Goal: Task Accomplishment & Management: Manage account settings

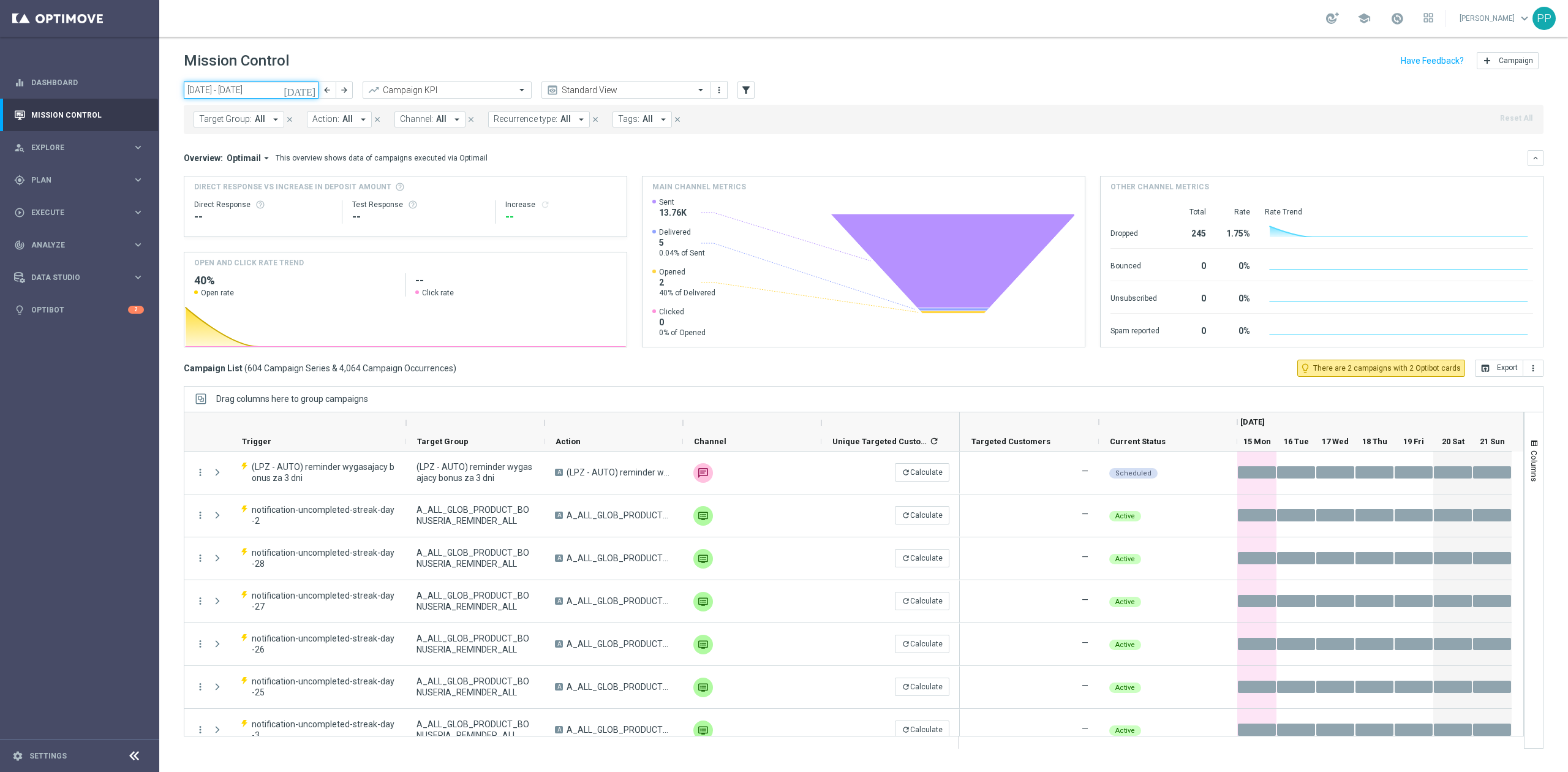
click at [262, 86] on input "15 Sep 2025 - 21 Sep 2025" at bounding box center [251, 90] width 135 height 17
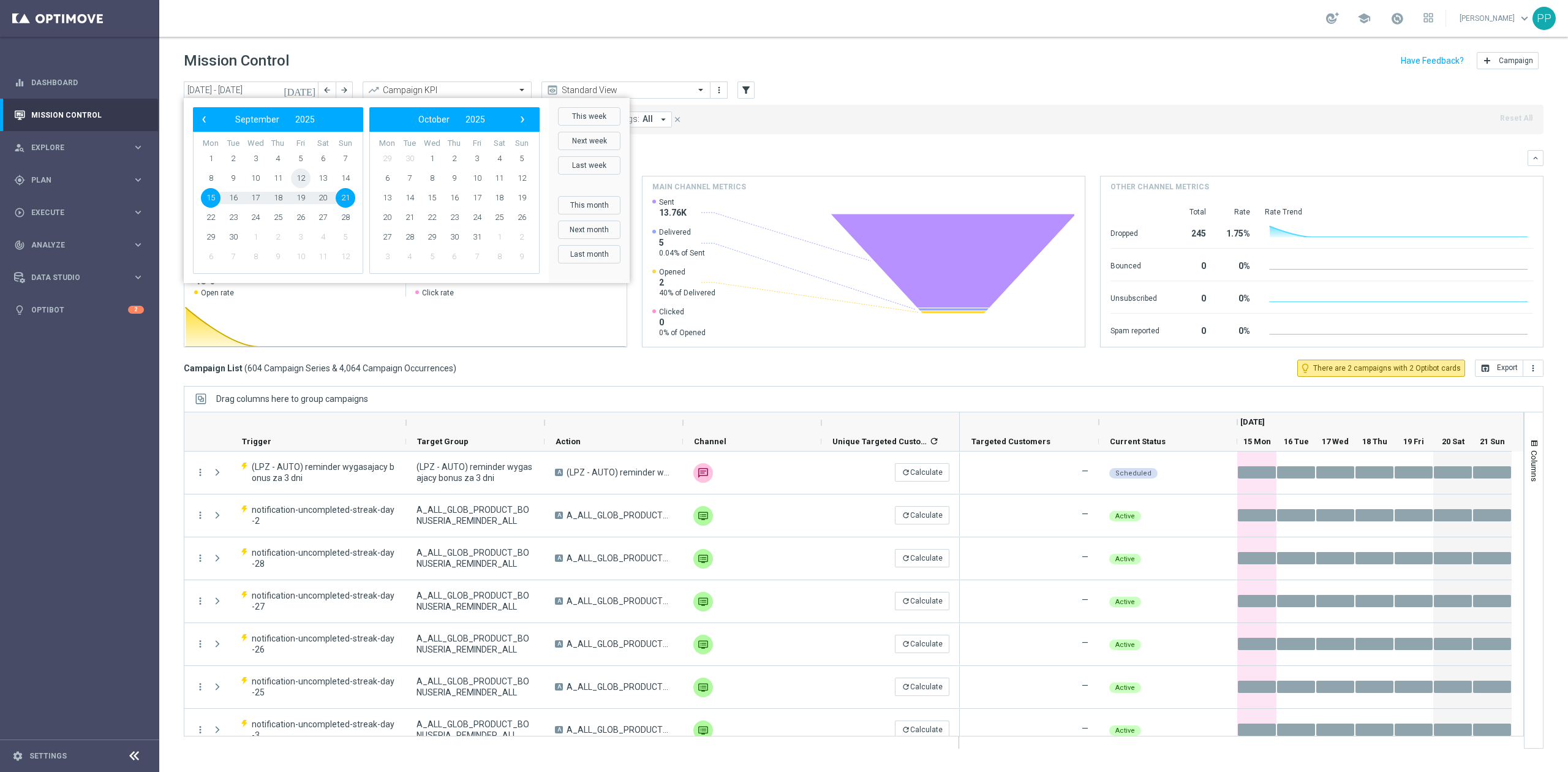
click at [295, 176] on span "12" at bounding box center [301, 178] width 19 height 19
click at [338, 179] on span "14" at bounding box center [345, 178] width 19 height 19
type input "12 Sep 2025 - 14 Sep 2025"
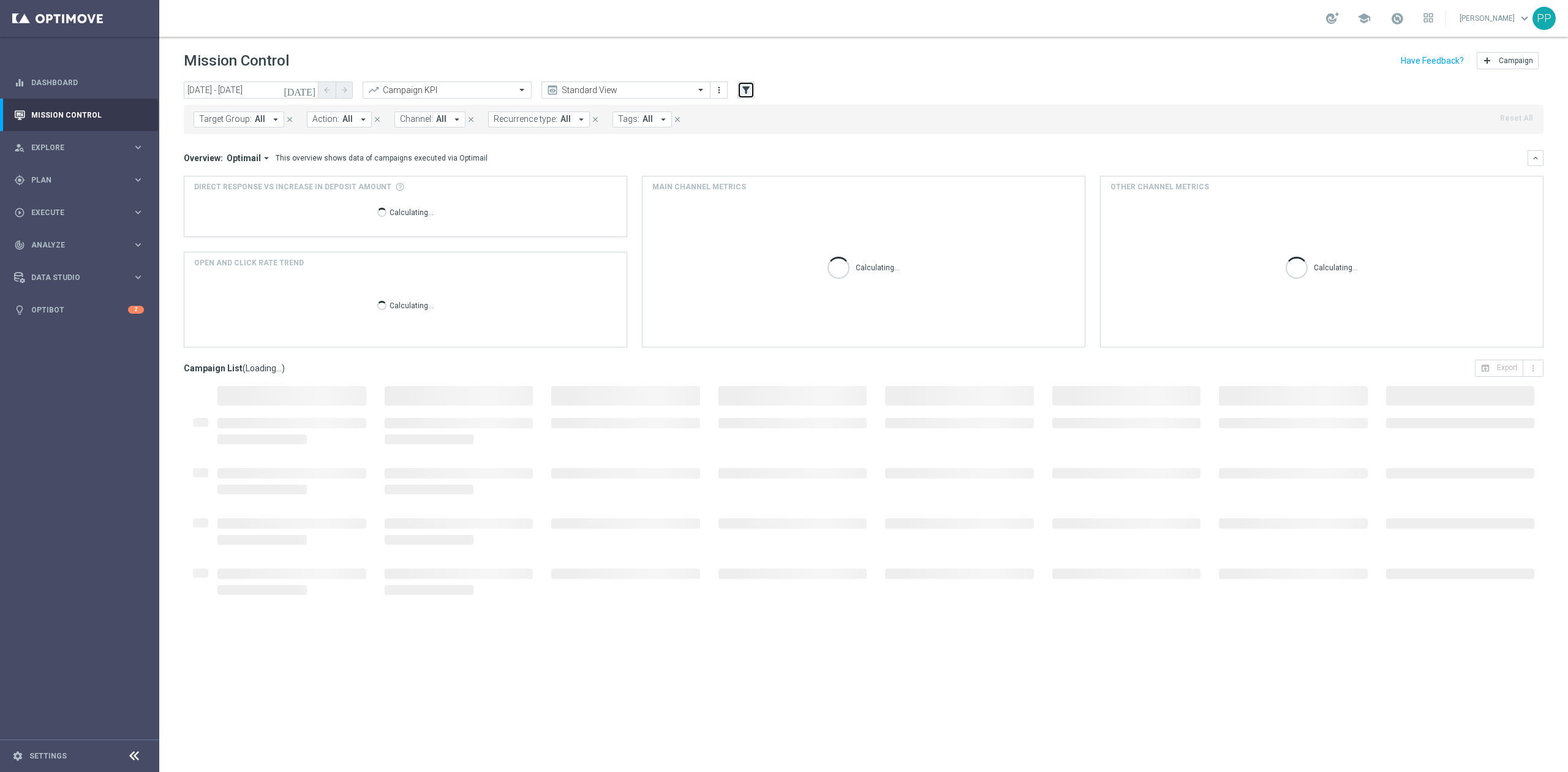
click at [747, 93] on icon "filter_alt" at bounding box center [746, 90] width 11 height 11
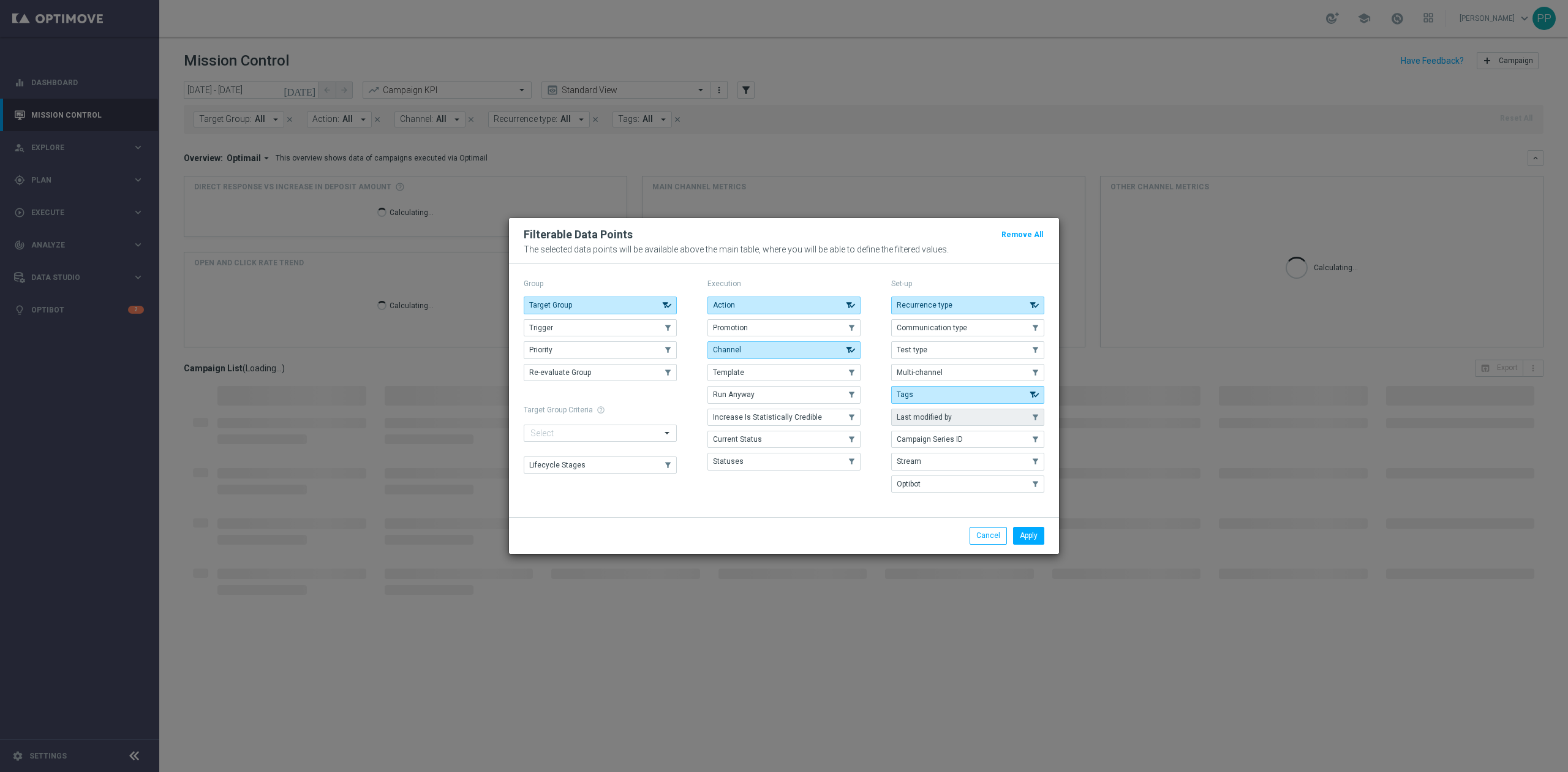
click at [926, 414] on span "Last modified by" at bounding box center [924, 417] width 55 height 9
click at [1038, 534] on button "Apply" at bounding box center [1028, 536] width 31 height 17
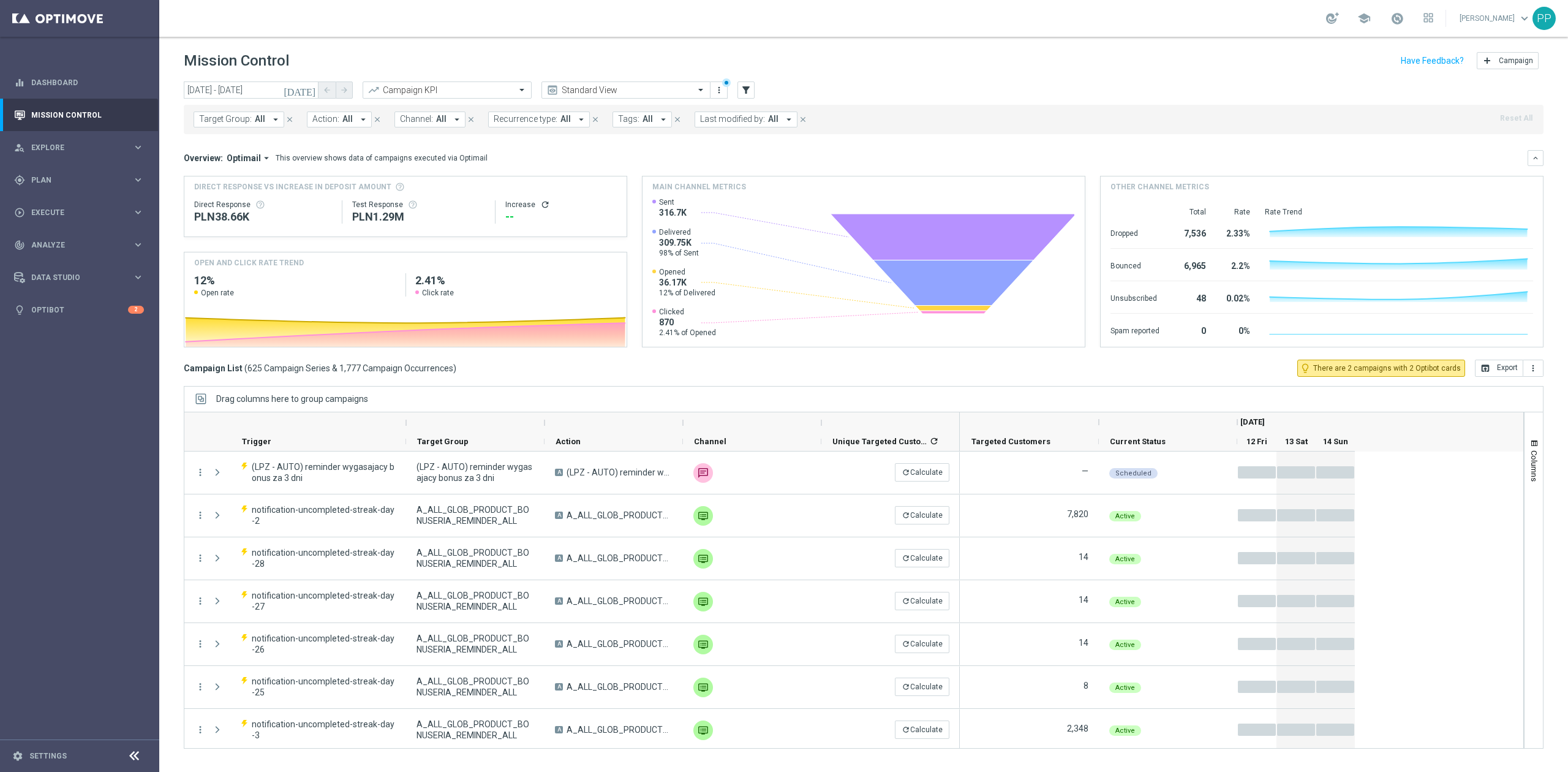
click at [753, 120] on span "Last modified by:" at bounding box center [732, 120] width 65 height 11
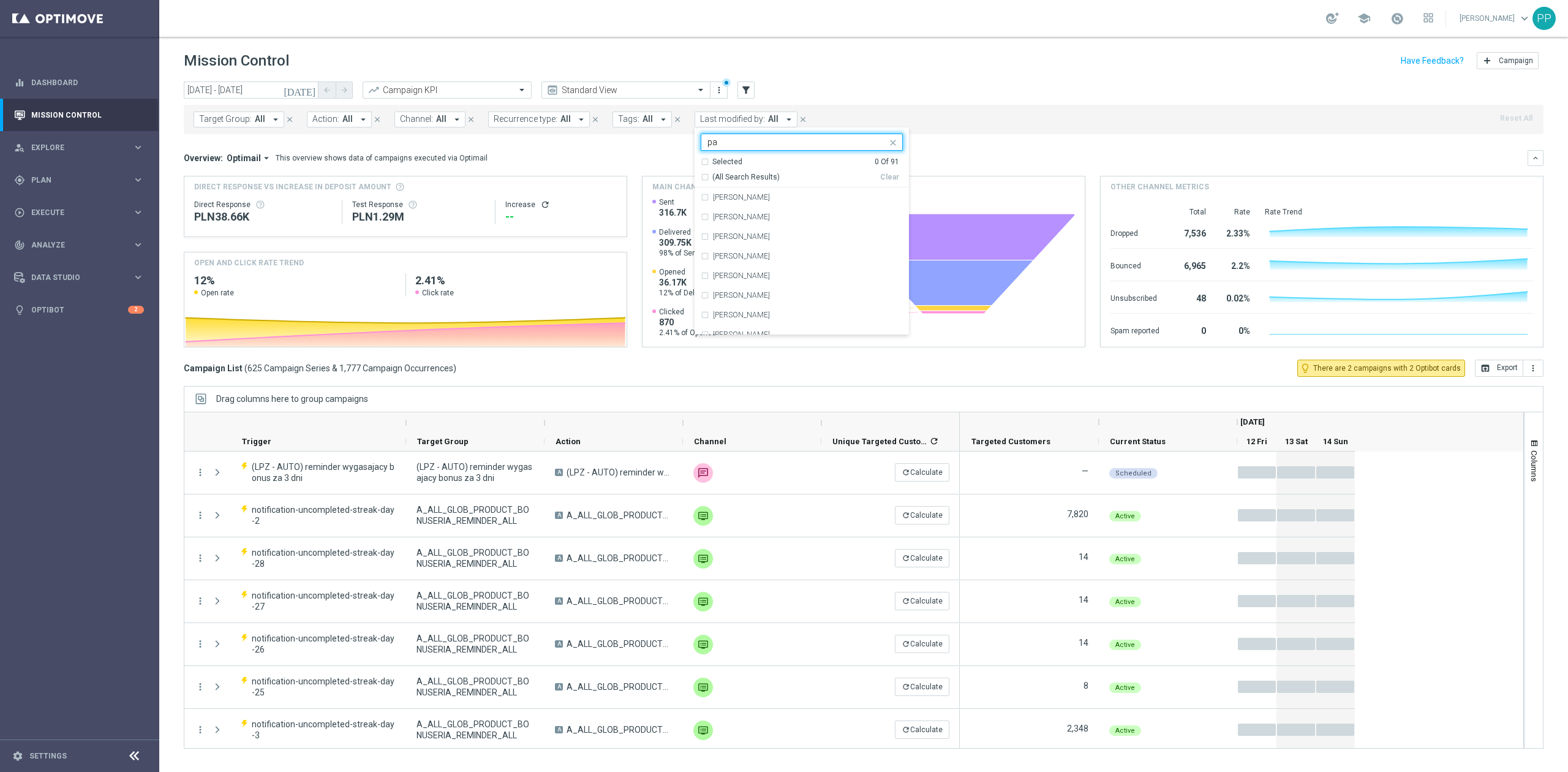
type input "pa"
click at [909, 101] on div "Target Group: All arrow_drop_down close Action: All arrow_drop_down close Chann…" at bounding box center [863, 116] width 1360 height 34
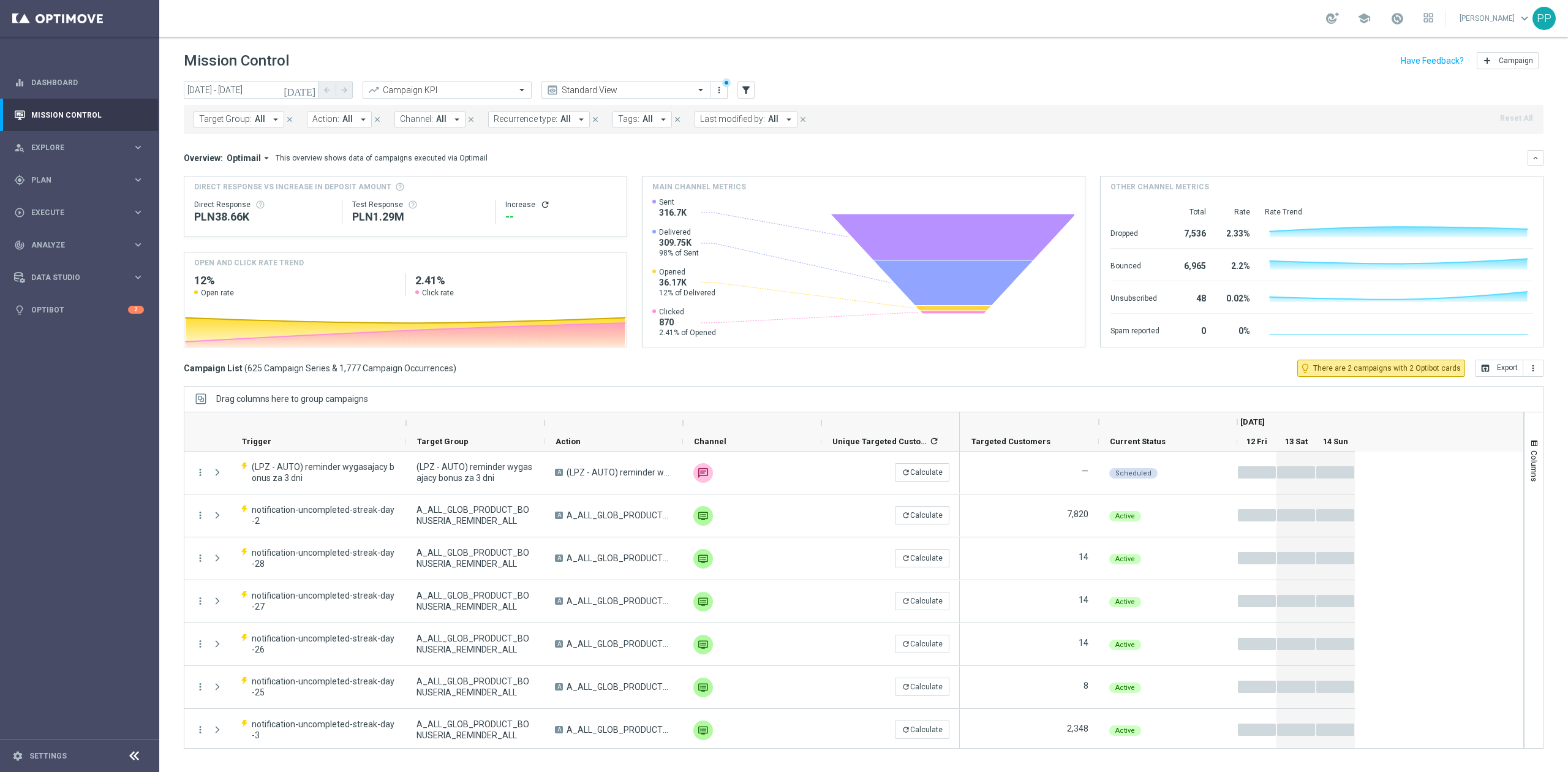
click at [634, 116] on span "Tags:" at bounding box center [628, 120] width 21 height 11
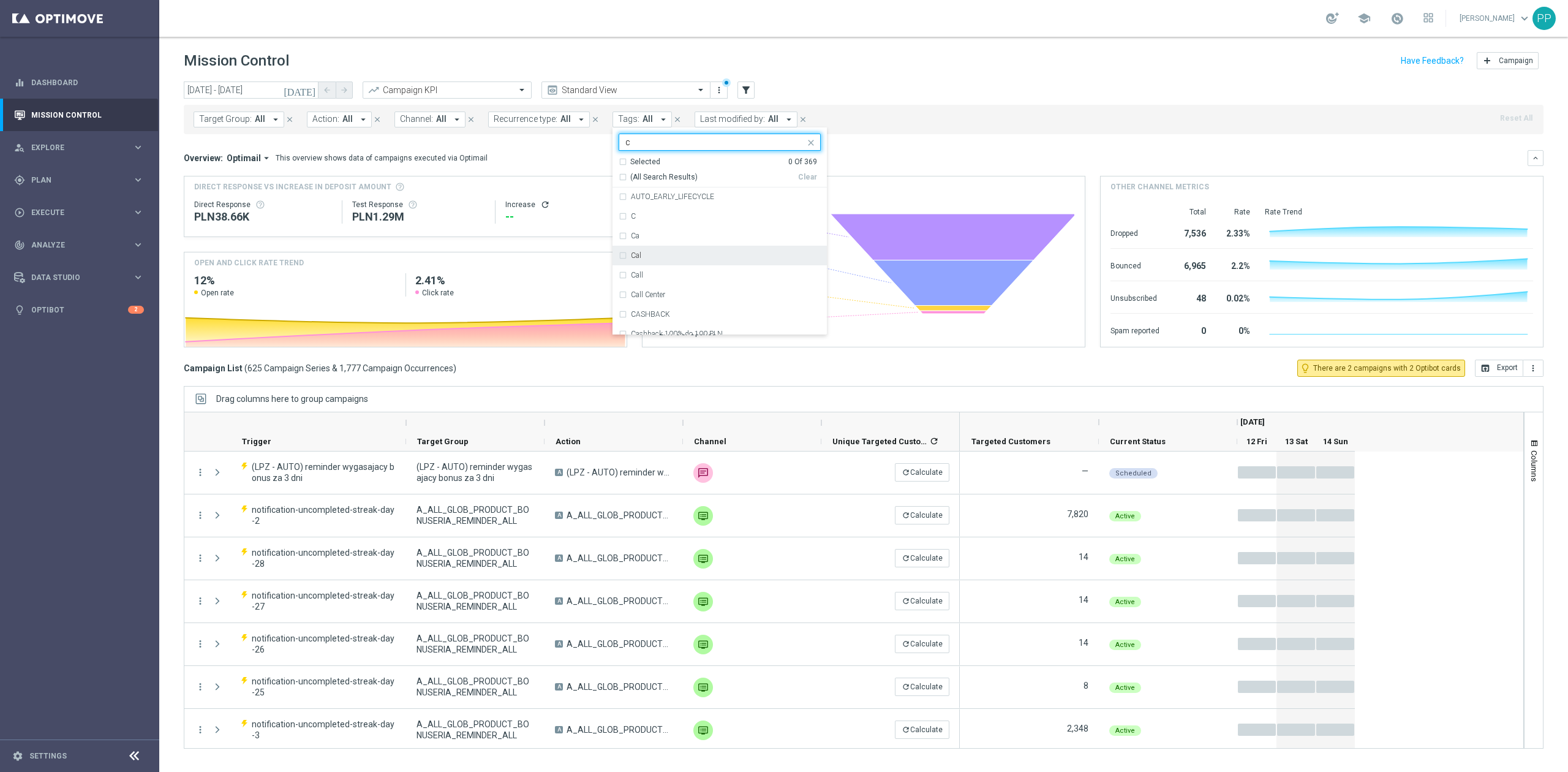
scroll to position [980, 0]
click at [728, 223] on div "C" at bounding box center [719, 216] width 202 height 19
type input "c"
click at [681, 148] on input "c" at bounding box center [715, 142] width 180 height 11
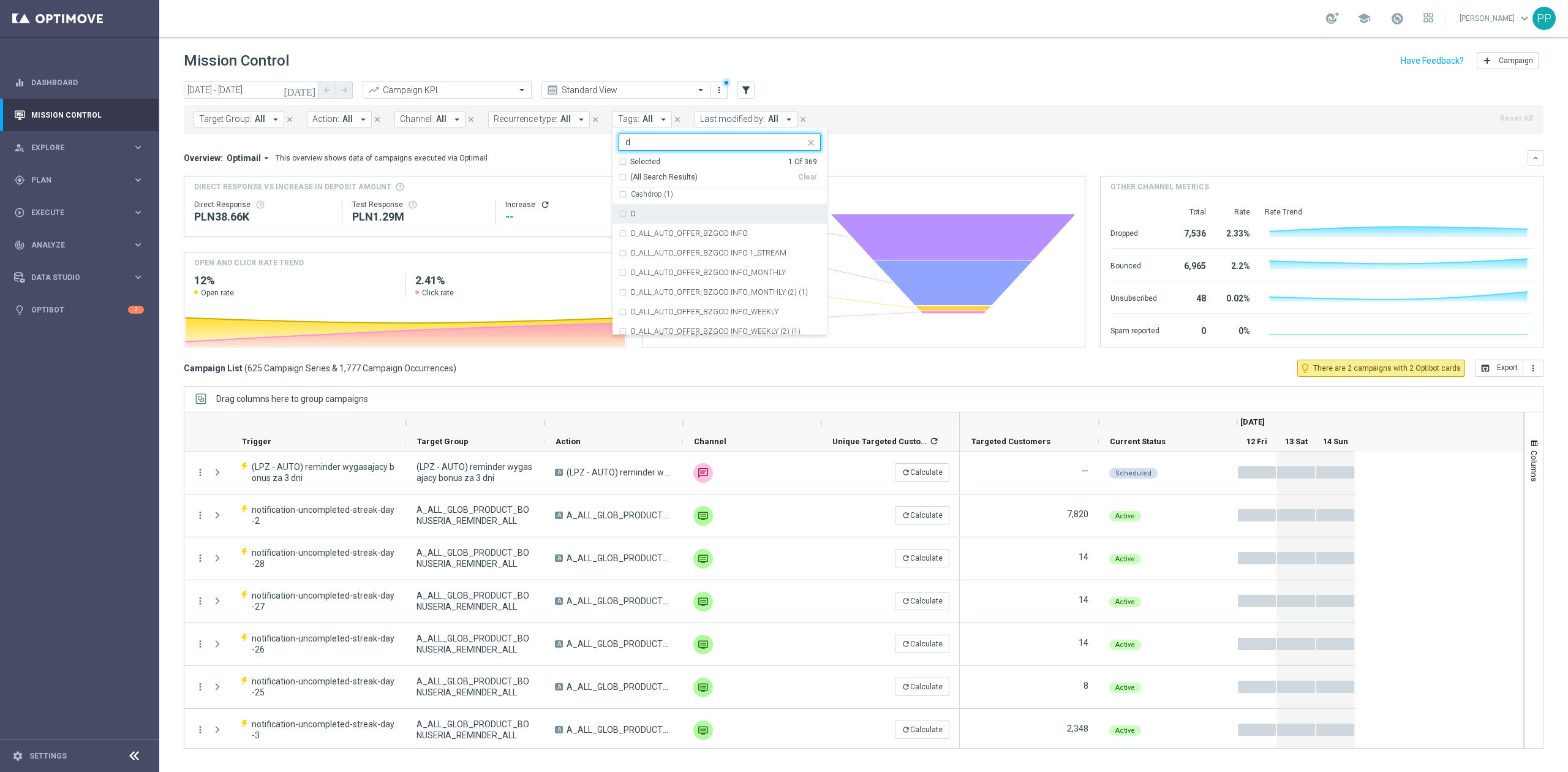
click at [705, 218] on div "D" at bounding box center [726, 214] width 190 height 7
type input "d"
click at [799, 73] on header "Mission Control add Campaign" at bounding box center [863, 59] width 1408 height 45
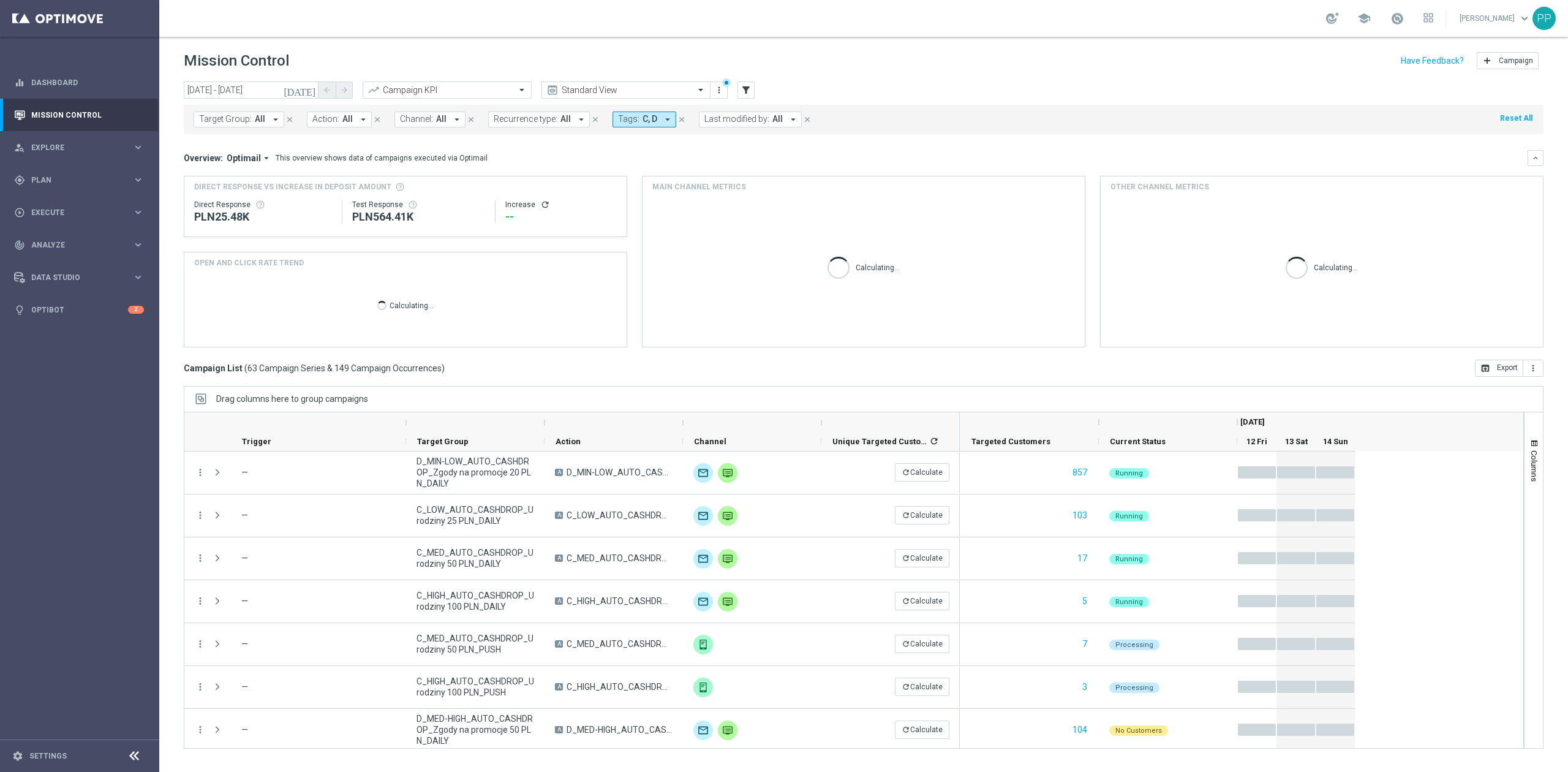
click at [533, 124] on span "Recurrence type:" at bounding box center [525, 120] width 63 height 11
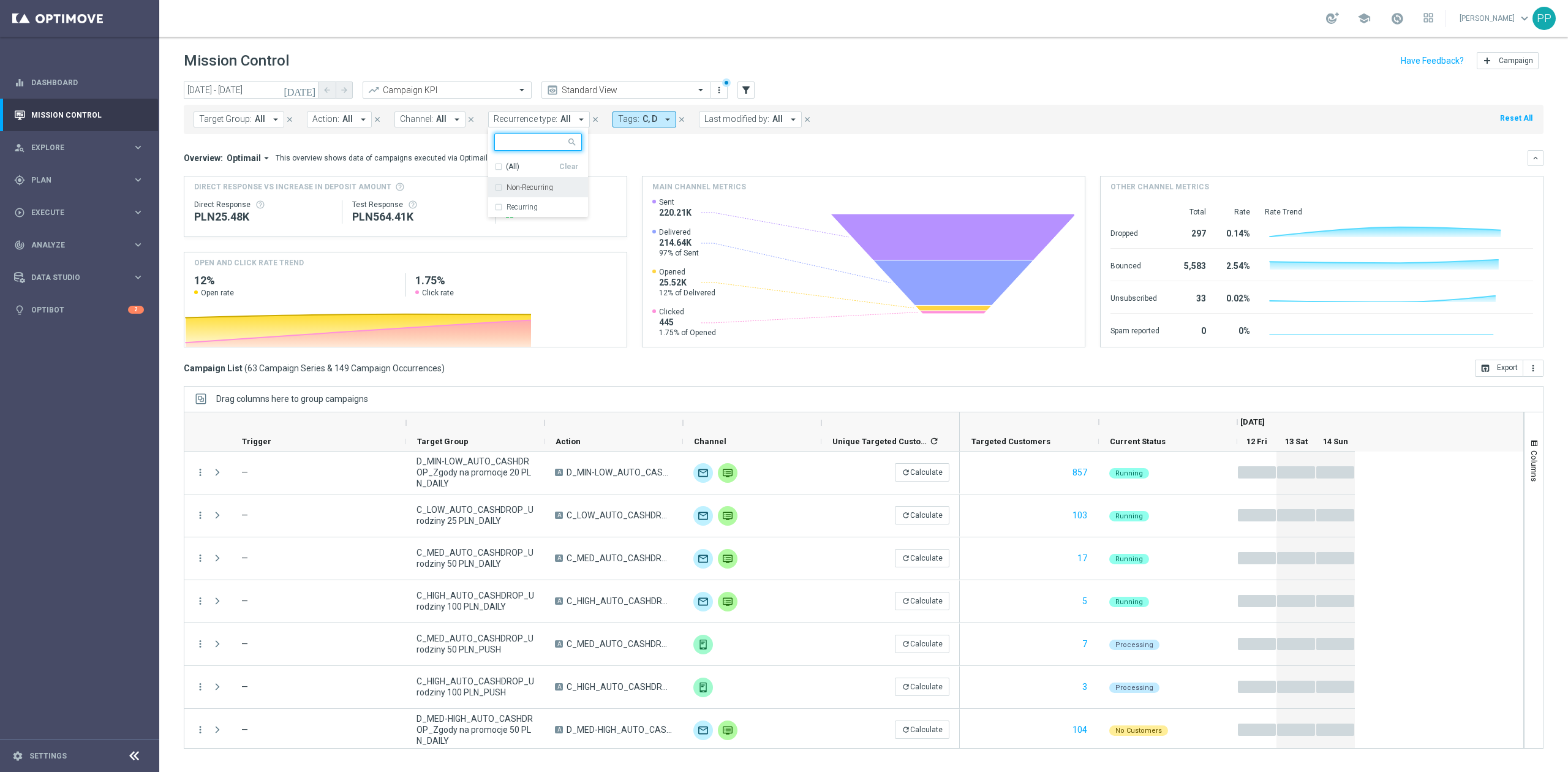
click at [530, 190] on label "Non-Recurring" at bounding box center [530, 187] width 47 height 7
click at [558, 55] on div "Mission Control add Campaign" at bounding box center [863, 61] width 1360 height 24
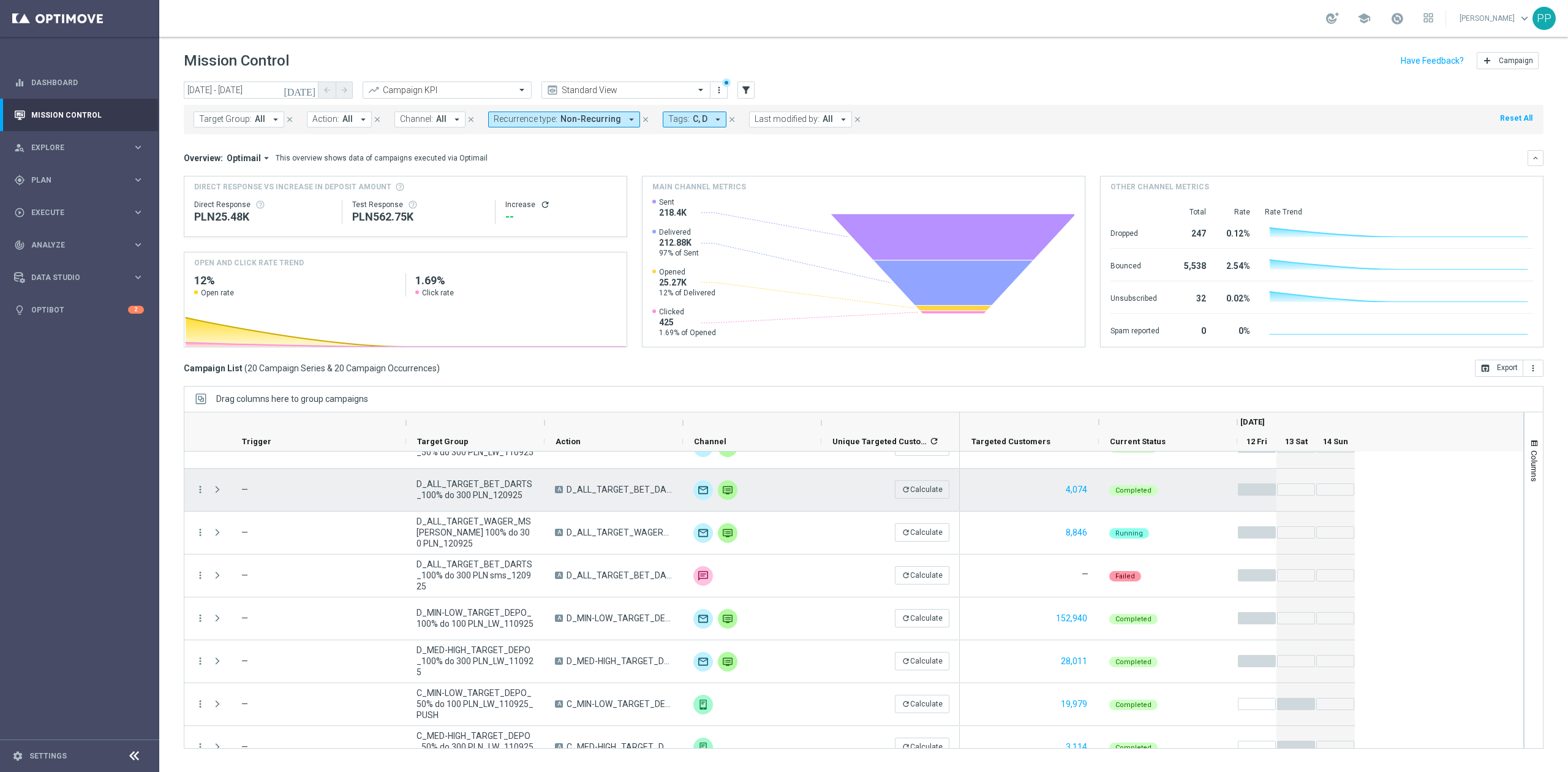
scroll to position [0, 0]
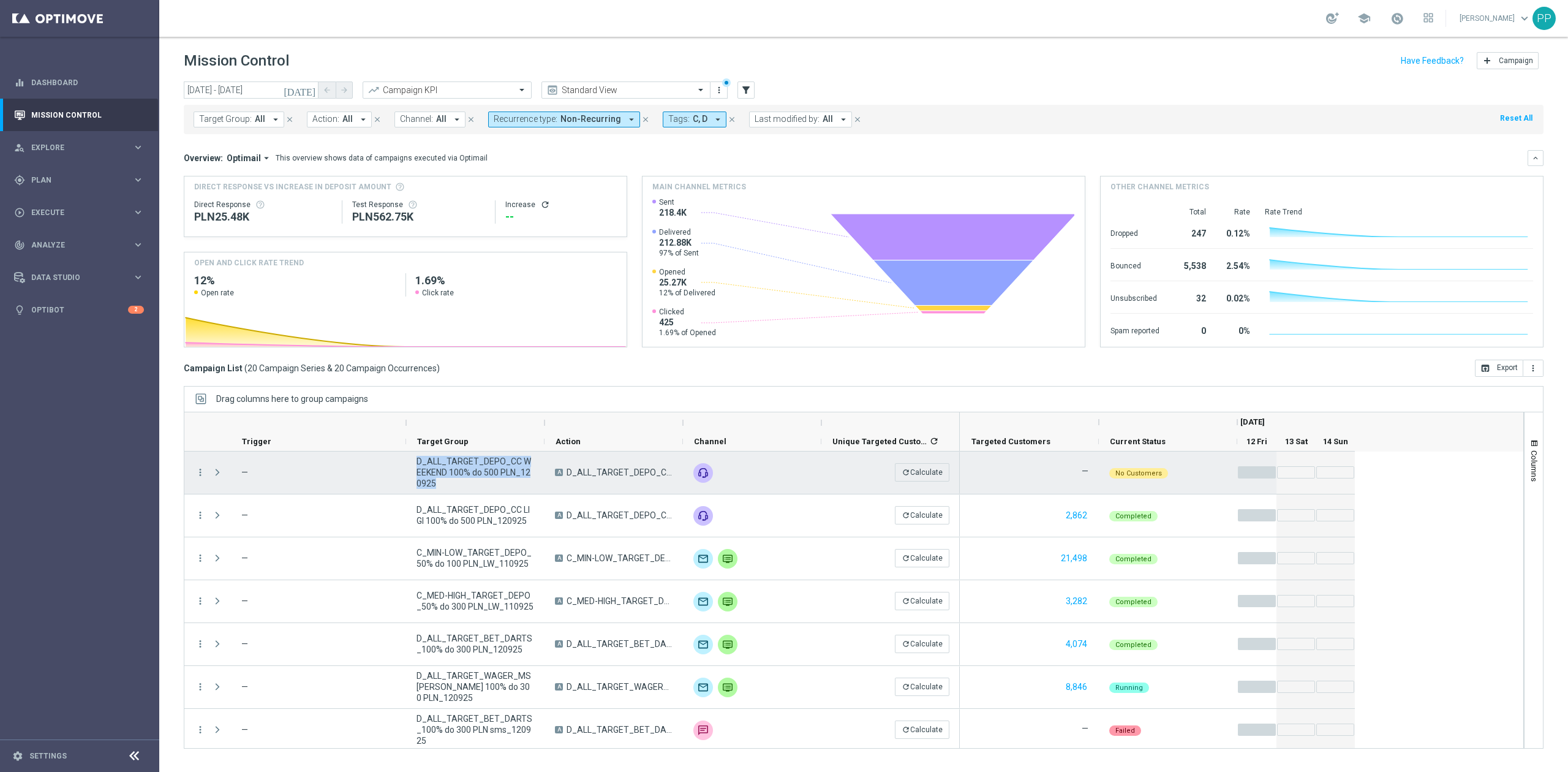
drag, startPoint x: 447, startPoint y: 486, endPoint x: 417, endPoint y: 461, distance: 39.1
click at [417, 461] on span "D_ALL_TARGET_DEPO_CC WEEKEND 100% do 500 PLN_120925" at bounding box center [475, 472] width 118 height 33
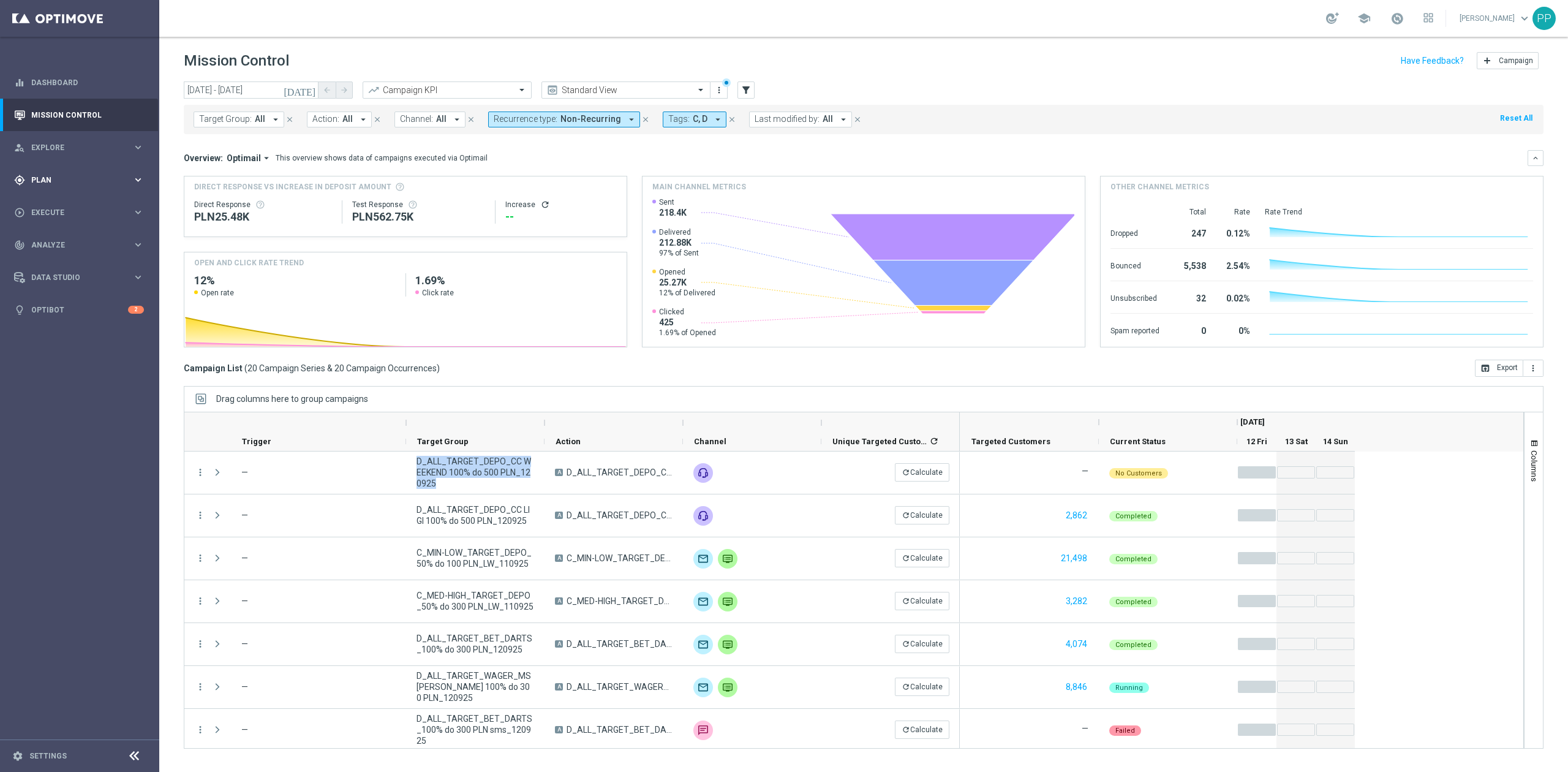
click at [63, 164] on div "gps_fixed Plan keyboard_arrow_right" at bounding box center [79, 180] width 158 height 33
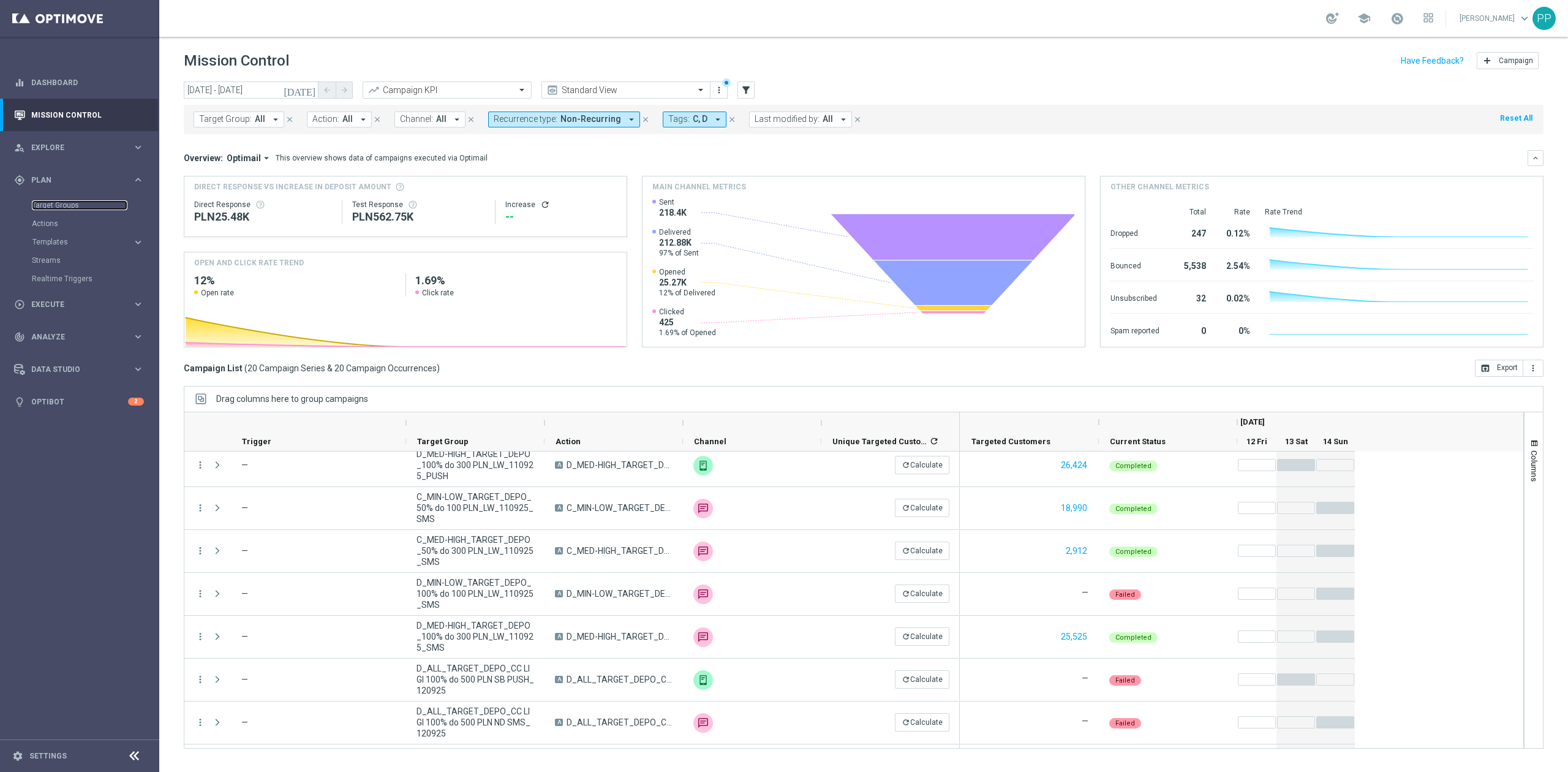
scroll to position [562, 0]
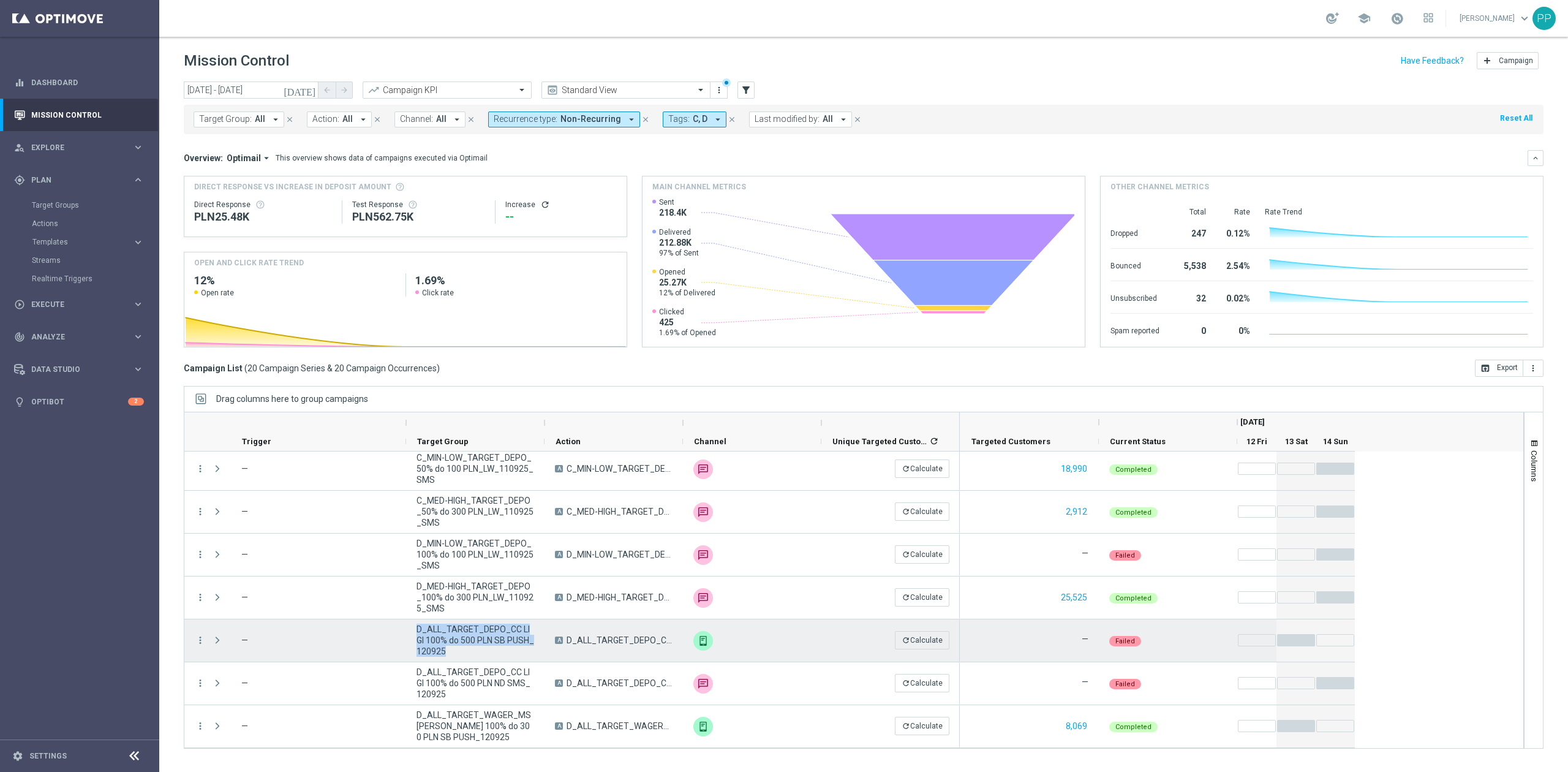
drag, startPoint x: 479, startPoint y: 649, endPoint x: 413, endPoint y: 632, distance: 68.2
click at [413, 632] on div "D_ALL_TARGET_DEPO_CC LIGI 100% do 500 PLN SB PUSH_120925" at bounding box center [475, 640] width 138 height 42
click at [199, 638] on icon "more_vert" at bounding box center [200, 640] width 11 height 11
click at [248, 491] on span "Campaign Details" at bounding box center [256, 495] width 62 height 9
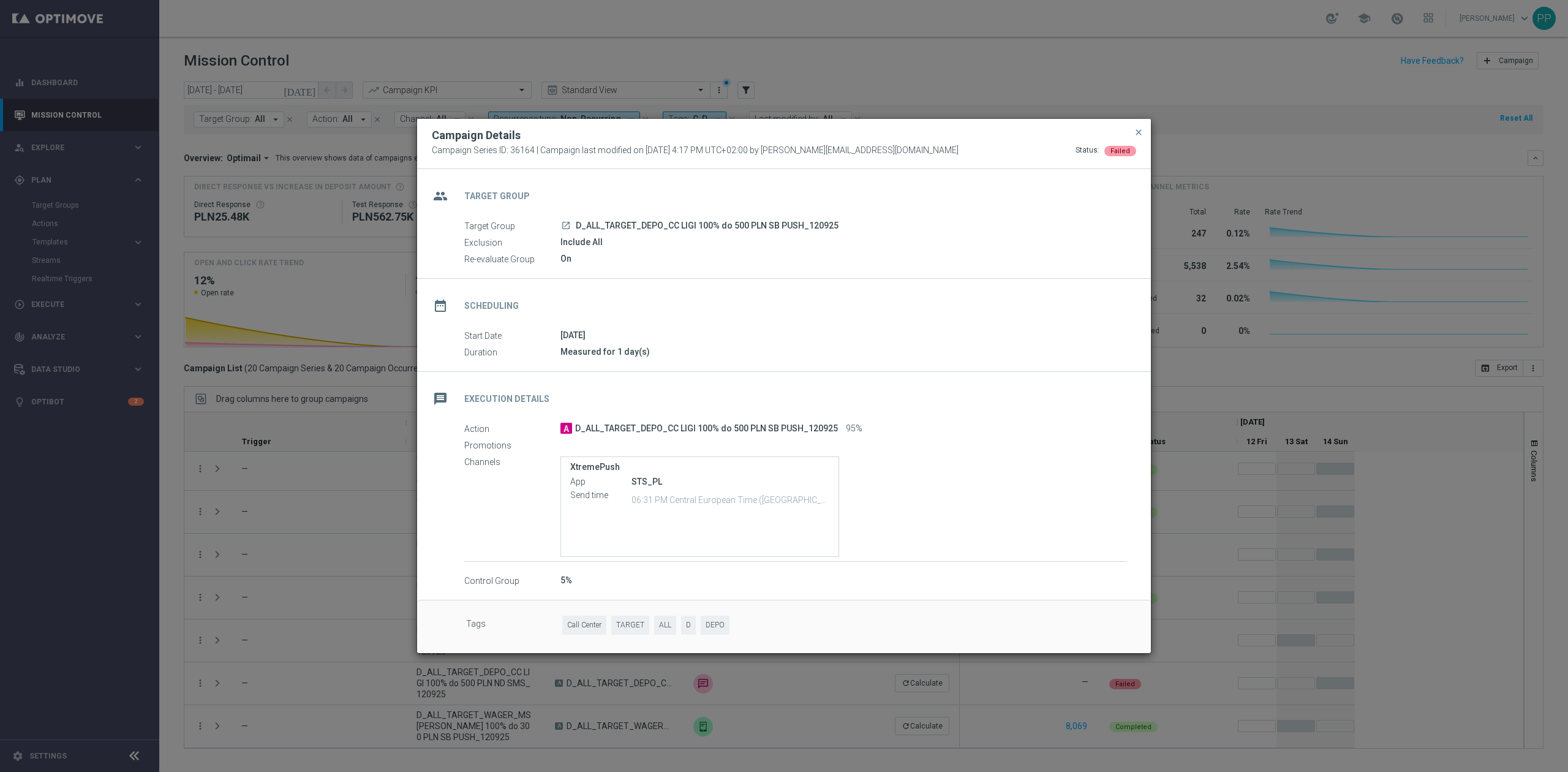
click at [601, 224] on span "D_ALL_TARGET_DEPO_CC LIGI 100% do 500 PLN SB PUSH_120925" at bounding box center [707, 226] width 262 height 11
click at [590, 245] on div "Include All" at bounding box center [843, 242] width 566 height 12
click at [579, 256] on div "On" at bounding box center [843, 258] width 566 height 12
click at [270, 502] on modal-container "Campaign Details Campaign Series ID: 36164 | Campaign last modified on 12 Sep 2…" at bounding box center [784, 386] width 1568 height 772
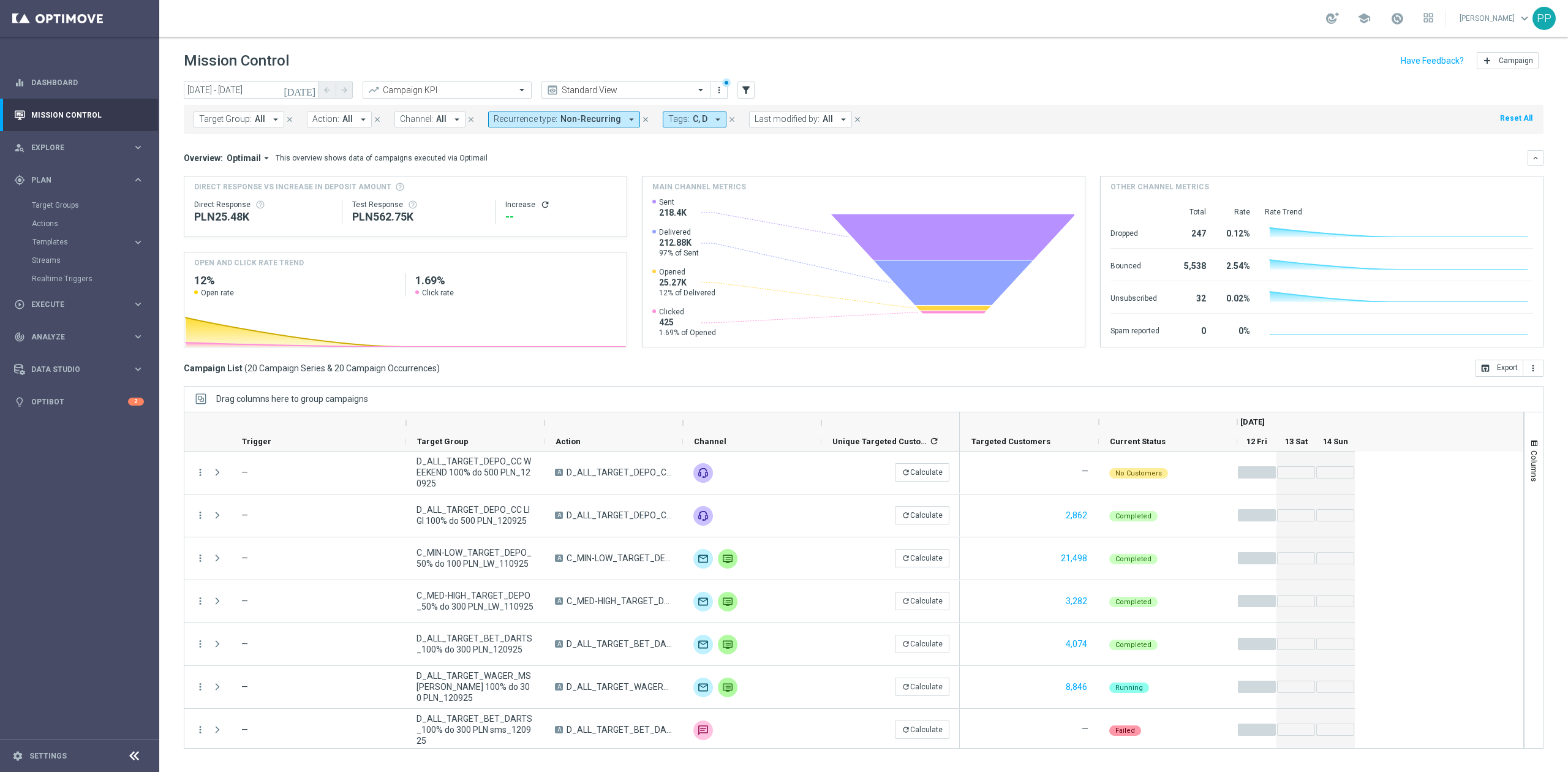
scroll to position [88, 0]
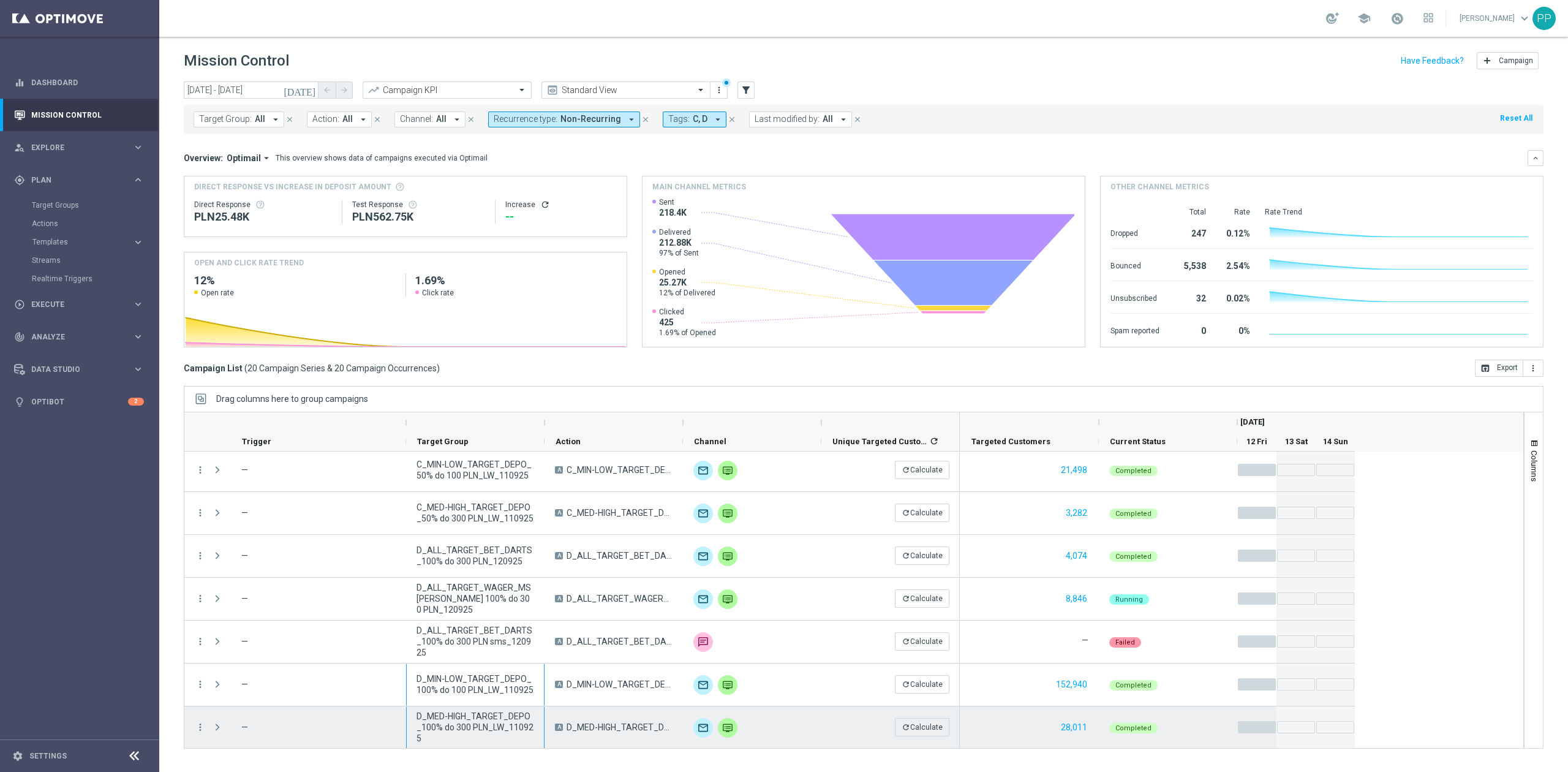
drag, startPoint x: 437, startPoint y: 743, endPoint x: 423, endPoint y: 709, distance: 36.8
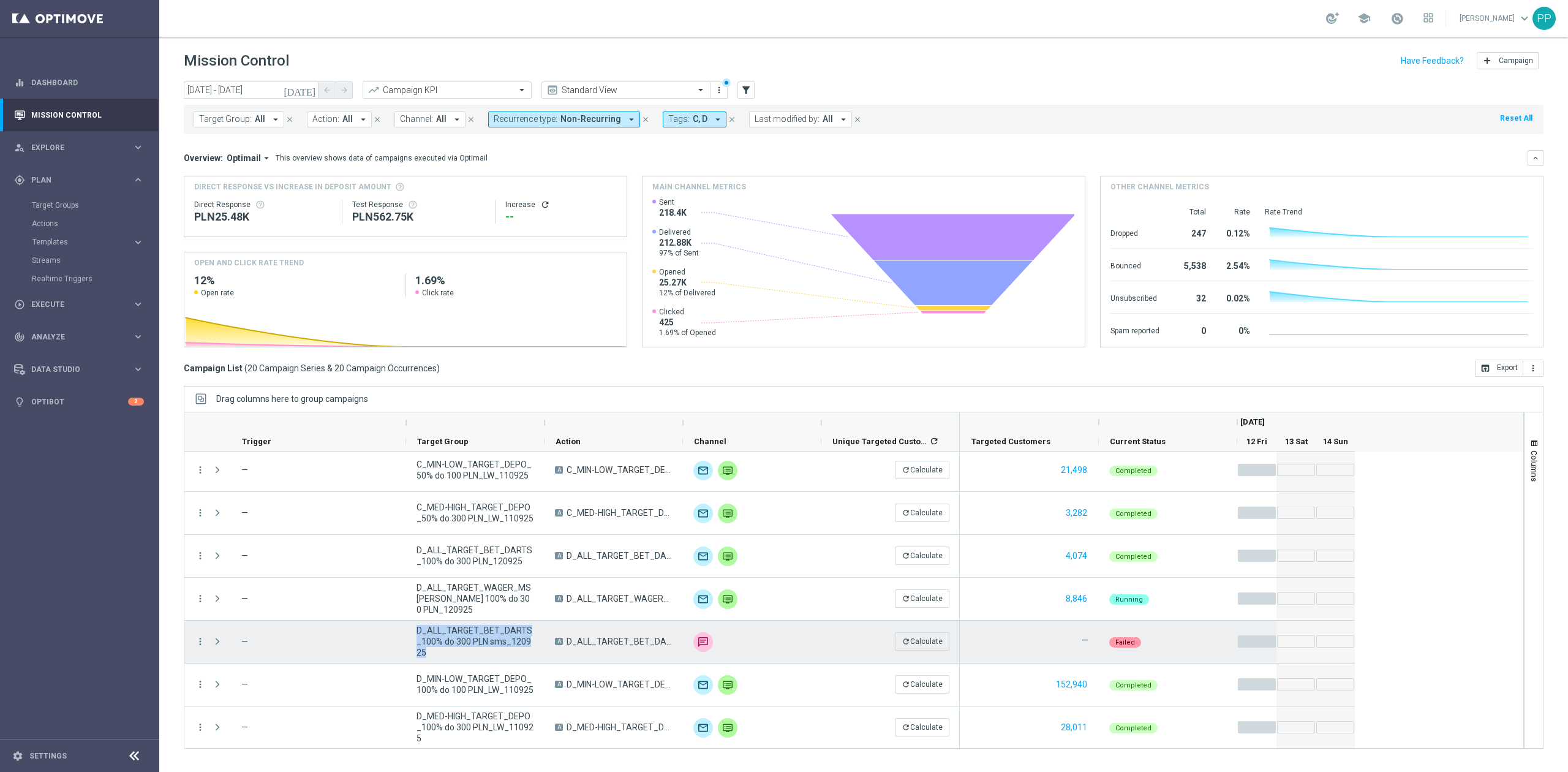
drag, startPoint x: 417, startPoint y: 628, endPoint x: 427, endPoint y: 653, distance: 26.9
click at [427, 653] on span "D_ALL_TARGET_BET_DARTS_100% do 300 PLN sms_120925" at bounding box center [475, 641] width 118 height 33
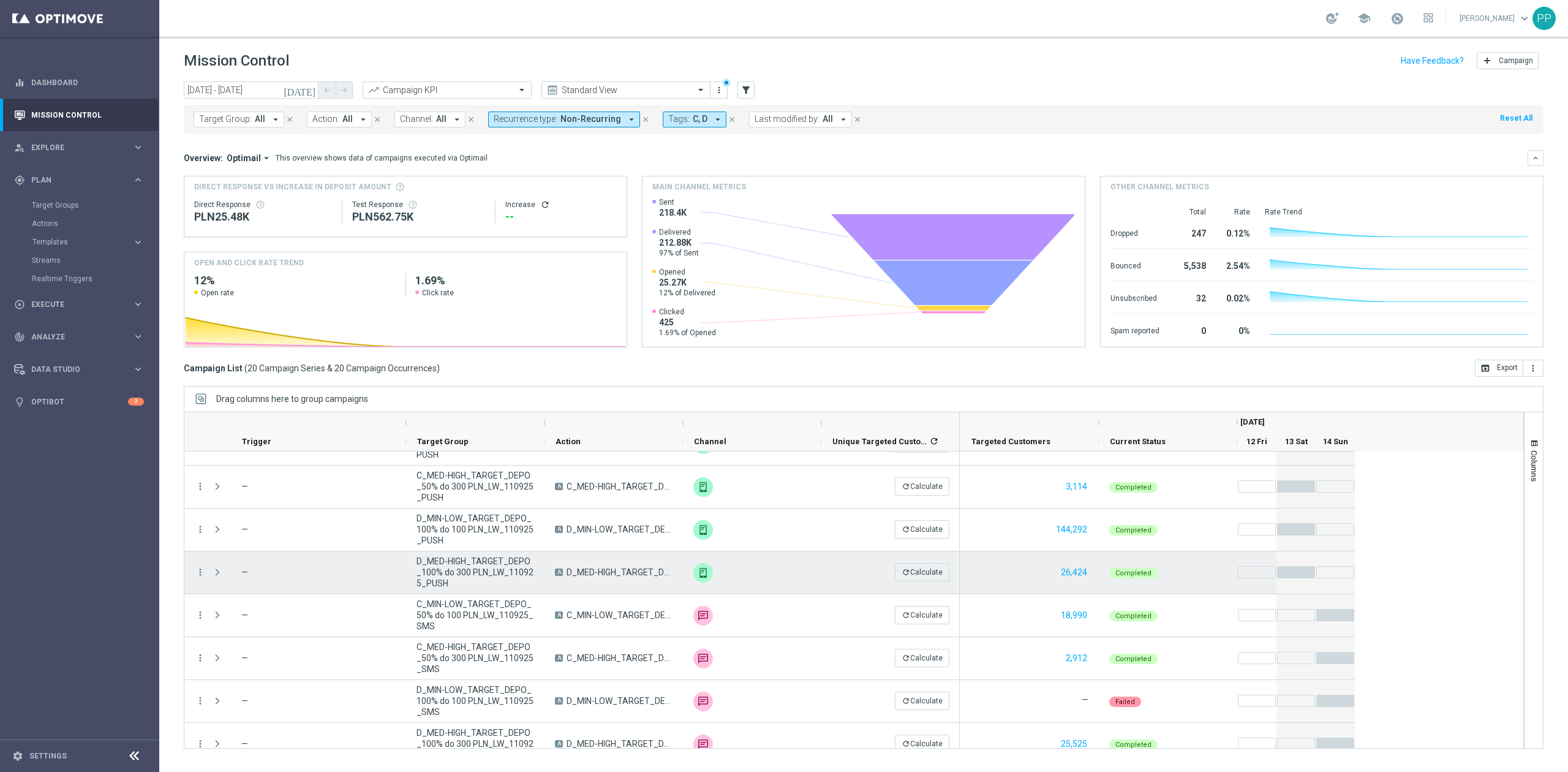
scroll to position [496, 0]
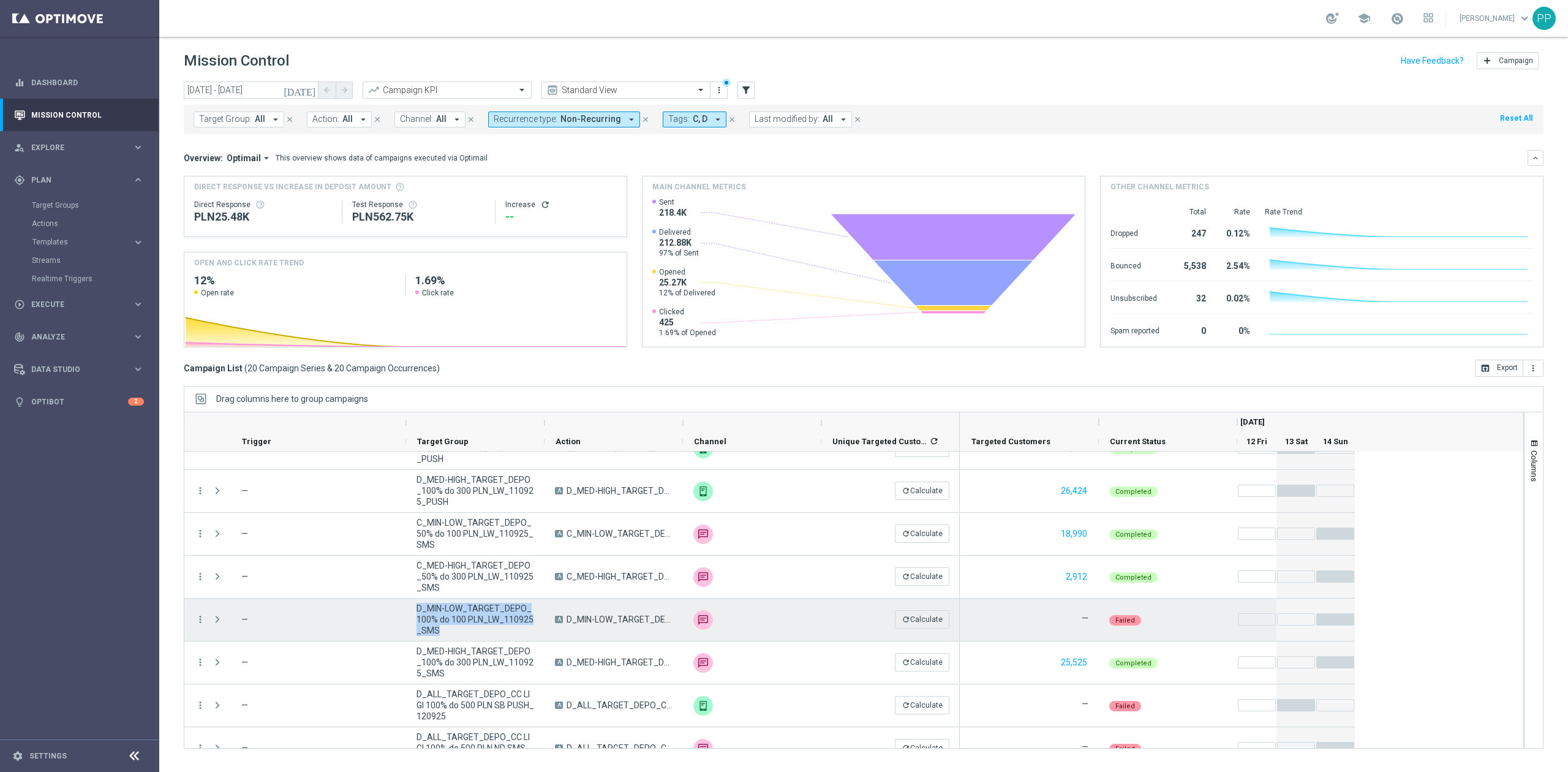
drag, startPoint x: 433, startPoint y: 627, endPoint x: 415, endPoint y: 612, distance: 23.4
click at [415, 612] on div "D_MIN-LOW_TARGET_DEPO_100% do 100 PLN_LW_110925_SMS" at bounding box center [475, 619] width 138 height 42
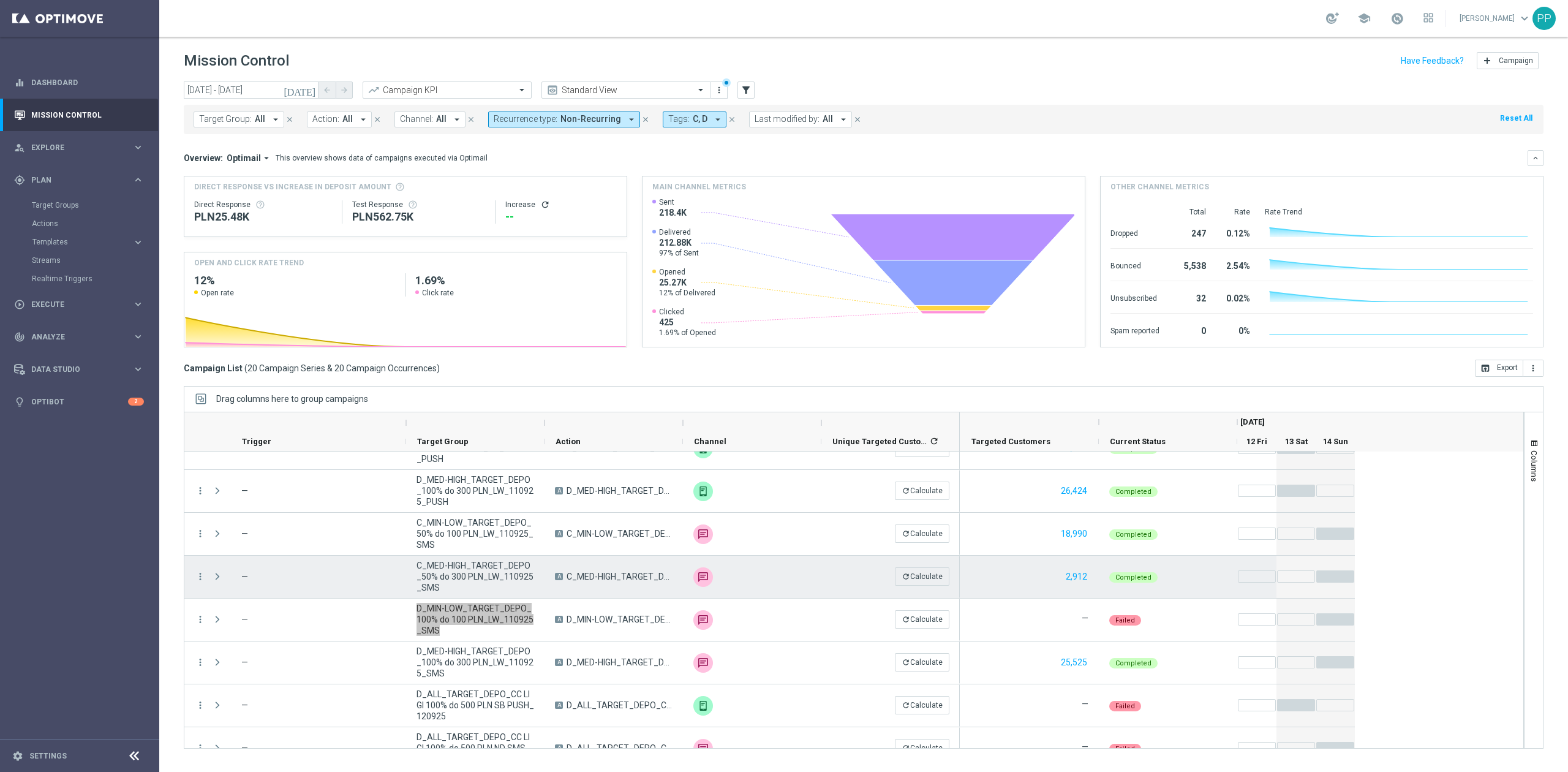
scroll to position [562, 0]
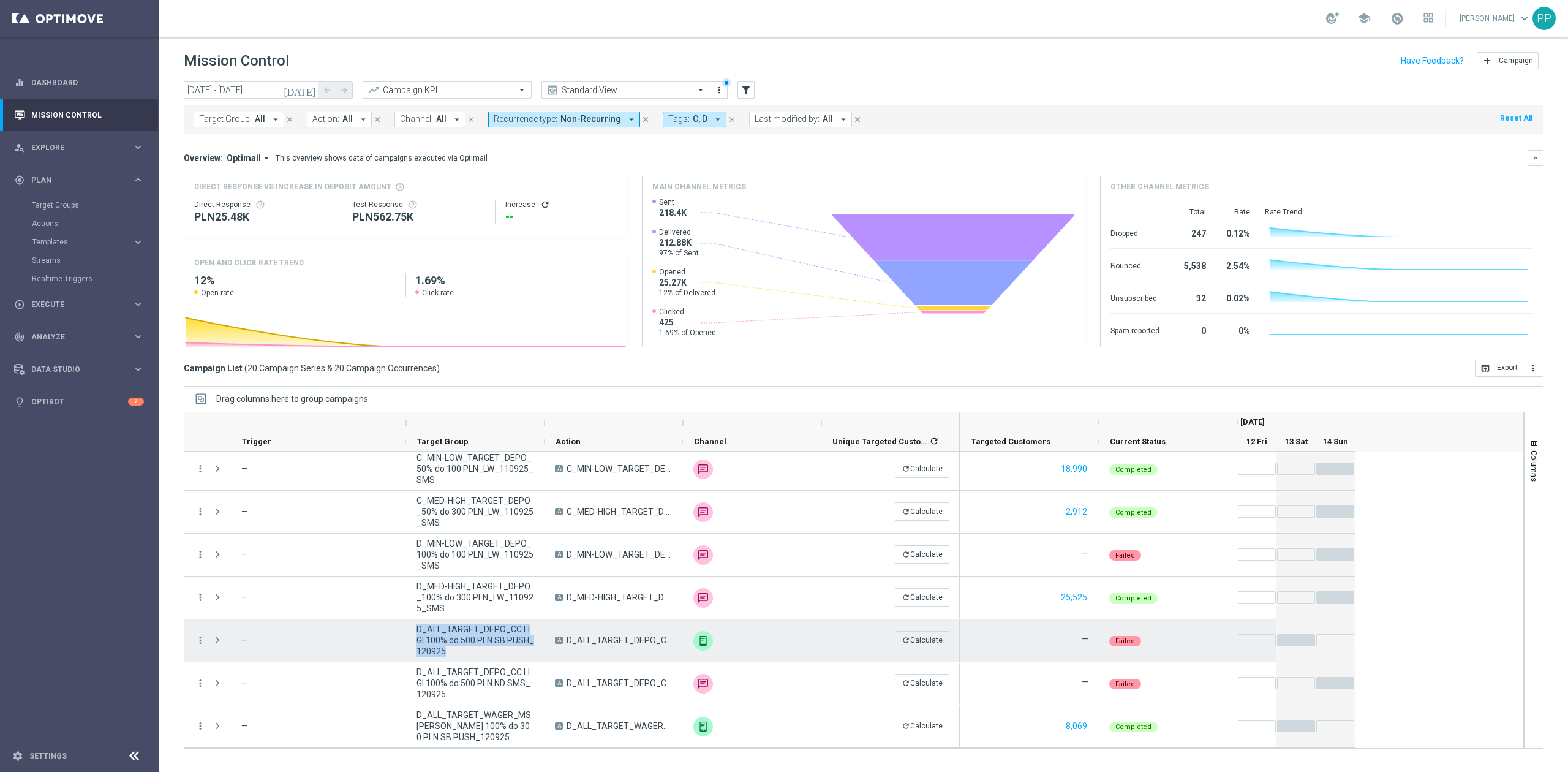
drag, startPoint x: 455, startPoint y: 652, endPoint x: 417, endPoint y: 633, distance: 42.5
click at [417, 633] on span "D_ALL_TARGET_DEPO_CC LIGI 100% do 500 PLN SB PUSH_120925" at bounding box center [475, 640] width 118 height 33
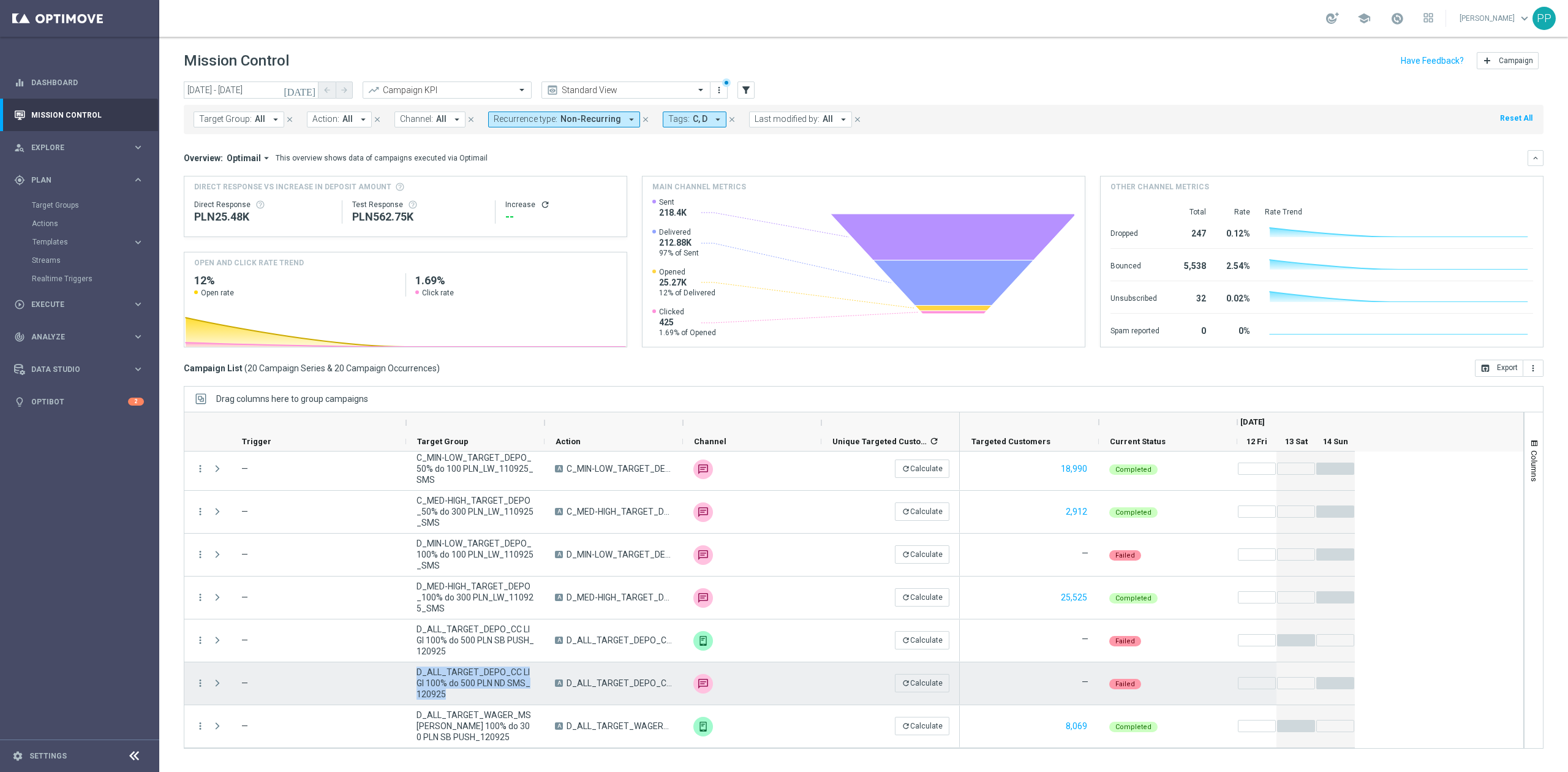
drag, startPoint x: 454, startPoint y: 692, endPoint x: 415, endPoint y: 674, distance: 43.0
click at [415, 674] on div "D_ALL_TARGET_DEPO_CC LIGI 100% do 500 PLN ND SMS_120925" at bounding box center [475, 683] width 138 height 42
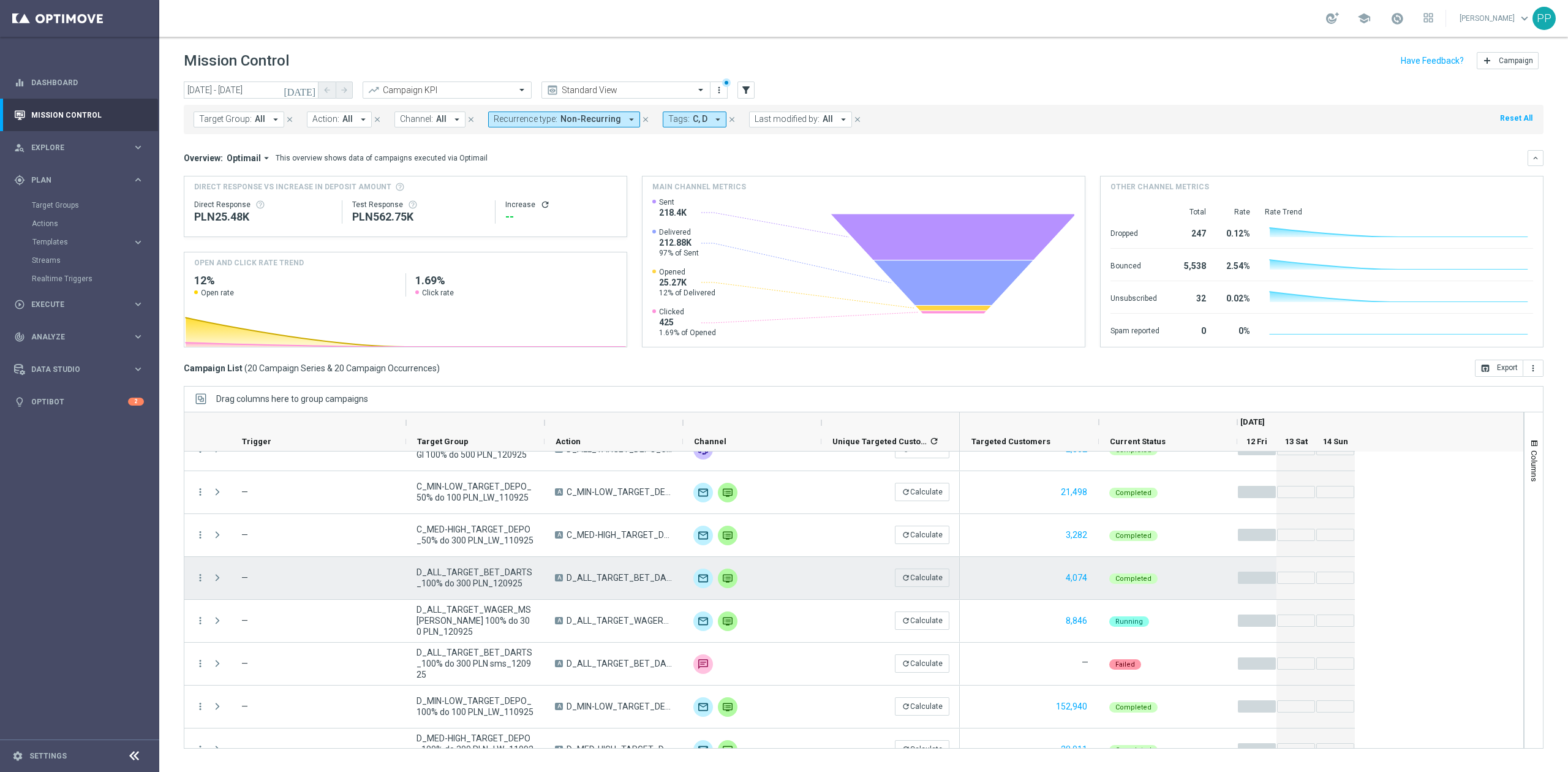
scroll to position [81, 0]
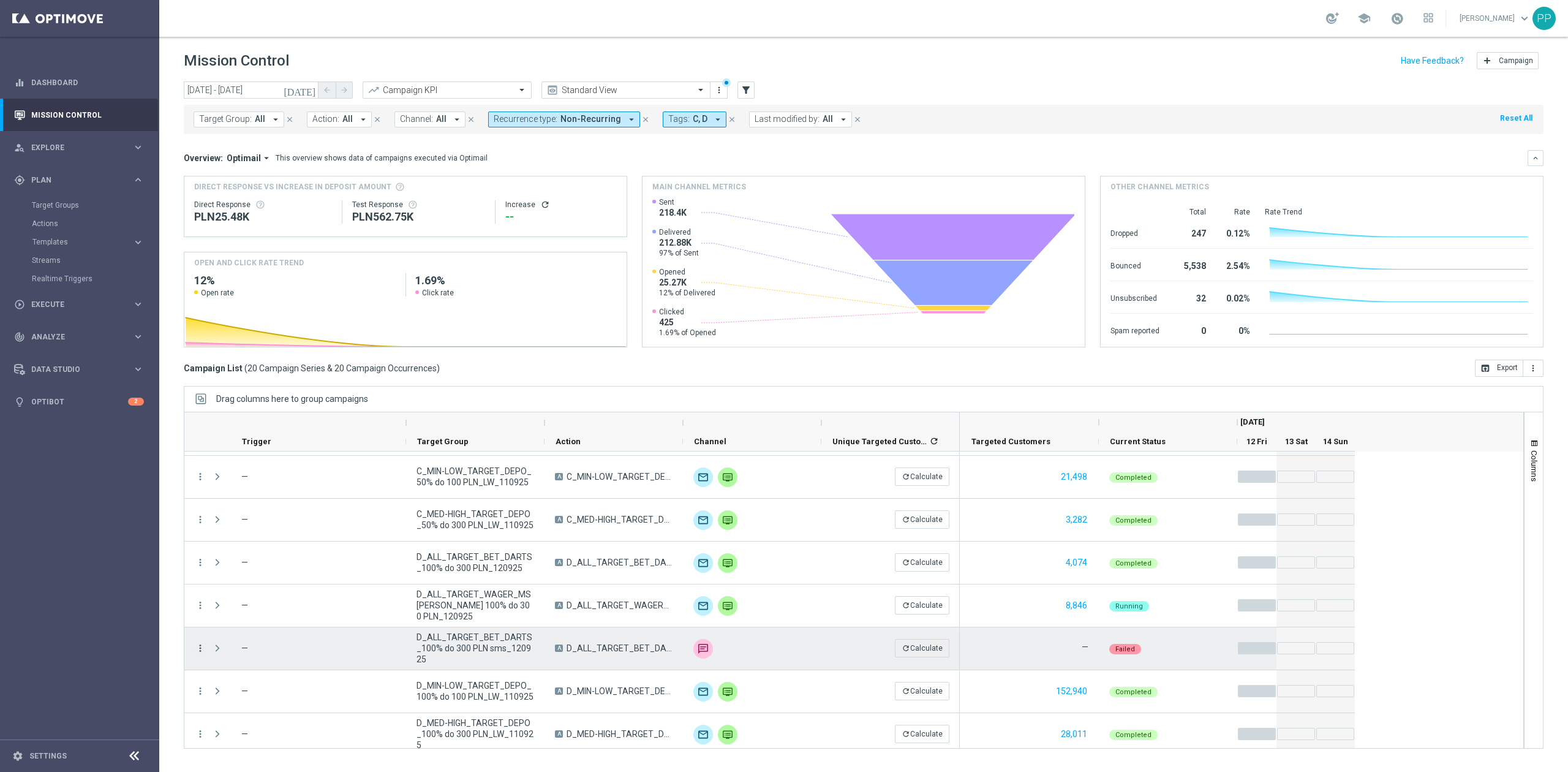
click at [197, 644] on icon "more_vert" at bounding box center [200, 648] width 11 height 11
click at [272, 502] on span "Campaign Details" at bounding box center [256, 503] width 62 height 9
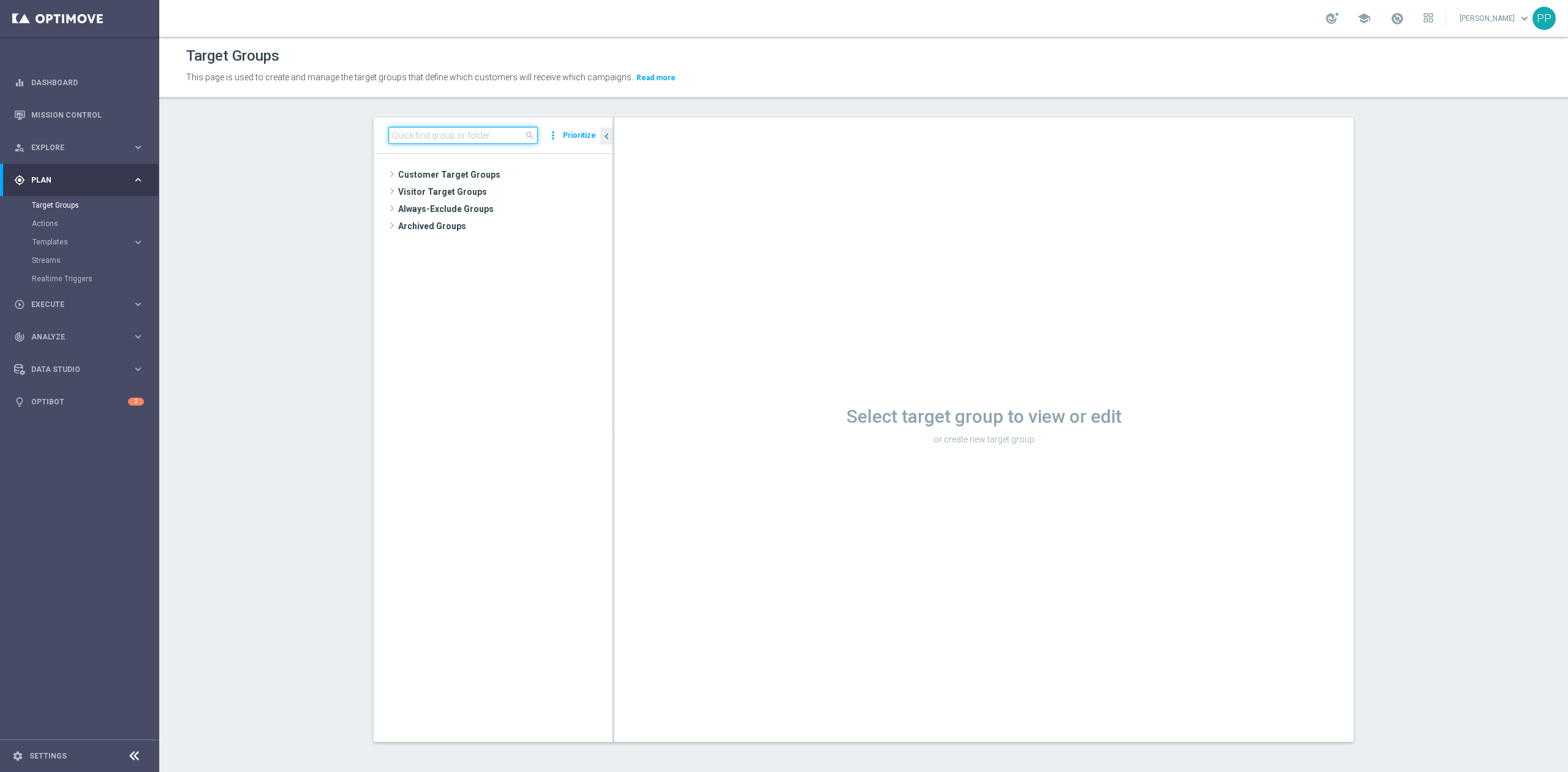
click at [400, 128] on input at bounding box center [463, 136] width 150 height 17
paste input "D_ALL_TARGET_DEPO_CC LIGI 100% do 500 PLN SB PUSH_120925"
type input "D_ALL_TARGET_DEPO_CC LIGI 100% do 500 PLN SB PUSH_120925"
click at [452, 225] on span "D_ALL_TARGET_DEPO_CC LIGI 100% do 500 PLN SB PUSH_120925" at bounding box center [516, 227] width 137 height 11
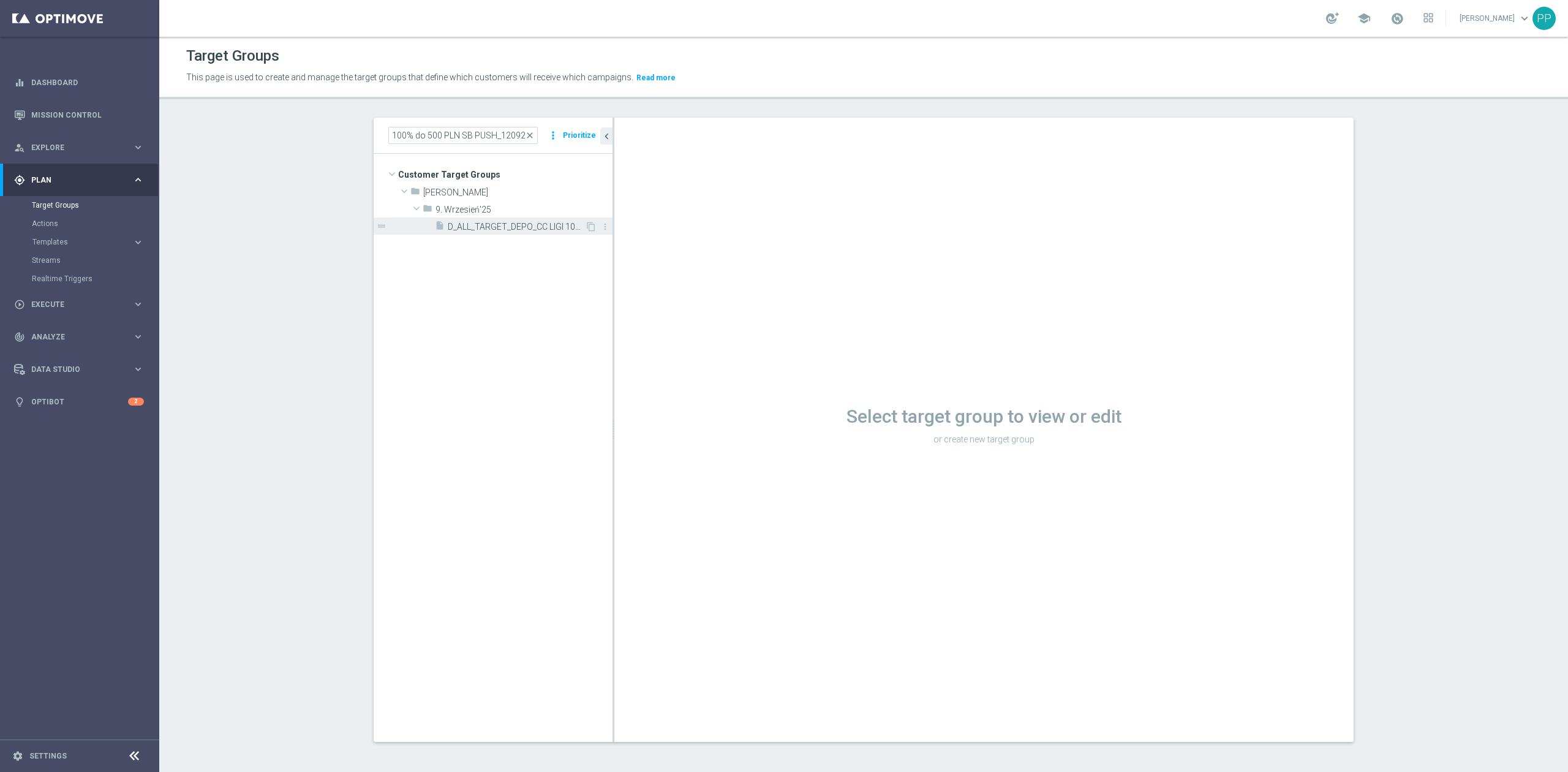
scroll to position [0, 0]
click at [532, 236] on tree-viewport "Customer Target Groups library_add create_new_folder folder" at bounding box center [493, 447] width 239 height 587
click at [532, 228] on span "D_ALL_TARGET_DEPO_CC LIGI 100% do 500 PLN SB PUSH_120925" at bounding box center [516, 227] width 137 height 11
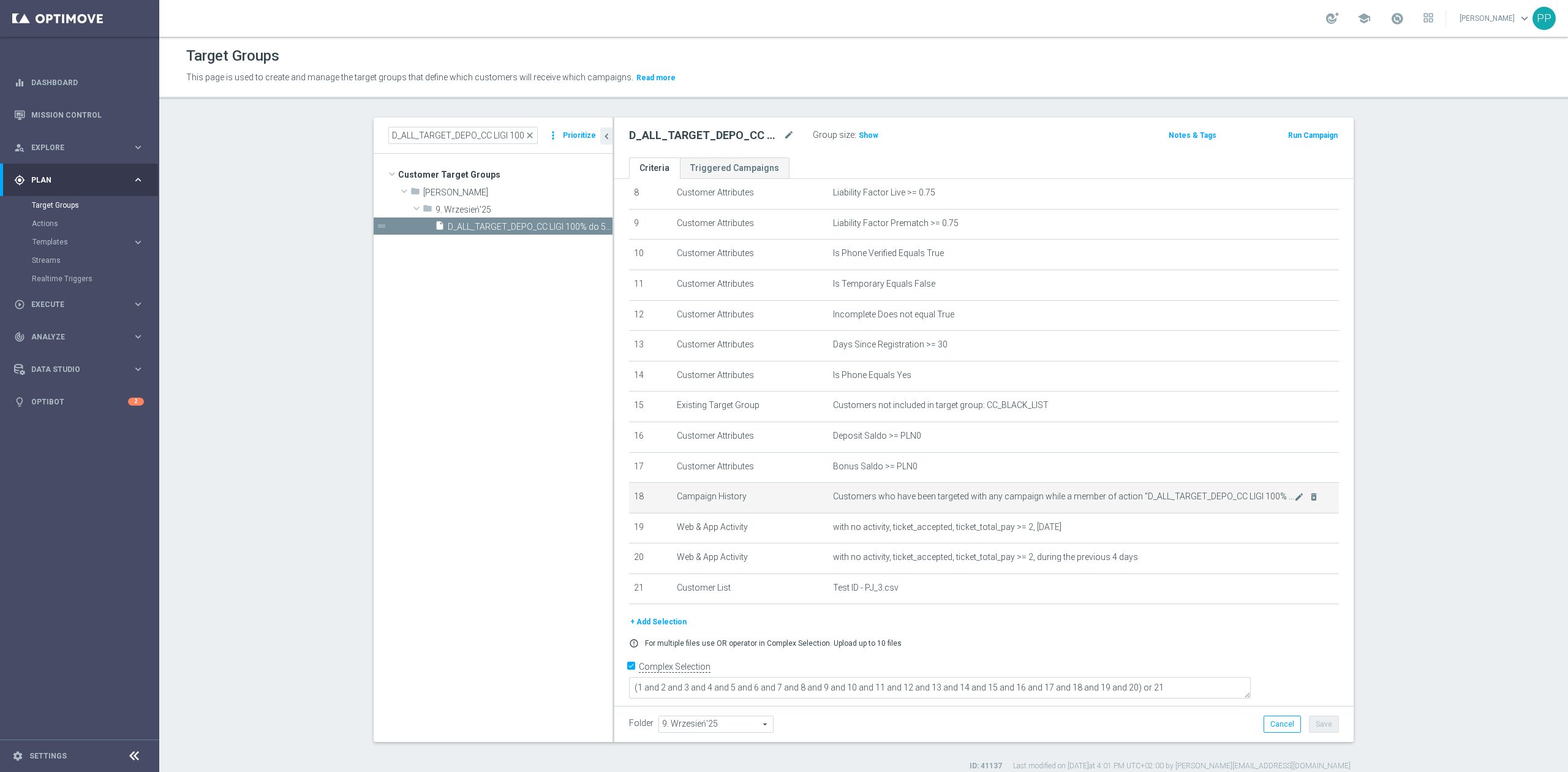
scroll to position [262, 0]
click at [528, 134] on span "close" at bounding box center [530, 135] width 10 height 10
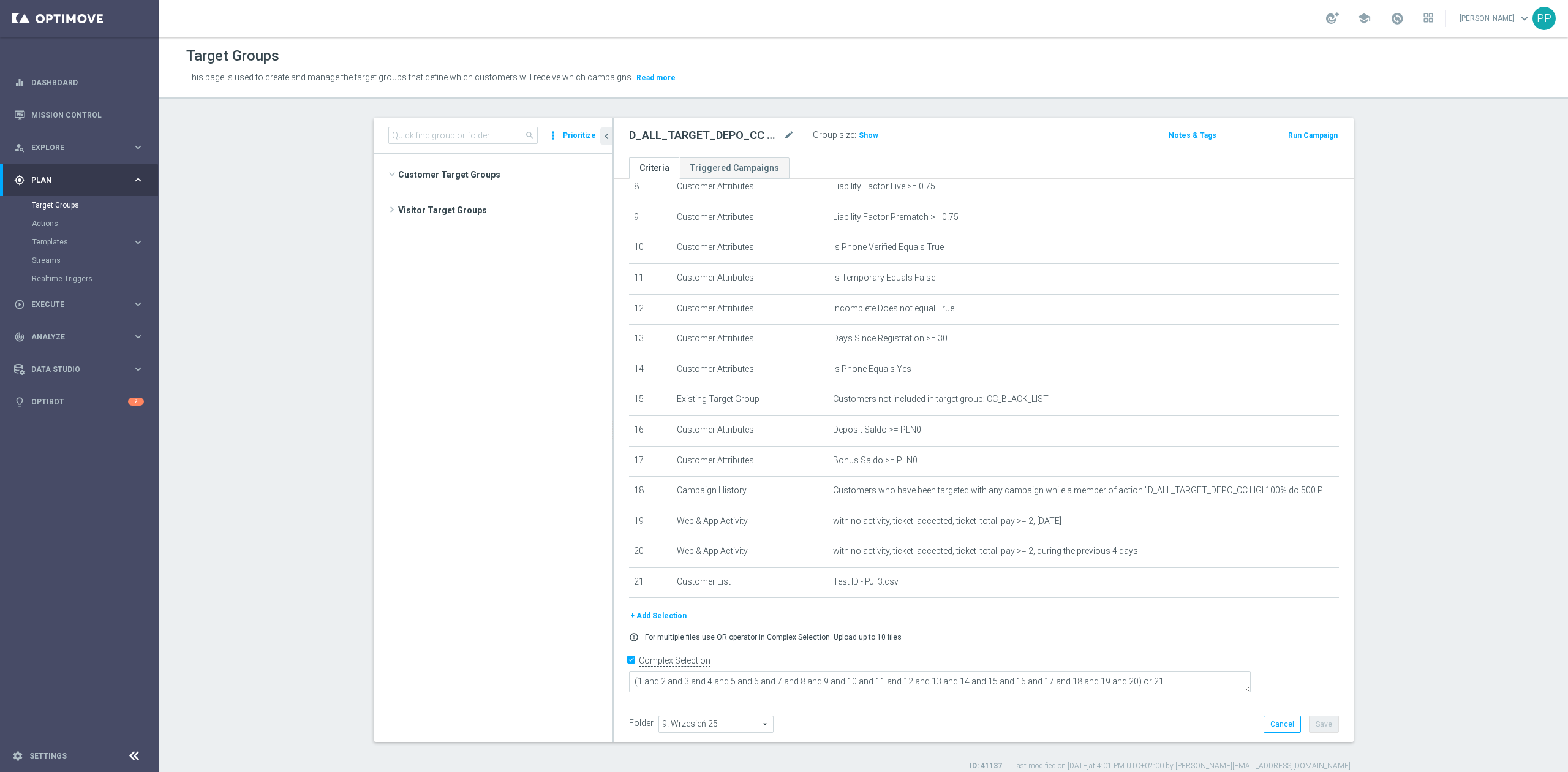
scroll to position [454, 0]
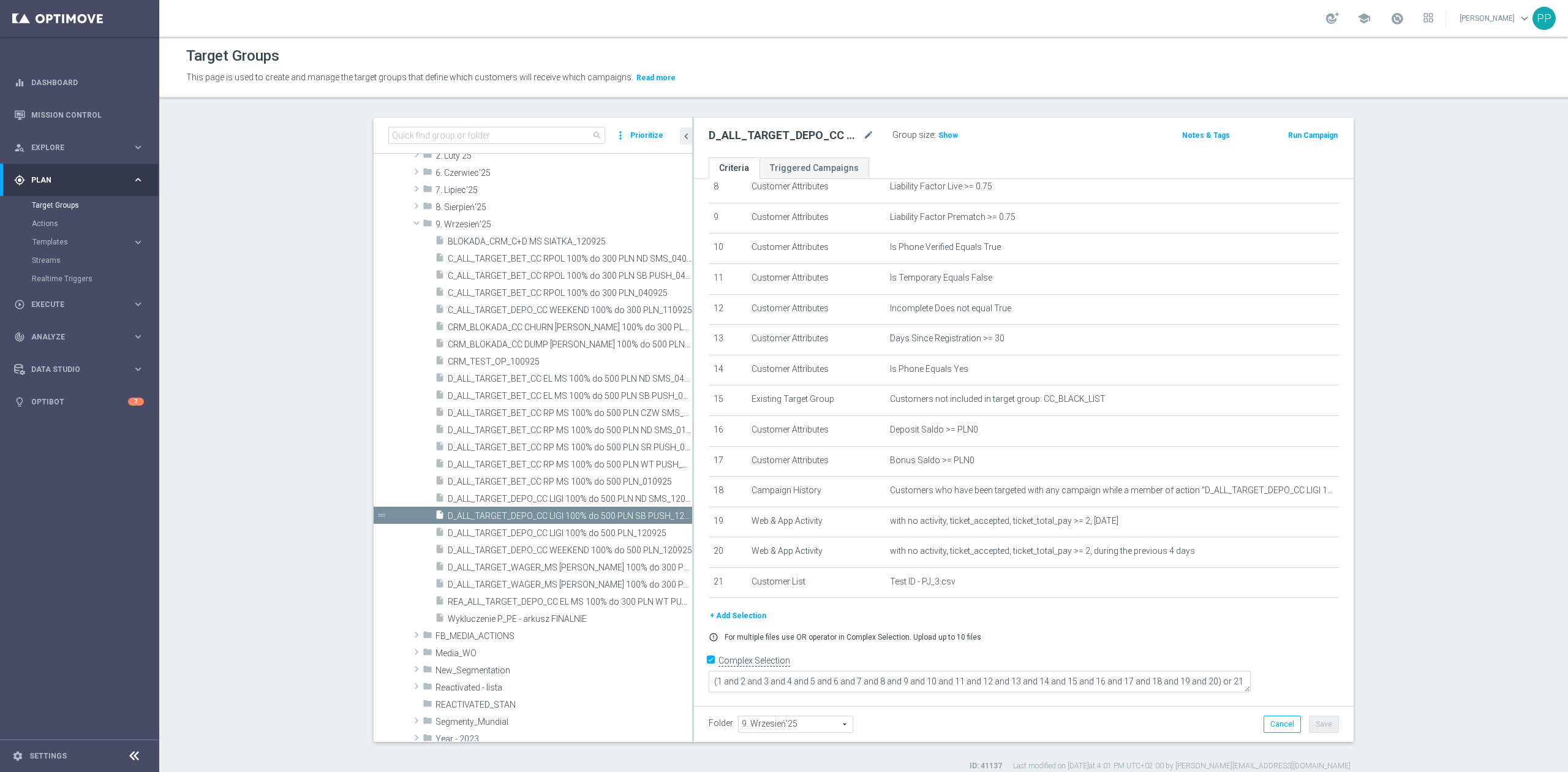
drag, startPoint x: 606, startPoint y: 417, endPoint x: 689, endPoint y: 398, distance: 85.1
click at [692, 398] on div at bounding box center [693, 429] width 2 height 624
click at [562, 536] on span "D_ALL_TARGET_DEPO_CC LIGI 100% do 500 PLN_120925" at bounding box center [556, 534] width 218 height 11
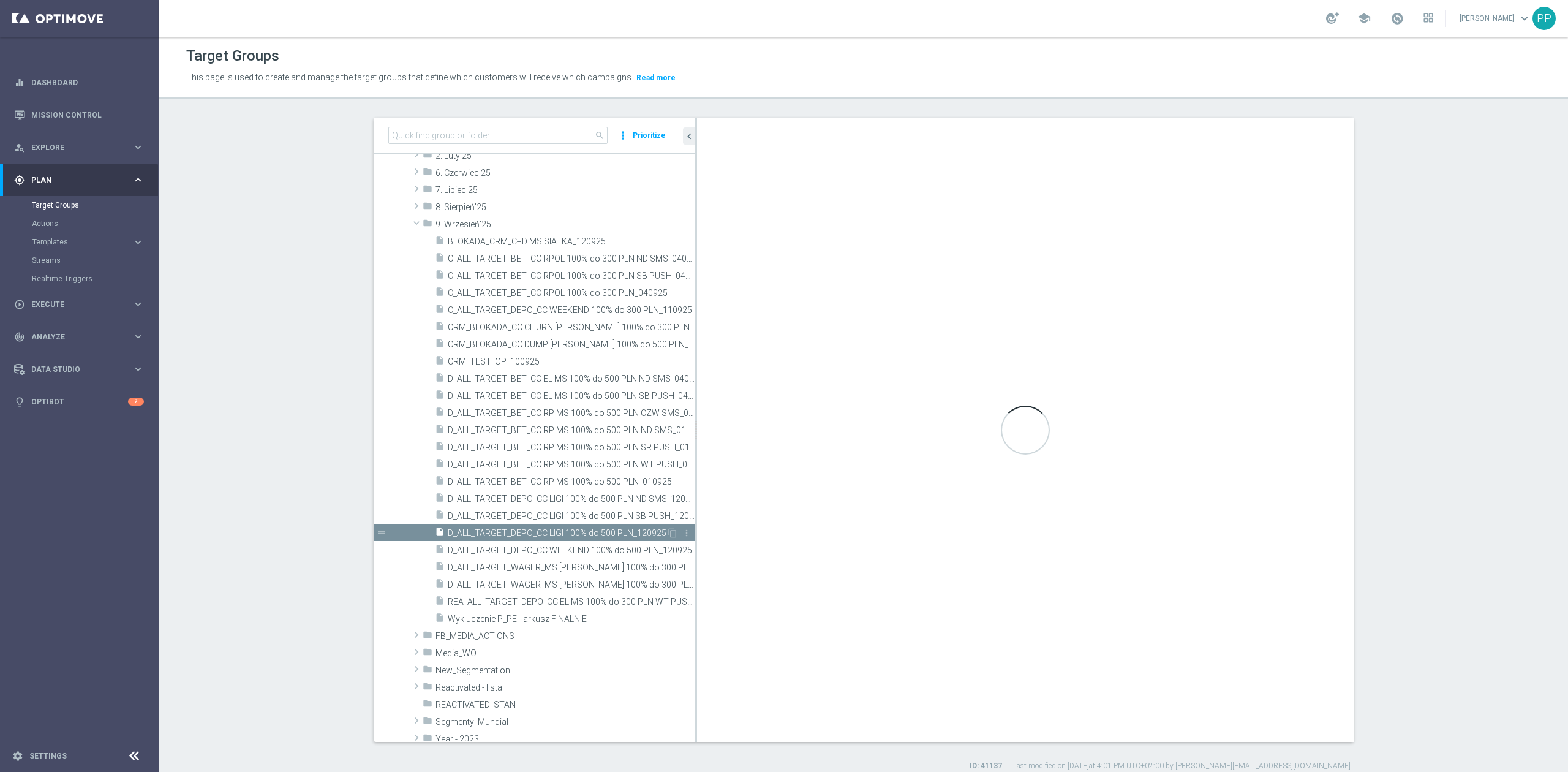
checkbox input "false"
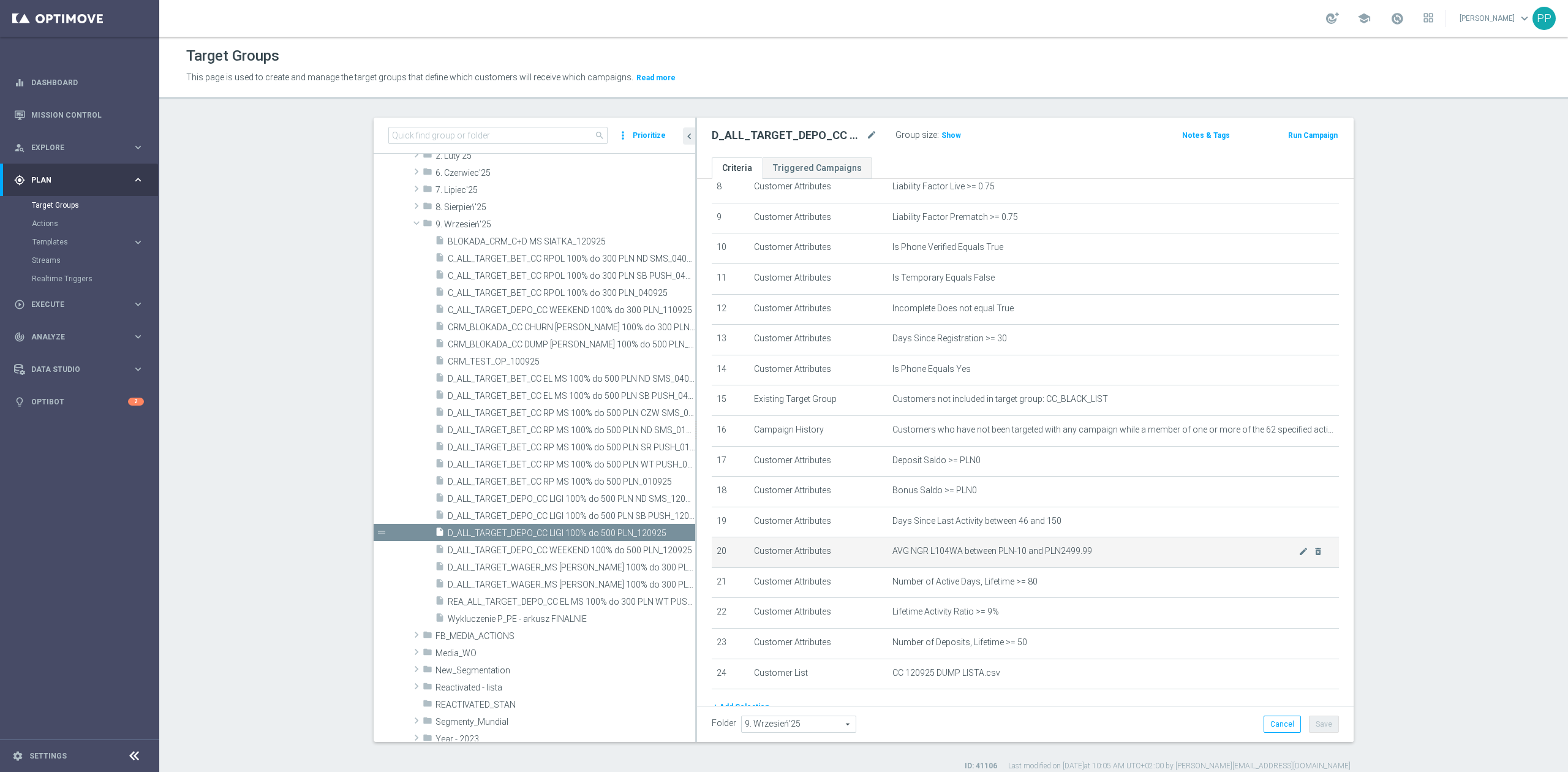
scroll to position [353, 0]
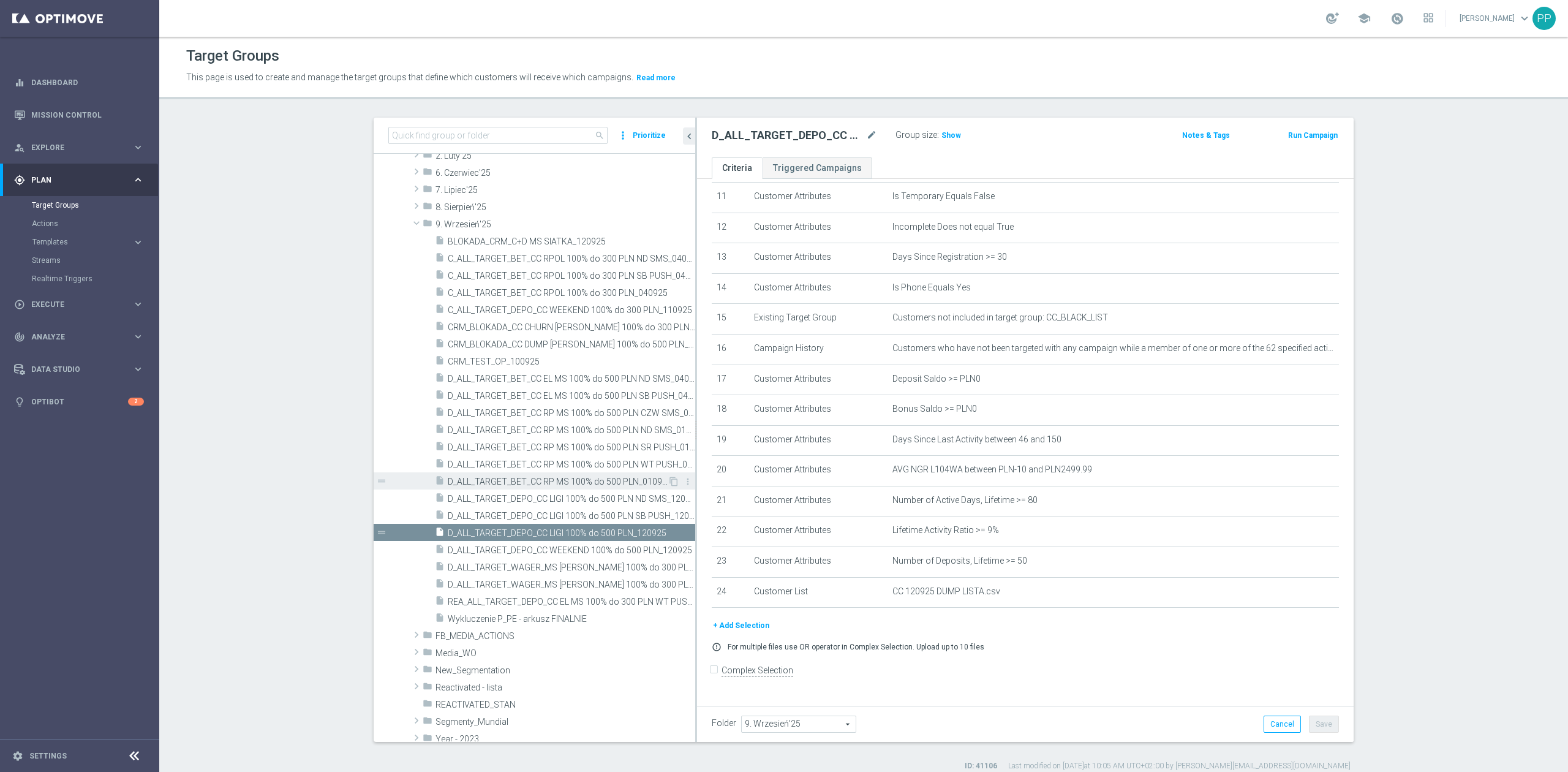
click at [621, 476] on span "D_ALL_TARGET_BET_CC RP MS 100% do 500 PLN_010925" at bounding box center [557, 481] width 220 height 11
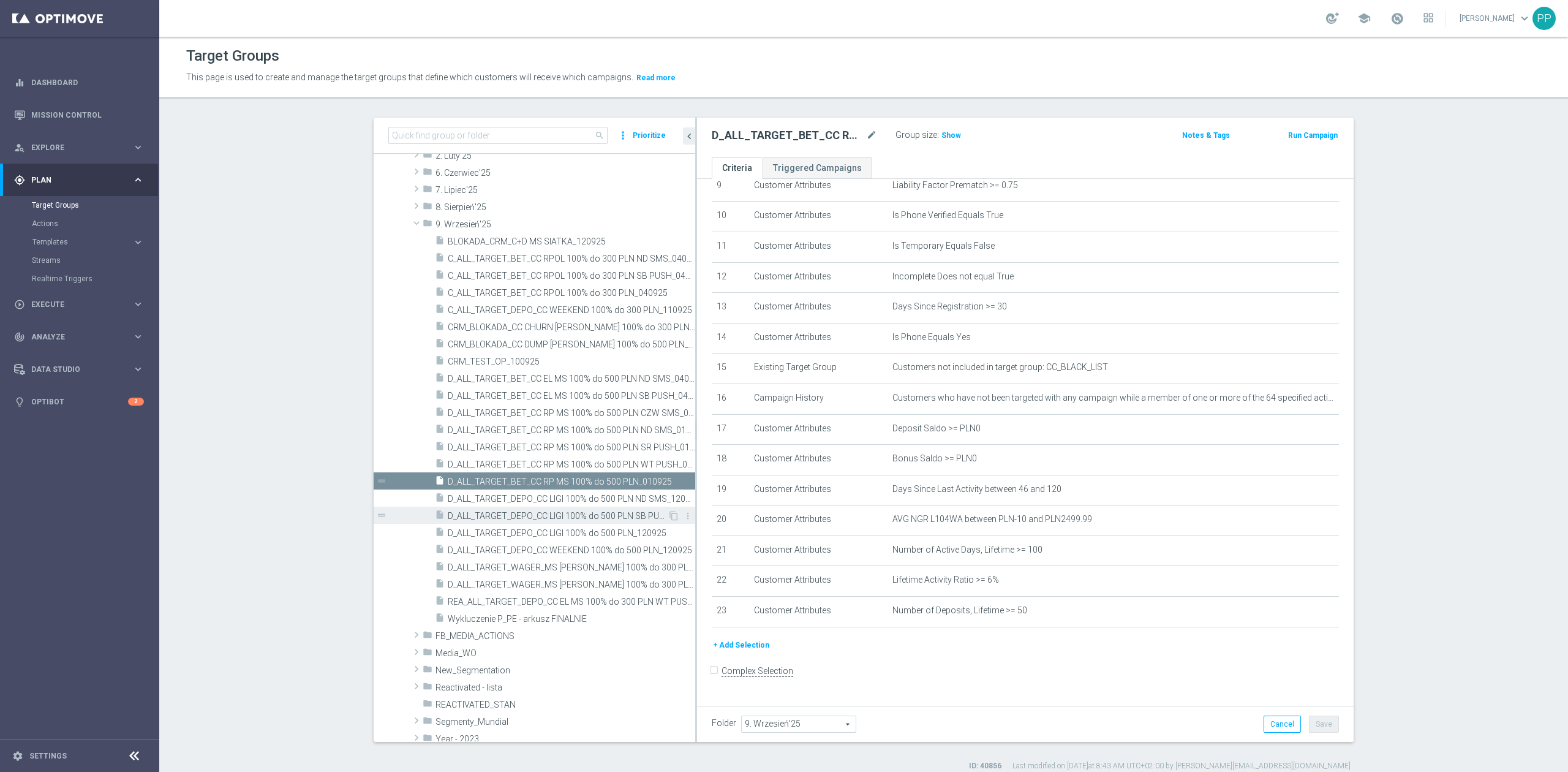
scroll to position [304, 0]
click at [668, 481] on icon "content_copy" at bounding box center [673, 481] width 10 height 10
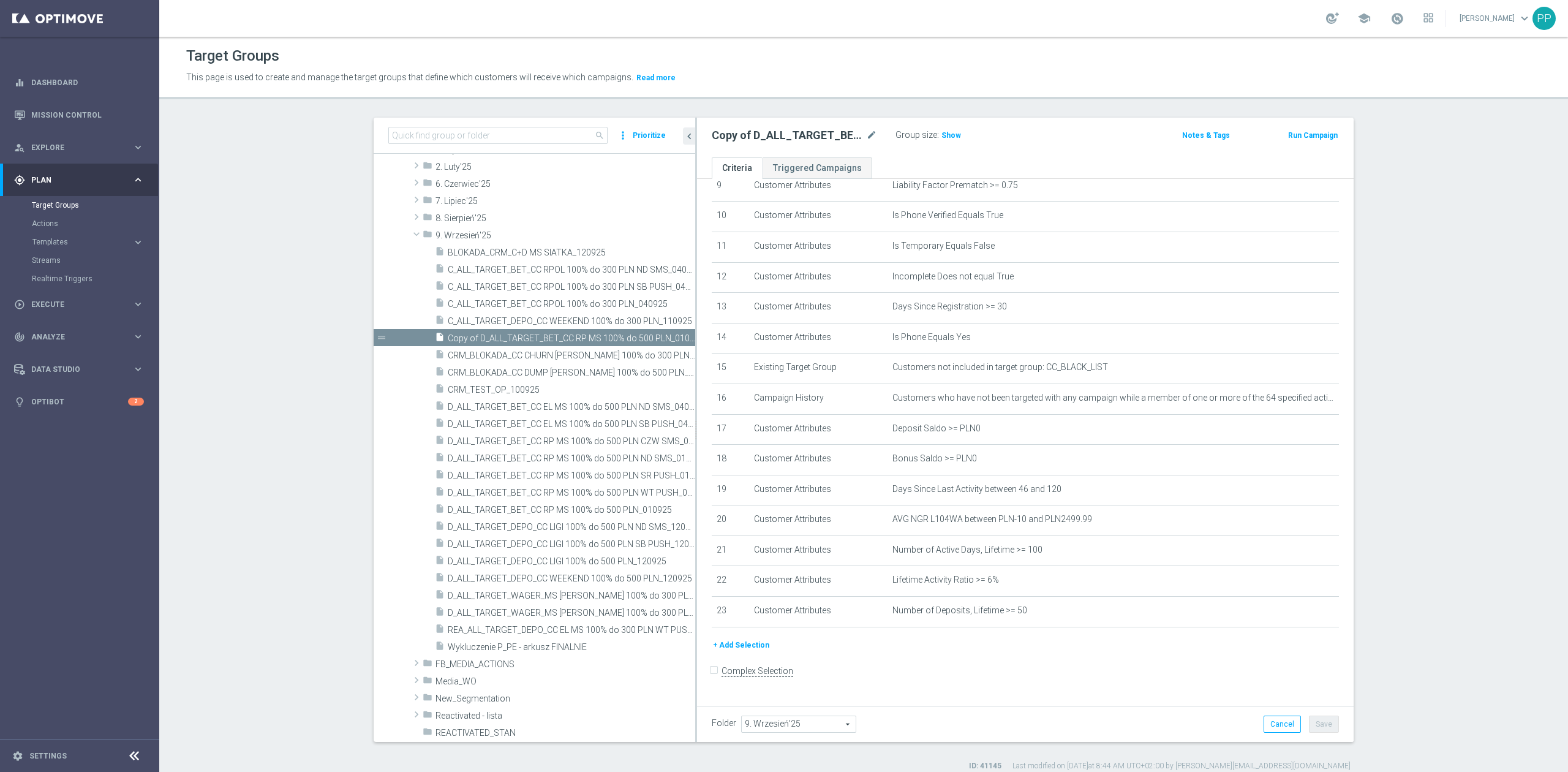
scroll to position [279, 0]
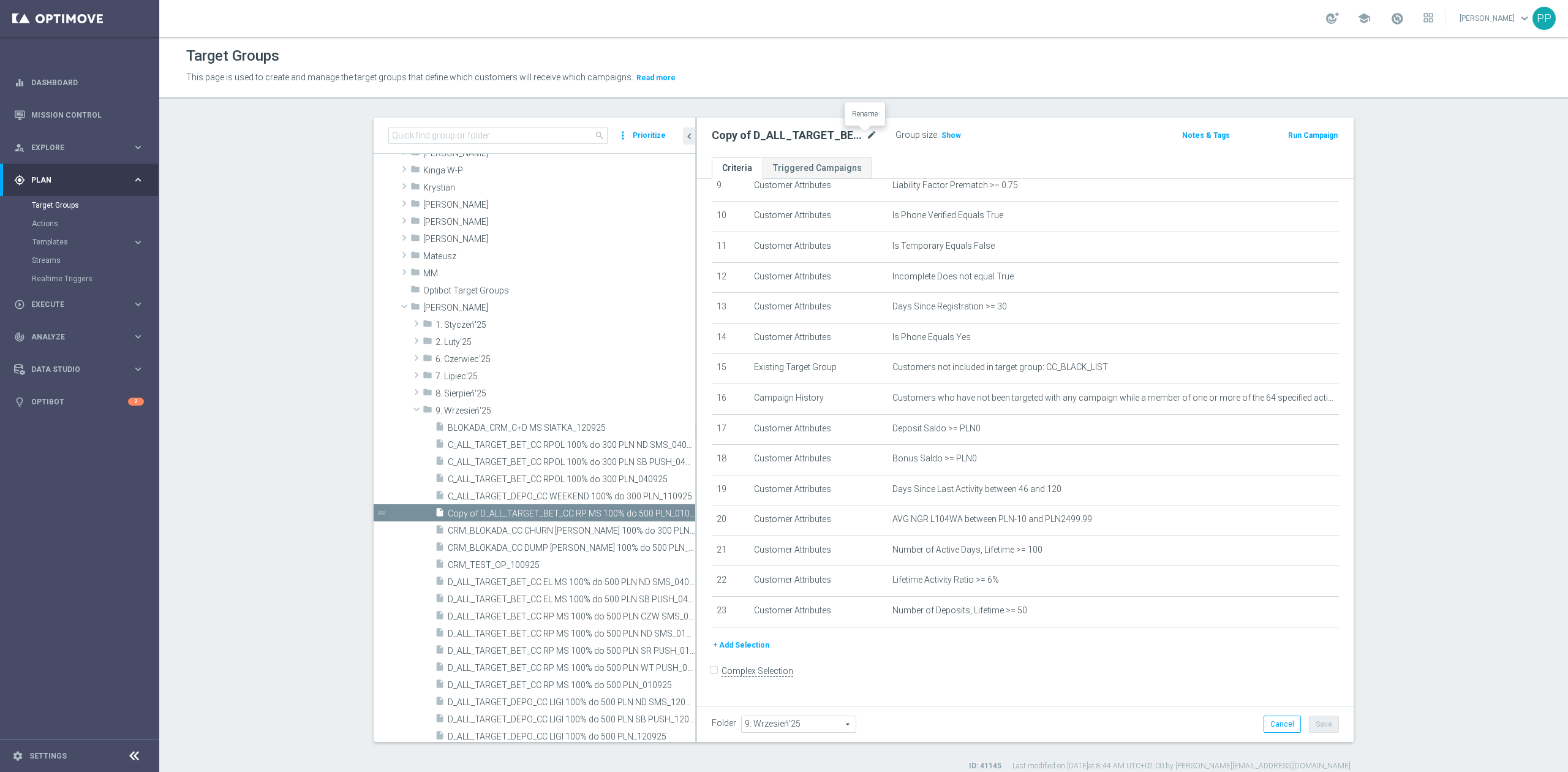
click at [866, 138] on icon "mode_edit" at bounding box center [871, 136] width 11 height 15
click at [843, 135] on input "Copy of D_ALL_TARGET_BET_CC RP MS 100% do 500 PLN_010925" at bounding box center [795, 137] width 166 height 17
drag, startPoint x: 853, startPoint y: 130, endPoint x: 674, endPoint y: 130, distance: 179.0
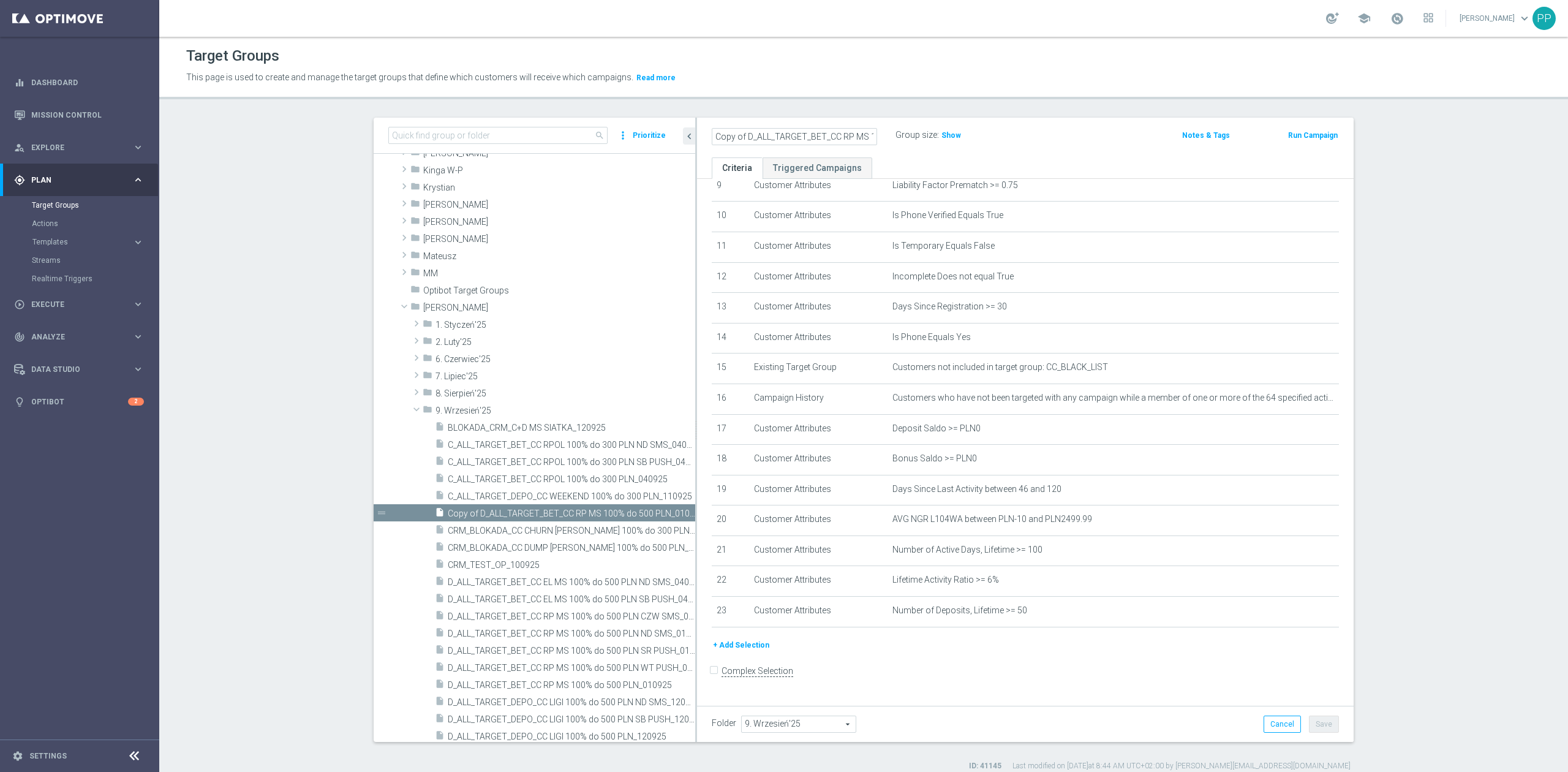
click at [674, 130] on as-split "search more_vert Prioritize Customer Target Groups library_add create_new_folder" at bounding box center [863, 429] width 980 height 624
click at [740, 135] on input "Copy of D_ALL_TARGET_BET_CC RP MS 100% do 500 PLN_010925" at bounding box center [795, 137] width 166 height 17
click at [787, 136] on input "D_ALL_TARGET_BET_CC RP MS 100% do 500 PLN_010925" at bounding box center [795, 137] width 166 height 17
drag, startPoint x: 794, startPoint y: 132, endPoint x: 942, endPoint y: 151, distance: 149.2
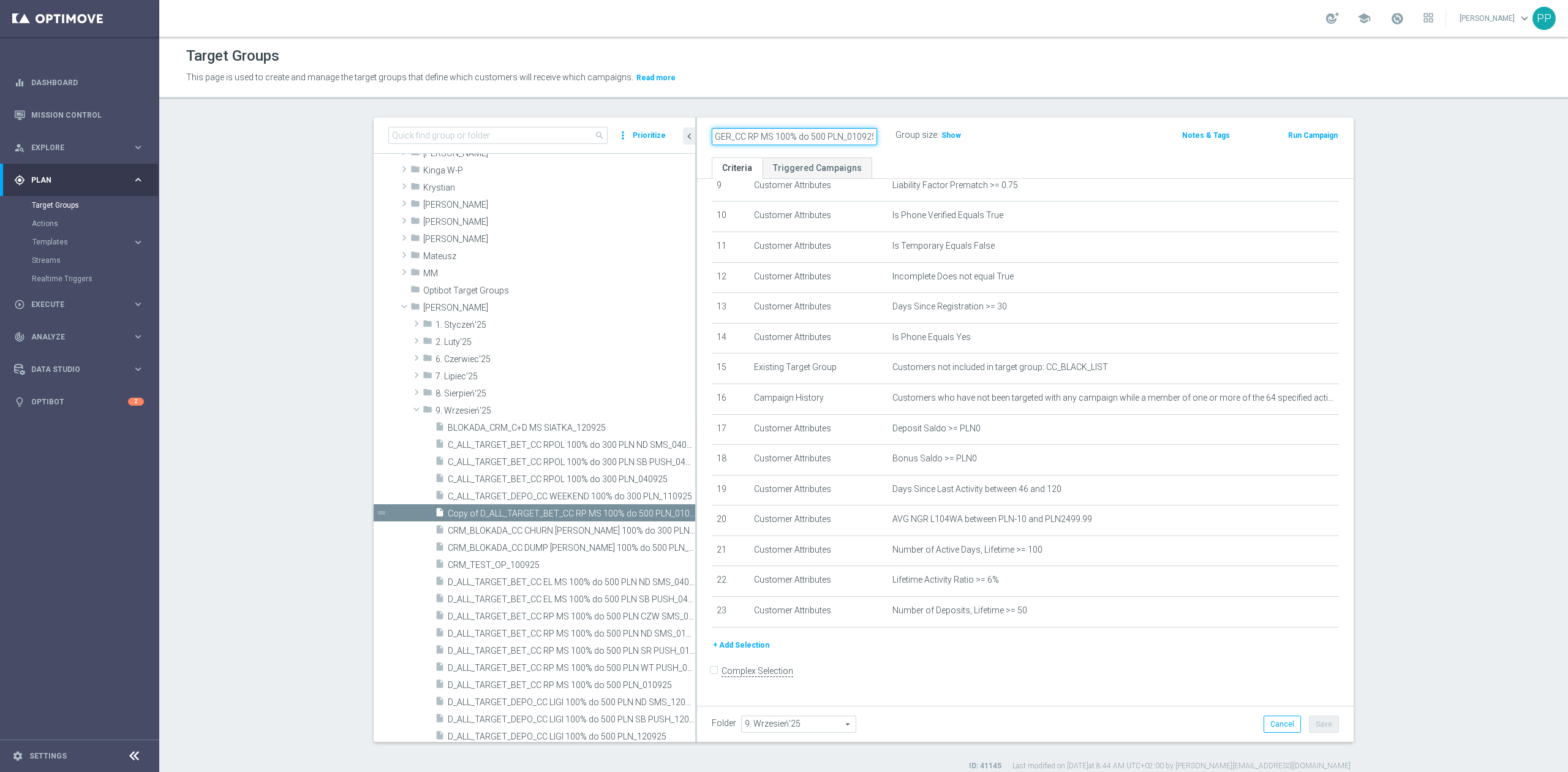
click at [942, 151] on div "D_ALL_TARGET_WAGER_CC RP MS 100% do 500 PLN_010925 Group size : Show Notes & Ta…" at bounding box center [1025, 138] width 656 height 40
click at [846, 133] on input "D_ALL_TARGET_WAGER_CC RP MS 100% do 500 PLN_010925" at bounding box center [795, 137] width 166 height 17
drag, startPoint x: 851, startPoint y: 140, endPoint x: 875, endPoint y: 135, distance: 24.5
click at [875, 135] on div "D_ALL_TARGET_WAGER_CC RP MS 100% do 500 PLN_150925" at bounding box center [794, 137] width 184 height 17
click at [859, 135] on input "D_ALL_TARGET_WAGER_CC RP MS 100% do 500 PLN_150925" at bounding box center [795, 137] width 166 height 17
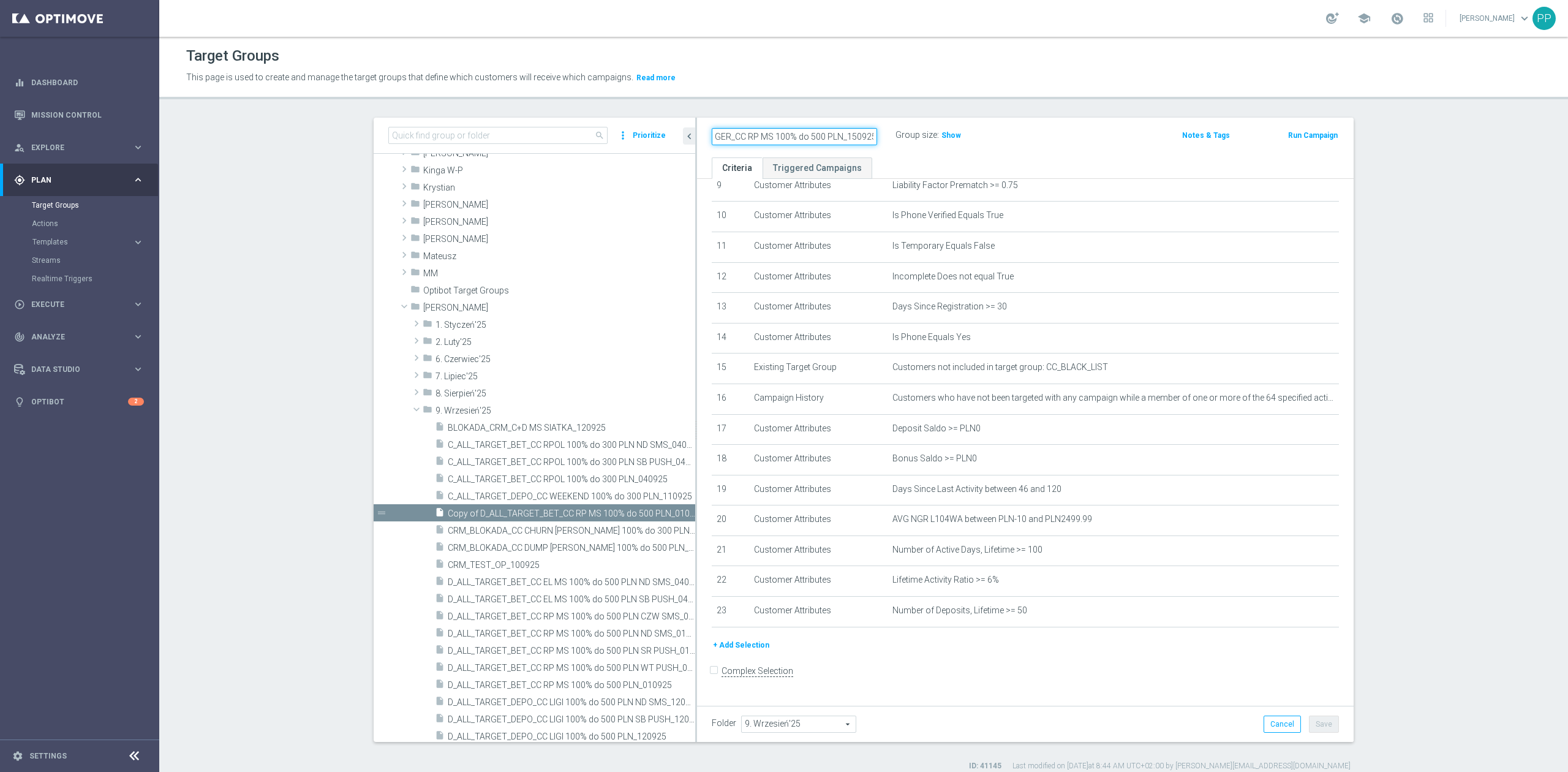
drag, startPoint x: 834, startPoint y: 134, endPoint x: 741, endPoint y: 135, distance: 93.0
click at [741, 135] on input "D_ALL_TARGET_WAGER_CC RP MS 100% do 500 PLN_150925" at bounding box center [795, 137] width 166 height 17
type input "D_ALL_TARGET_WAGER_CC LM_150925"
click at [866, 136] on icon "mode_edit" at bounding box center [871, 136] width 11 height 15
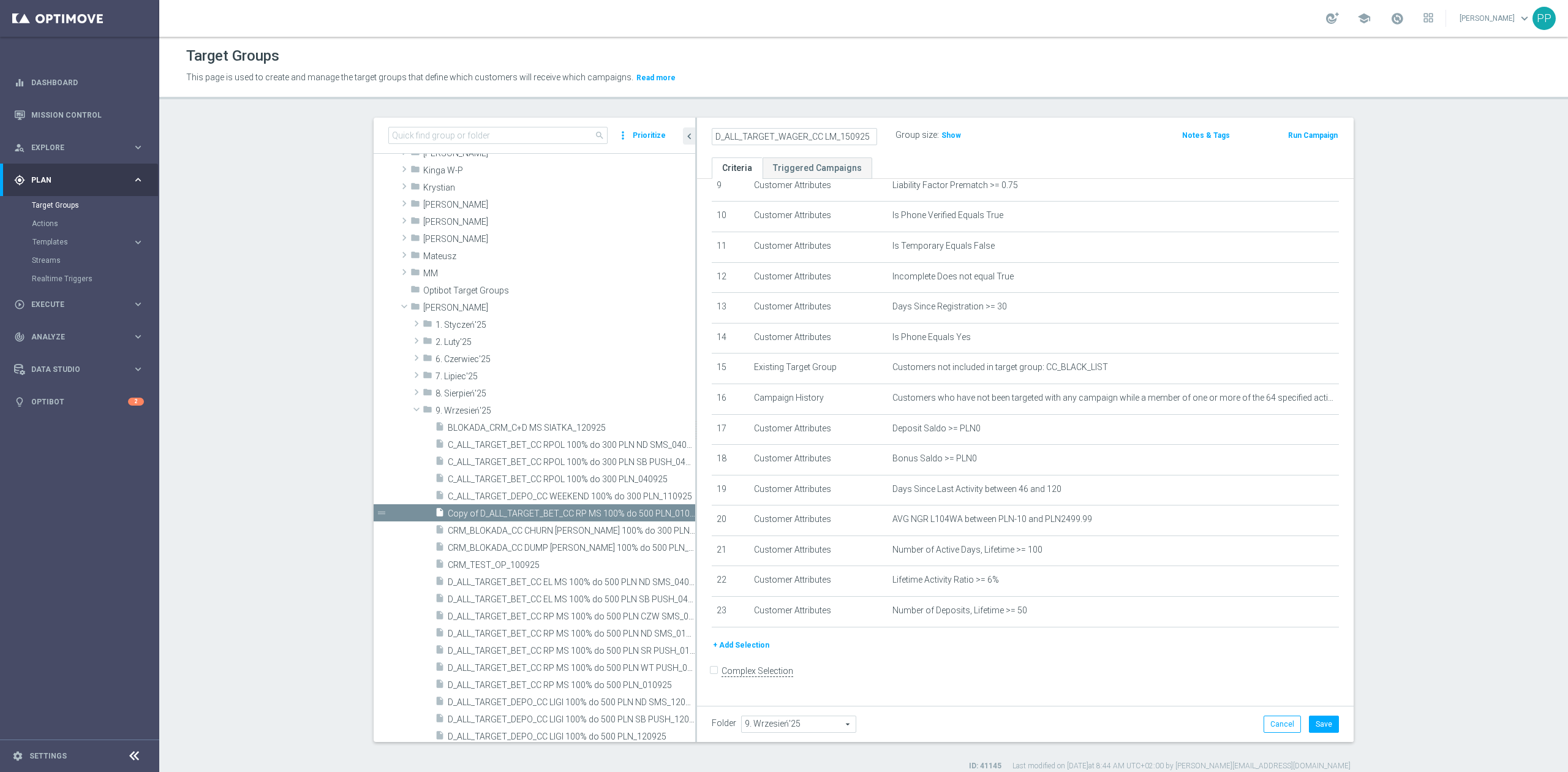
click at [829, 136] on input "D_ALL_TARGET_WAGER_CC LM_150925" at bounding box center [795, 137] width 166 height 17
drag, startPoint x: 860, startPoint y: 134, endPoint x: 698, endPoint y: 144, distance: 162.3
click at [703, 144] on div "D_ALL_TARGET_WAGER_CC LM 100% do 500 PLN_150925" at bounding box center [794, 137] width 184 height 17
type input "D_ALL_TARGET_WAGER_CC LM 100% do 500 PLN_150925"
click at [738, 96] on header "Target Groups This page is used to create and manage the target groups that def…" at bounding box center [863, 68] width 1408 height 63
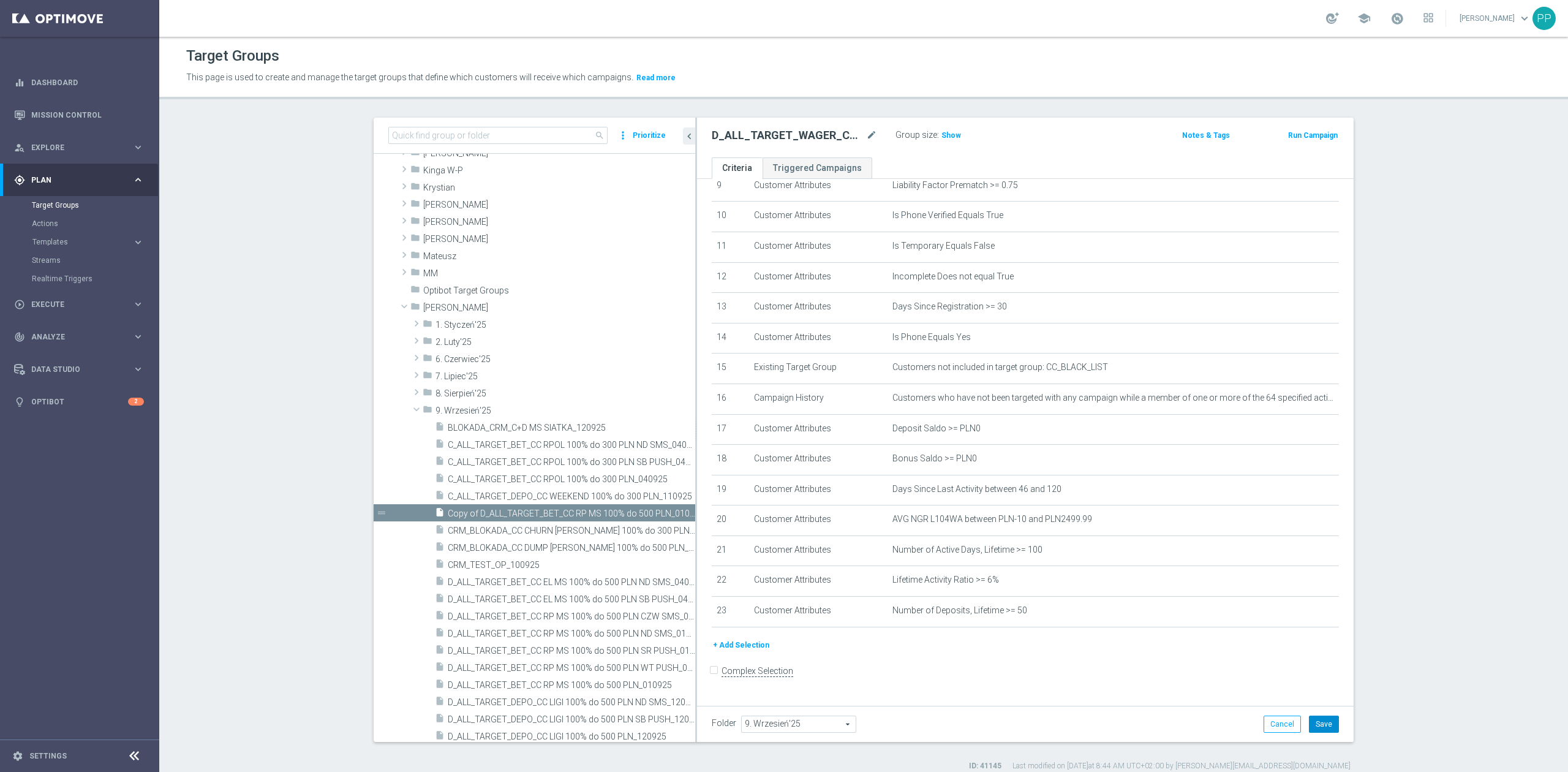
click at [1314, 724] on button "Save" at bounding box center [1324, 724] width 30 height 17
click at [1298, 398] on icon "mode_edit" at bounding box center [1303, 398] width 10 height 10
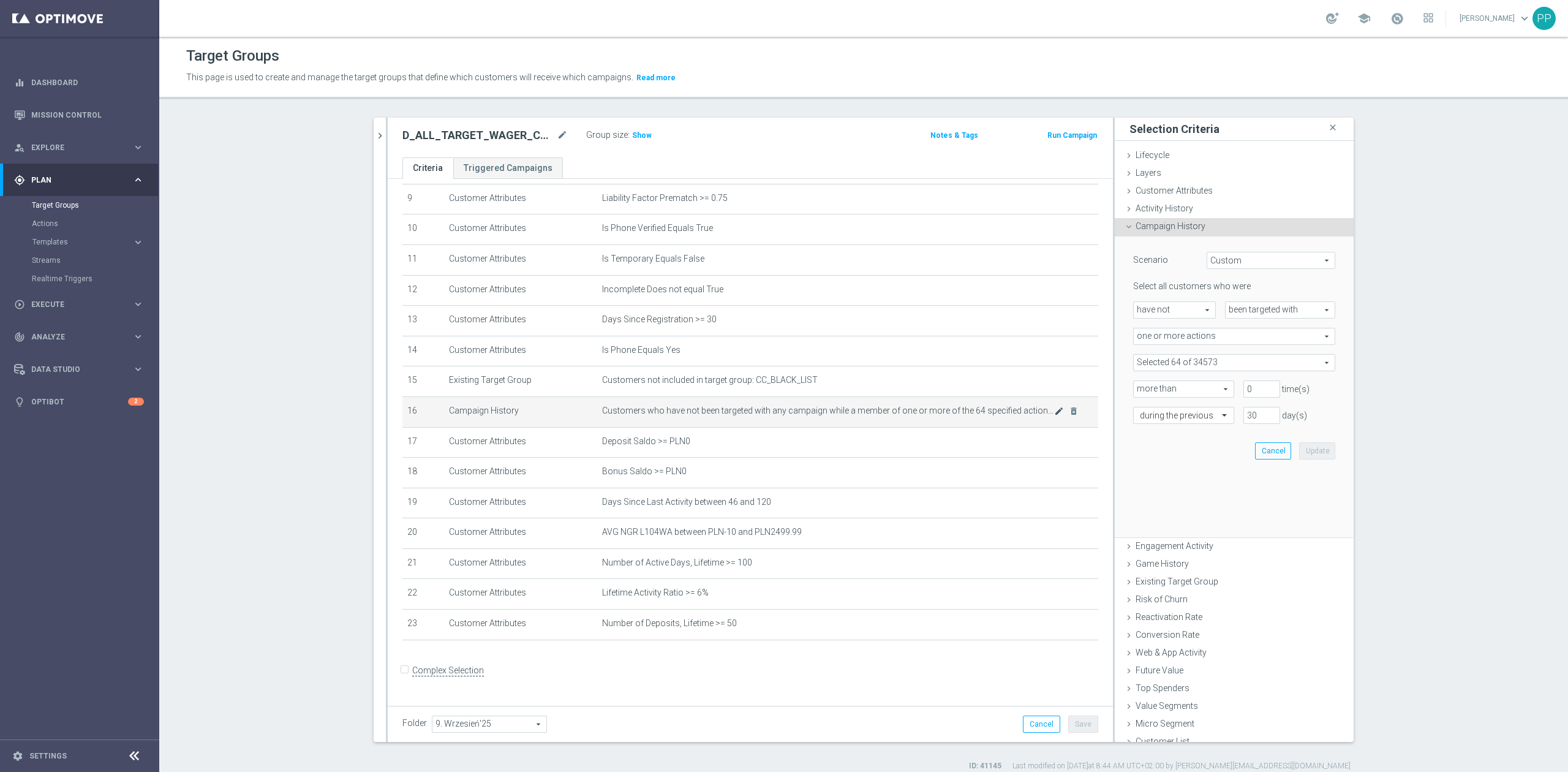
scroll to position [290, 0]
click at [1181, 354] on div "Selected 64 of 34573 arrow_drop_down search Show Selected 64 of 34573 (All)" at bounding box center [1234, 363] width 202 height 17
click at [1178, 359] on input "search" at bounding box center [1234, 363] width 202 height 17
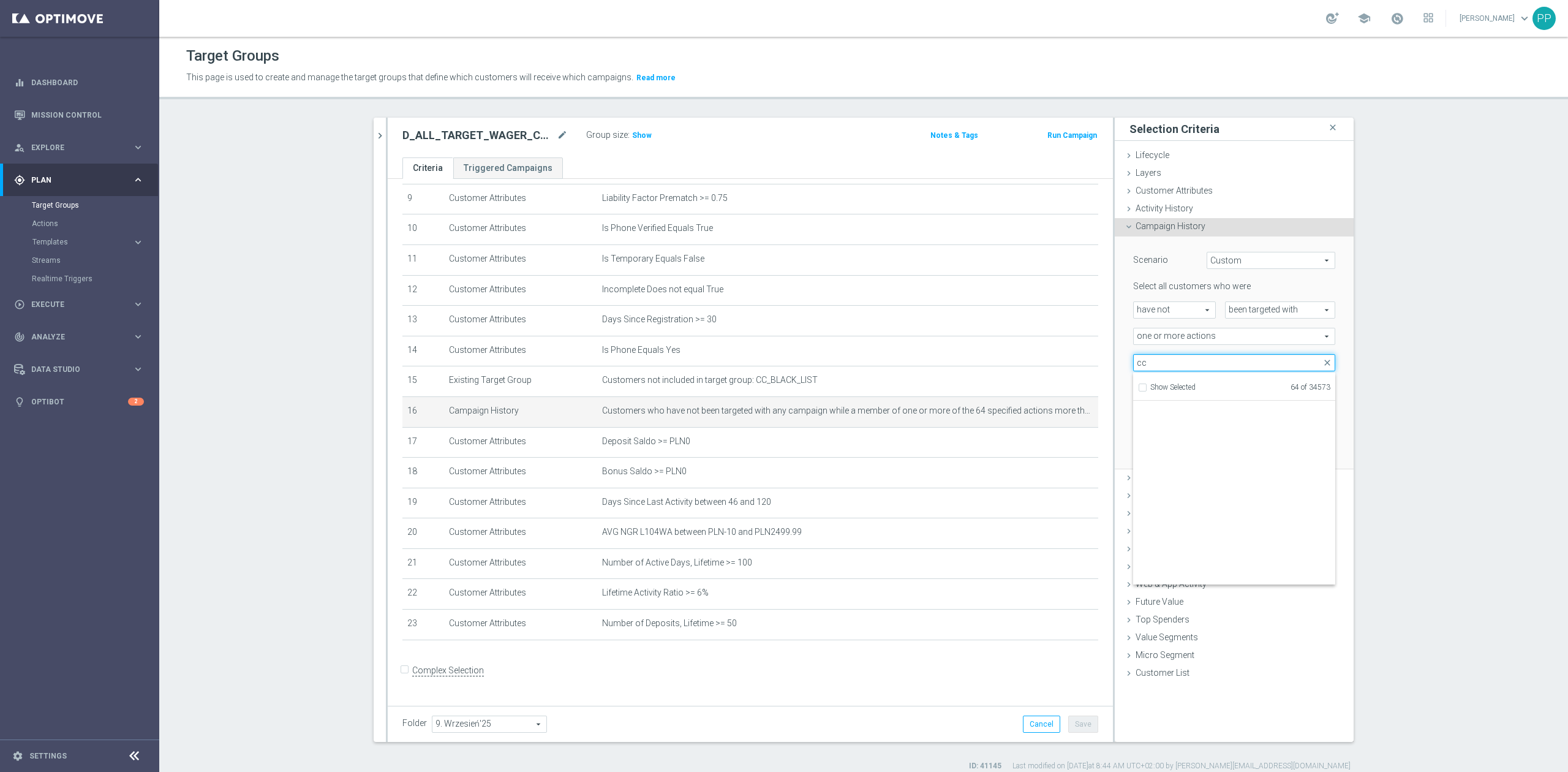
scroll to position [38495, 0]
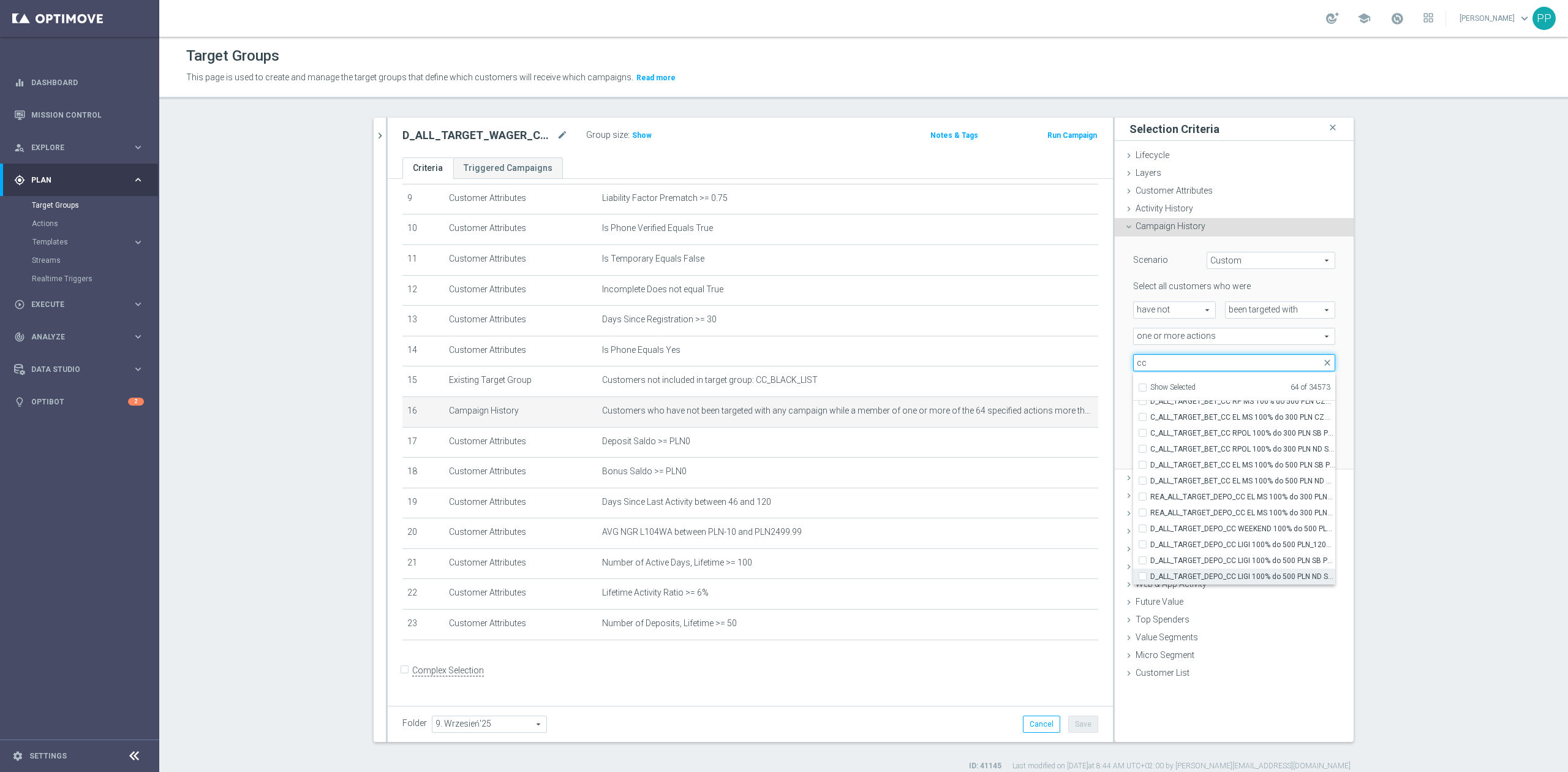
type input "cc"
click at [1248, 569] on label "D_ALL_TARGET_DEPO_CC LIGI 100% do 500 PLN ND SMS_120925" at bounding box center [1242, 576] width 185 height 16
click at [1150, 572] on input "D_ALL_TARGET_DEPO_CC LIGI 100% do 500 PLN ND SMS_120925" at bounding box center [1146, 576] width 8 height 8
checkbox input "true"
type input "Selected 65 of 34573"
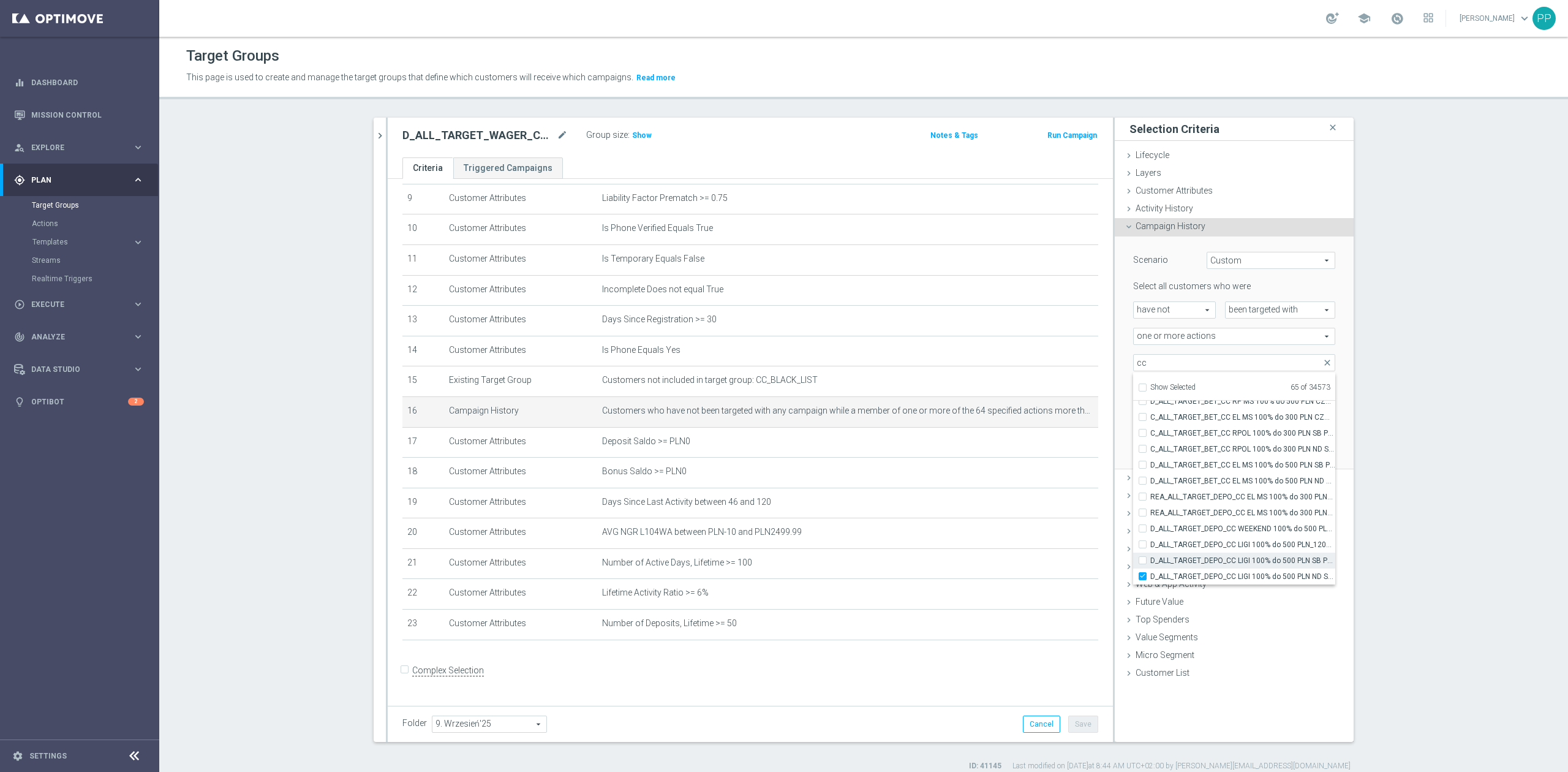
click at [1245, 556] on span "D_ALL_TARGET_DEPO_CC LIGI 100% do 500 PLN SB PUSH_120925" at bounding box center [1242, 560] width 185 height 10
click at [1150, 556] on input "D_ALL_TARGET_DEPO_CC LIGI 100% do 500 PLN SB PUSH_120925" at bounding box center [1146, 560] width 8 height 8
checkbox input "true"
type input "Selected 66 of 34573"
click at [1243, 548] on span "D_ALL_TARGET_DEPO_CC LIGI 100% do 500 PLN_120925" at bounding box center [1242, 544] width 185 height 10
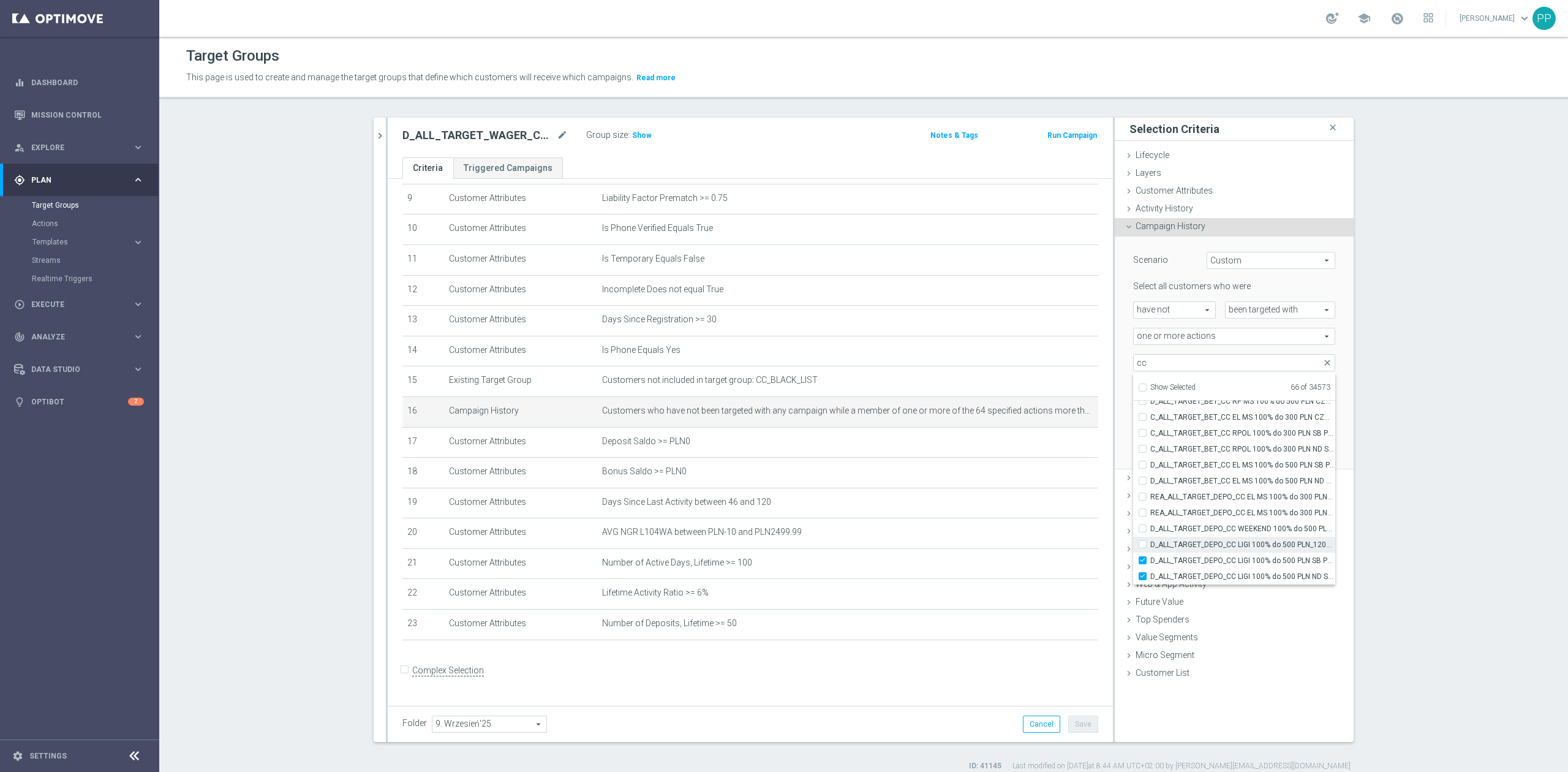
click at [1150, 548] on input "D_ALL_TARGET_DEPO_CC LIGI 100% do 500 PLN_120925" at bounding box center [1146, 544] width 8 height 8
checkbox input "true"
type input "Selected 67 of 34573"
click at [1243, 535] on label "D_ALL_TARGET_DEPO_CC WEEKEND 100% do 500 PLN_120925" at bounding box center [1242, 529] width 185 height 16
click at [1150, 532] on input "D_ALL_TARGET_DEPO_CC WEEKEND 100% do 500 PLN_120925" at bounding box center [1146, 528] width 8 height 8
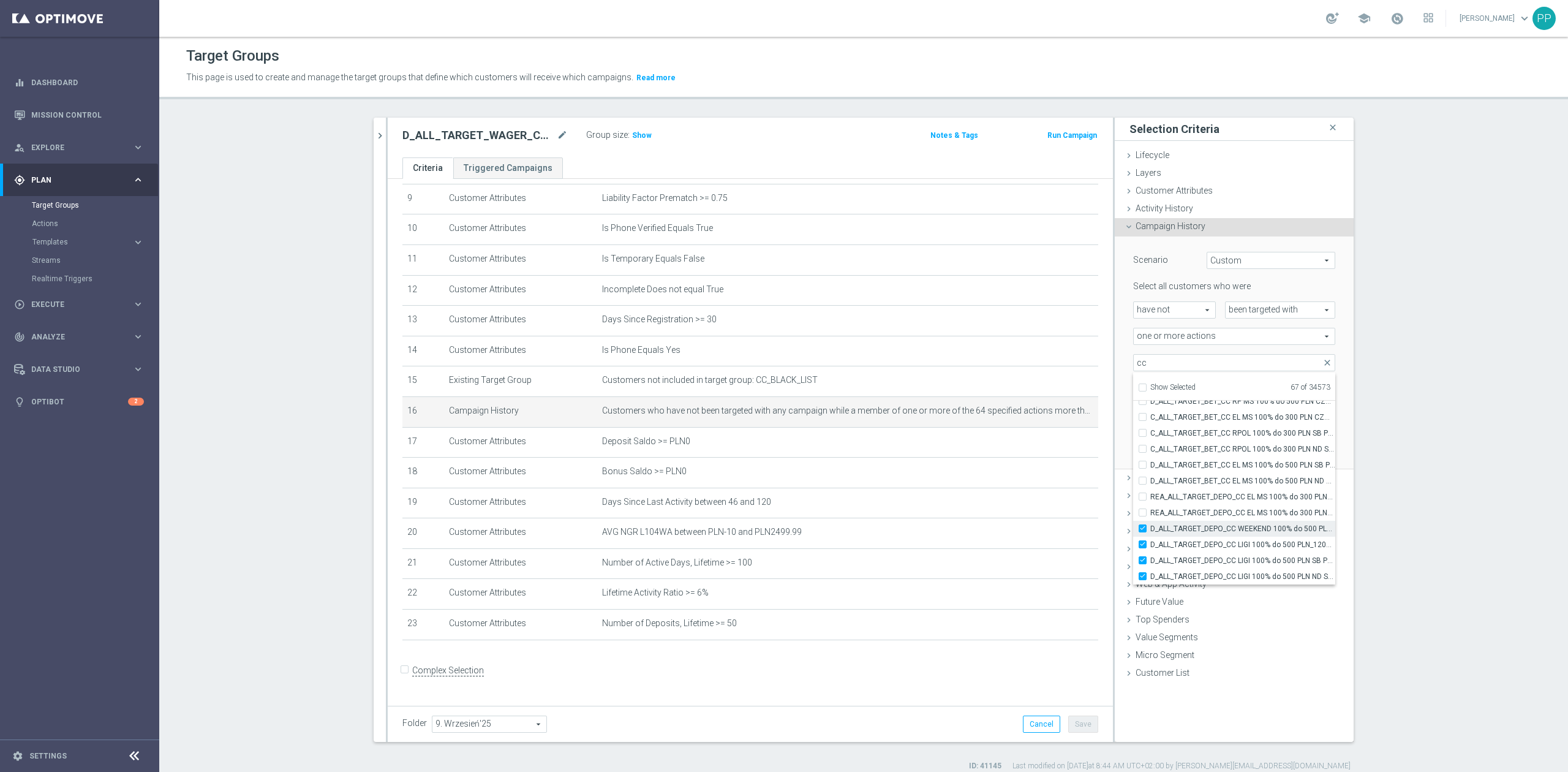
checkbox input "true"
type input "Selected 68 of 34573"
click at [1237, 520] on label "REA_ALL_TARGET_DEPO_CC EL MS 100% do 300 PLN WT PUSH_080925" at bounding box center [1242, 513] width 185 height 16
click at [1150, 516] on input "REA_ALL_TARGET_DEPO_CC EL MS 100% do 300 PLN WT PUSH_080925" at bounding box center [1146, 512] width 8 height 8
checkbox input "true"
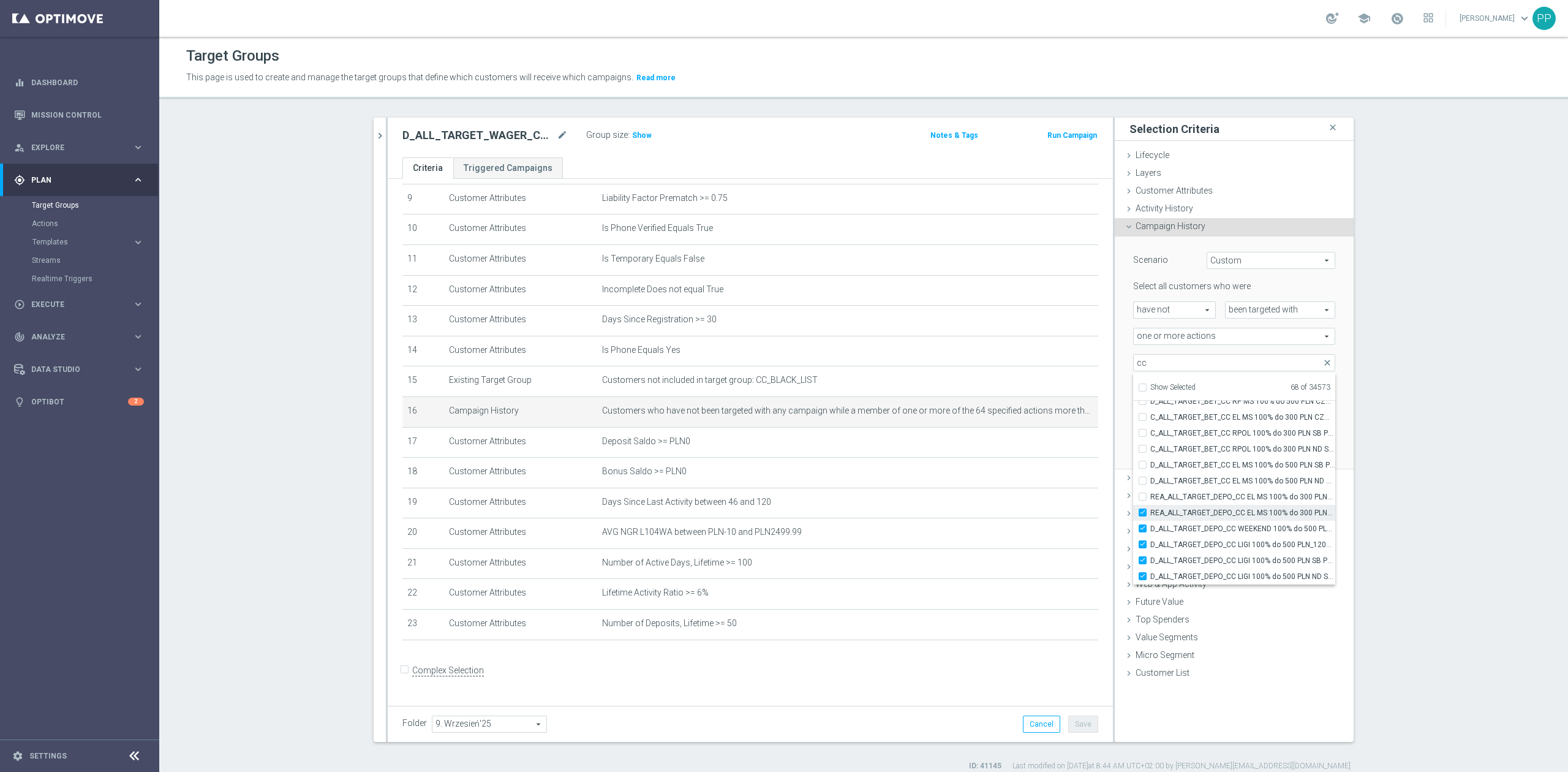
type input "Selected 69 of 34573"
click at [1236, 491] on label "REA_ALL_TARGET_DEPO_CC EL MS 100% do 300 PLN_080925" at bounding box center [1242, 497] width 185 height 16
click at [1150, 492] on input "REA_ALL_TARGET_DEPO_CC EL MS 100% do 300 PLN_080925" at bounding box center [1146, 496] width 8 height 8
checkbox input "true"
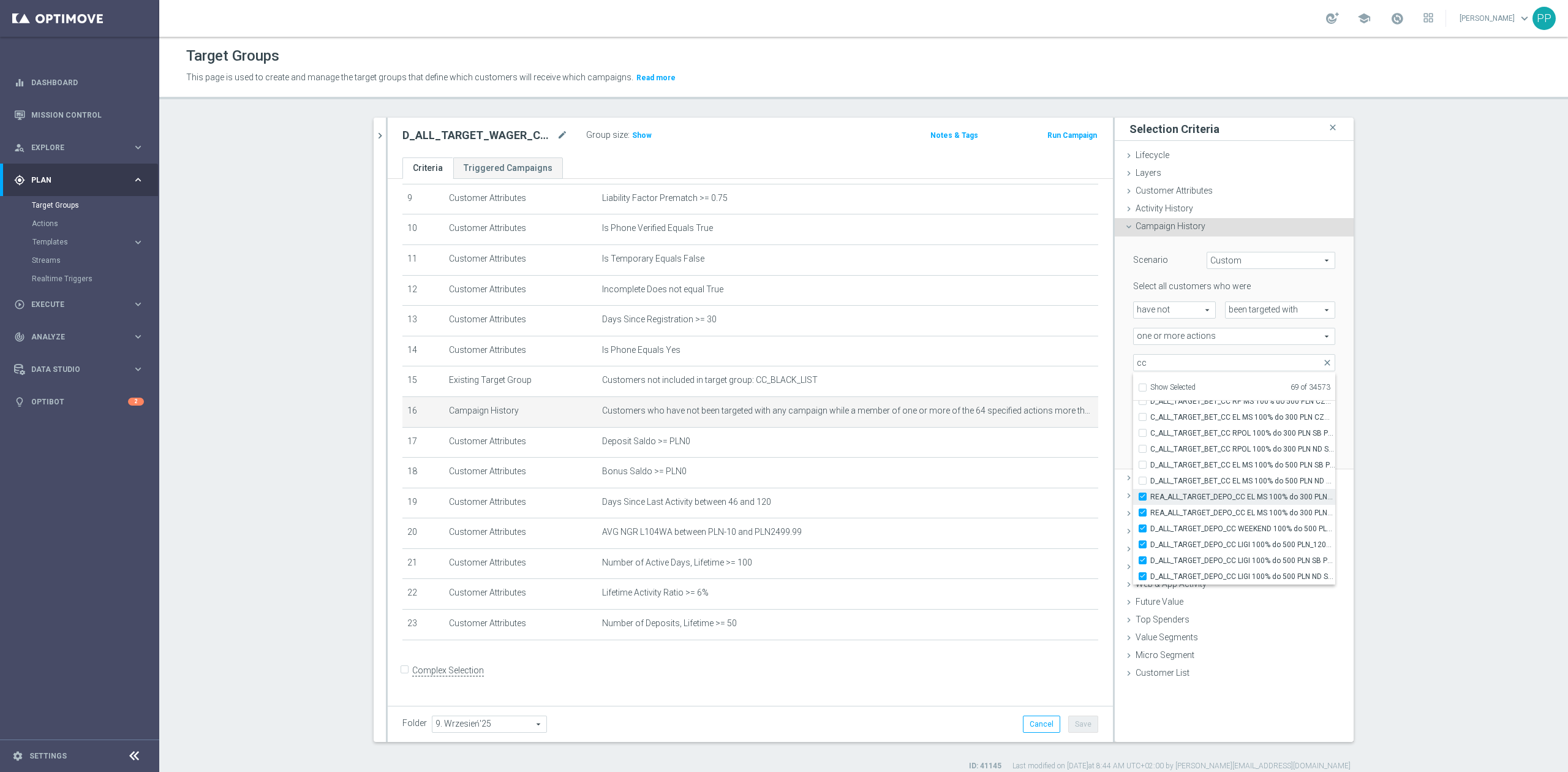
type input "Selected 70 of 34573"
click at [1235, 476] on span "D_ALL_TARGET_BET_CC EL MS 100% do 500 PLN ND SMS_040925" at bounding box center [1242, 481] width 185 height 10
click at [1150, 476] on input "D_ALL_TARGET_BET_CC EL MS 100% do 500 PLN ND SMS_040925" at bounding box center [1146, 480] width 8 height 8
checkbox input "true"
type input "Selected 71 of 34573"
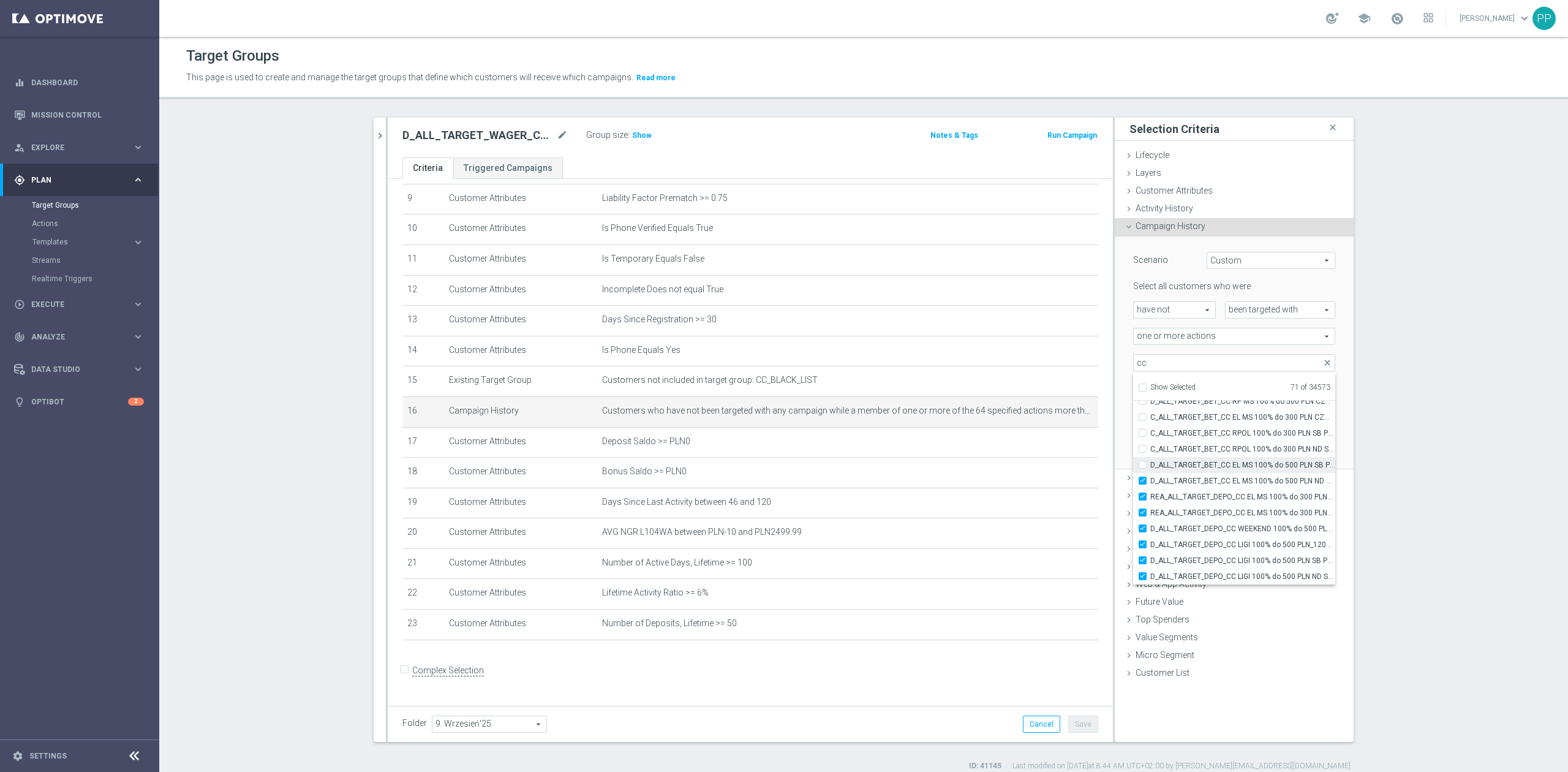
click at [1235, 470] on label "D_ALL_TARGET_BET_CC EL MS 100% do 500 PLN SB PUSH_040925" at bounding box center [1242, 465] width 185 height 16
click at [1150, 469] on input "D_ALL_TARGET_BET_CC EL MS 100% do 500 PLN SB PUSH_040925" at bounding box center [1146, 465] width 8 height 8
checkbox input "true"
type input "Selected 72 of 34573"
click at [1235, 455] on label "C_ALL_TARGET_BET_CC RPOL 100% do 300 PLN ND SMS_040925" at bounding box center [1242, 449] width 185 height 16
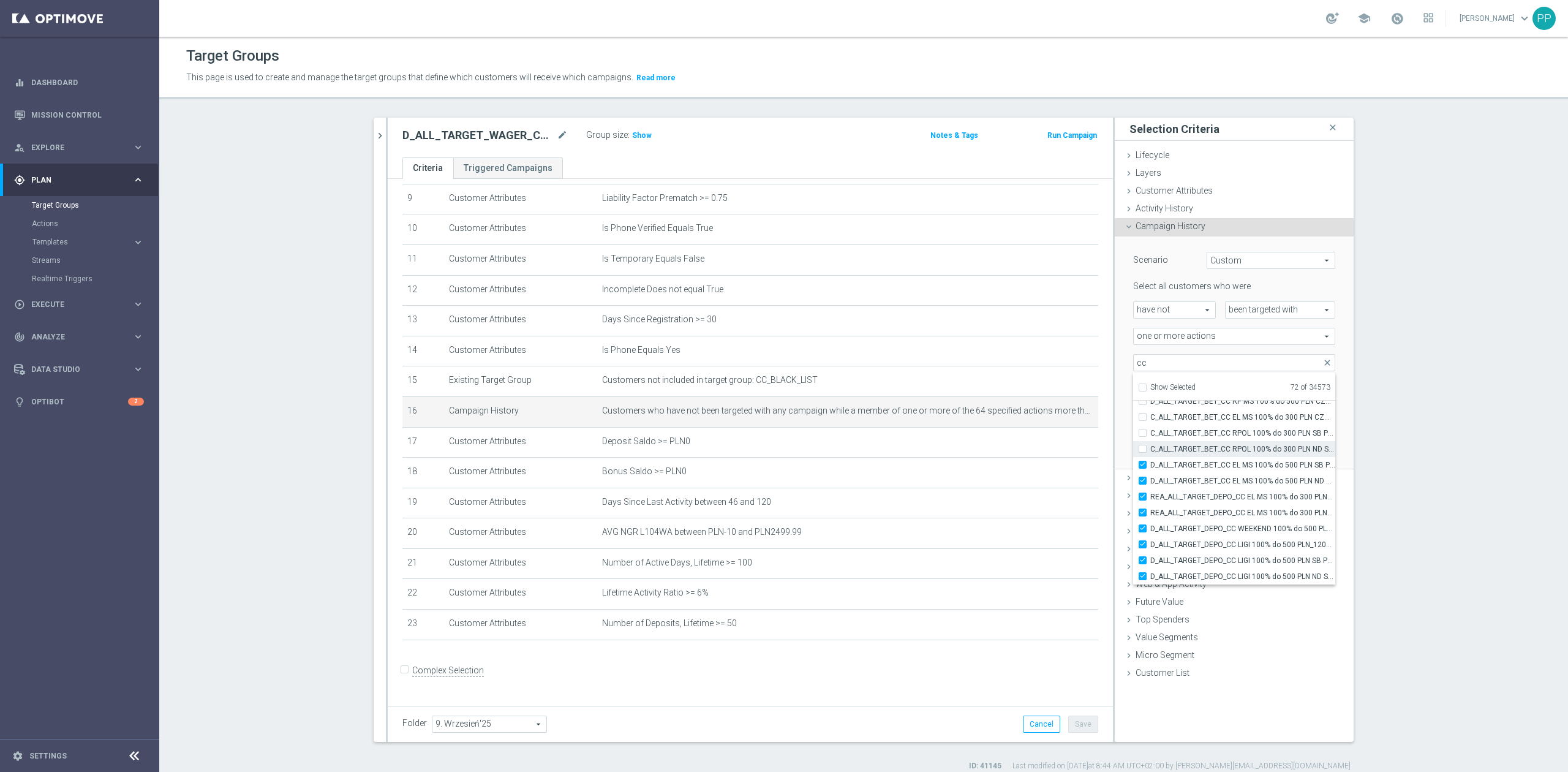
click at [1150, 453] on input "C_ALL_TARGET_BET_CC RPOL 100% do 300 PLN ND SMS_040925" at bounding box center [1146, 449] width 8 height 8
checkbox input "true"
type input "Selected 73 of 34573"
click at [1235, 441] on label "C_ALL_TARGET_BET_CC RPOL 100% do 300 PLN ND SMS_040925" at bounding box center [1242, 449] width 185 height 16
click at [1150, 445] on input "C_ALL_TARGET_BET_CC RPOL 100% do 300 PLN ND SMS_040925" at bounding box center [1146, 449] width 8 height 8
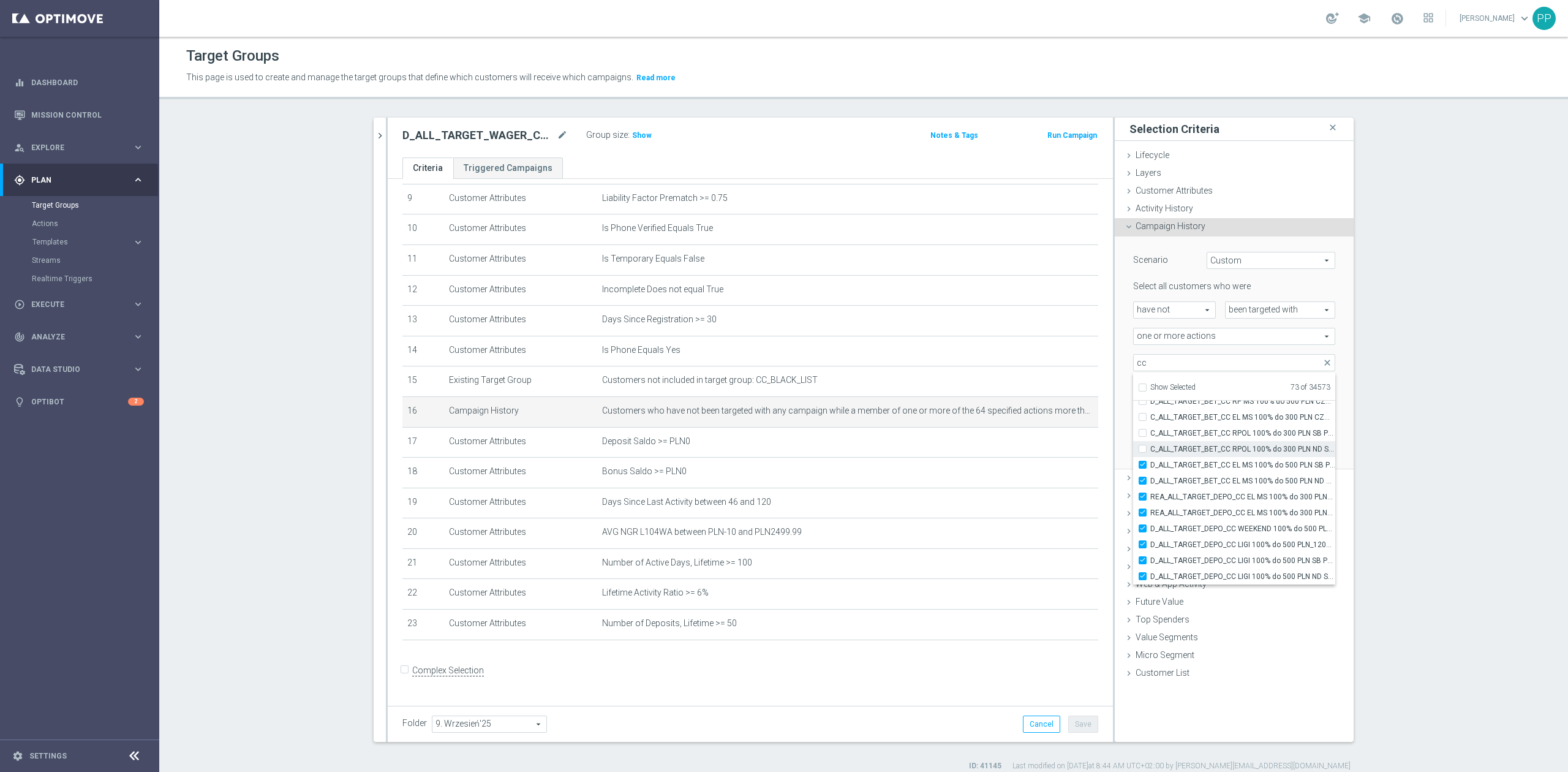
checkbox input "false"
type input "Selected 72 of 34573"
click at [1232, 423] on label "C_ALL_TARGET_BET_CC EL MS 100% do 300 PLN CZW SMS_020925" at bounding box center [1242, 417] width 185 height 16
click at [1150, 421] on input "C_ALL_TARGET_BET_CC EL MS 100% do 300 PLN CZW SMS_020925" at bounding box center [1146, 417] width 8 height 8
checkbox input "true"
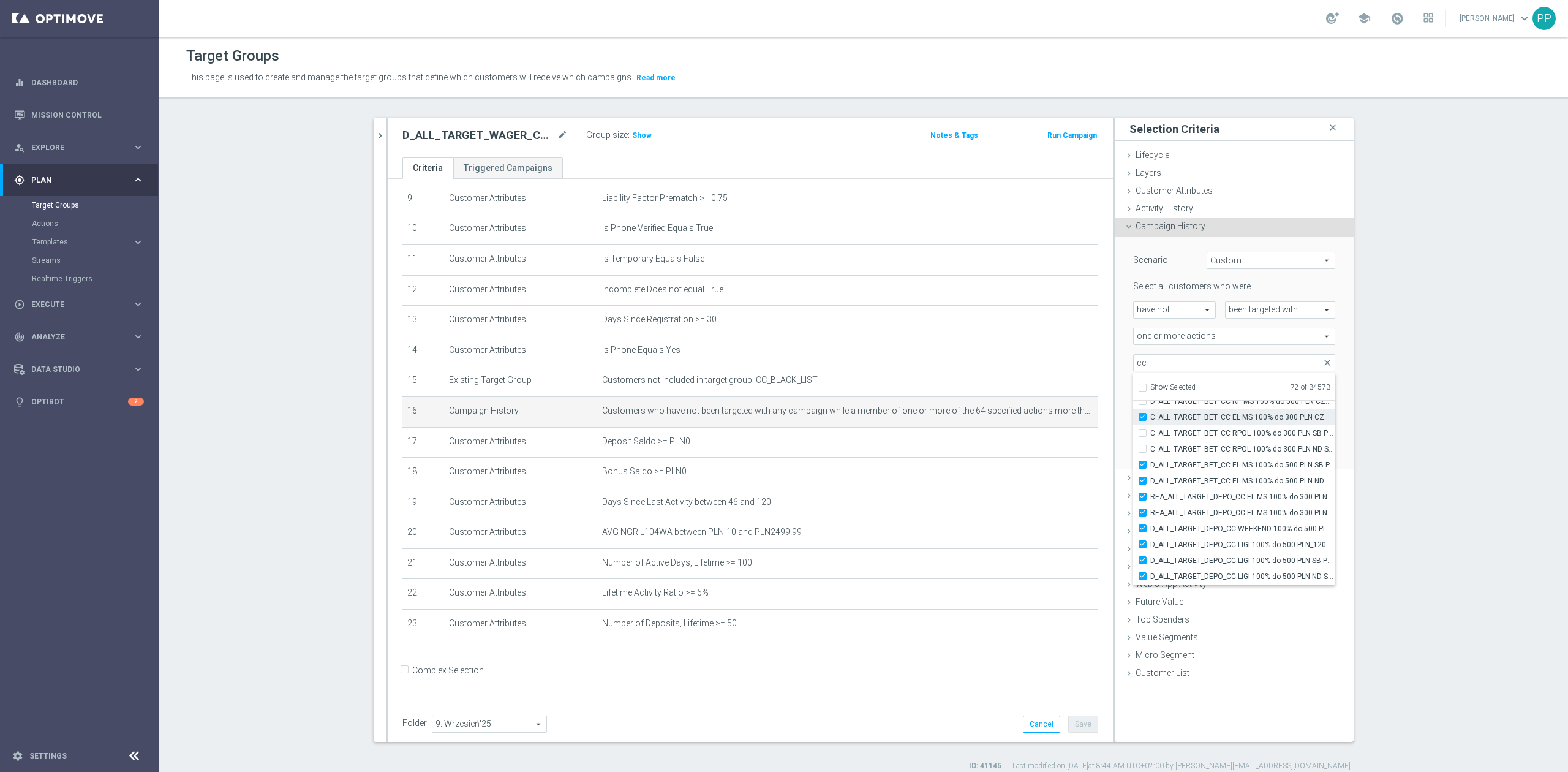
type input "Selected 73 of 34573"
click at [1231, 431] on span "C_ALL_TARGET_BET_CC RPOL 100% do 300 PLN SB PUSH_040925" at bounding box center [1242, 433] width 185 height 10
click at [1150, 431] on input "C_ALL_TARGET_BET_CC RPOL 100% do 300 PLN SB PUSH_040925" at bounding box center [1146, 433] width 8 height 8
checkbox input "true"
type input "Selected 74 of 34573"
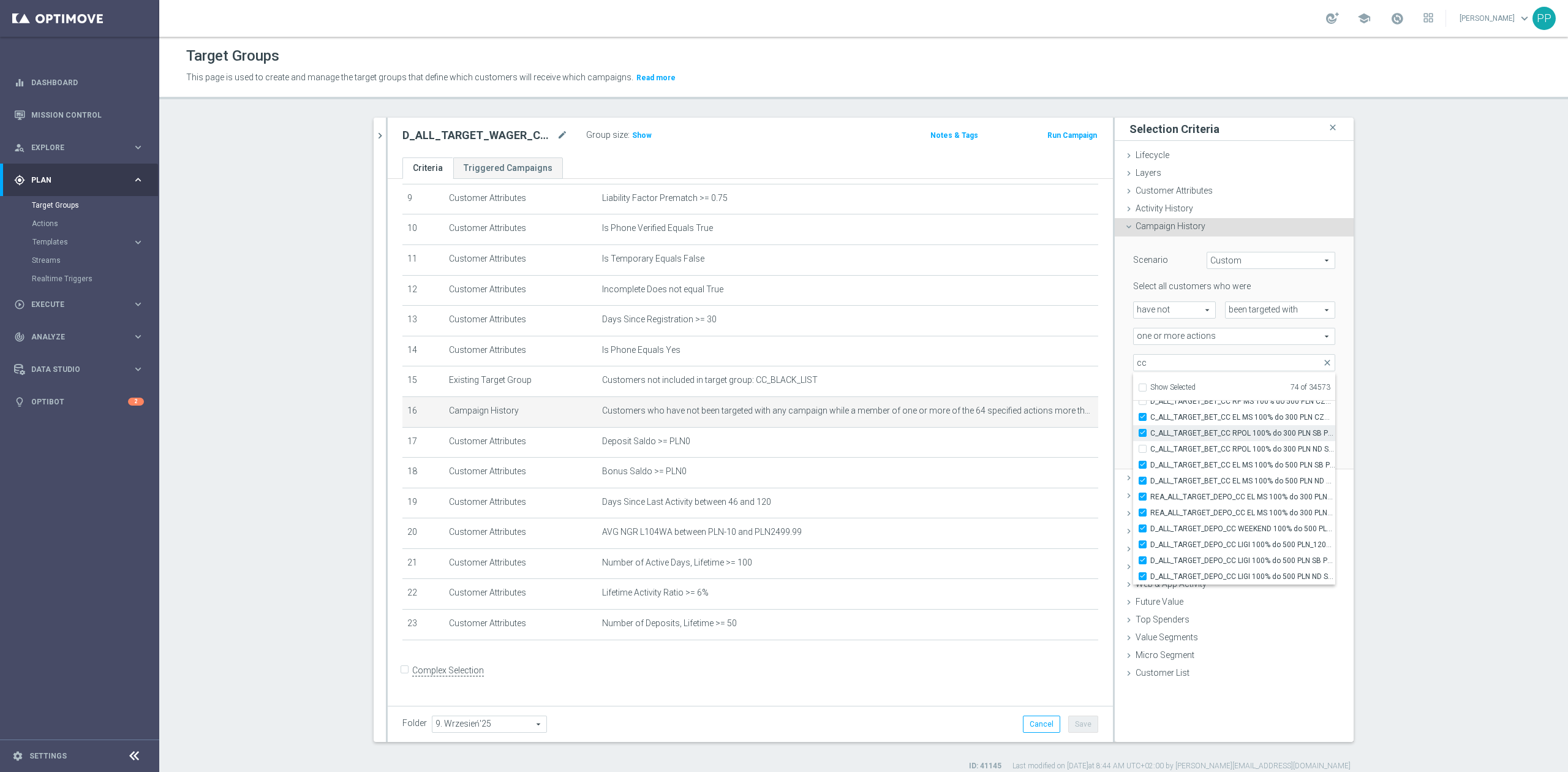
click at [1230, 439] on label "C_ALL_TARGET_BET_CC RPOL 100% do 300 PLN SB PUSH_040925" at bounding box center [1242, 433] width 185 height 16
click at [1150, 437] on input "C_ALL_TARGET_BET_CC RPOL 100% do 300 PLN SB PUSH_040925" at bounding box center [1146, 433] width 8 height 8
checkbox input "false"
type input "Selected 73 of 34573"
click at [1230, 442] on label "C_ALL_TARGET_BET_CC RPOL 100% do 300 PLN ND SMS_040925" at bounding box center [1242, 449] width 185 height 16
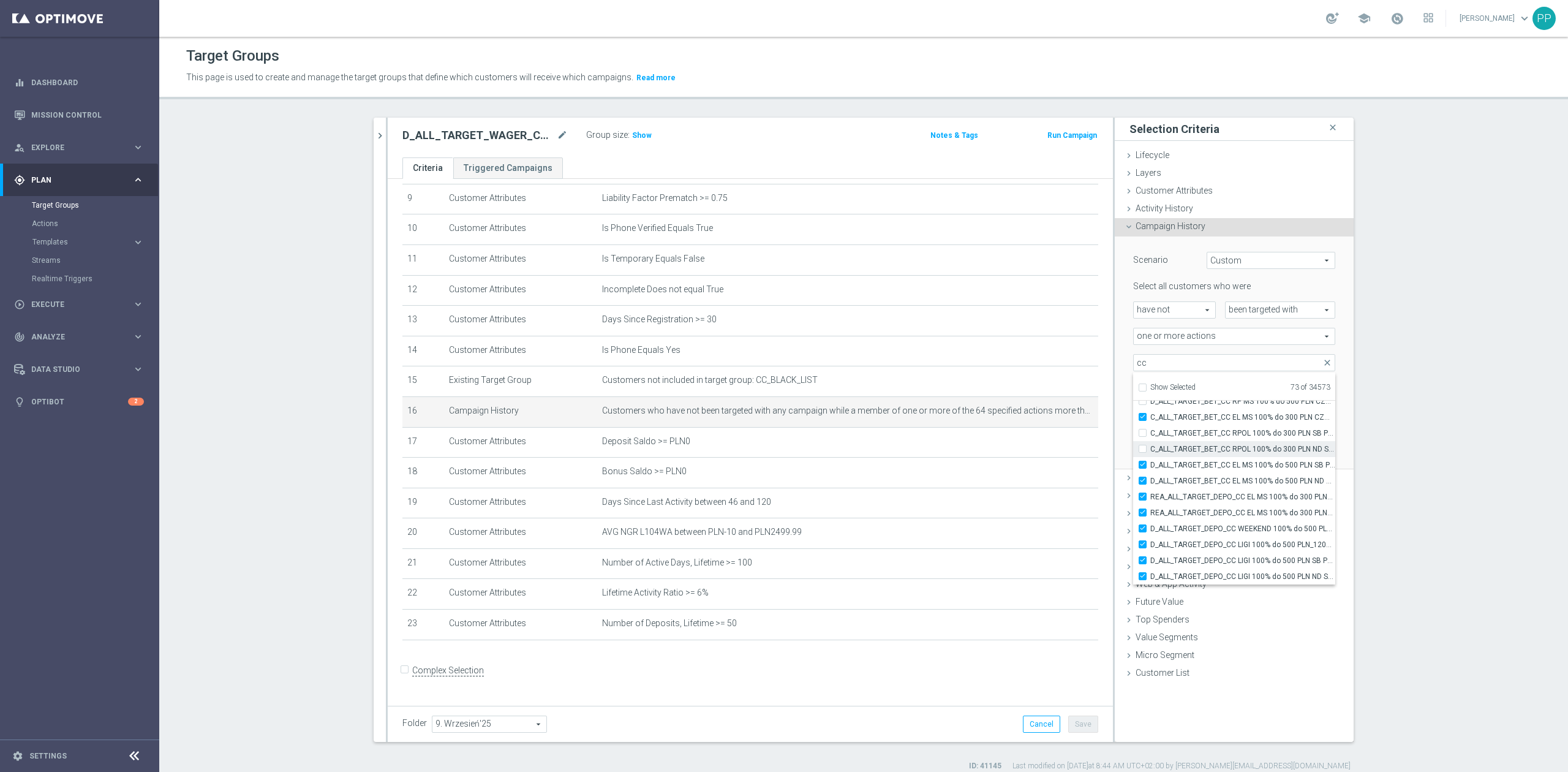
click at [1150, 445] on input "C_ALL_TARGET_BET_CC RPOL 100% do 300 PLN ND SMS_040925" at bounding box center [1146, 449] width 8 height 8
checkbox input "true"
type input "Selected 74 of 34573"
click at [1229, 432] on span "C_ALL_TARGET_BET_CC RPOL 100% do 300 PLN SB PUSH_040925" at bounding box center [1242, 433] width 185 height 10
click at [1150, 432] on input "C_ALL_TARGET_BET_CC RPOL 100% do 300 PLN SB PUSH_040925" at bounding box center [1146, 433] width 8 height 8
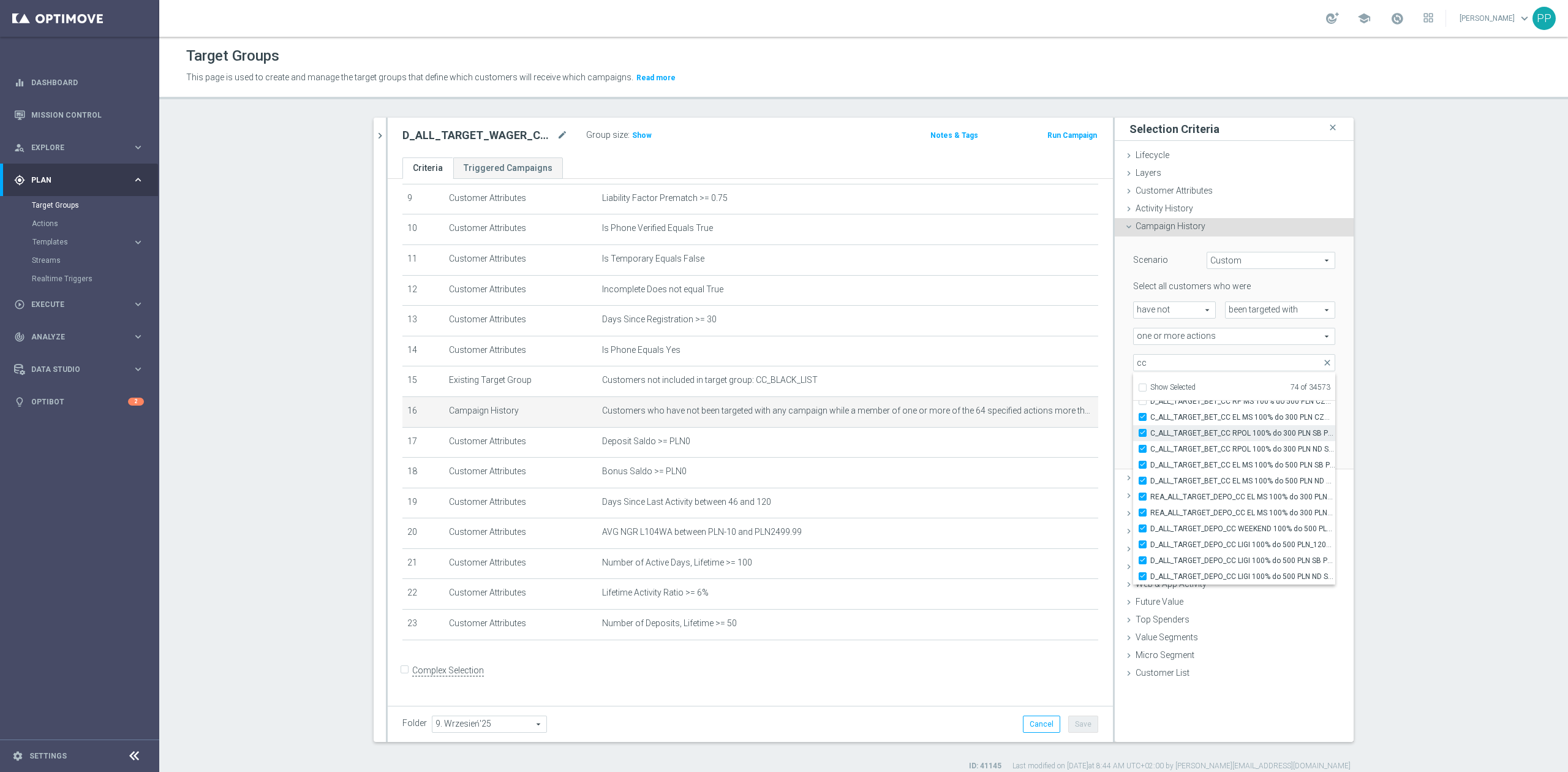
checkbox input "true"
type input "Selected 75 of 34573"
click at [1221, 413] on span "CRM_BLOKADA_CC CHURN REPKA 100% do 300 PLN_040925" at bounding box center [1242, 409] width 185 height 10
click at [1150, 413] on input "CRM_BLOKADA_CC CHURN REPKA 100% do 300 PLN_040925" at bounding box center [1146, 409] width 8 height 8
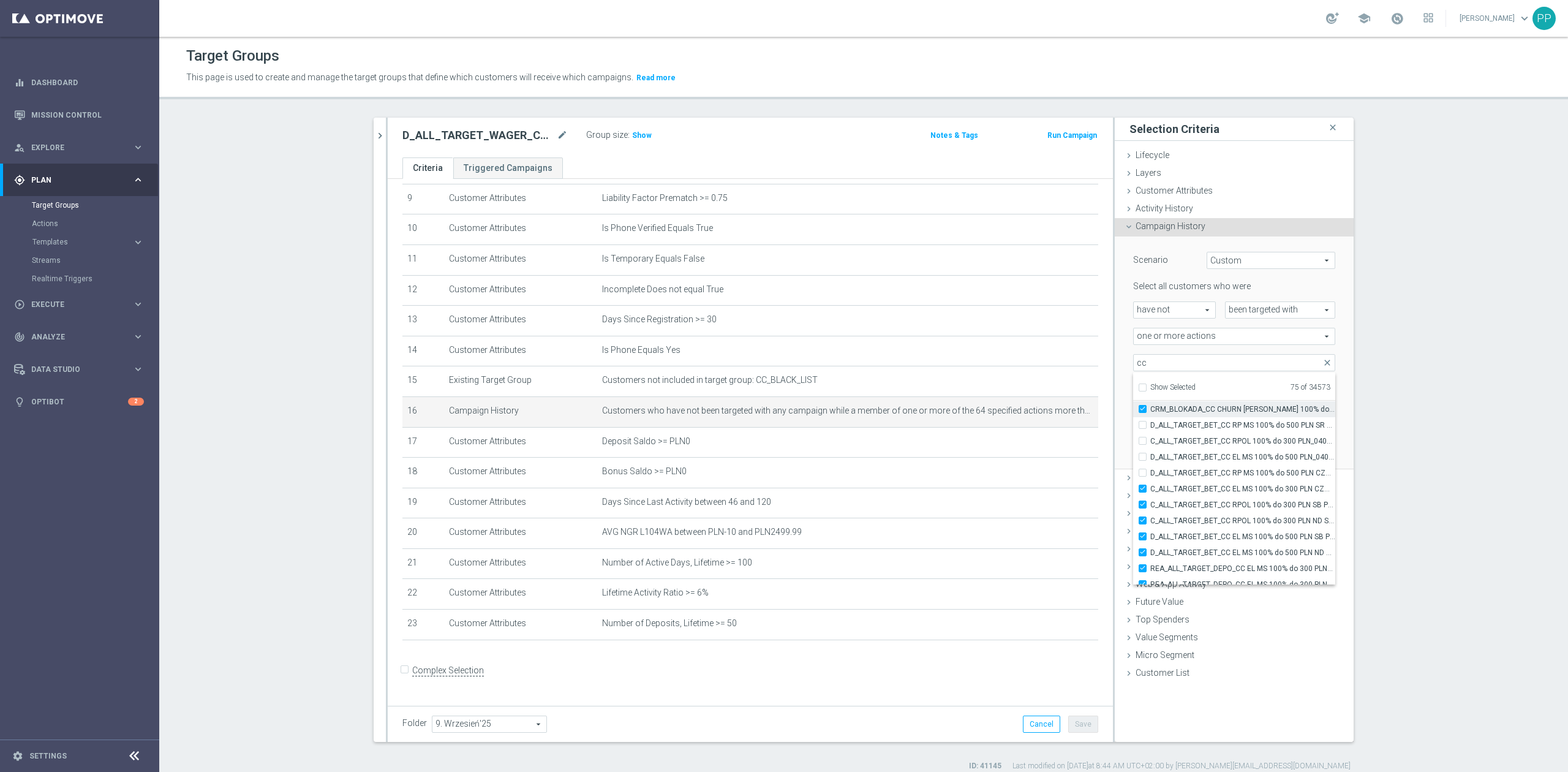
checkbox input "true"
type input "Selected 76 of 34573"
click at [1213, 441] on span "C_ALL_TARGET_BET_CC RPOL 100% do 300 PLN_040925" at bounding box center [1242, 441] width 185 height 10
click at [1150, 441] on input "C_ALL_TARGET_BET_CC RPOL 100% do 300 PLN_040925" at bounding box center [1146, 441] width 8 height 8
checkbox input "true"
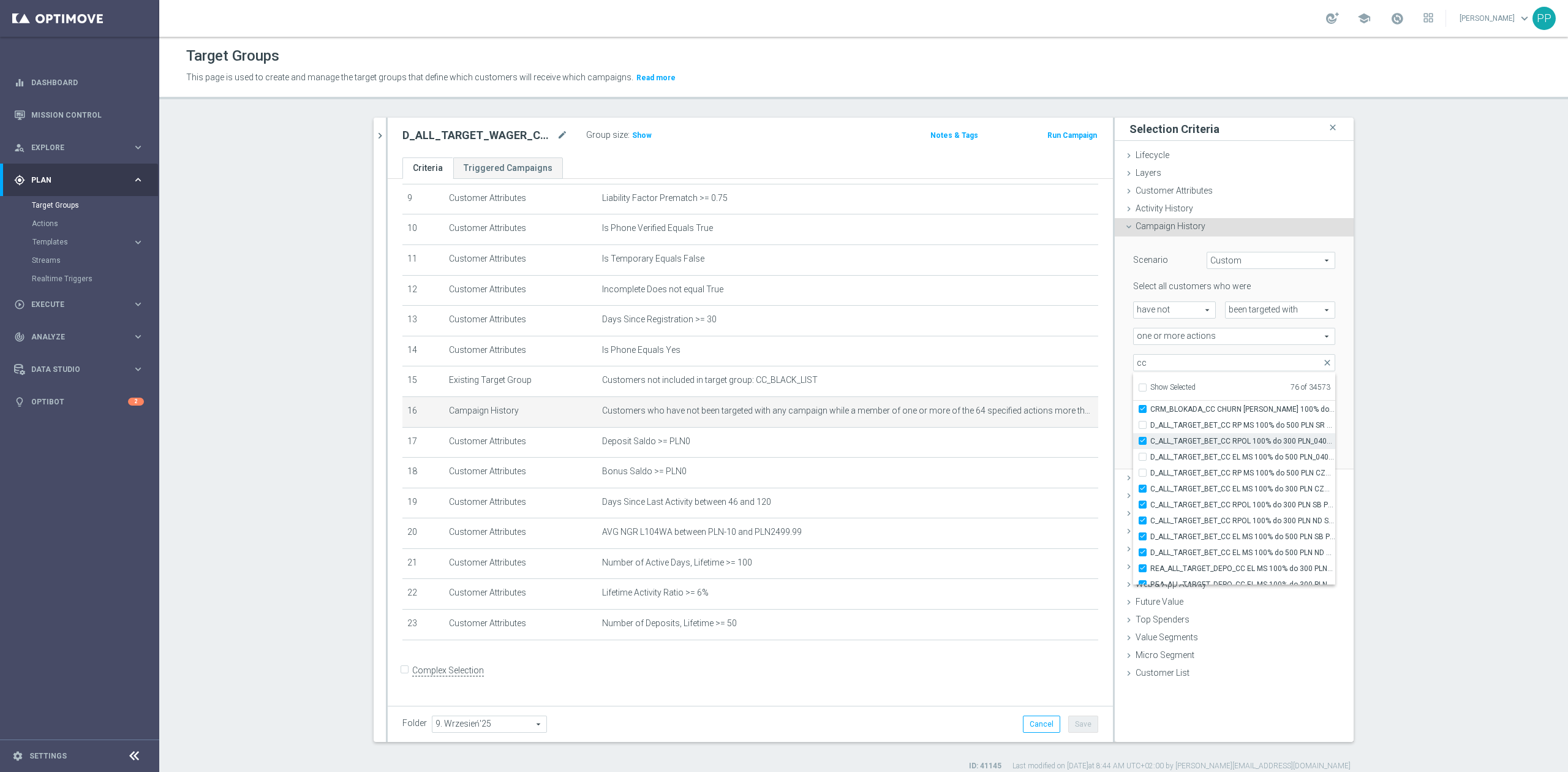
type input "Selected 77 of 34573"
click at [1213, 425] on span "D_ALL_TARGET_BET_CC RP MS 100% do 500 PLN SR PUSH_010925" at bounding box center [1242, 425] width 185 height 10
click at [1150, 425] on input "D_ALL_TARGET_BET_CC RP MS 100% do 500 PLN SR PUSH_010925" at bounding box center [1146, 425] width 8 height 8
checkbox input "true"
type input "Selected 78 of 34573"
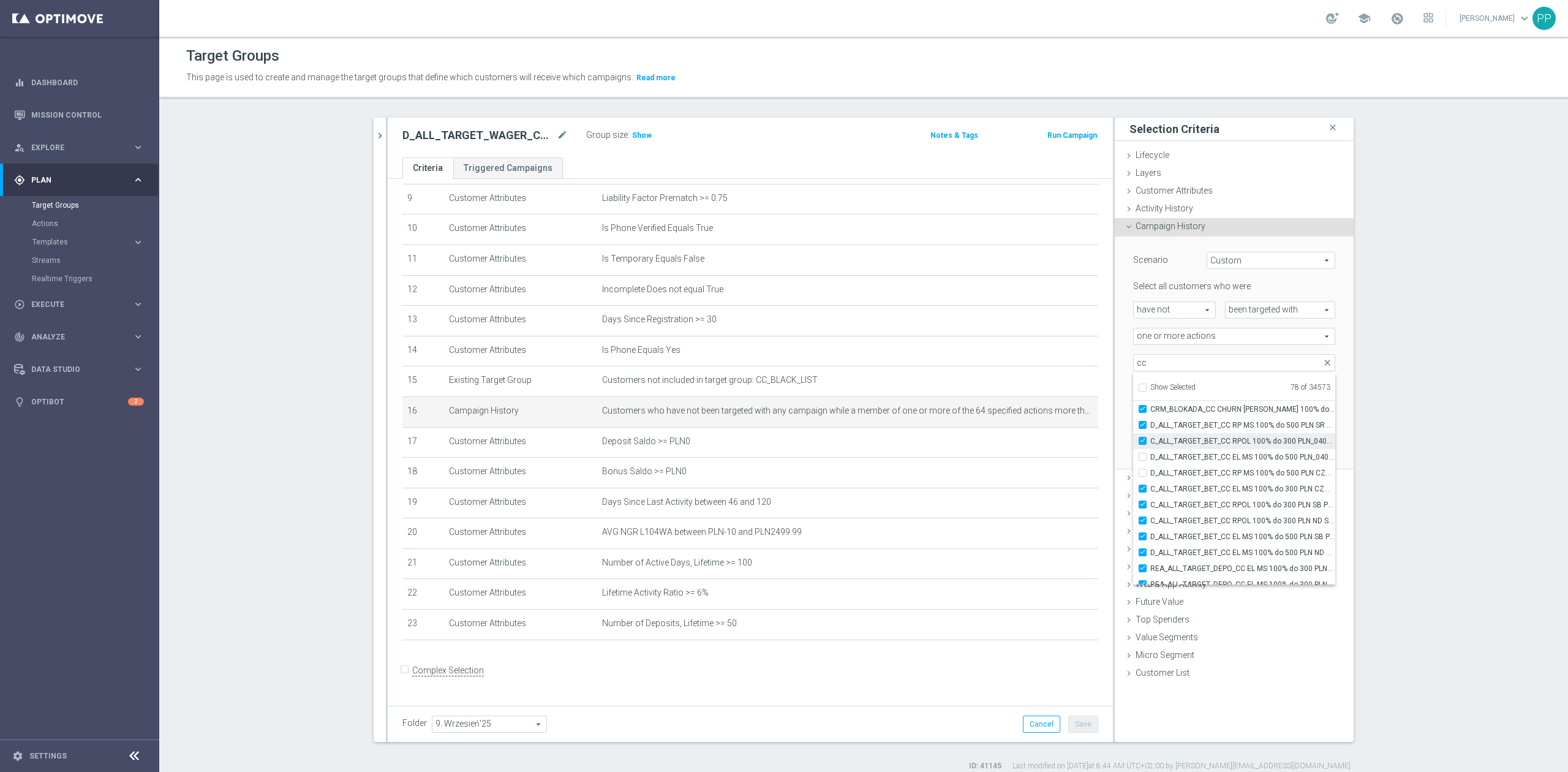
click at [1207, 447] on label "C_ALL_TARGET_BET_CC RPOL 100% do 300 PLN_040925" at bounding box center [1242, 441] width 185 height 16
click at [1150, 445] on input "C_ALL_TARGET_BET_CC RPOL 100% do 300 PLN_040925" at bounding box center [1146, 441] width 8 height 8
checkbox input "false"
type input "Selected 77 of 34573"
click at [1206, 465] on label "D_ALL_TARGET_BET_CC RP MS 100% do 500 PLN CZW SMS_010925" at bounding box center [1242, 473] width 185 height 16
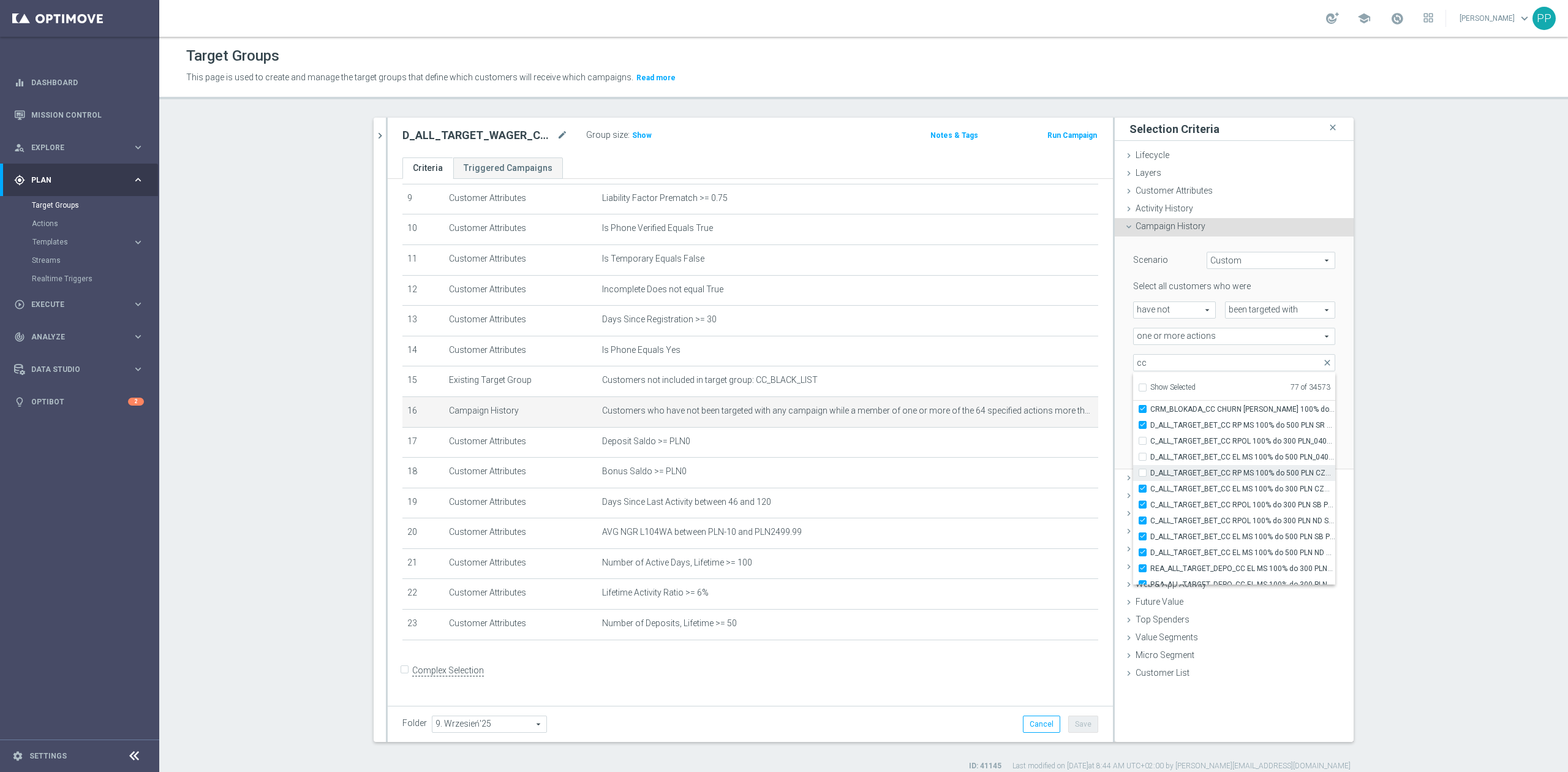
click at [1150, 469] on input "D_ALL_TARGET_BET_CC RP MS 100% do 500 PLN CZW SMS_010925" at bounding box center [1146, 473] width 8 height 8
checkbox input "true"
type input "Selected 78 of 34573"
click at [1206, 454] on span "D_ALL_TARGET_BET_CC EL MS 100% do 500 PLN_040925" at bounding box center [1242, 457] width 185 height 10
click at [1150, 454] on input "D_ALL_TARGET_BET_CC EL MS 100% do 500 PLN_040925" at bounding box center [1146, 457] width 8 height 8
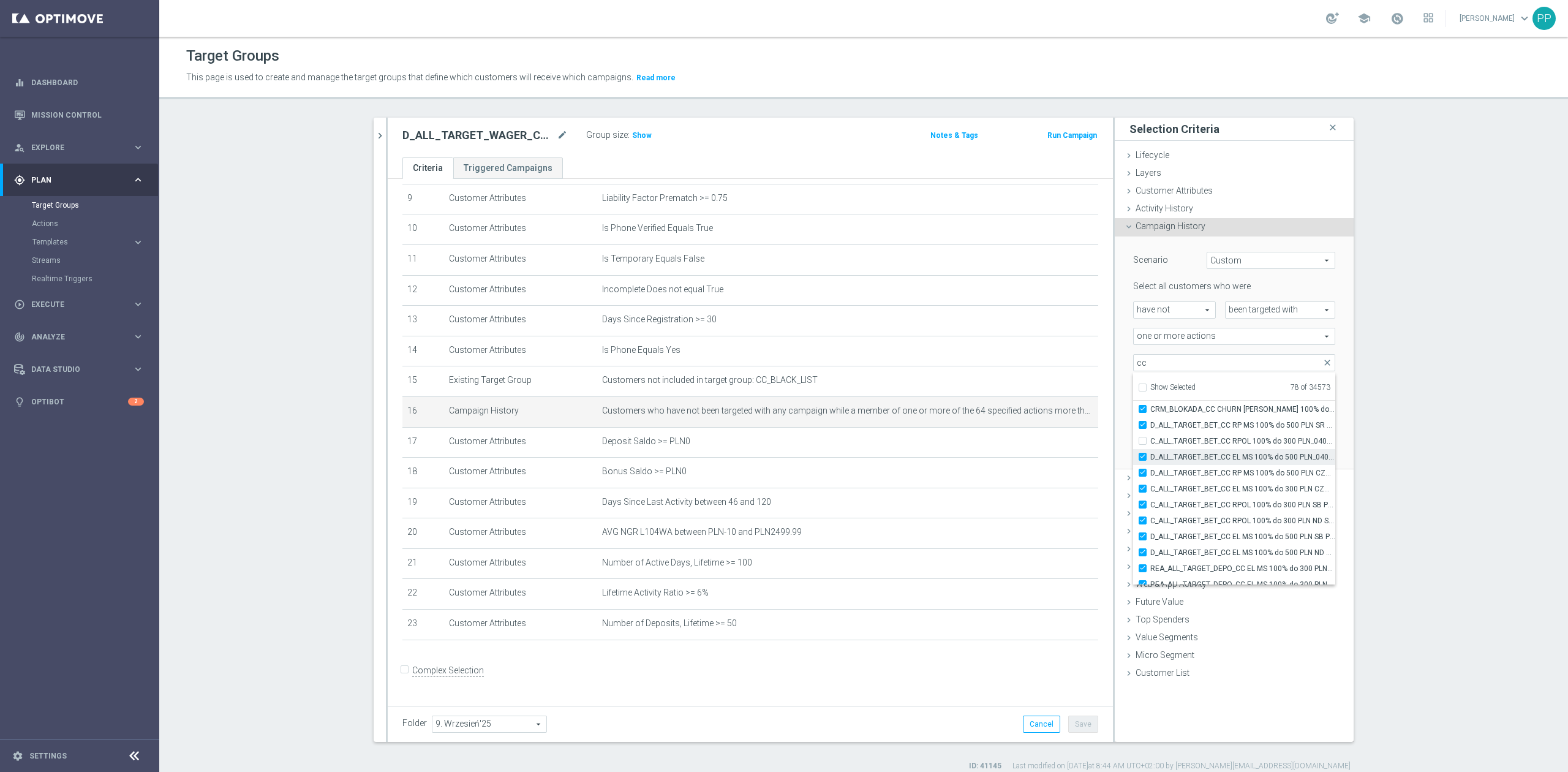
checkbox input "true"
type input "Selected 79 of 34573"
click at [1206, 439] on span "C_ALL_TARGET_BET_CC RPOL 100% do 300 PLN_040925" at bounding box center [1242, 441] width 185 height 10
click at [1150, 439] on input "C_ALL_TARGET_BET_CC RPOL 100% do 300 PLN_040925" at bounding box center [1146, 441] width 8 height 8
checkbox input "true"
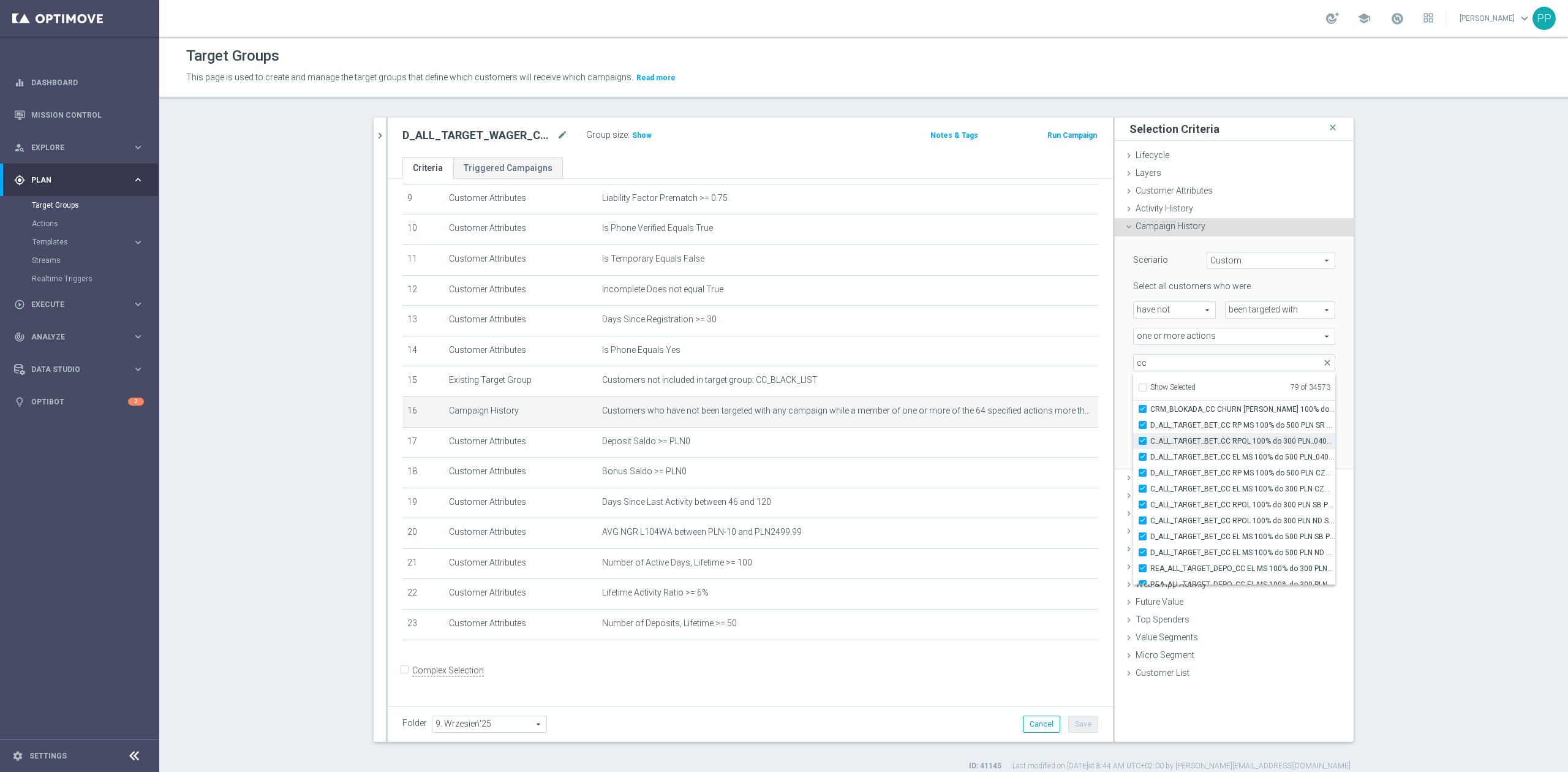
type input "Selected 80 of 34573"
click at [1205, 429] on span "D_ALL_TARGET_BET_CC RP MS 100% do 500 PLN_010925" at bounding box center [1242, 427] width 185 height 10
click at [1150, 429] on input "D_ALL_TARGET_BET_CC RP MS 100% do 500 PLN_010925" at bounding box center [1146, 427] width 8 height 8
checkbox input "true"
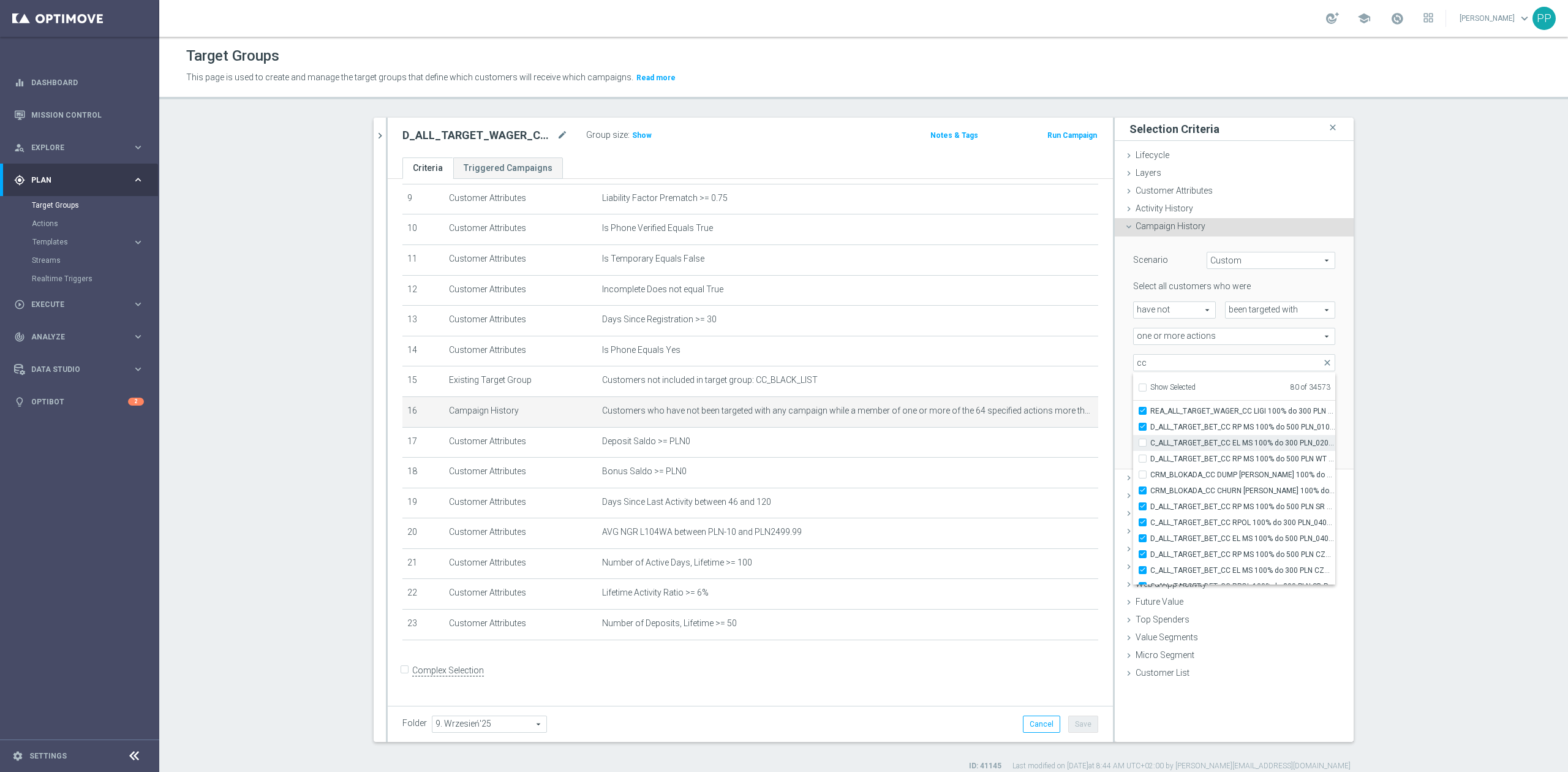
type input "Selected 81 of 34573"
drag, startPoint x: 1203, startPoint y: 444, endPoint x: 1203, endPoint y: 451, distance: 7.0
click at [1203, 445] on span "C_ALL_TARGET_BET_CC EL MS 100% do 300 PLN_020925" at bounding box center [1242, 443] width 185 height 10
click at [1150, 445] on input "C_ALL_TARGET_BET_CC EL MS 100% do 300 PLN_020925" at bounding box center [1146, 443] width 8 height 8
checkbox input "true"
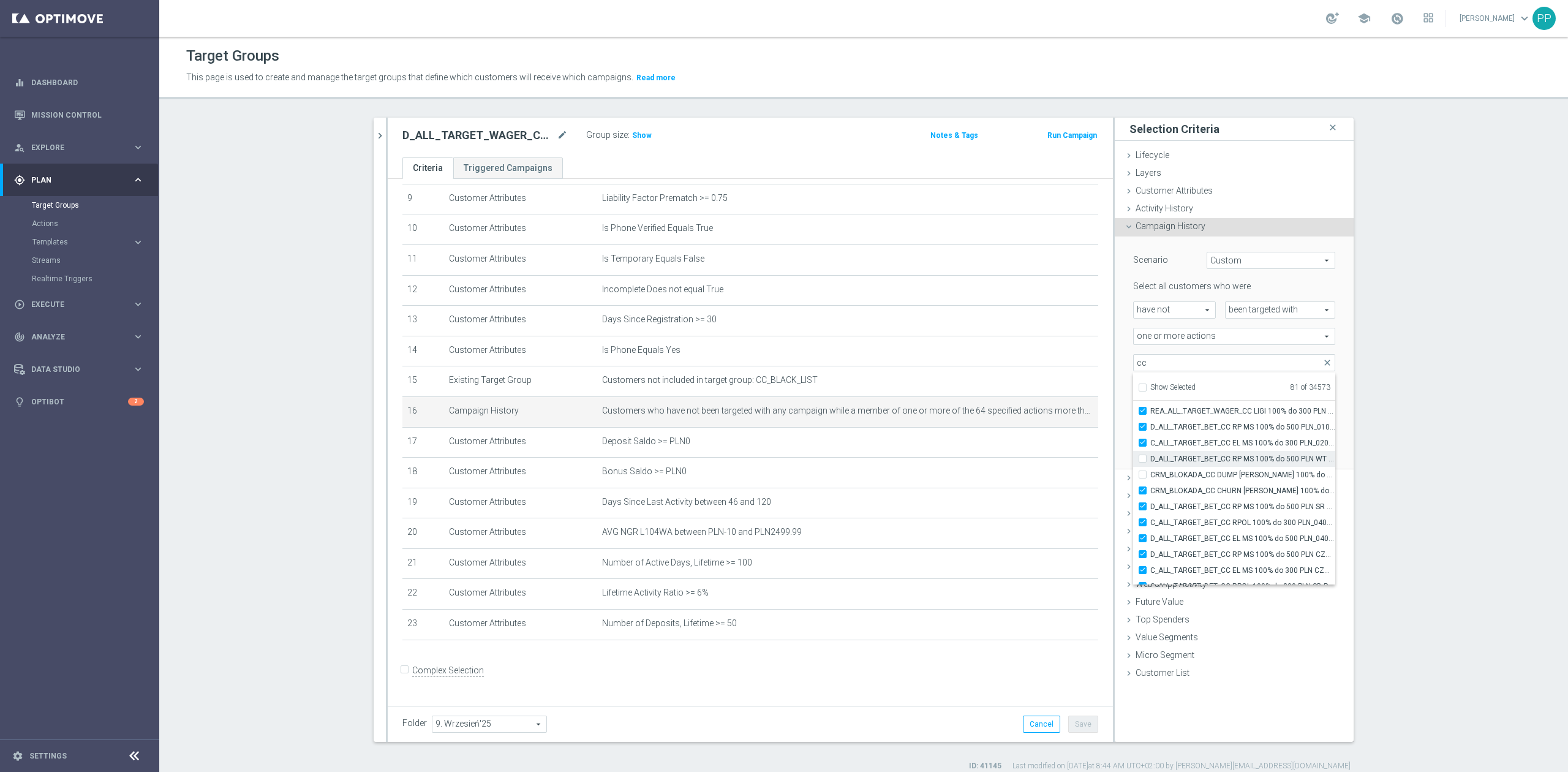
type input "Selected 82 of 34573"
click at [1203, 453] on label "D_ALL_TARGET_BET_CC RP MS 100% do 500 PLN WT PUSH_010925" at bounding box center [1242, 459] width 185 height 16
click at [1150, 454] on input "D_ALL_TARGET_BET_CC RP MS 100% do 500 PLN WT PUSH_010925" at bounding box center [1146, 458] width 8 height 8
checkbox input "true"
type input "Selected 83 of 34573"
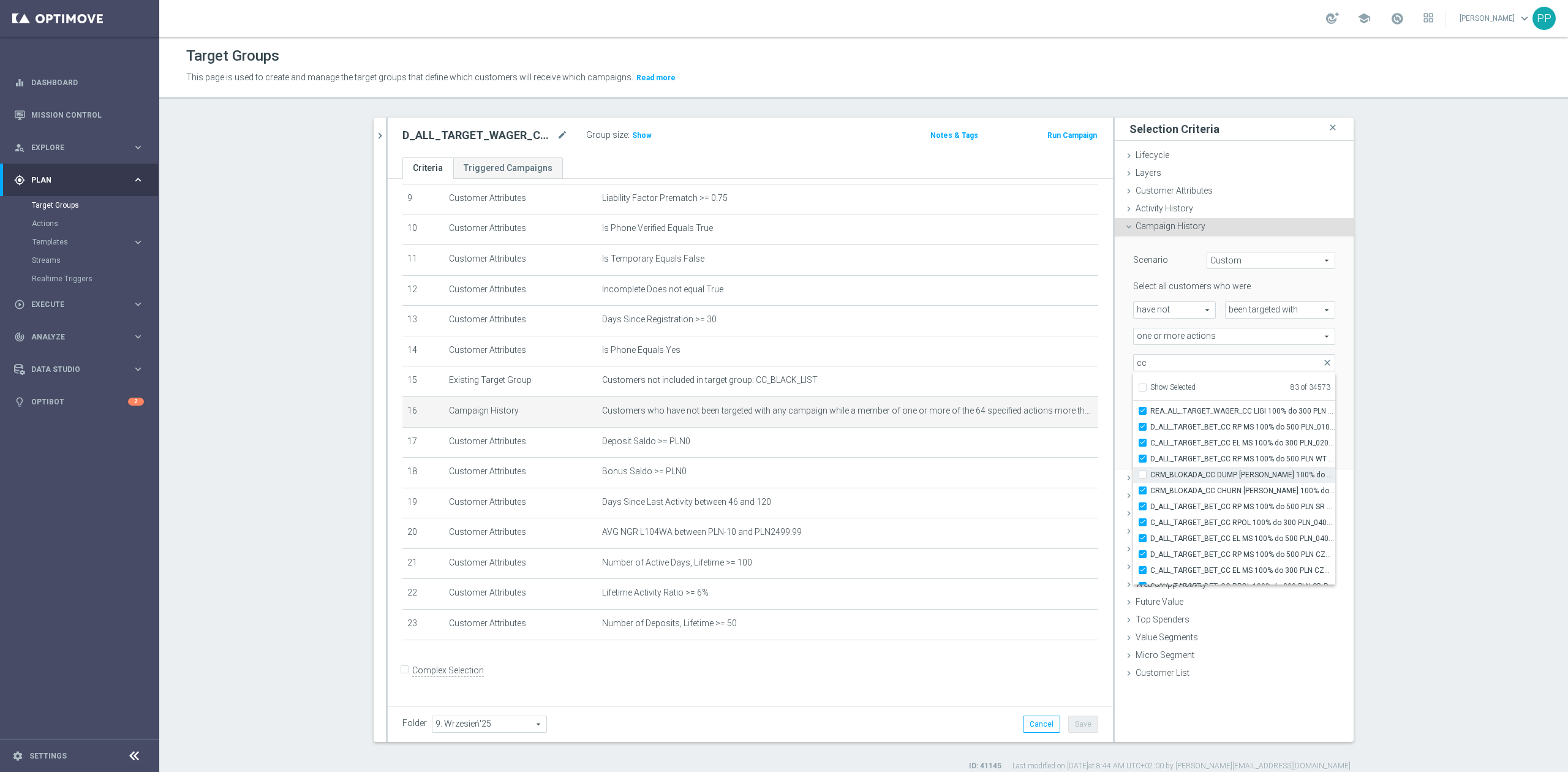
click at [1199, 471] on span "CRM_BLOKADA_CC DUMP REPKA 100% do 500 PLN_040925" at bounding box center [1242, 474] width 185 height 10
click at [1150, 471] on input "CRM_BLOKADA_CC DUMP REPKA 100% do 500 PLN_040925" at bounding box center [1146, 474] width 8 height 8
checkbox input "true"
type input "Selected 84 of 34573"
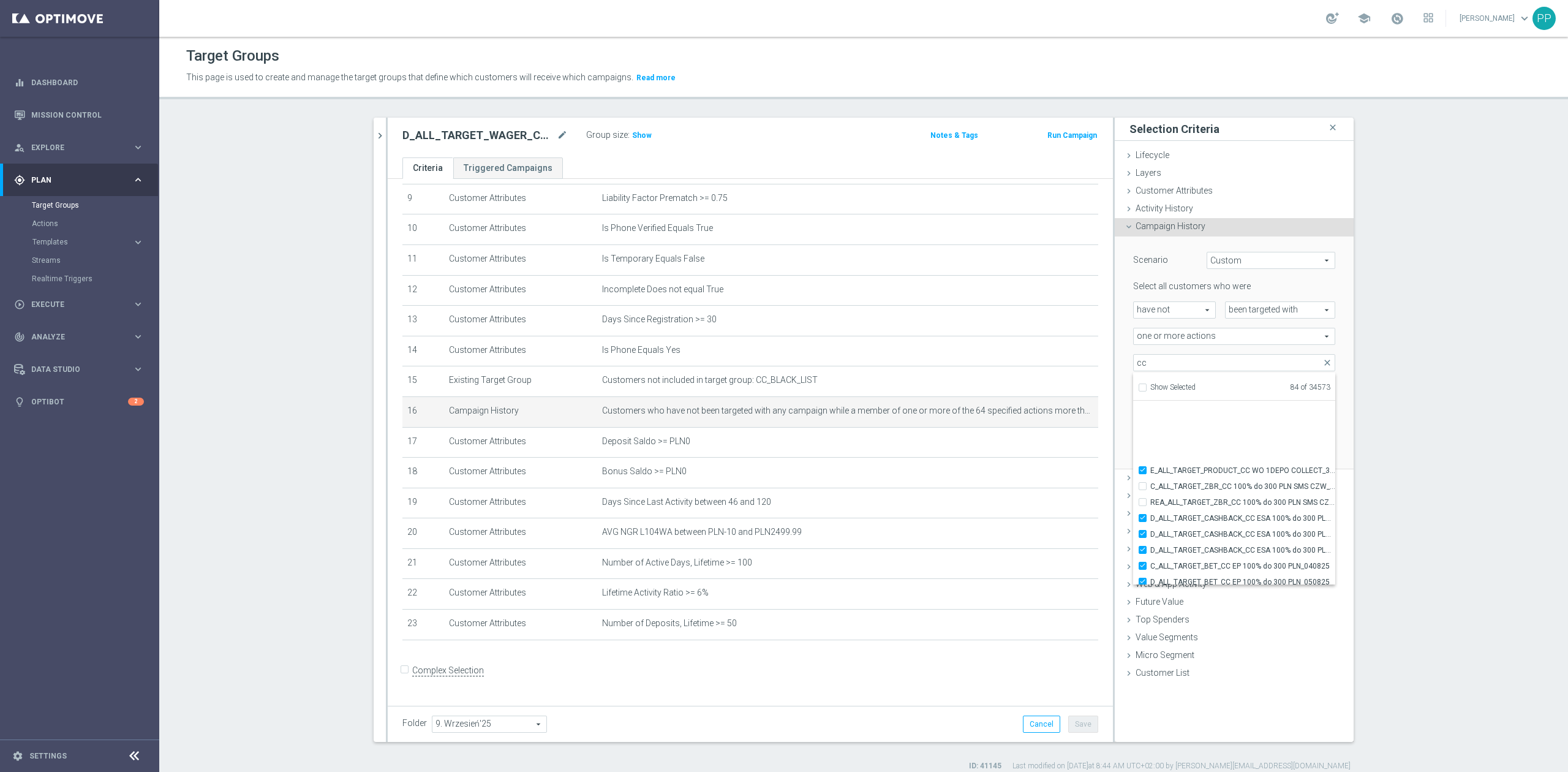
scroll to position [37230, 0]
click at [1142, 505] on input "C_ALL_TARGET_ZBR_CC 100% do 300 PLN SMS CZW_280725" at bounding box center [1146, 503] width 8 height 8
checkbox input "true"
type input "Selected 85 of 34573"
click at [1142, 517] on input "REA_ALL_TARGET_ZBR_CC 100% do 300 PLN SMS CZW_280725" at bounding box center [1146, 519] width 8 height 8
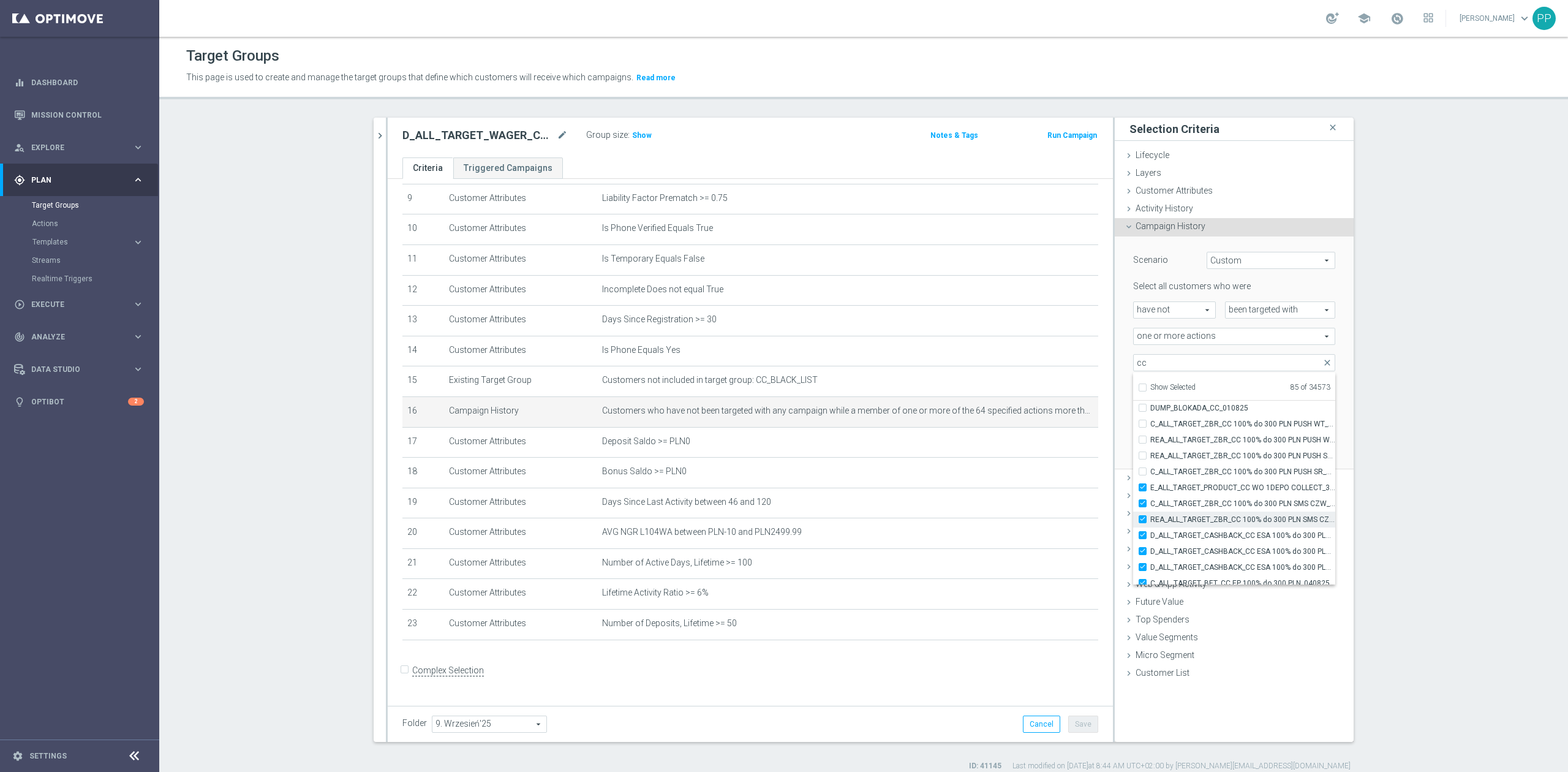
checkbox input "true"
type input "Selected 86 of 34573"
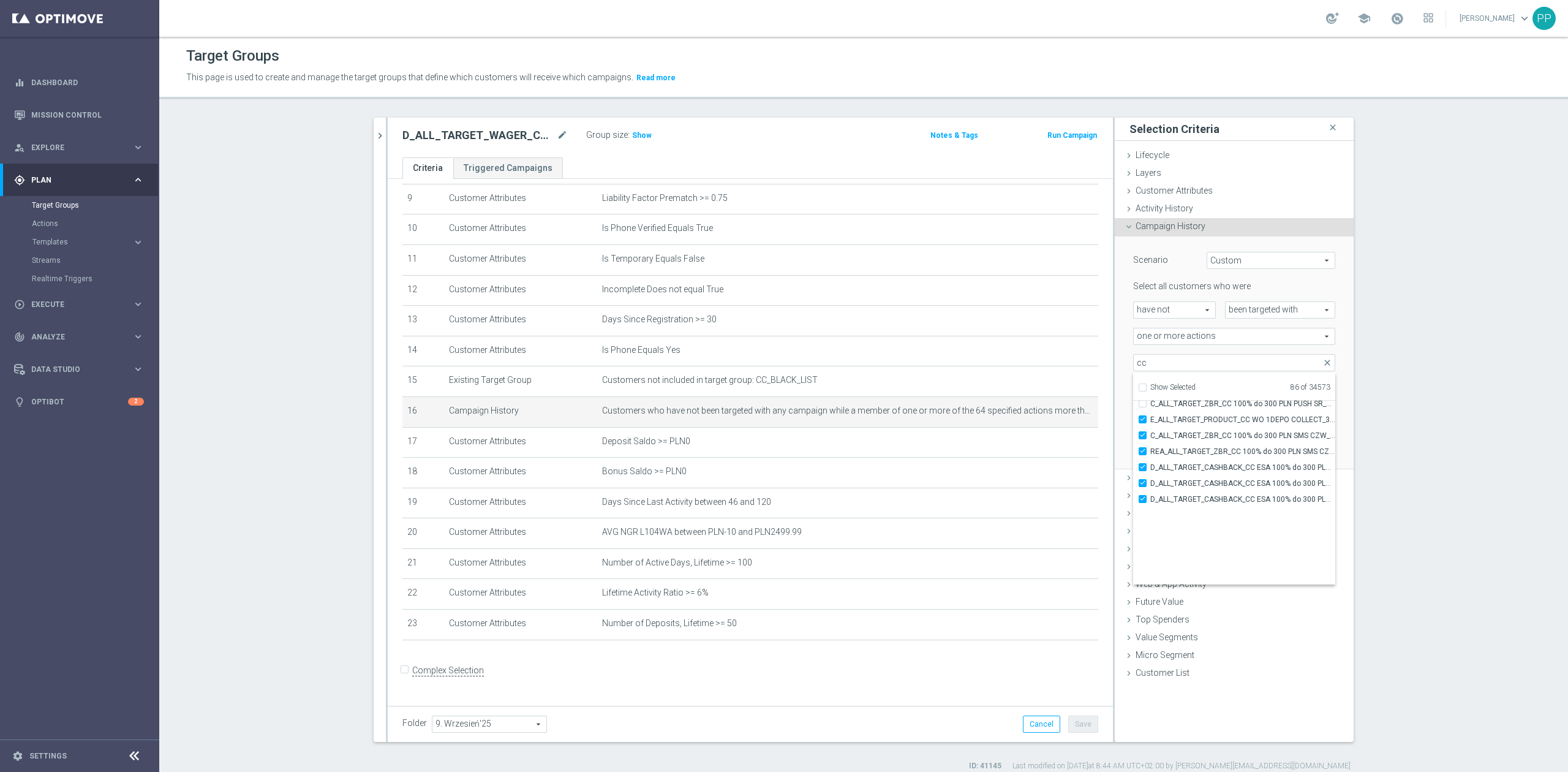
scroll to position [37199, 0]
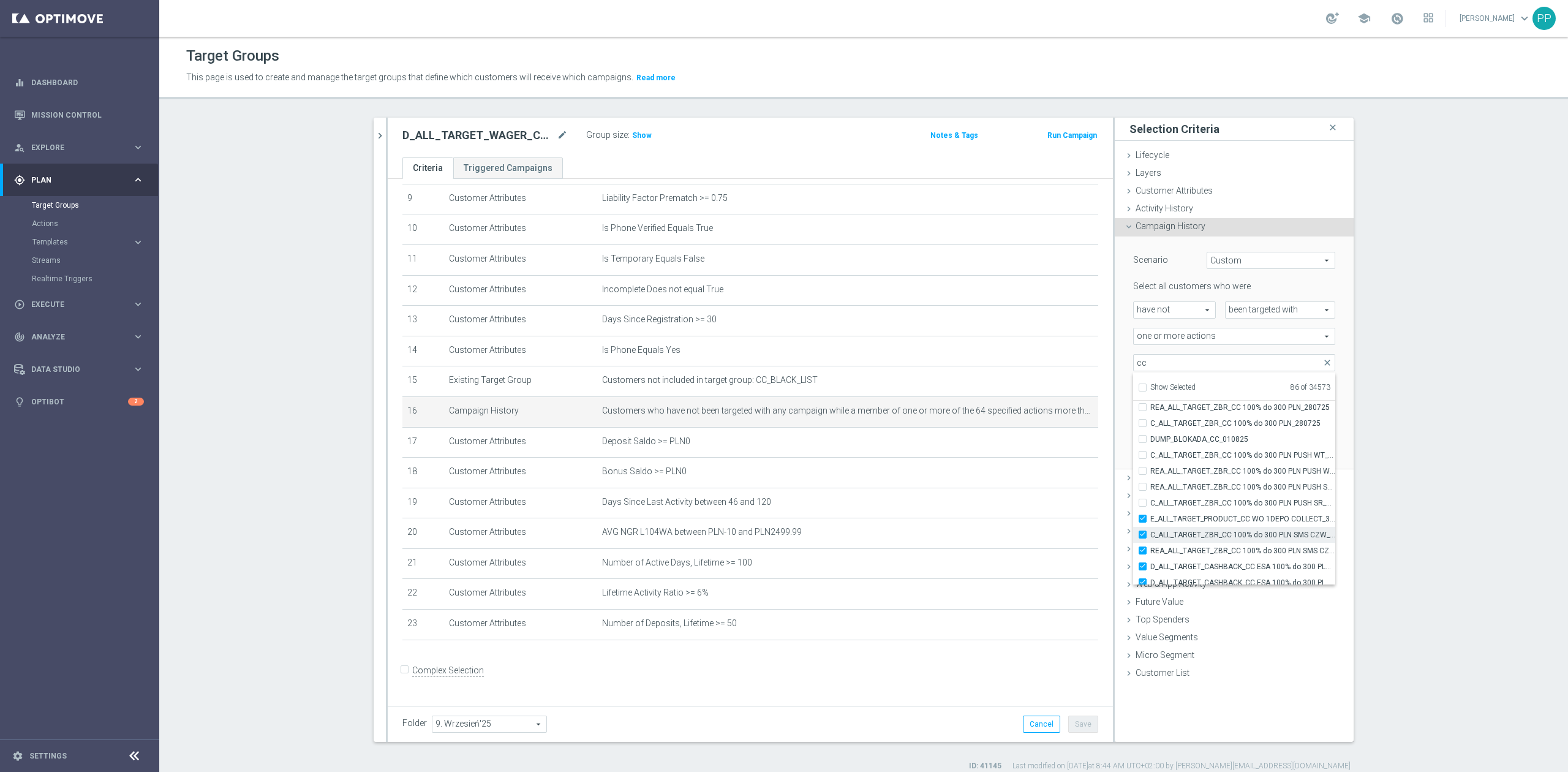
drag, startPoint x: 1280, startPoint y: 522, endPoint x: 1265, endPoint y: 532, distance: 18.0
click at [1280, 522] on span "E_ALL_TARGET_PRODUCT_CC WO 1DEPO COLLECT_310725" at bounding box center [1242, 518] width 185 height 10
click at [1150, 522] on input "E_ALL_TARGET_PRODUCT_CC WO 1DEPO COLLECT_310725" at bounding box center [1146, 518] width 8 height 8
checkbox input "false"
type input "Selected 85 of 34573"
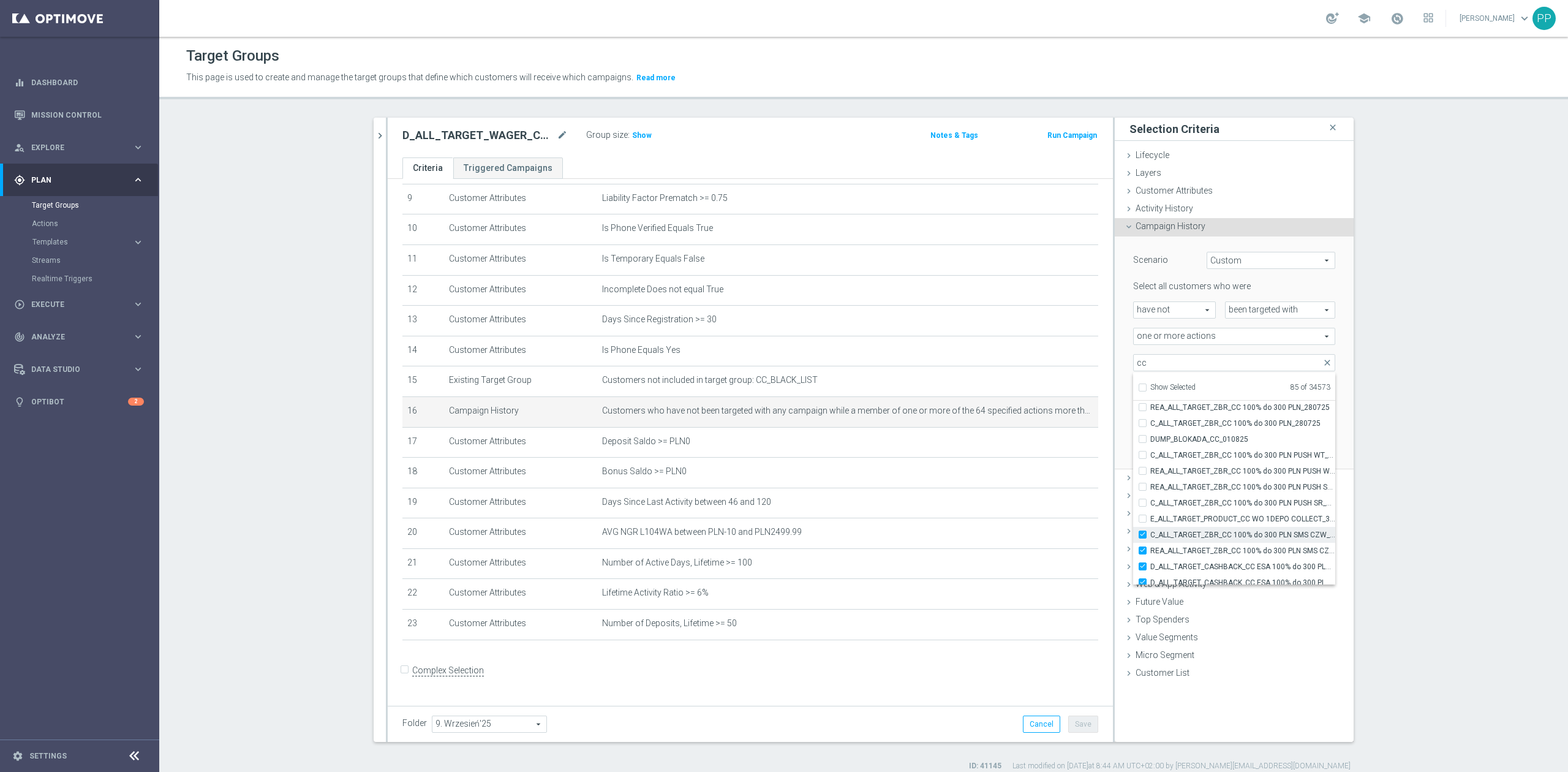
click at [1265, 532] on span "C_ALL_TARGET_ZBR_CC 100% do 300 PLN SMS CZW_280725" at bounding box center [1242, 534] width 185 height 10
click at [1150, 532] on input "C_ALL_TARGET_ZBR_CC 100% do 300 PLN SMS CZW_280725" at bounding box center [1146, 534] width 8 height 8
checkbox input "false"
type input "Selected 84 of 34573"
click at [1255, 548] on span "REA_ALL_TARGET_ZBR_CC 100% do 300 PLN SMS CZW_280725" at bounding box center [1242, 550] width 185 height 10
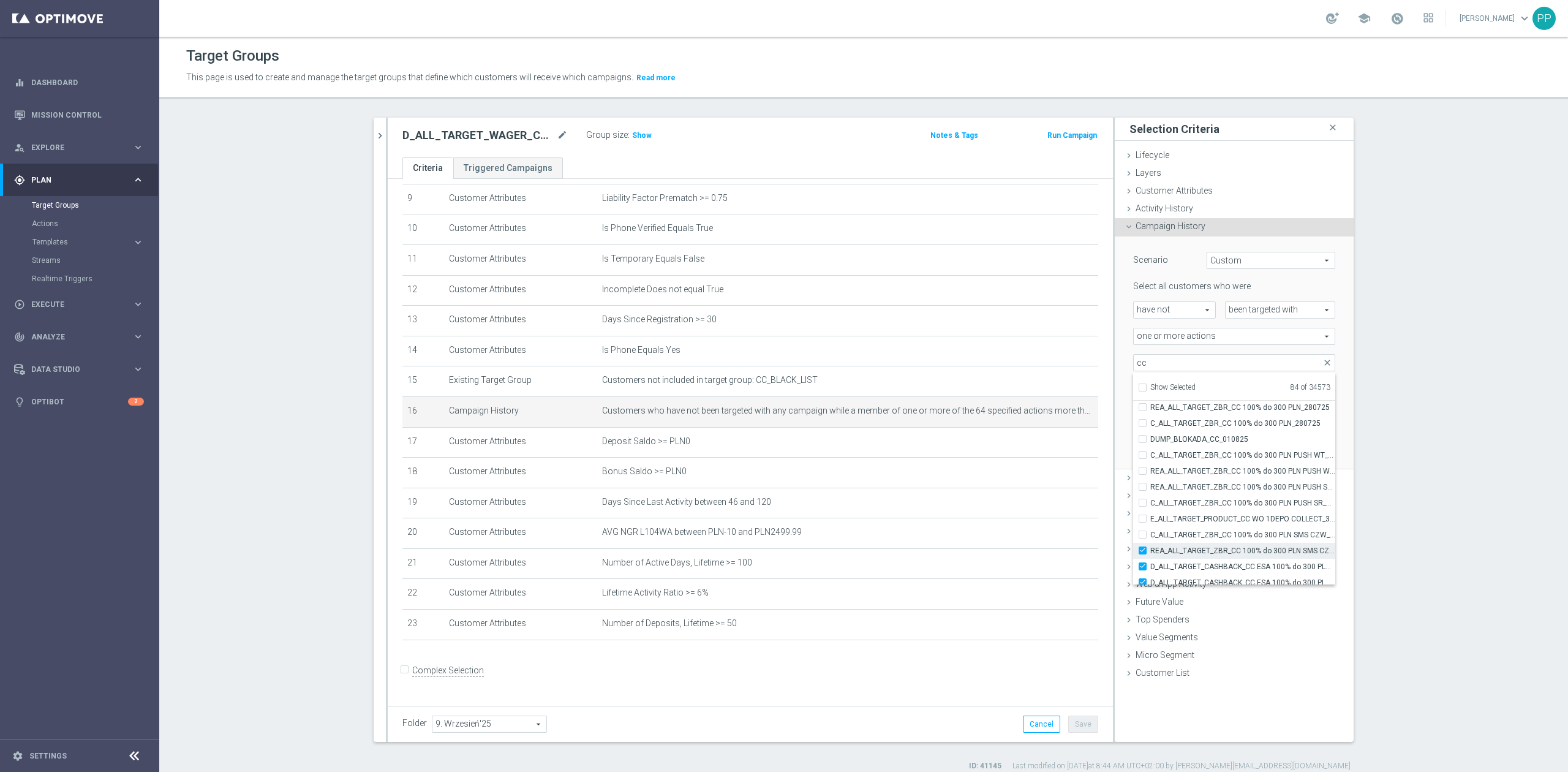
click at [1150, 548] on input "REA_ALL_TARGET_ZBR_CC 100% do 300 PLN SMS CZW_280725" at bounding box center [1146, 550] width 8 height 8
checkbox input "false"
type input "Selected 83 of 34573"
click at [1217, 483] on span "D_ALL_TARGET_CASHBACK_CC ESA 100% do 300 PLN_010825" at bounding box center [1242, 484] width 185 height 10
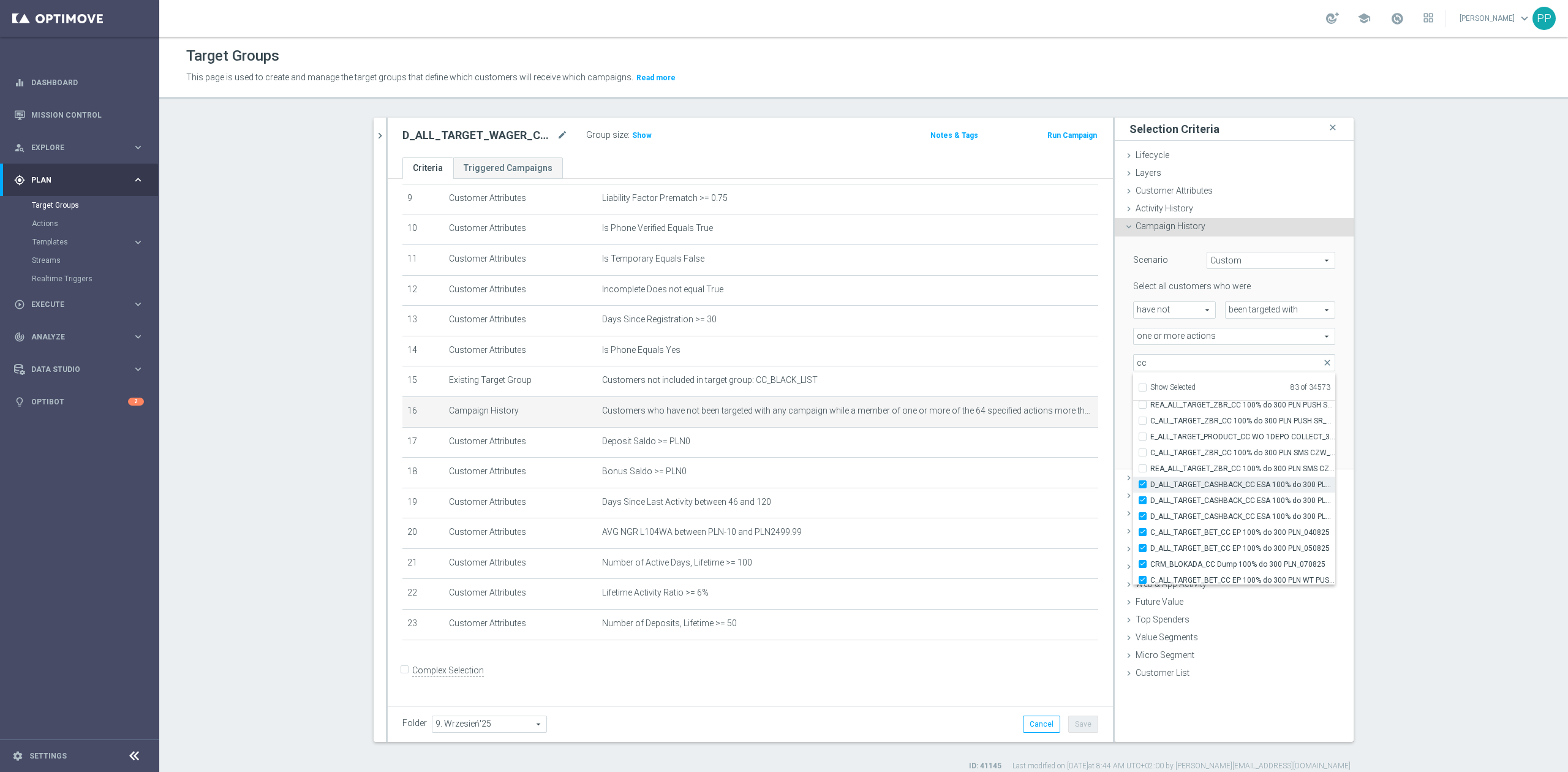
click at [1150, 483] on input "D_ALL_TARGET_CASHBACK_CC ESA 100% do 300 PLN_010825" at bounding box center [1146, 484] width 8 height 8
checkbox input "false"
type input "Selected 82 of 34573"
click at [1215, 501] on span "D_ALL_TARGET_CASHBACK_CC ESA 100% do 300 PLN PUSH_010825" at bounding box center [1242, 500] width 185 height 10
click at [1150, 501] on input "D_ALL_TARGET_CASHBACK_CC ESA 100% do 300 PLN PUSH_010825" at bounding box center [1146, 500] width 8 height 8
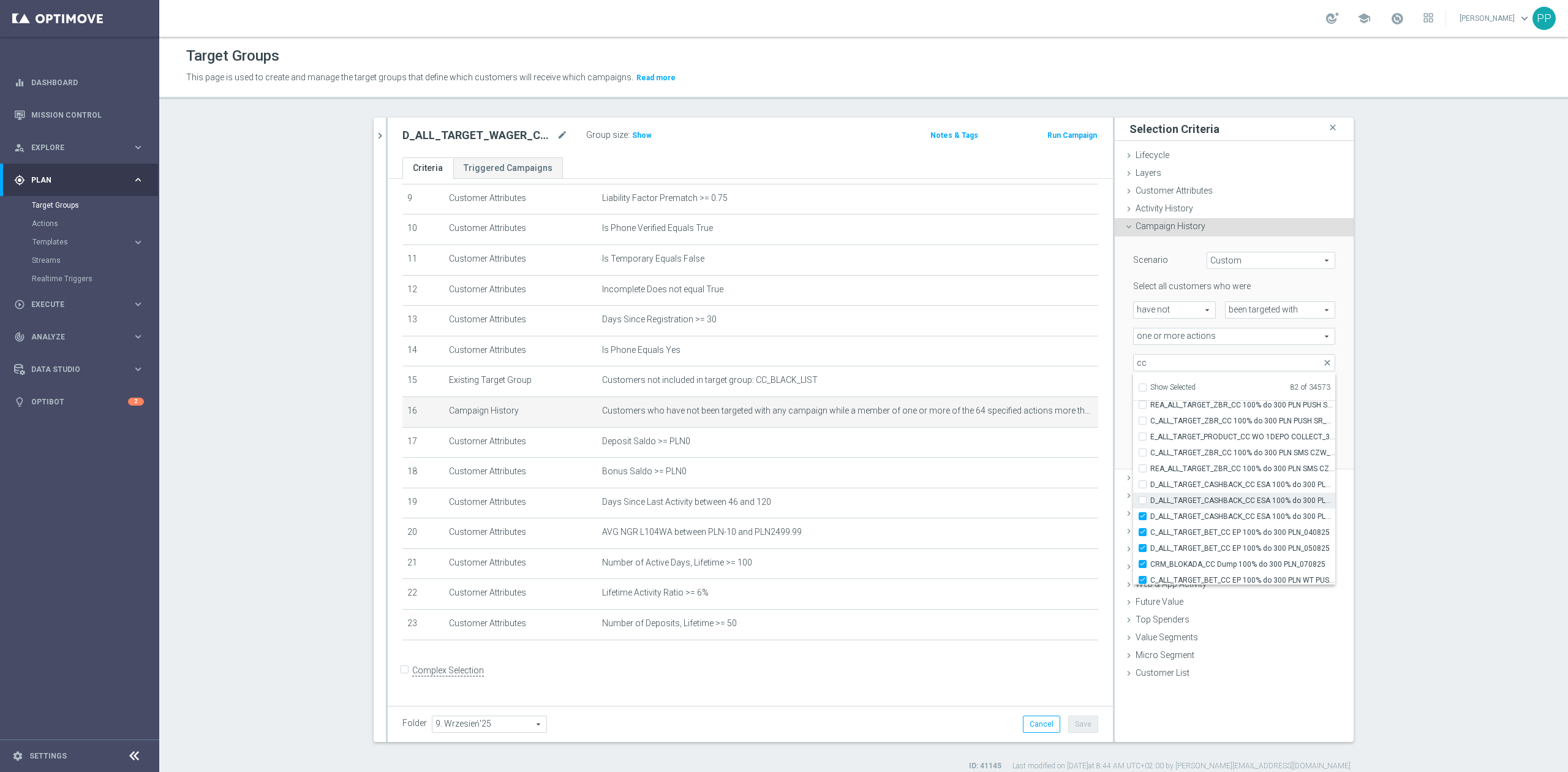
checkbox input "false"
type input "Selected 81 of 34573"
click at [1214, 517] on span "D_ALL_TARGET_CASHBACK_CC ESA 100% do 300 PLN SMS_010825" at bounding box center [1242, 516] width 185 height 10
click at [1150, 517] on input "D_ALL_TARGET_CASHBACK_CC ESA 100% do 300 PLN SMS_010825" at bounding box center [1146, 516] width 8 height 8
checkbox input "false"
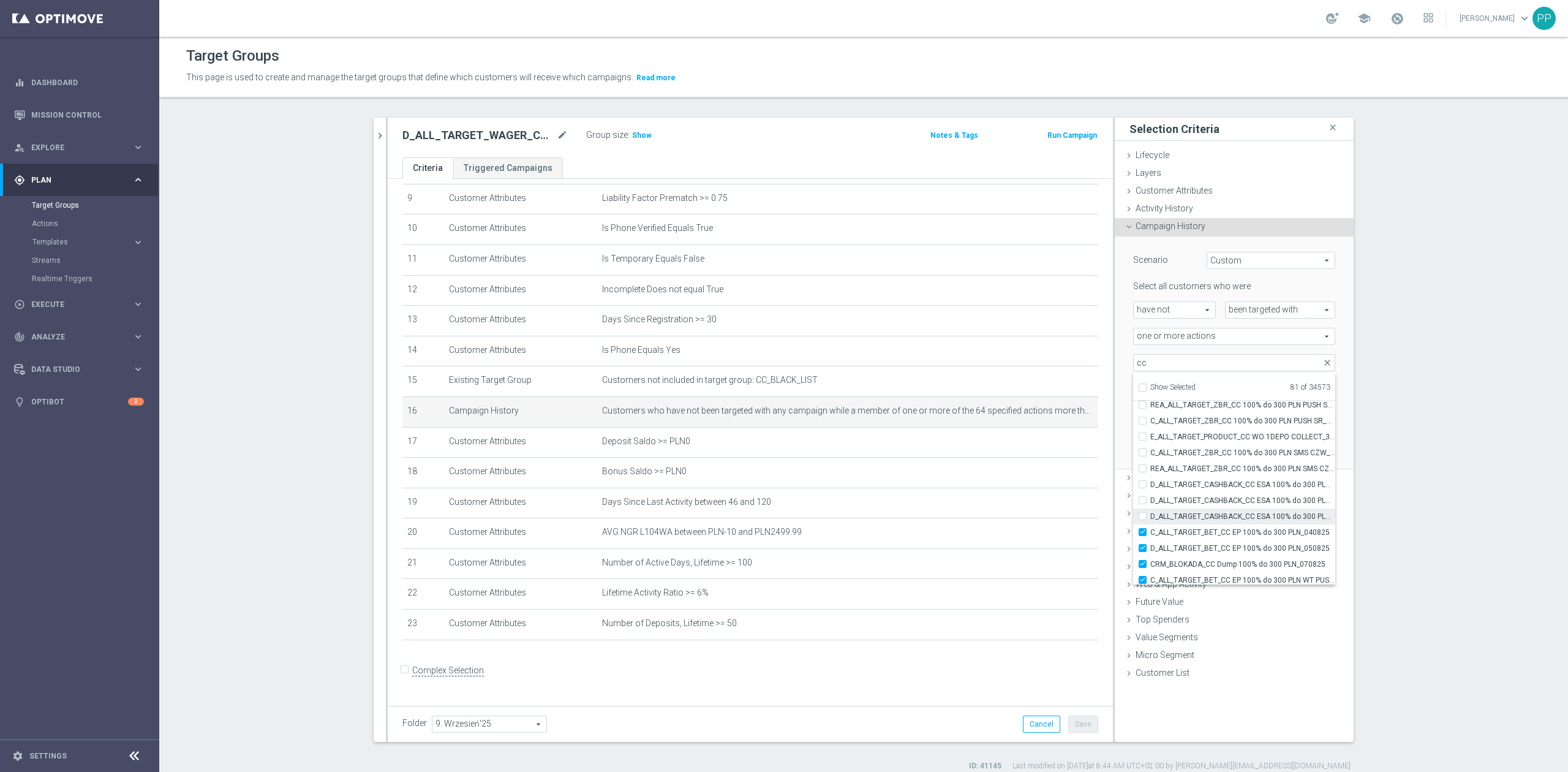
type input "Selected 80 of 34573"
click at [1214, 533] on span "C_ALL_TARGET_BET_CC EP 100% do 300 PLN_040825" at bounding box center [1242, 532] width 185 height 10
click at [1150, 533] on input "C_ALL_TARGET_BET_CC EP 100% do 300 PLN_040825" at bounding box center [1146, 532] width 8 height 8
checkbox input "false"
type input "Selected 79 of 34573"
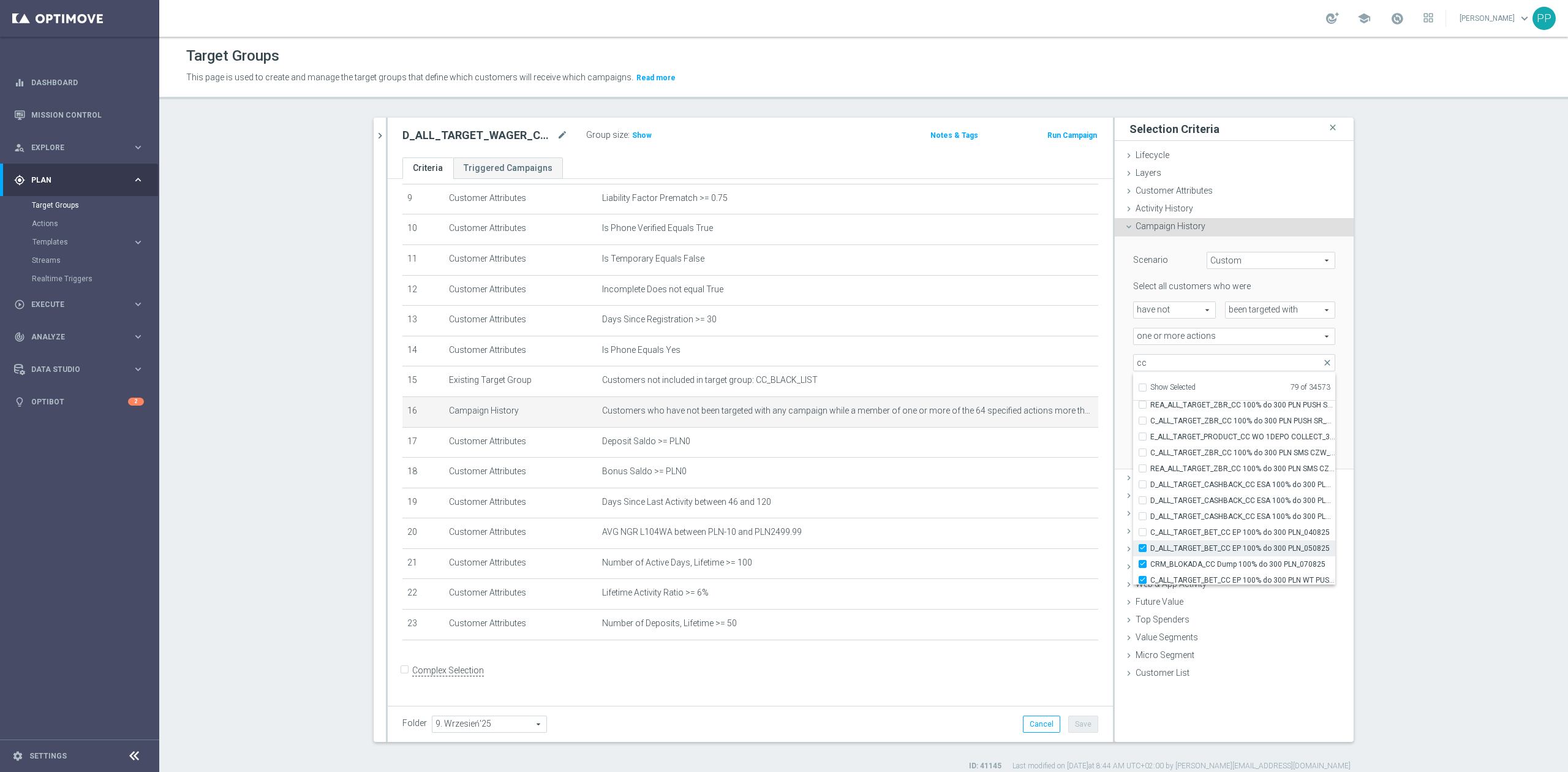
click at [1214, 549] on span "D_ALL_TARGET_BET_CC EP 100% do 300 PLN_050825" at bounding box center [1242, 548] width 185 height 10
click at [1150, 549] on input "D_ALL_TARGET_BET_CC EP 100% do 300 PLN_050825" at bounding box center [1146, 548] width 8 height 8
checkbox input "false"
type input "Selected 78 of 34573"
click at [1214, 562] on span "CRM_BLOKADA_CC Dump 100% do 300 PLN_070825" at bounding box center [1242, 564] width 185 height 10
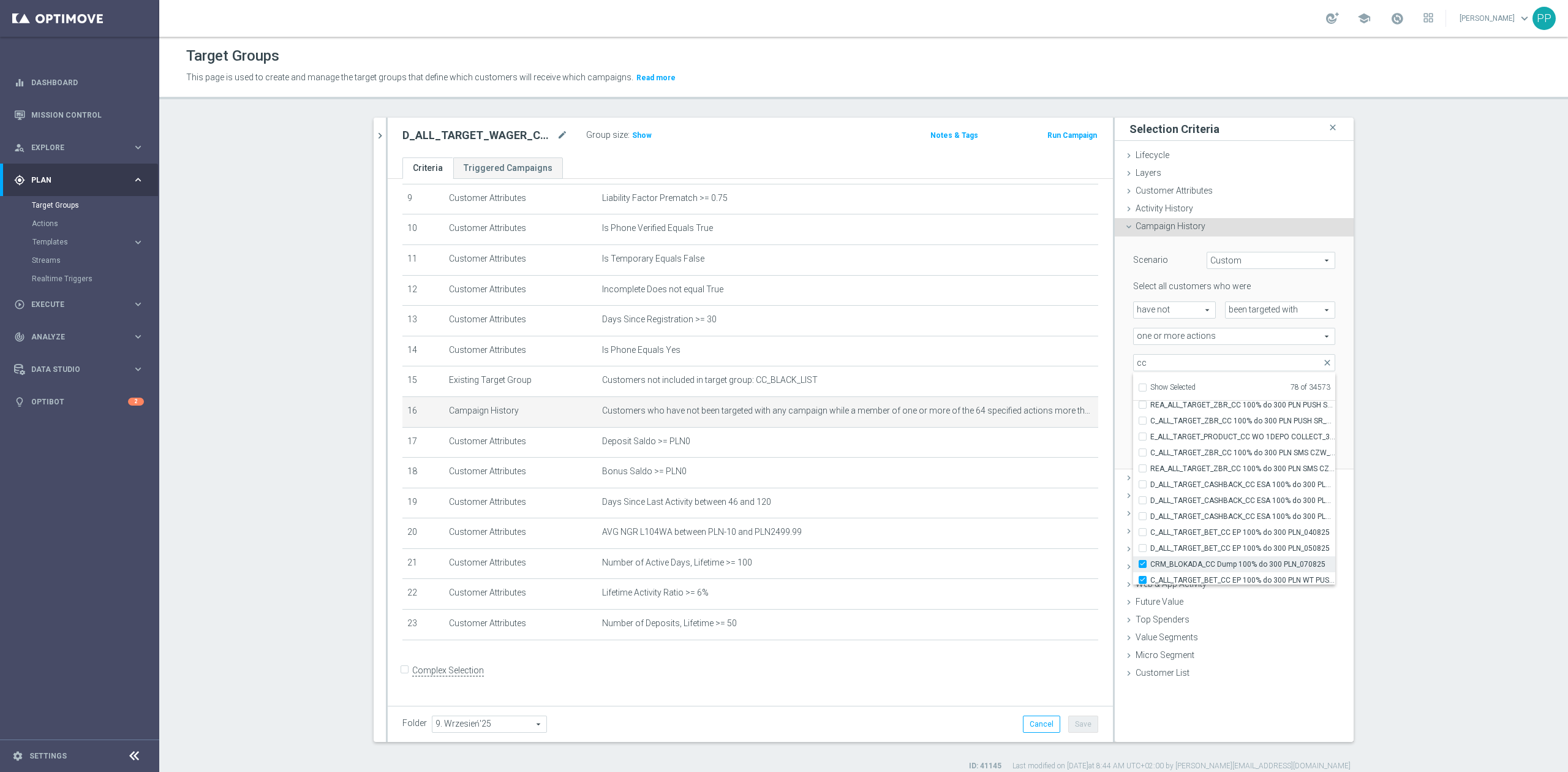
click at [1150, 562] on input "CRM_BLOKADA_CC Dump 100% do 300 PLN_070825" at bounding box center [1146, 564] width 8 height 8
checkbox input "false"
type input "Selected 77 of 34573"
click at [1211, 499] on span "C_ALL_TARGET_BET_CC EP 100% do 300 PLN WT PUSH_040825" at bounding box center [1242, 498] width 185 height 10
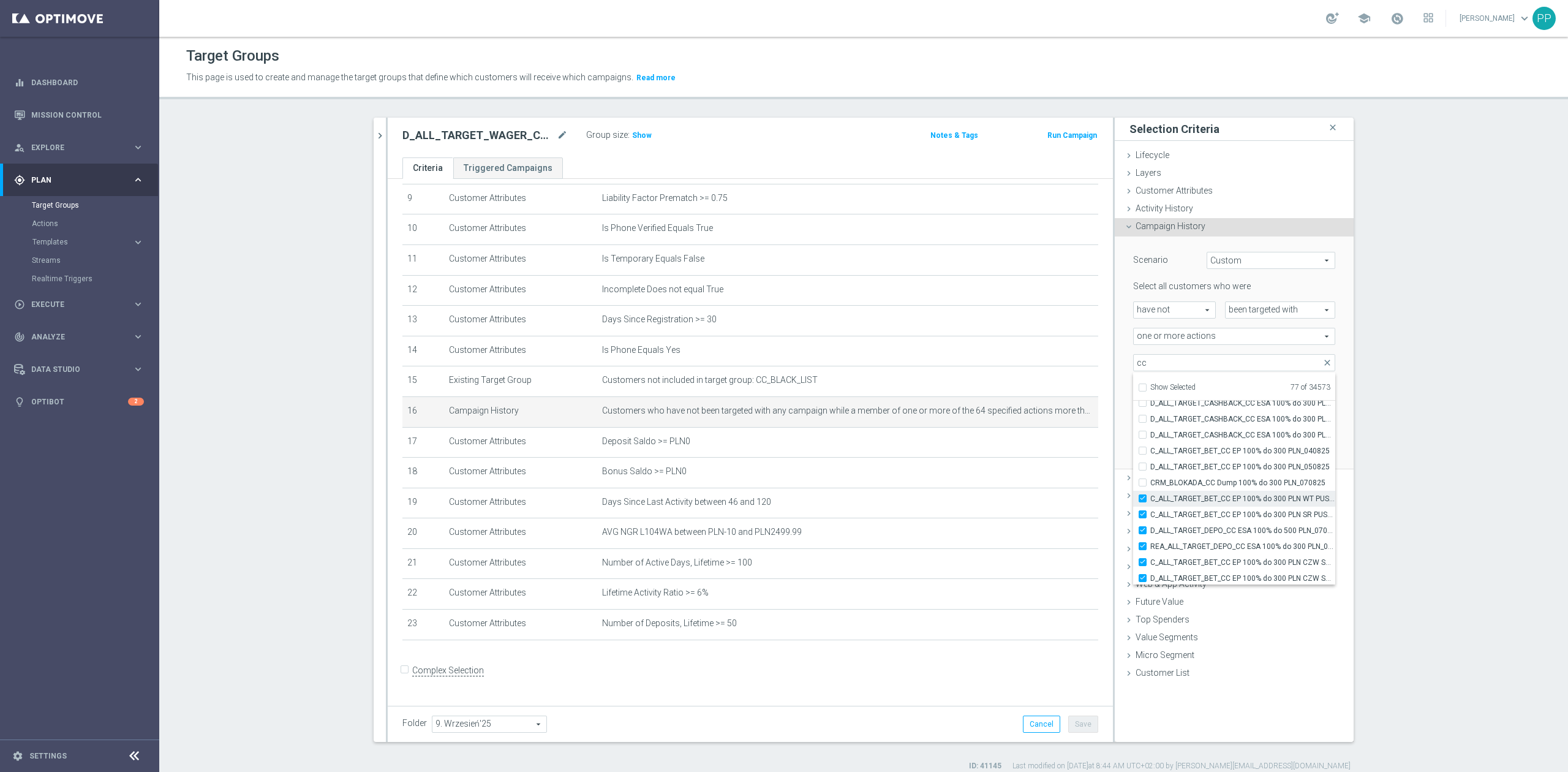
click at [1150, 499] on input "C_ALL_TARGET_BET_CC EP 100% do 300 PLN WT PUSH_040825" at bounding box center [1146, 498] width 8 height 8
checkbox input "false"
type input "Selected 76 of 34573"
click at [1216, 514] on span "C_ALL_TARGET_BET_CC EP 100% do 300 PLN SR PUSH_040825" at bounding box center [1242, 514] width 185 height 10
click at [1150, 514] on input "C_ALL_TARGET_BET_CC EP 100% do 300 PLN SR PUSH_040825" at bounding box center [1146, 514] width 8 height 8
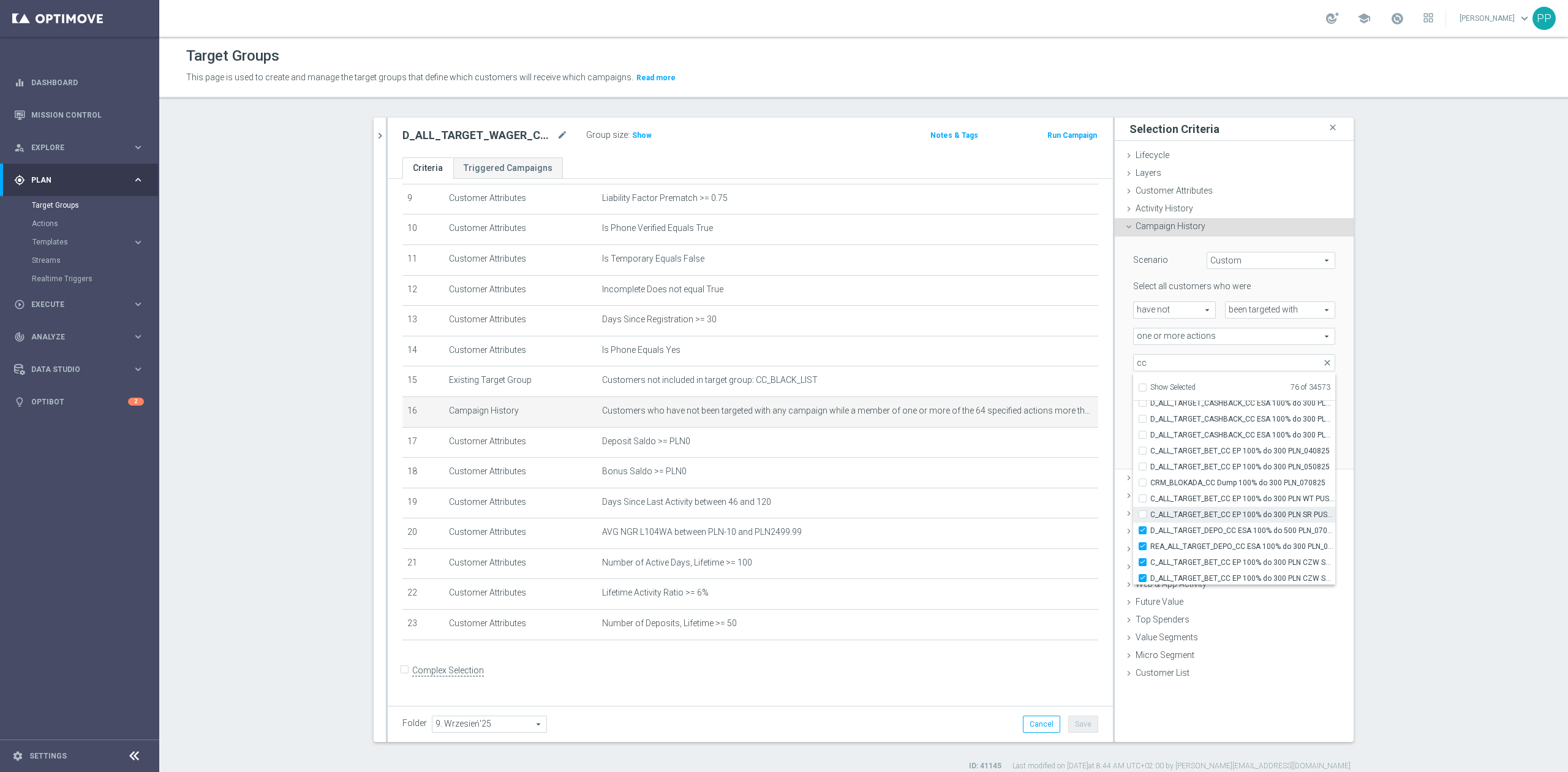
checkbox input "false"
type input "Selected 75 of 34573"
click at [1216, 526] on span "D_ALL_TARGET_DEPO_CC ESA 100% do 500 PLN_070825" at bounding box center [1242, 530] width 185 height 10
click at [1150, 526] on input "D_ALL_TARGET_DEPO_CC ESA 100% do 500 PLN_070825" at bounding box center [1146, 530] width 8 height 8
checkbox input "false"
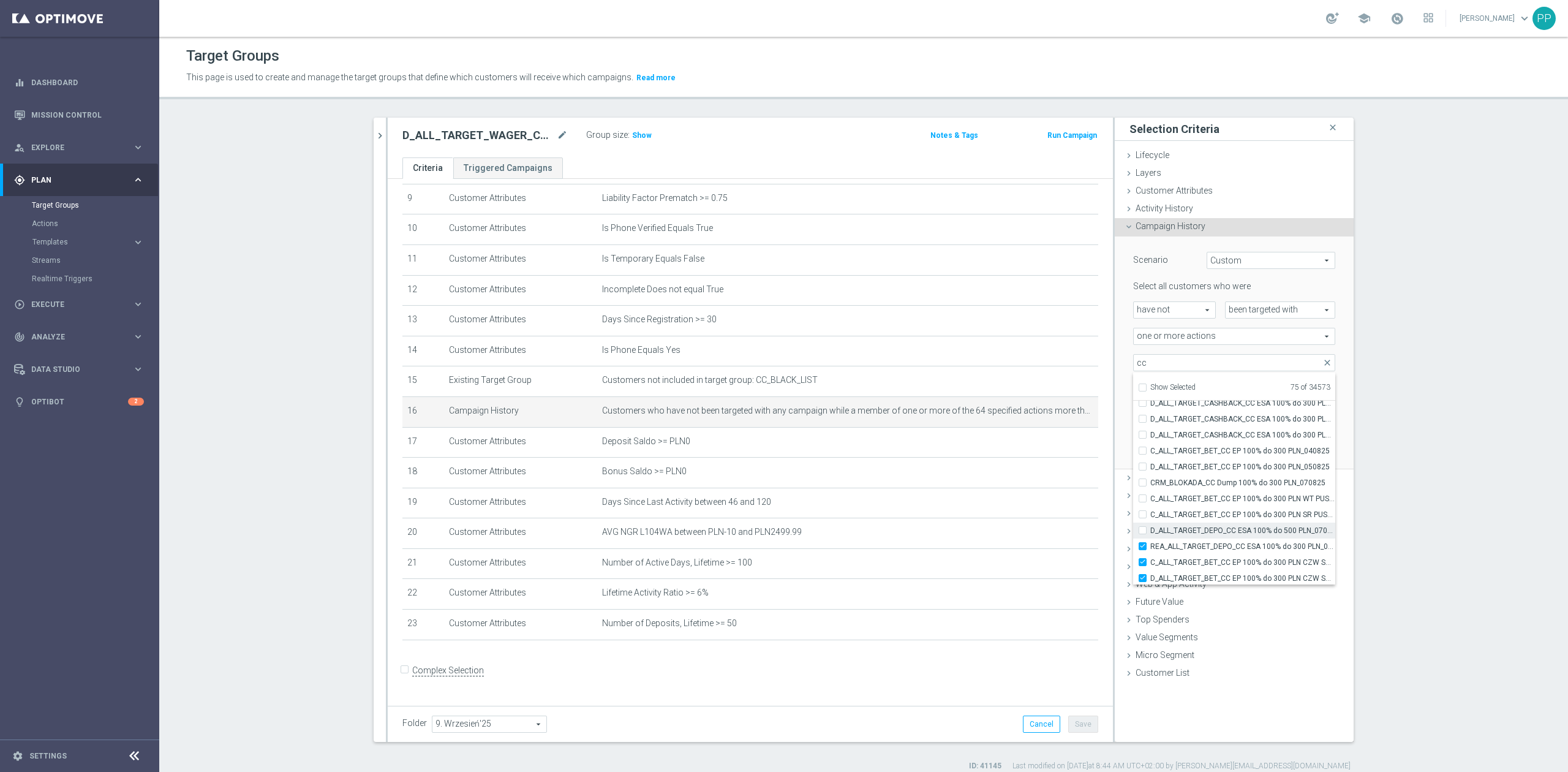
type input "Selected 74 of 34573"
click at [1216, 546] on span "REA_ALL_TARGET_DEPO_CC ESA 100% do 300 PLN_070825" at bounding box center [1242, 546] width 185 height 10
click at [1150, 546] on input "REA_ALL_TARGET_DEPO_CC ESA 100% do 300 PLN_070825" at bounding box center [1146, 546] width 8 height 8
checkbox input "false"
type input "Selected 73 of 34573"
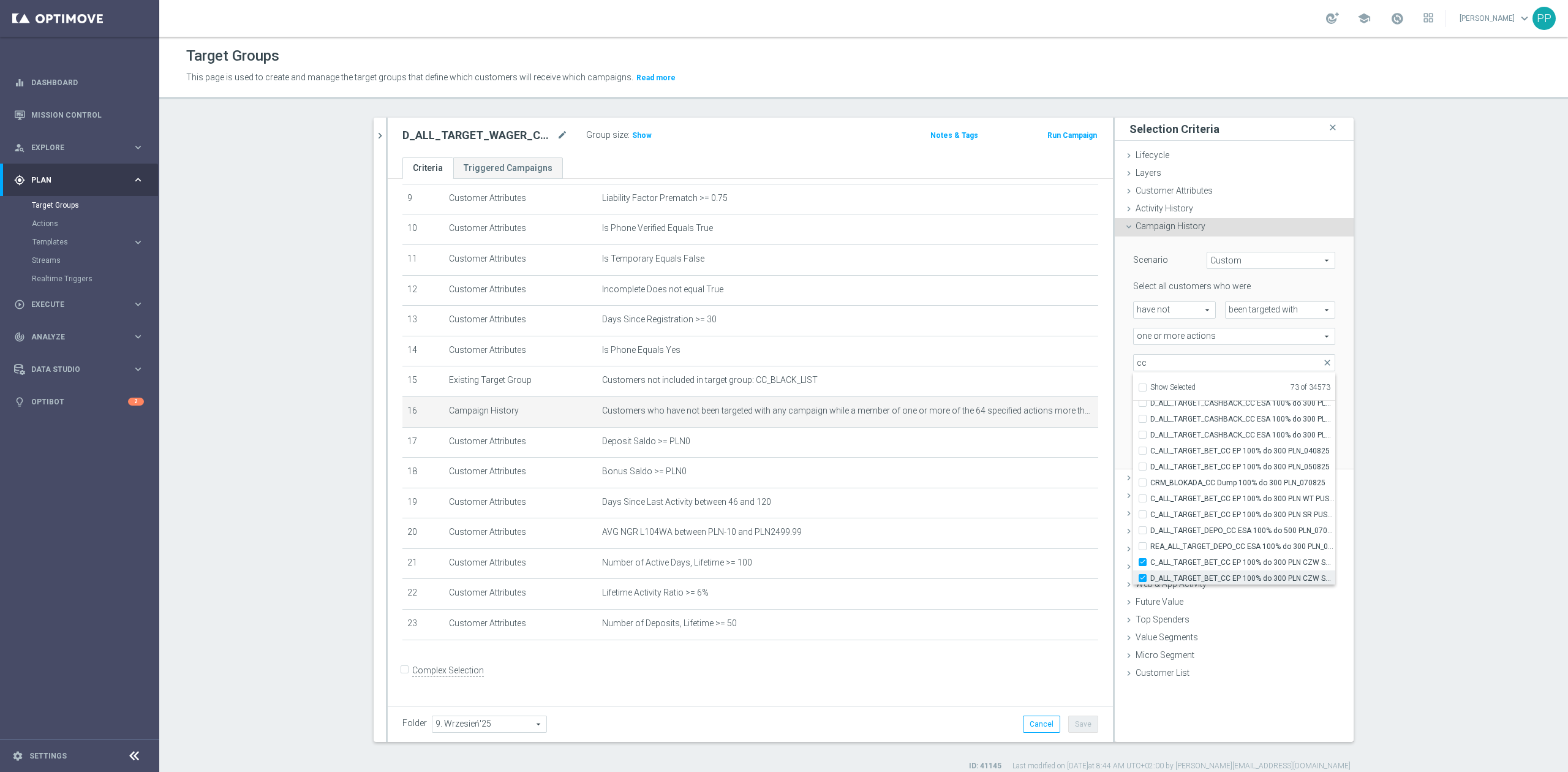
click at [1215, 570] on label "D_ALL_TARGET_BET_CC EP 100% do 300 PLN CZW SMS_050825" at bounding box center [1242, 578] width 185 height 16
click at [1150, 574] on input "D_ALL_TARGET_BET_CC EP 100% do 300 PLN CZW SMS_050825" at bounding box center [1146, 578] width 8 height 8
checkbox input "false"
type input "Selected 72 of 34573"
click at [1215, 554] on label "C_ALL_TARGET_BET_CC EP 100% do 300 PLN CZW SMS_040825" at bounding box center [1242, 562] width 185 height 16
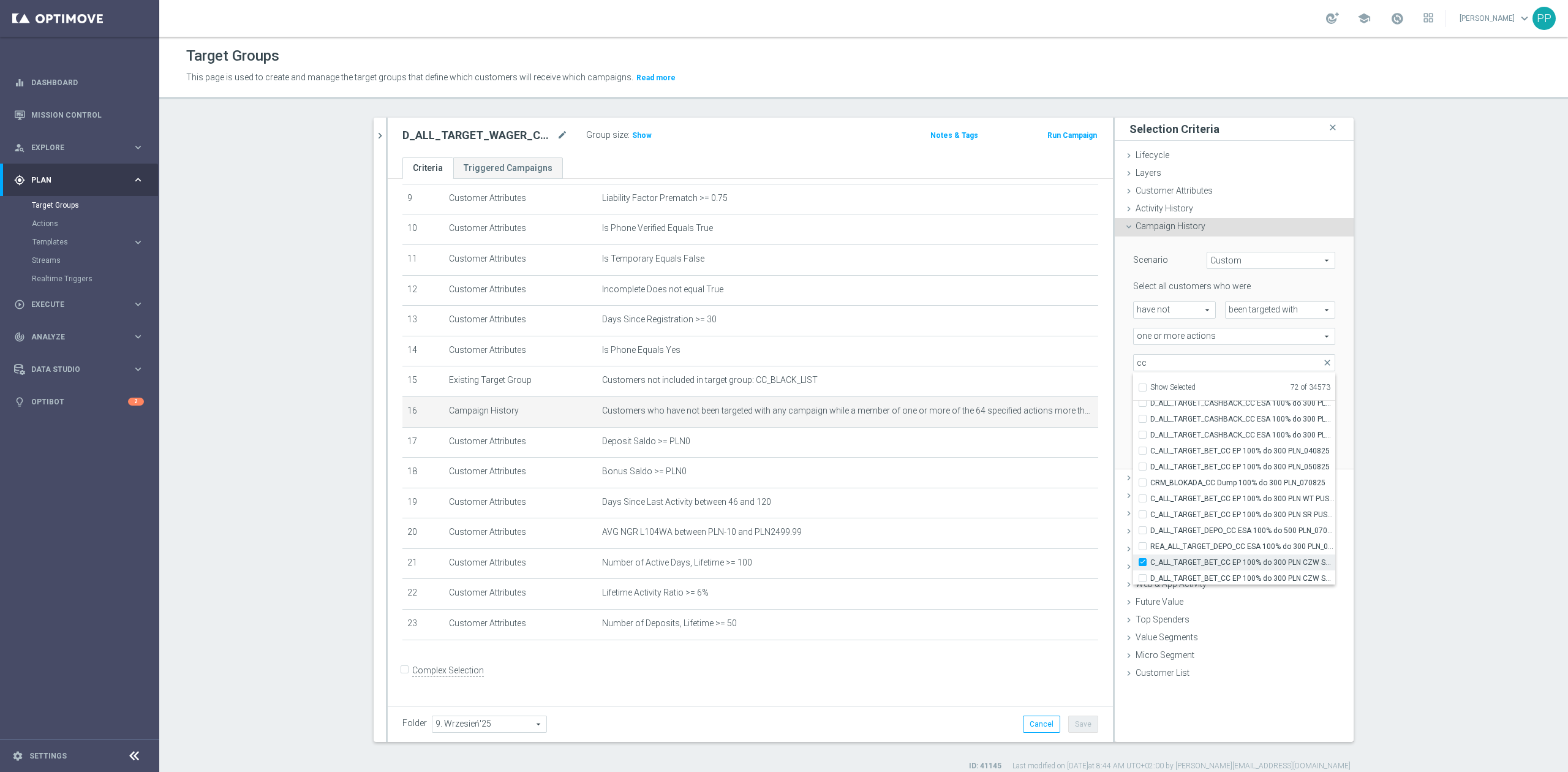
click at [1150, 558] on input "C_ALL_TARGET_BET_CC EP 100% do 300 PLN CZW SMS_040825" at bounding box center [1146, 562] width 8 height 8
checkbox input "false"
type input "Selected 71 of 34573"
drag, startPoint x: 1213, startPoint y: 429, endPoint x: 1213, endPoint y: 445, distance: 16.0
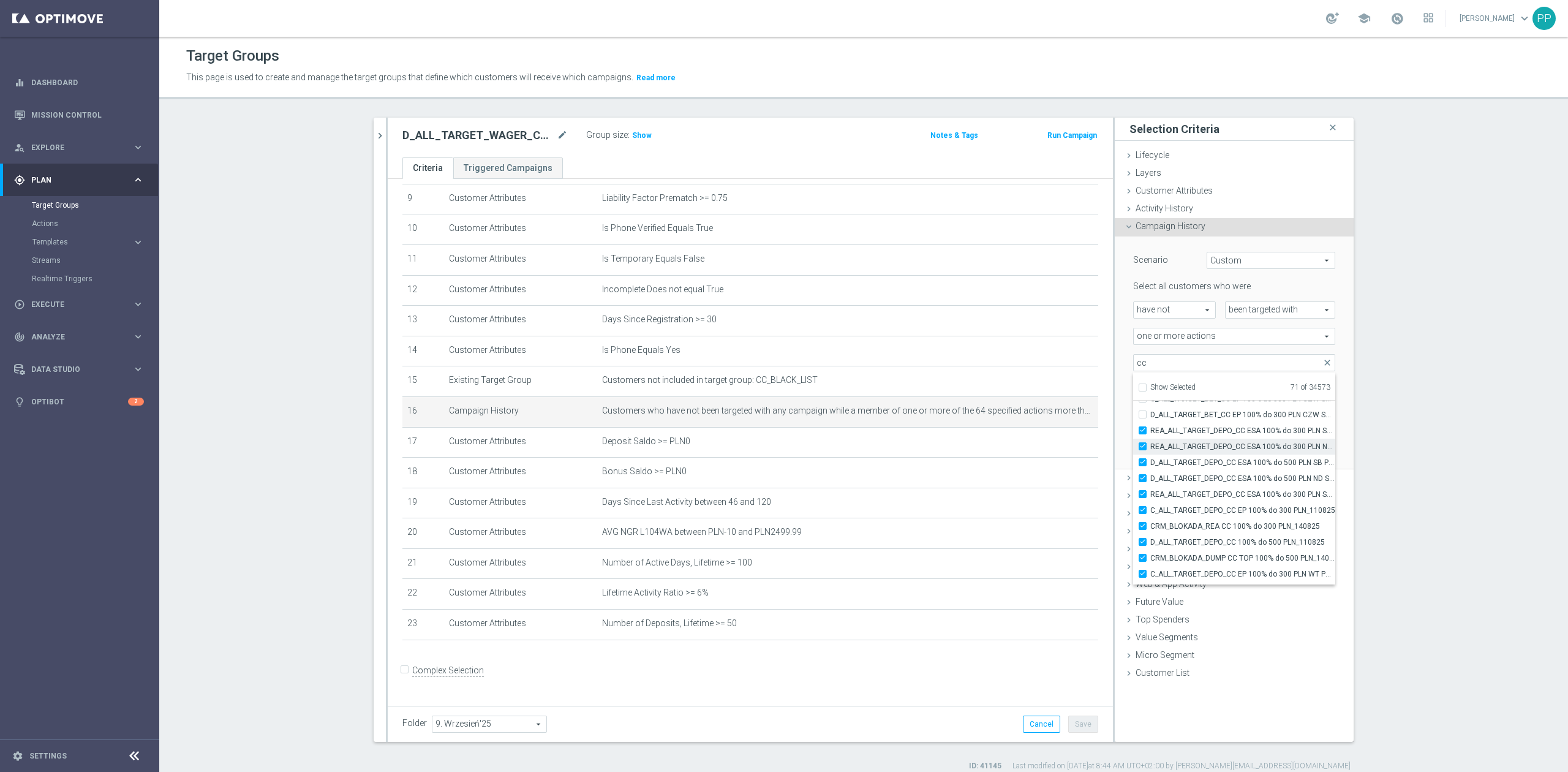
click at [1213, 429] on span "REA_ALL_TARGET_DEPO_CC ESA 100% do 300 PLN SB PUSH_070825" at bounding box center [1242, 430] width 185 height 10
click at [1150, 429] on input "REA_ALL_TARGET_DEPO_CC ESA 100% do 300 PLN SB PUSH_070825" at bounding box center [1146, 430] width 8 height 8
checkbox input "false"
type input "Selected 70 of 34573"
click at [1213, 445] on span "REA_ALL_TARGET_DEPO_CC ESA 100% do 300 PLN ND SMS_070825" at bounding box center [1242, 446] width 185 height 10
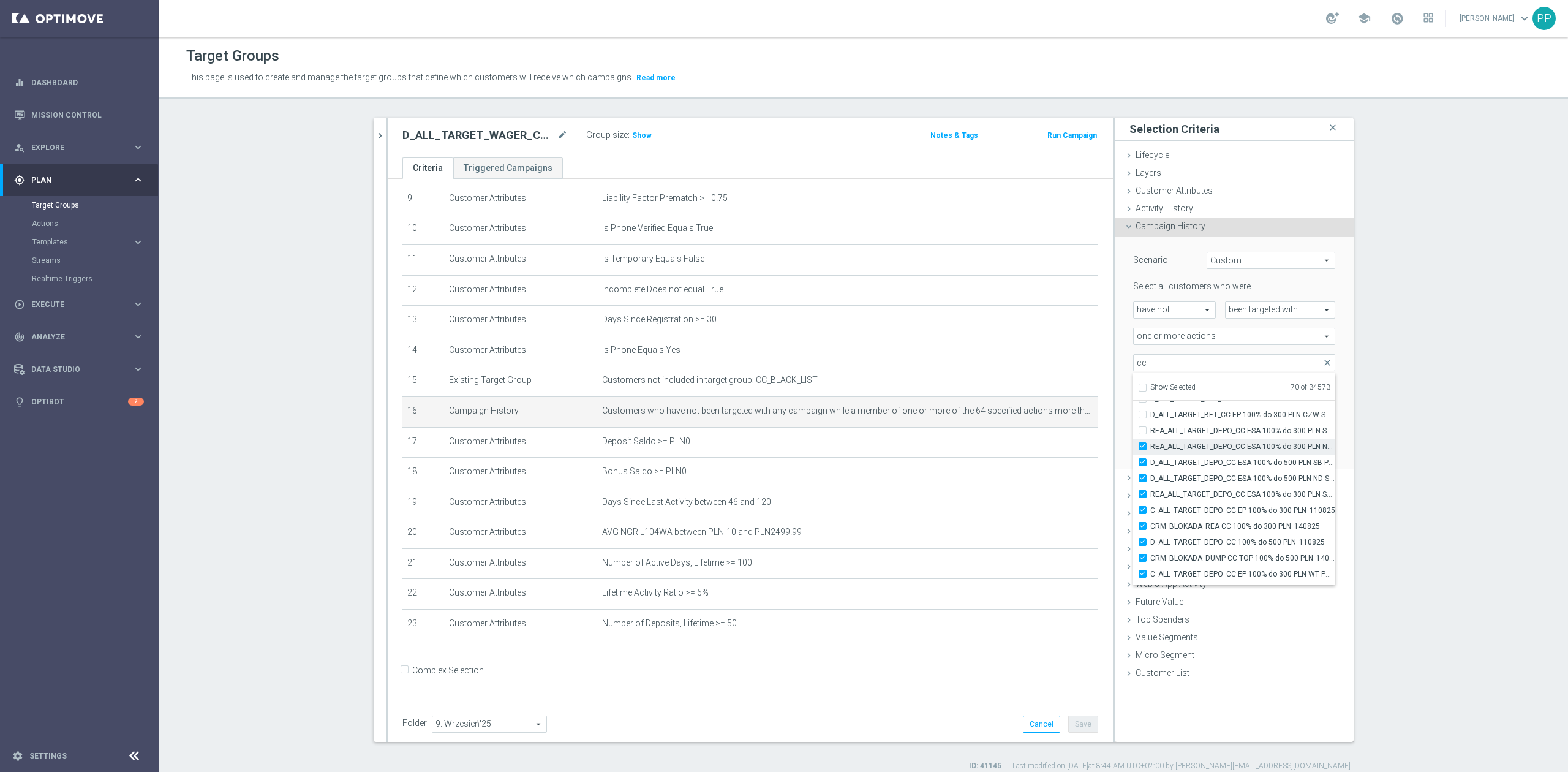
click at [1150, 445] on input "REA_ALL_TARGET_DEPO_CC ESA 100% do 300 PLN ND SMS_070825" at bounding box center [1146, 446] width 8 height 8
checkbox input "false"
type input "Selected 69 of 34573"
click at [1216, 463] on span "D_ALL_TARGET_DEPO_CC ESA 100% do 500 PLN SB PUSH _070825" at bounding box center [1242, 462] width 185 height 10
click at [1150, 463] on input "D_ALL_TARGET_DEPO_CC ESA 100% do 500 PLN SB PUSH _070825" at bounding box center [1146, 462] width 8 height 8
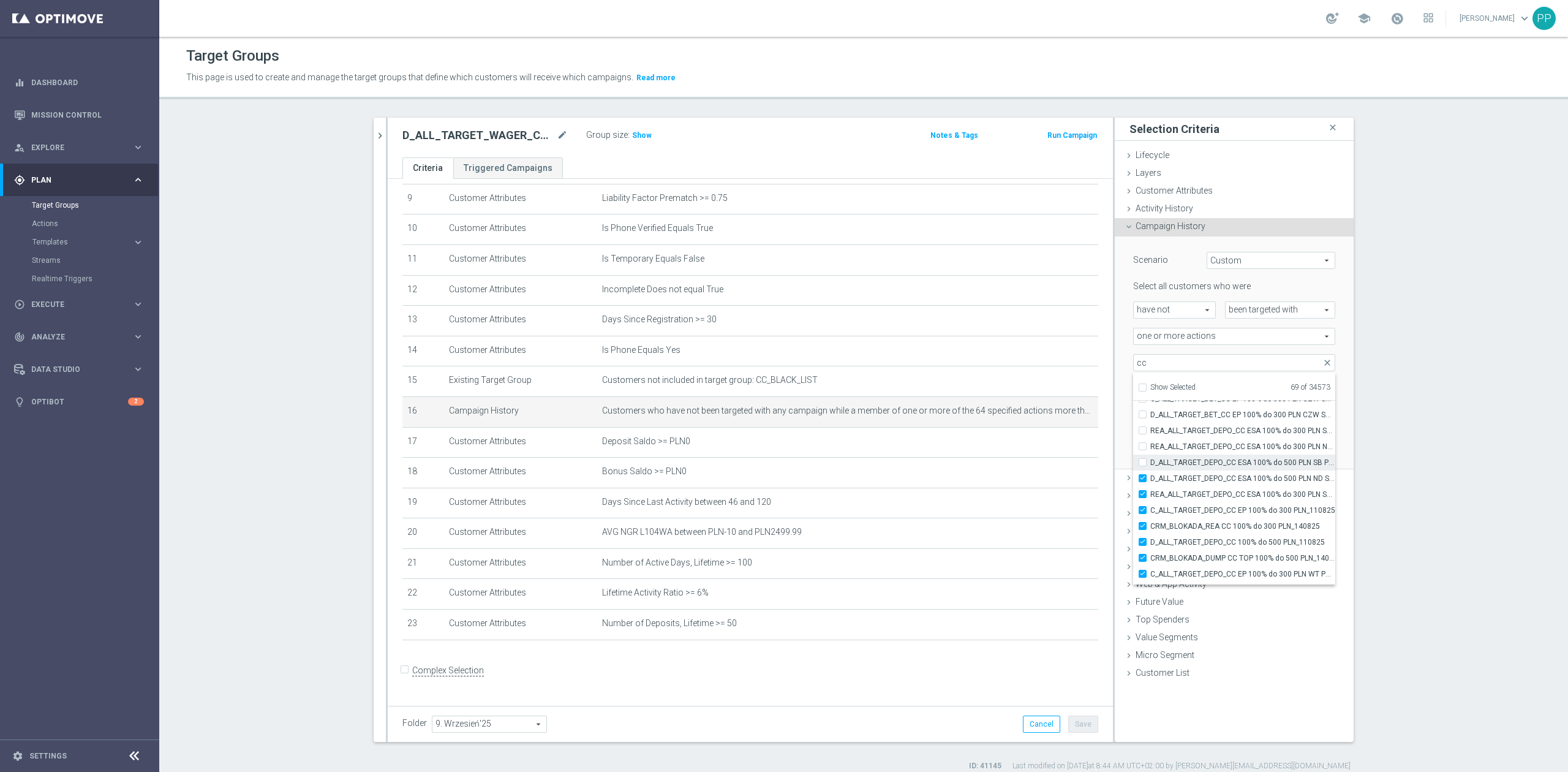
checkbox input "false"
type input "Selected 68 of 34573"
click at [1216, 477] on span "D_ALL_TARGET_DEPO_CC ESA 100% do 500 PLN ND SMS_070825" at bounding box center [1242, 478] width 185 height 10
click at [1150, 477] on input "D_ALL_TARGET_DEPO_CC ESA 100% do 500 PLN ND SMS_070825" at bounding box center [1146, 478] width 8 height 8
checkbox input "false"
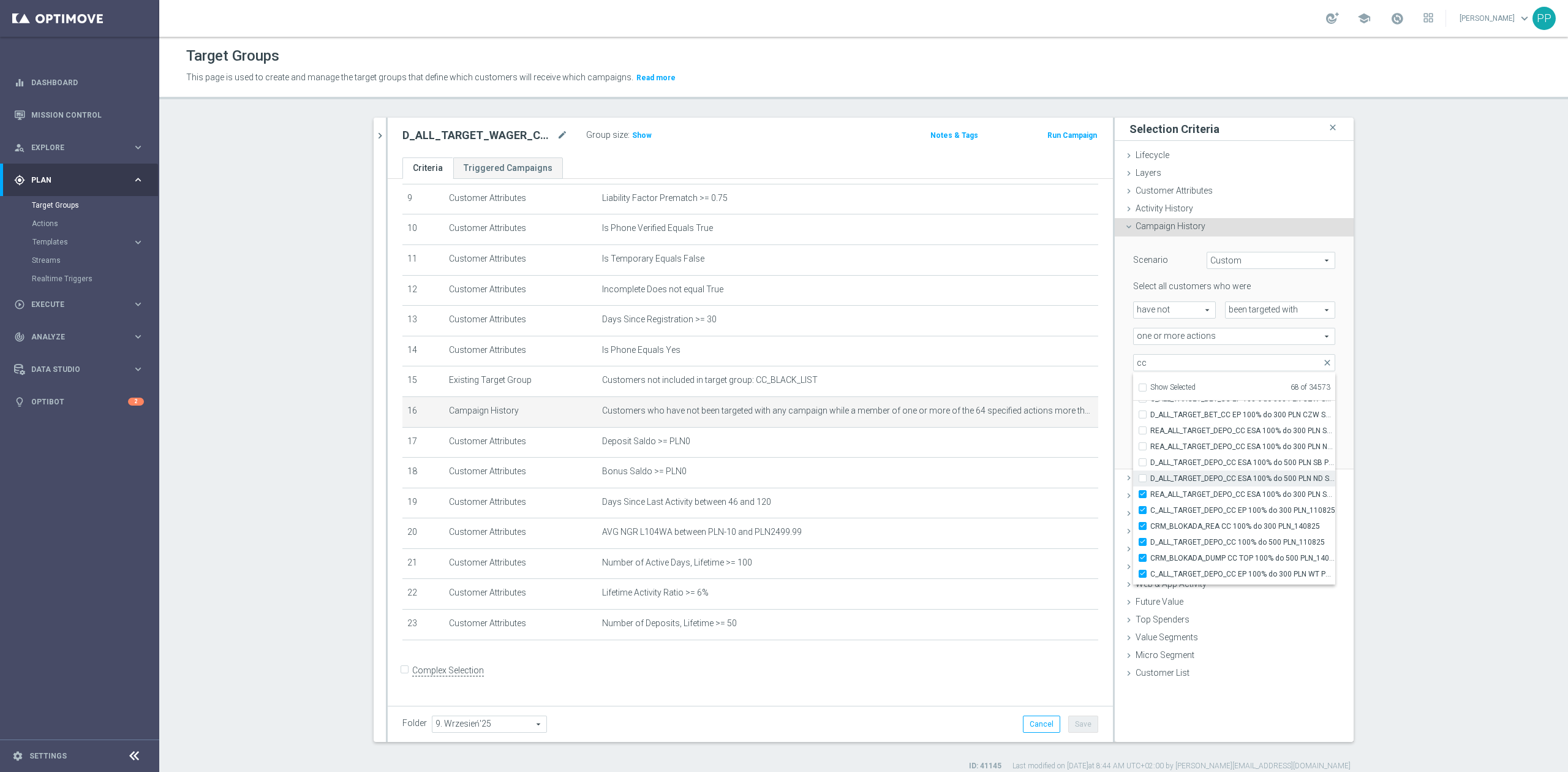
type input "Selected 67 of 34573"
drag, startPoint x: 1217, startPoint y: 491, endPoint x: 1218, endPoint y: 500, distance: 9.1
click at [1217, 491] on span "REA_ALL_TARGET_DEPO_CC ESA 100% do 300 PLN SMS_070825" at bounding box center [1242, 494] width 185 height 10
click at [1150, 491] on input "REA_ALL_TARGET_DEPO_CC ESA 100% do 300 PLN SMS_070825" at bounding box center [1146, 494] width 8 height 8
checkbox input "false"
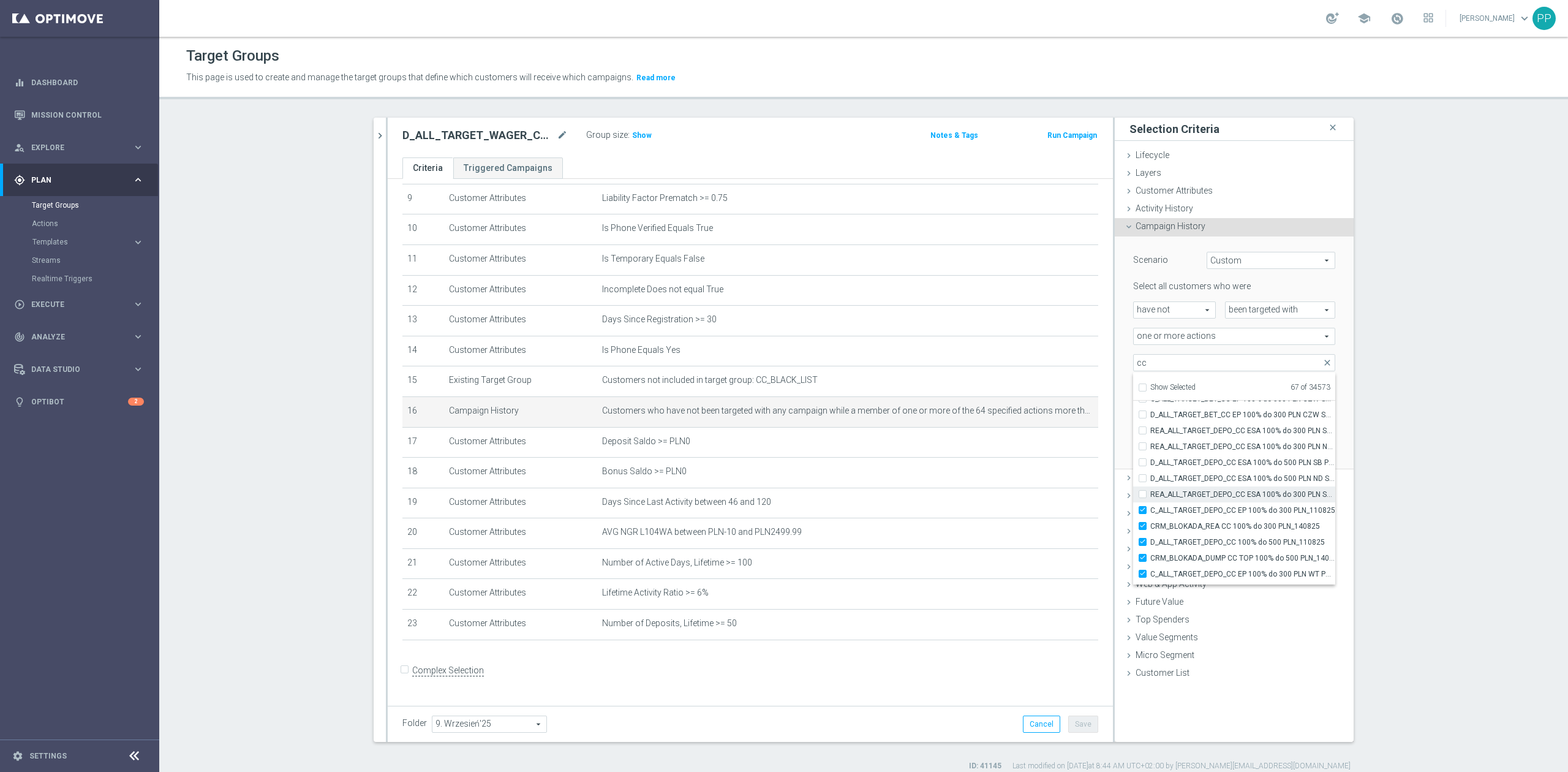
type input "Selected 66 of 34573"
click at [1220, 512] on span "C_ALL_TARGET_DEPO_CC EP 100% do 300 PLN_110825" at bounding box center [1242, 510] width 185 height 10
click at [1150, 512] on input "C_ALL_TARGET_DEPO_CC EP 100% do 300 PLN_110825" at bounding box center [1146, 510] width 8 height 8
checkbox input "false"
type input "Selected 65 of 34573"
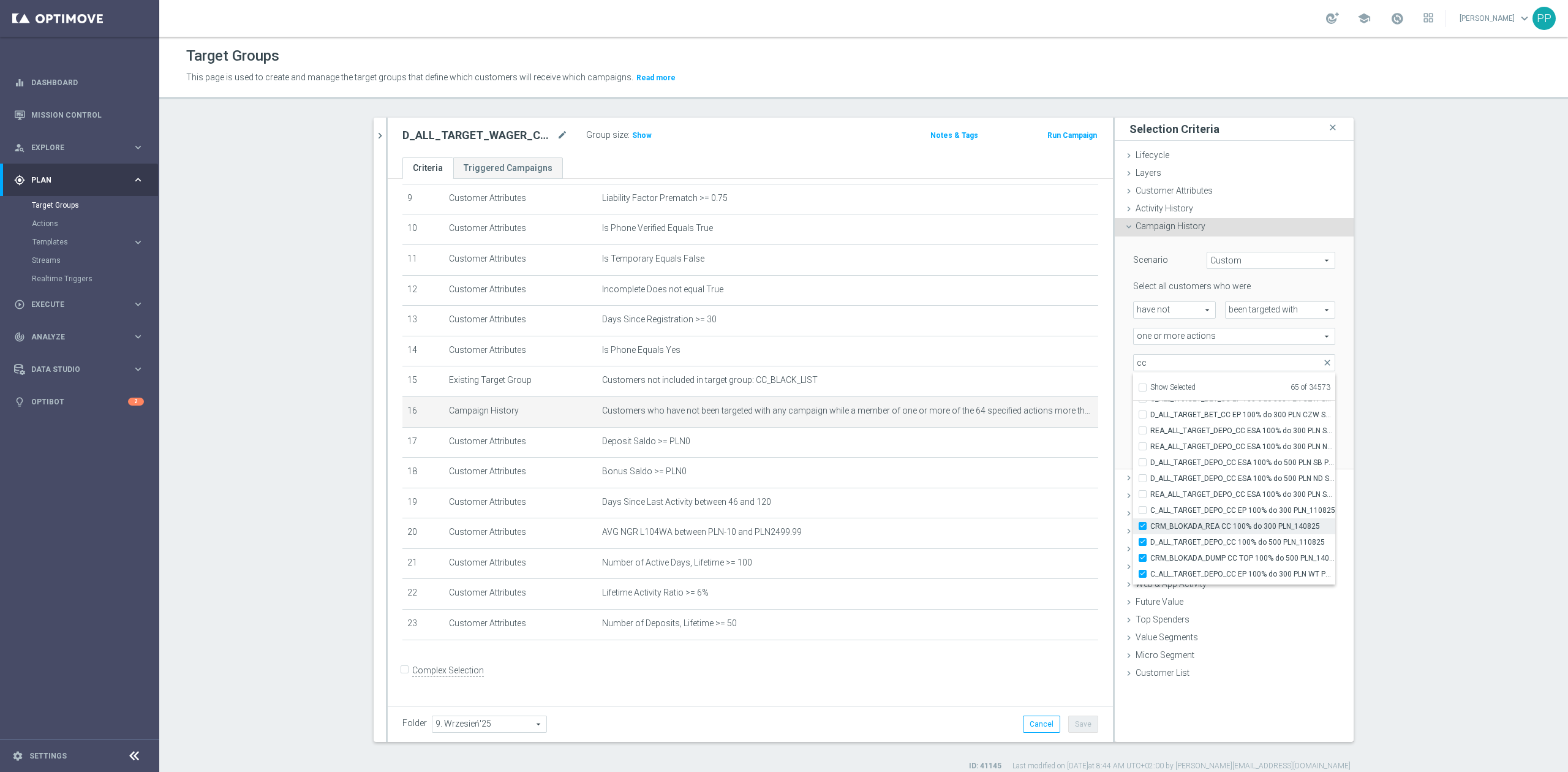
click at [1227, 526] on span "CRM_BLOKADA_REA CC 100% do 300 PLN_140825" at bounding box center [1242, 526] width 185 height 10
click at [1150, 526] on input "CRM_BLOKADA_REA CC 100% do 300 PLN_140825" at bounding box center [1146, 526] width 8 height 8
checkbox input "false"
type input "Selected 64 of 34573"
click at [1229, 546] on span "D_ALL_TARGET_DEPO_CC 100% do 500 PLN_110825" at bounding box center [1242, 542] width 185 height 10
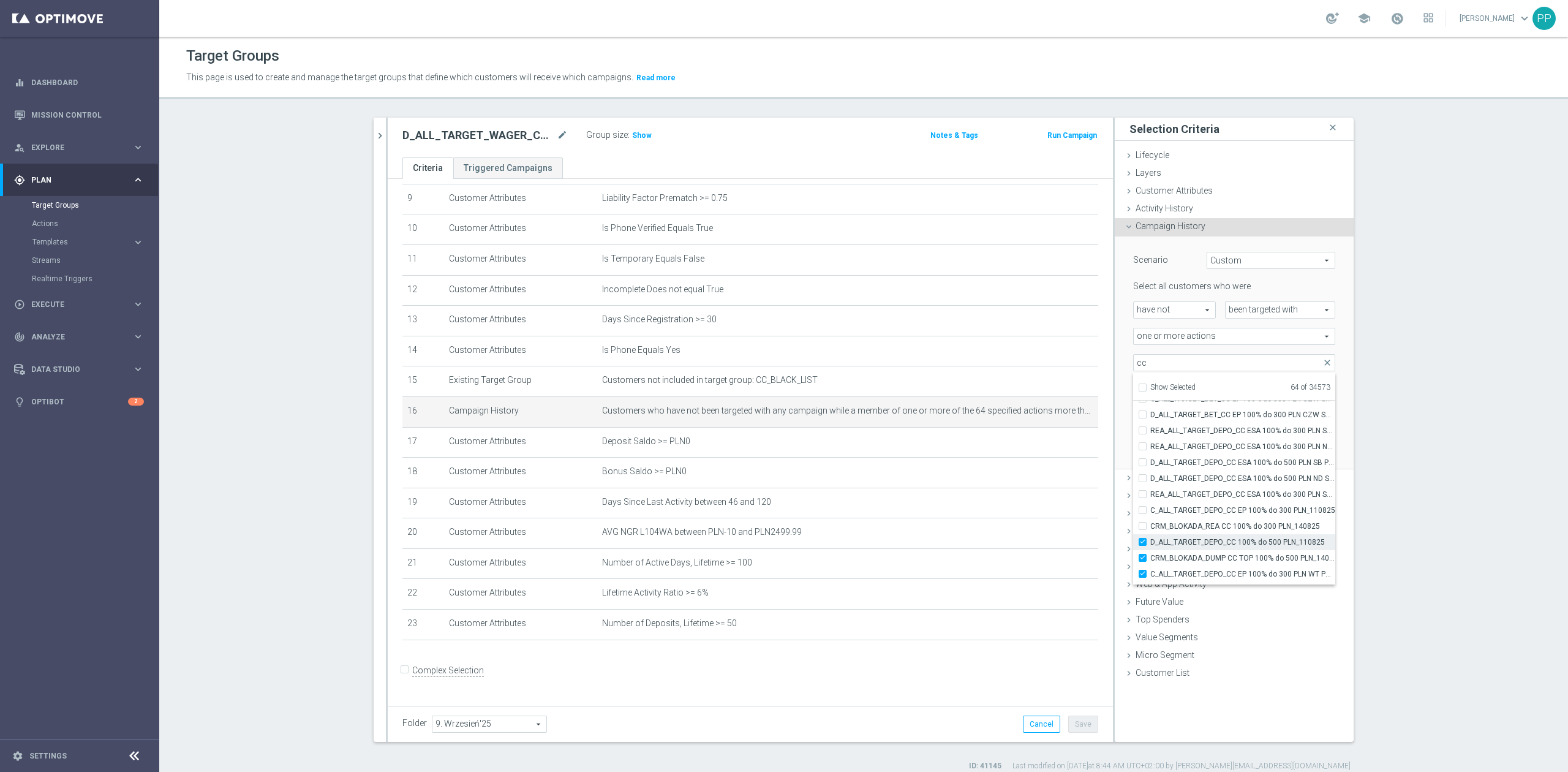
click at [1150, 546] on input "D_ALL_TARGET_DEPO_CC 100% do 500 PLN_110825" at bounding box center [1146, 542] width 8 height 8
checkbox input "false"
type input "Selected 63 of 34573"
click at [1231, 562] on span "CRM_BLOKADA_DUMP CC TOP 100% do 500 PLN_140825" at bounding box center [1242, 558] width 185 height 10
click at [1150, 562] on input "CRM_BLOKADA_DUMP CC TOP 100% do 500 PLN_140825" at bounding box center [1146, 558] width 8 height 8
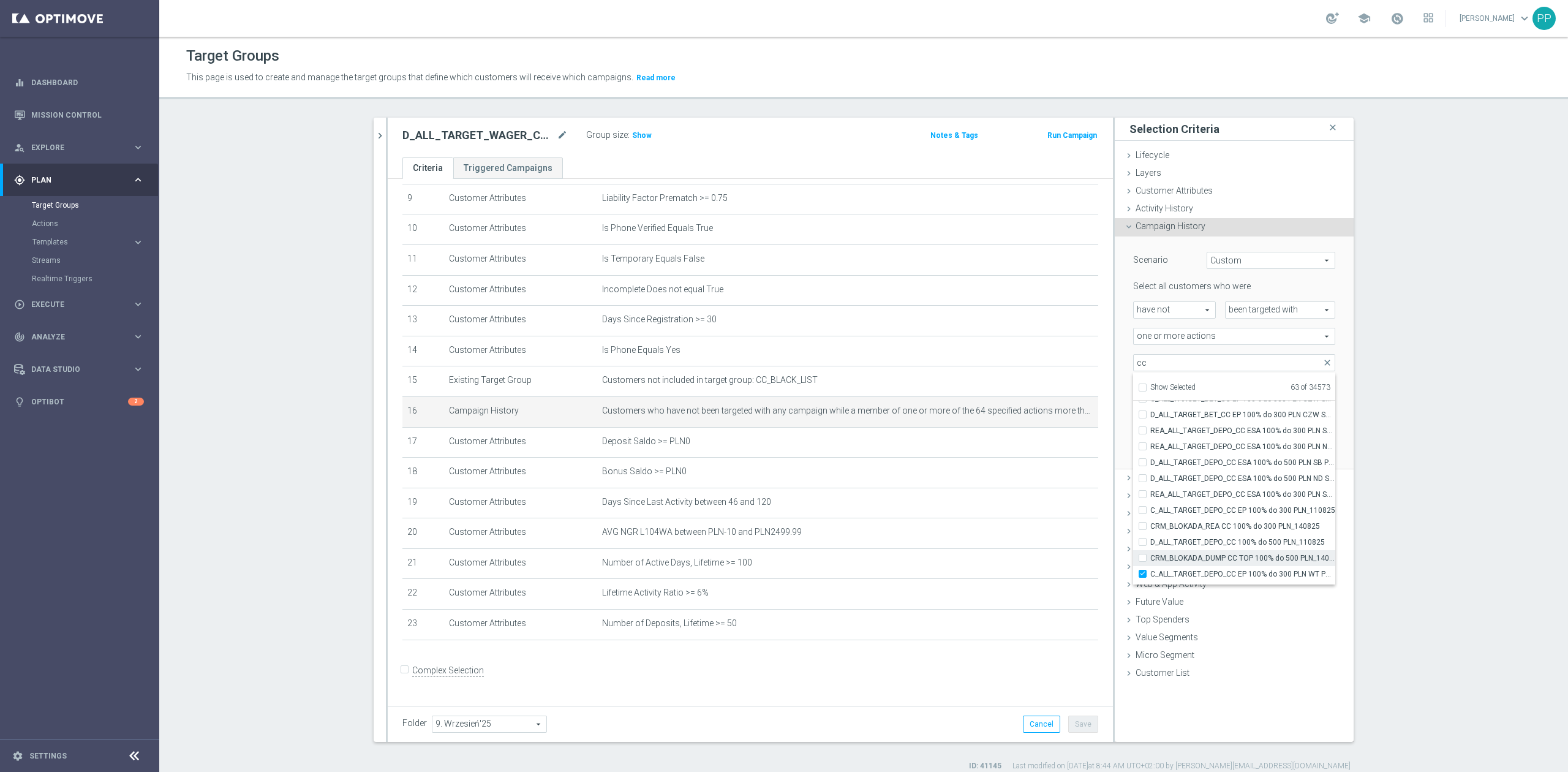
checkbox input "false"
type input "Selected 62 of 34573"
click at [1230, 574] on span "C_ALL_TARGET_DEPO_CC EP 100% do 300 PLN WT PUSH_110825" at bounding box center [1242, 574] width 185 height 10
click at [1150, 574] on input "C_ALL_TARGET_DEPO_CC EP 100% do 300 PLN WT PUSH_110825" at bounding box center [1146, 574] width 8 height 8
checkbox input "false"
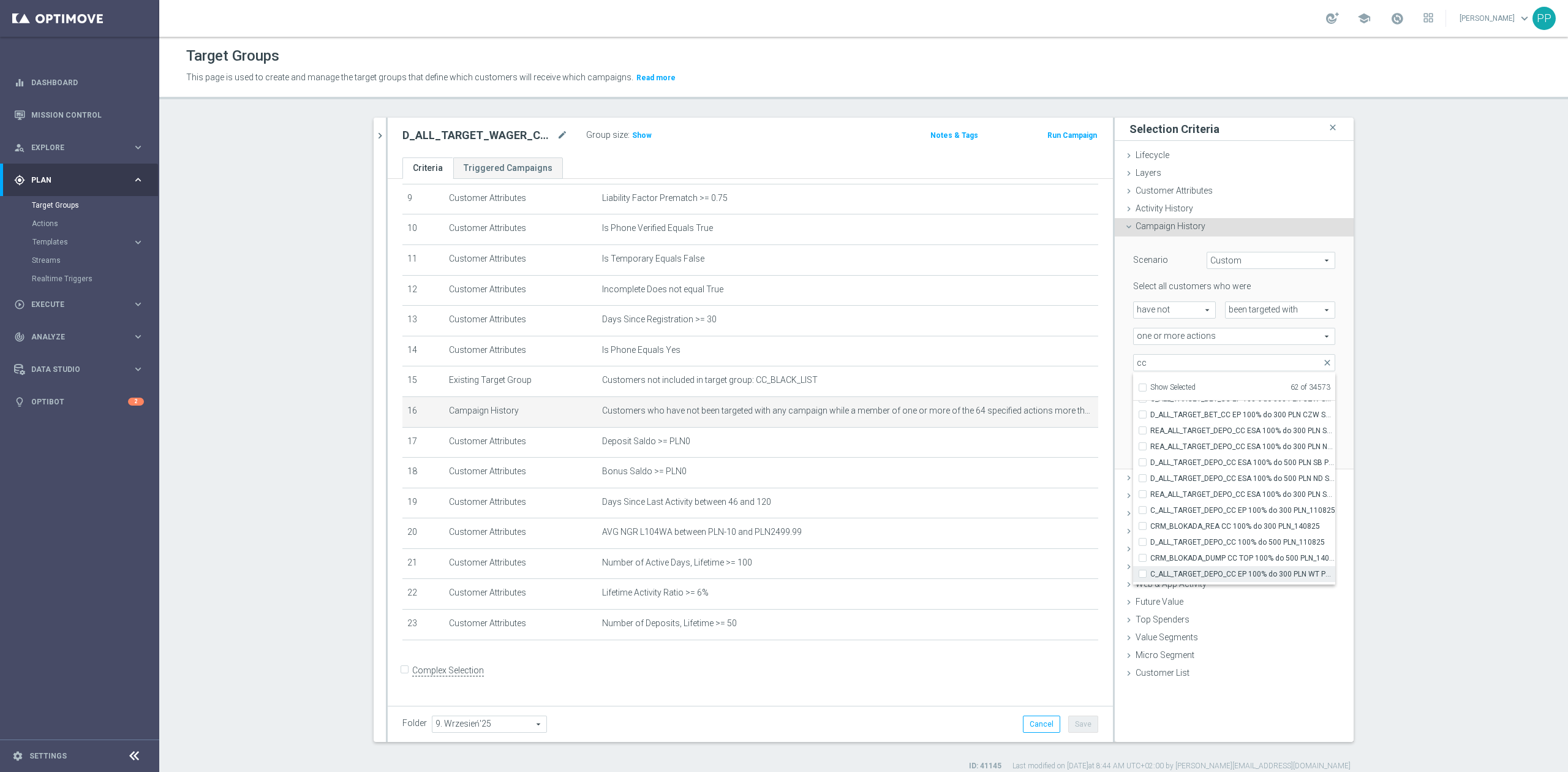
type input "Selected 61 of 34573"
drag, startPoint x: 1219, startPoint y: 506, endPoint x: 1219, endPoint y: 515, distance: 9.0
click at [1219, 506] on span "D_ALL_TARGET_DEPO_CC 100% do 500 PLN WT PUSH_110825" at bounding box center [1242, 508] width 185 height 10
click at [1150, 506] on input "D_ALL_TARGET_DEPO_CC 100% do 500 PLN WT PUSH_110825" at bounding box center [1146, 508] width 8 height 8
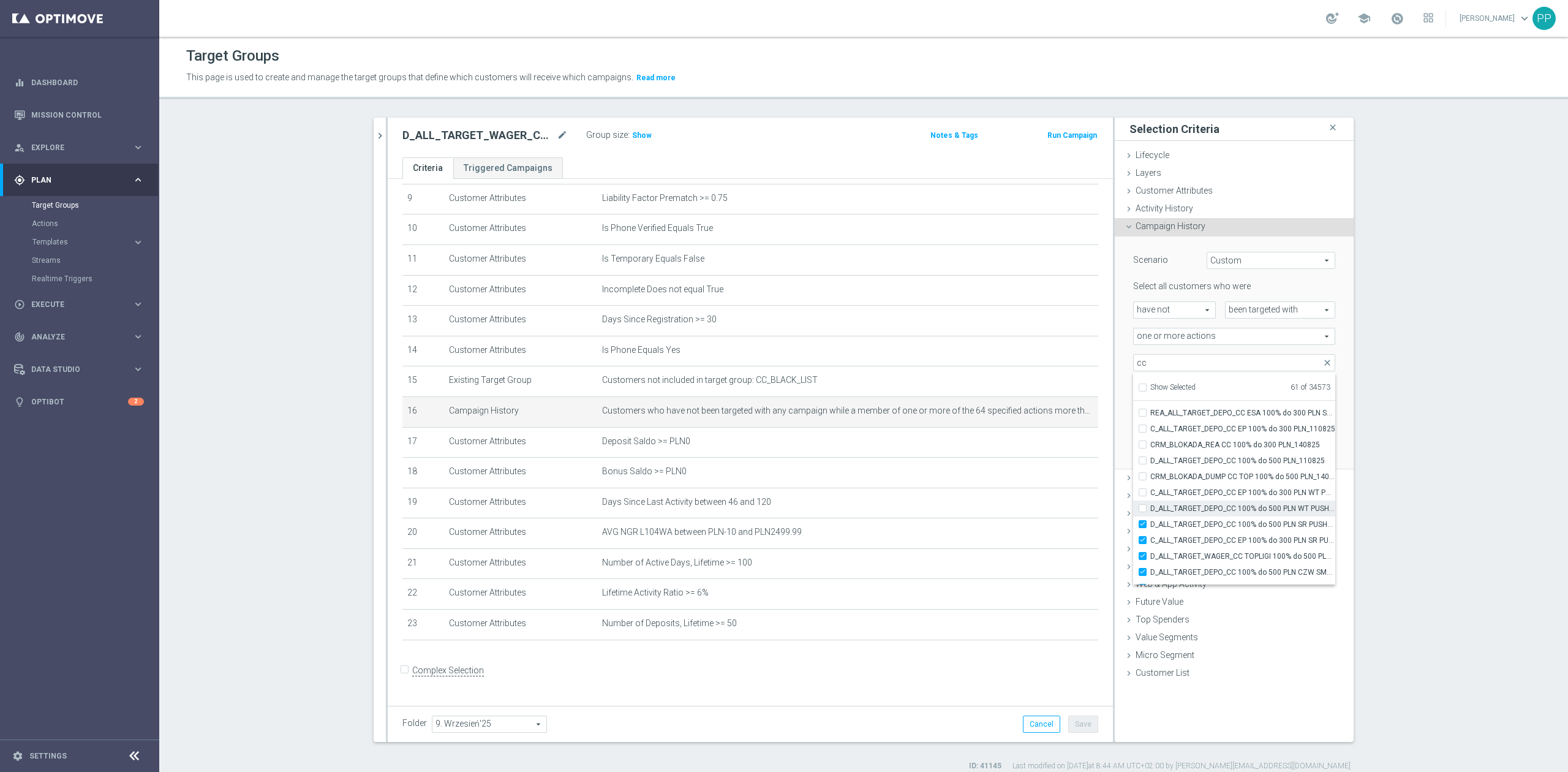
checkbox input "false"
type input "Selected 60 of 34573"
click at [1221, 521] on span "D_ALL_TARGET_DEPO_CC 100% do 500 PLN SR PUSH_110825" at bounding box center [1242, 524] width 185 height 10
click at [1150, 521] on input "D_ALL_TARGET_DEPO_CC 100% do 500 PLN SR PUSH_110825" at bounding box center [1146, 524] width 8 height 8
checkbox input "false"
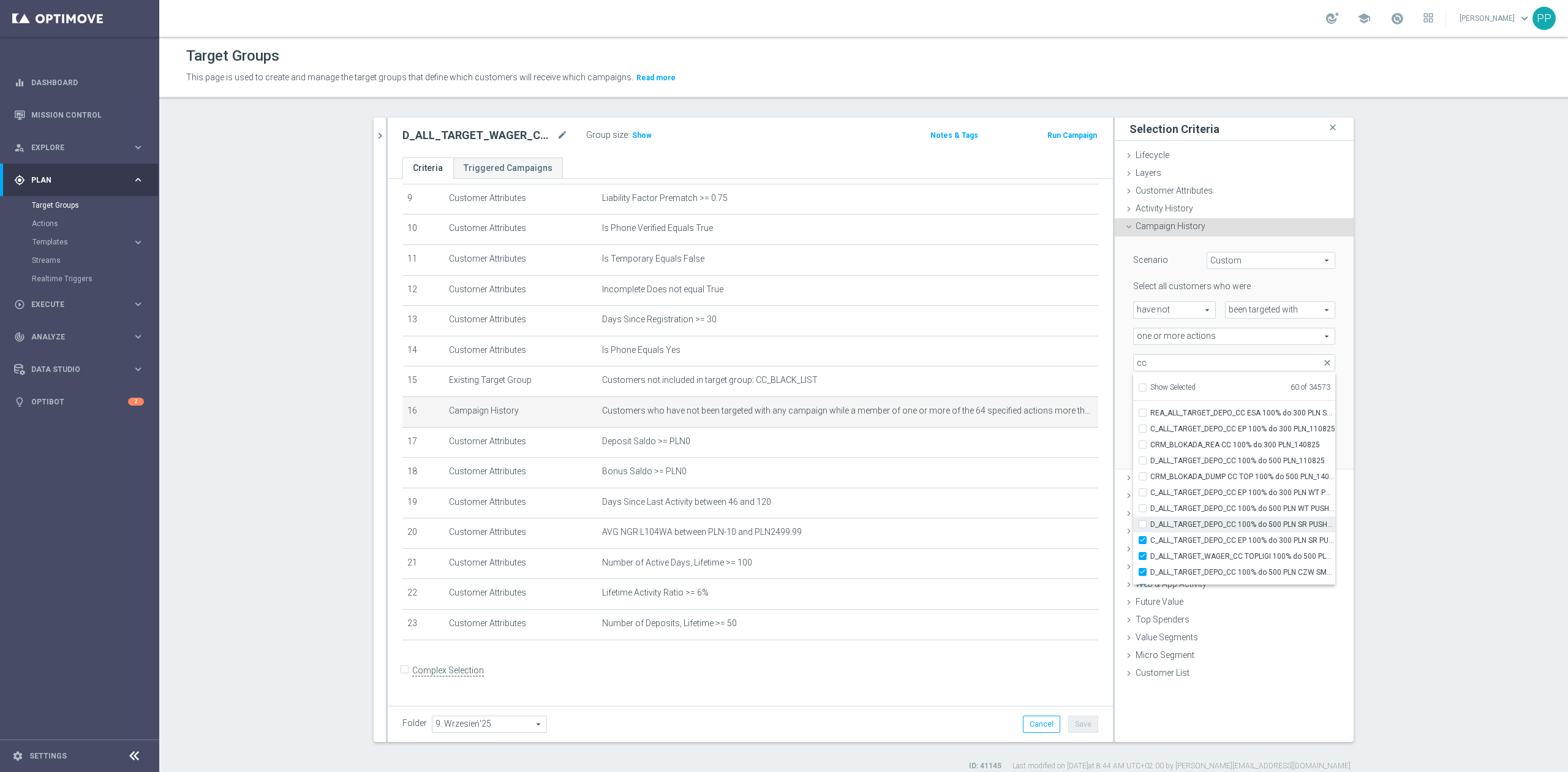
type input "Selected 59 of 34573"
click at [1221, 540] on span "C_ALL_TARGET_DEPO_CC EP 100% do 300 PLN SR PUSH_110825" at bounding box center [1242, 540] width 185 height 10
click at [1150, 540] on input "C_ALL_TARGET_DEPO_CC EP 100% do 300 PLN SR PUSH_110825" at bounding box center [1146, 540] width 8 height 8
checkbox input "false"
type input "Selected 58 of 34573"
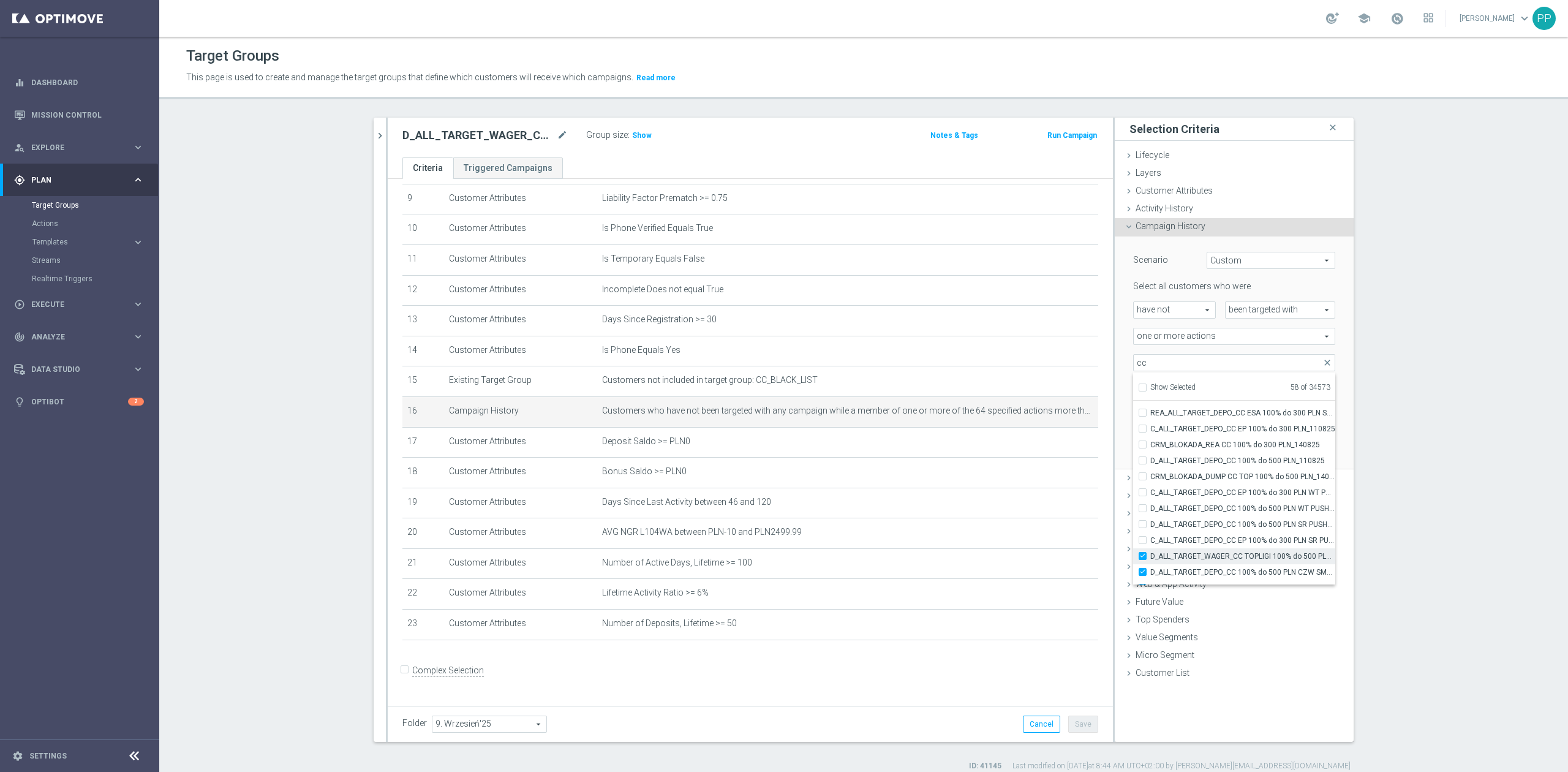
click at [1228, 556] on span "D_ALL_TARGET_WAGER_CC TOPLIGI 100% do 500 PLN_140825" at bounding box center [1242, 556] width 185 height 10
click at [1150, 556] on input "D_ALL_TARGET_WAGER_CC TOPLIGI 100% do 500 PLN_140825" at bounding box center [1146, 556] width 8 height 8
checkbox input "false"
type input "Selected 57 of 34573"
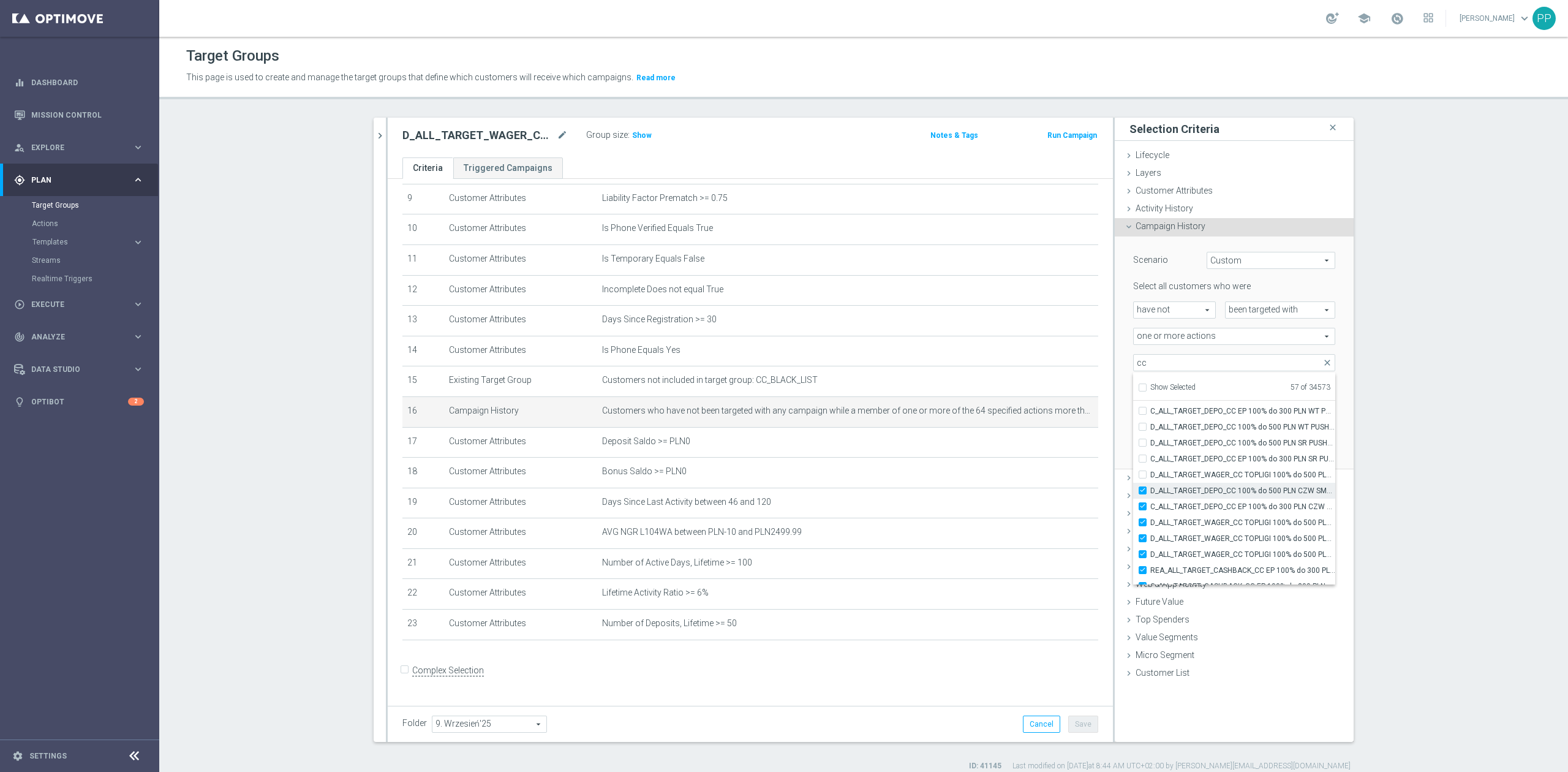
click at [1221, 492] on span "D_ALL_TARGET_DEPO_CC 100% do 500 PLN CZW SMS_110825" at bounding box center [1242, 490] width 185 height 10
click at [1150, 492] on input "D_ALL_TARGET_DEPO_CC 100% do 500 PLN CZW SMS_110825" at bounding box center [1146, 490] width 8 height 8
checkbox input "false"
type input "Selected 56 of 34573"
click at [1221, 511] on span "C_ALL_TARGET_DEPO_CC EP 100% do 300 PLN CZW SMS_110825" at bounding box center [1242, 506] width 185 height 10
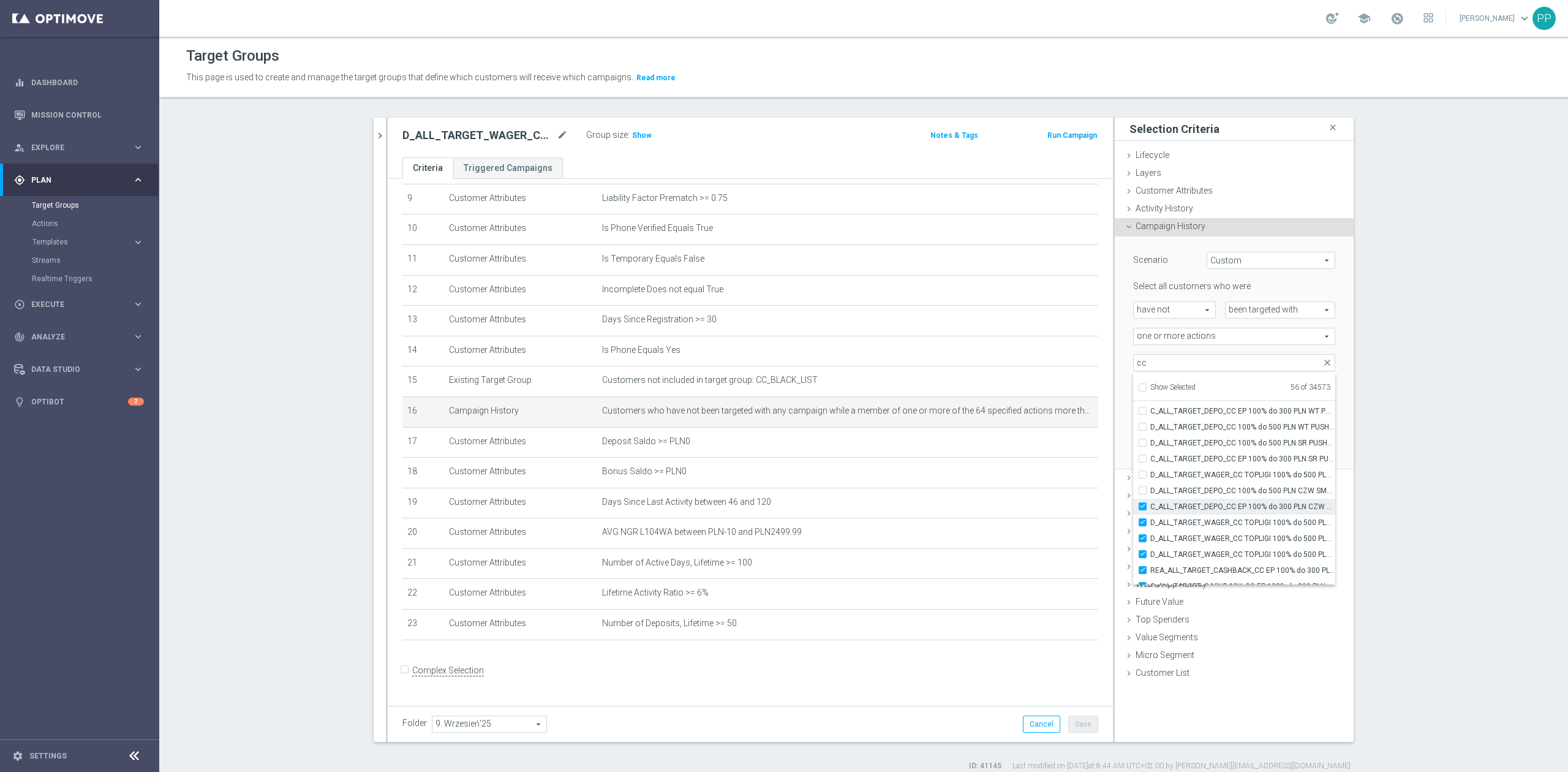
click at [1150, 510] on input "C_ALL_TARGET_DEPO_CC EP 100% do 300 PLN CZW SMS_110825" at bounding box center [1146, 506] width 8 height 8
checkbox input "false"
type input "Selected 55 of 34573"
click at [1221, 523] on span "D_ALL_TARGET_WAGER_CC TOPLIGI 100% do 500 PLN SB PUSH_140825" at bounding box center [1242, 522] width 185 height 10
click at [1150, 523] on input "D_ALL_TARGET_WAGER_CC TOPLIGI 100% do 500 PLN SB PUSH_140825" at bounding box center [1146, 522] width 8 height 8
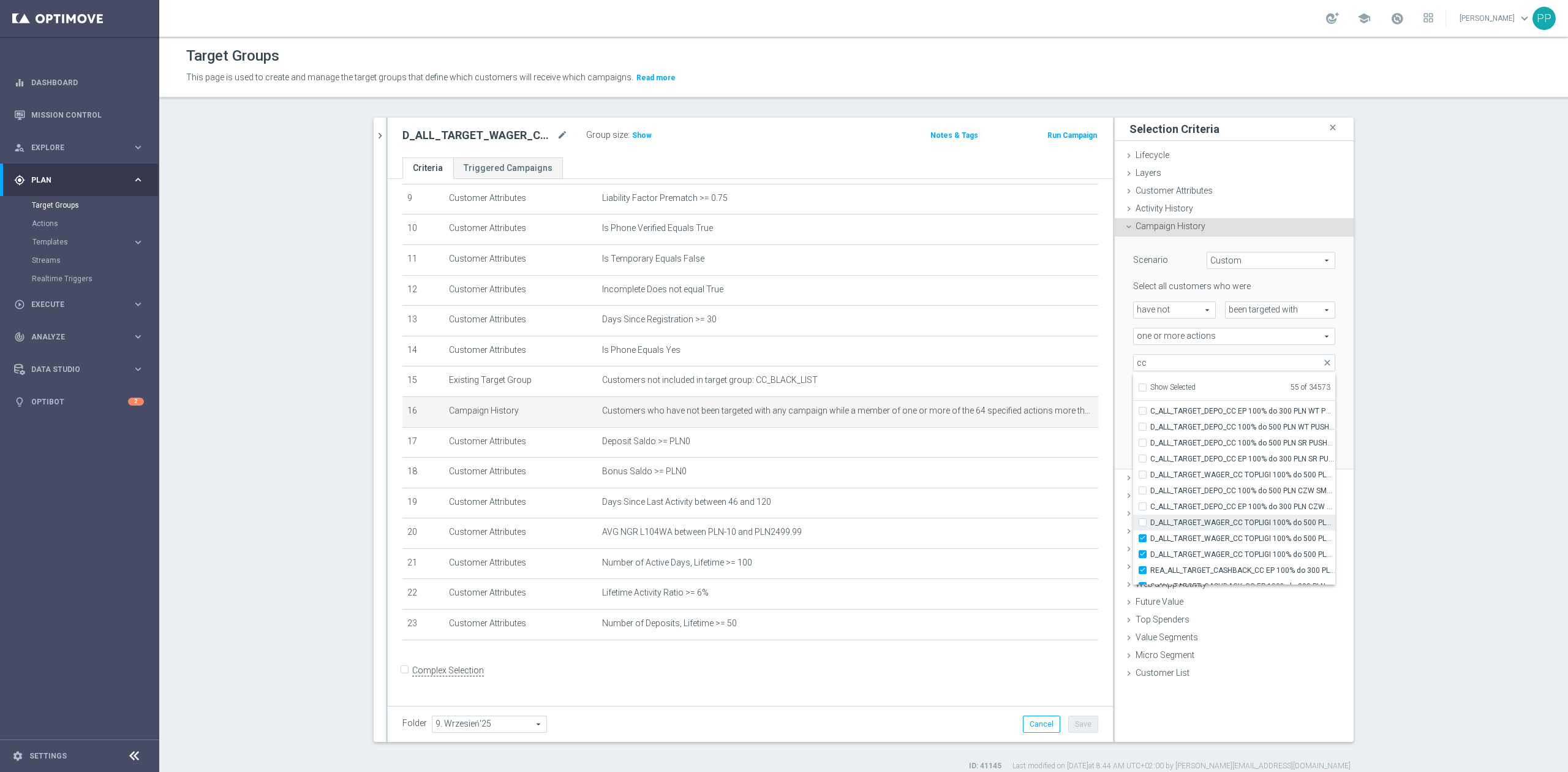
checkbox input "false"
type input "Selected 54 of 34573"
click at [1225, 543] on span "D_ALL_TARGET_WAGER_CC TOPLIGI 100% do 500 PLN ND SMS_140825" at bounding box center [1242, 538] width 185 height 10
click at [1150, 542] on input "D_ALL_TARGET_WAGER_CC TOPLIGI 100% do 500 PLN ND SMS_140825" at bounding box center [1146, 538] width 8 height 8
checkbox input "false"
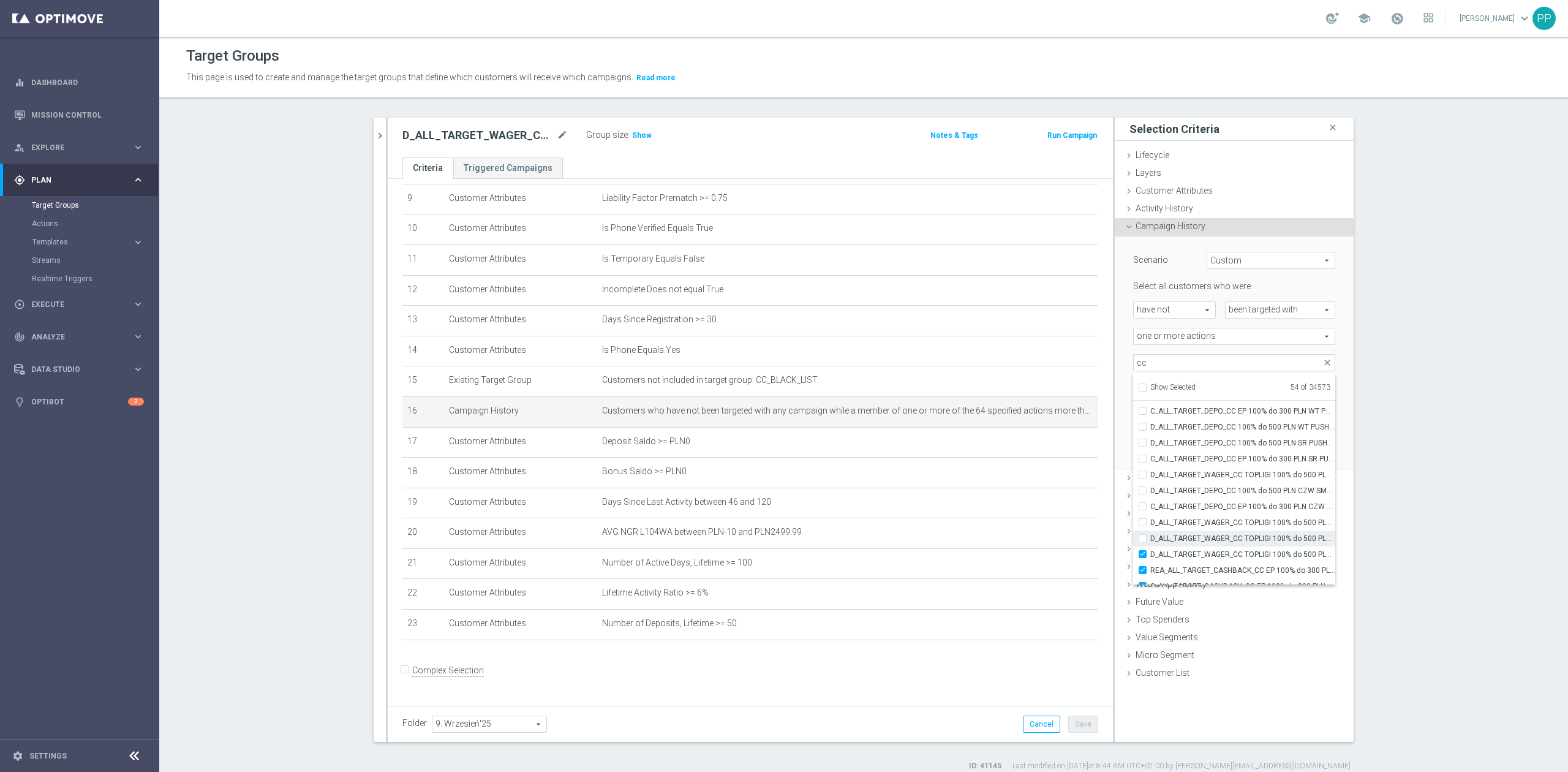
type input "Selected 53 of 34573"
click at [1229, 554] on span "D_ALL_TARGET_WAGER_CC TOPLIGI 100% do 500 PLN PT PUSH_140825" at bounding box center [1242, 554] width 185 height 10
click at [1150, 554] on input "D_ALL_TARGET_WAGER_CC TOPLIGI 100% do 500 PLN PT PUSH_140825" at bounding box center [1146, 554] width 8 height 8
checkbox input "false"
type input "Selected 52 of 34573"
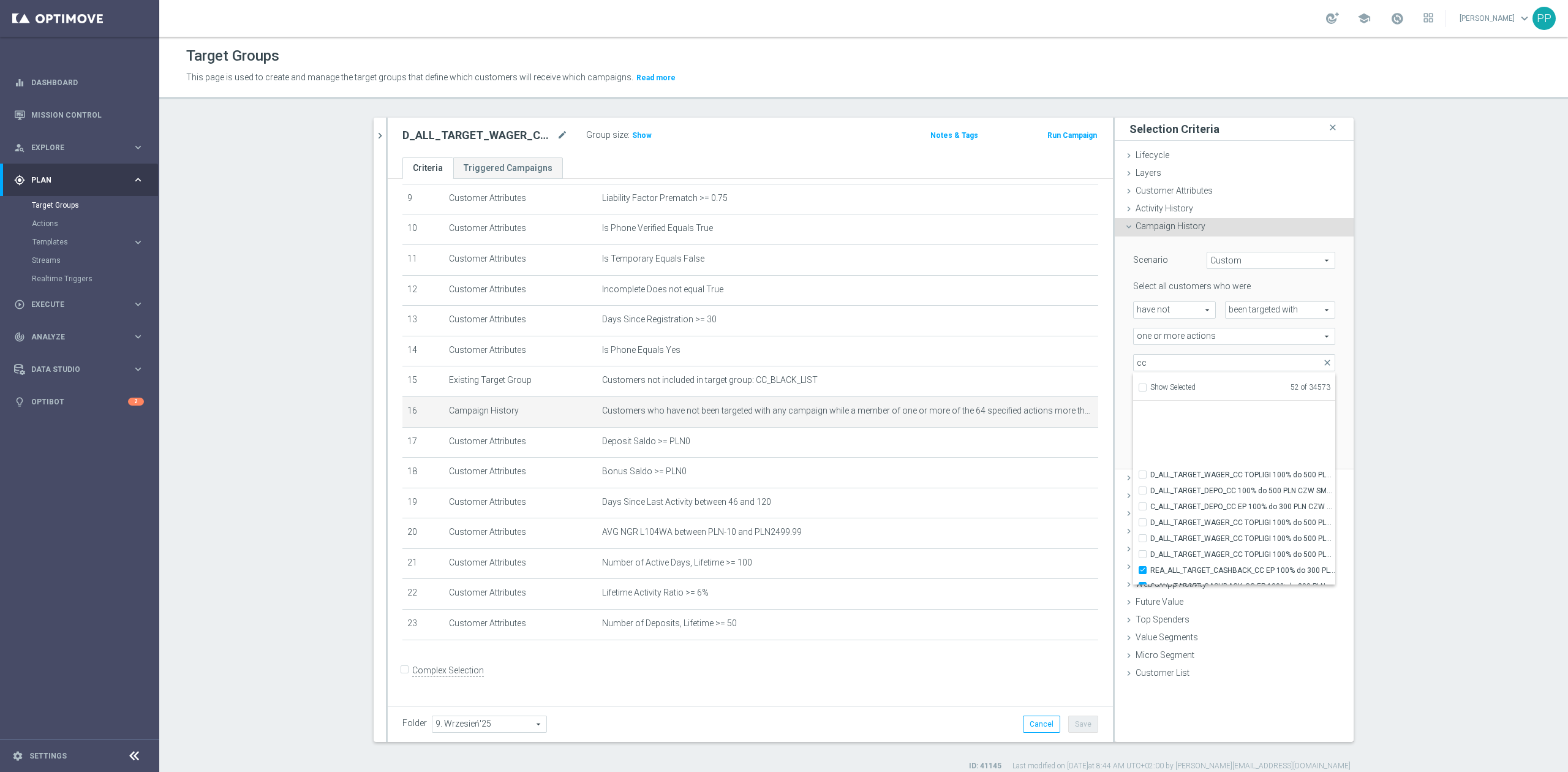
scroll to position [37771, 0]
click at [1124, 434] on div "Scenario Custom Custom arrow_drop_down search Select all customers who were hav…" at bounding box center [1234, 353] width 220 height 232
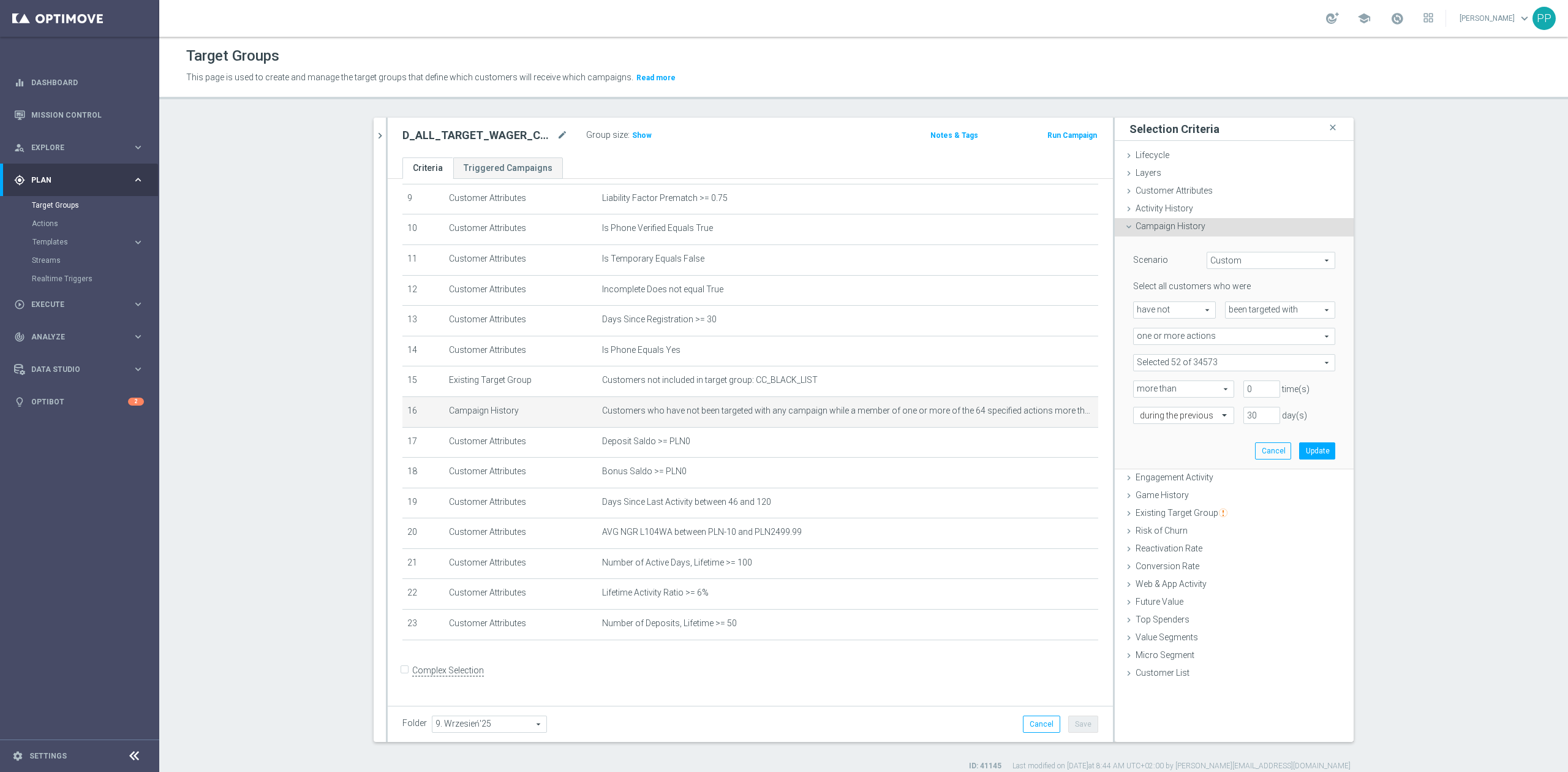
click at [1233, 360] on span at bounding box center [1234, 363] width 201 height 16
click at [1232, 361] on input "search" at bounding box center [1234, 363] width 202 height 17
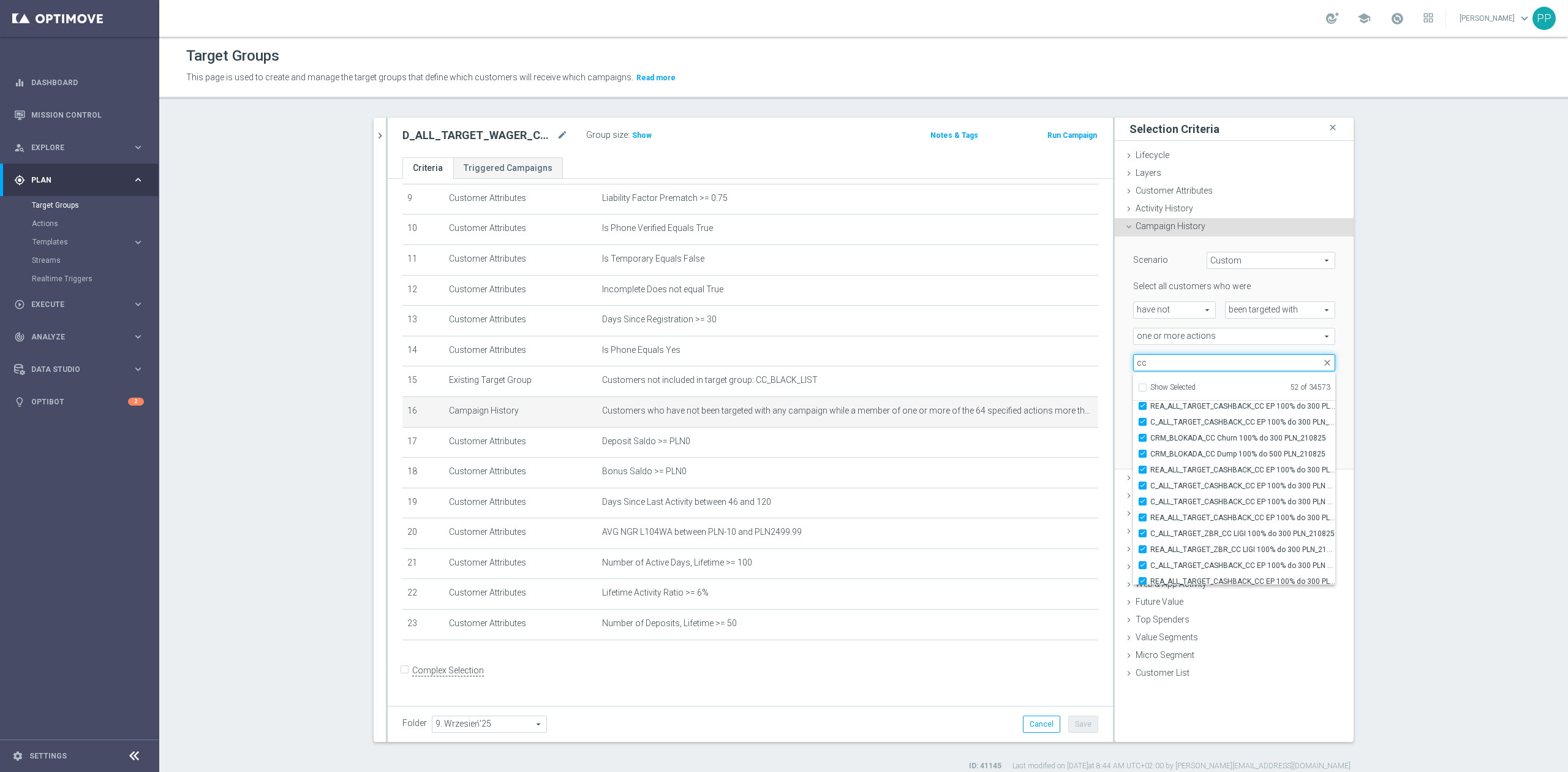
scroll to position [37690, 0]
type input "cc"
click at [1410, 484] on section "search more_vert Prioritize Customer Target Groups library_add create_new_folder" at bounding box center [863, 444] width 1408 height 654
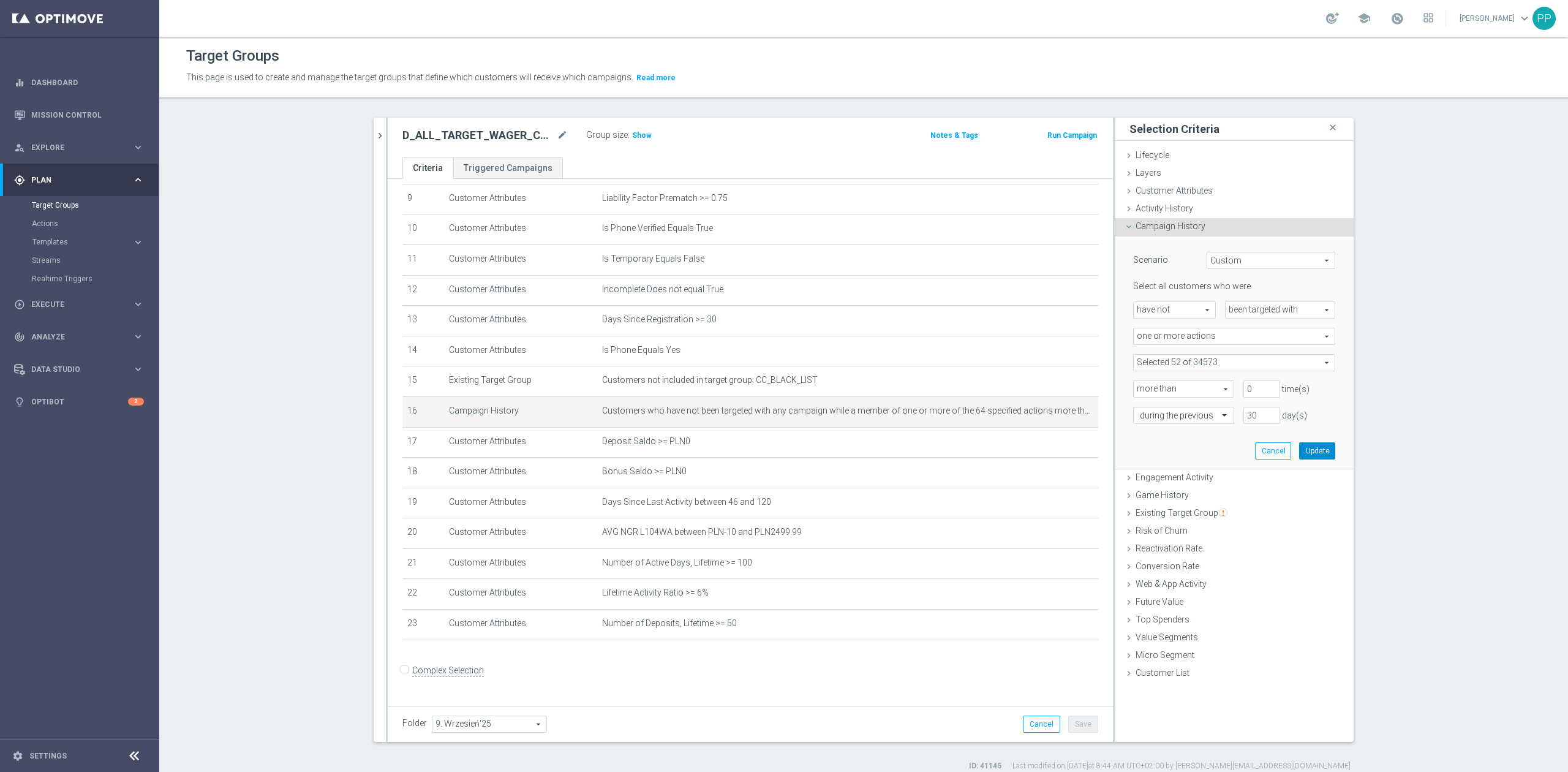
click at [1307, 449] on button "Update" at bounding box center [1317, 451] width 36 height 17
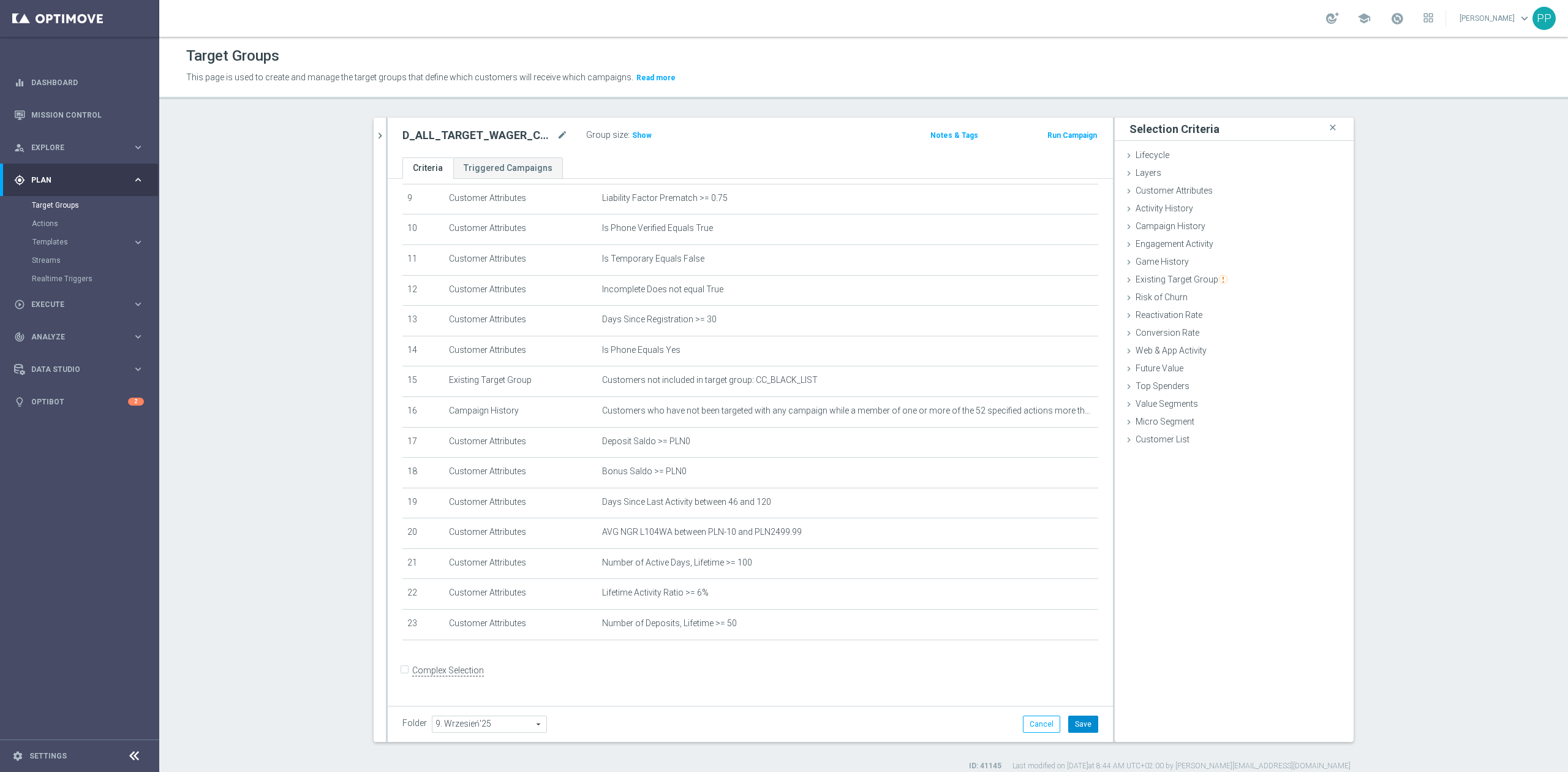
click at [1087, 720] on button "Save" at bounding box center [1083, 724] width 30 height 17
drag, startPoint x: 635, startPoint y: 140, endPoint x: 831, endPoint y: 444, distance: 361.7
click at [635, 140] on span "Show" at bounding box center [641, 135] width 19 height 9
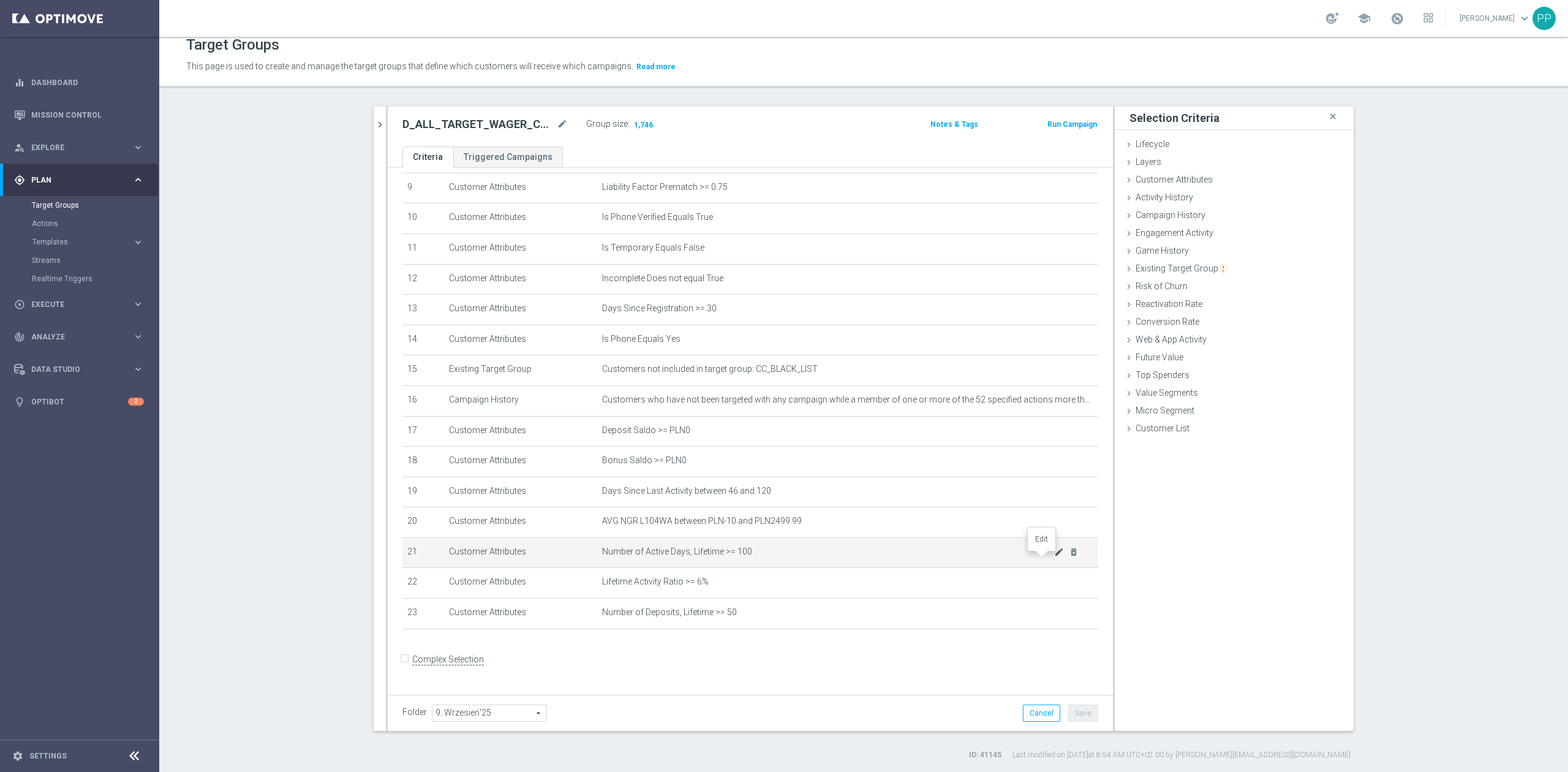
click at [1054, 557] on icon "mode_edit" at bounding box center [1058, 552] width 10 height 10
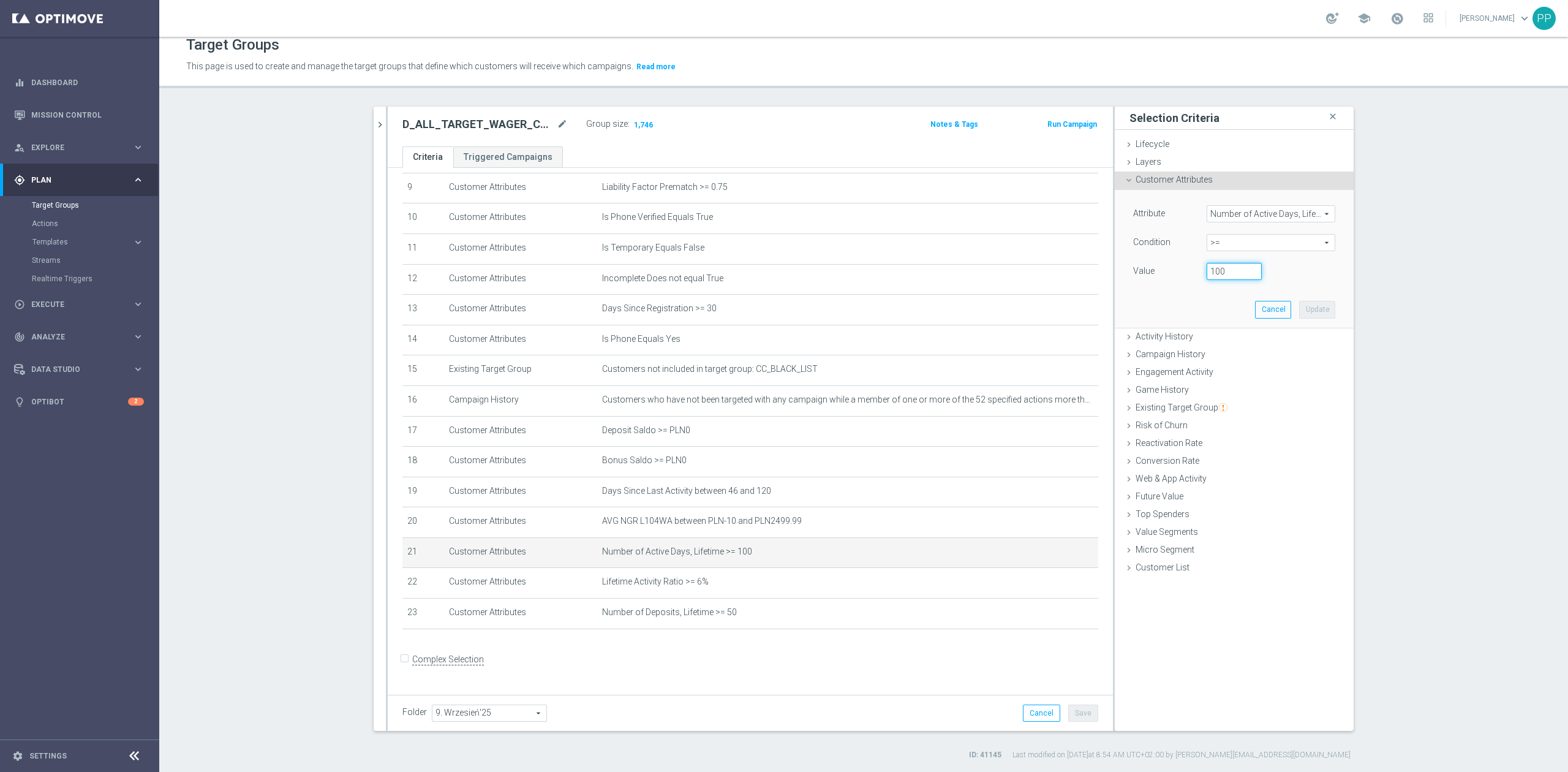
drag, startPoint x: 1230, startPoint y: 272, endPoint x: 1192, endPoint y: 268, distance: 38.2
click at [1197, 268] on div "100" at bounding box center [1234, 271] width 73 height 17
type input "70"
click at [1307, 310] on button "Update" at bounding box center [1317, 309] width 36 height 17
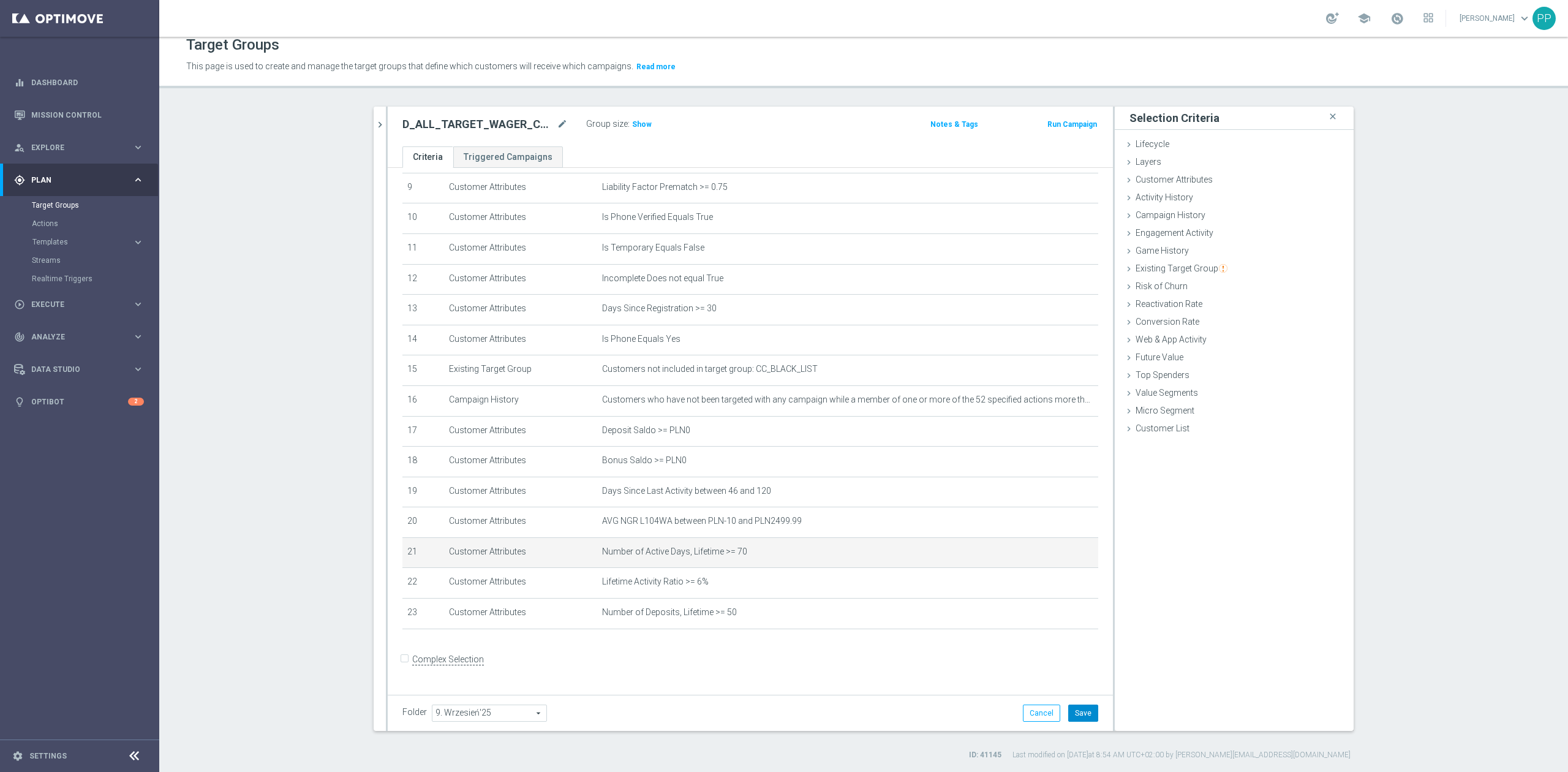
click at [1081, 713] on button "Save" at bounding box center [1083, 713] width 30 height 17
click at [639, 118] on h3 "Show" at bounding box center [642, 124] width 22 height 13
click at [1054, 496] on icon "mode_edit" at bounding box center [1058, 490] width 10 height 10
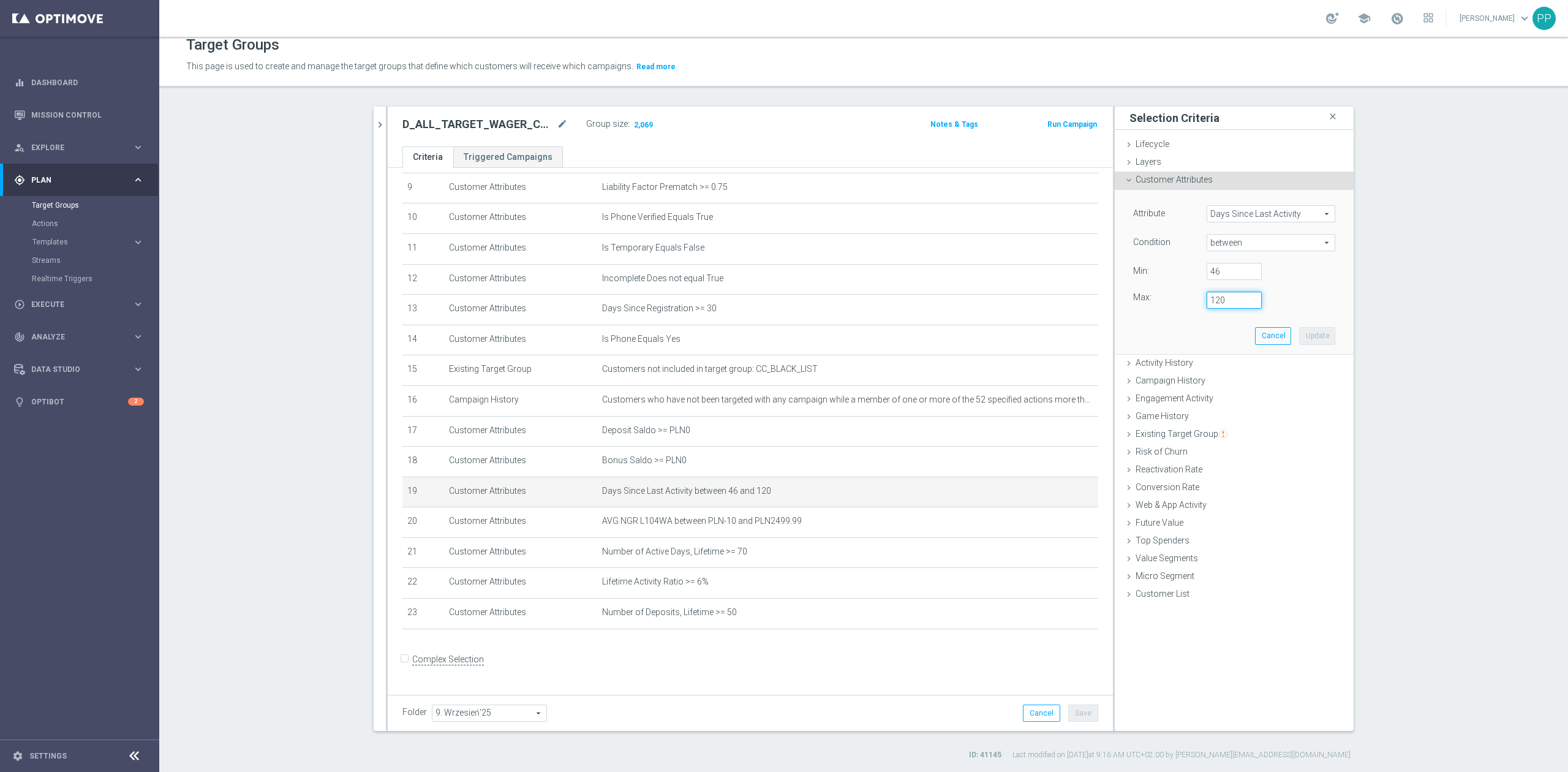
drag, startPoint x: 1230, startPoint y: 299, endPoint x: 1181, endPoint y: 299, distance: 49.0
click at [1181, 299] on div "Max: 120" at bounding box center [1234, 301] width 220 height 17
type input "150"
click at [1299, 331] on button "Update" at bounding box center [1317, 336] width 36 height 17
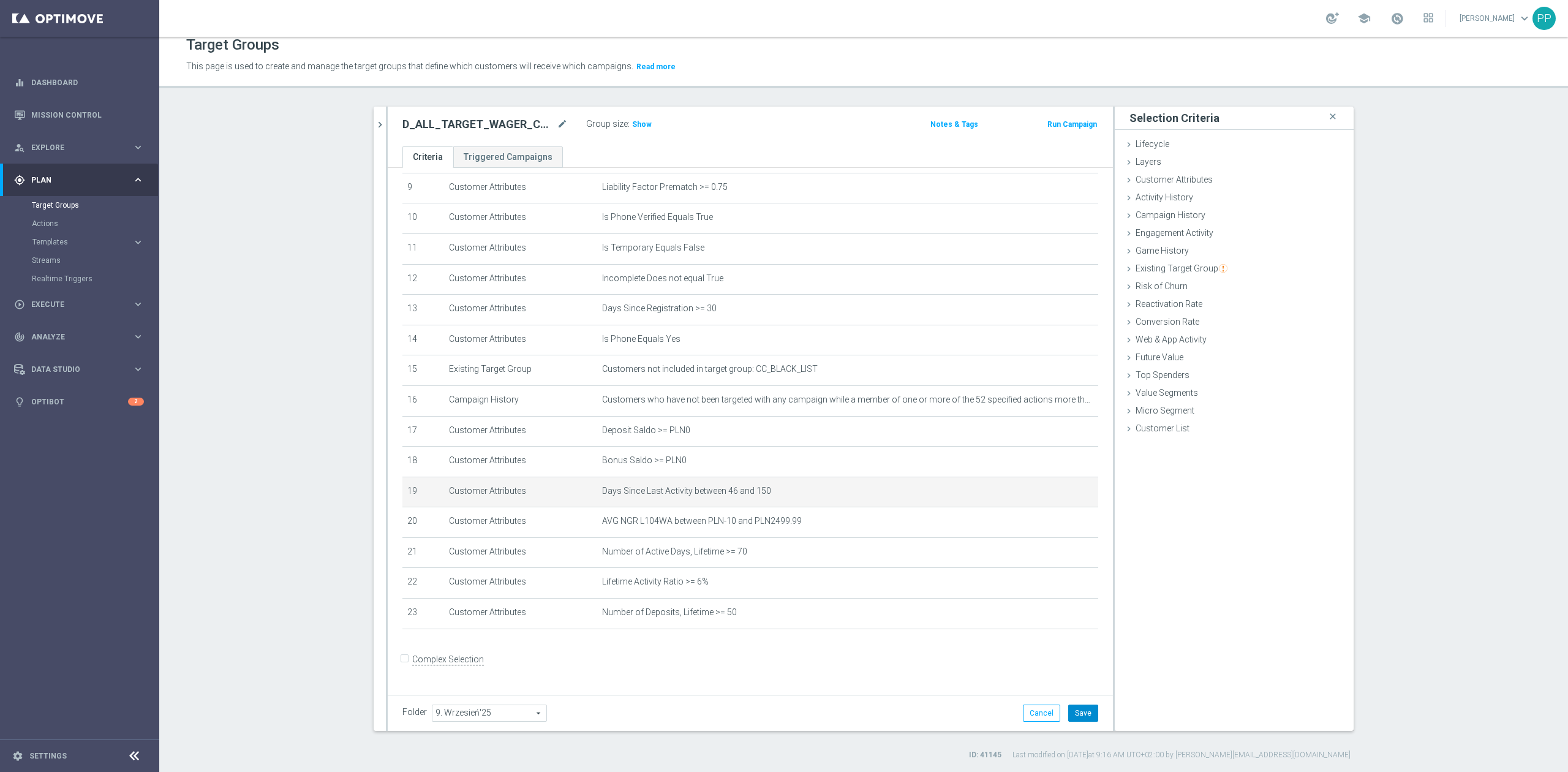
click at [1074, 712] on button "Save" at bounding box center [1083, 713] width 30 height 17
click at [634, 131] on h3 "Show" at bounding box center [642, 124] width 22 height 13
click at [1054, 557] on icon "mode_edit" at bounding box center [1058, 552] width 10 height 10
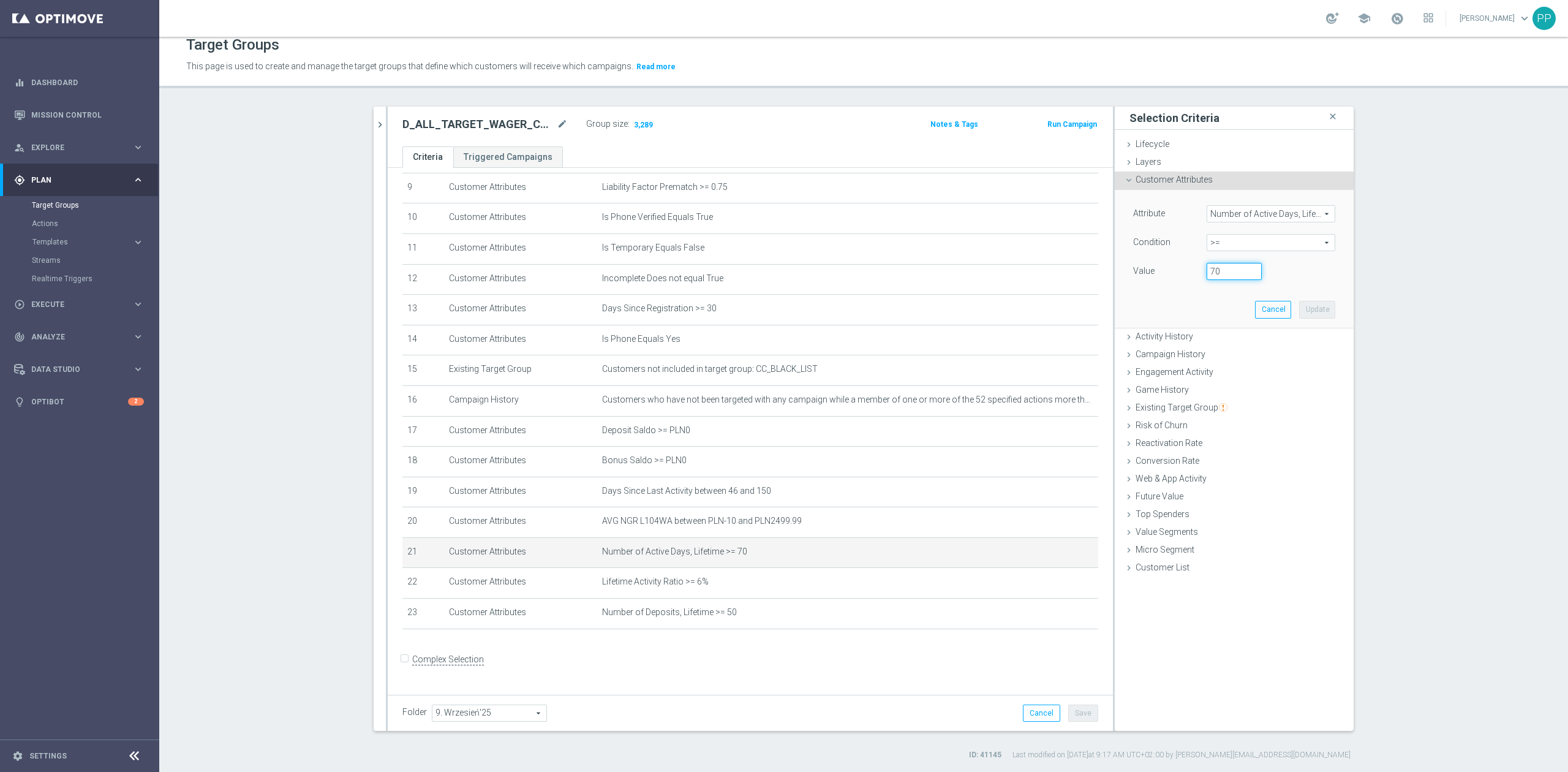
drag, startPoint x: 1221, startPoint y: 266, endPoint x: 1193, endPoint y: 266, distance: 28.0
click at [1197, 266] on div "70" at bounding box center [1234, 271] width 73 height 17
type input "60"
click at [1316, 315] on button "Update" at bounding box center [1317, 309] width 36 height 17
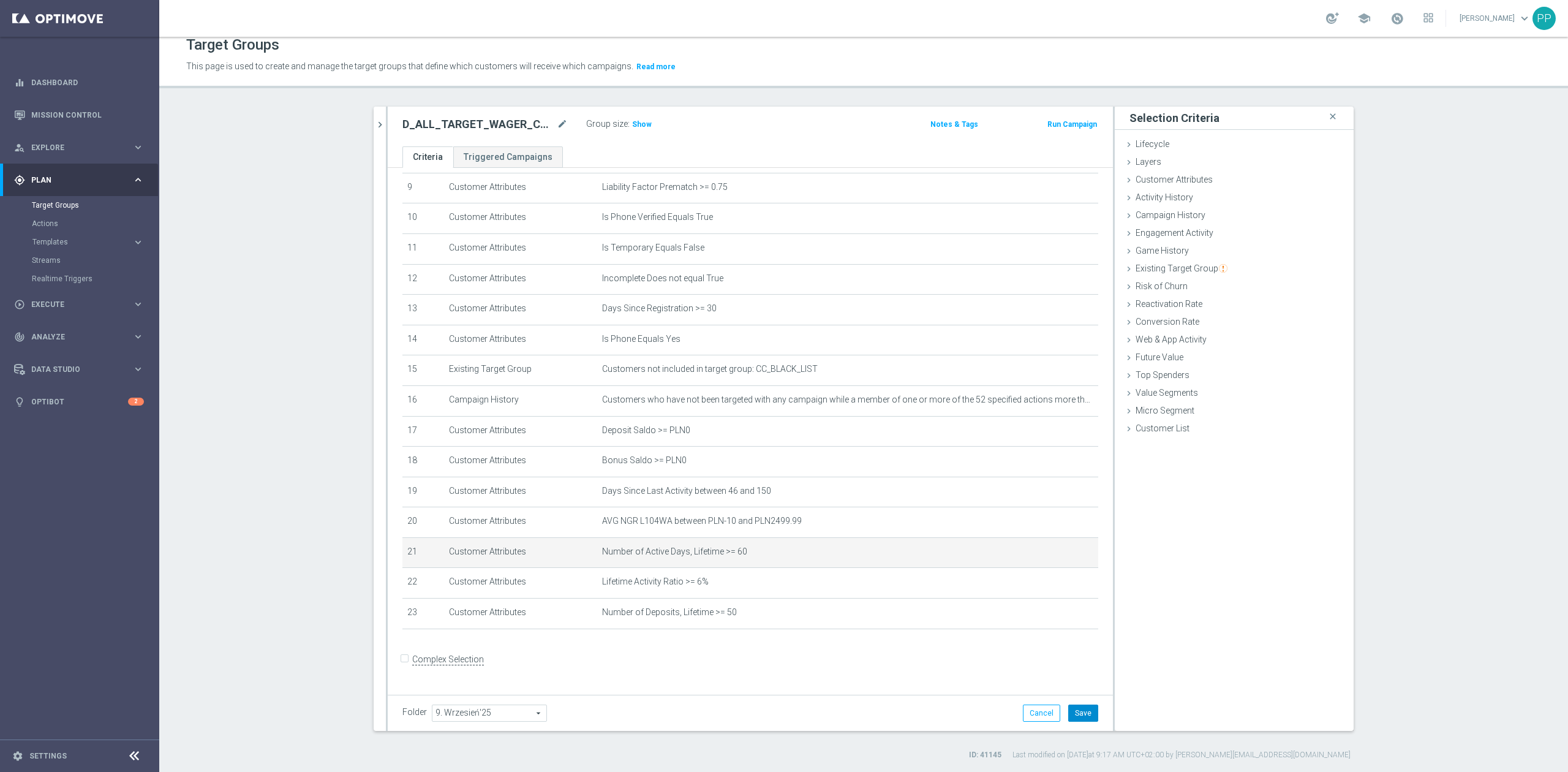
click at [1079, 711] on button "Save" at bounding box center [1083, 713] width 30 height 17
click at [807, 716] on div "Folder 9. Wrzesień'25 9. Wrzesień'25 arrow_drop_down search Cancel Save Saving.…" at bounding box center [751, 713] width 696 height 17
drag, startPoint x: 638, startPoint y: 128, endPoint x: 624, endPoint y: 181, distance: 54.8
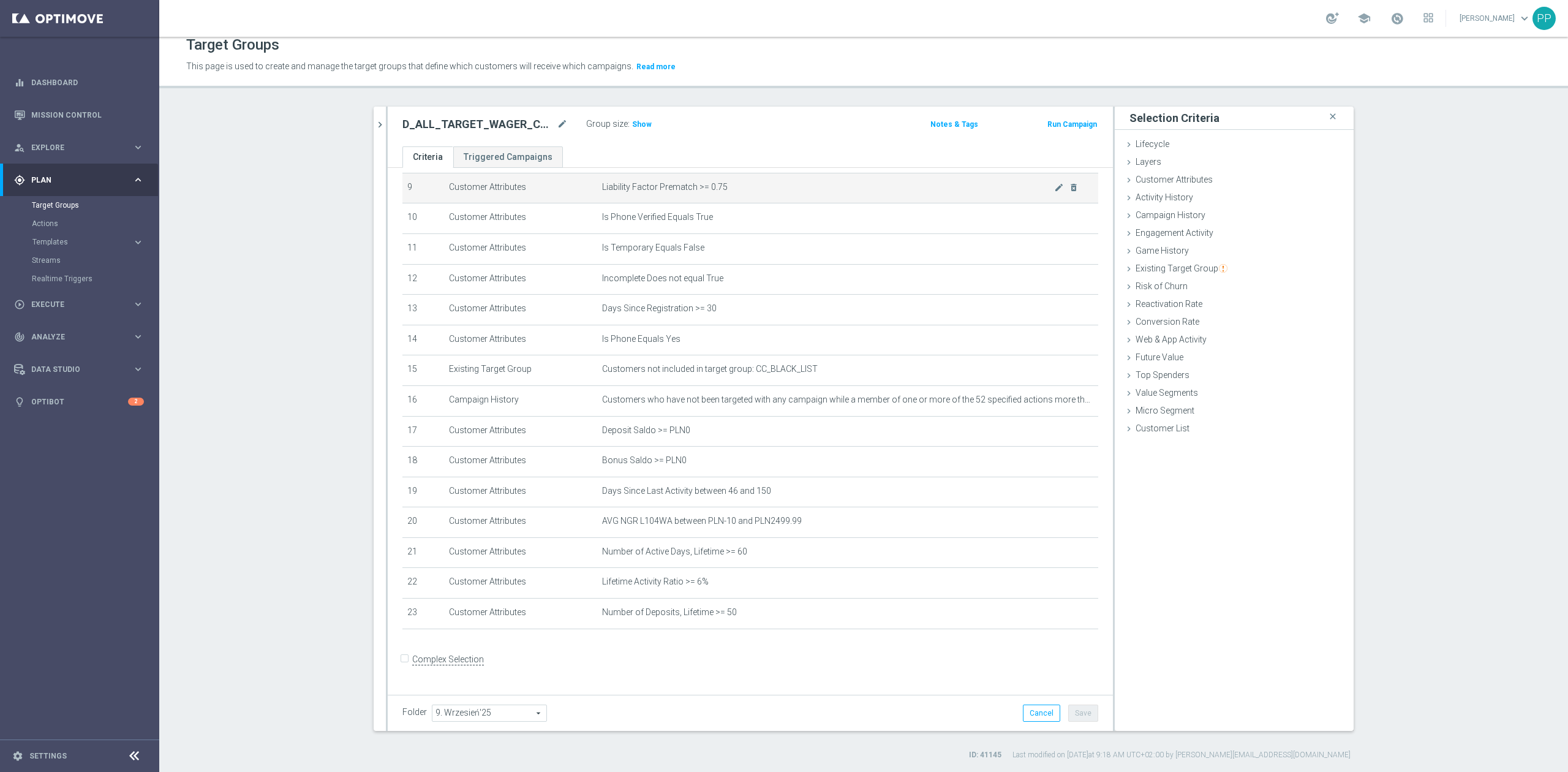
click at [638, 128] on span "Show" at bounding box center [641, 124] width 19 height 9
click at [558, 124] on icon "mode_edit" at bounding box center [562, 124] width 11 height 15
click at [560, 107] on div "D_ALL_TARGET_WAGER_CC LM 100% do 500 PLN_150925 Group size : 3,481 Notes & Tags…" at bounding box center [751, 127] width 725 height 40
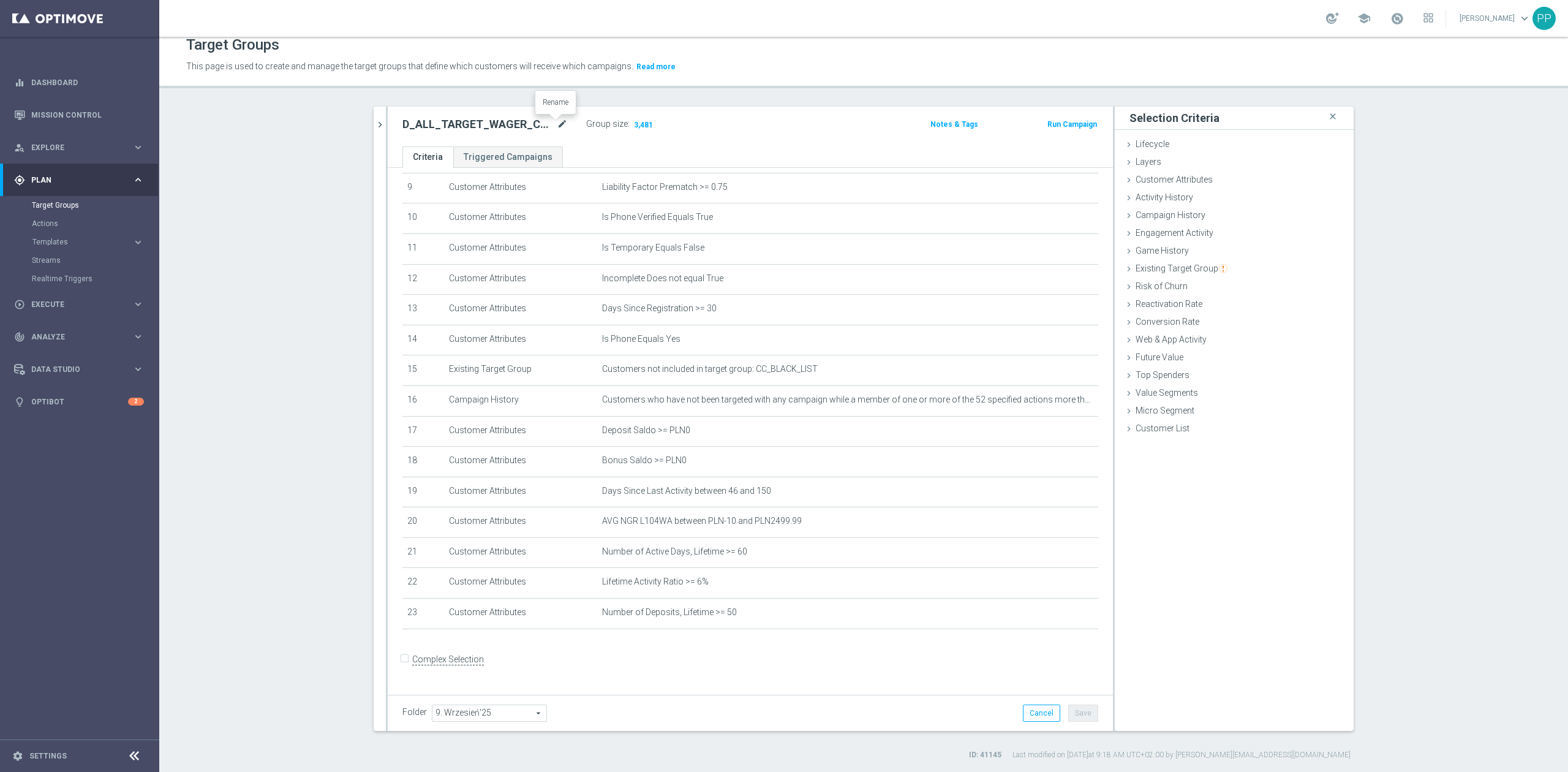
click at [557, 128] on icon "mode_edit" at bounding box center [562, 124] width 11 height 15
click at [716, 107] on div "D_ALL_TARGET_WAGER_CC LM 100% do 500 PLN_150925 Group size : 3,481 Notes & Tags…" at bounding box center [751, 127] width 725 height 40
click at [41, 301] on span "Execute" at bounding box center [81, 304] width 101 height 7
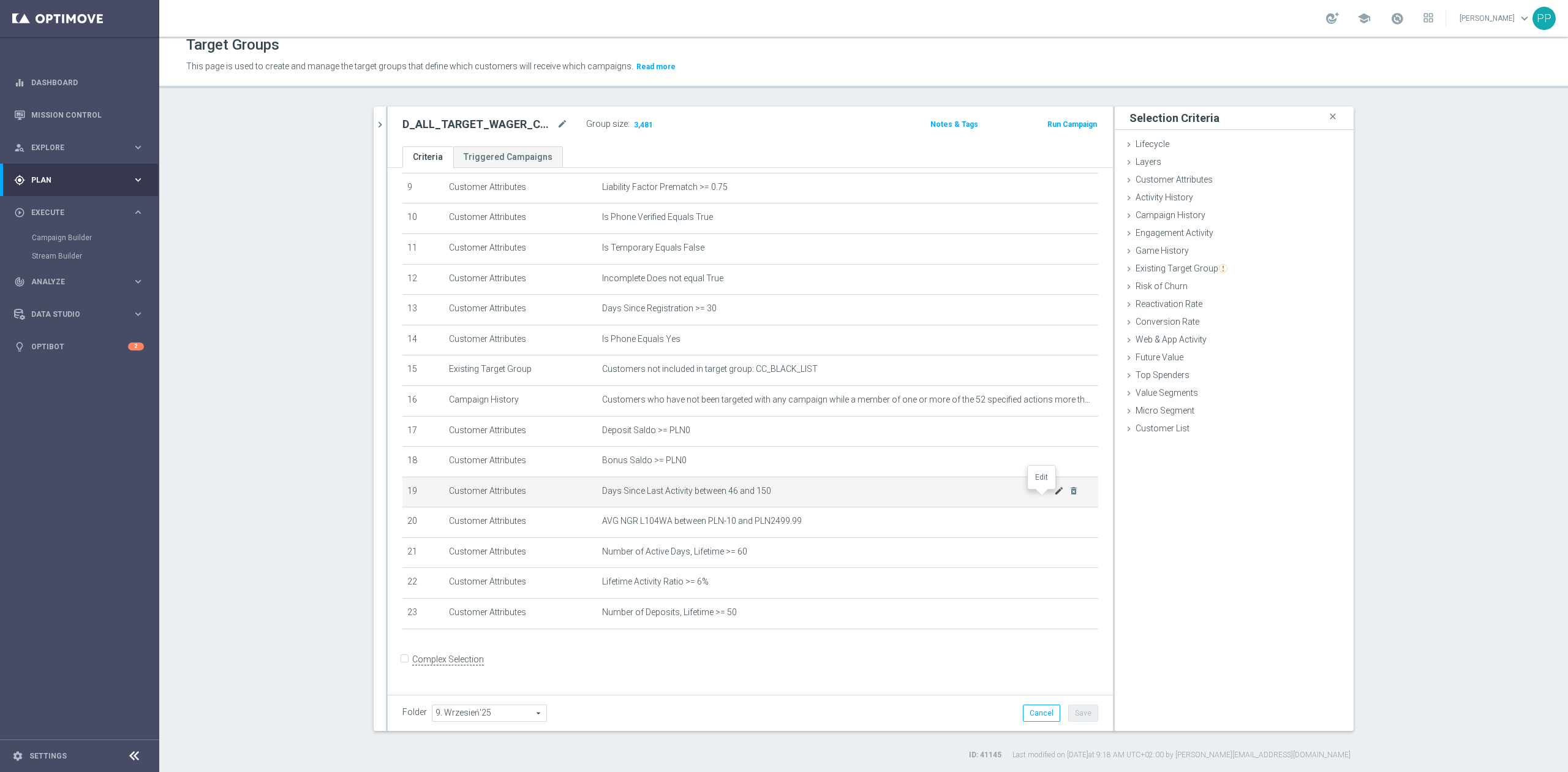
click at [1054, 494] on icon "mode_edit" at bounding box center [1058, 490] width 10 height 10
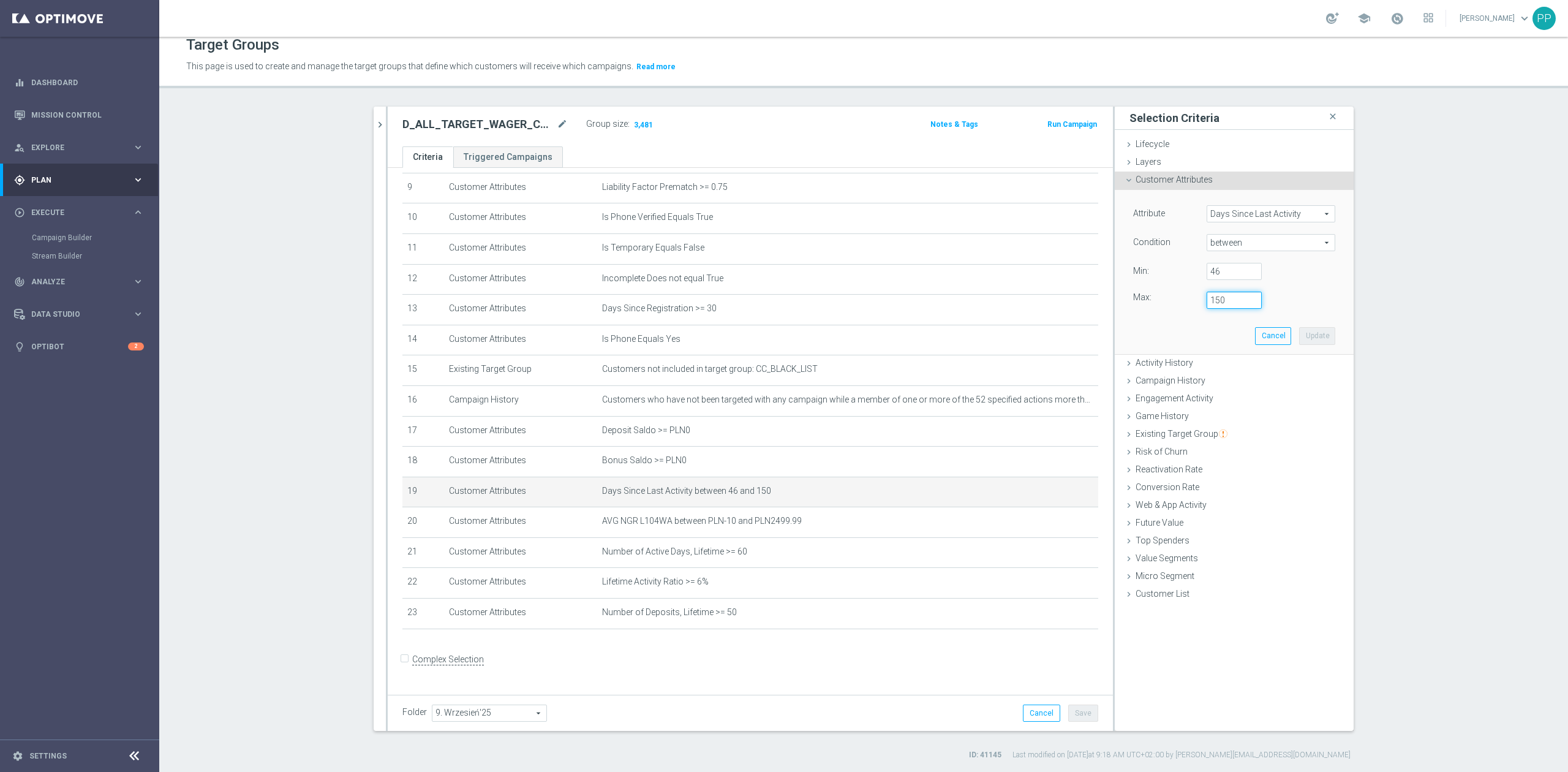
drag, startPoint x: 1227, startPoint y: 300, endPoint x: 1195, endPoint y: 300, distance: 32.0
click at [1197, 300] on div "150" at bounding box center [1234, 301] width 73 height 17
type input "160"
click at [1311, 335] on button "Update" at bounding box center [1317, 336] width 36 height 17
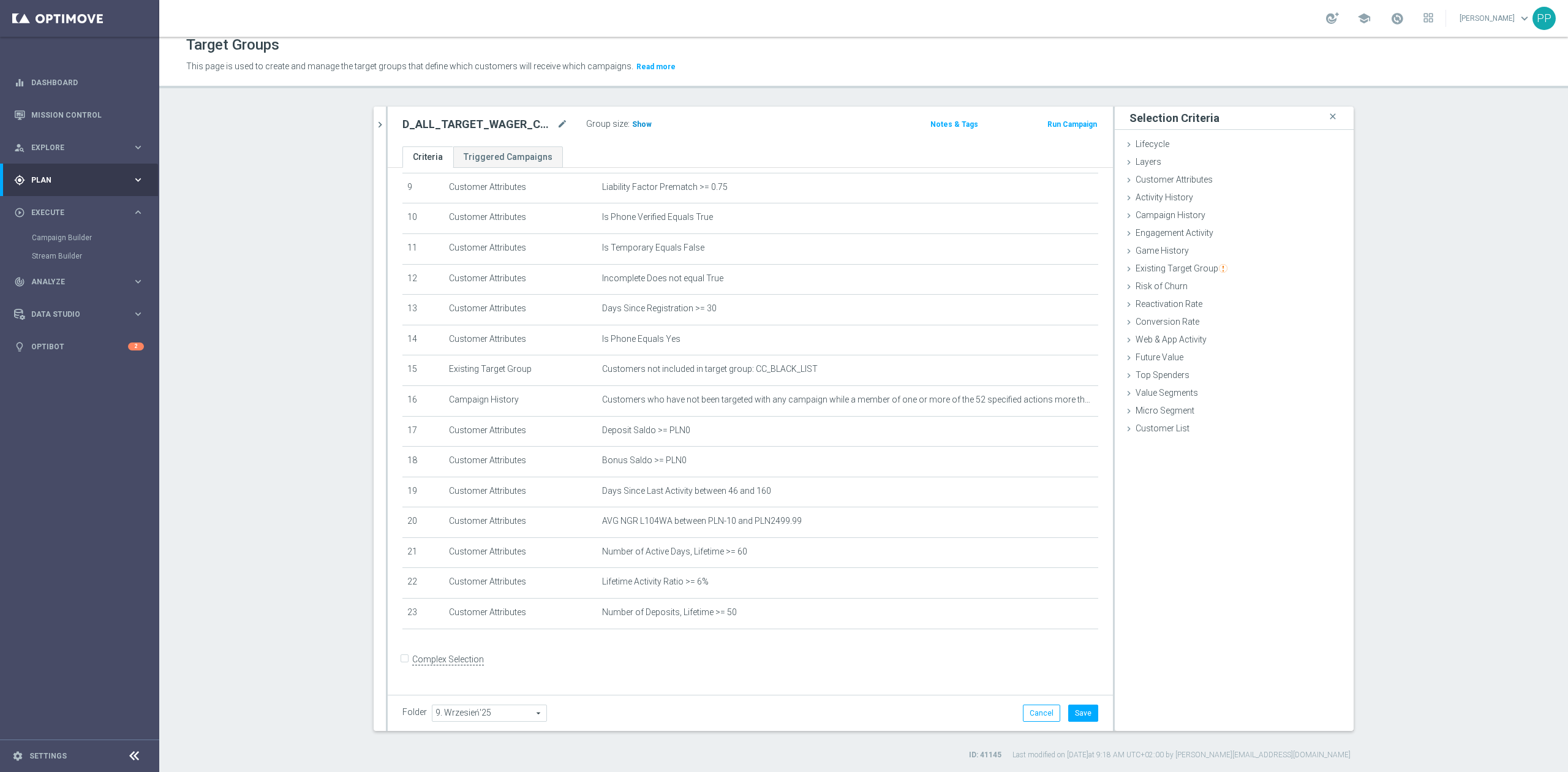
click at [633, 121] on span "Show" at bounding box center [641, 124] width 19 height 9
click at [1079, 708] on button "Save" at bounding box center [1083, 713] width 30 height 17
click at [1054, 496] on icon "mode_edit" at bounding box center [1058, 490] width 10 height 10
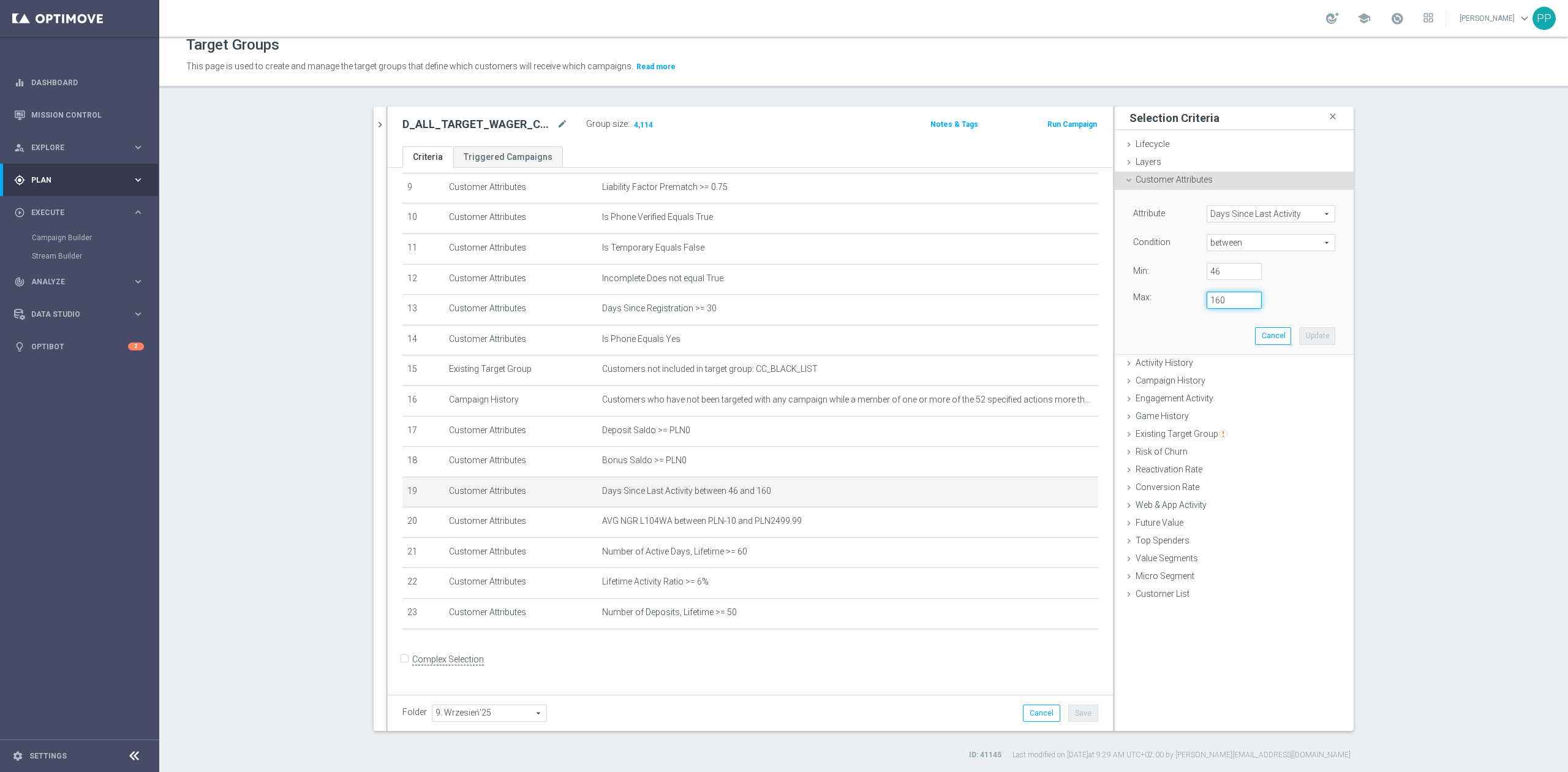
drag, startPoint x: 1220, startPoint y: 298, endPoint x: 1181, endPoint y: 297, distance: 39.0
click at [1181, 297] on div "Max: 160" at bounding box center [1234, 301] width 220 height 17
type input "155"
click at [1306, 339] on button "Update" at bounding box center [1317, 336] width 36 height 17
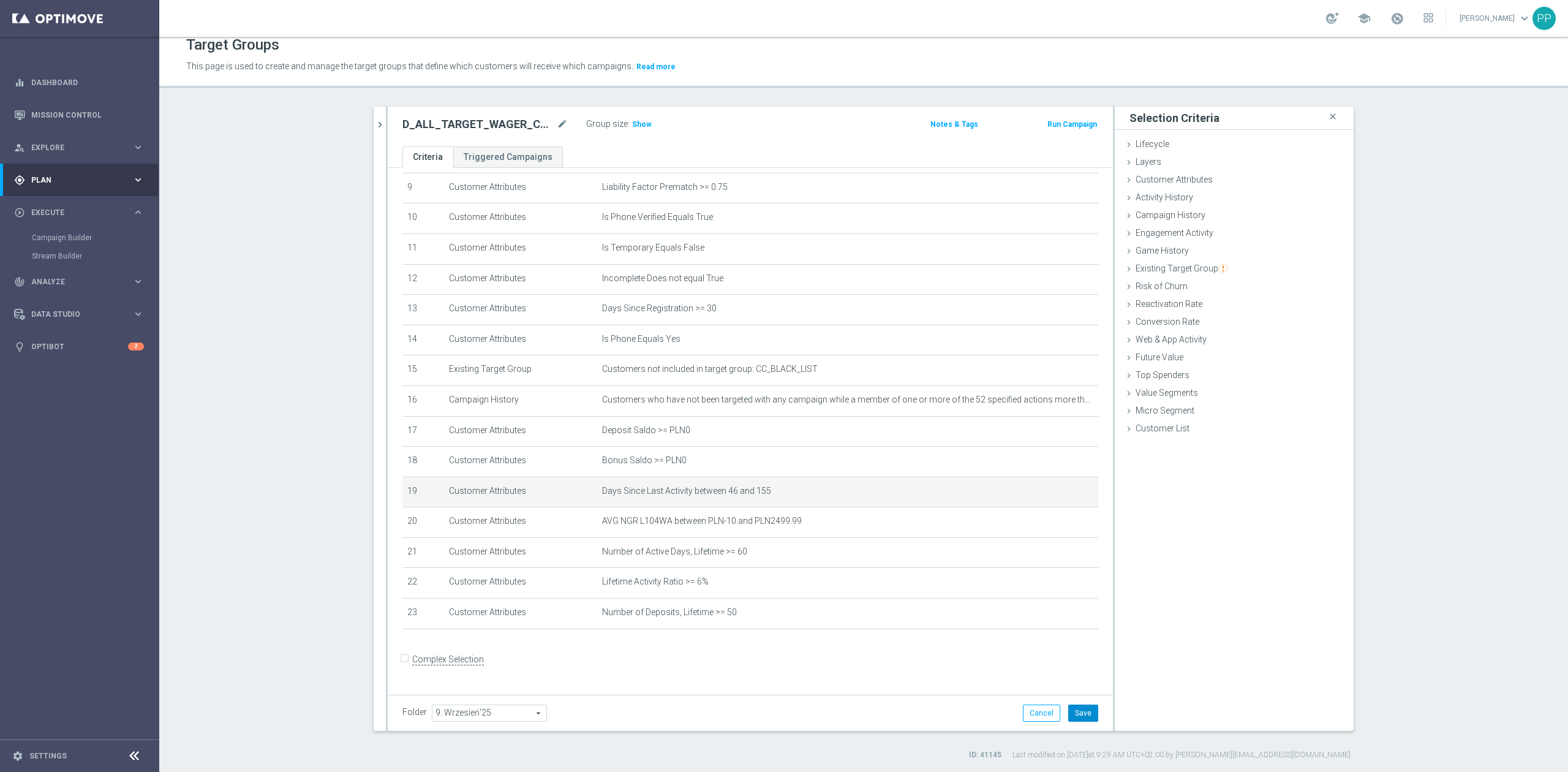
drag, startPoint x: 1083, startPoint y: 709, endPoint x: 1079, endPoint y: 705, distance: 5.7
click at [1083, 709] on button "Save" at bounding box center [1083, 713] width 30 height 17
click at [642, 120] on span "Show" at bounding box center [641, 124] width 19 height 9
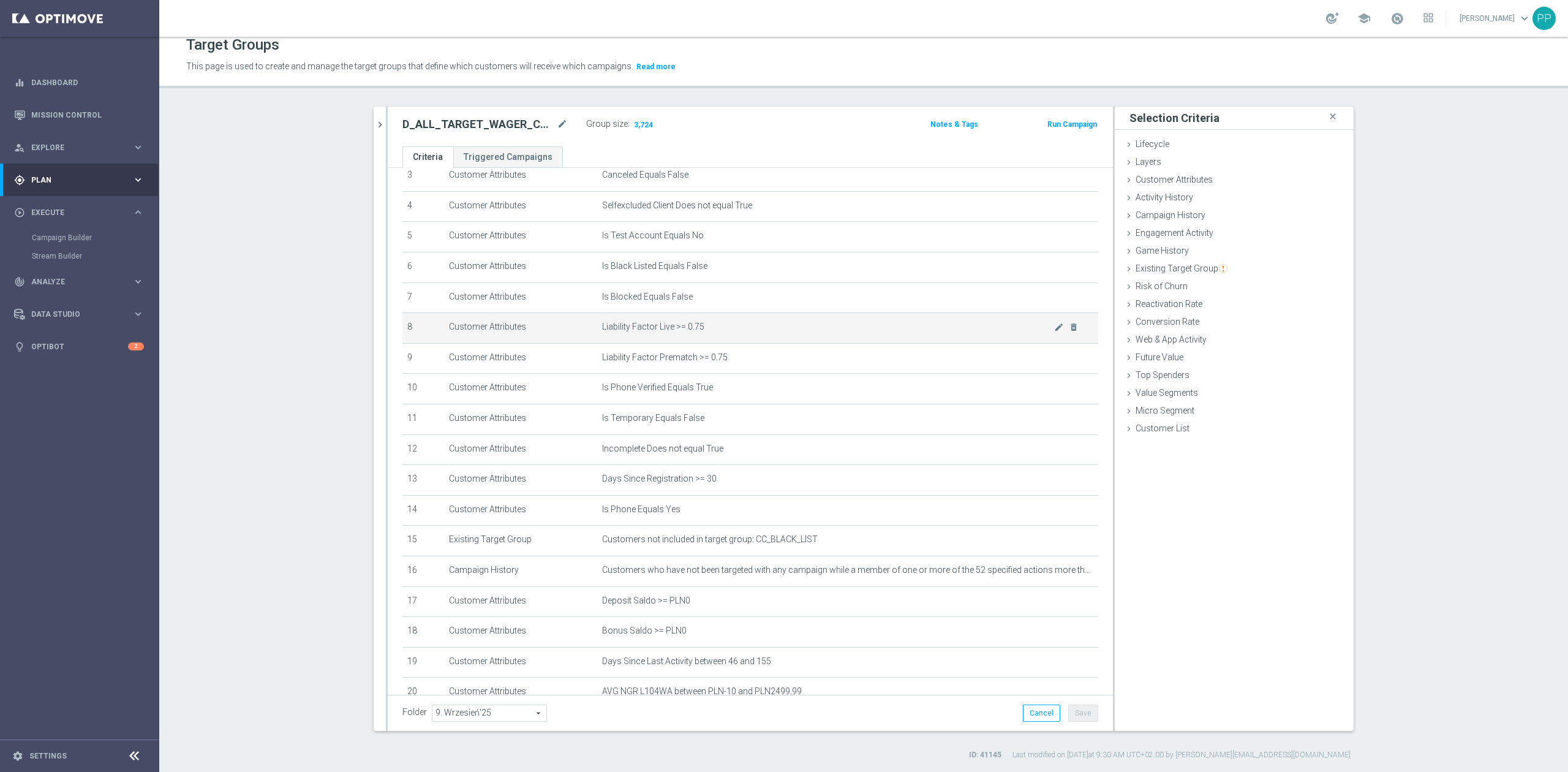
scroll to position [290, 0]
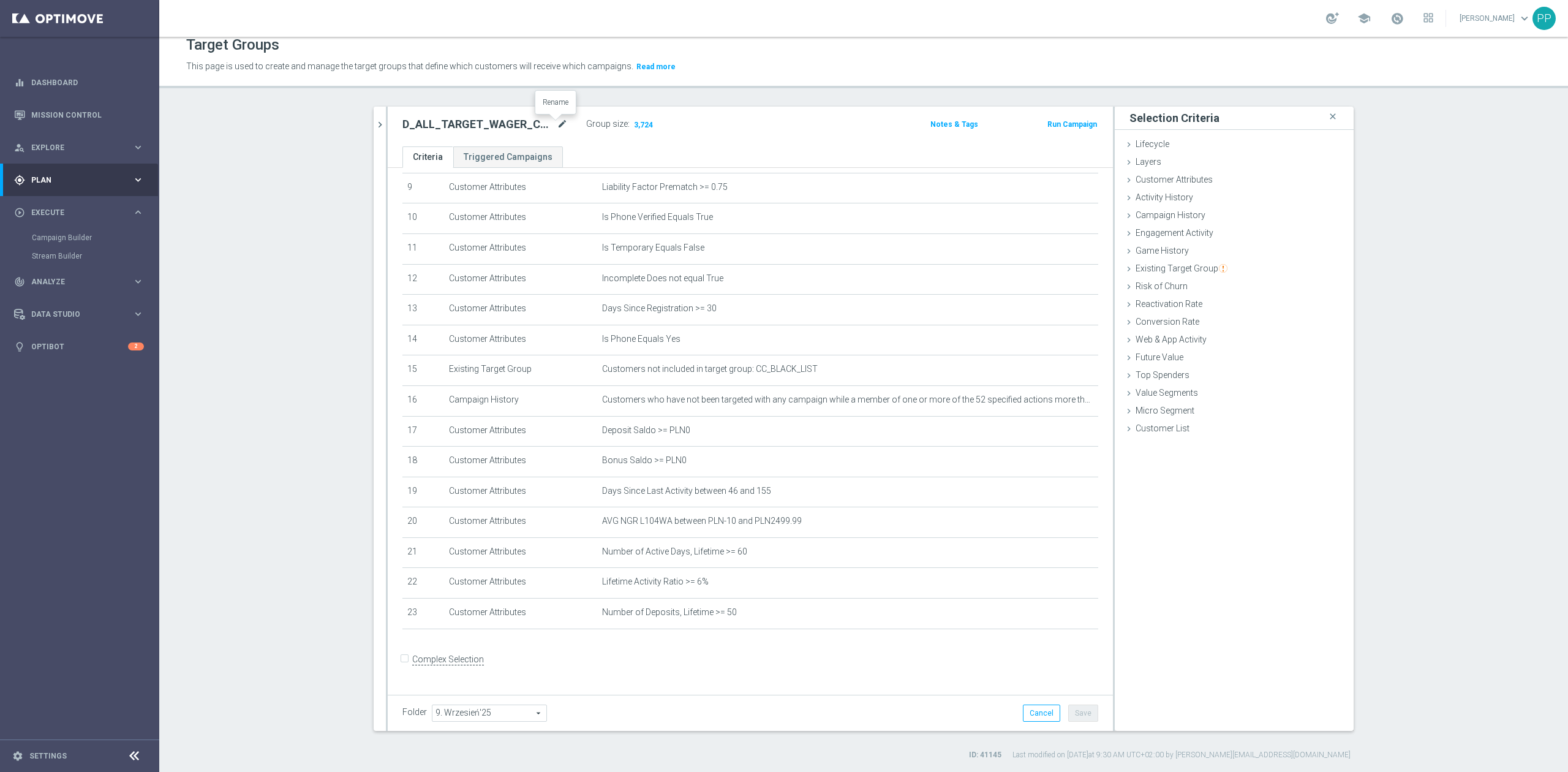
click at [557, 125] on icon "mode_edit" at bounding box center [562, 124] width 11 height 15
drag, startPoint x: 666, startPoint y: 113, endPoint x: 674, endPoint y: 106, distance: 10.6
click at [667, 113] on div "D_ALL_TARGET_WAGER_CC LM 100% do 500 PLN_150925 Group size : 3,724 Notes & Tags…" at bounding box center [751, 127] width 725 height 40
click at [1054, 403] on icon "mode_edit" at bounding box center [1058, 400] width 10 height 10
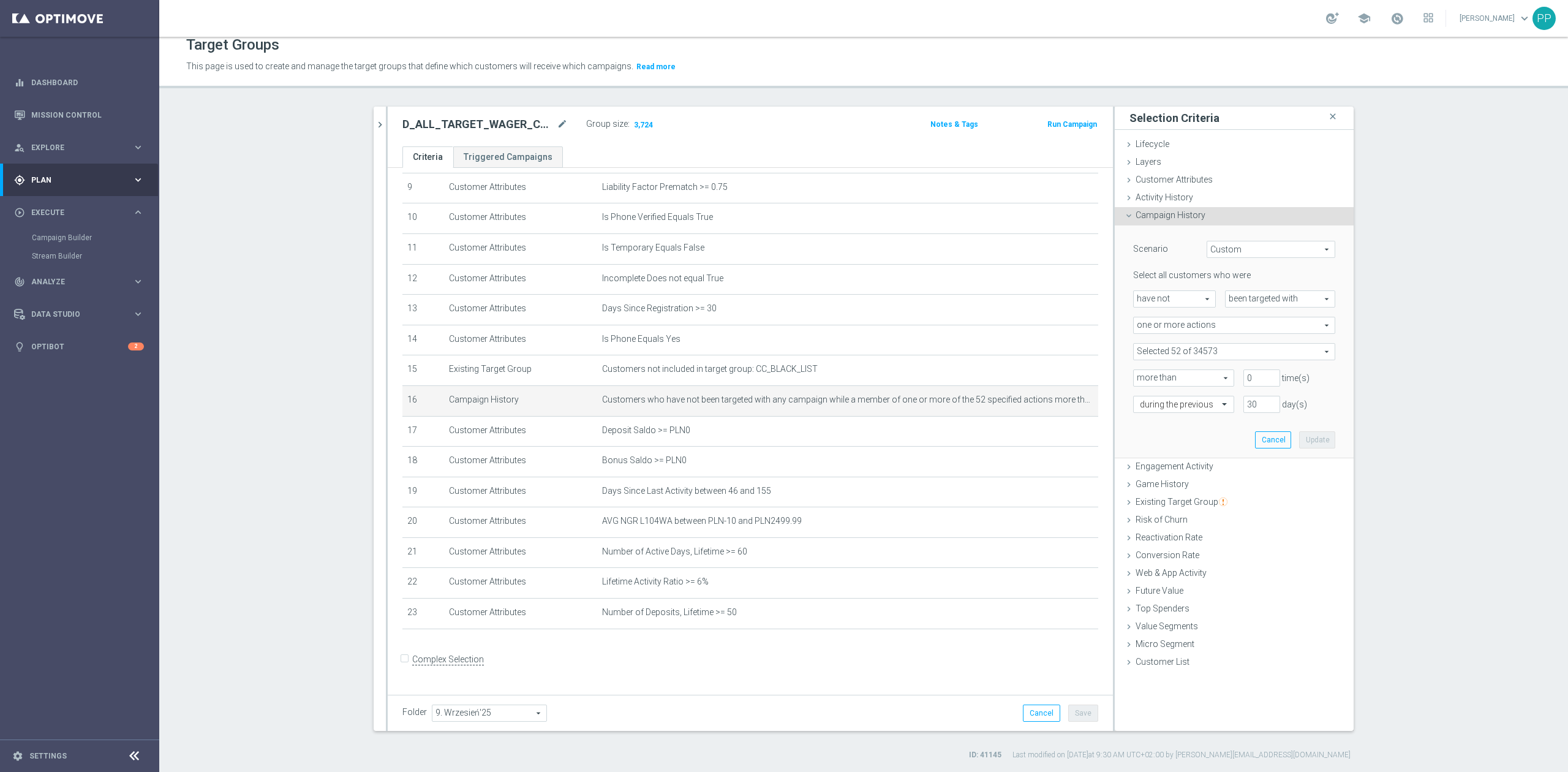
click at [1205, 344] on span at bounding box center [1234, 351] width 201 height 16
click at [1201, 338] on div "Select all customers who were have not have not arrow_drop_down search been tar…" at bounding box center [1234, 341] width 202 height 143
click at [1193, 351] on span at bounding box center [1234, 351] width 201 height 16
click at [1193, 347] on input "search" at bounding box center [1234, 352] width 202 height 17
type input "cc"
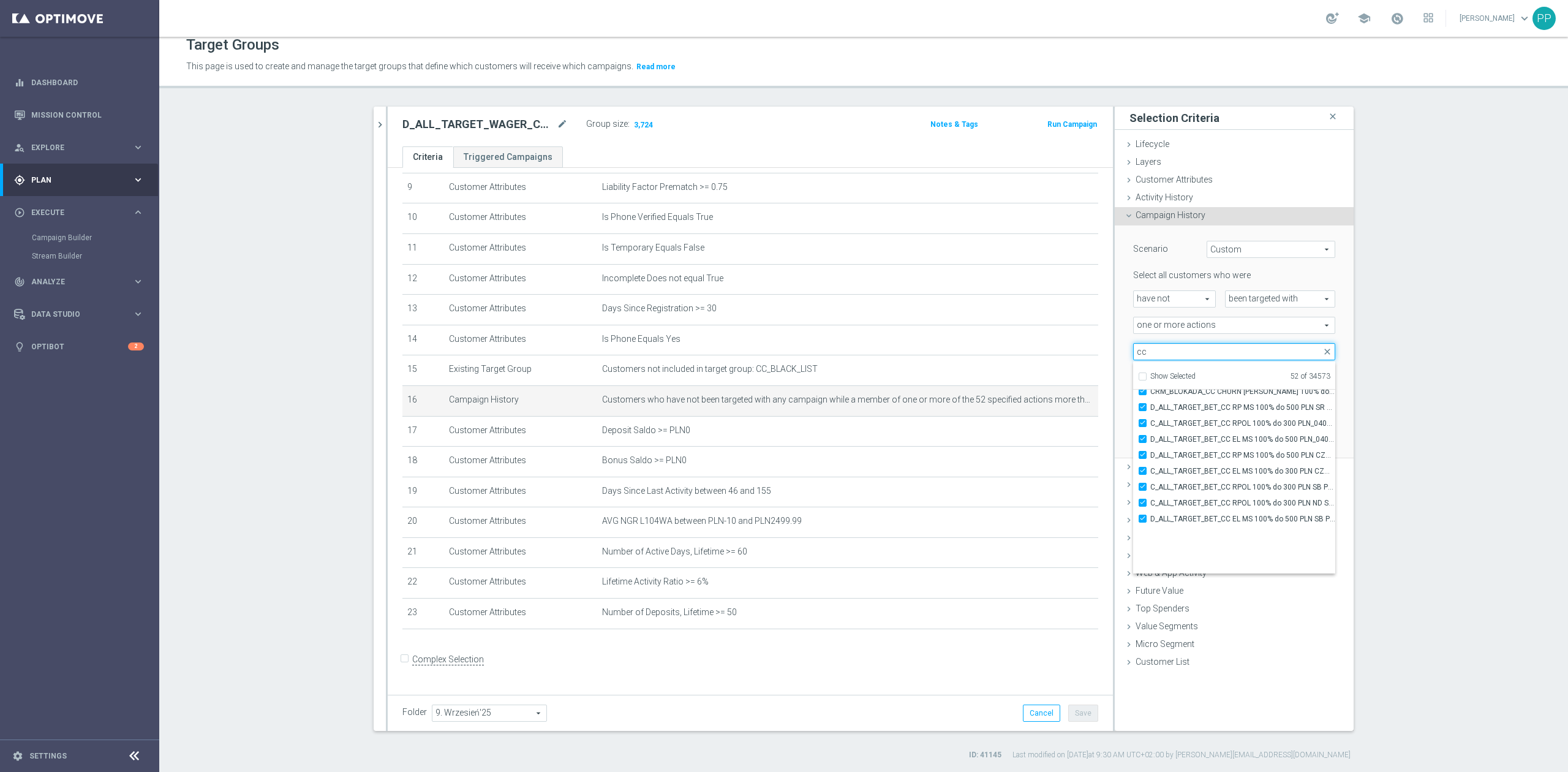
scroll to position [38495, 0]
click at [1500, 554] on section "search more_vert Prioritize Customer Target Groups library_add create_new_folder" at bounding box center [863, 433] width 1408 height 654
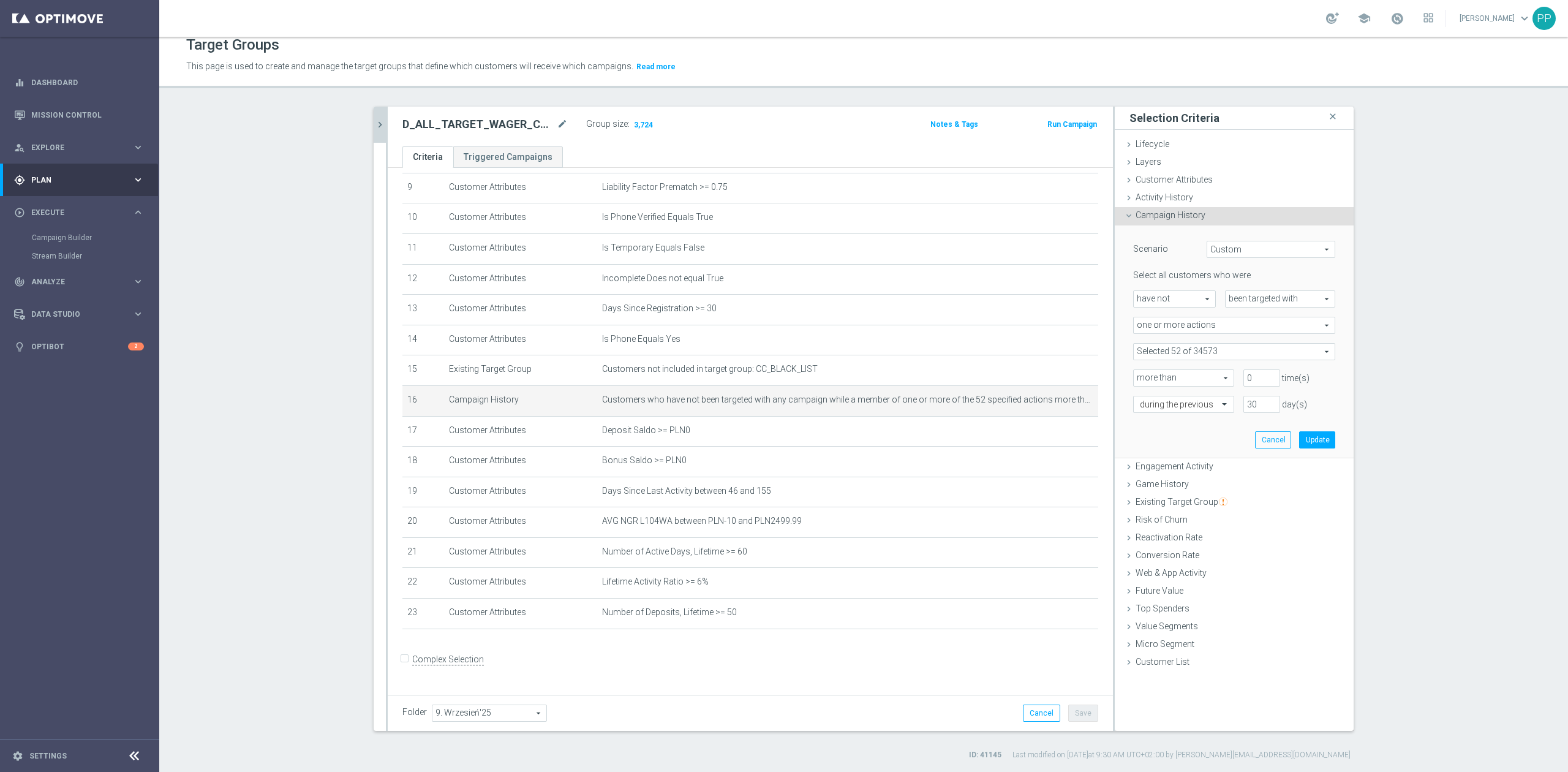
click at [376, 128] on icon "chevron_right" at bounding box center [379, 124] width 11 height 11
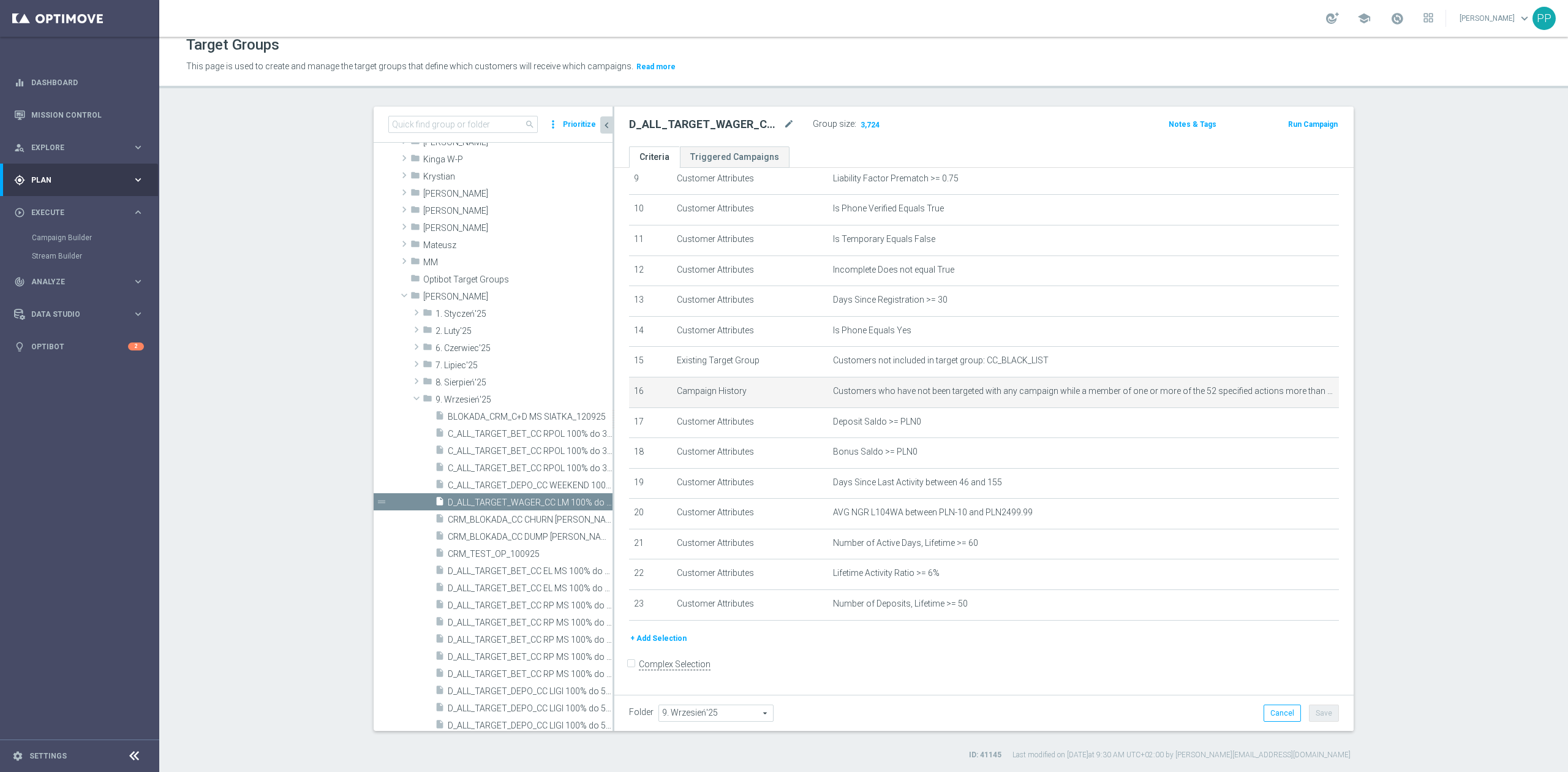
scroll to position [262, 0]
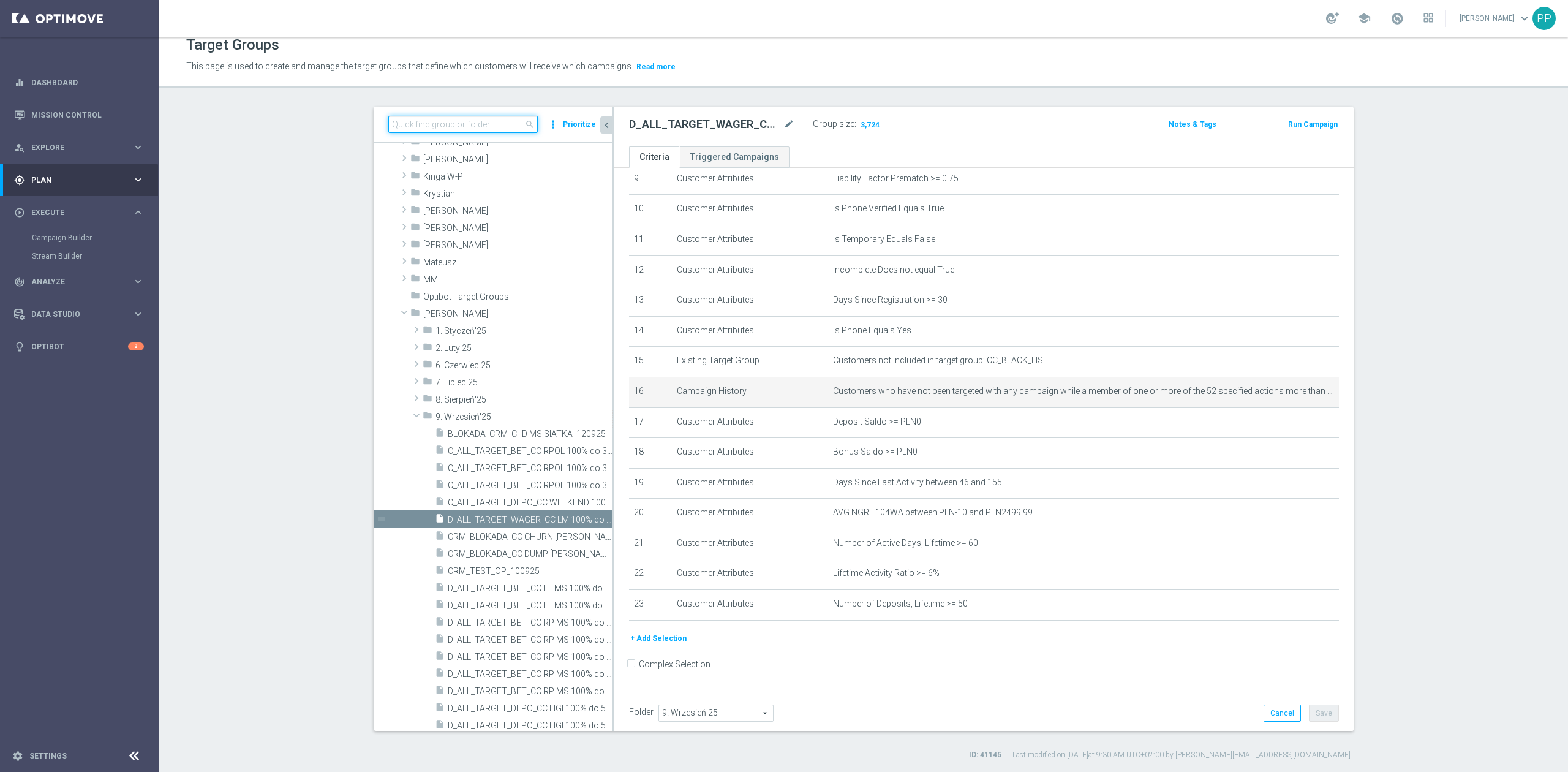
click at [481, 128] on input at bounding box center [463, 124] width 150 height 17
paste input "C_ALL_TARGET_WAGER_CC LM 50% do 300 PLN_15.09.25"
type input "C_ALL_TARGET_WAGER_CC LM 50% do 300 PLN_15.09.25"
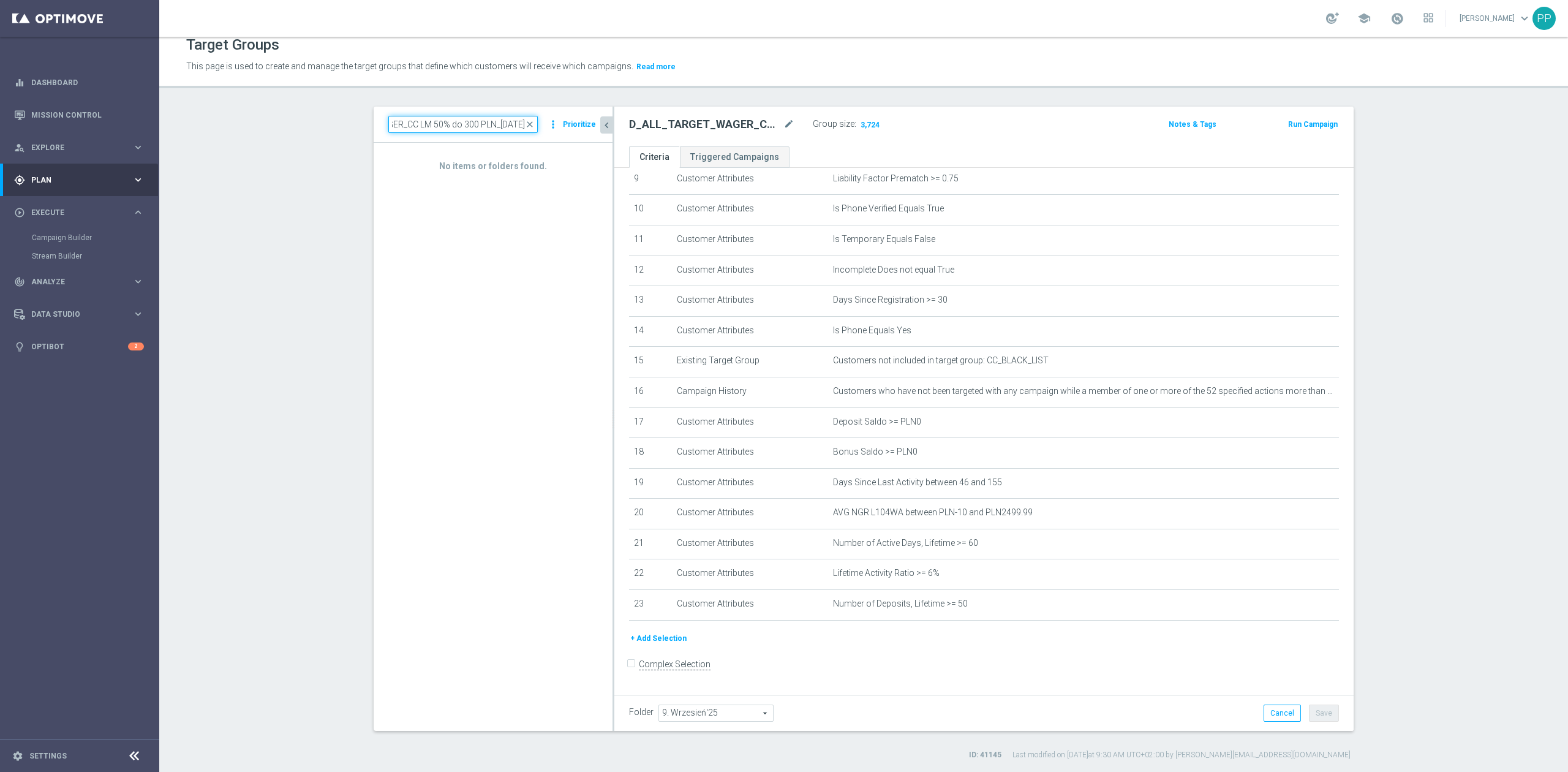
click at [479, 130] on input "C_ALL_TARGET_WAGER_CC LM 50% do 300 PLN_15.09.25" at bounding box center [463, 124] width 150 height 17
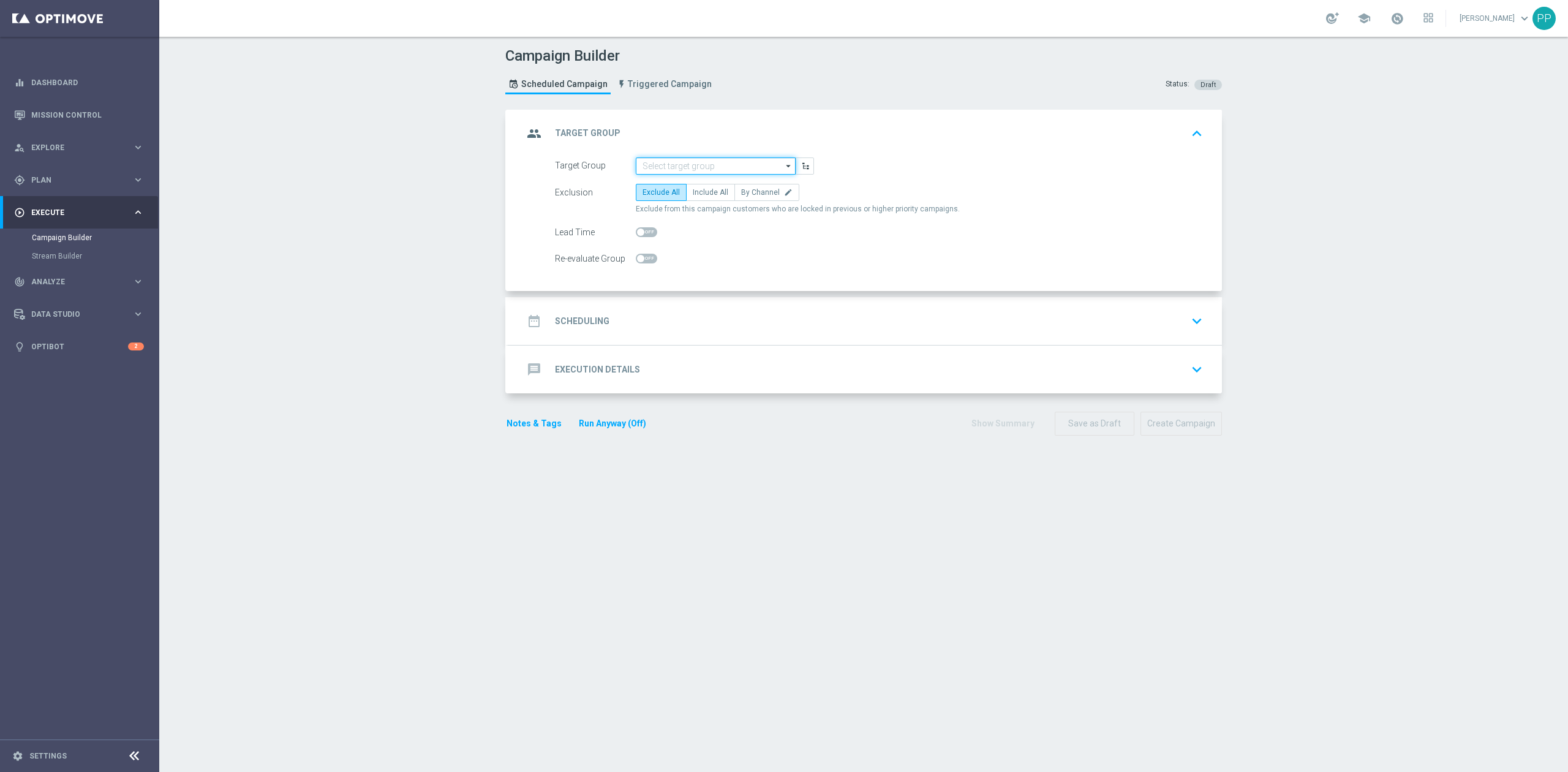
click at [676, 166] on input at bounding box center [715, 166] width 160 height 17
paste input "D_ALL_TARGET_WAGER_CC LM 100% do 500 PLN_150925"
click at [679, 180] on div "D_ALL_TARGET_WAGER_CC LM 100% do 500 PLN_150925" at bounding box center [716, 189] width 148 height 22
type input "D_ALL_TARGET_WAGER_CC LM 100% do 500 PLN_150925"
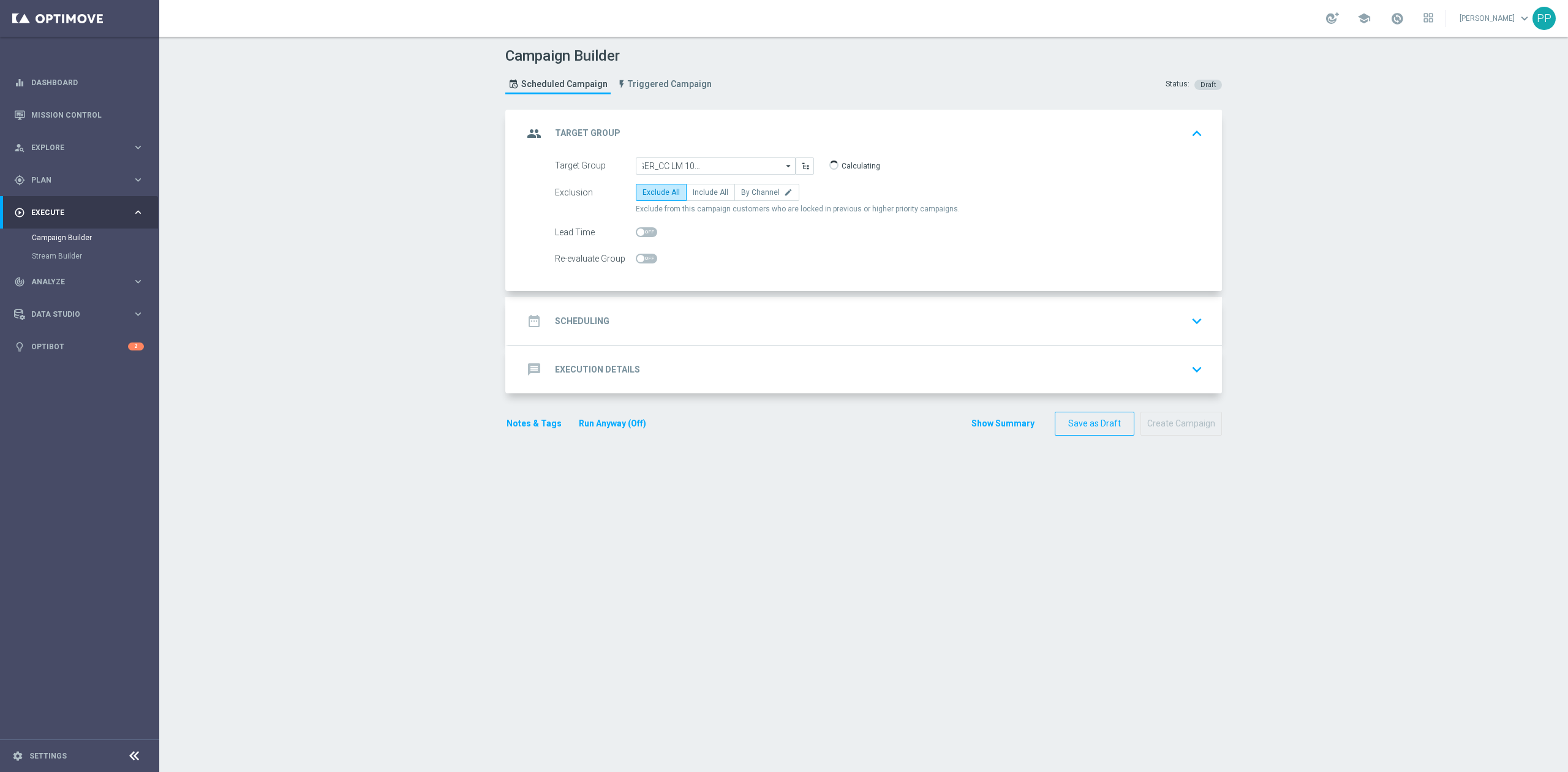
scroll to position [0, 0]
click at [751, 192] on span "By Channel" at bounding box center [761, 192] width 39 height 9
click at [749, 192] on input "By Channel edit" at bounding box center [745, 194] width 8 height 8
radio input "true"
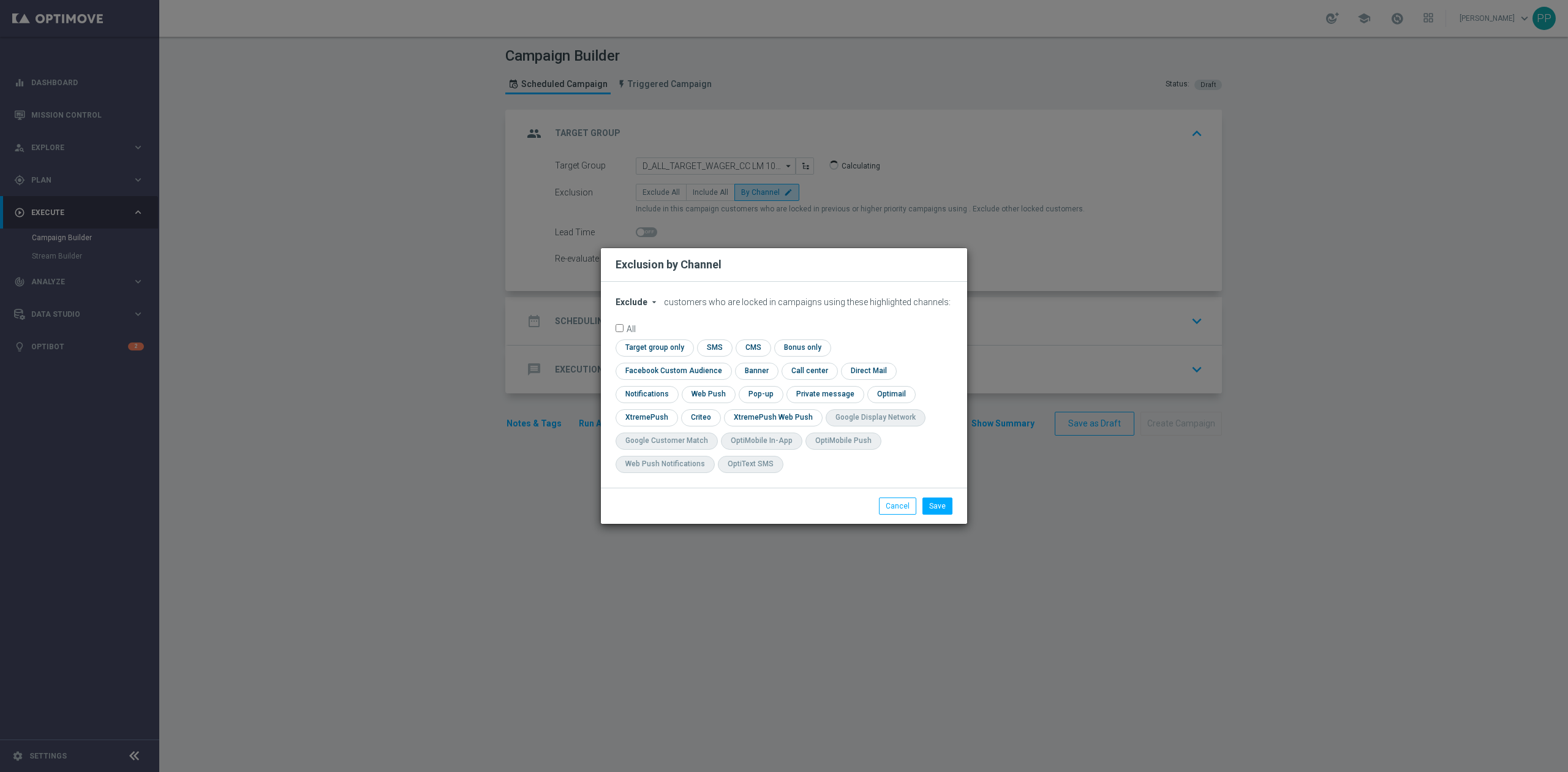
click at [627, 307] on span "Exclude" at bounding box center [632, 302] width 32 height 10
click at [0, 0] on span "Include" at bounding box center [0, 0] width 0 height 0
click at [848, 351] on form "Include arrow_drop_down × Include customers who are locked in campaigns using t…" at bounding box center [784, 388] width 337 height 182
click at [727, 363] on input "checkbox" at bounding box center [671, 371] width 111 height 17
checkbox input "true"
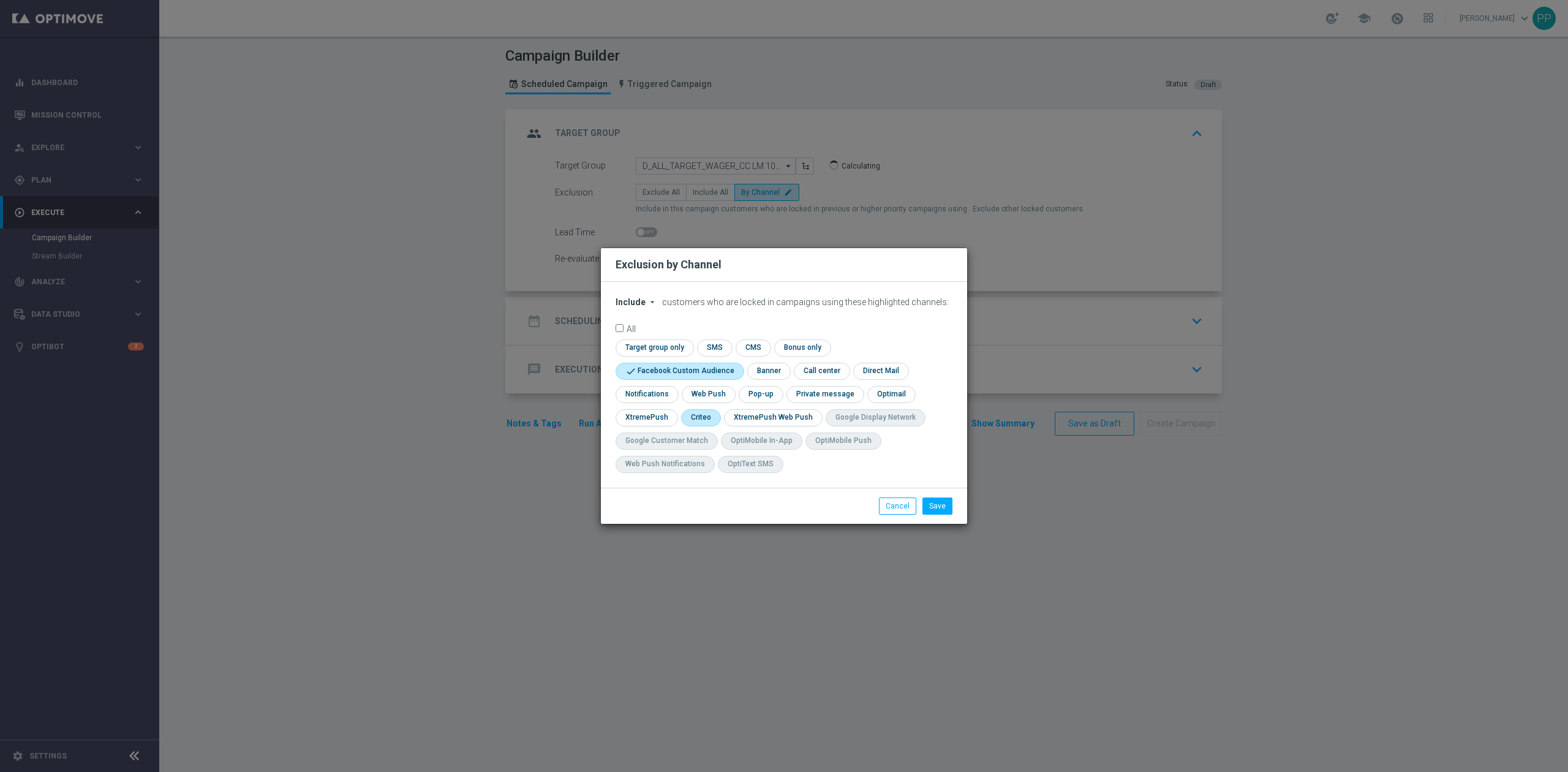
click at [689, 420] on input "checkbox" at bounding box center [700, 417] width 38 height 17
checkbox input "true"
click at [934, 516] on div "Save Cancel" at bounding box center [784, 506] width 366 height 36
click at [934, 514] on button "Save" at bounding box center [937, 506] width 30 height 17
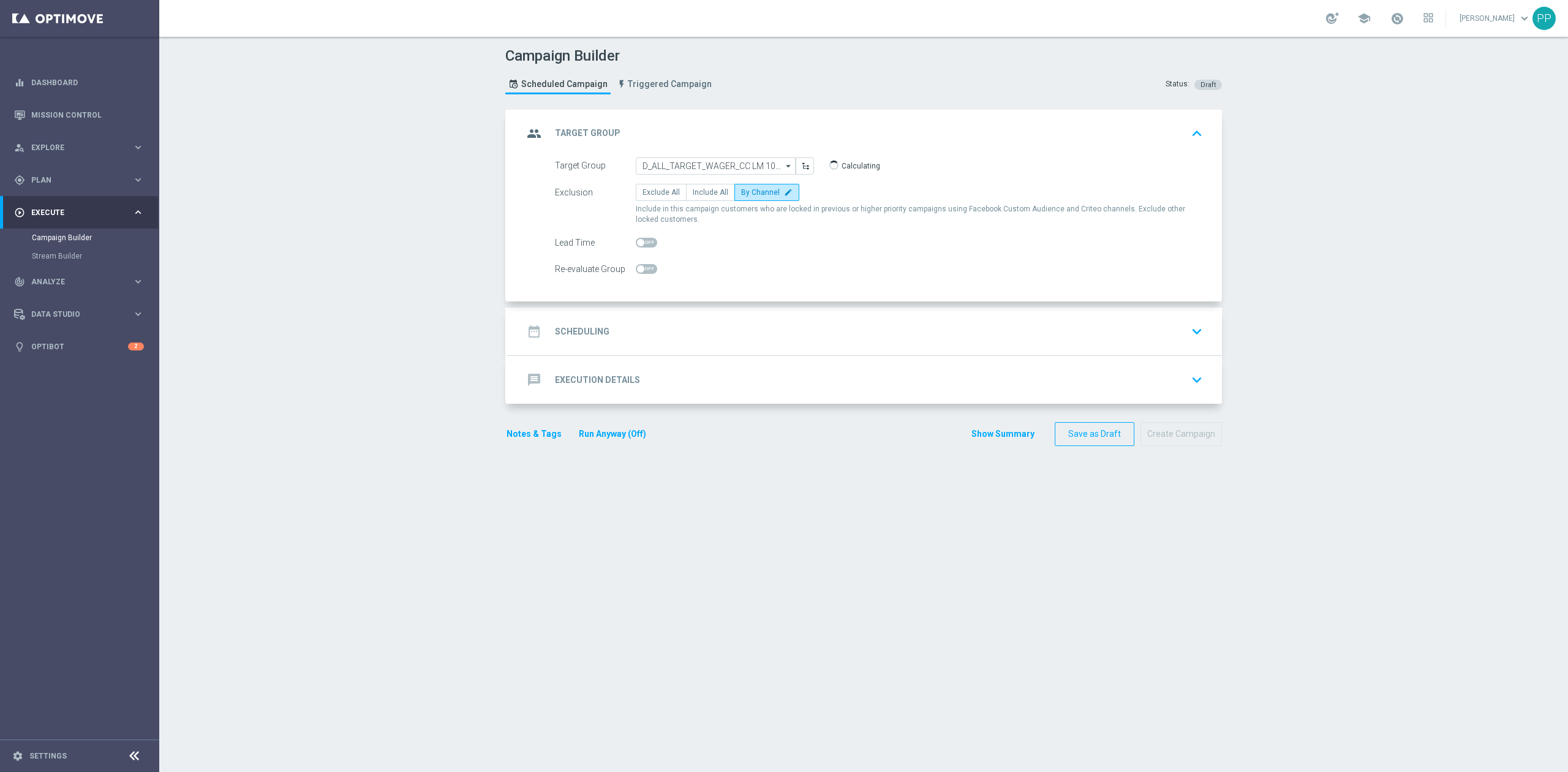
click at [719, 327] on div "date_range Scheduling keyboard_arrow_down" at bounding box center [865, 331] width 684 height 23
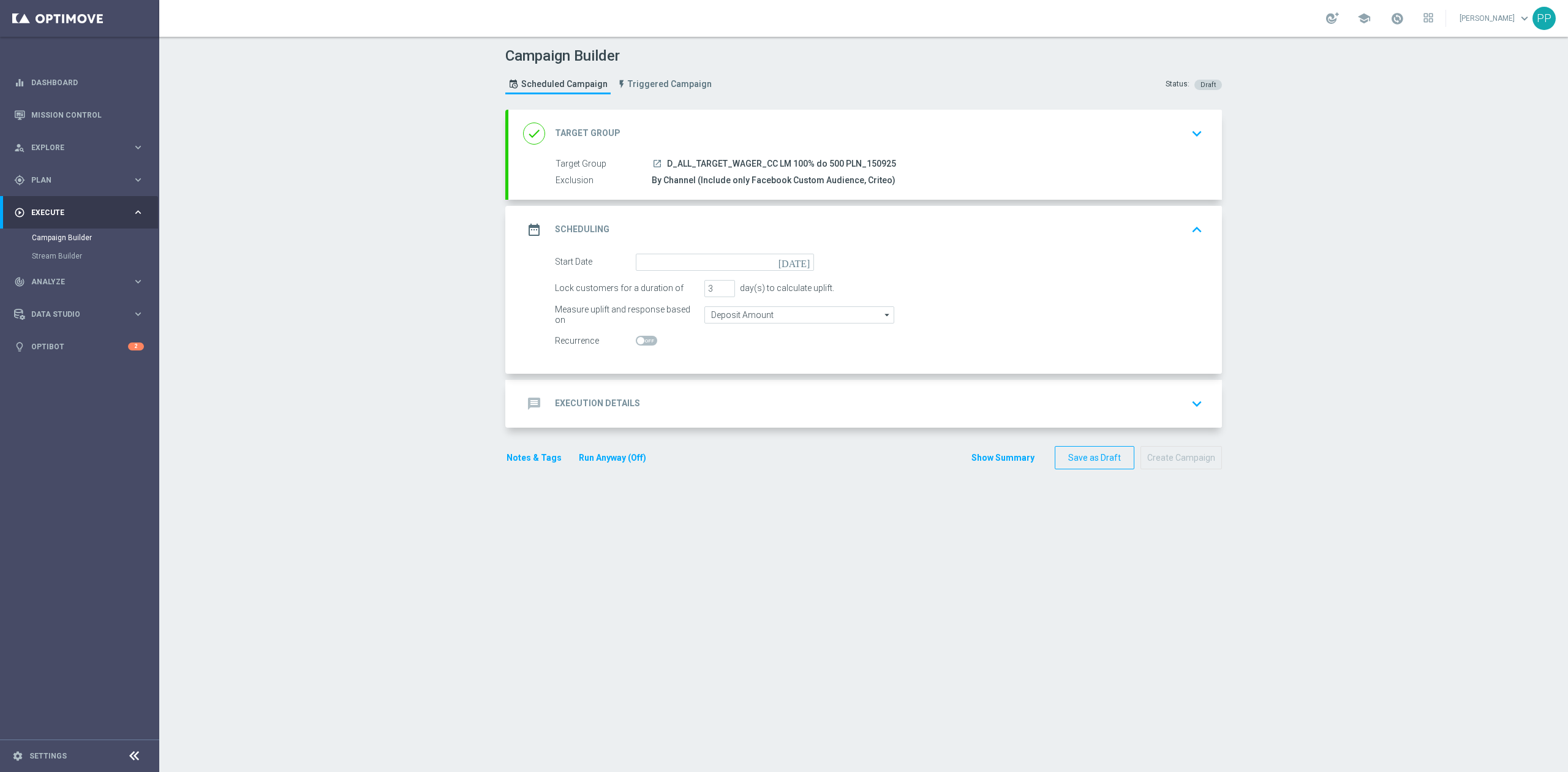
click at [672, 251] on div "date_range Scheduling keyboard_arrow_up" at bounding box center [865, 230] width 713 height 48
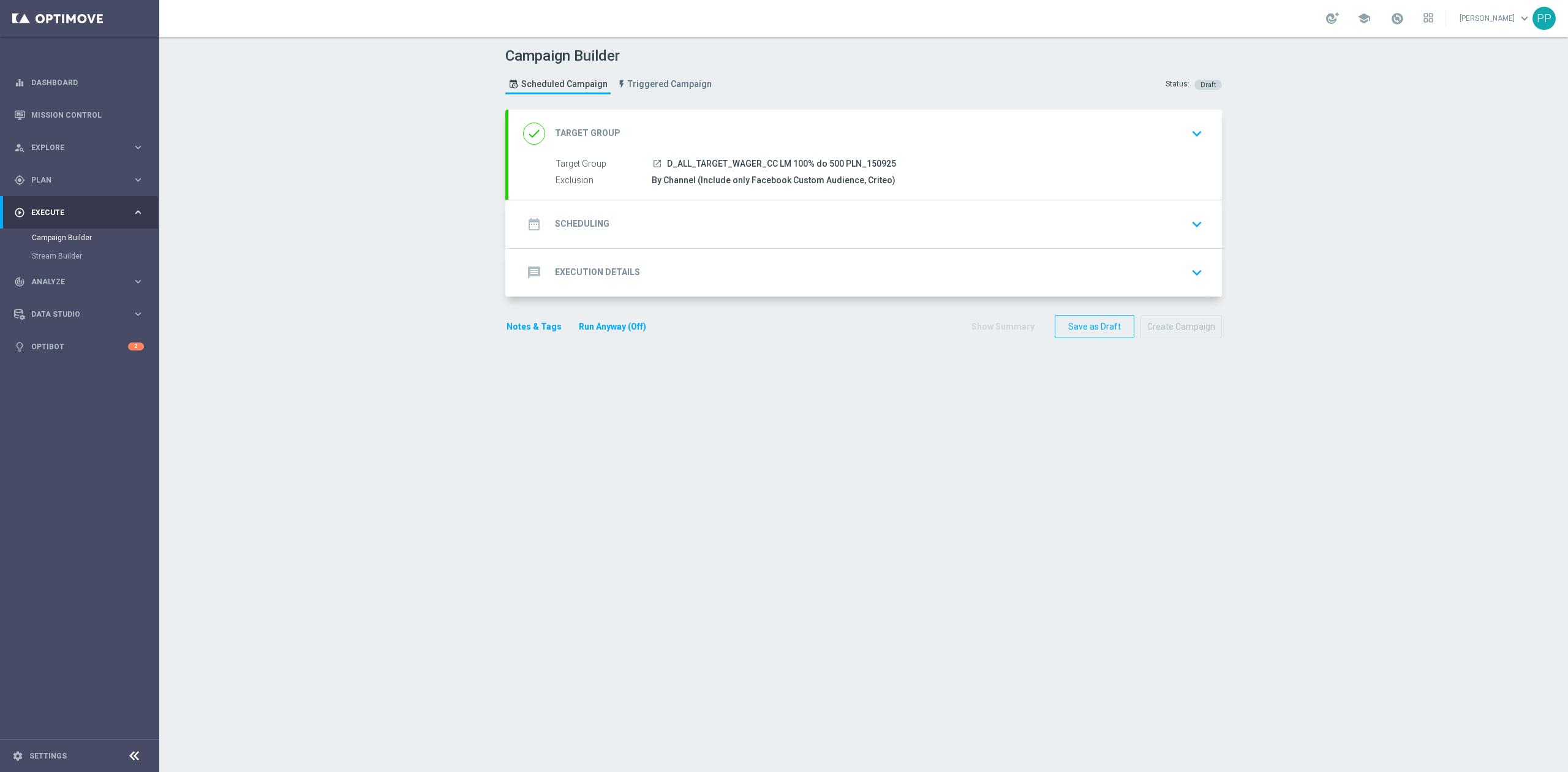
click at [670, 235] on div "date_range Scheduling keyboard_arrow_down" at bounding box center [865, 224] width 684 height 23
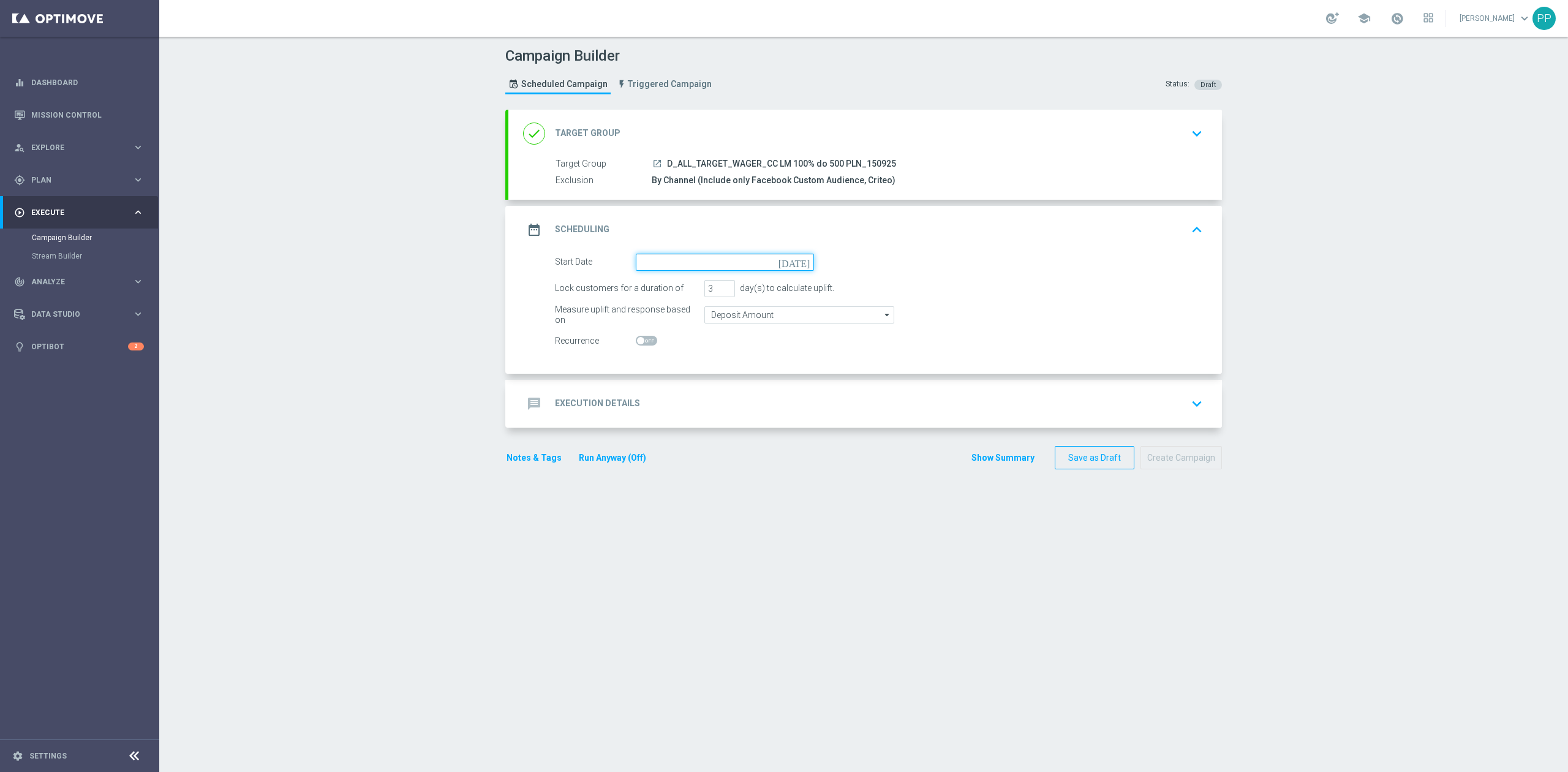
click at [670, 264] on input at bounding box center [725, 262] width 178 height 17
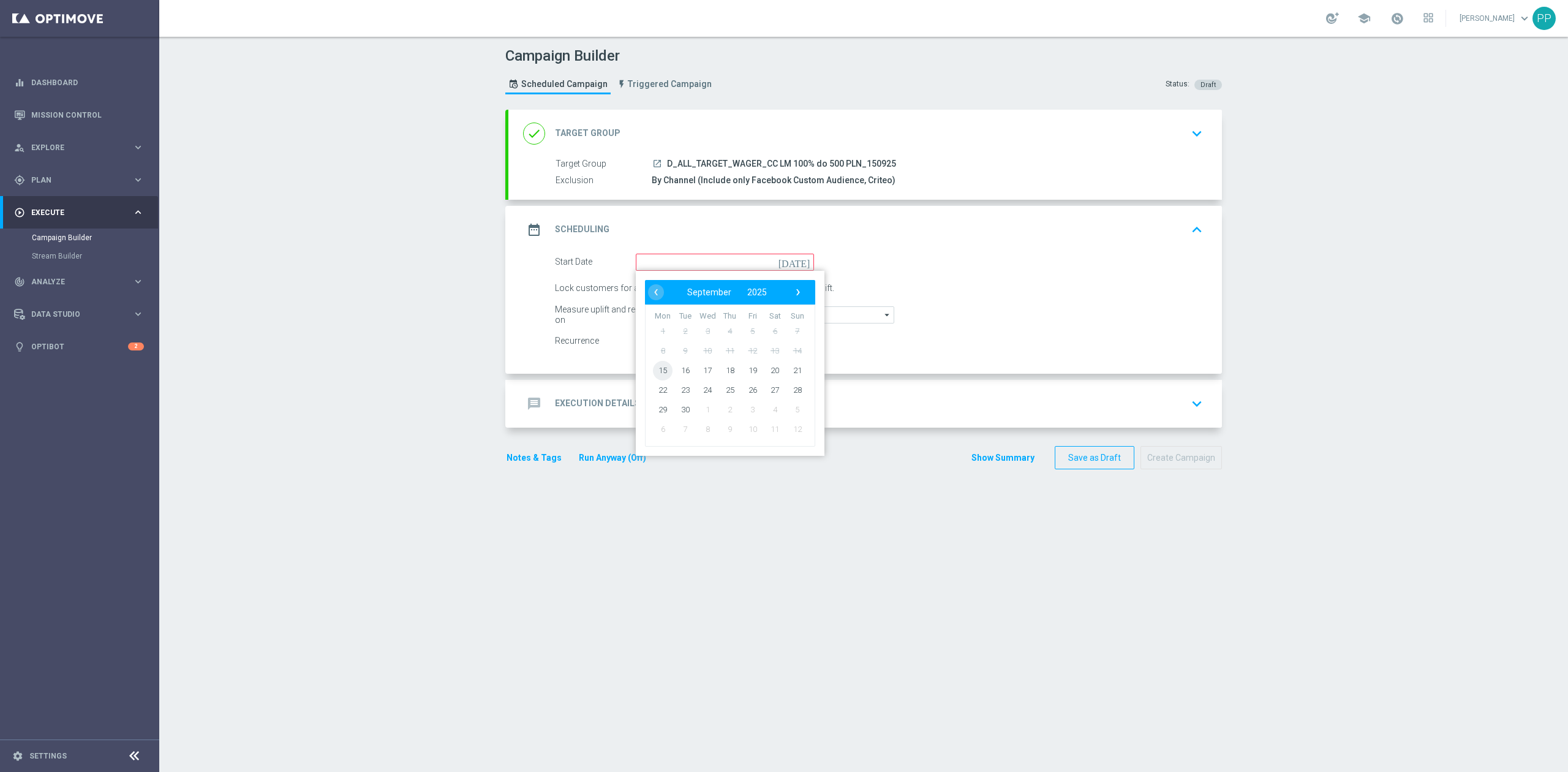
click at [655, 373] on span "15" at bounding box center [662, 369] width 19 height 19
type input "[DATE]"
drag, startPoint x: 707, startPoint y: 290, endPoint x: 695, endPoint y: 292, distance: 12.2
click at [696, 292] on div "Lock customers for a duration of 3 day(s) to calculate uplift." at bounding box center [879, 288] width 666 height 17
type input "4"
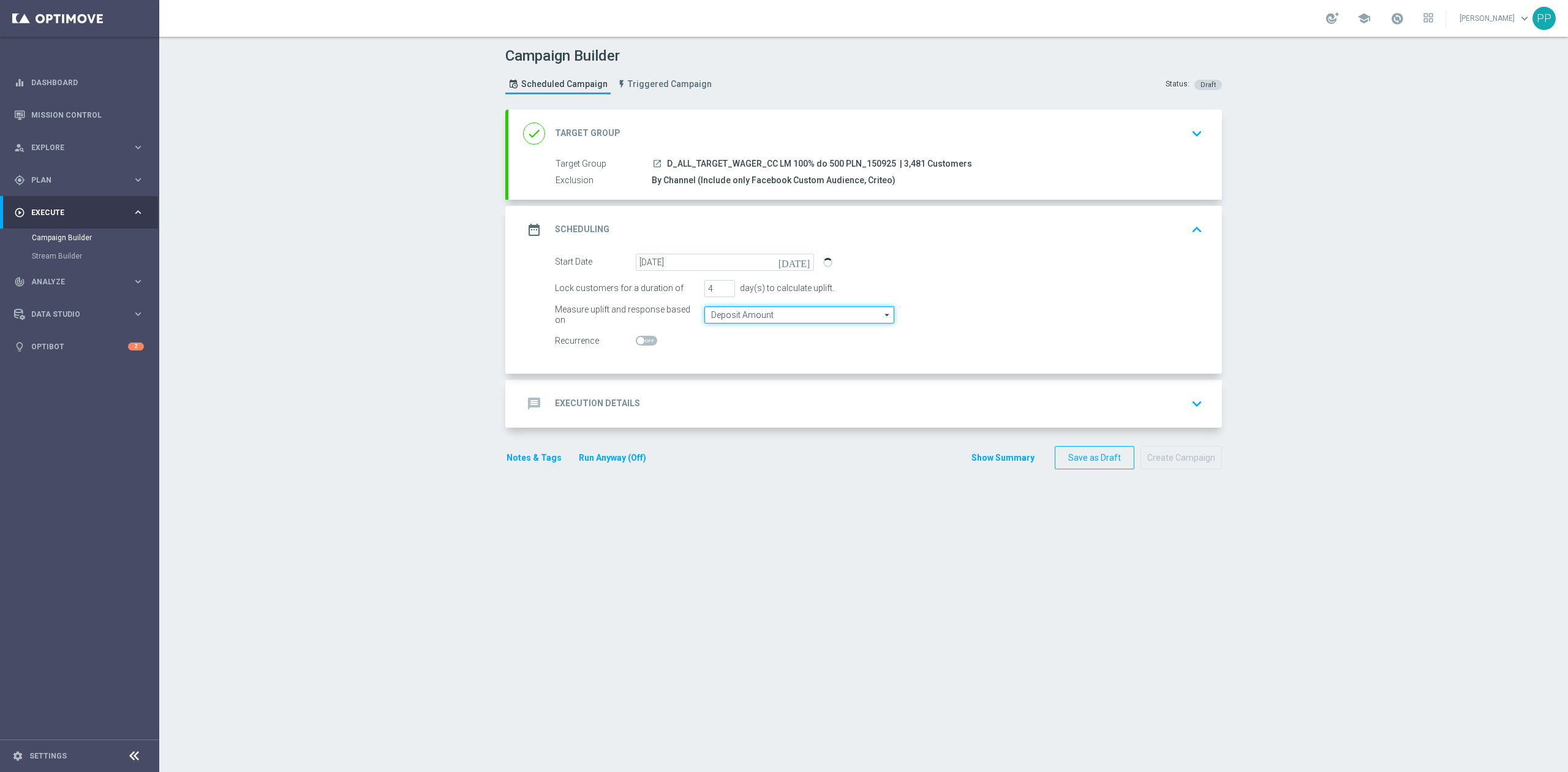
click at [736, 319] on input "Deposit Amount" at bounding box center [799, 315] width 190 height 17
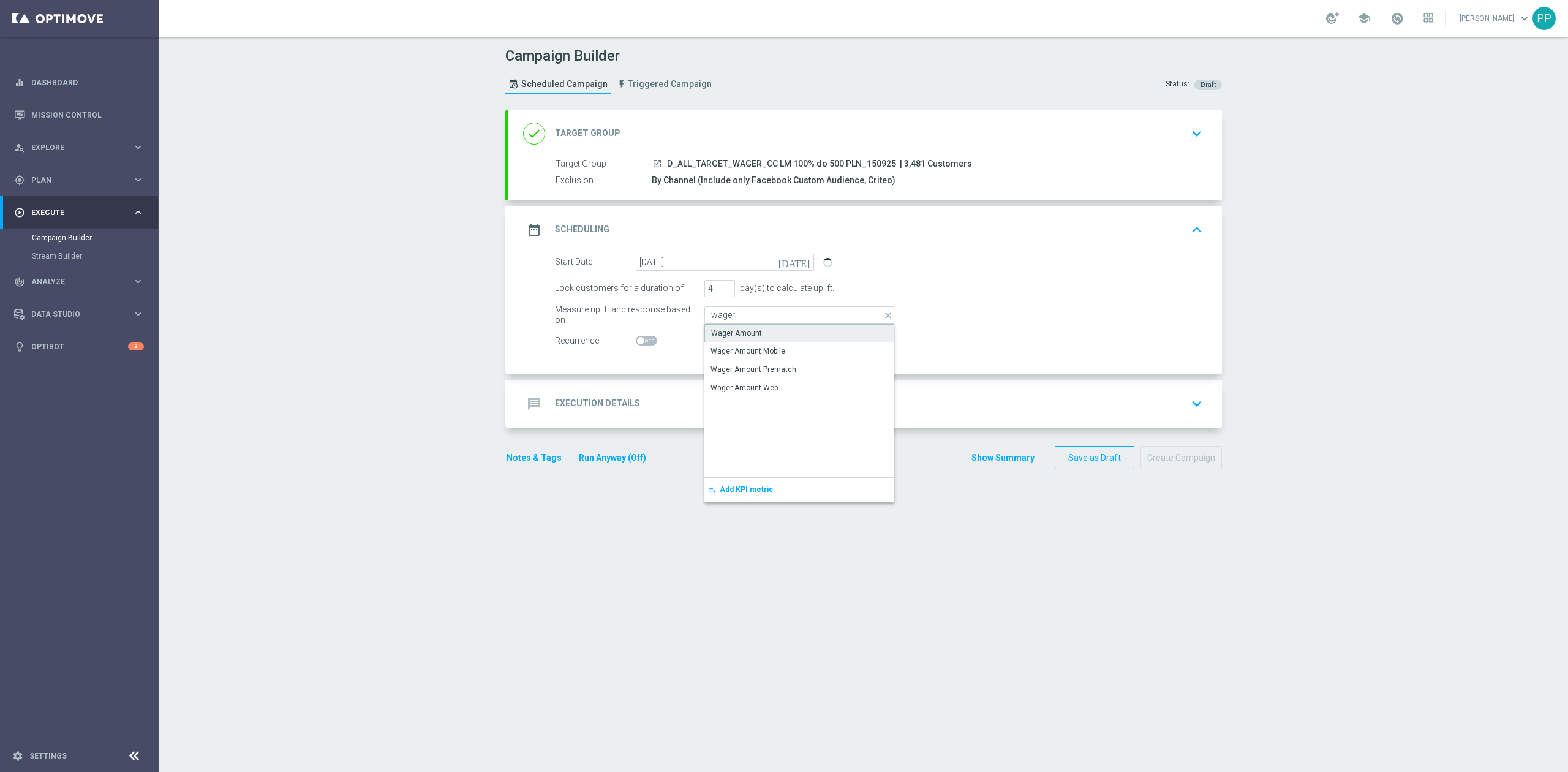
click at [738, 329] on div "Wager Amount" at bounding box center [737, 333] width 51 height 11
type input "Wager Amount"
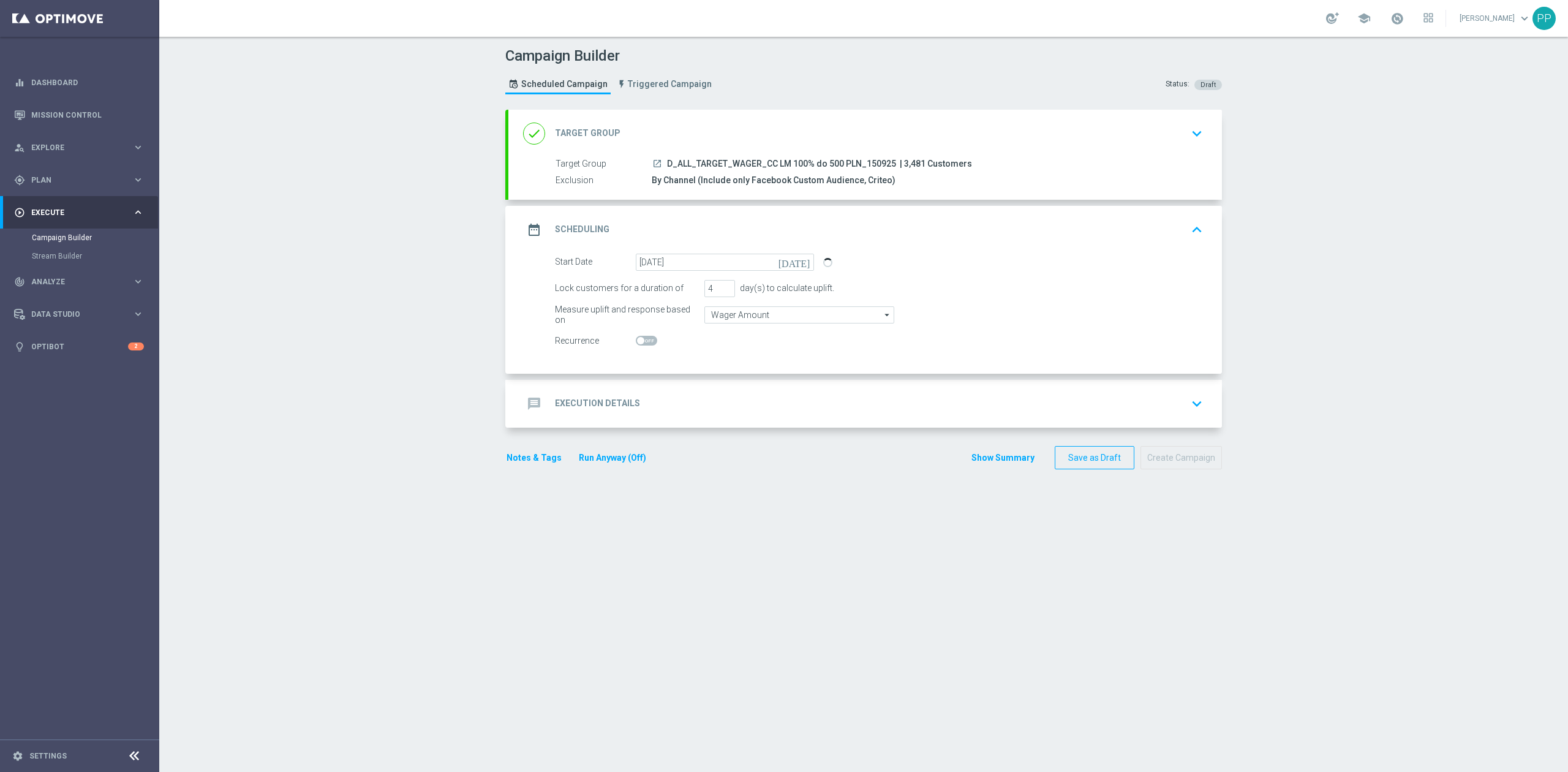
click at [706, 411] on div "message Execution Details keyboard_arrow_down" at bounding box center [865, 403] width 684 height 23
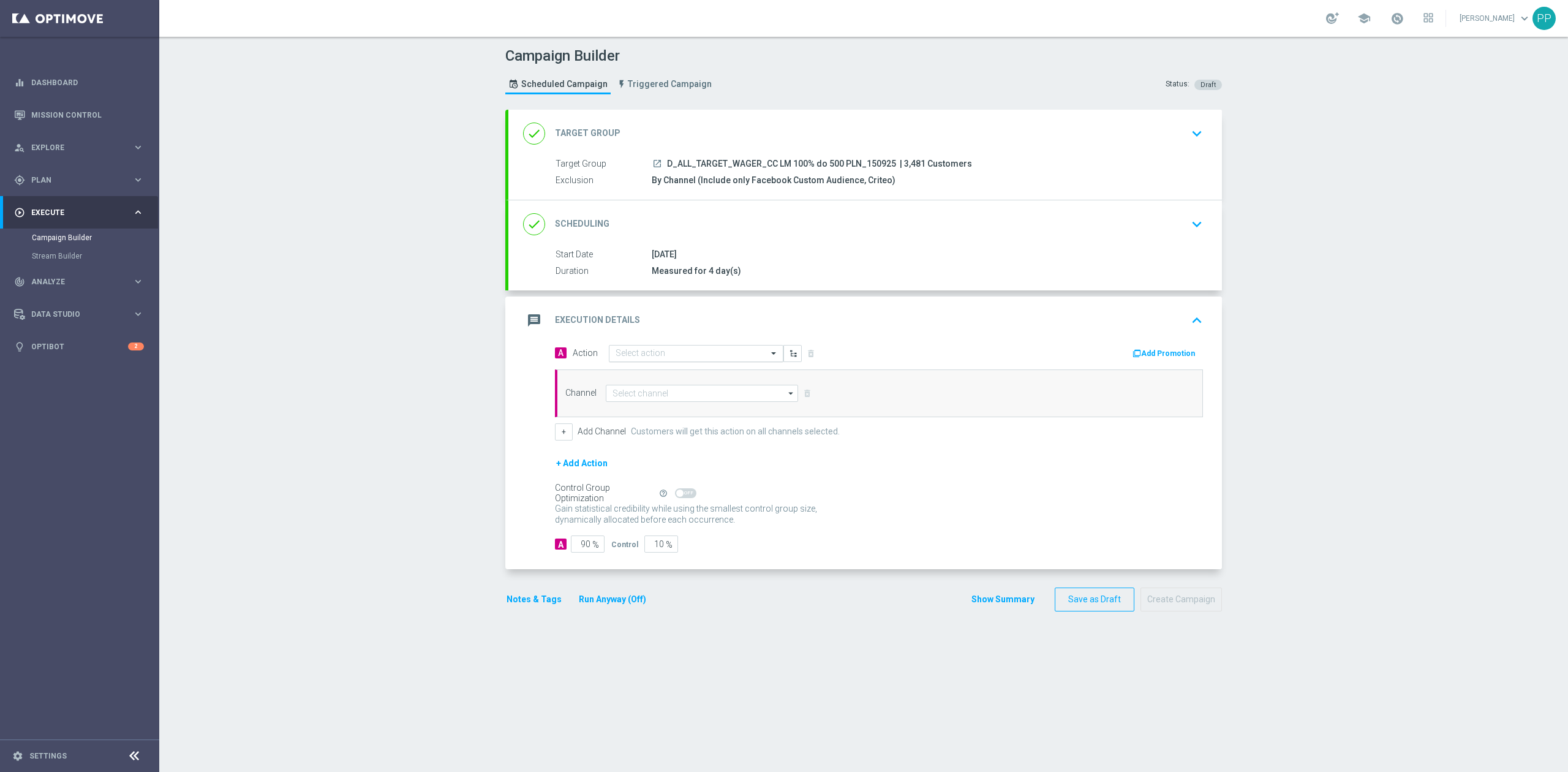
click at [693, 351] on input "text" at bounding box center [684, 354] width 137 height 11
click at [679, 518] on button "add_new Create new action" at bounding box center [694, 520] width 169 height 14
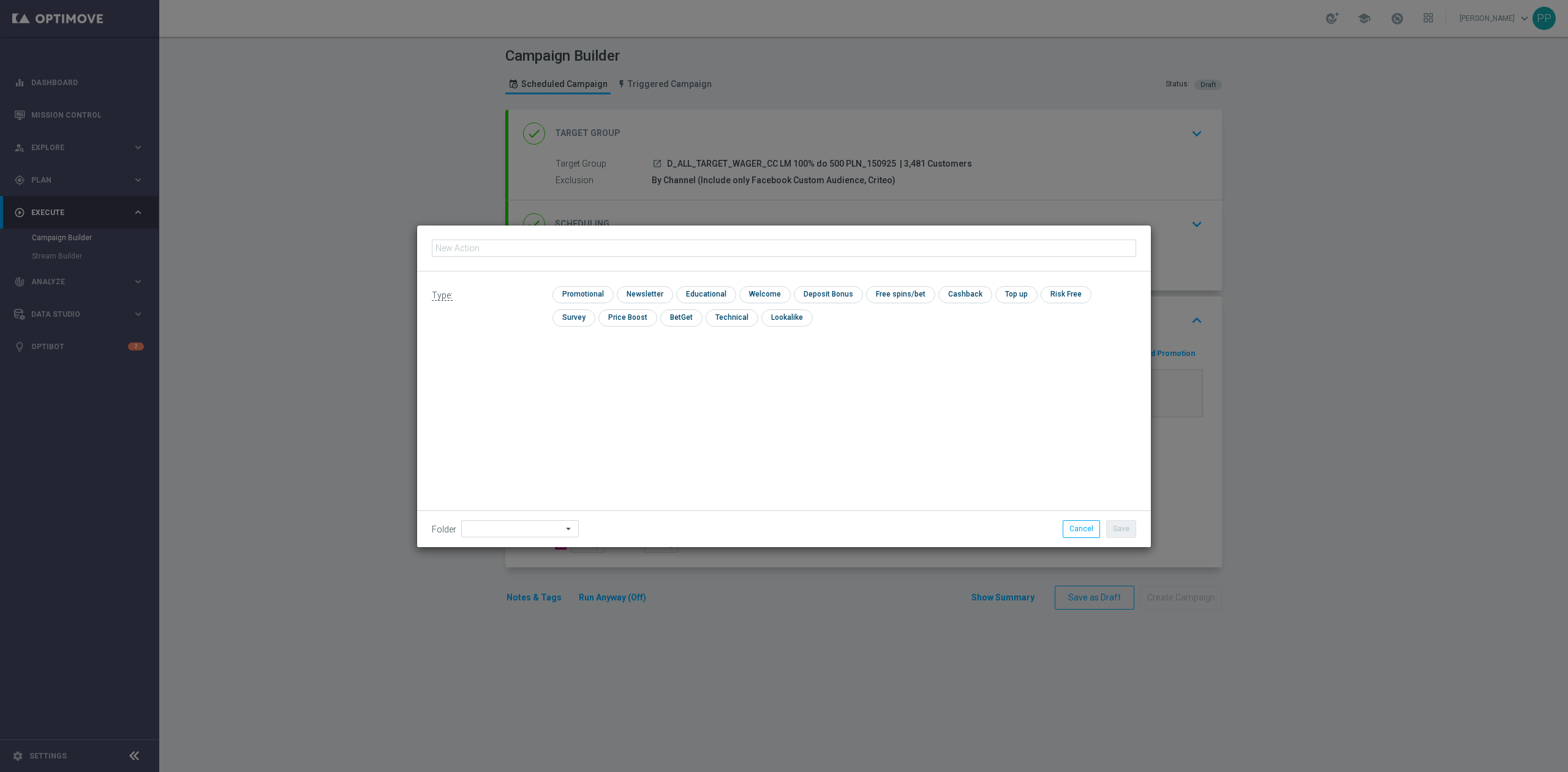
type input "D_ALL_TARGET_WAGER_CC LM 100% do 500 PLN_150925"
click at [608, 294] on input "checkbox" at bounding box center [581, 294] width 58 height 17
checkbox input "true"
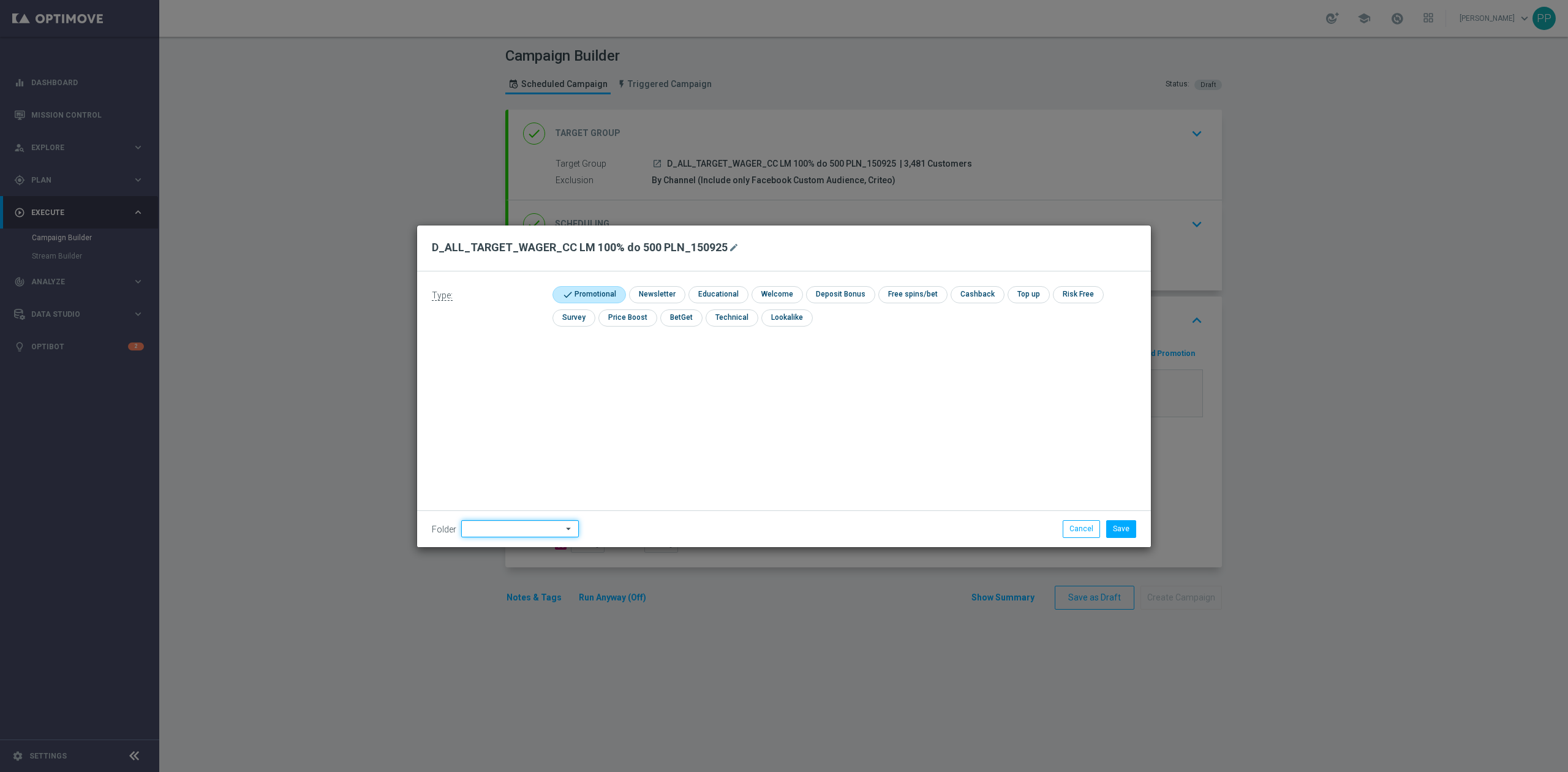
click at [526, 535] on input at bounding box center [520, 529] width 118 height 17
click at [517, 382] on div "9. Wrzesień 2025" at bounding box center [518, 375] width 112 height 17
type input "9. Wrzesień 2025"
click at [624, 388] on div "Type: check Promotional check Newsletter check Educational check Welcome check …" at bounding box center [784, 409] width 734 height 276
click at [1123, 524] on button "Save" at bounding box center [1121, 529] width 30 height 17
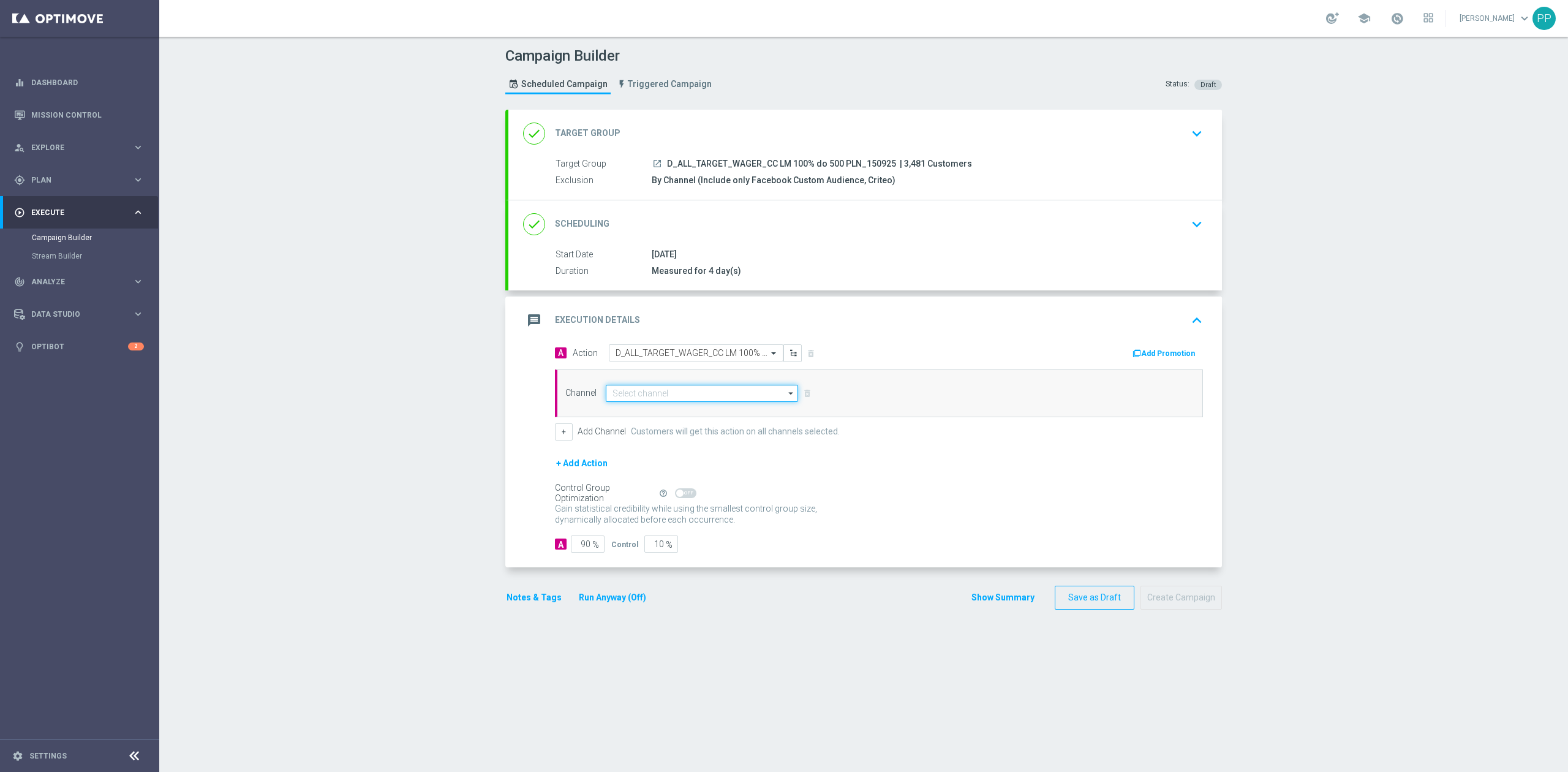
click at [662, 400] on input at bounding box center [702, 393] width 192 height 17
click at [630, 525] on div "Call center" at bounding box center [630, 522] width 37 height 11
type input "Call center"
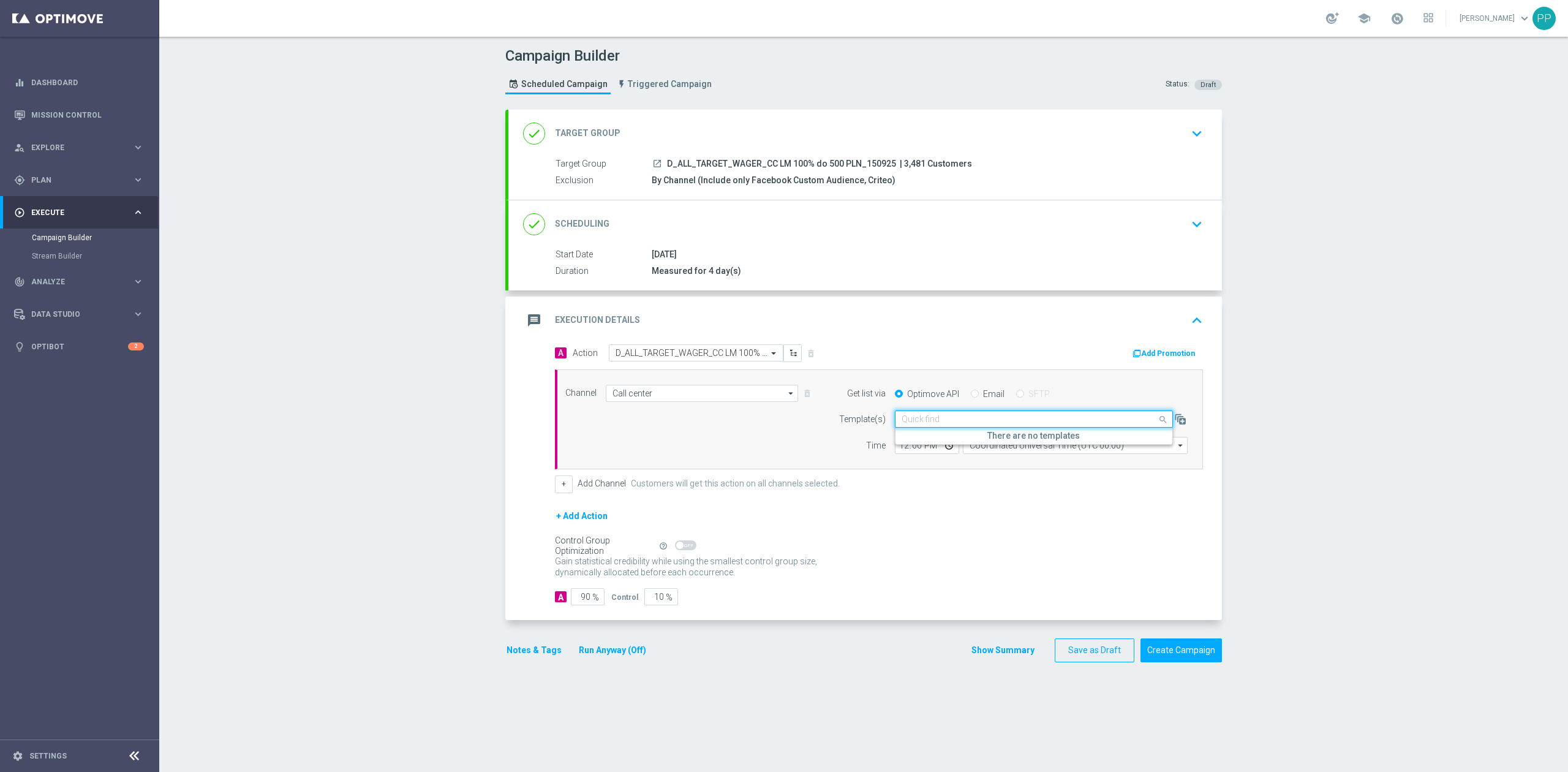
click at [1045, 419] on input "text" at bounding box center [1021, 419] width 240 height 11
click at [1036, 503] on form "A Action Select action D_ALL_TARGET_WAGER_CC LM 100% do 500 PLN_150925 delete_f…" at bounding box center [879, 474] width 648 height 261
click at [1032, 448] on input "Coordinated Universal Time (UTC 00:00)" at bounding box center [1075, 445] width 225 height 17
click at [1030, 461] on div "Central European Time ([GEOGRAPHIC_DATA]) (UTC +02:00)" at bounding box center [1070, 463] width 200 height 11
type input "Central European Time ([GEOGRAPHIC_DATA]) (UTC +02:00)"
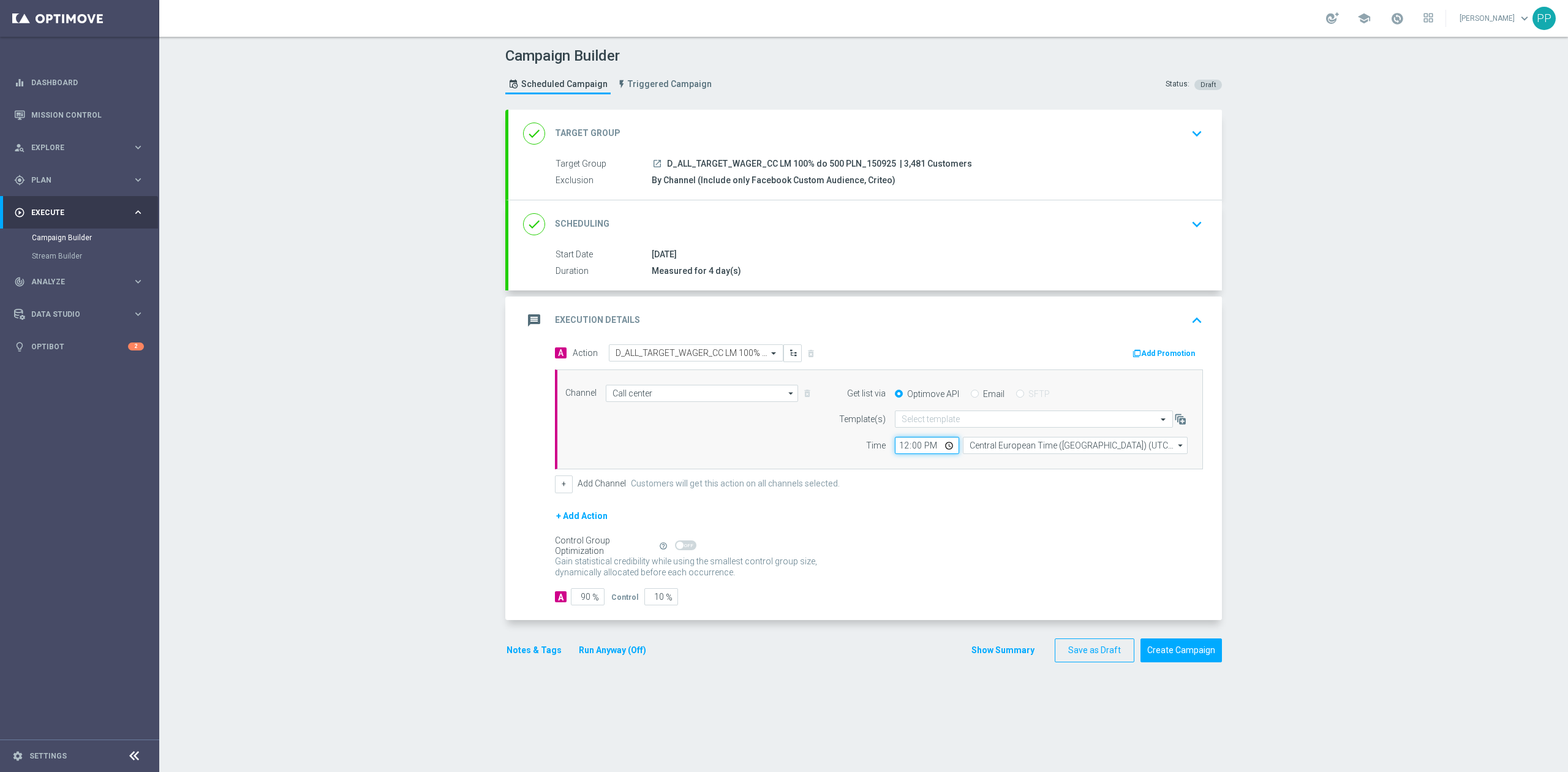
click at [898, 449] on input "12:00" at bounding box center [927, 445] width 64 height 17
type input "01:00"
type input "09:40"
click at [577, 603] on input "90" at bounding box center [588, 596] width 33 height 17
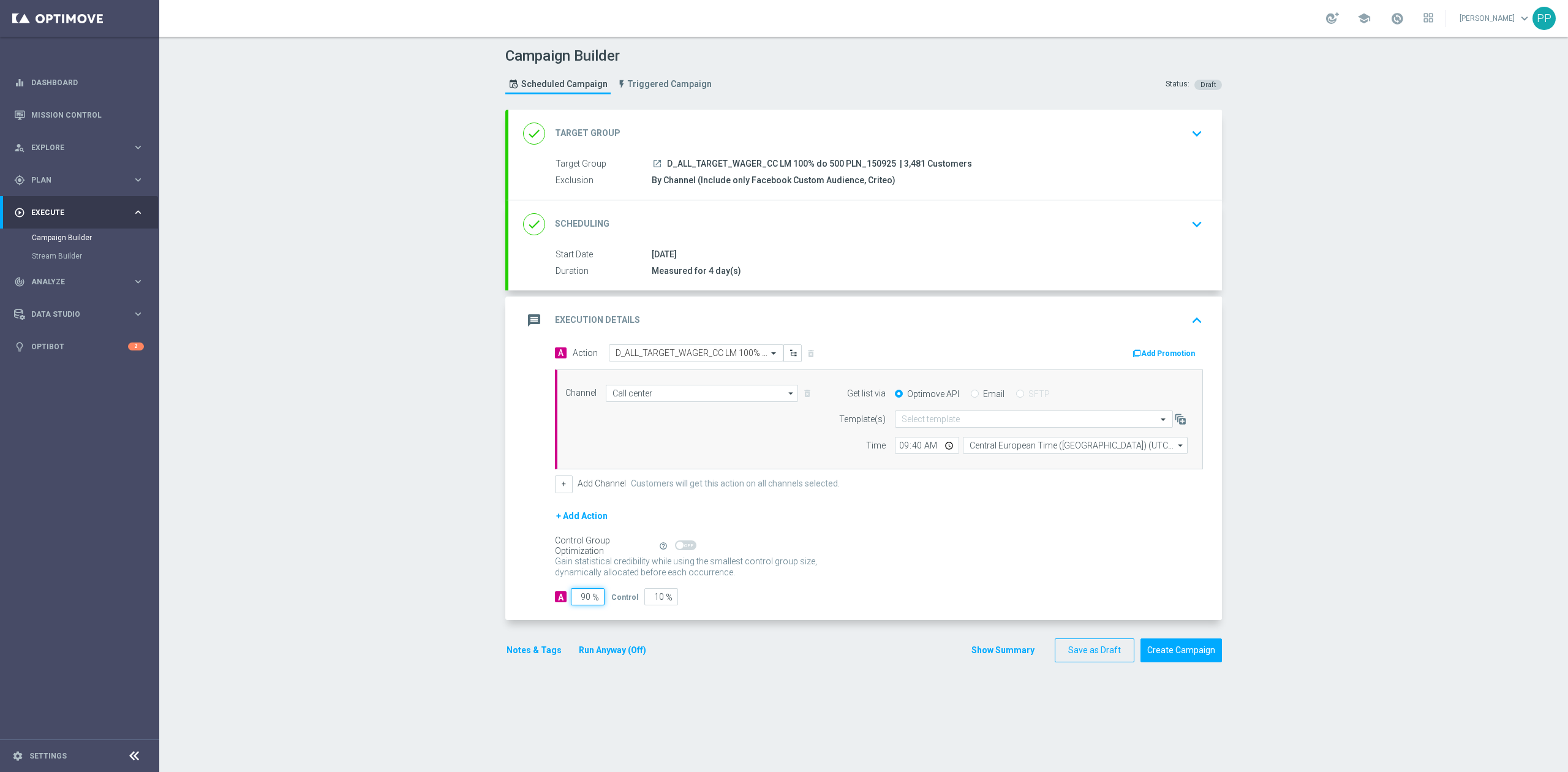
type input "9"
type input "91"
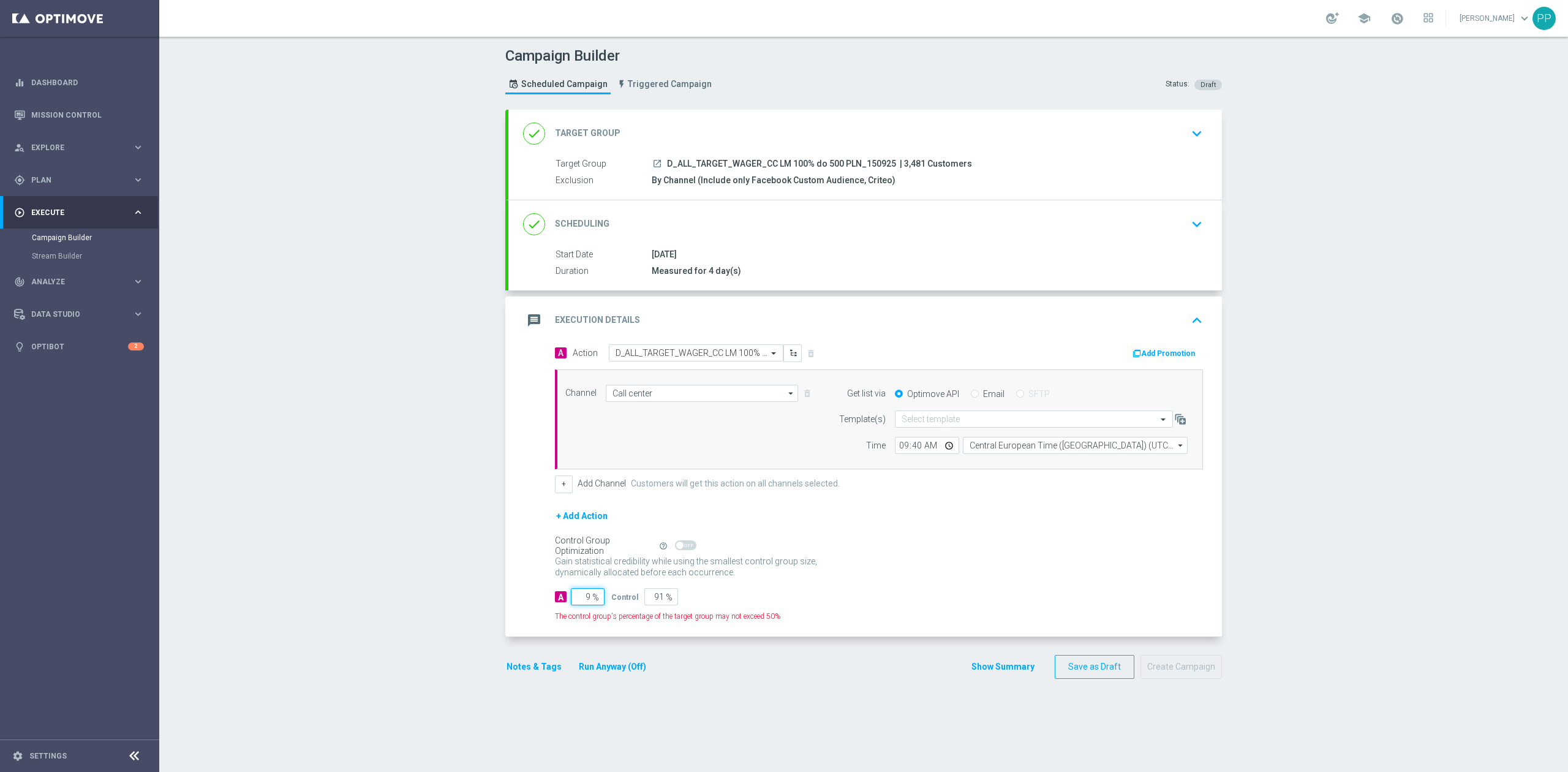
type input "95"
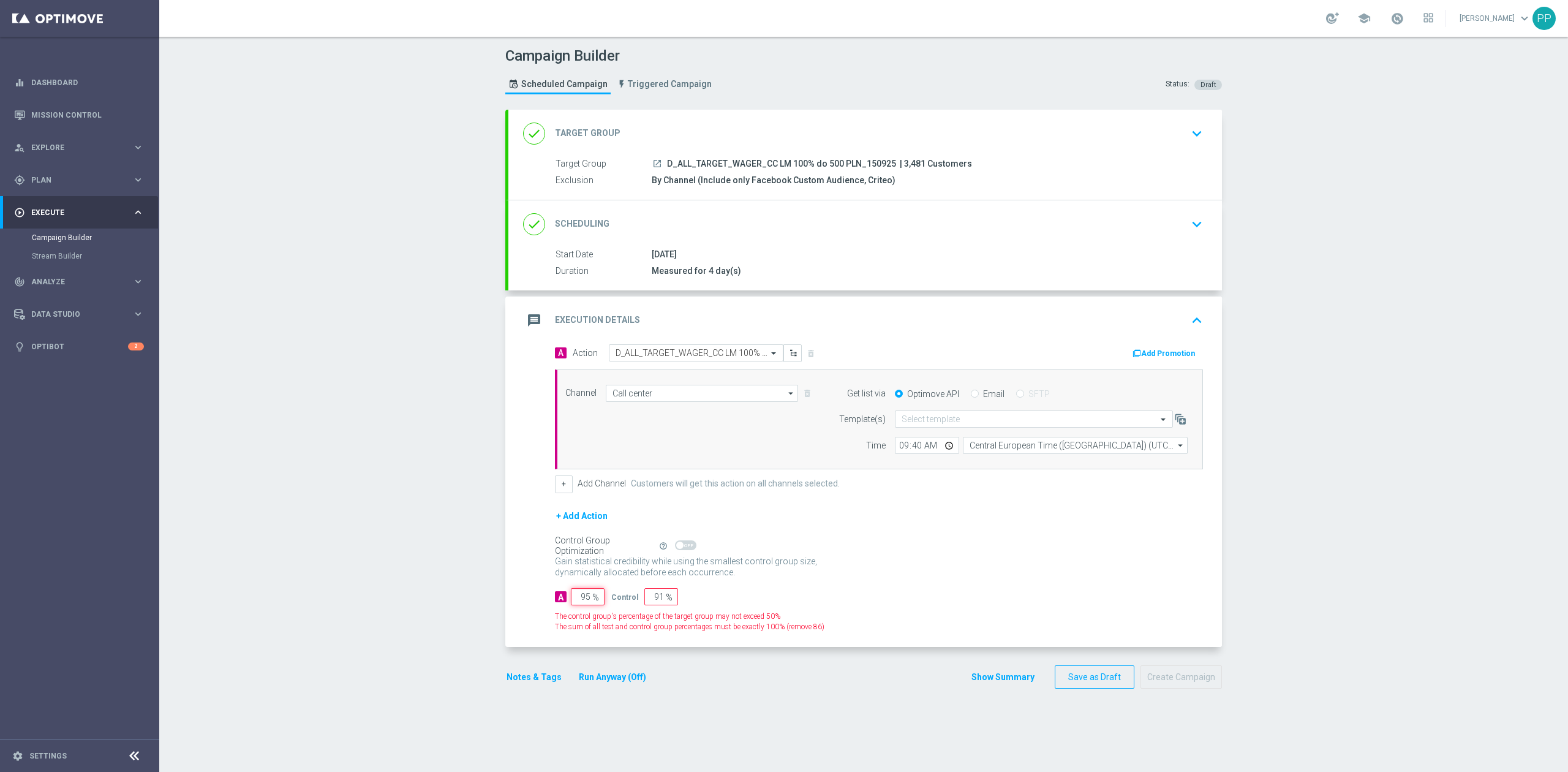
type input "5"
type input "95"
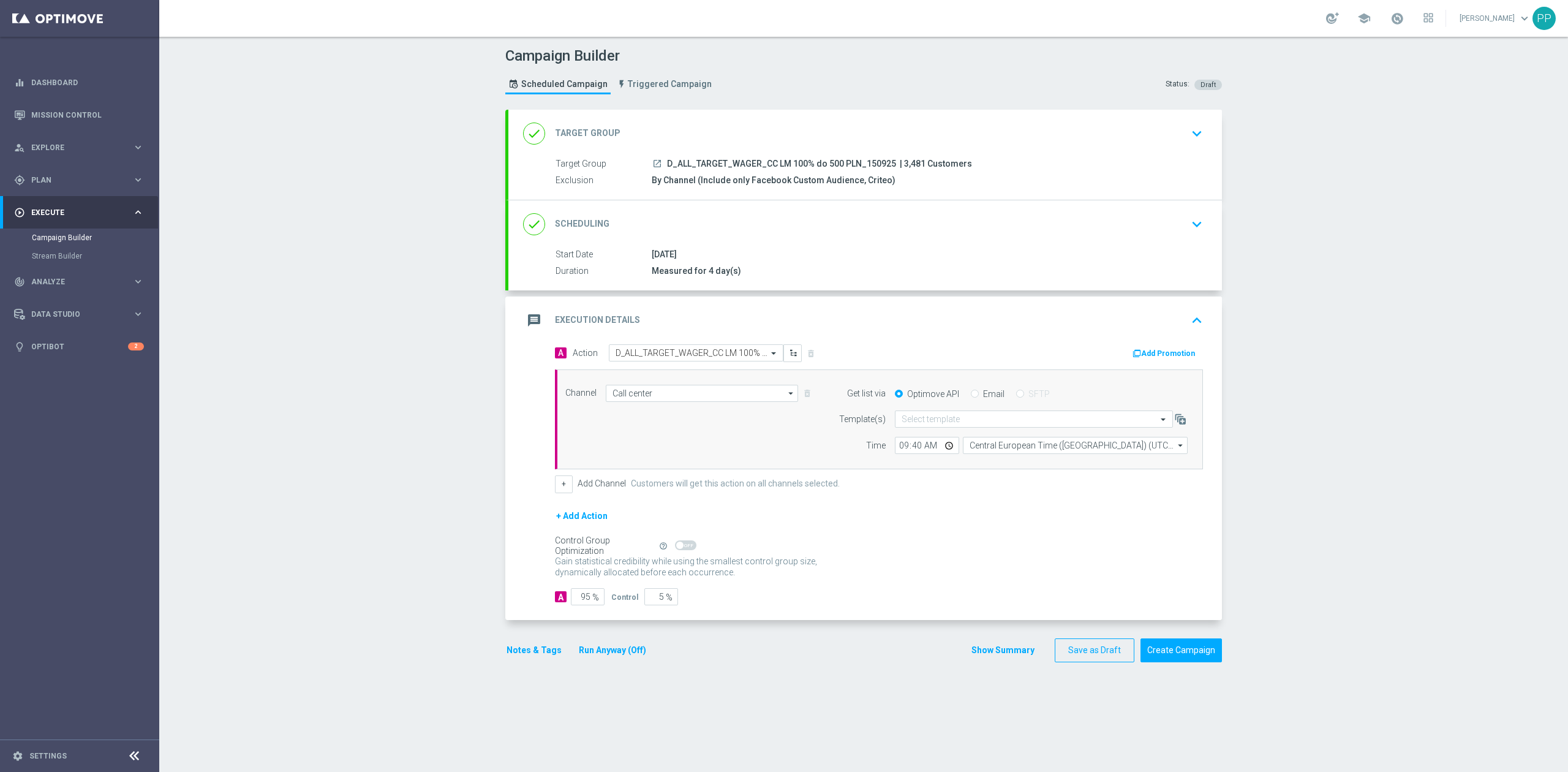
click at [424, 584] on div "Campaign Builder Scheduled Campaign Triggered Campaign Status: Draft done Targe…" at bounding box center [863, 404] width 1408 height 735
click at [533, 647] on button "Notes & Tags" at bounding box center [534, 650] width 57 height 15
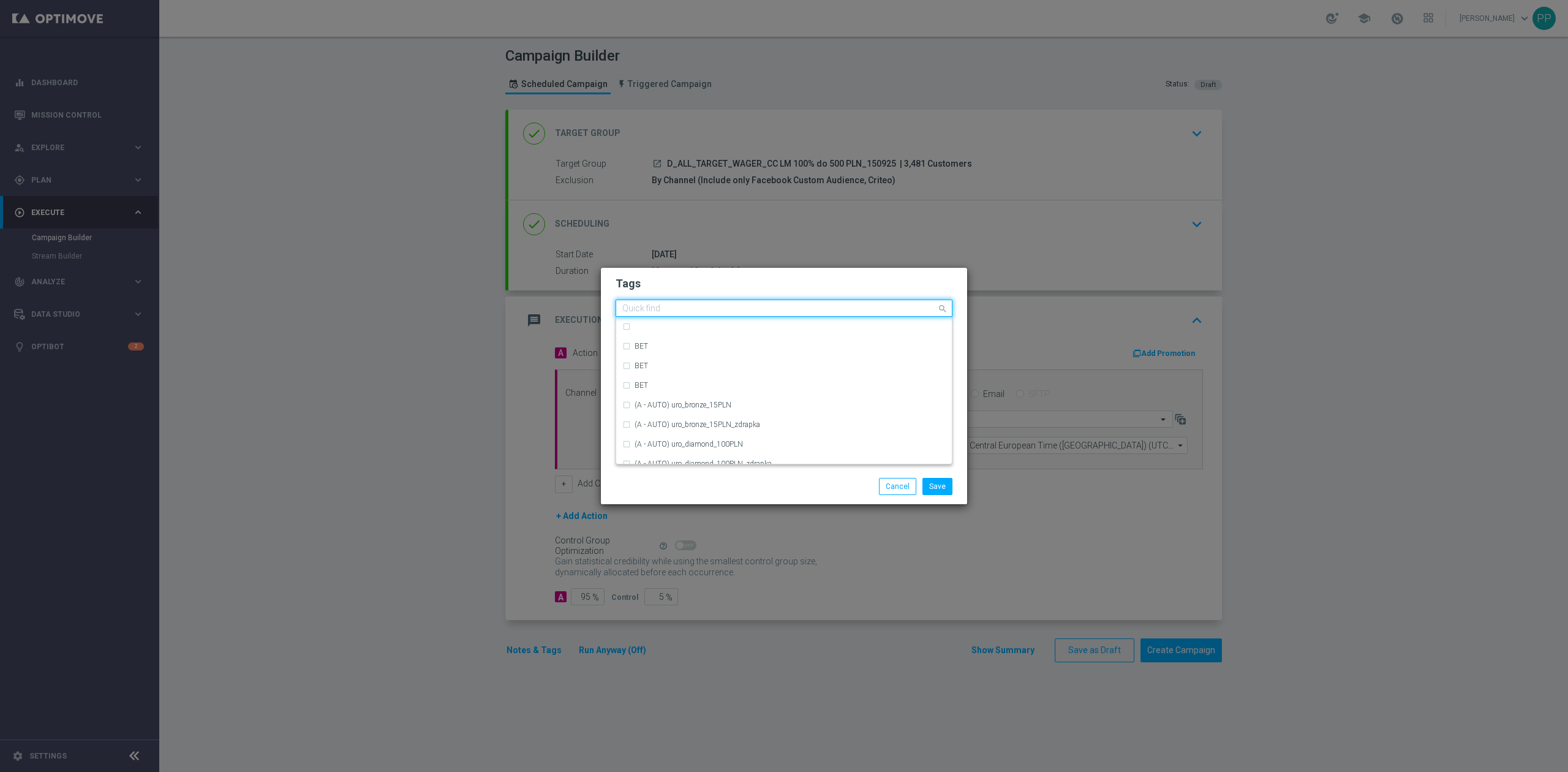
click at [667, 307] on input "text" at bounding box center [779, 309] width 314 height 11
click at [705, 354] on div "D" at bounding box center [784, 349] width 323 height 19
type input "D"
click at [694, 311] on input "D" at bounding box center [779, 309] width 314 height 11
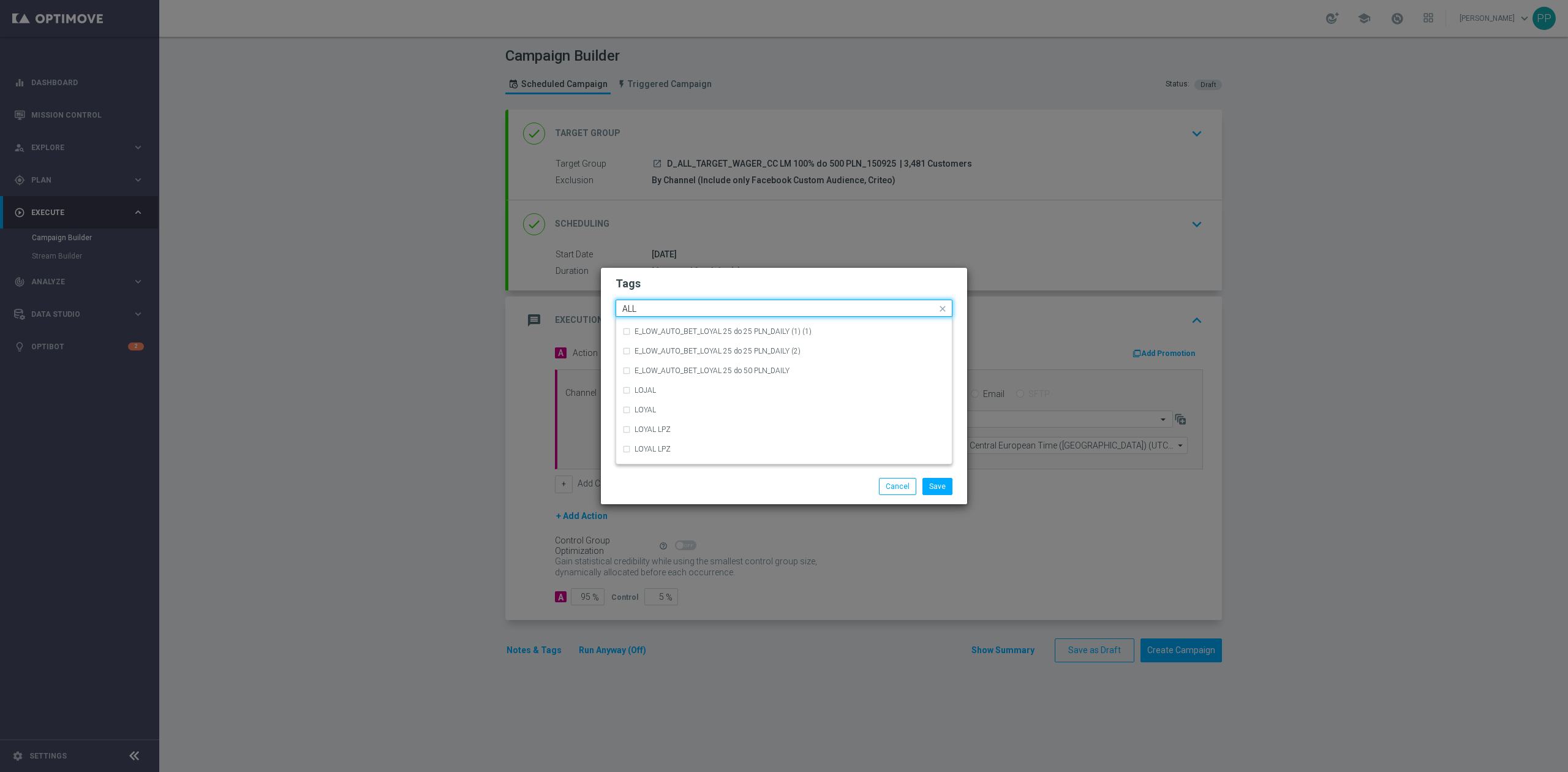
scroll to position [0, 0]
click at [664, 329] on div "ALL" at bounding box center [790, 326] width 311 height 7
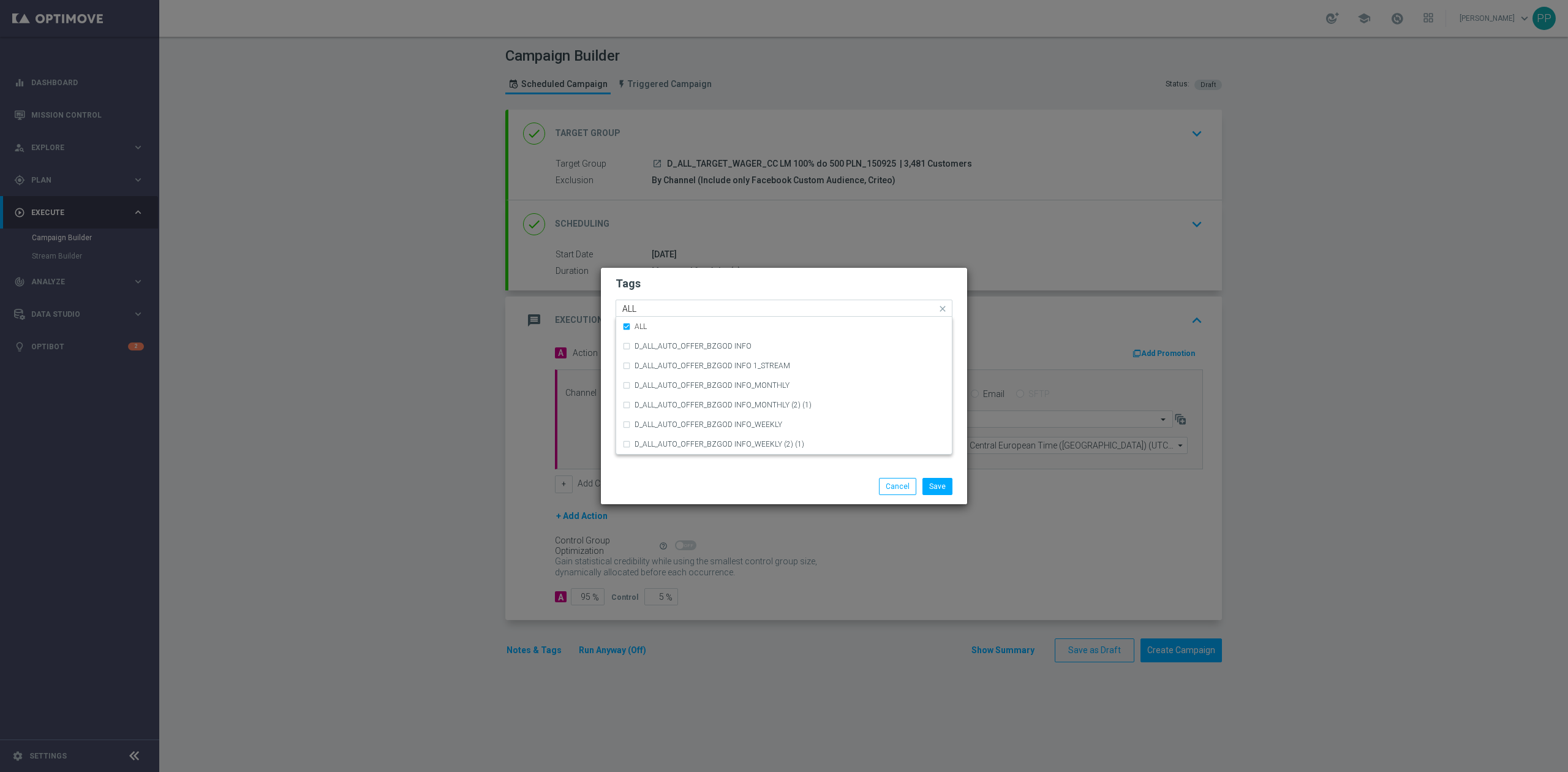
click at [665, 307] on input "ALL" at bounding box center [779, 309] width 314 height 11
type input "A"
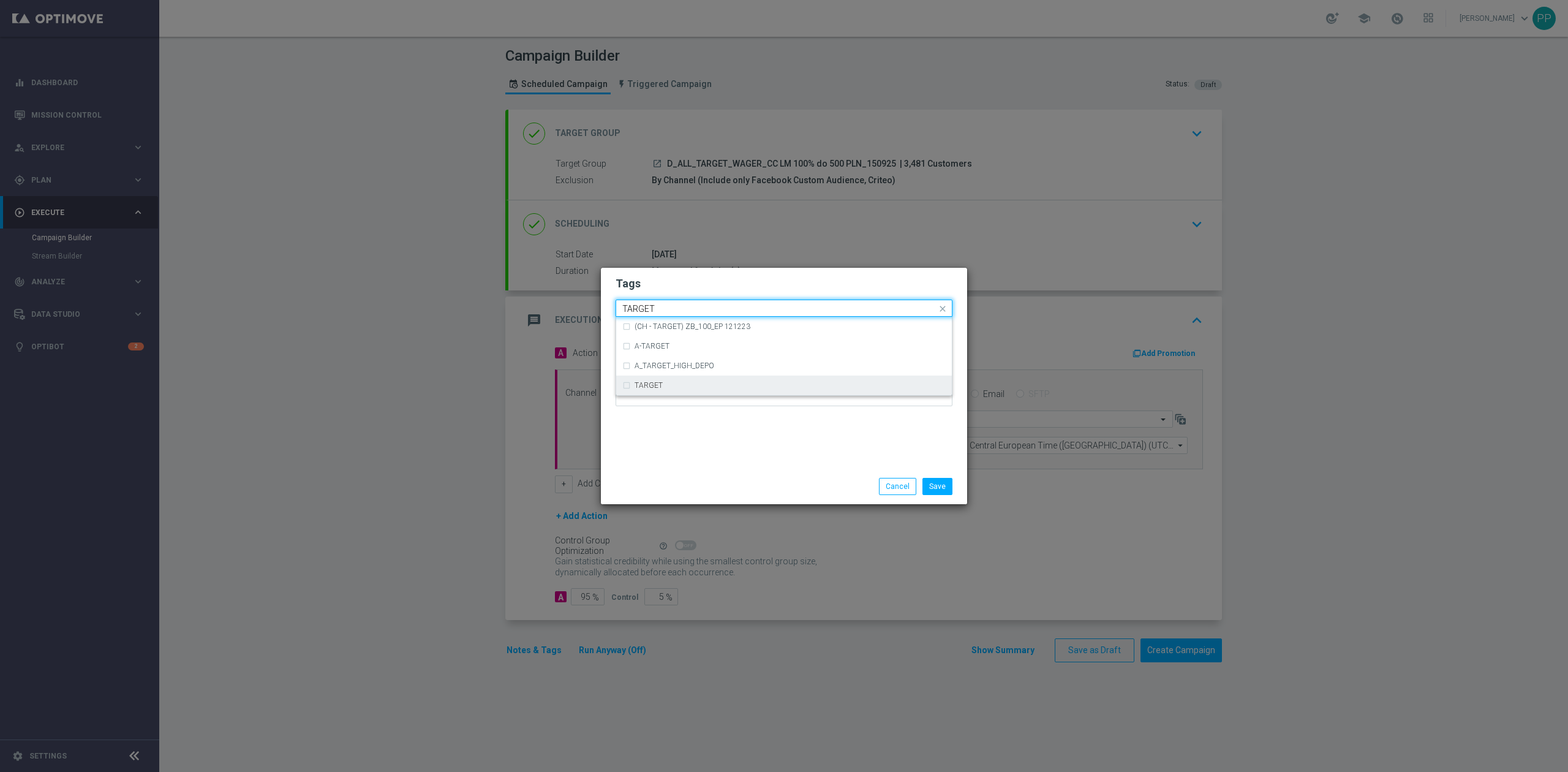
click at [656, 378] on div "TARGET" at bounding box center [784, 385] width 323 height 19
click at [672, 304] on input "TARGET" at bounding box center [779, 309] width 314 height 11
type input "T"
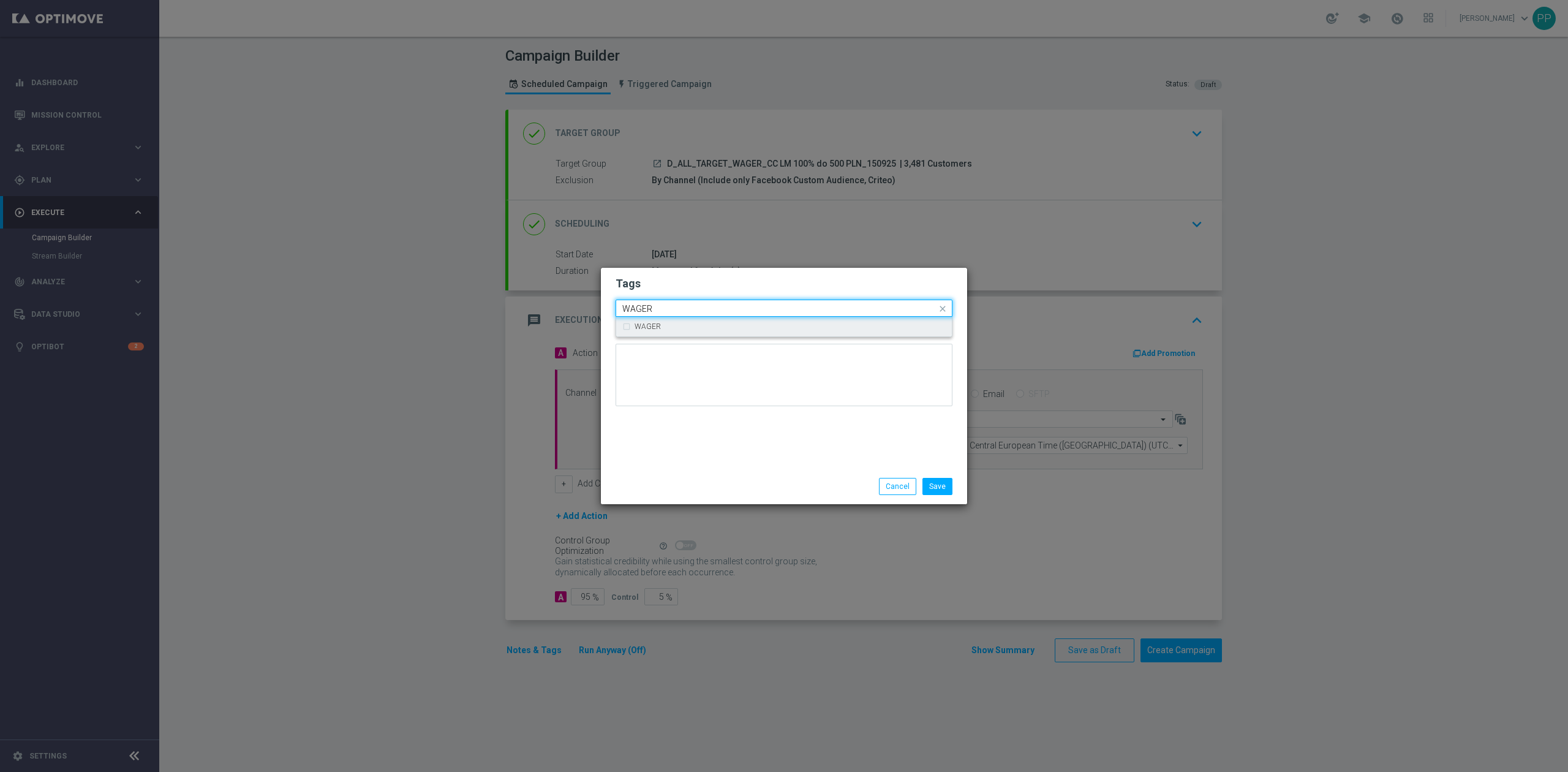
click at [660, 323] on div "WAGER" at bounding box center [790, 326] width 311 height 7
click at [672, 305] on input "WAGER" at bounding box center [779, 309] width 314 height 11
type input "W"
click at [671, 339] on div "Call Center" at bounding box center [784, 345] width 323 height 19
type input "Call"
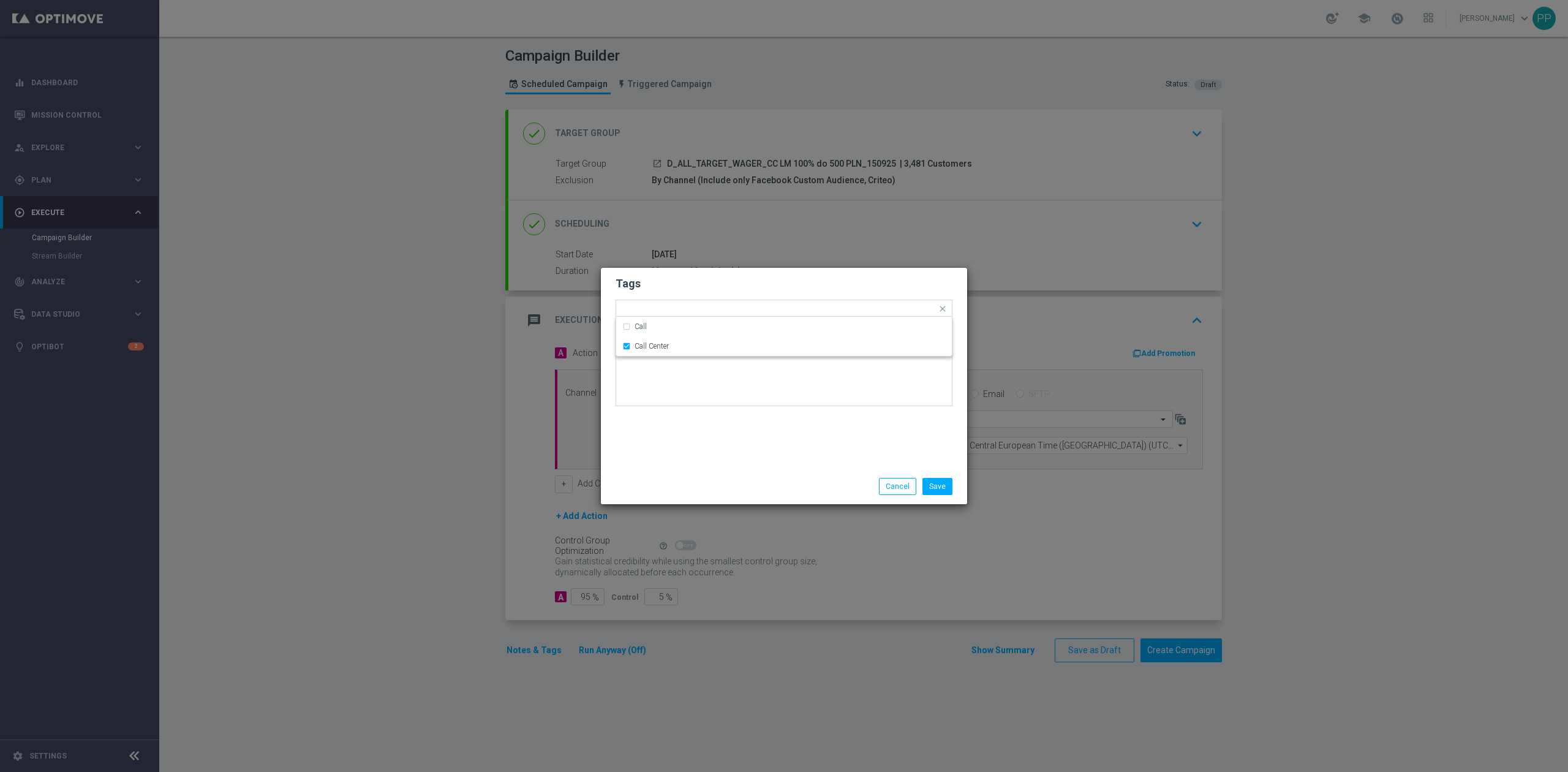
click at [711, 461] on div "Tags Quick find × D × ALL × TARGET × WAGER × Call Center Call Call Center Notes" at bounding box center [784, 368] width 366 height 201
click at [949, 492] on button "Save" at bounding box center [937, 486] width 30 height 17
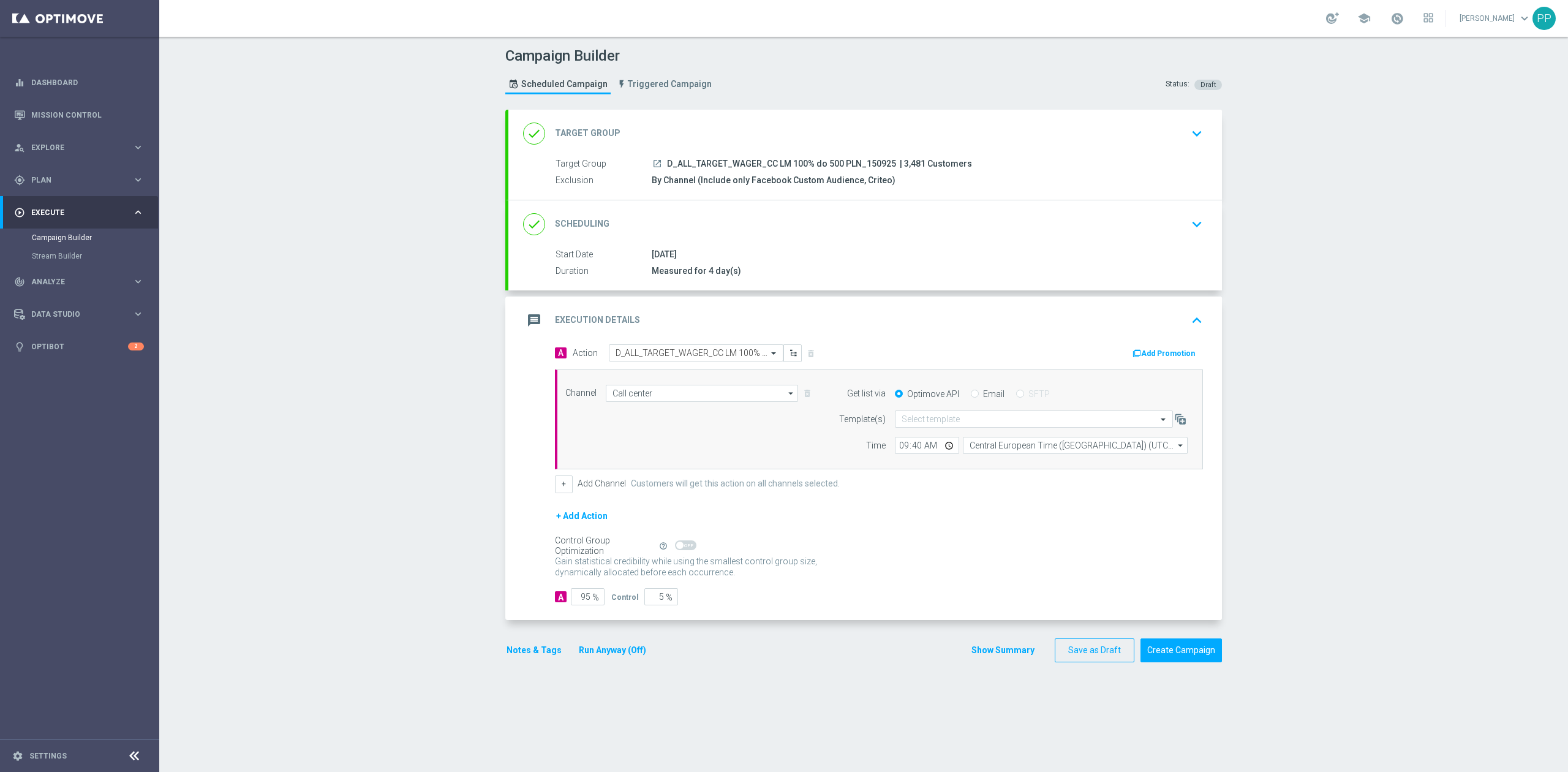
click at [831, 211] on div "done Scheduling keyboard_arrow_down" at bounding box center [865, 224] width 713 height 48
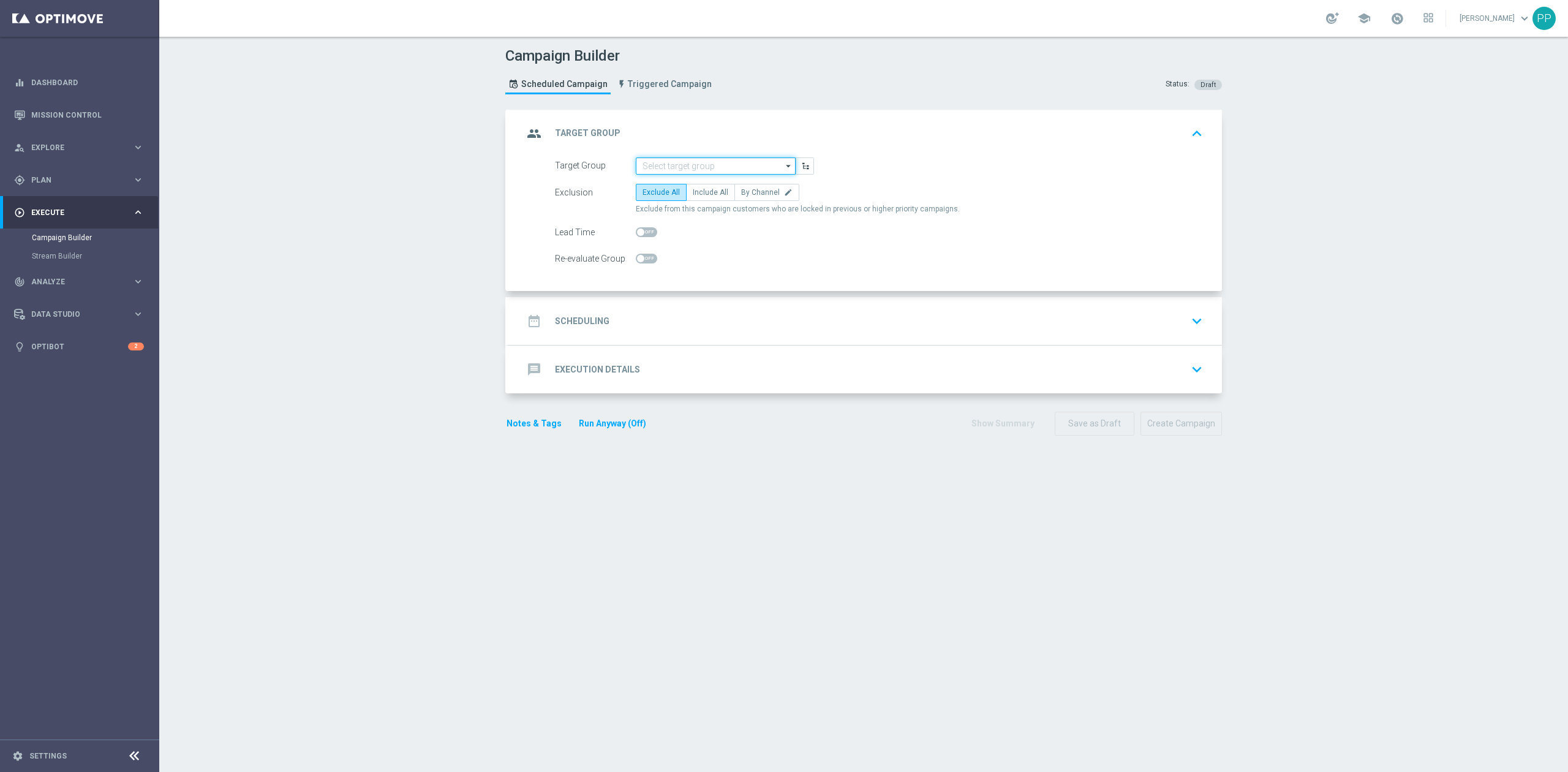
click at [701, 166] on input at bounding box center [715, 166] width 160 height 17
paste input "Lorem Ips. Dolors, am consectetura el S5, doe tempo incididun Ut labor etdolore…"
click at [701, 166] on input at bounding box center [715, 166] width 160 height 17
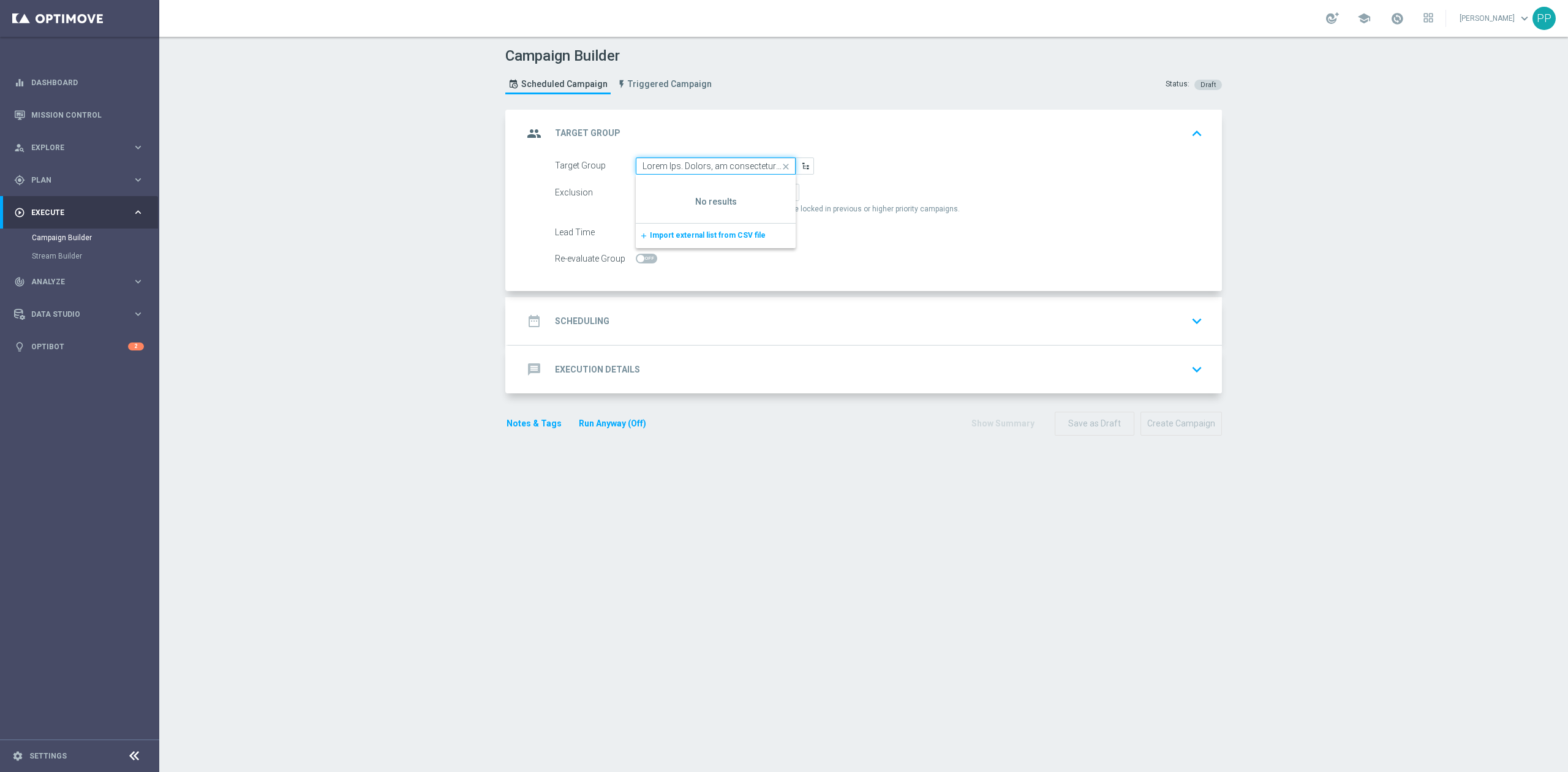
click at [674, 167] on input at bounding box center [715, 166] width 160 height 17
paste input "D_ALL_TARGET_WAGER_CC LM 100% do 500 PLN_150925"
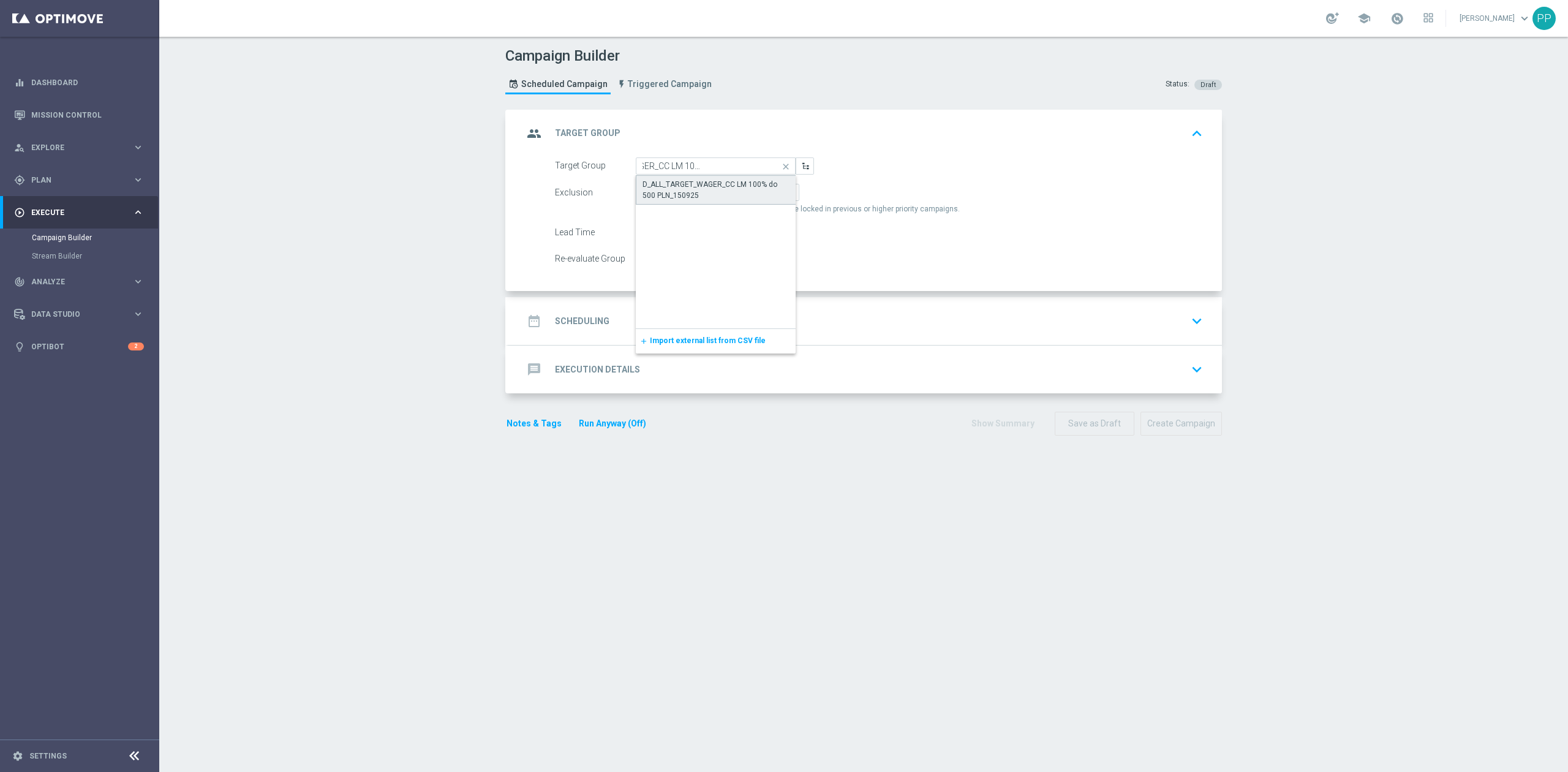
click at [683, 179] on div "D_ALL_TARGET_WAGER_CC LM 100% do 500 PLN_150925" at bounding box center [716, 190] width 147 height 22
type input "D_ALL_TARGET_WAGER_CC LM 100% do 500 PLN_150925"
click at [743, 192] on span "By Channel" at bounding box center [761, 192] width 39 height 9
click at [743, 192] on input "By Channel edit" at bounding box center [745, 194] width 8 height 8
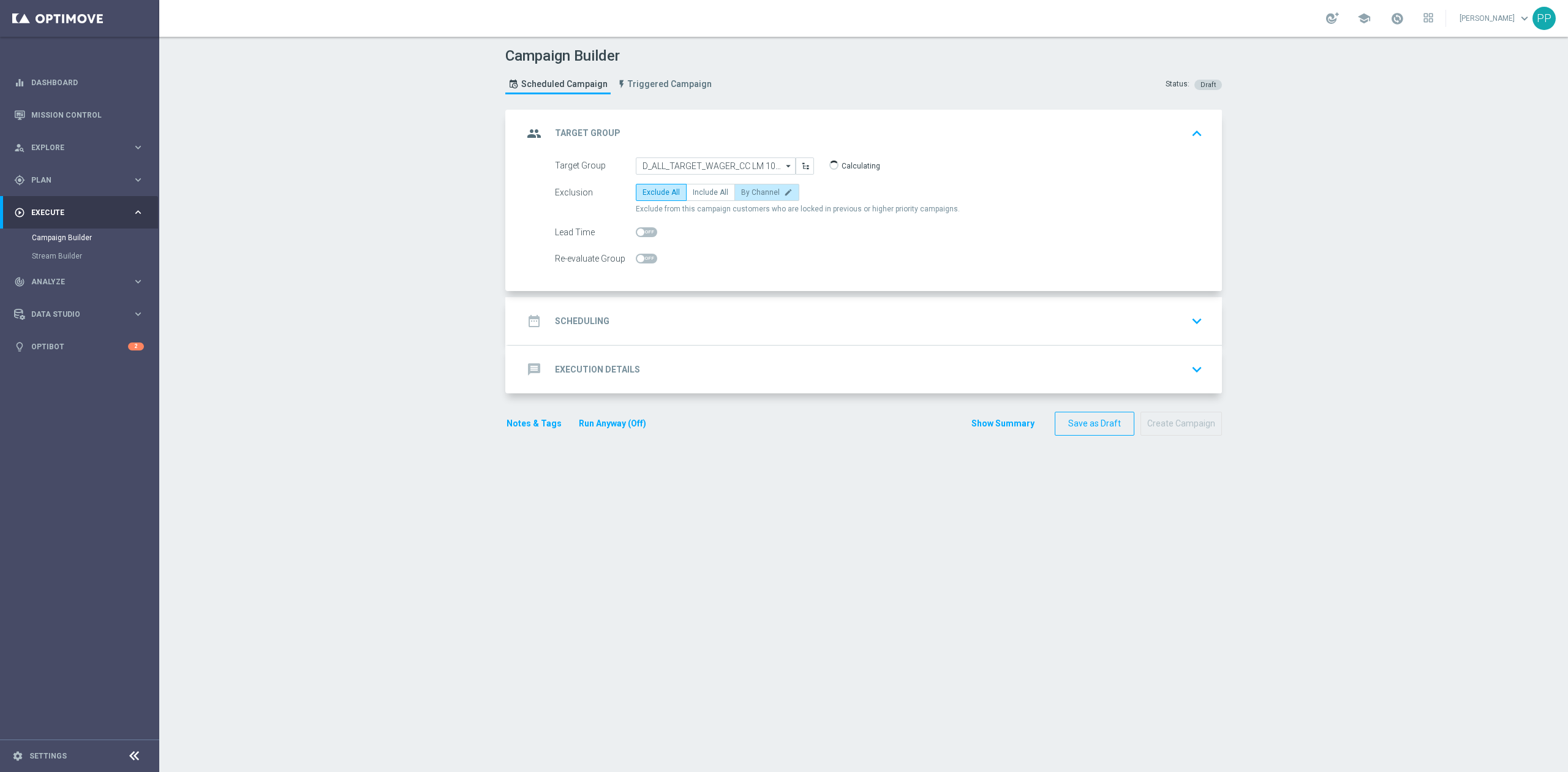
radio input "true"
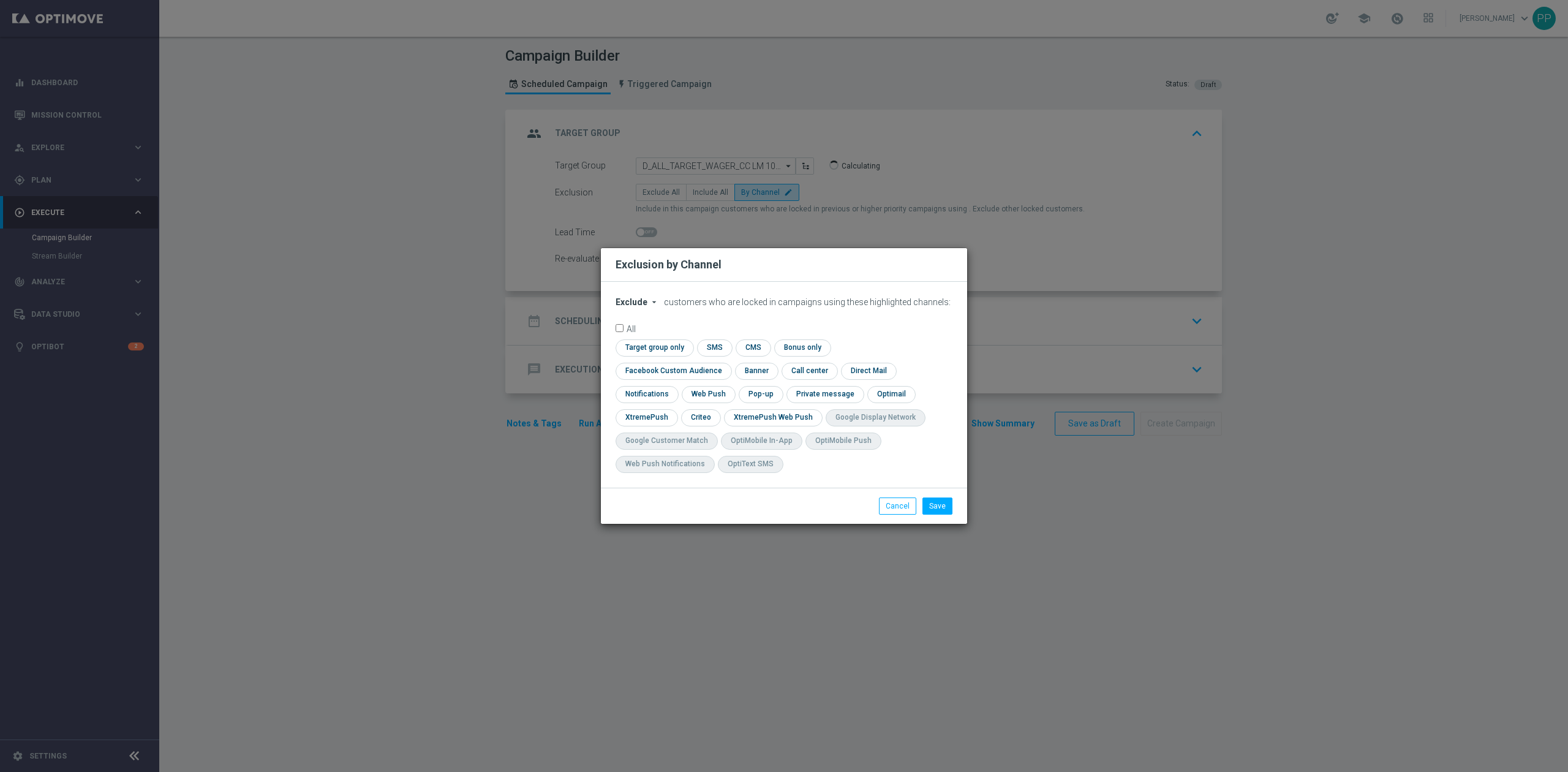
click at [635, 307] on span "Exclude" at bounding box center [632, 302] width 32 height 10
click at [0, 0] on span "Include" at bounding box center [0, 0] width 0 height 0
click at [855, 349] on form "Include arrow_drop_down × Include customers who are locked in campaigns using t…" at bounding box center [784, 388] width 337 height 182
click at [727, 363] on input "checkbox" at bounding box center [671, 371] width 111 height 17
checkbox input "true"
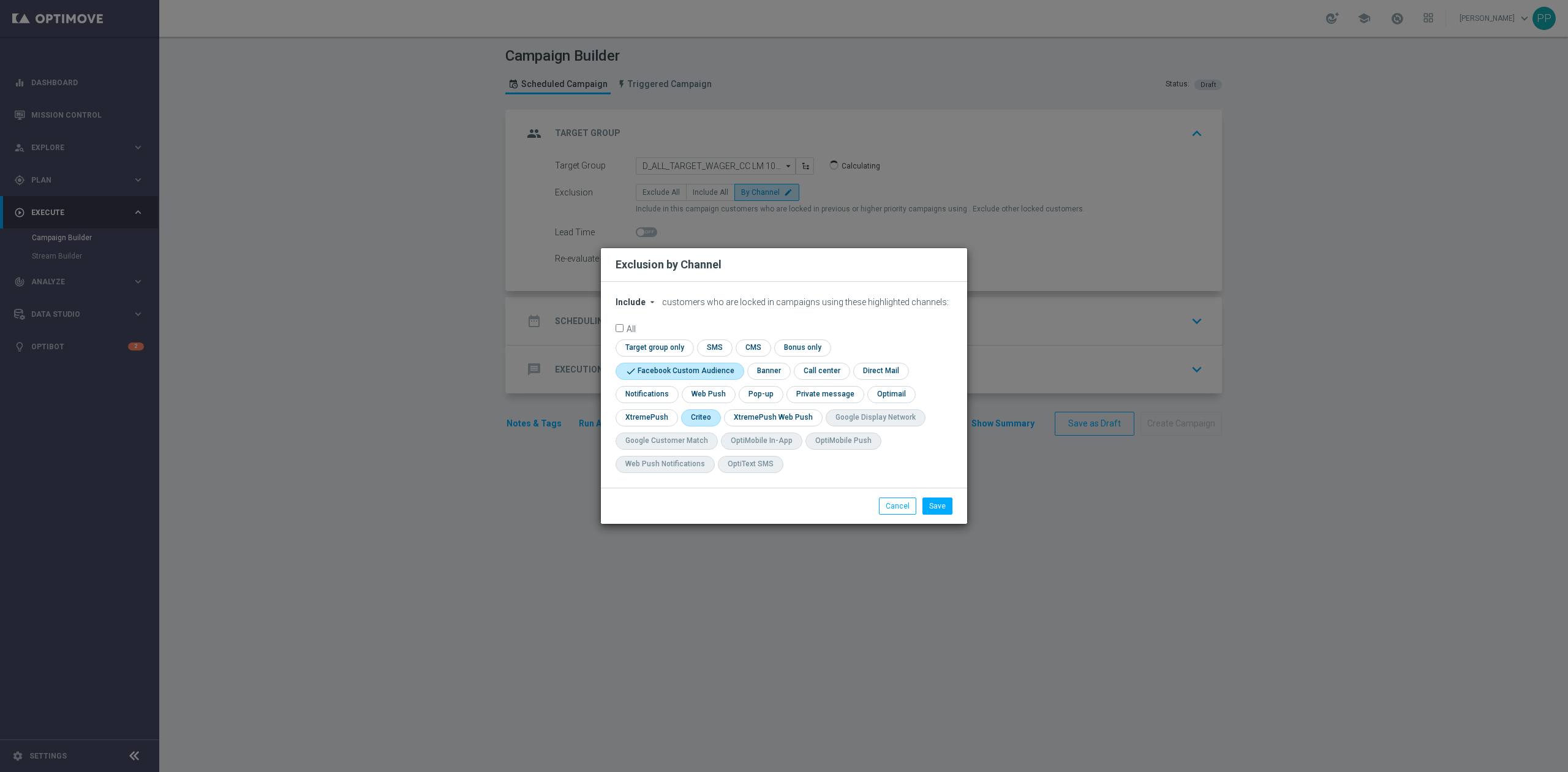
click at [701, 414] on input "checkbox" at bounding box center [700, 417] width 38 height 17
checkbox input "true"
click at [930, 510] on button "Save" at bounding box center [937, 506] width 30 height 17
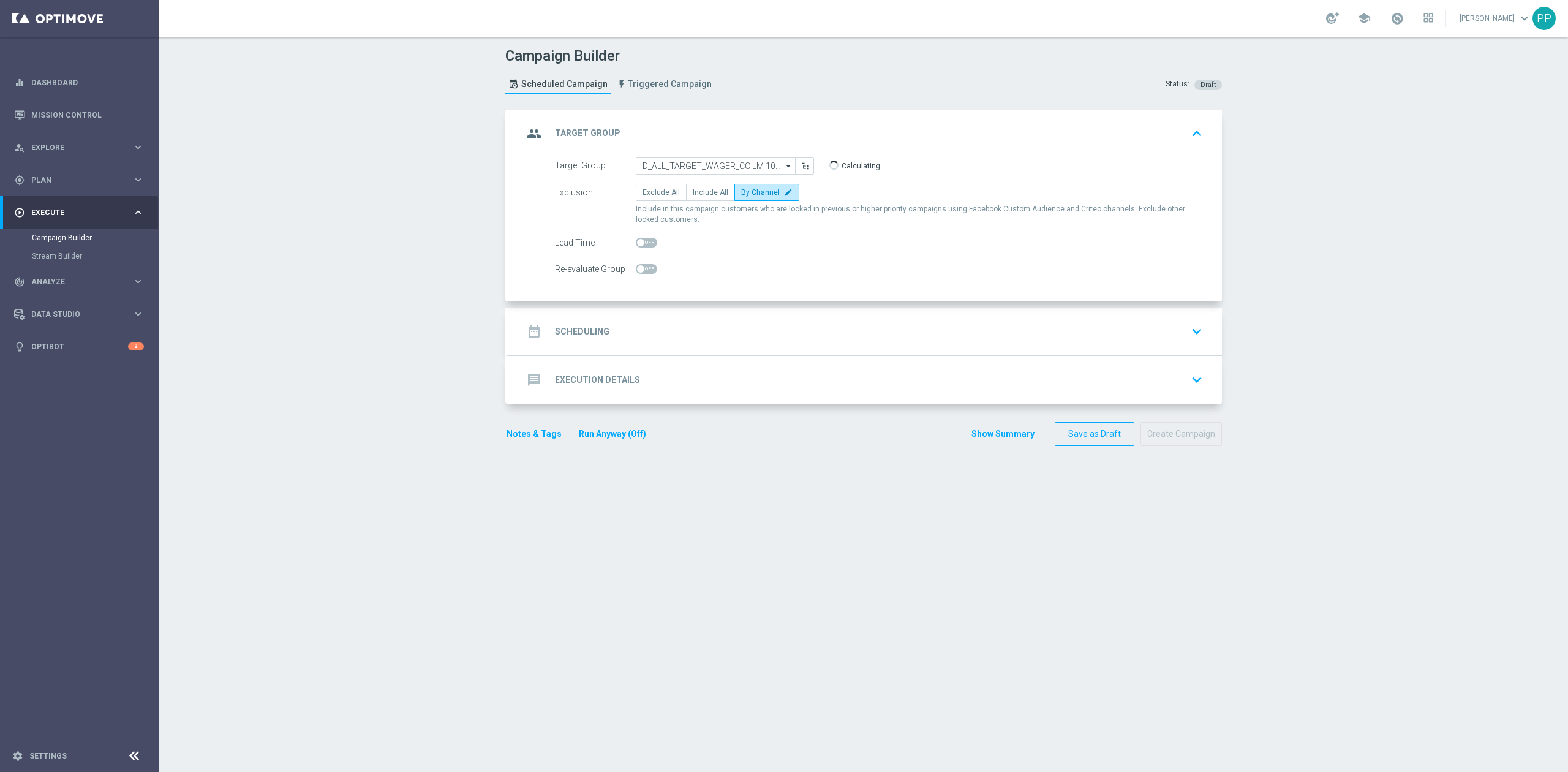
click at [675, 319] on div "date_range Scheduling keyboard_arrow_down" at bounding box center [865, 331] width 713 height 48
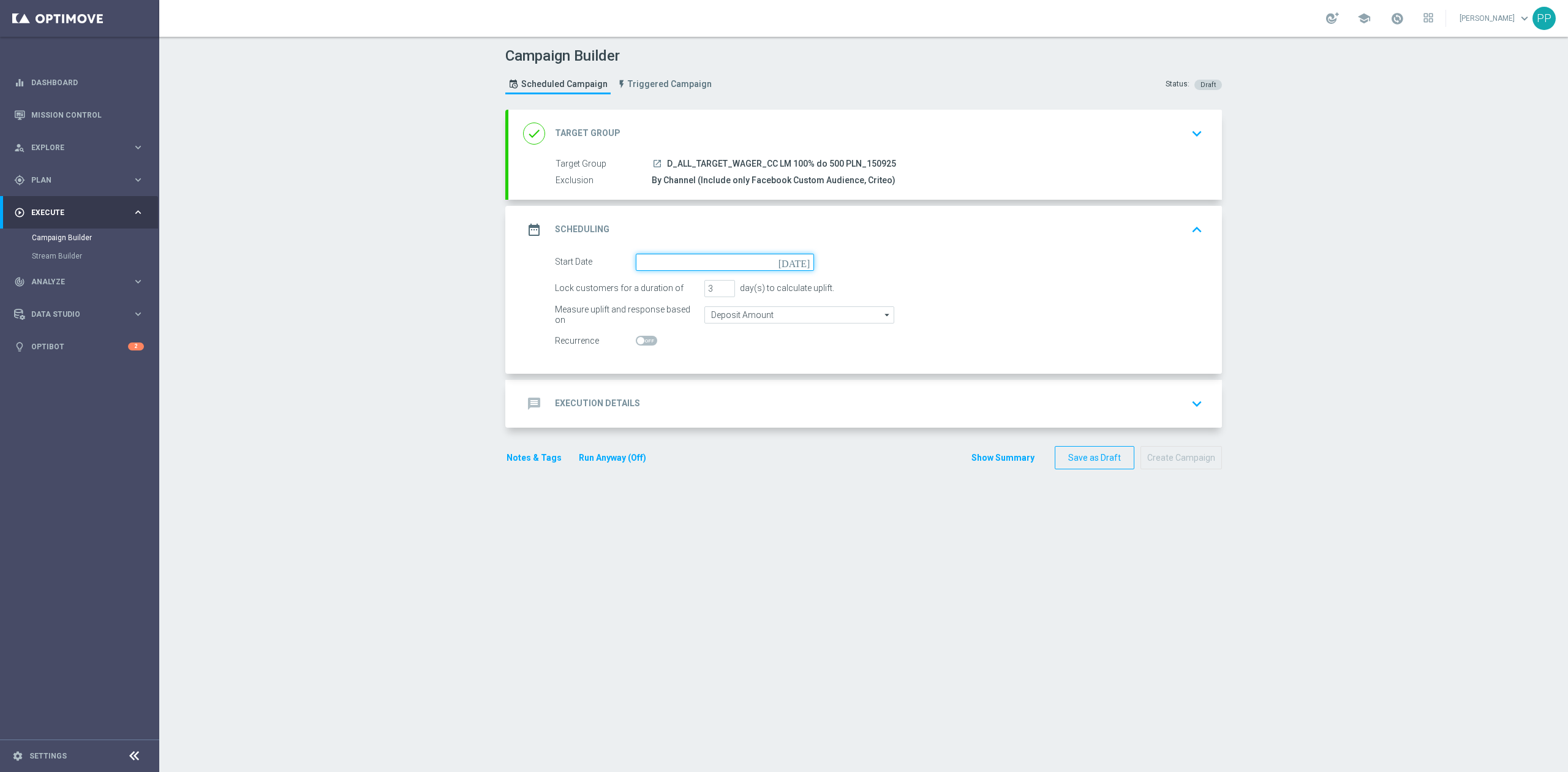
click at [675, 254] on input at bounding box center [725, 262] width 178 height 17
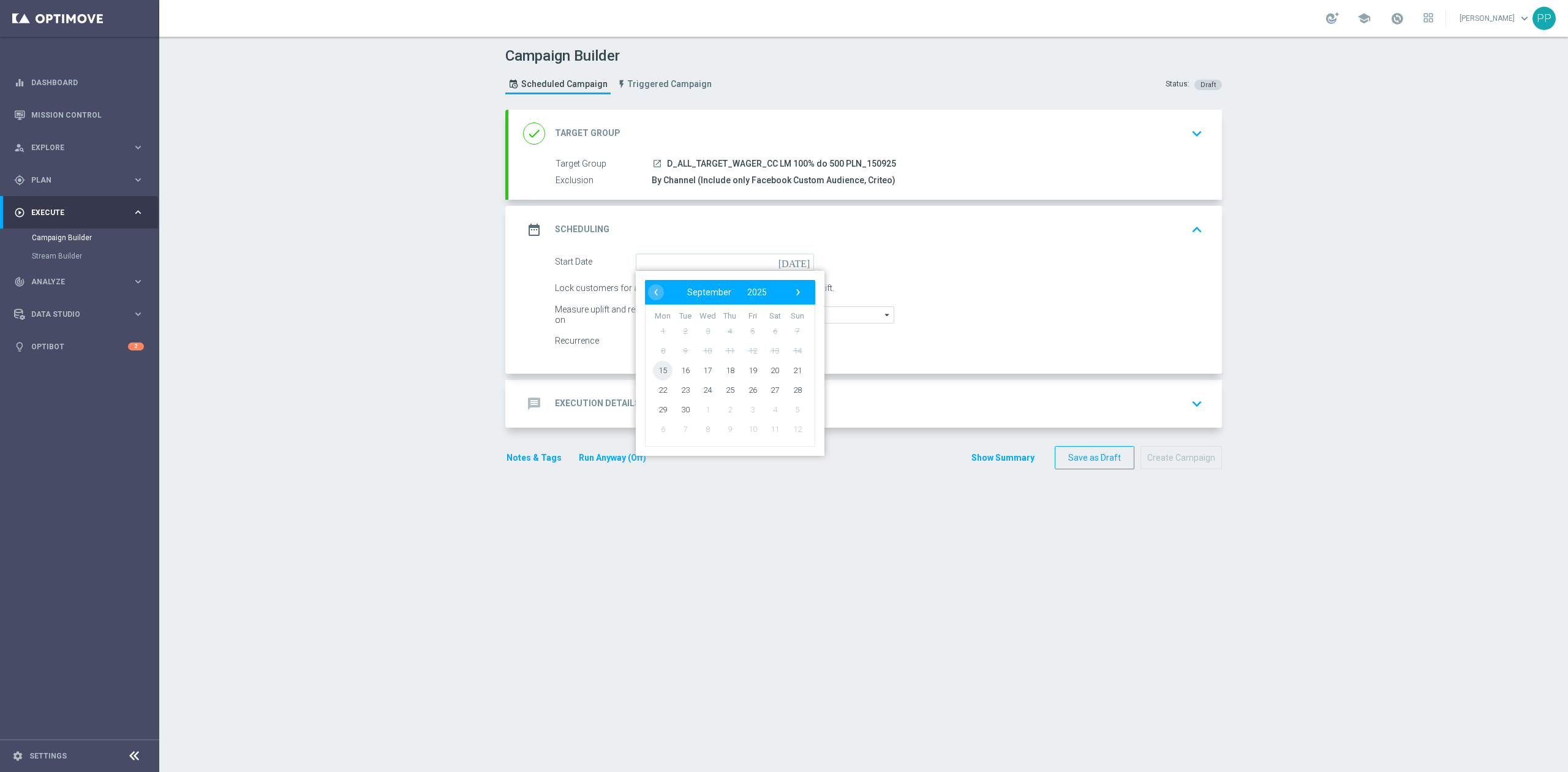
click at [662, 368] on span "15" at bounding box center [662, 369] width 19 height 19
type input "[DATE]"
drag, startPoint x: 712, startPoint y: 288, endPoint x: 696, endPoint y: 291, distance: 16.3
click at [696, 291] on div "Lock customers for a duration of 3 day(s) to calculate uplift." at bounding box center [879, 288] width 666 height 17
type input "4"
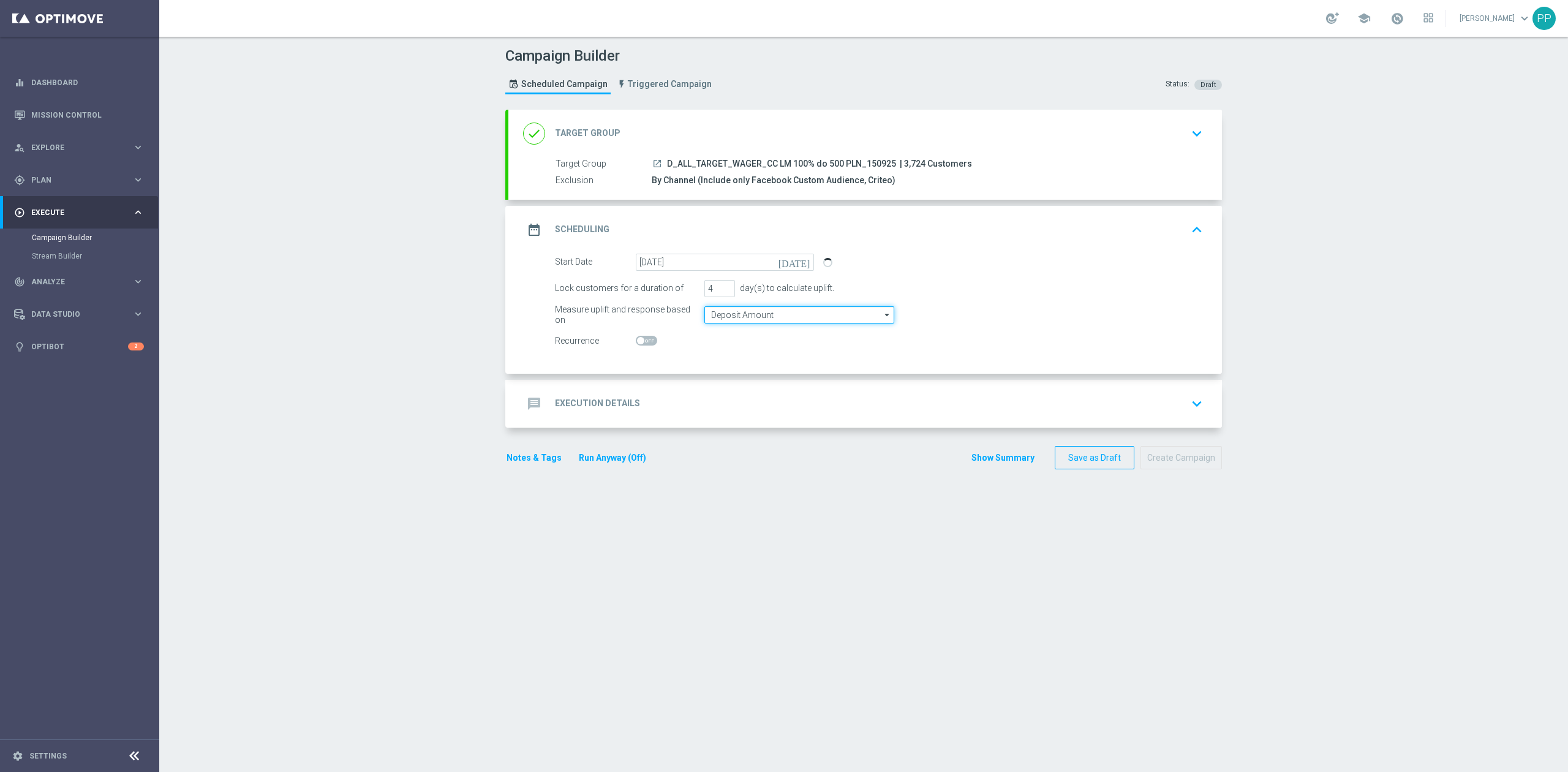
click at [718, 319] on input "Deposit Amount" at bounding box center [799, 315] width 190 height 17
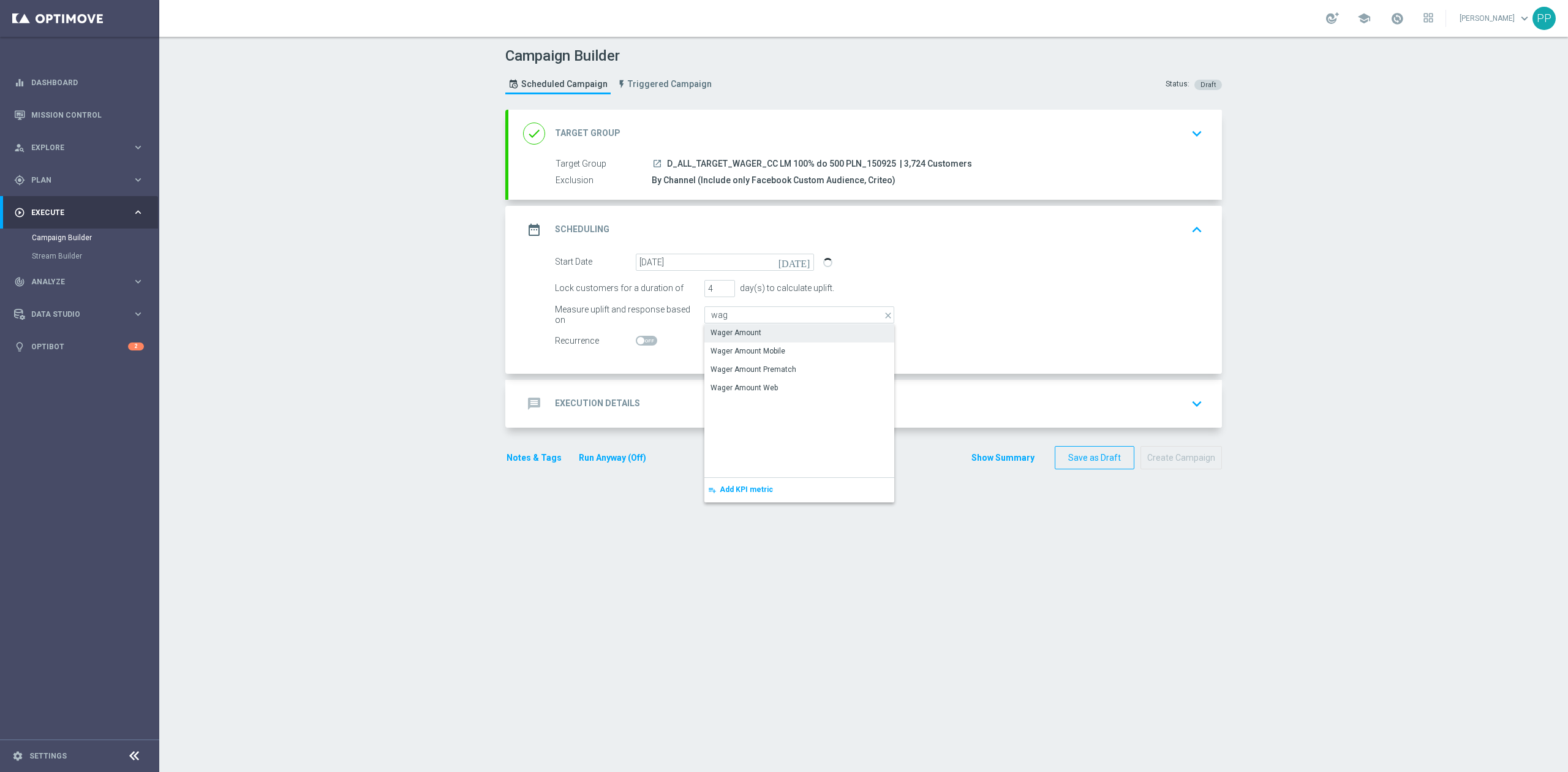
click at [719, 329] on div "Wager Amount" at bounding box center [736, 333] width 51 height 11
type input "Wager Amount"
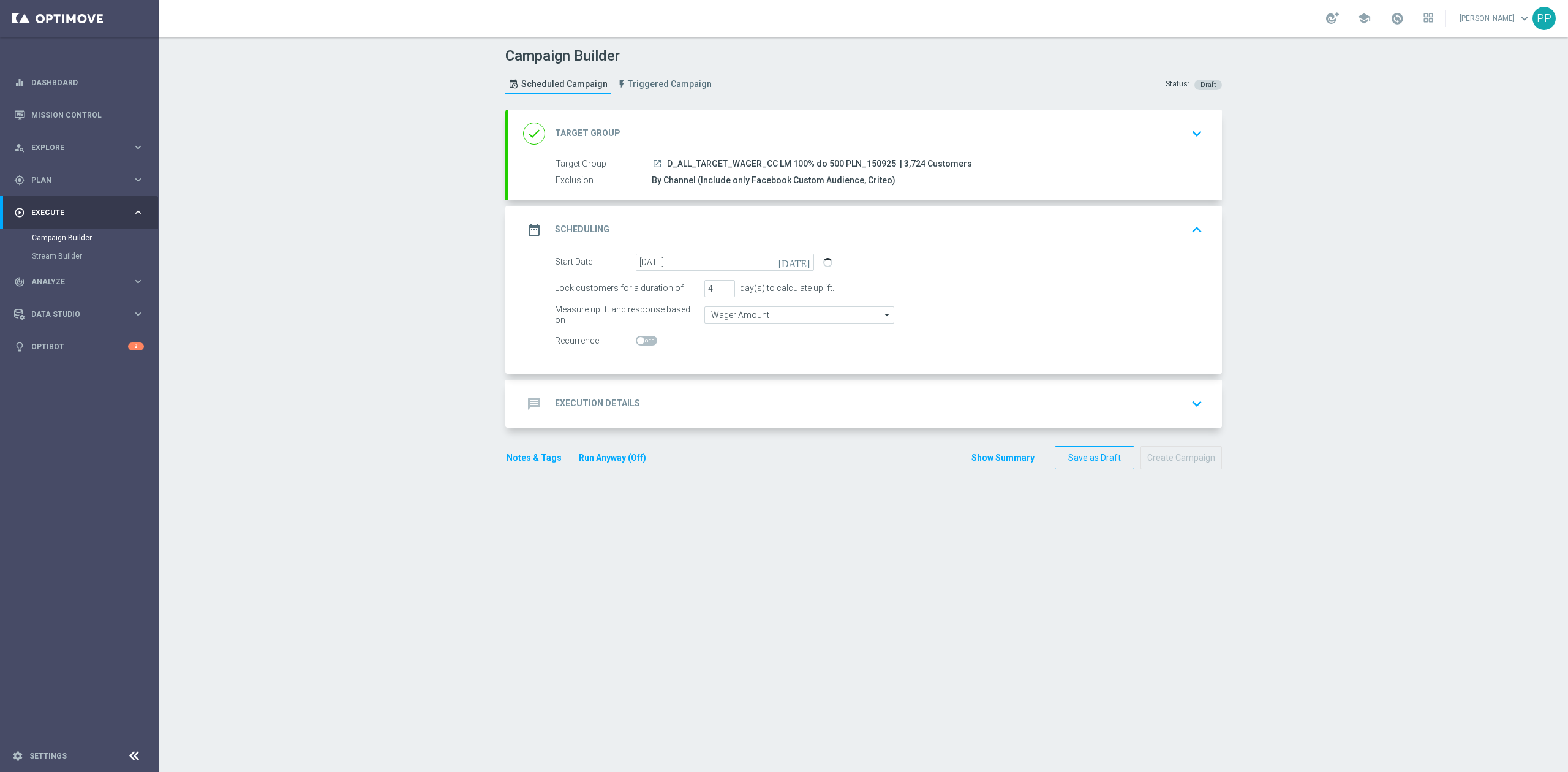
click at [681, 397] on div "message Execution Details keyboard_arrow_down" at bounding box center [865, 403] width 684 height 23
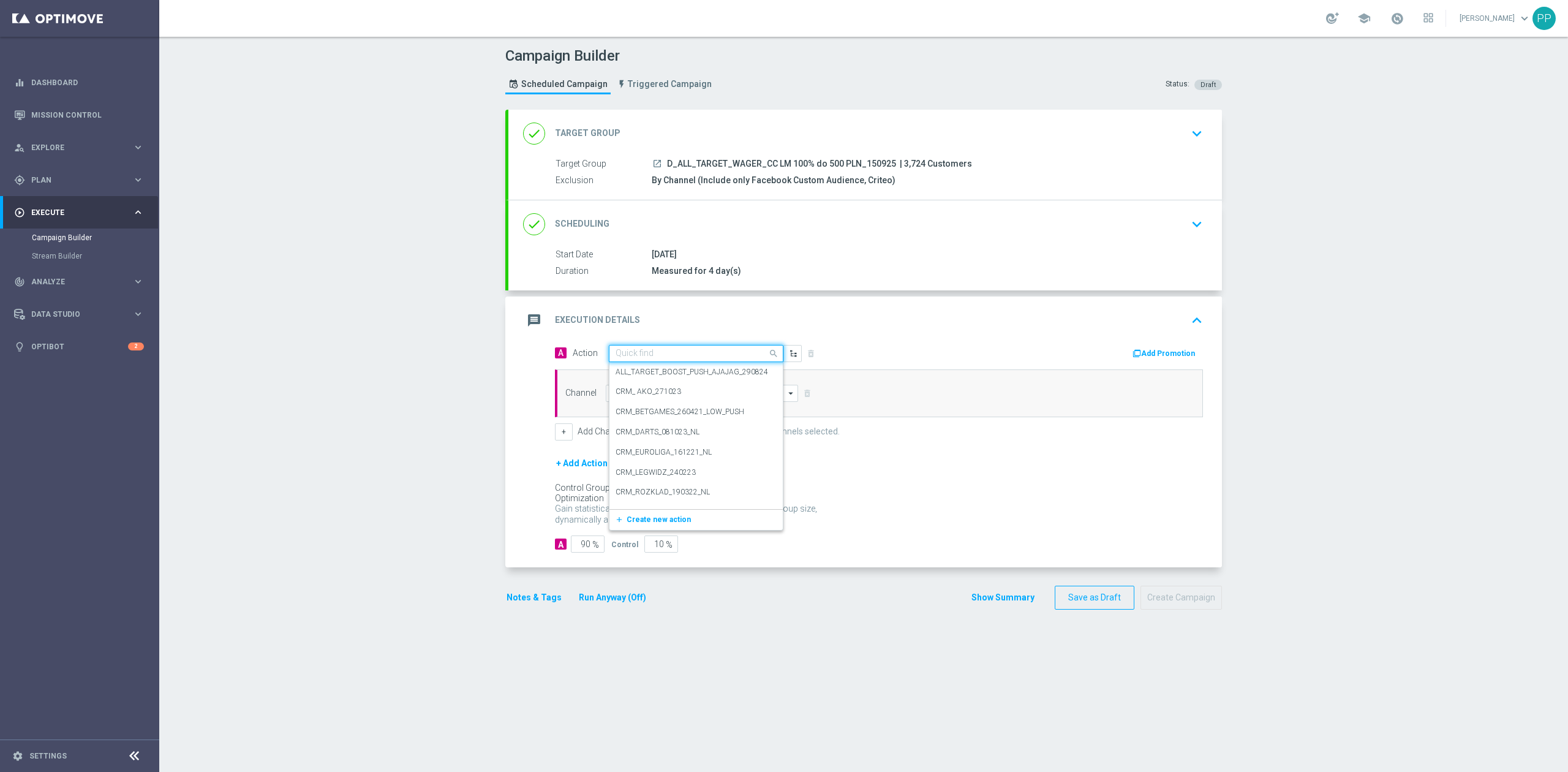
click at [668, 358] on input "text" at bounding box center [684, 354] width 137 height 11
paste input "D_ALL_TARGET_WAGER_CC LM 100% do 500 PLN_150925"
type input "D_ALL_TARGET_WAGER_CC LM 100% do 500 PLN_150925"
click at [669, 381] on div "D_ALL_TARGET_WAGER_CC LM 100% do 500 PLN_150925 edit" at bounding box center [696, 375] width 161 height 20
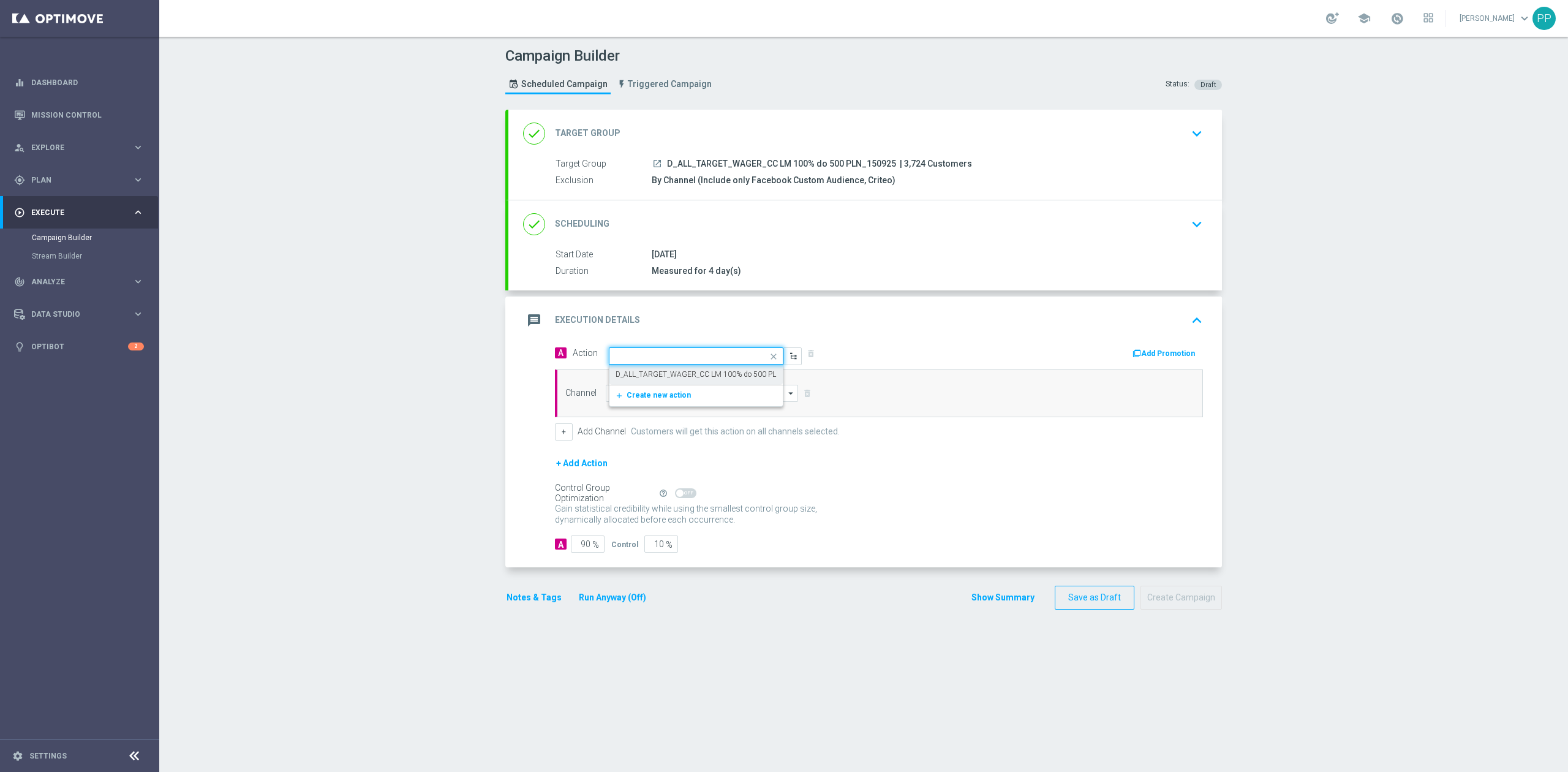
scroll to position [0, 0]
click at [681, 395] on input at bounding box center [702, 393] width 192 height 17
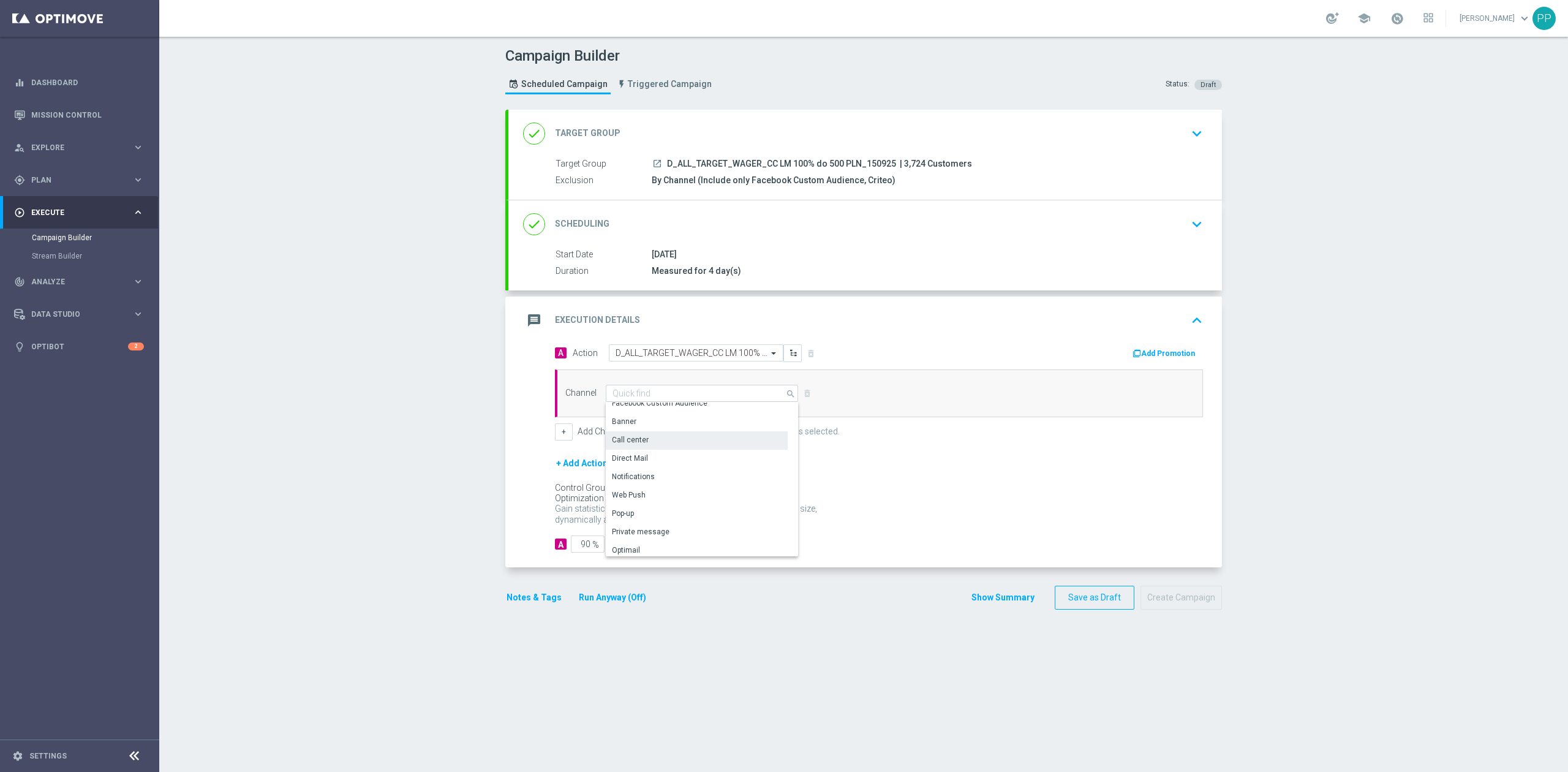
click at [642, 441] on div "Call center" at bounding box center [697, 440] width 182 height 17
type input "Call center"
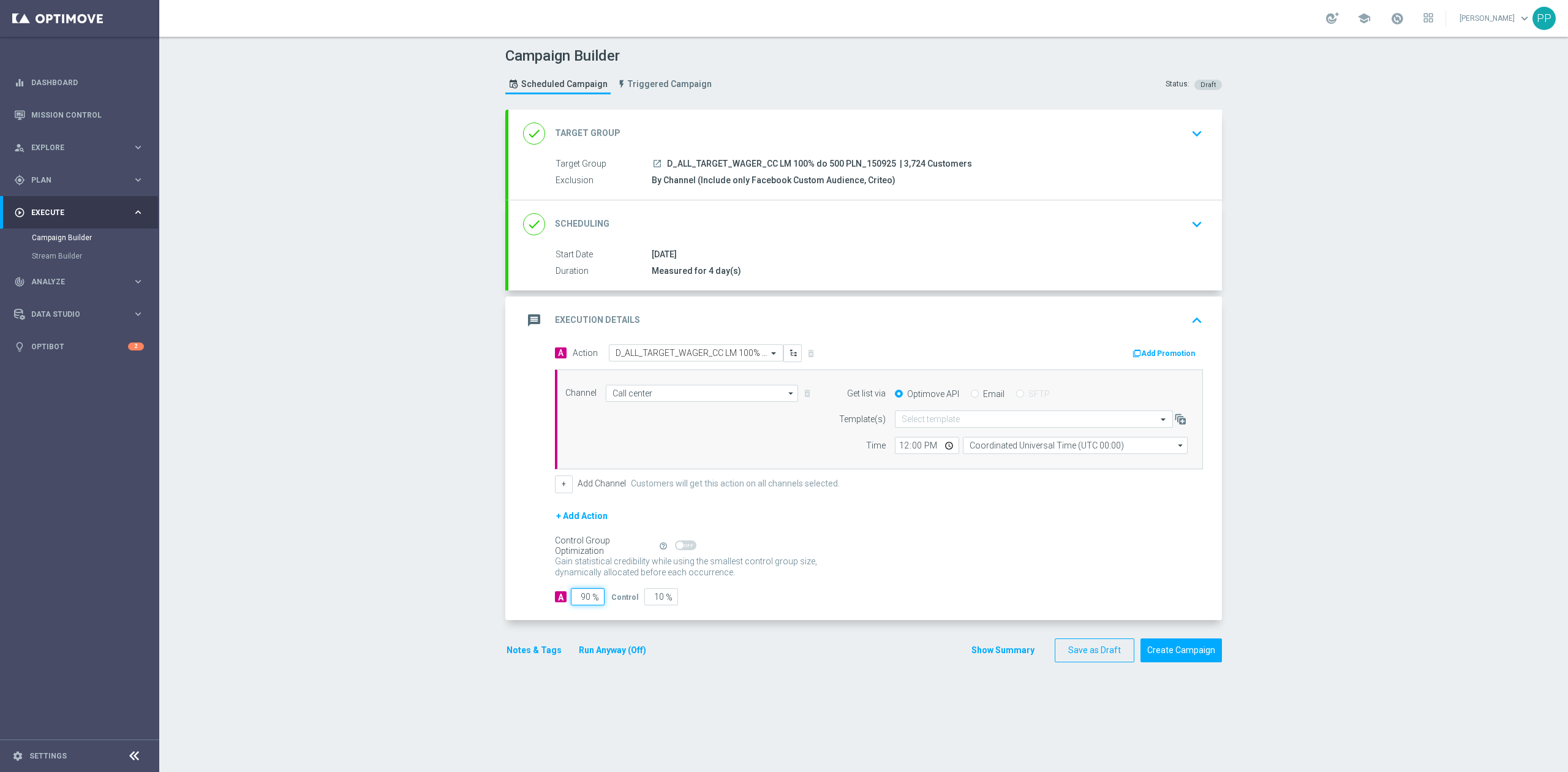
click at [584, 596] on input "90" at bounding box center [588, 596] width 33 height 17
type input "9"
type input "91"
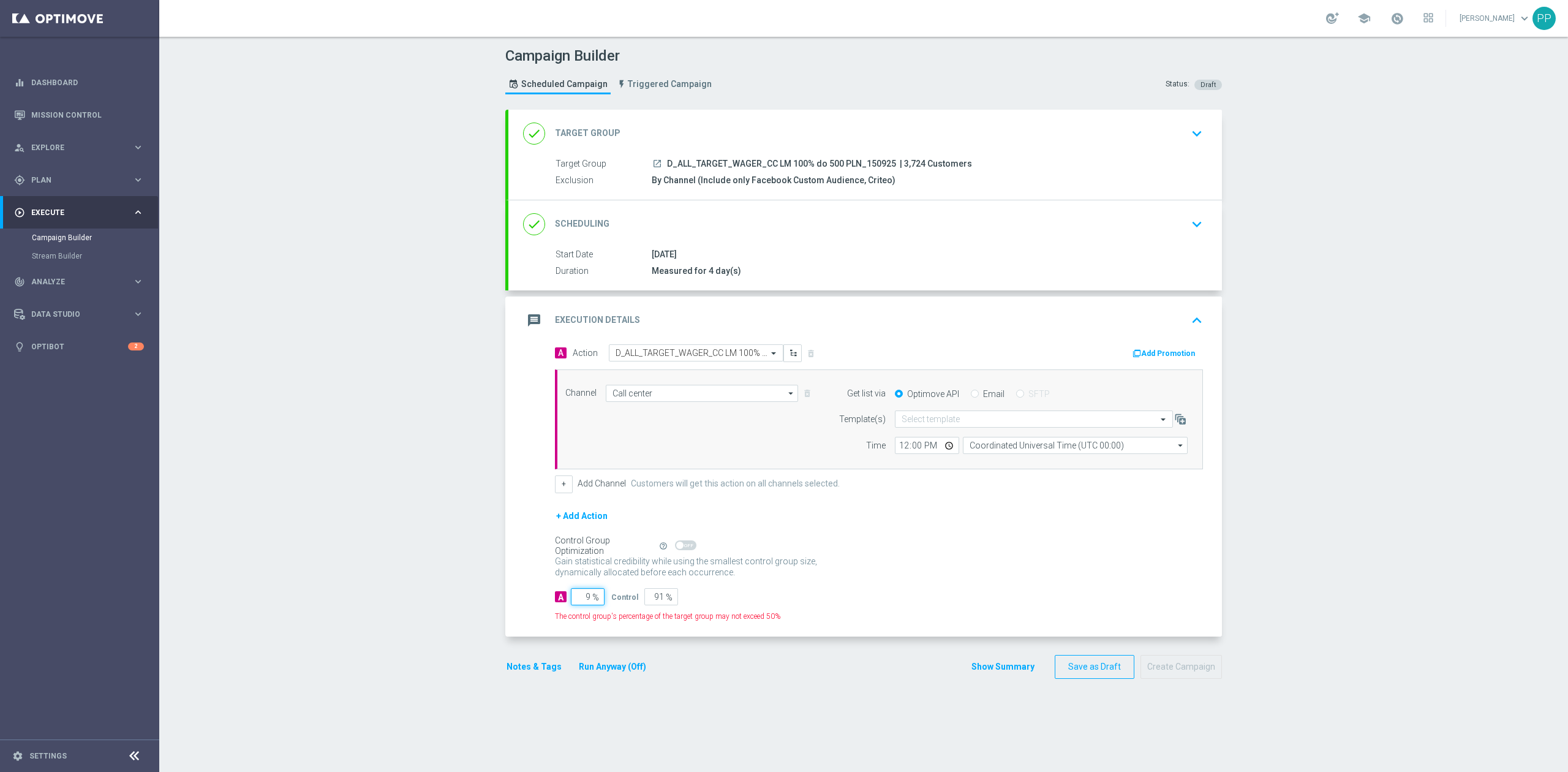
type input "95"
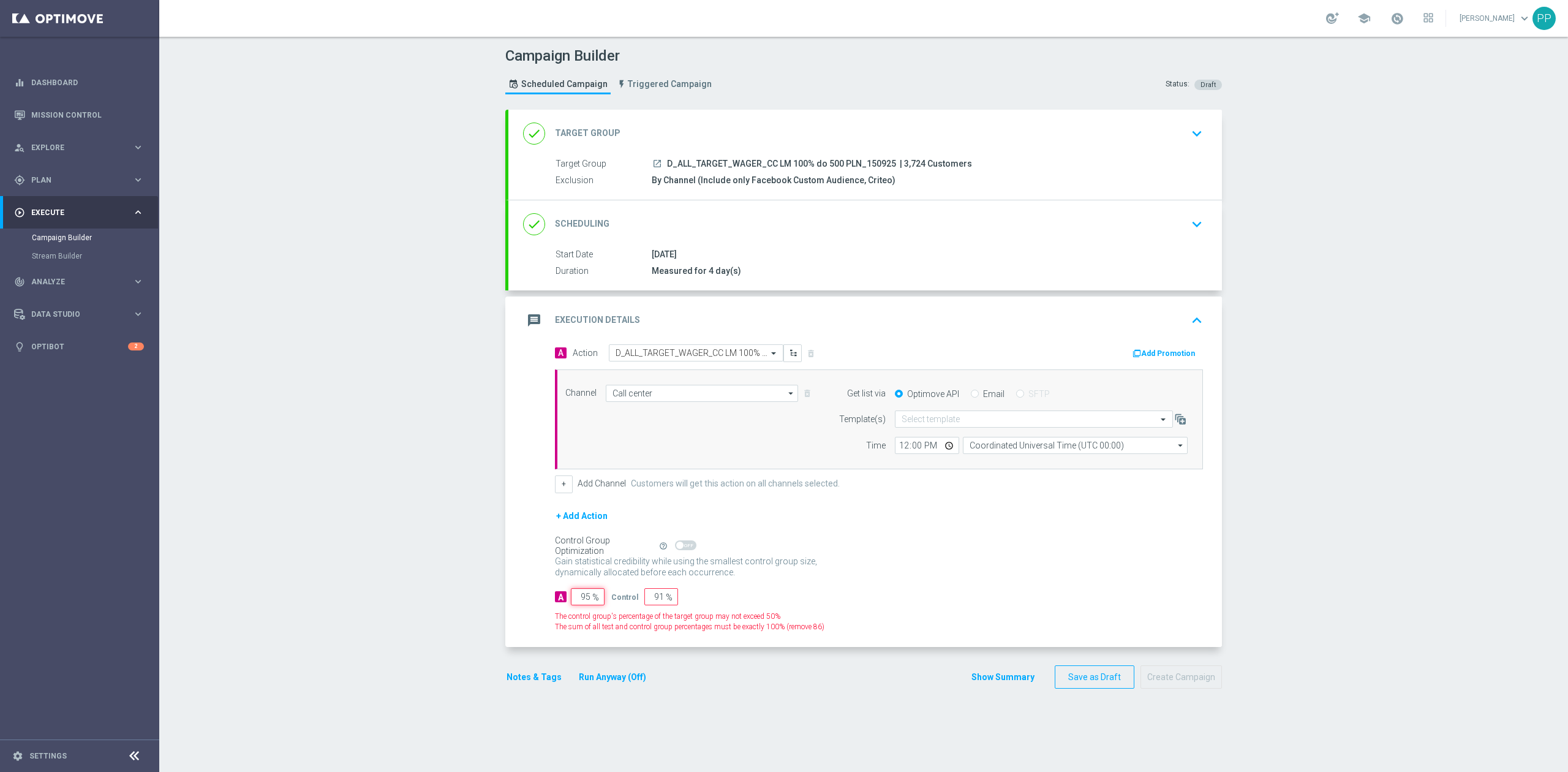
type input "5"
type input "95"
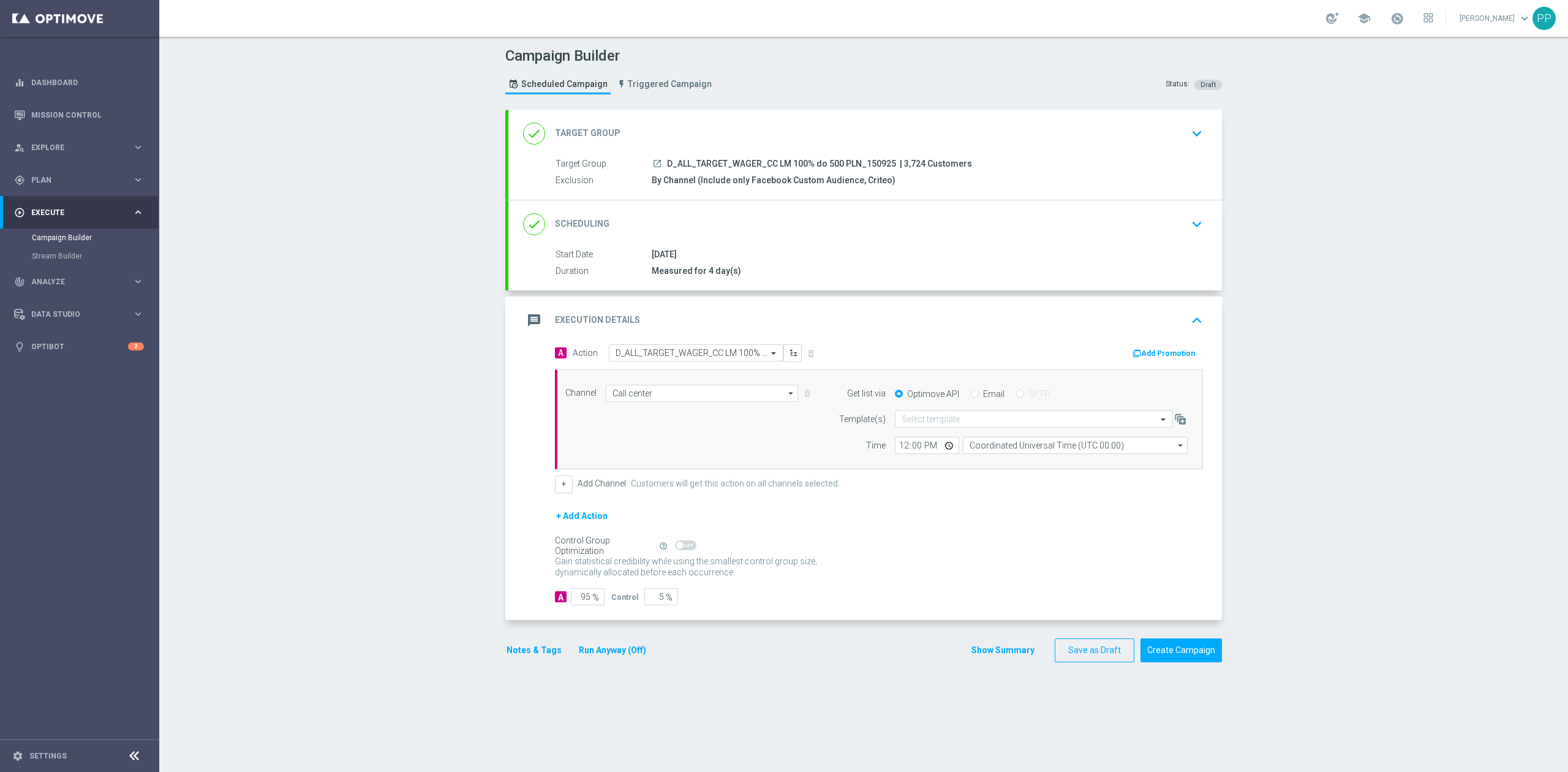
click at [420, 545] on div "Campaign Builder Scheduled Campaign Triggered Campaign Status: Draft done Targe…" at bounding box center [863, 404] width 1408 height 735
click at [970, 448] on input "Coordinated Universal Time (UTC 00:00)" at bounding box center [1075, 445] width 225 height 17
click at [976, 461] on div "Central European Time ([GEOGRAPHIC_DATA]) (UTC +02:00)" at bounding box center [1069, 463] width 200 height 11
type input "Central European Time ([GEOGRAPHIC_DATA]) (UTC +02:00)"
click at [910, 550] on div "Control Group Optimization Self Optimizing Campaign help_outline" at bounding box center [879, 546] width 648 height 13
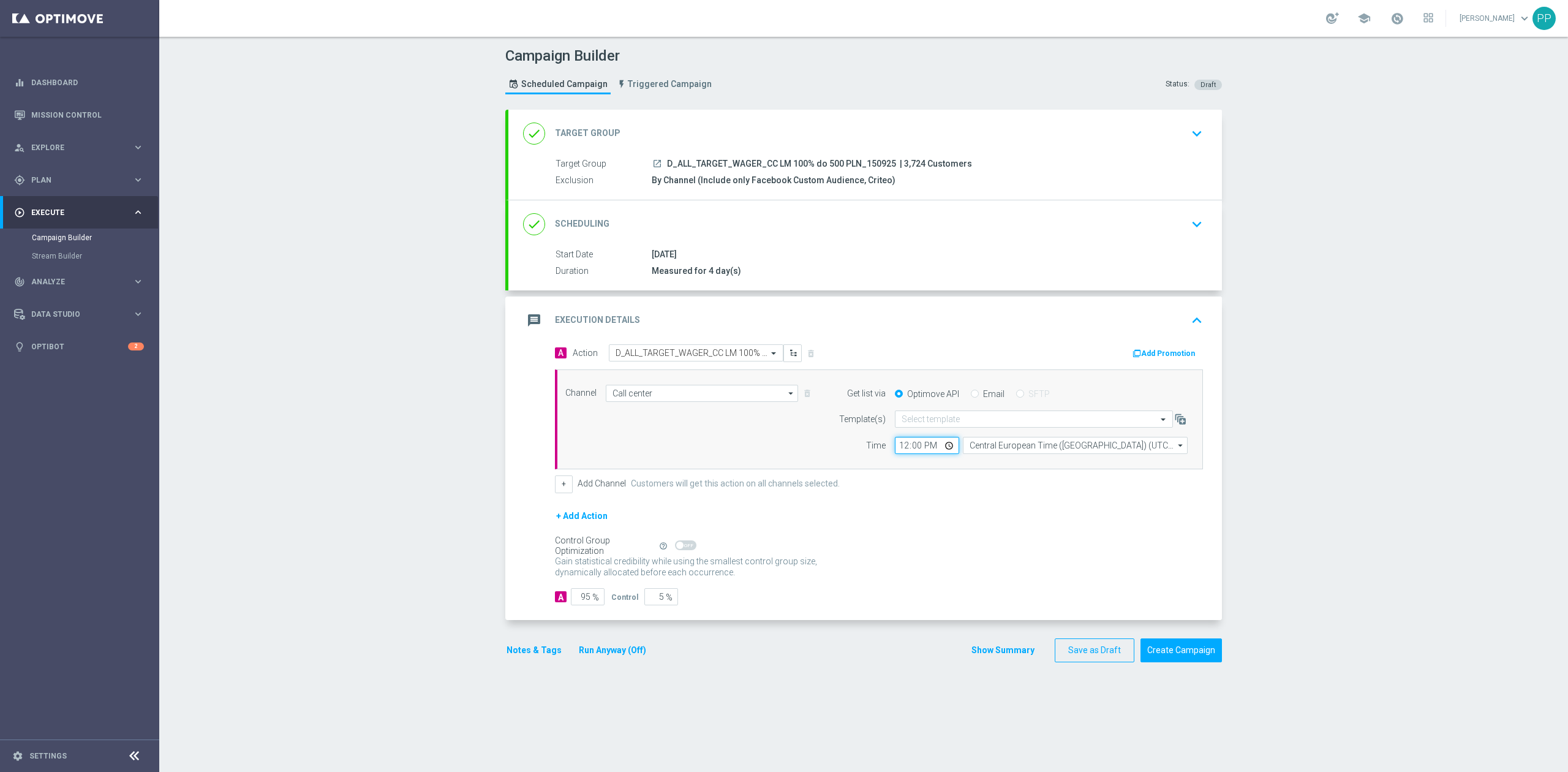
click at [895, 447] on input "12:00" at bounding box center [927, 445] width 64 height 17
type input "10:00"
click at [373, 504] on div "Campaign Builder Scheduled Campaign Triggered Campaign Status: Draft done Targe…" at bounding box center [863, 404] width 1408 height 735
click at [544, 658] on button "Notes & Tags" at bounding box center [534, 650] width 57 height 15
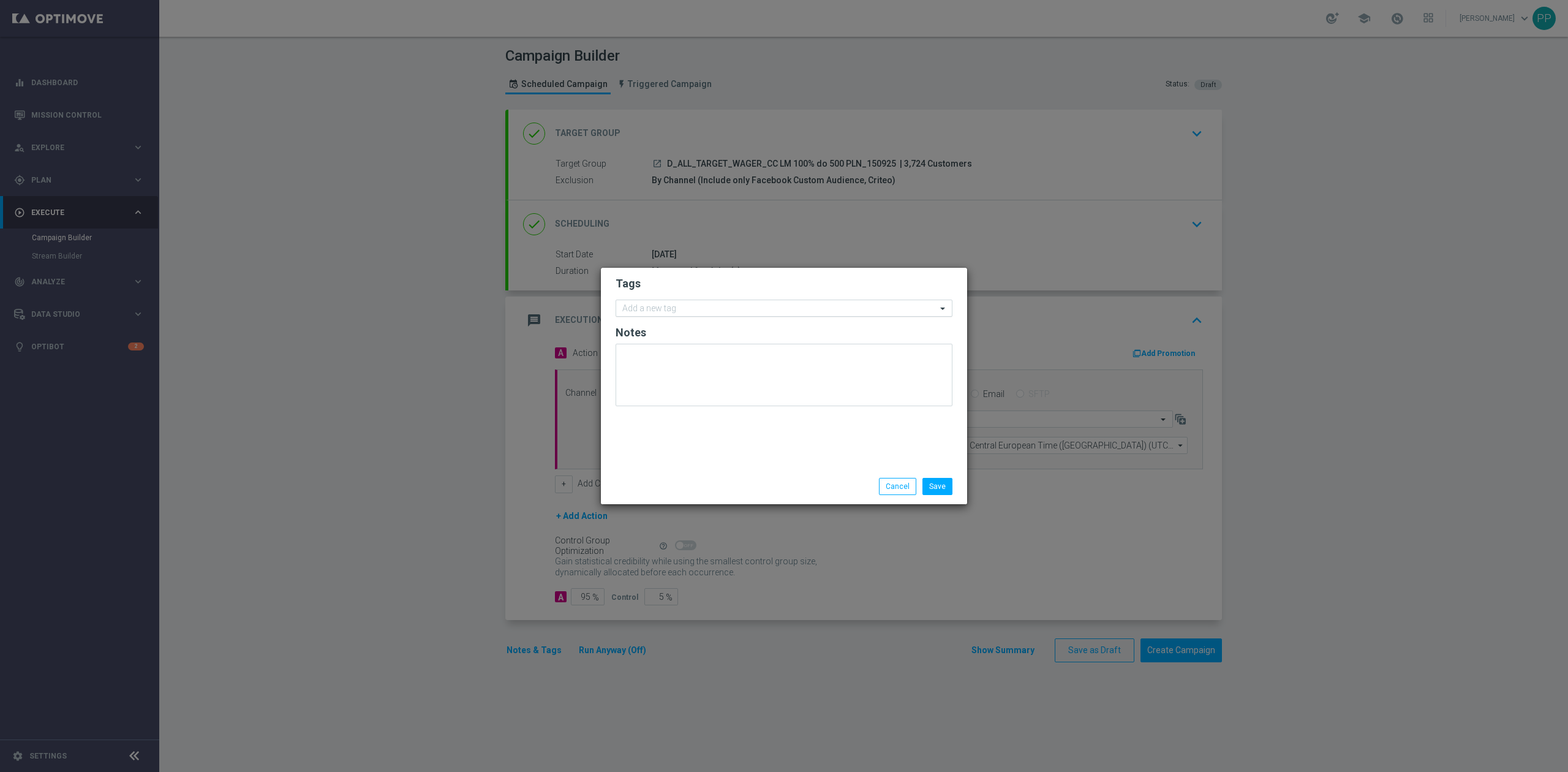
click at [726, 305] on input "text" at bounding box center [779, 309] width 314 height 11
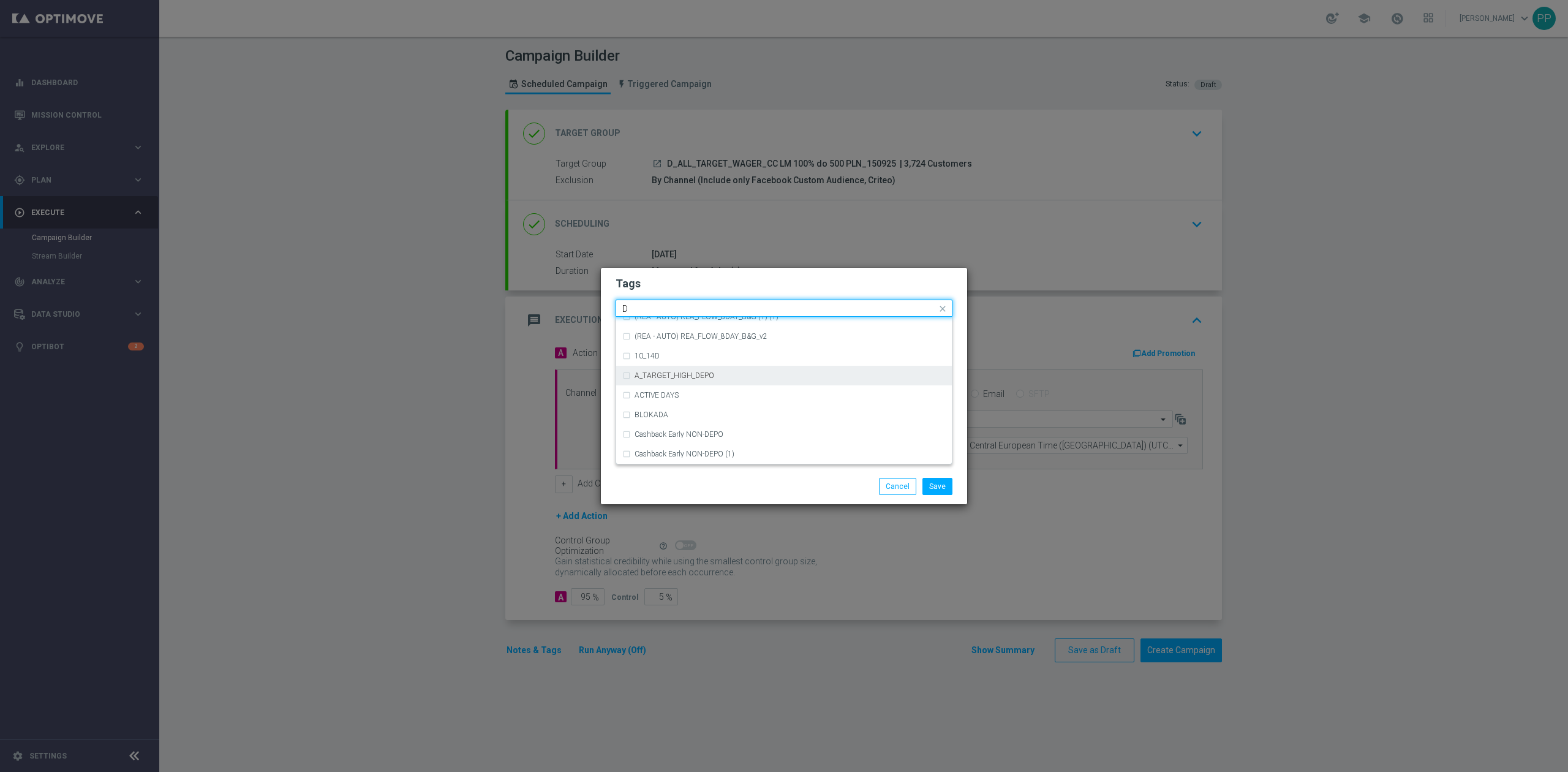
scroll to position [1306, 0]
click at [713, 434] on div "D" at bounding box center [790, 431] width 311 height 7
type input "D"
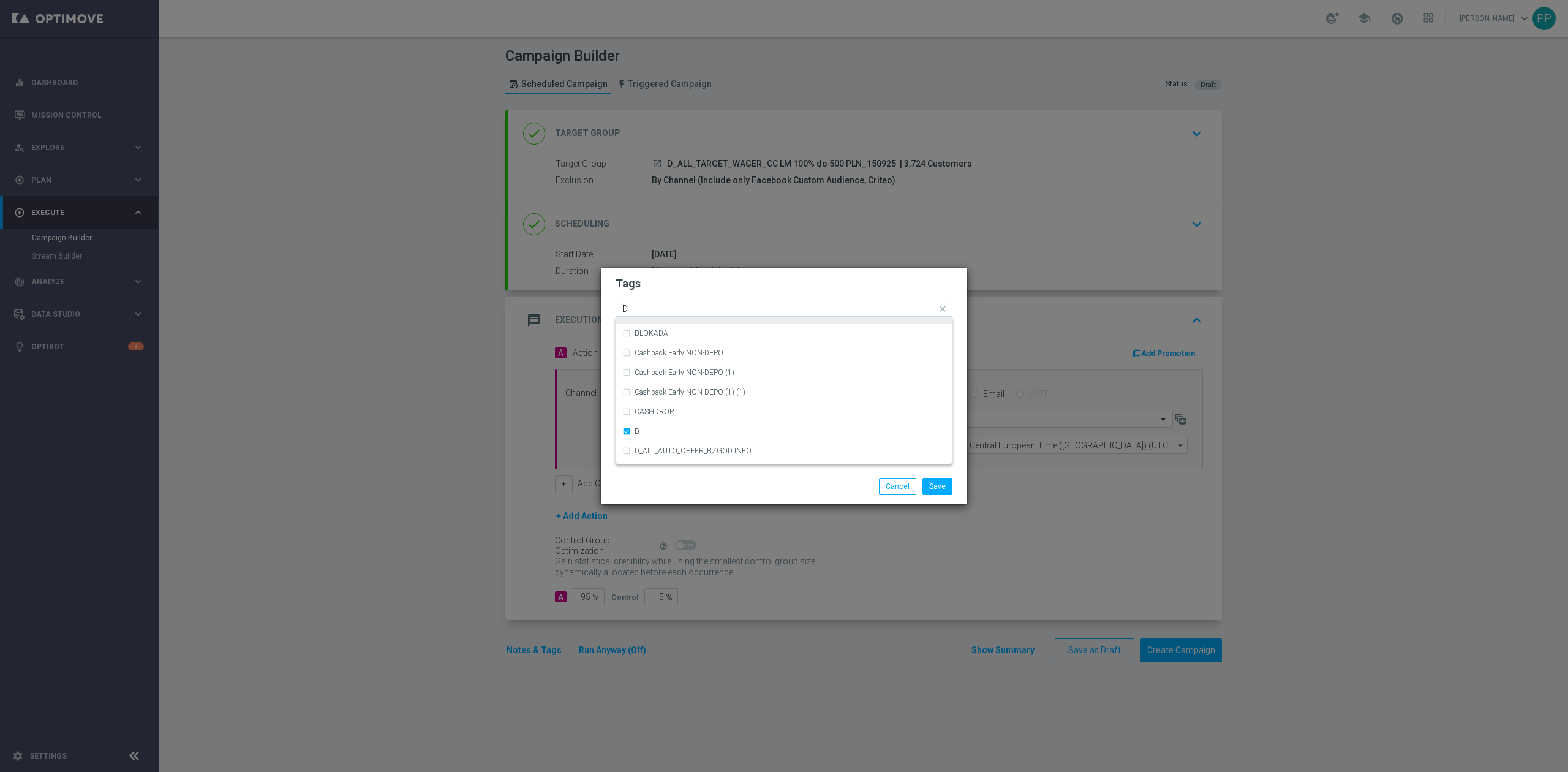
click at [672, 311] on input "D" at bounding box center [779, 309] width 314 height 11
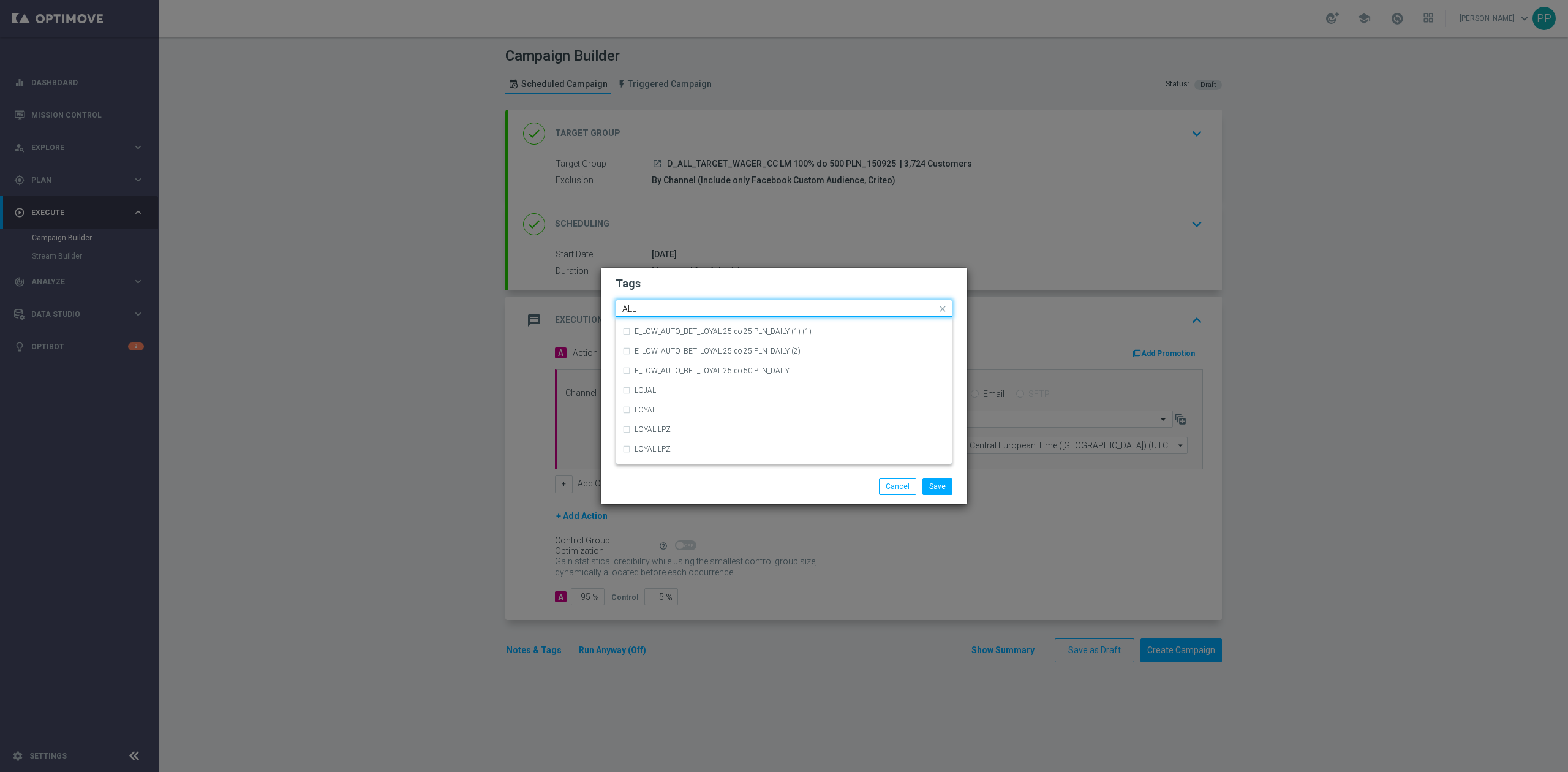
scroll to position [0, 0]
click at [662, 335] on div "ALL" at bounding box center [784, 326] width 323 height 19
click at [661, 304] on input "ALL" at bounding box center [779, 309] width 314 height 11
type input "A"
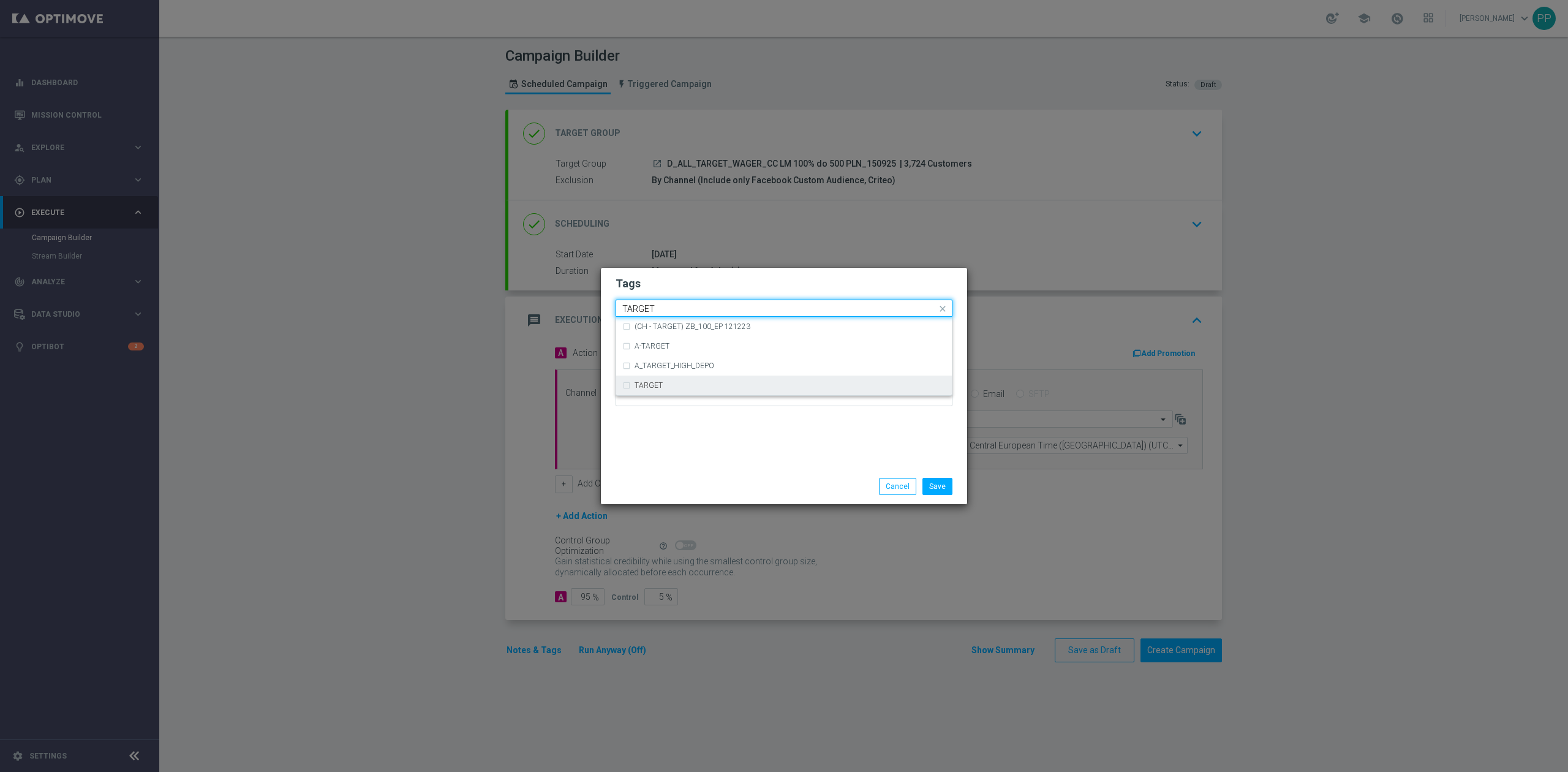
click at [674, 376] on div "TARGET" at bounding box center [784, 385] width 323 height 19
click at [676, 311] on input "TARGET" at bounding box center [779, 309] width 314 height 11
type input "T"
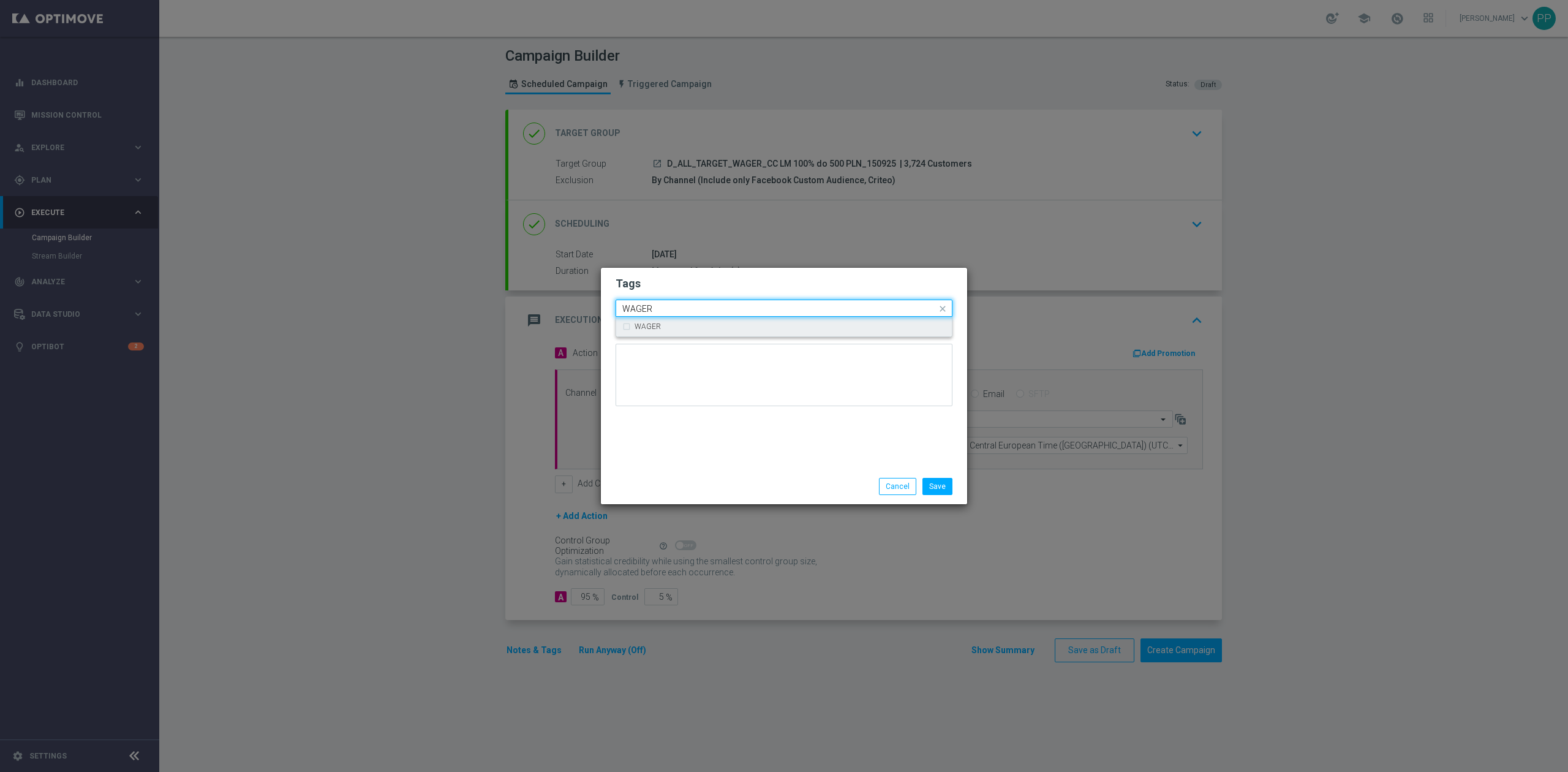
click at [671, 323] on div "WAGER" at bounding box center [790, 326] width 311 height 7
click at [667, 305] on input "WAGER" at bounding box center [779, 309] width 314 height 11
type input "W"
click at [632, 345] on div "Call Center" at bounding box center [784, 345] width 323 height 19
type input "Call"
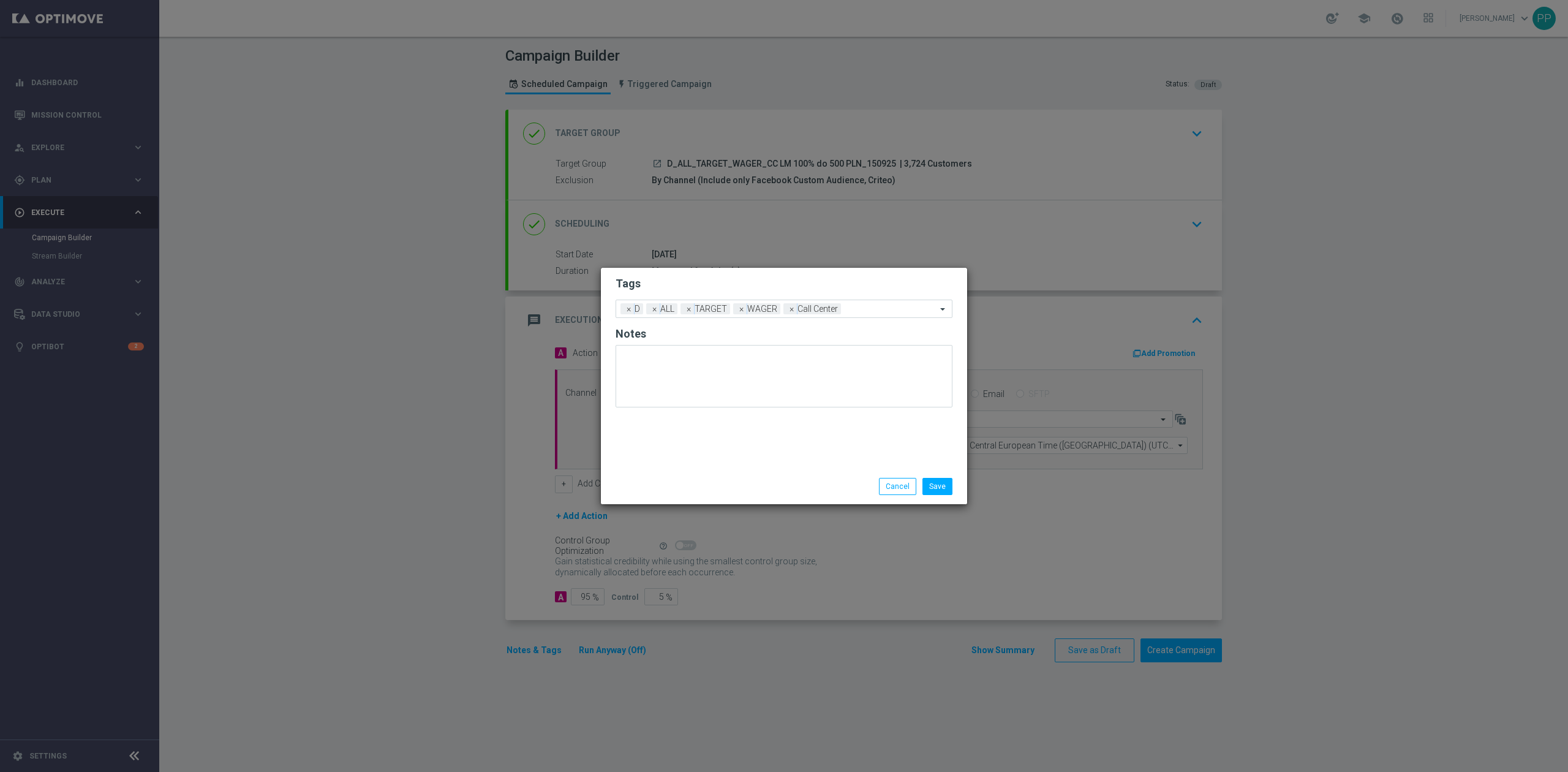
click at [721, 437] on div "Tags Add a new tag × D × ALL × TARGET × WAGER × Call Center Notes" at bounding box center [784, 368] width 366 height 201
click at [929, 484] on button "Save" at bounding box center [937, 486] width 30 height 17
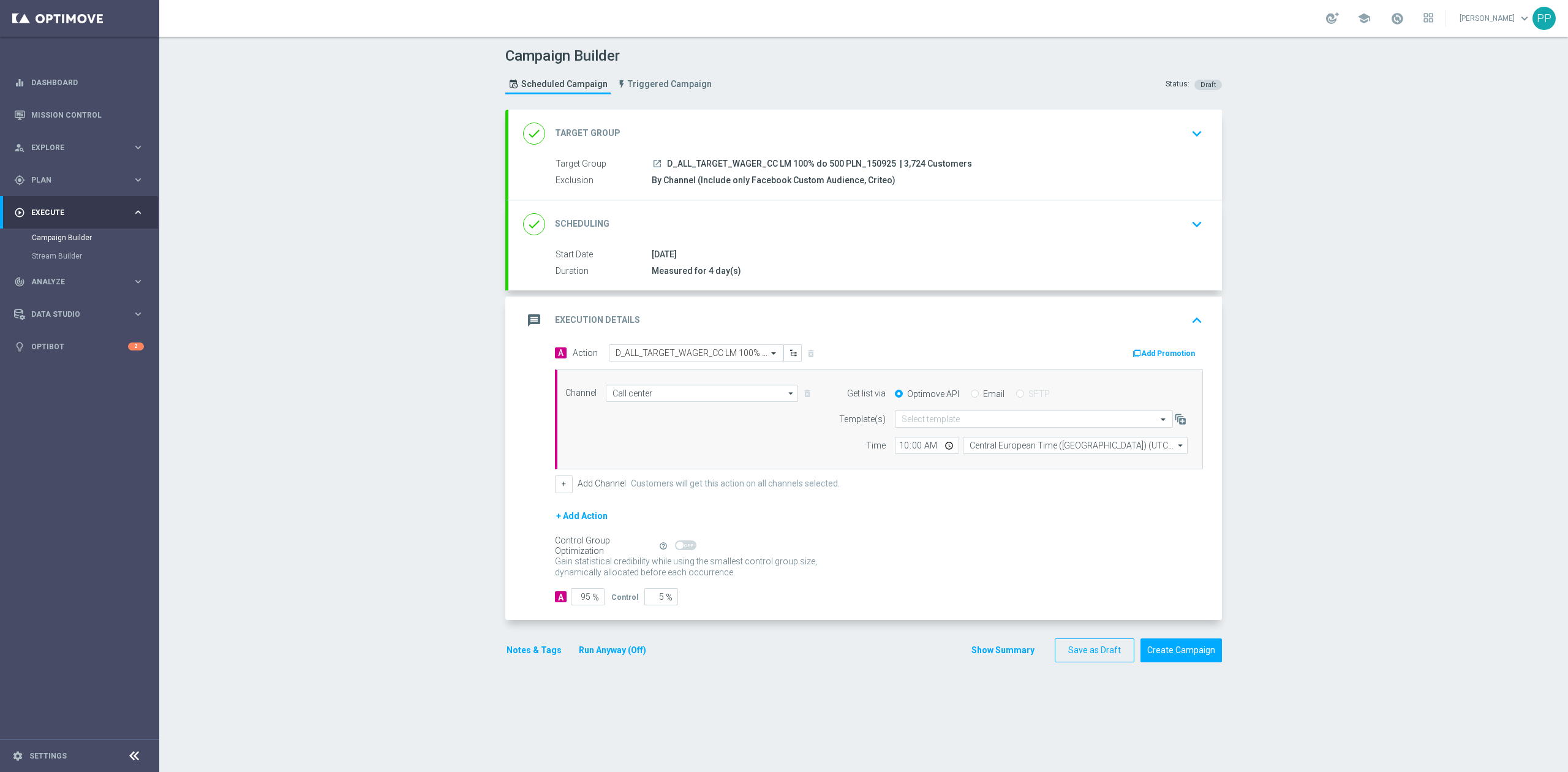
click at [765, 238] on div "done Scheduling keyboard_arrow_down" at bounding box center [865, 224] width 713 height 48
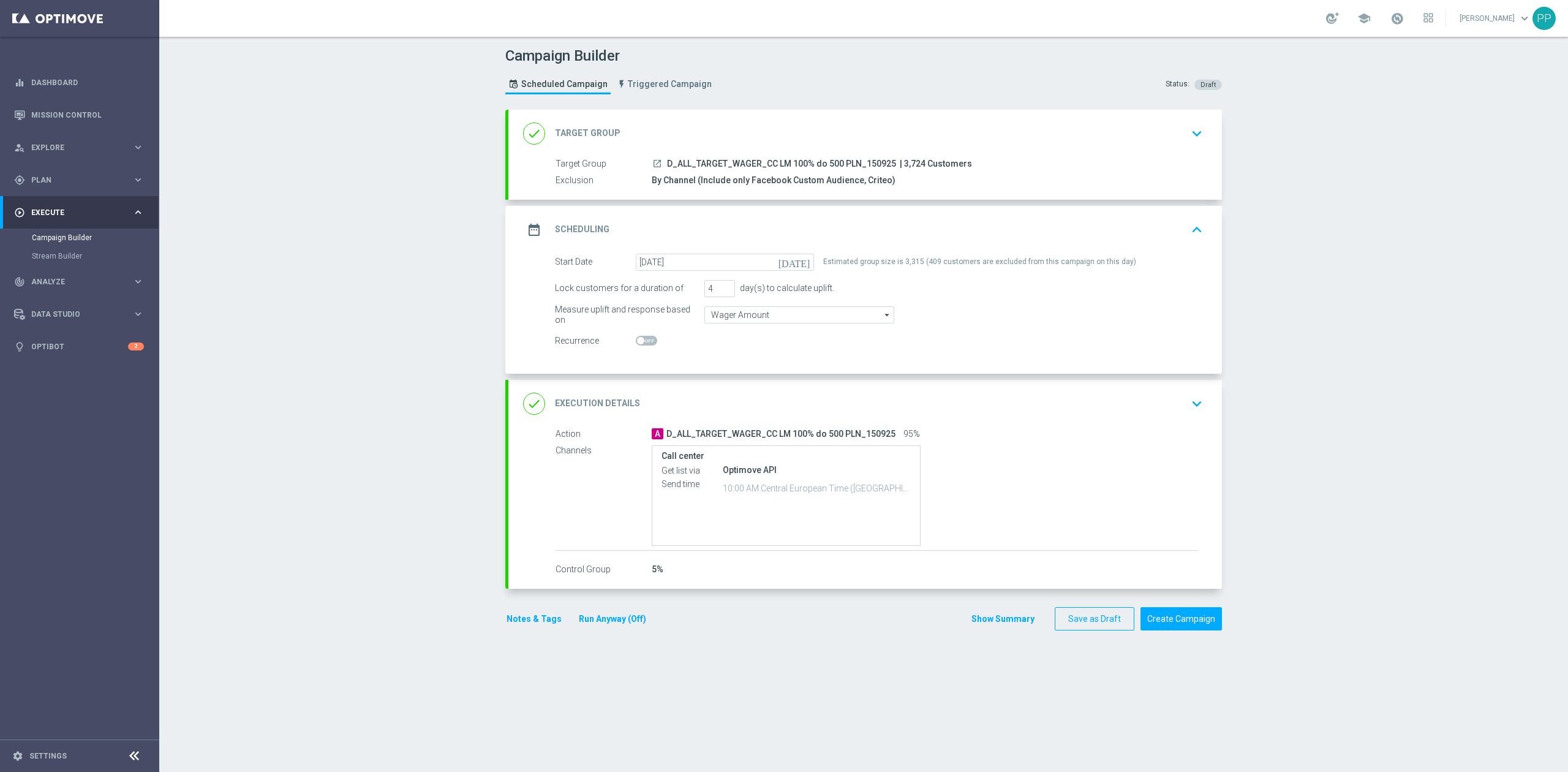
click at [825, 132] on div "done Target Group keyboard_arrow_down" at bounding box center [865, 134] width 684 height 23
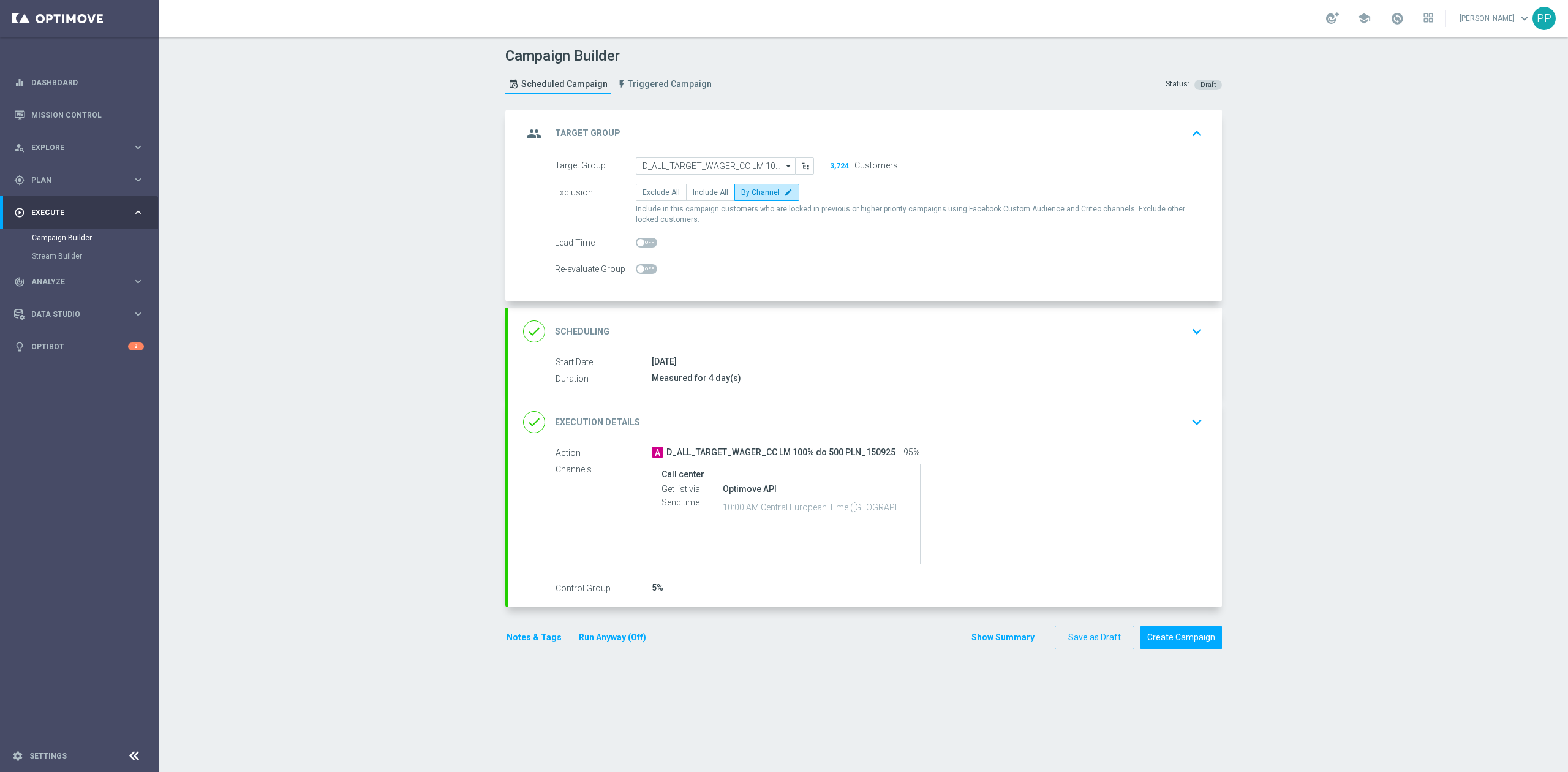
click at [816, 321] on div "done Scheduling keyboard_arrow_down" at bounding box center [865, 331] width 684 height 23
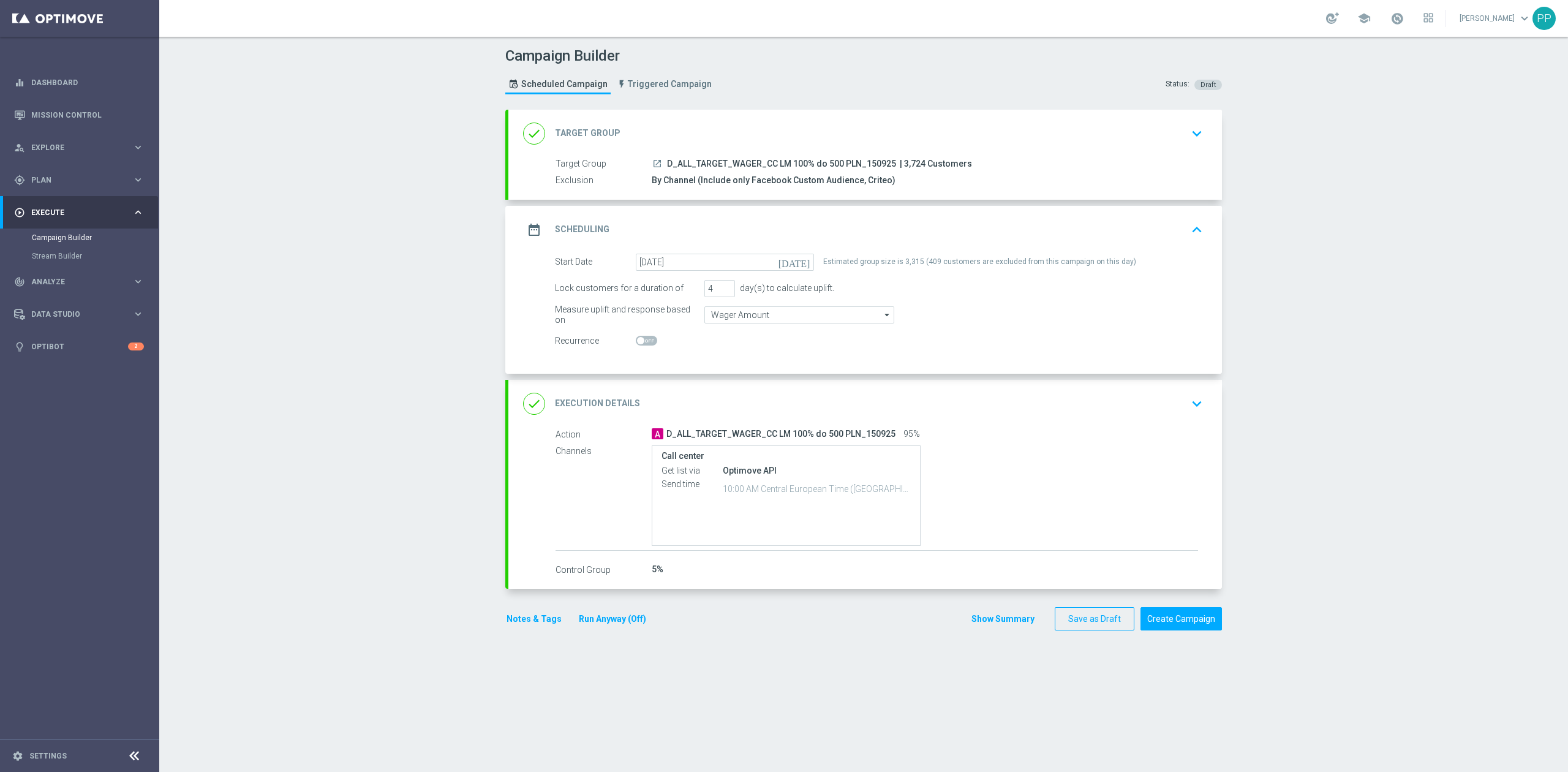
click at [775, 407] on div "done Execution Details keyboard_arrow_down" at bounding box center [865, 403] width 684 height 23
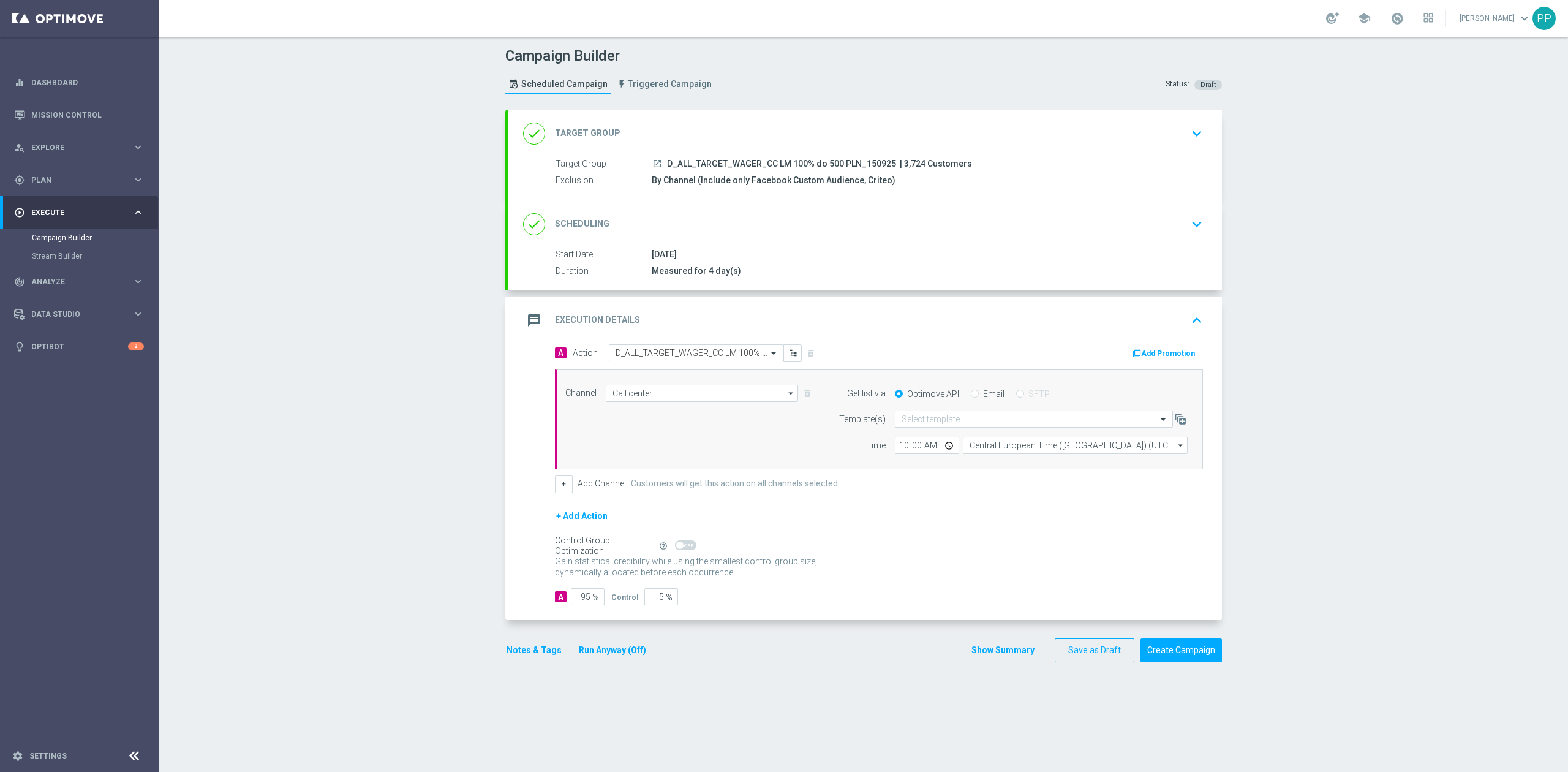
click at [947, 336] on div "message Execution Details keyboard_arrow_up" at bounding box center [865, 321] width 713 height 48
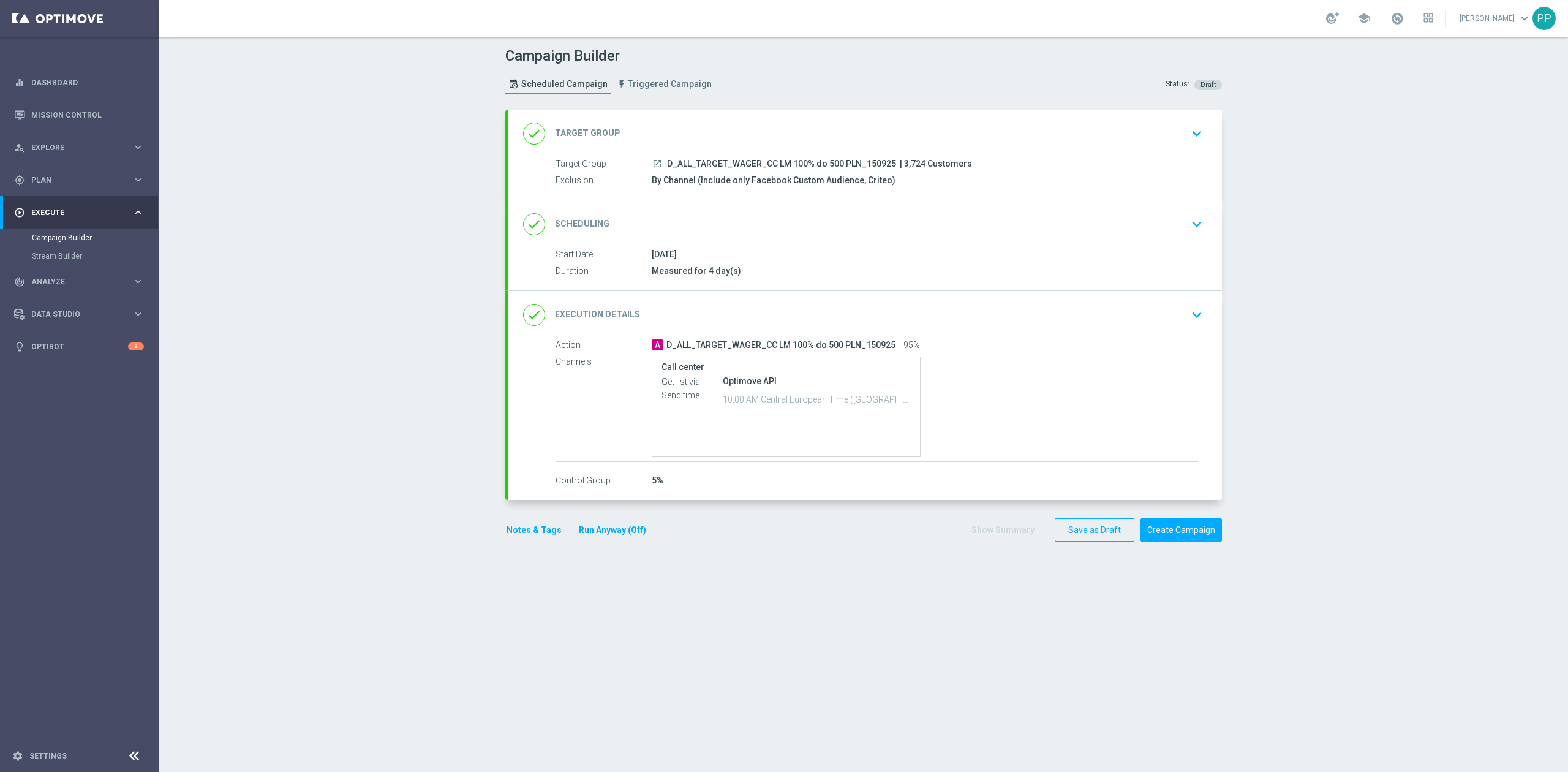
click at [797, 219] on div "done Scheduling keyboard_arrow_down" at bounding box center [865, 224] width 684 height 23
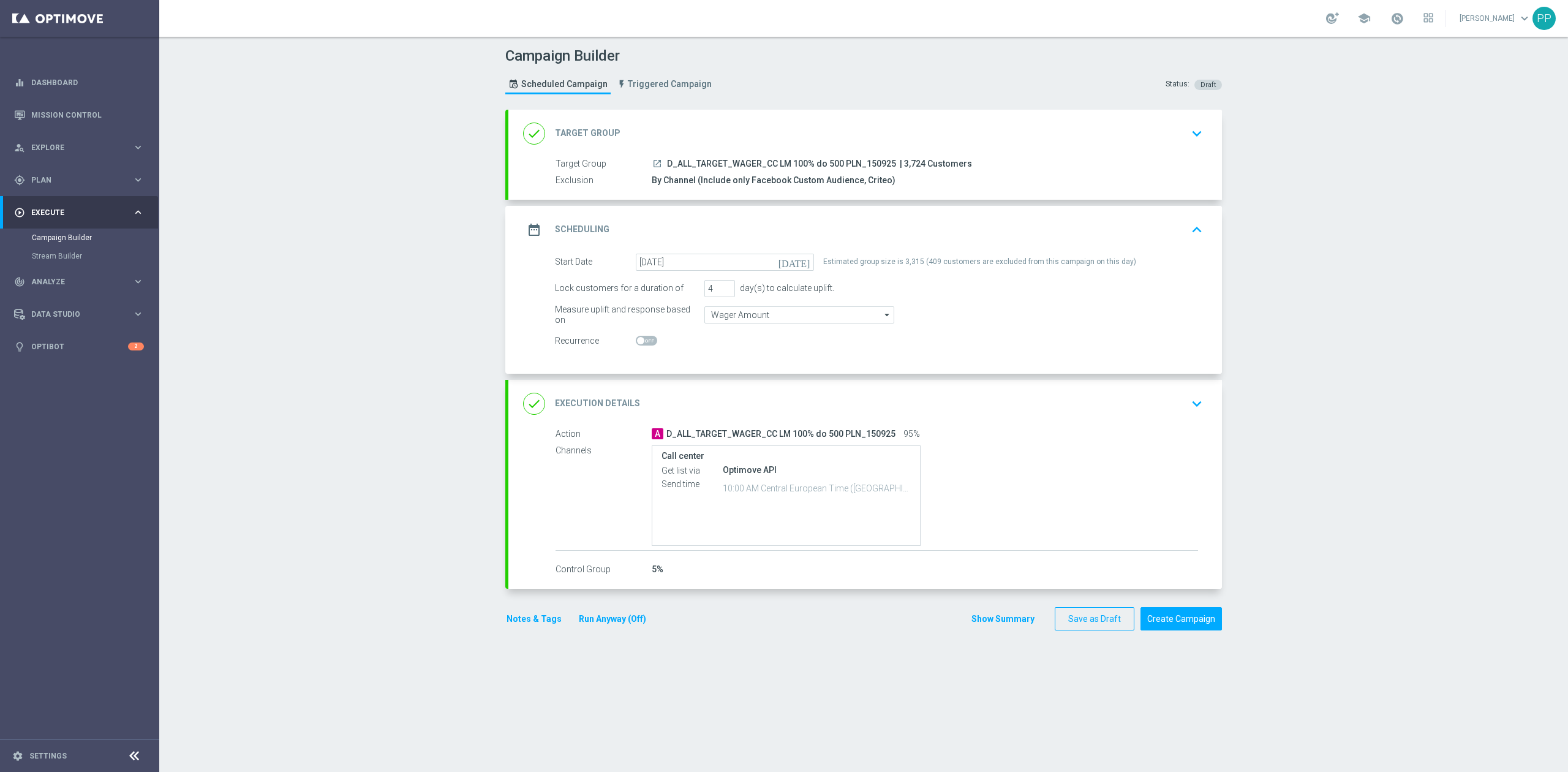
click at [801, 226] on div "date_range Scheduling keyboard_arrow_up" at bounding box center [865, 229] width 684 height 23
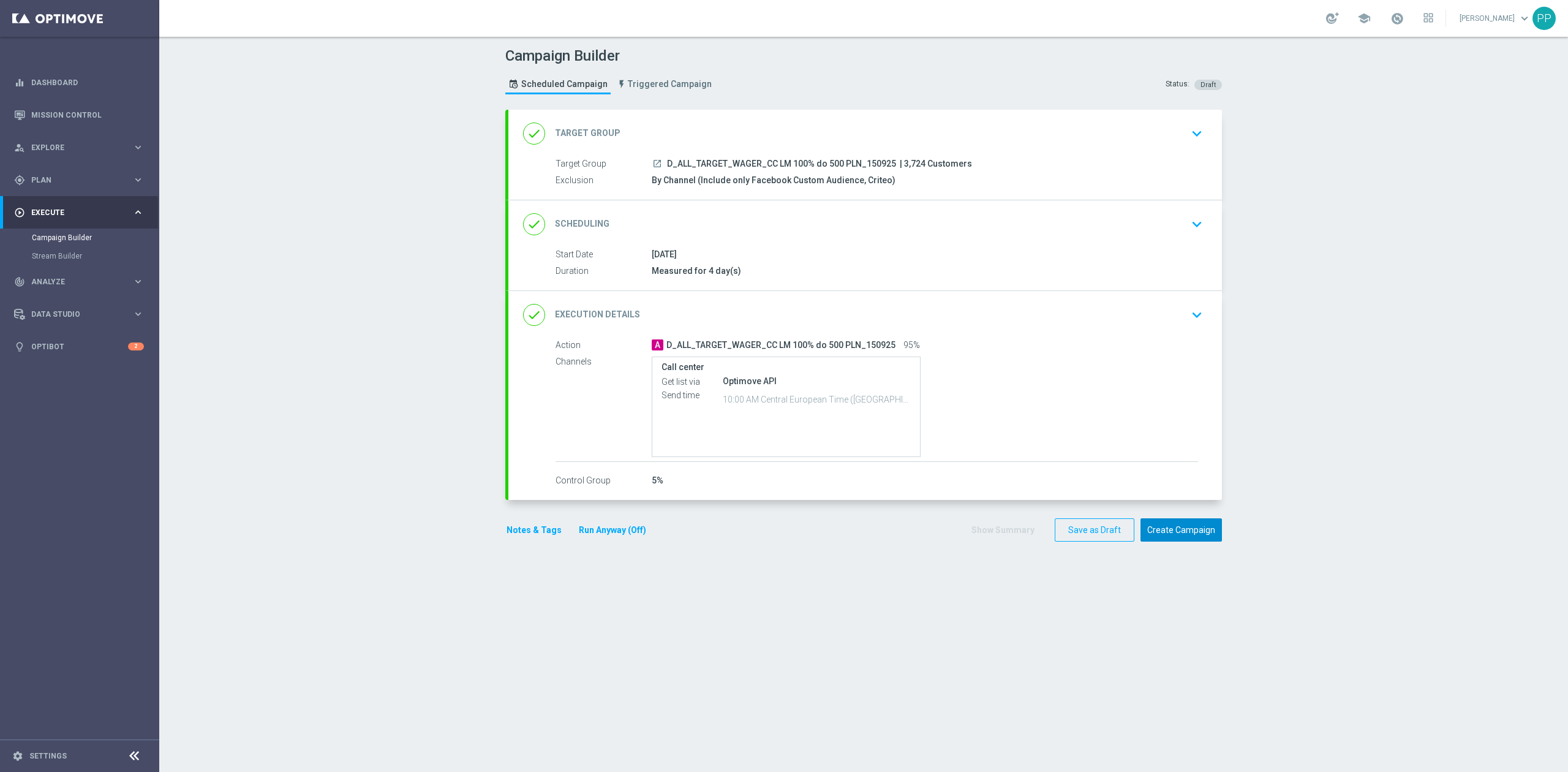
click at [1182, 533] on button "Create Campaign" at bounding box center [1181, 530] width 81 height 24
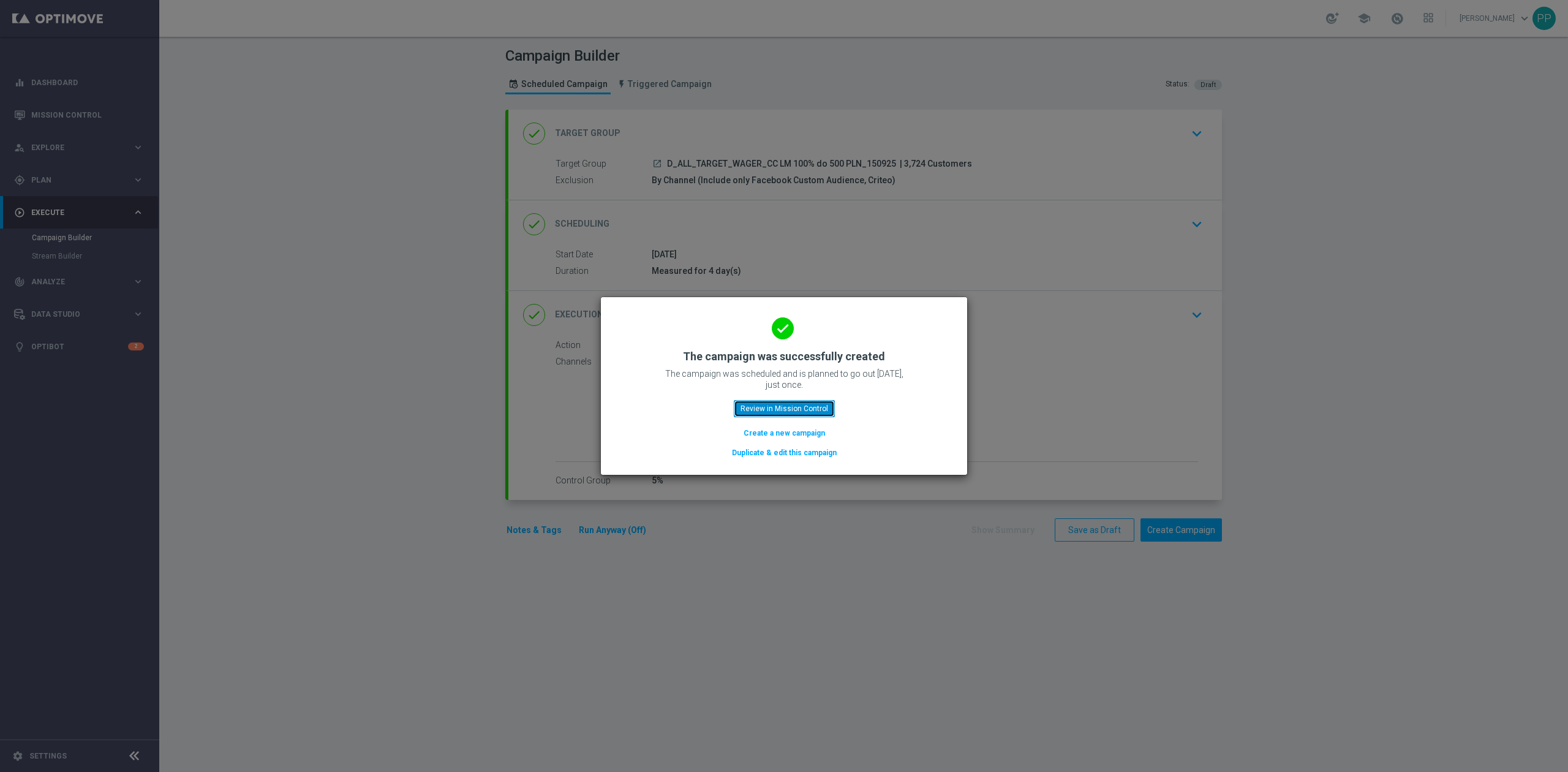
click at [827, 407] on button "Review in Mission Control" at bounding box center [784, 409] width 101 height 17
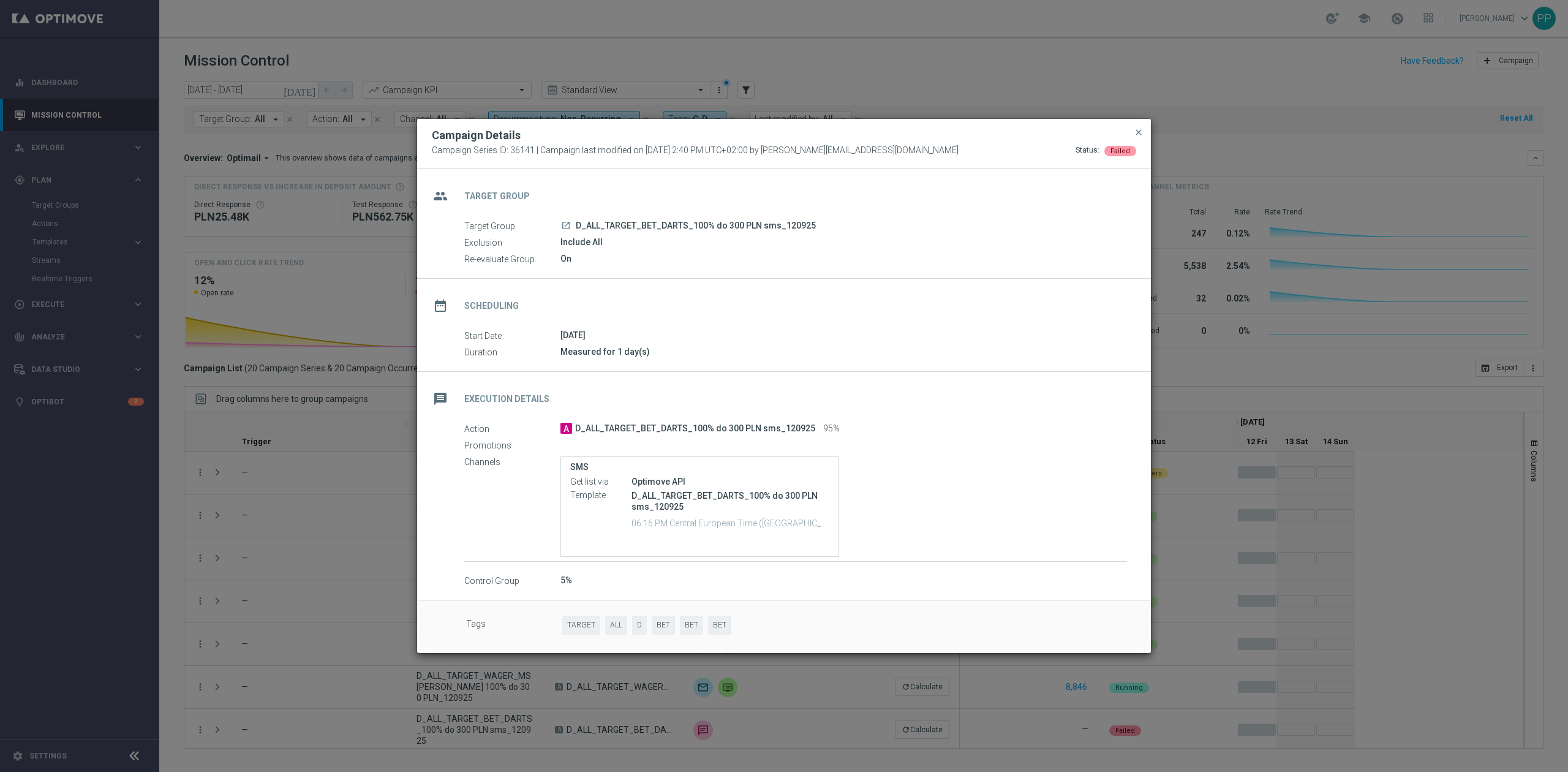
scroll to position [81, 0]
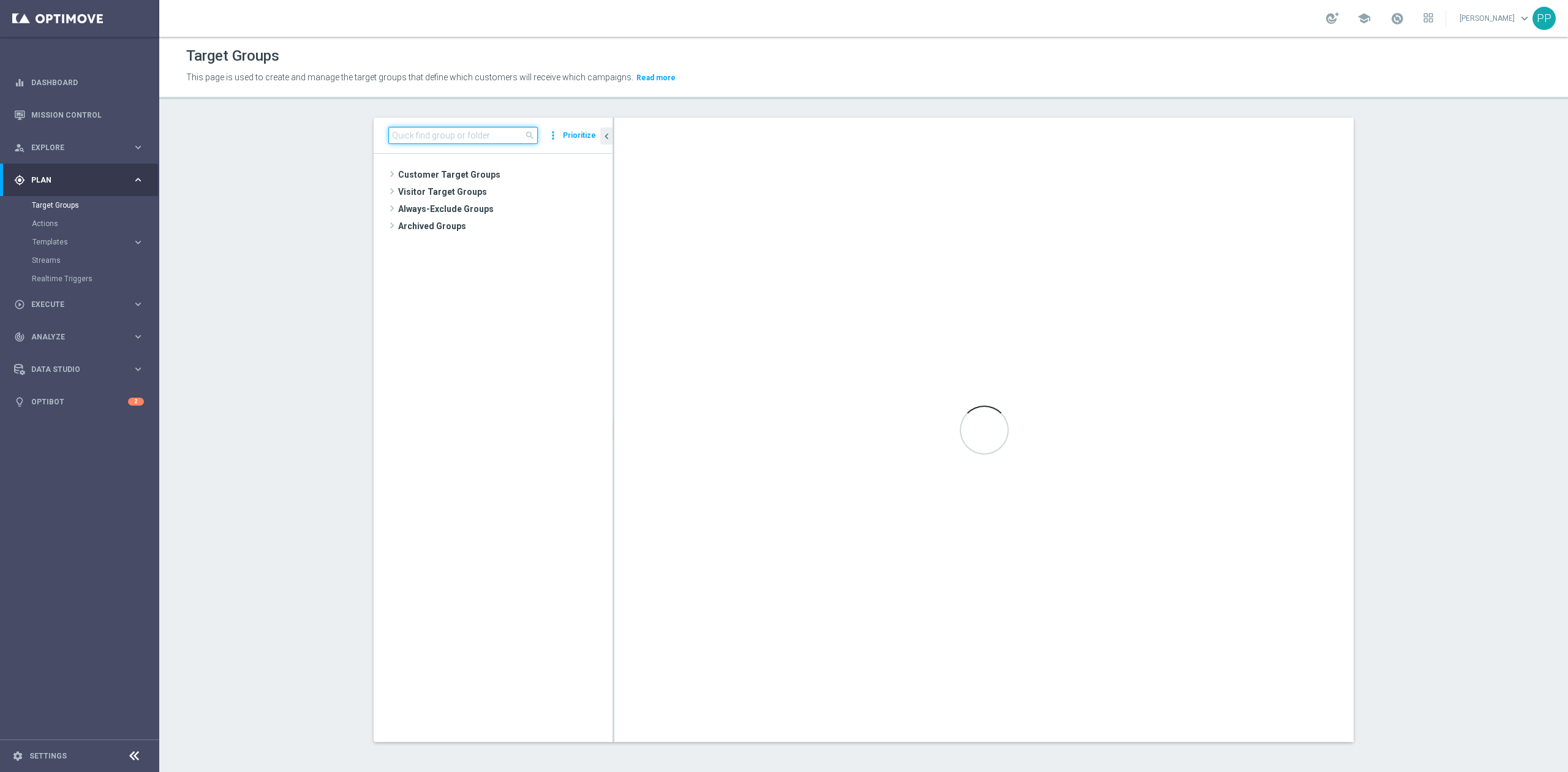
click at [415, 132] on input at bounding box center [463, 136] width 150 height 17
paste input "C_ALL_TARGET_WAGER_CC LM 50% do 300 PLN_[DATE]"
click at [513, 136] on input "C_ALL_TARGET_WAGER_CC LM 50% do 300 PLN_[DATE]" at bounding box center [463, 136] width 150 height 17
click at [502, 136] on input "C_ALL_TARGET_WAGER_CC LM 50% do 300 PLN_15.0925" at bounding box center [463, 136] width 150 height 17
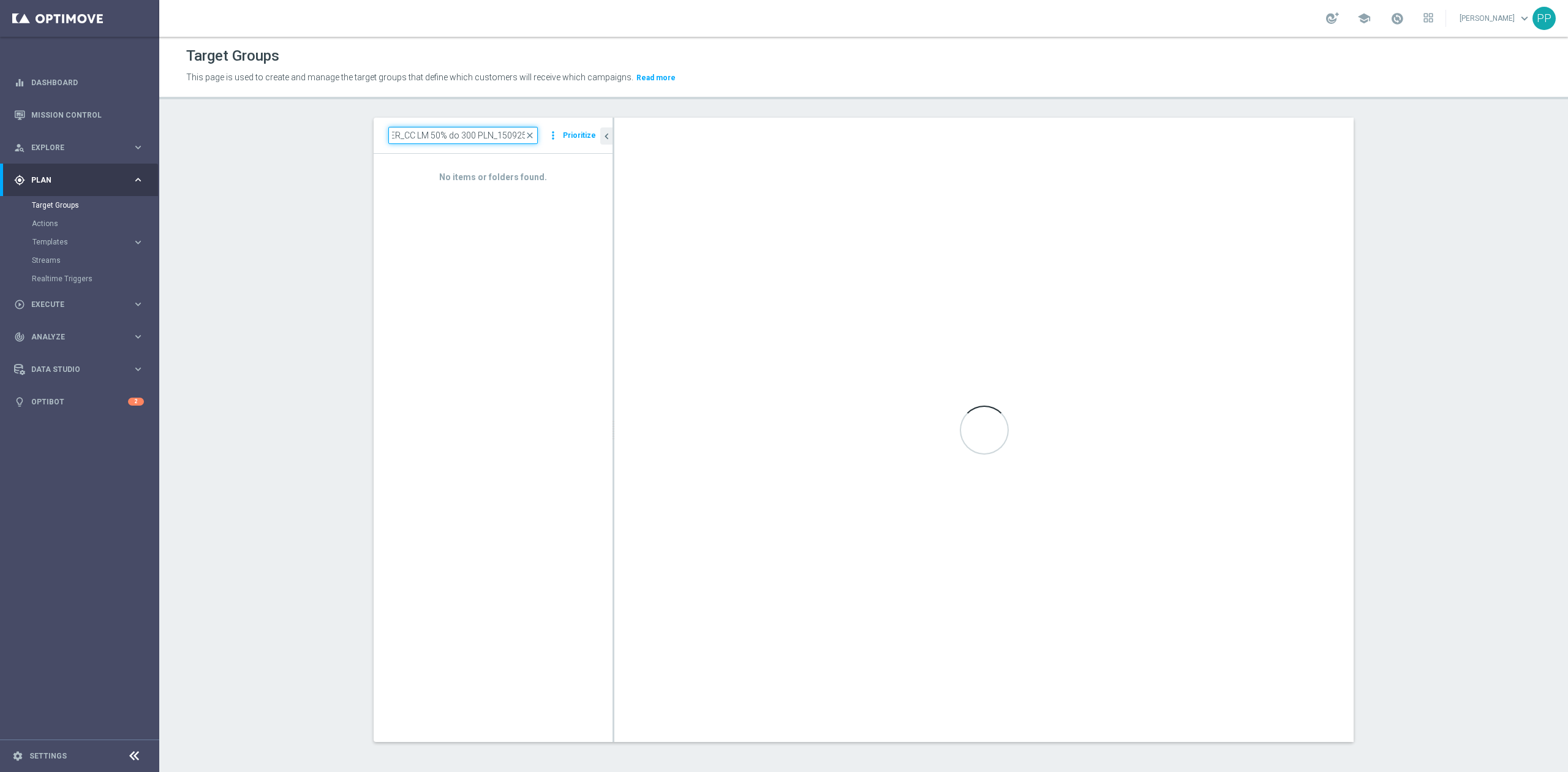
scroll to position [0, 83]
type input "C_ALL_TARGET_WAGER_CC LM 50% do 300 PLN_150925"
click at [304, 210] on section "C_ALL_TARGET_WAGER_CC LM 50% do 300 PLN_150925 close more_vert Prioritize No it…" at bounding box center [863, 439] width 1408 height 643
click at [459, 218] on div "No items or folders found." at bounding box center [493, 447] width 239 height 587
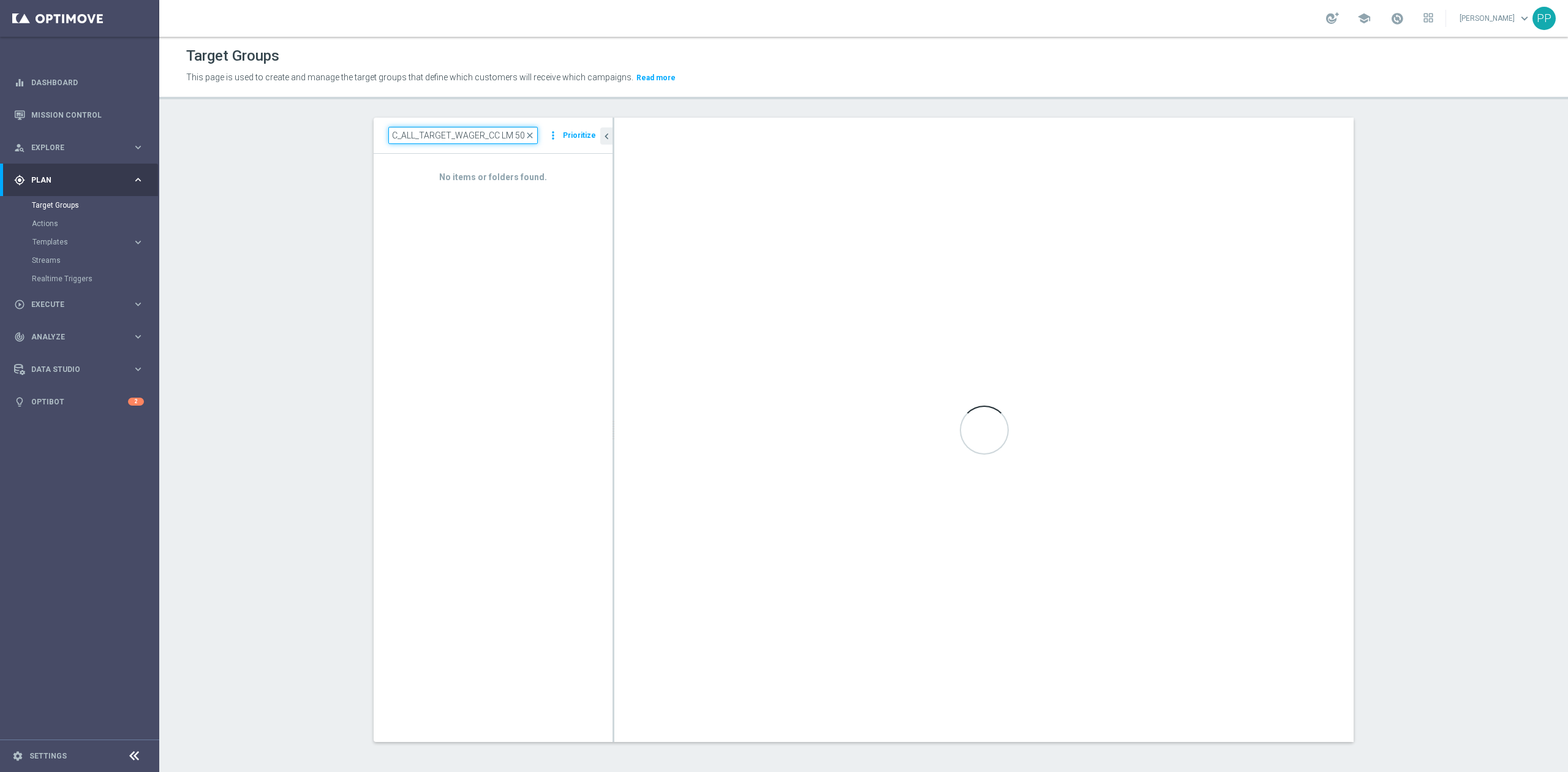
click at [461, 137] on input "C_ALL_TARGET_WAGER_CC LM 50% do 300 PLN_150925" at bounding box center [463, 136] width 150 height 17
click at [488, 136] on input at bounding box center [463, 136] width 150 height 17
paste input "C_ALL_TARGET_WAGER_CC LM 50% do 300 PLN_[DATE]"
drag, startPoint x: 488, startPoint y: 136, endPoint x: 581, endPoint y: 132, distance: 93.1
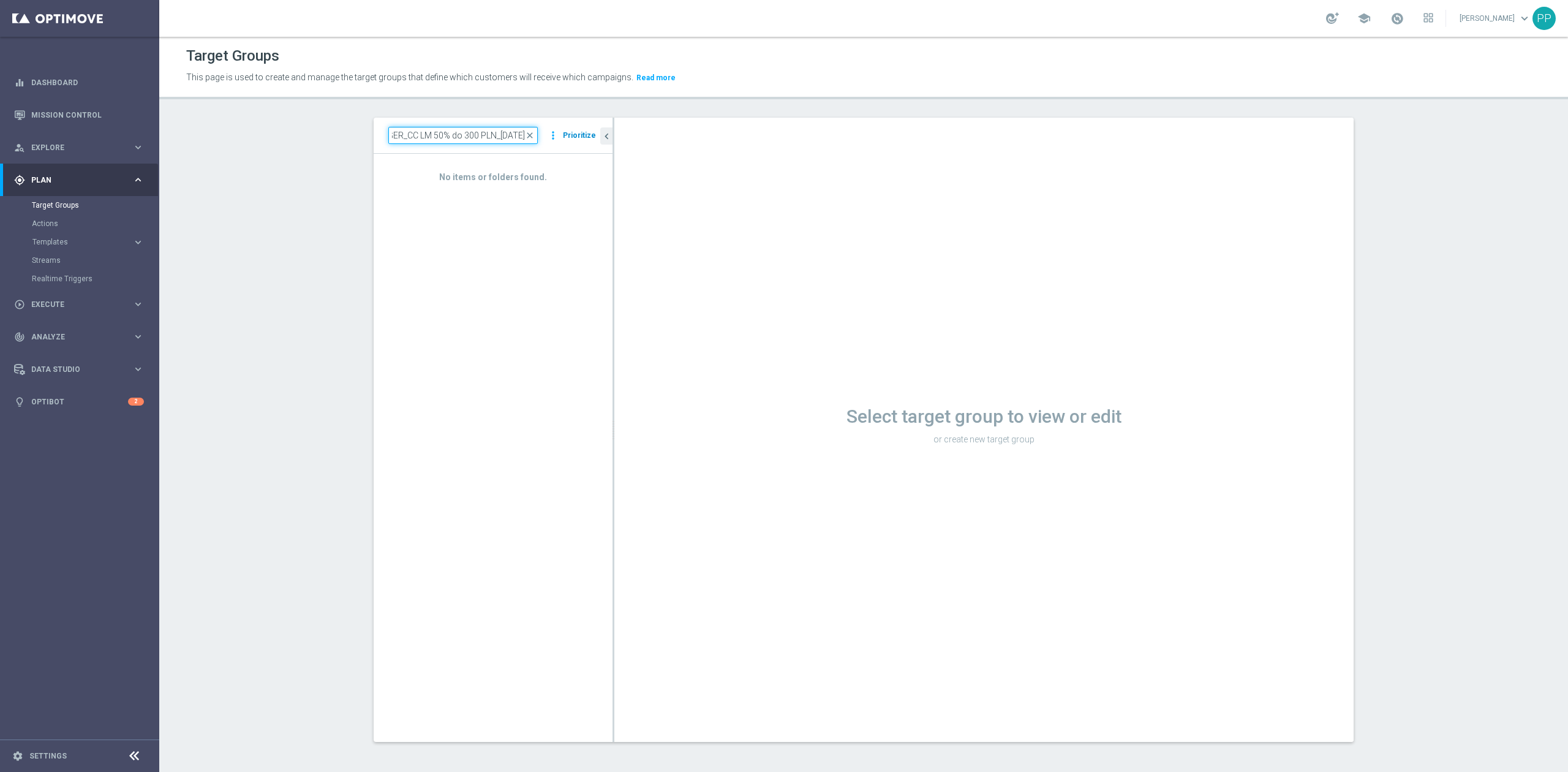
click at [581, 132] on div "C_ALL_TARGET_WAGER_CC LM 50% do 300 PLN_[DATE] close more_vert Prioritize" at bounding box center [493, 136] width 210 height 17
click at [511, 136] on input "C_ALL_TARGET_WAGER_CC LM 50% do 300 PLN_[DATE]" at bounding box center [463, 136] width 150 height 17
click at [508, 136] on input "C_ALL_TARGET_WAGER_CC LM 50% do 300 PLN_[DATE]" at bounding box center [463, 136] width 150 height 17
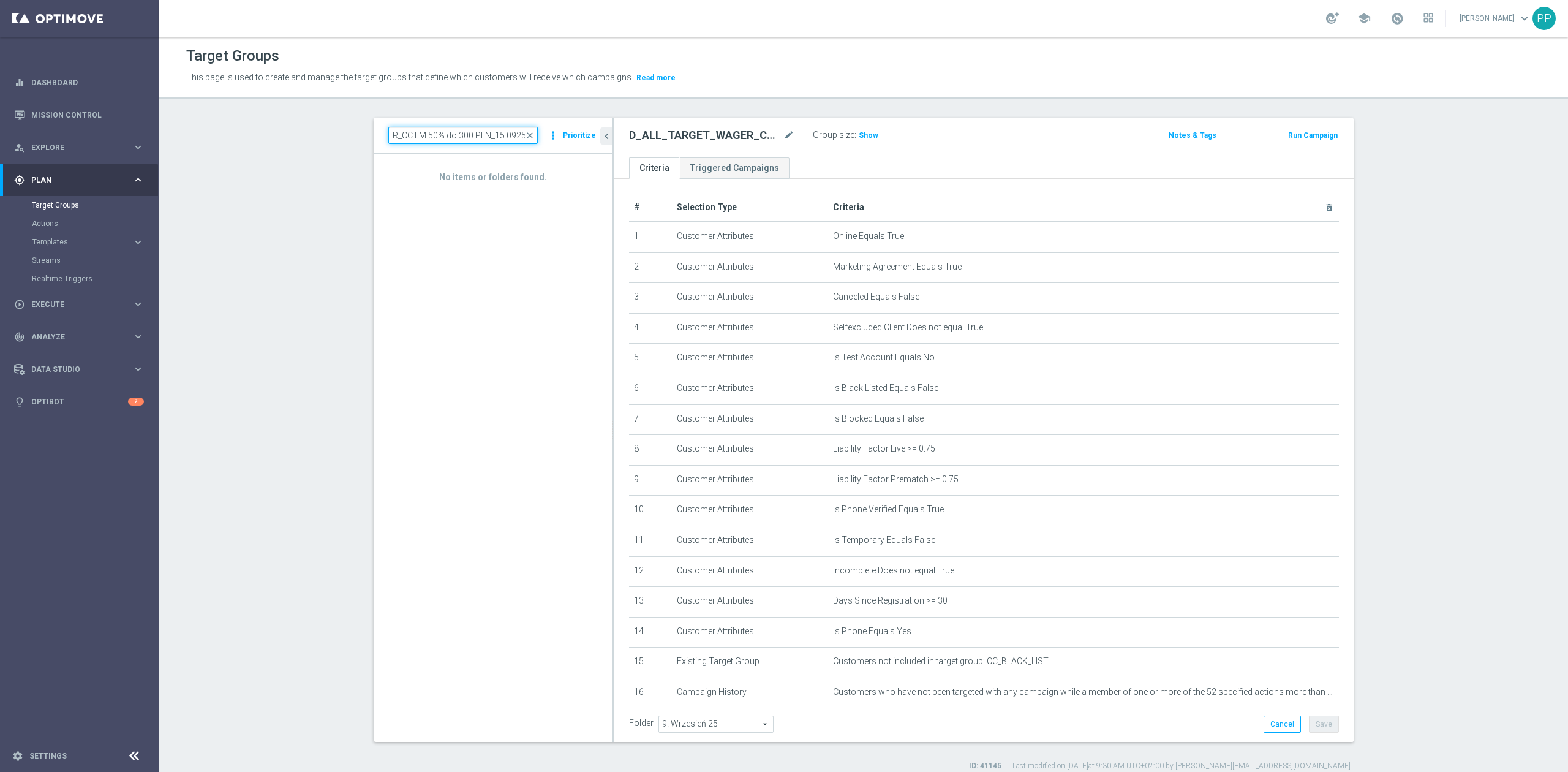
scroll to position [0, 85]
click at [502, 135] on input "C_ALL_TARGET_WAGER_CC LM 50% do 300 PLN_15.0925" at bounding box center [463, 136] width 150 height 17
type input "C_ALL_TARGET_WAGER_CC LM 50% do 300 PLN_150925"
click at [320, 182] on section "C_ALL_TARGET_WAGER_CC LM 50% do 300 PLN_150925 close more_vert Prioritize No it…" at bounding box center [863, 444] width 1408 height 654
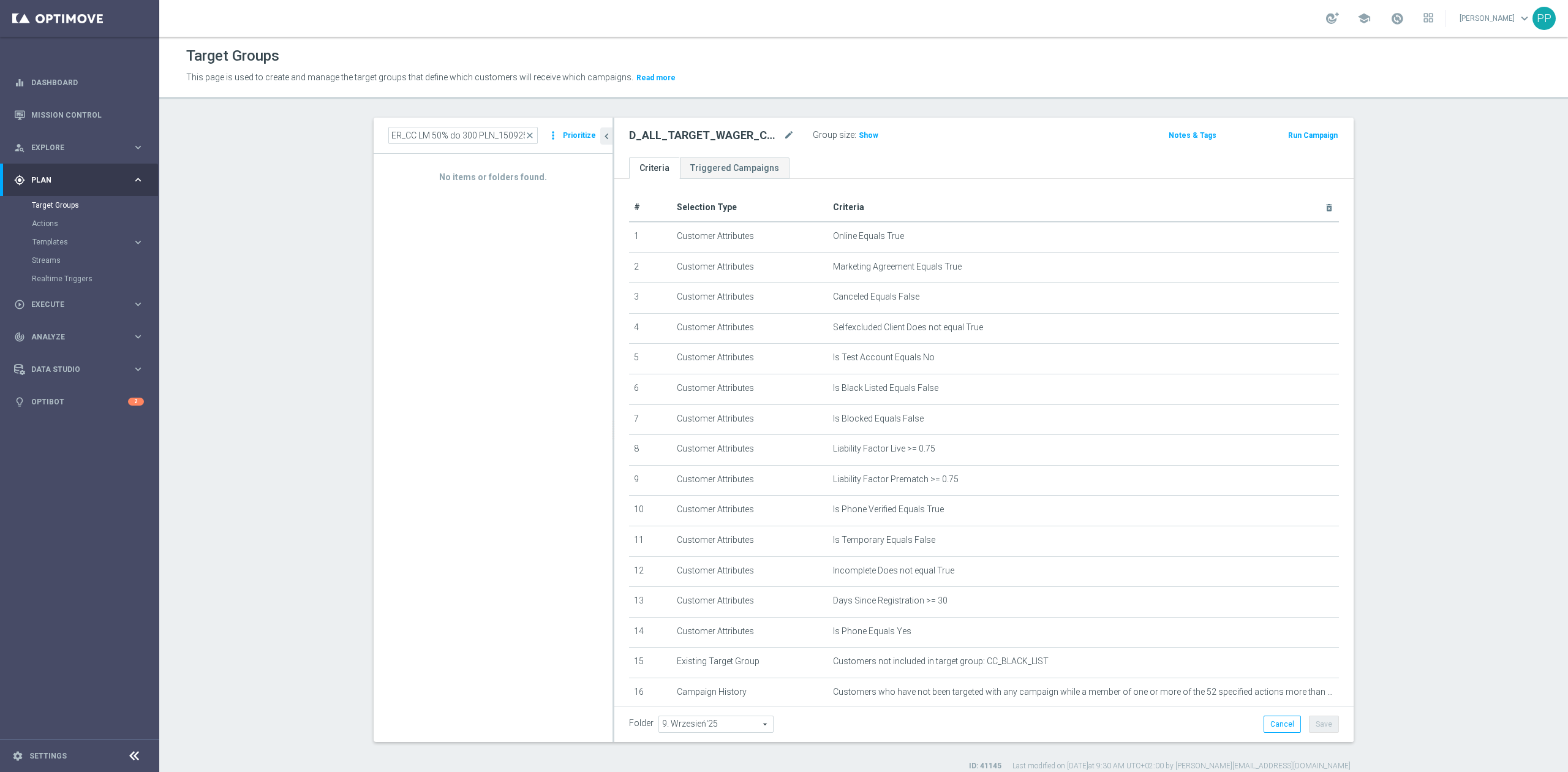
scroll to position [0, 0]
click at [320, 182] on section "C_ALL_TARGET_WAGER_CC LM 50% do 300 PLN_150925 close more_vert Prioritize No it…" at bounding box center [863, 444] width 1408 height 654
click at [454, 141] on input "C_ALL_TARGET_WAGER_CC LM 50% do 300 PLN_150925" at bounding box center [463, 136] width 150 height 17
click at [528, 135] on span "close" at bounding box center [530, 135] width 10 height 10
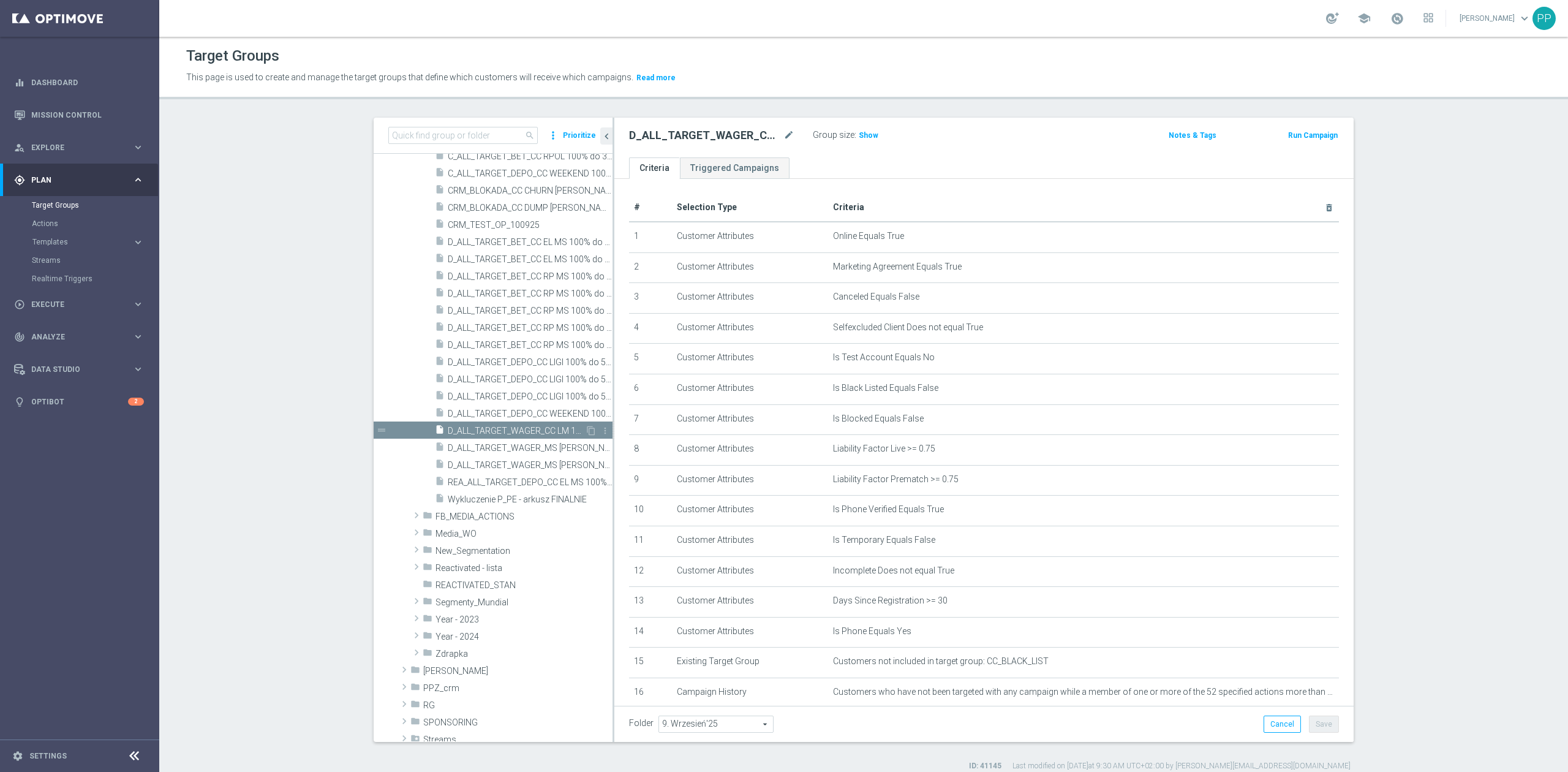
scroll to position [175, 0]
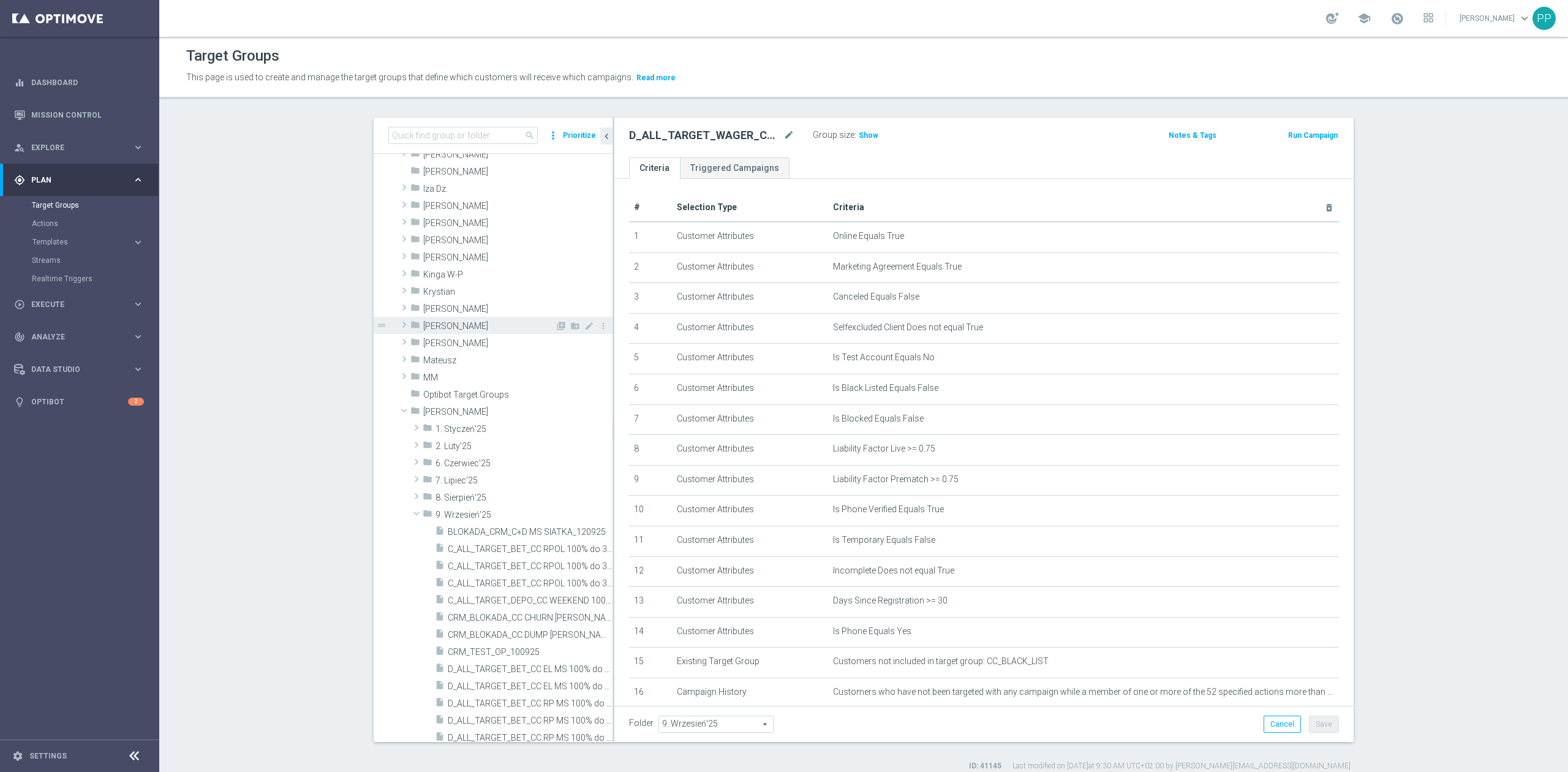
click at [461, 327] on span "Maria M." at bounding box center [489, 327] width 132 height 11
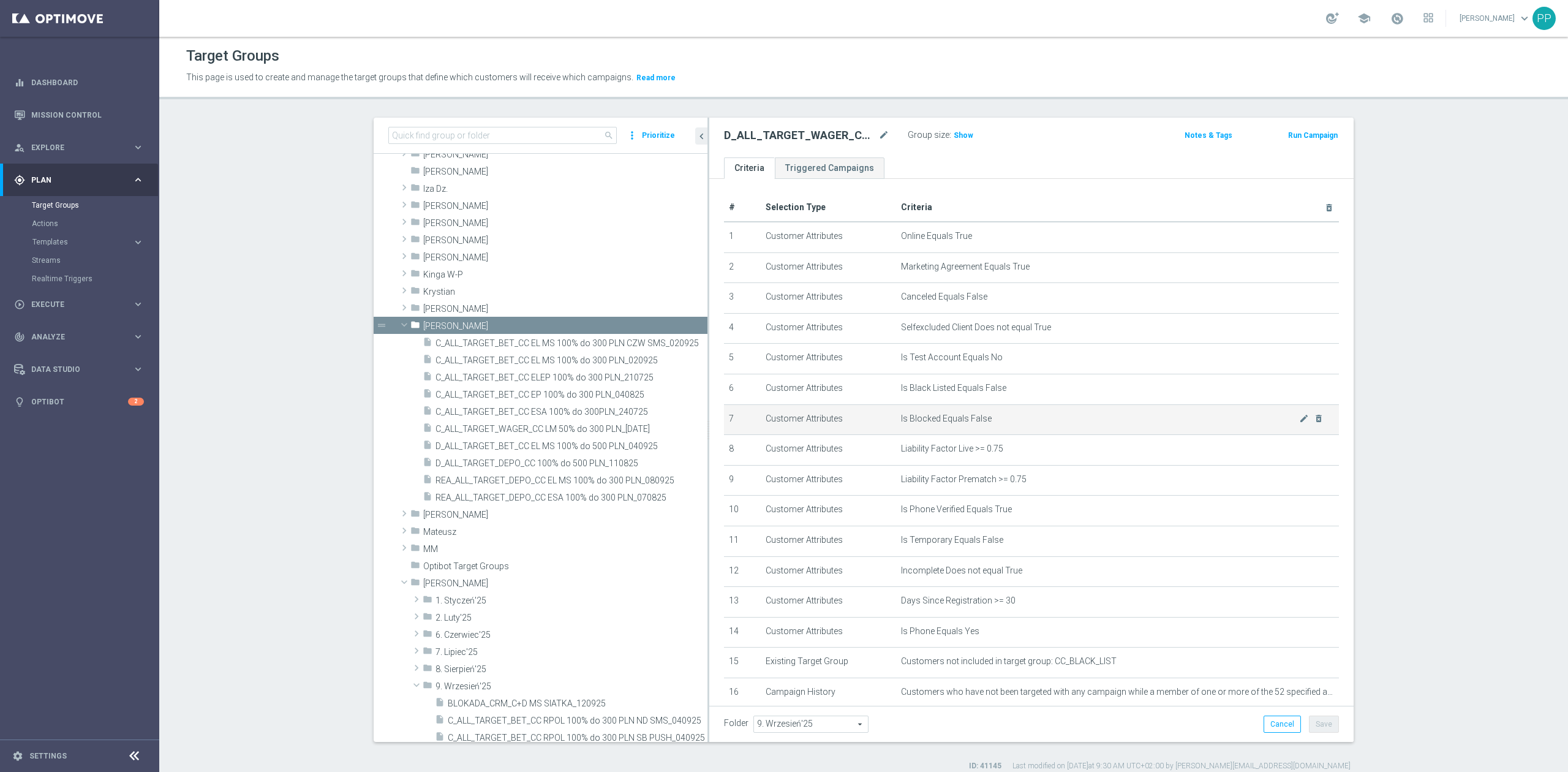
drag, startPoint x: 606, startPoint y: 415, endPoint x: 734, endPoint y: 412, distance: 128.0
click at [734, 412] on as-split "search more_vert Prioritize Customer Target Groups library_add create_new_folder" at bounding box center [863, 429] width 980 height 624
click at [610, 429] on span "C_ALL_TARGET_WAGER_CC LM 50% do 300 PLN_15.09.25" at bounding box center [556, 429] width 242 height 11
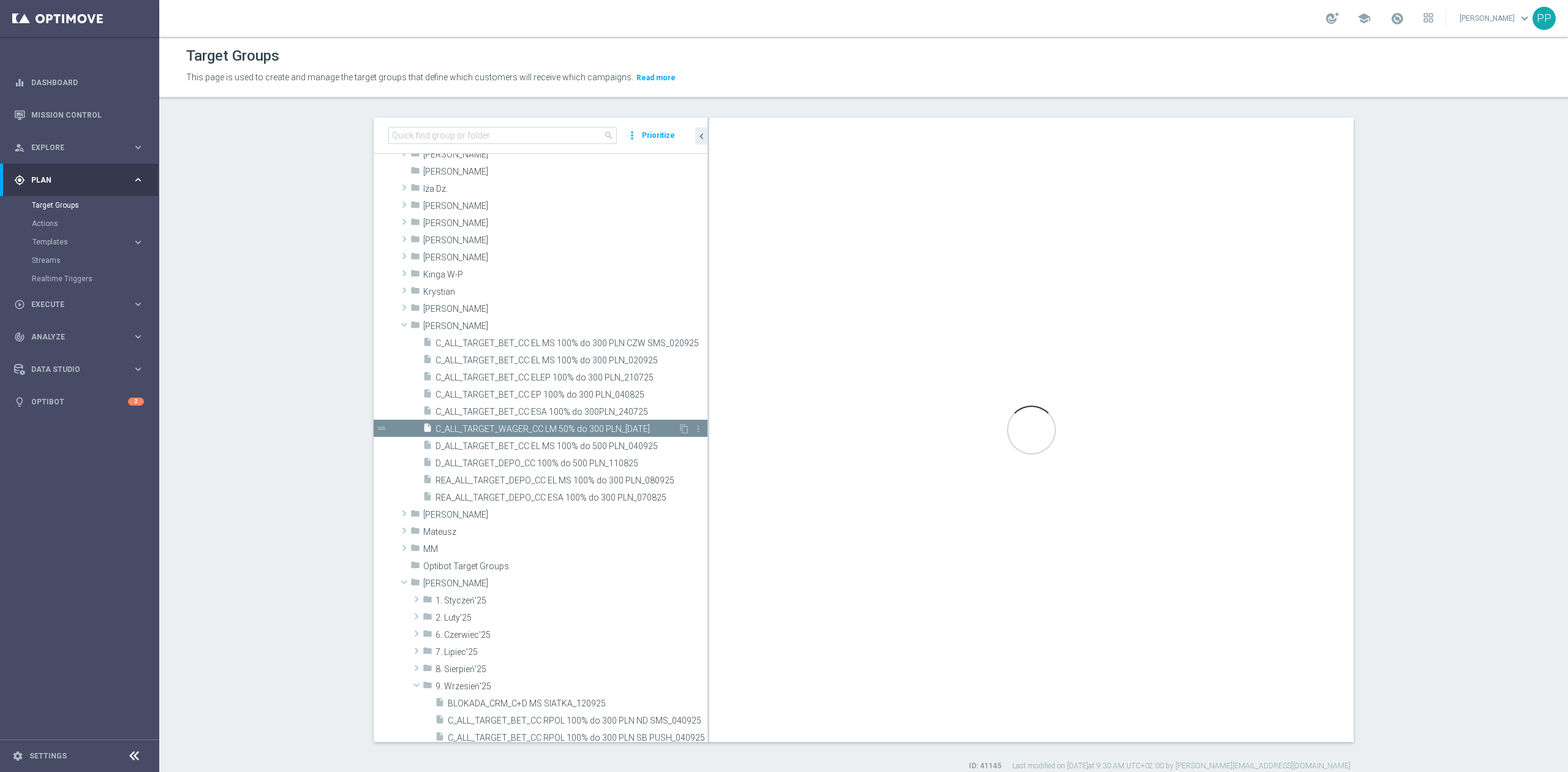
type input "Maria M."
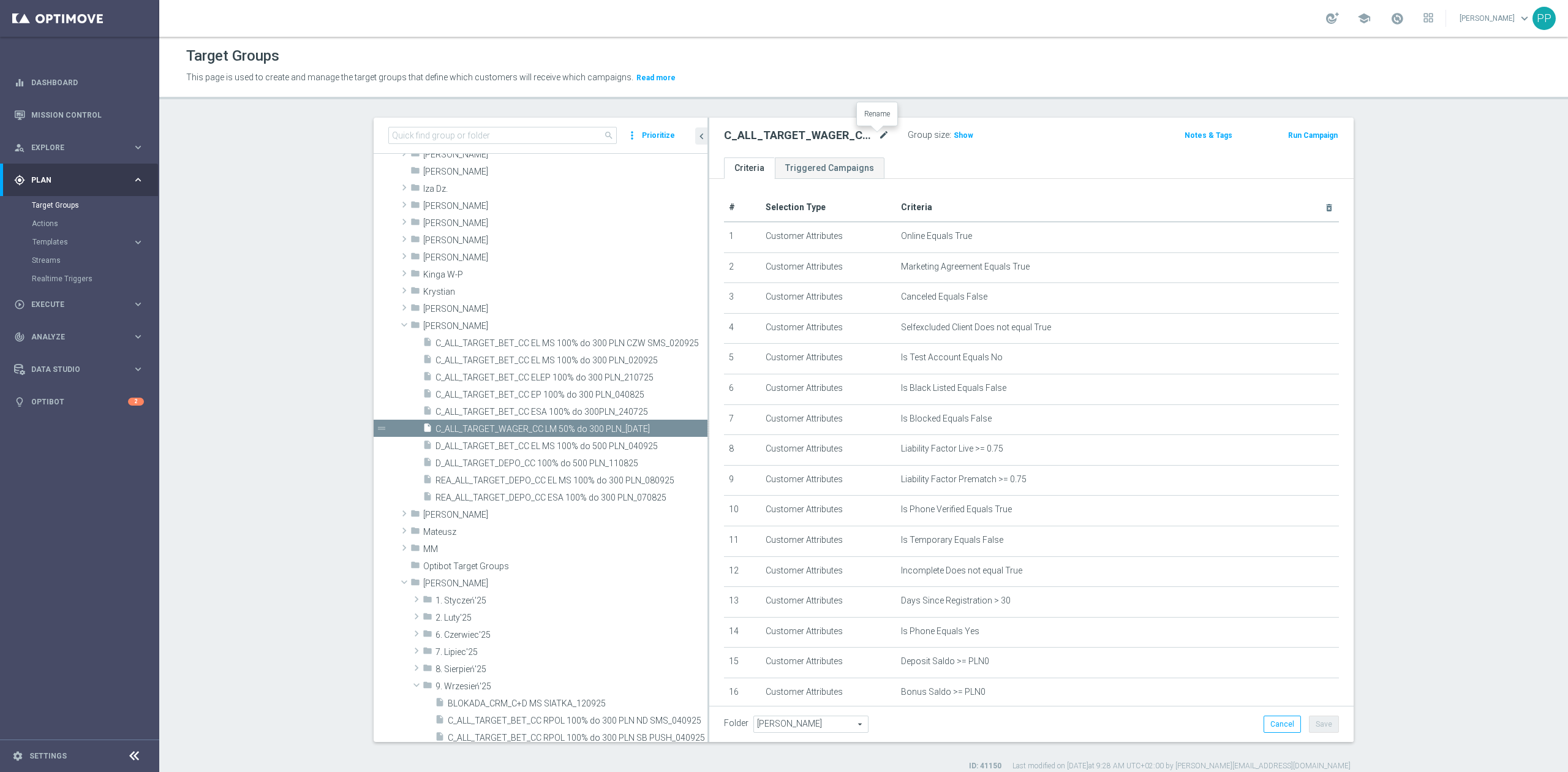
click at [880, 138] on icon "mode_edit" at bounding box center [884, 136] width 11 height 15
click at [873, 136] on input "C_ALL_TARGET_WAGER_CC LM 50% do 300 PLN_15.09.25" at bounding box center [807, 137] width 166 height 17
click at [853, 95] on header "Target Groups This page is used to create and manage the target groups that def…" at bounding box center [863, 68] width 1408 height 63
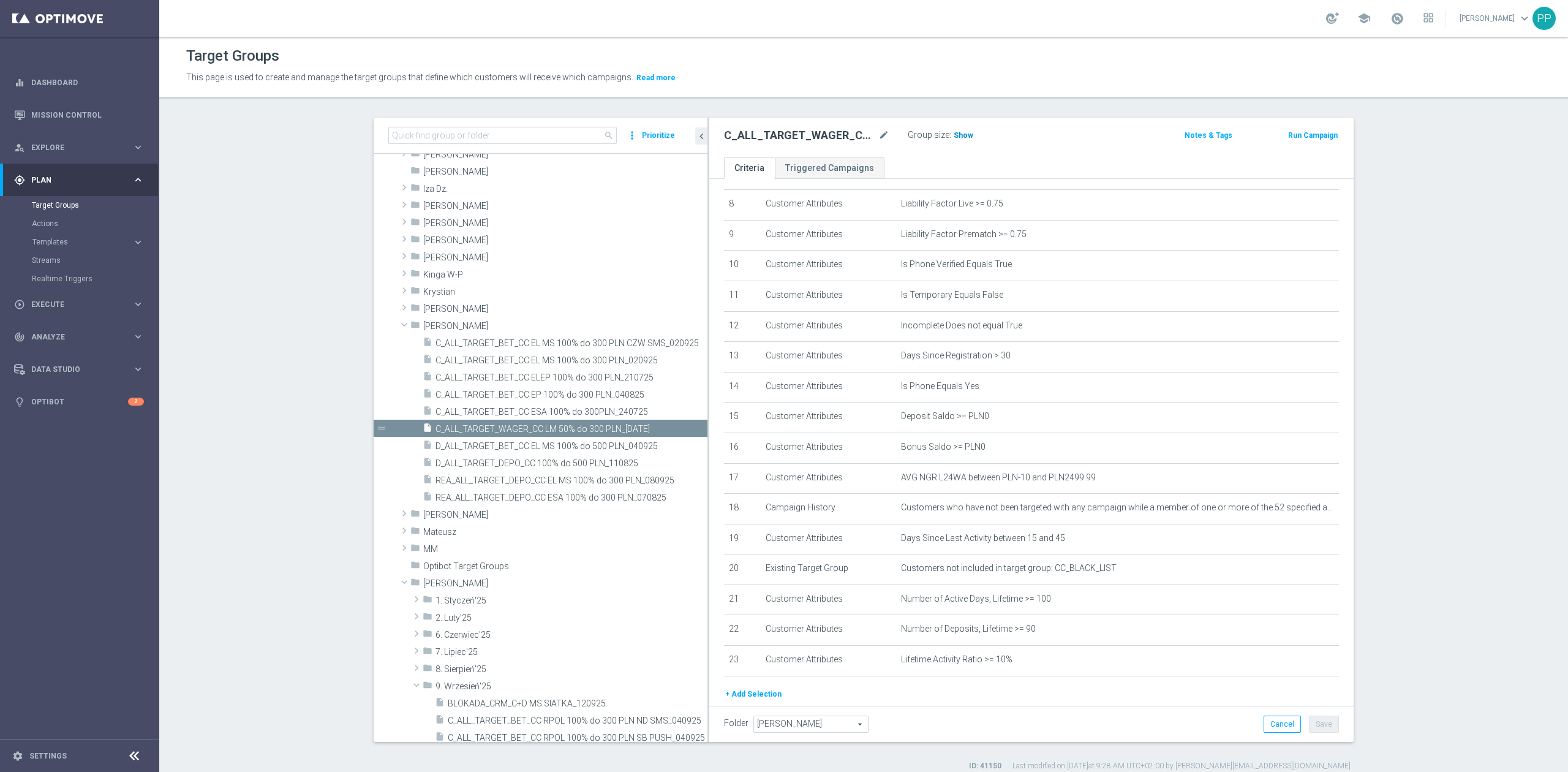
click at [956, 133] on span "Show" at bounding box center [963, 135] width 19 height 9
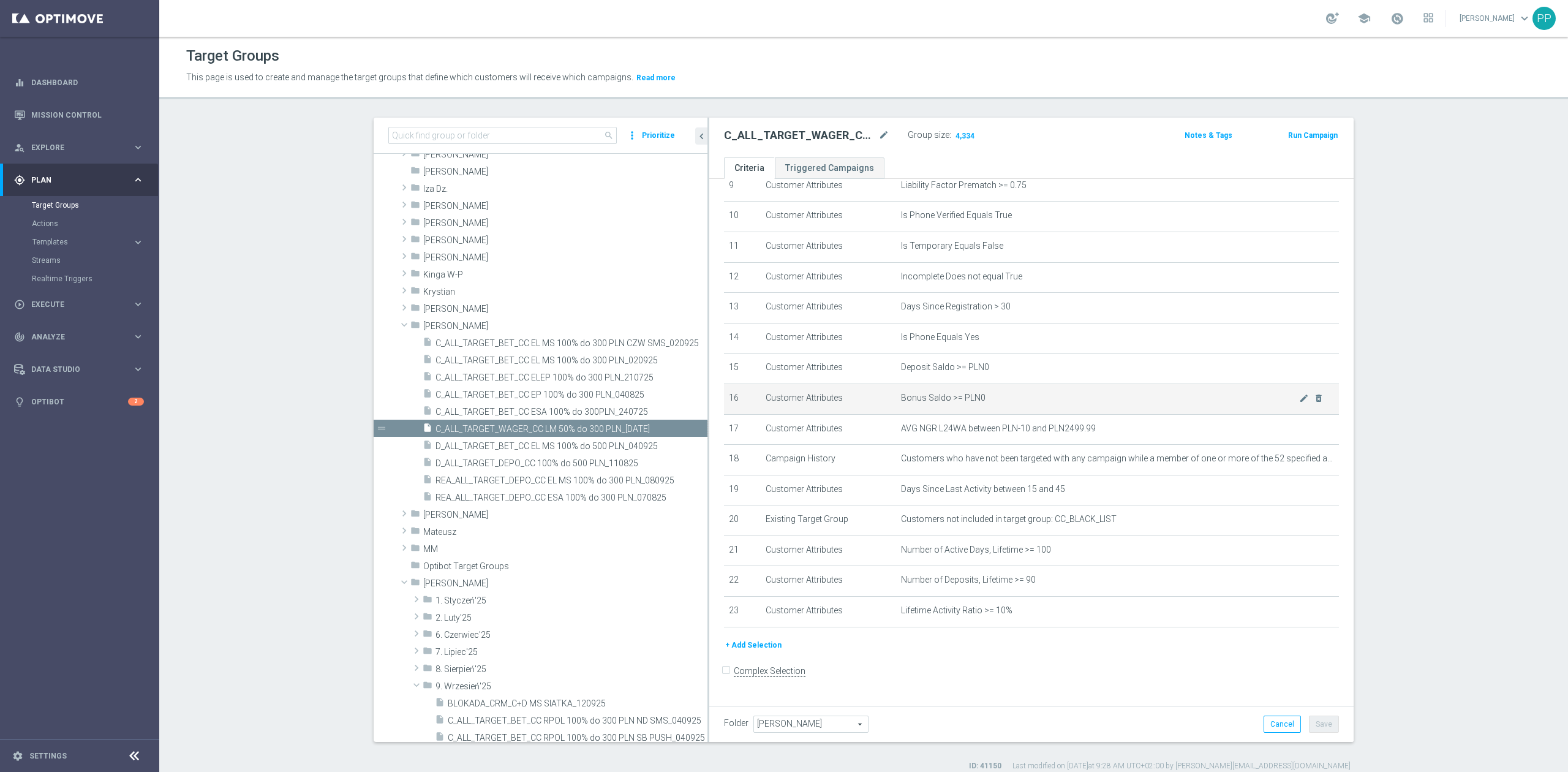
scroll to position [303, 0]
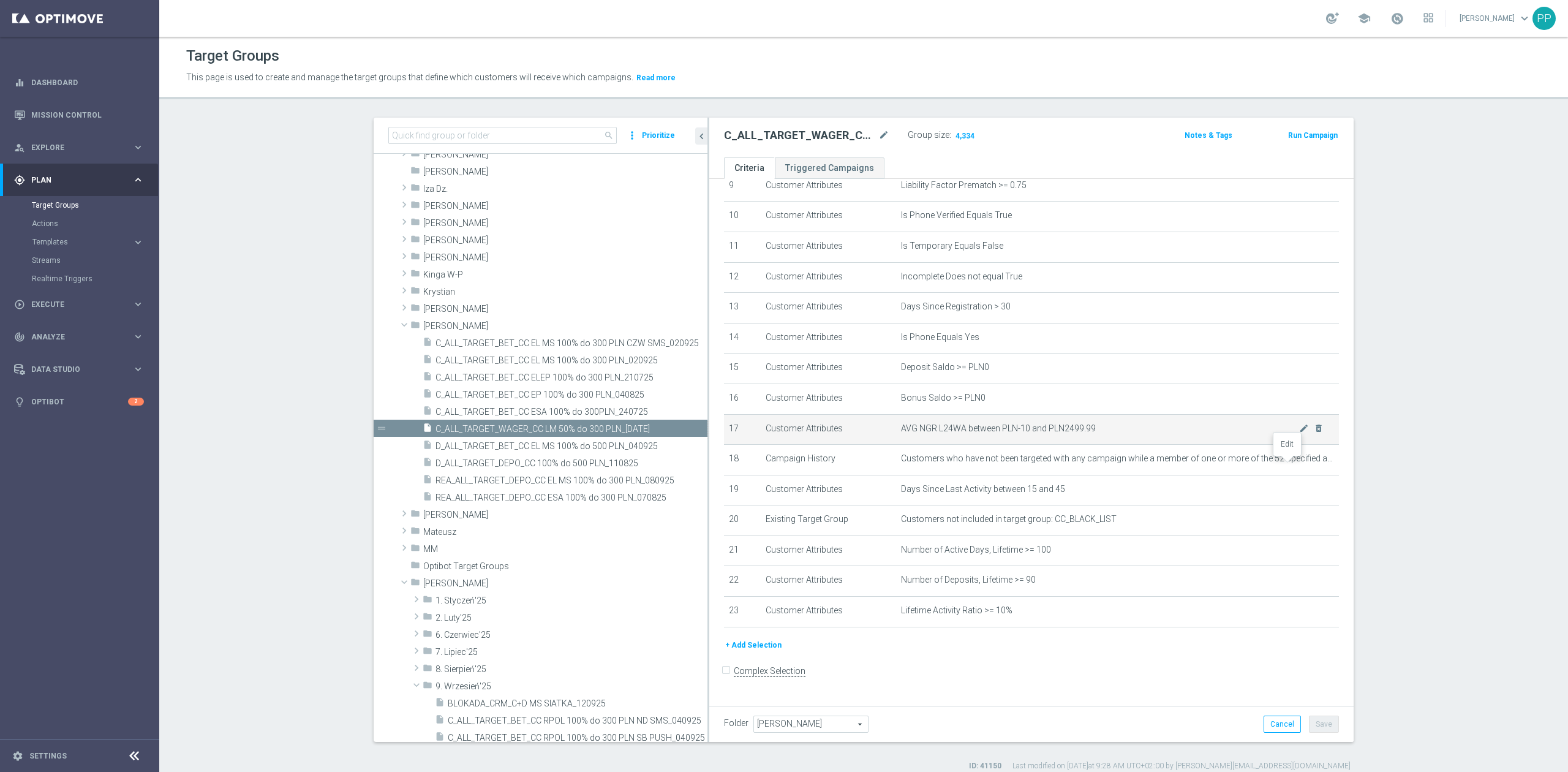
drag, startPoint x: 1285, startPoint y: 467, endPoint x: 1188, endPoint y: 430, distance: 103.8
click at [0, 0] on icon "mode_edit" at bounding box center [0, 0] width 0 height 0
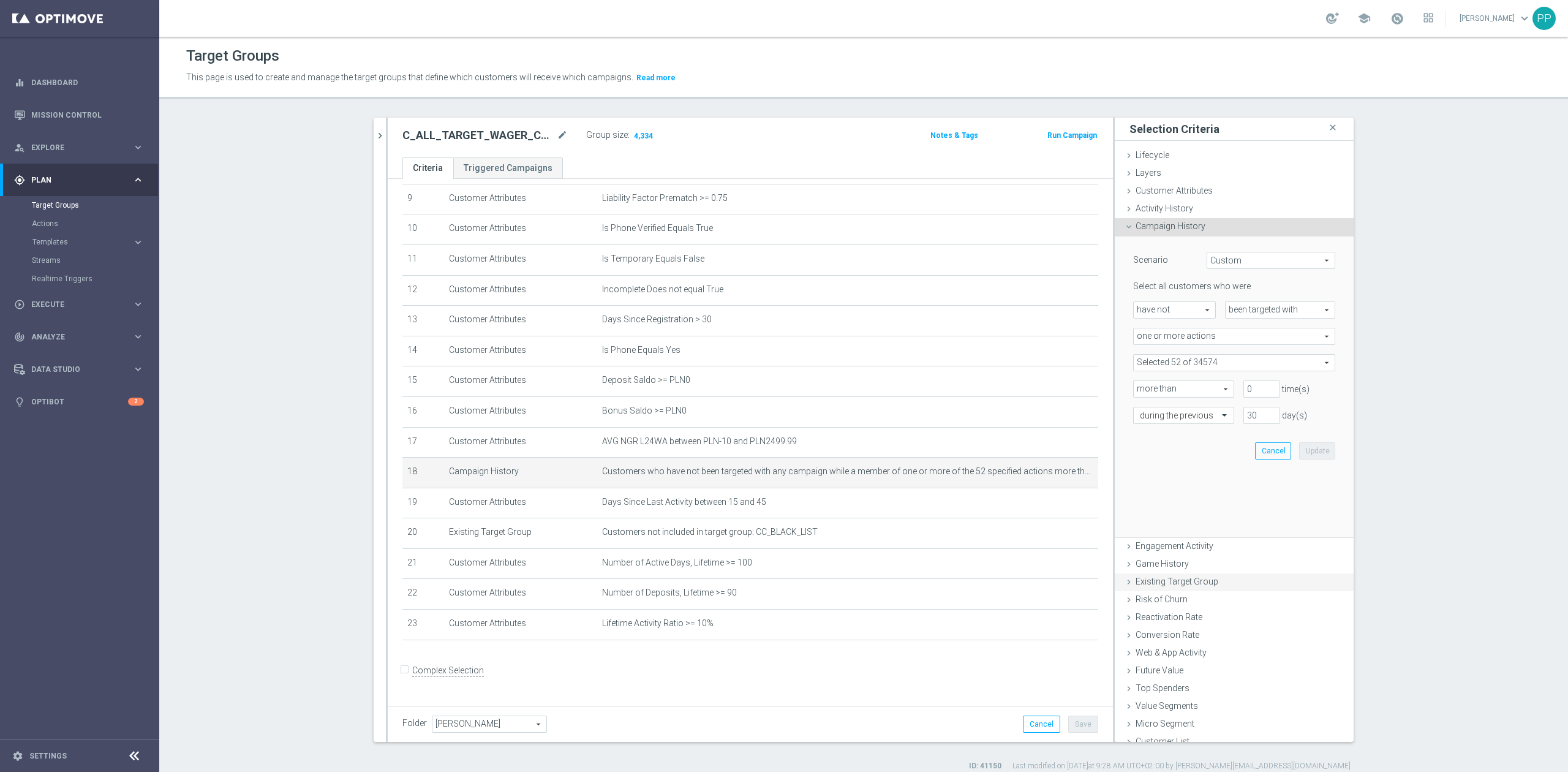
scroll to position [290, 0]
click at [1164, 339] on span "one or more actions" at bounding box center [1234, 337] width 201 height 16
click at [1167, 338] on span "one or more actions" at bounding box center [1234, 337] width 201 height 16
click at [1166, 363] on span at bounding box center [1234, 363] width 201 height 16
click at [1166, 363] on input "search" at bounding box center [1234, 363] width 202 height 17
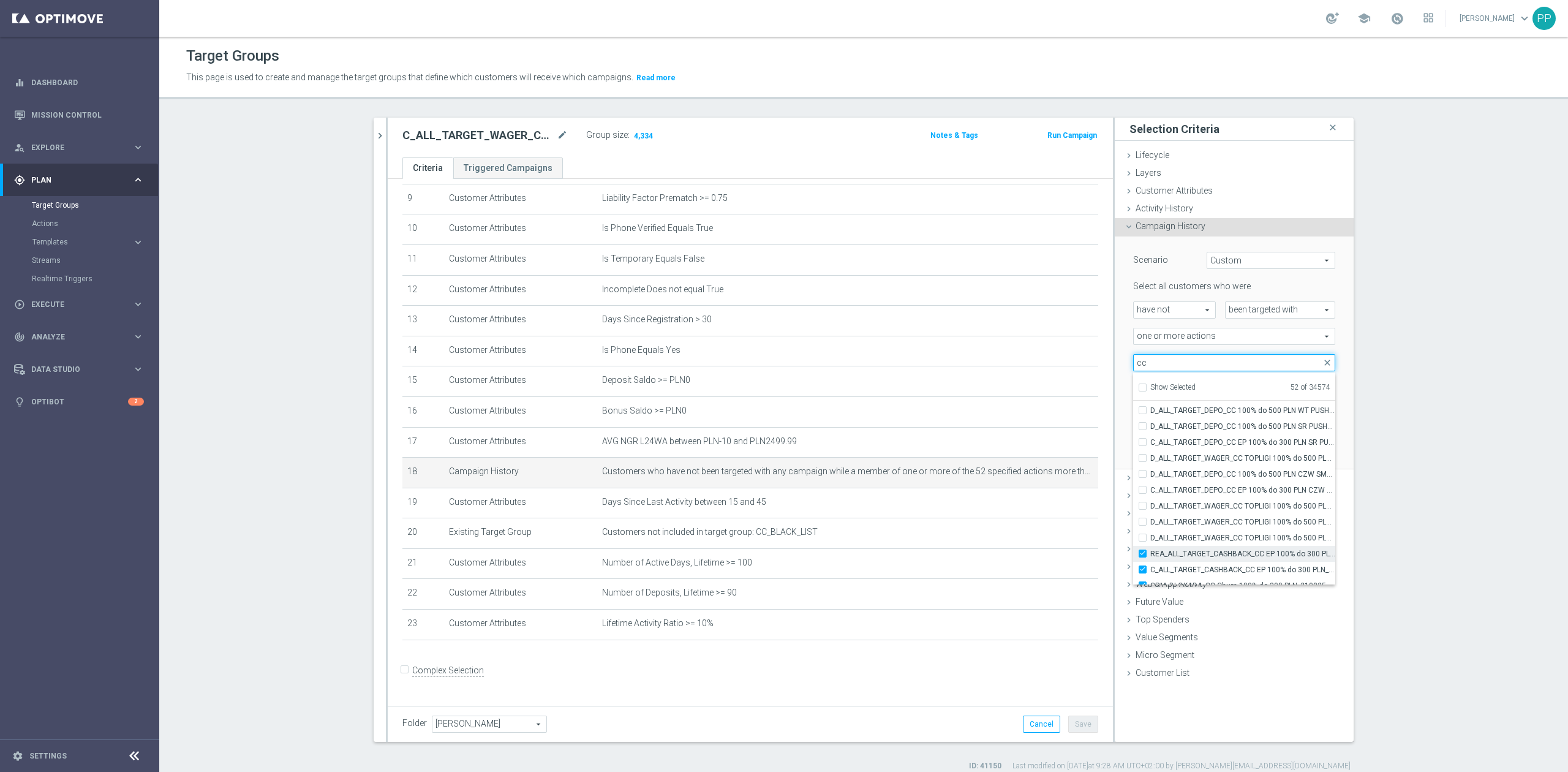
scroll to position [37787, 0]
type input "cc"
click at [1392, 459] on section "search more_vert Prioritize Customer Target Groups library_add create_new_folder" at bounding box center [863, 444] width 1408 height 654
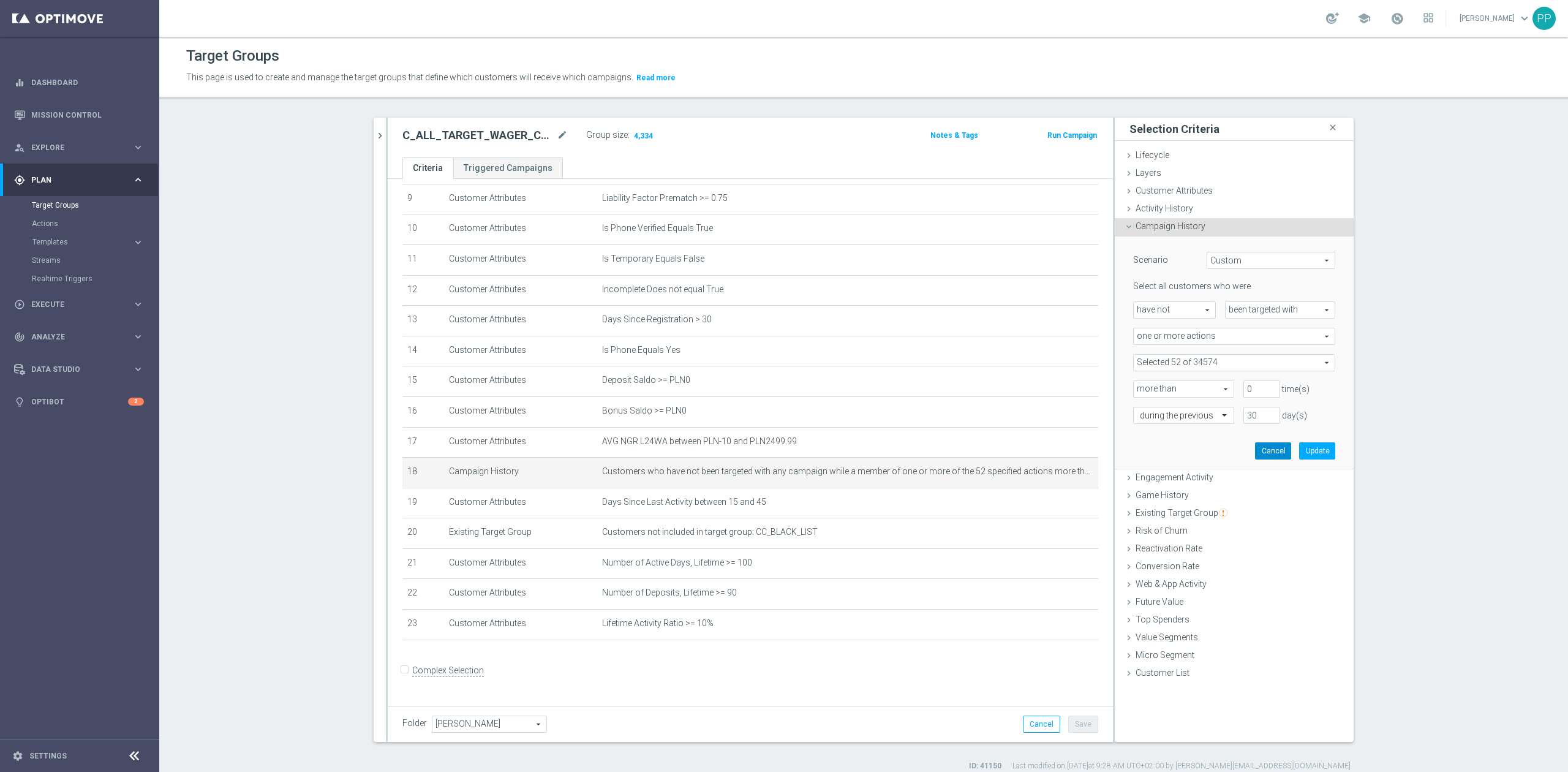
click at [1260, 454] on button "Cancel" at bounding box center [1273, 451] width 36 height 17
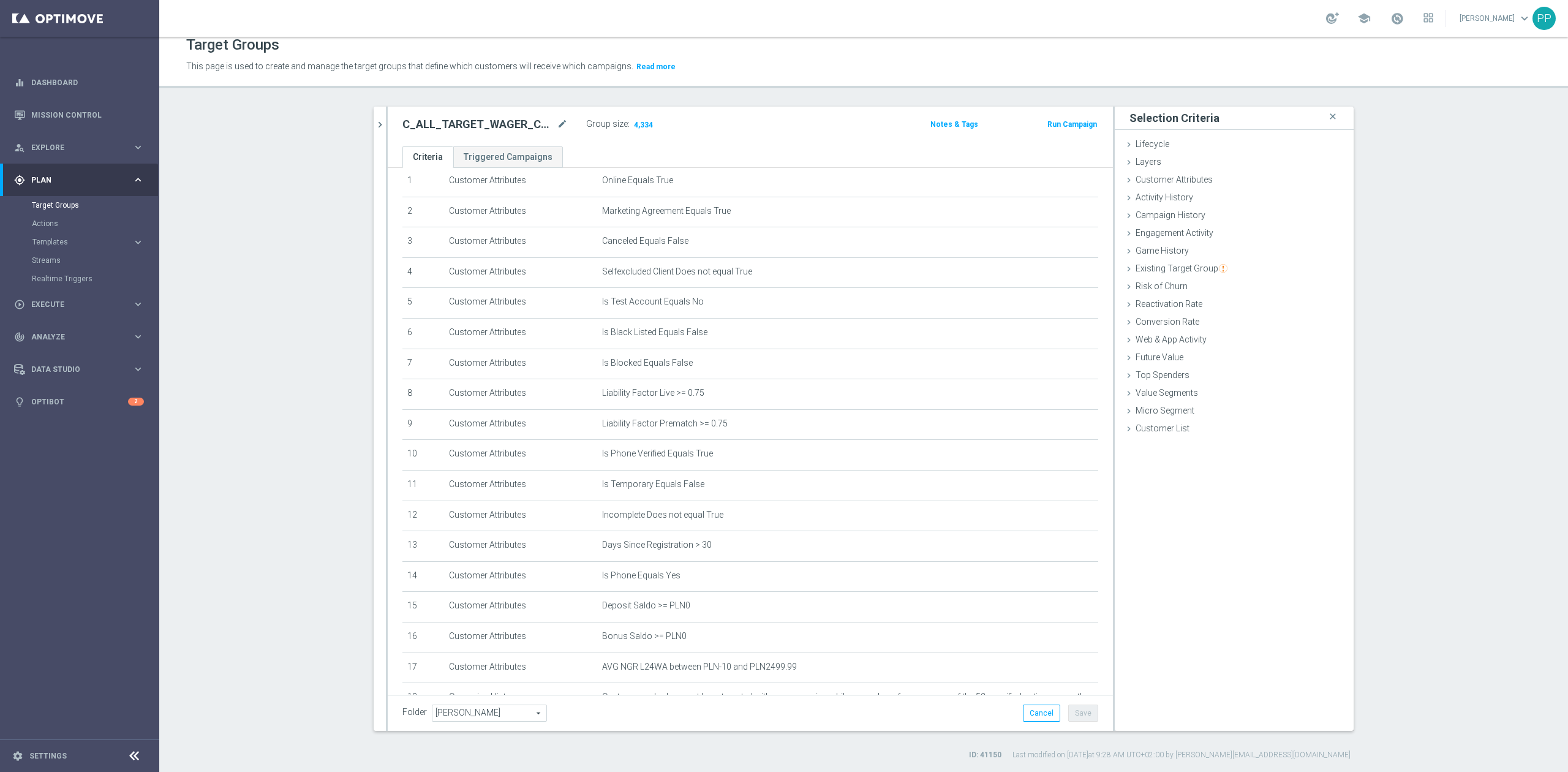
scroll to position [0, 0]
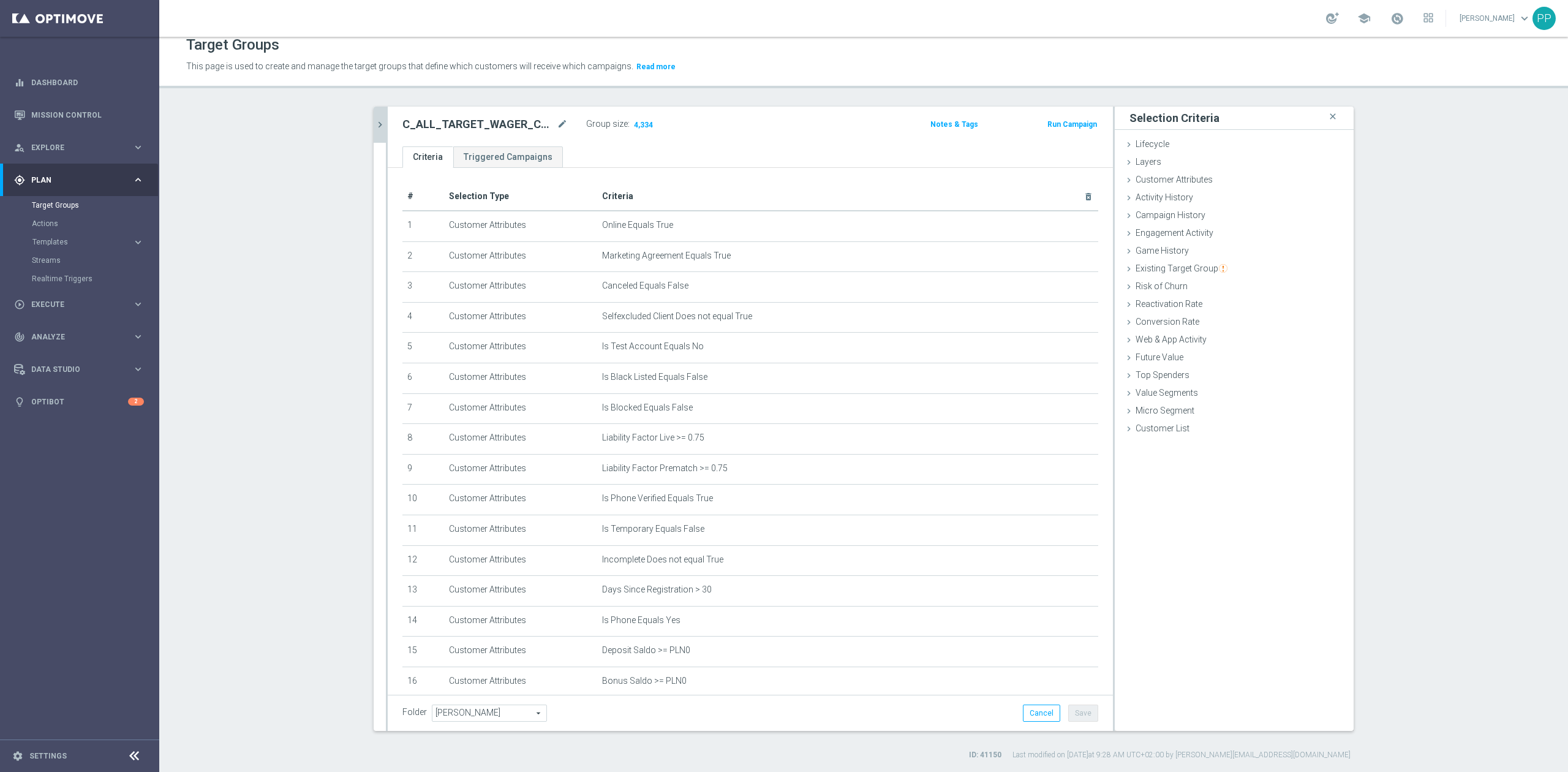
click at [374, 123] on icon "chevron_right" at bounding box center [379, 124] width 11 height 11
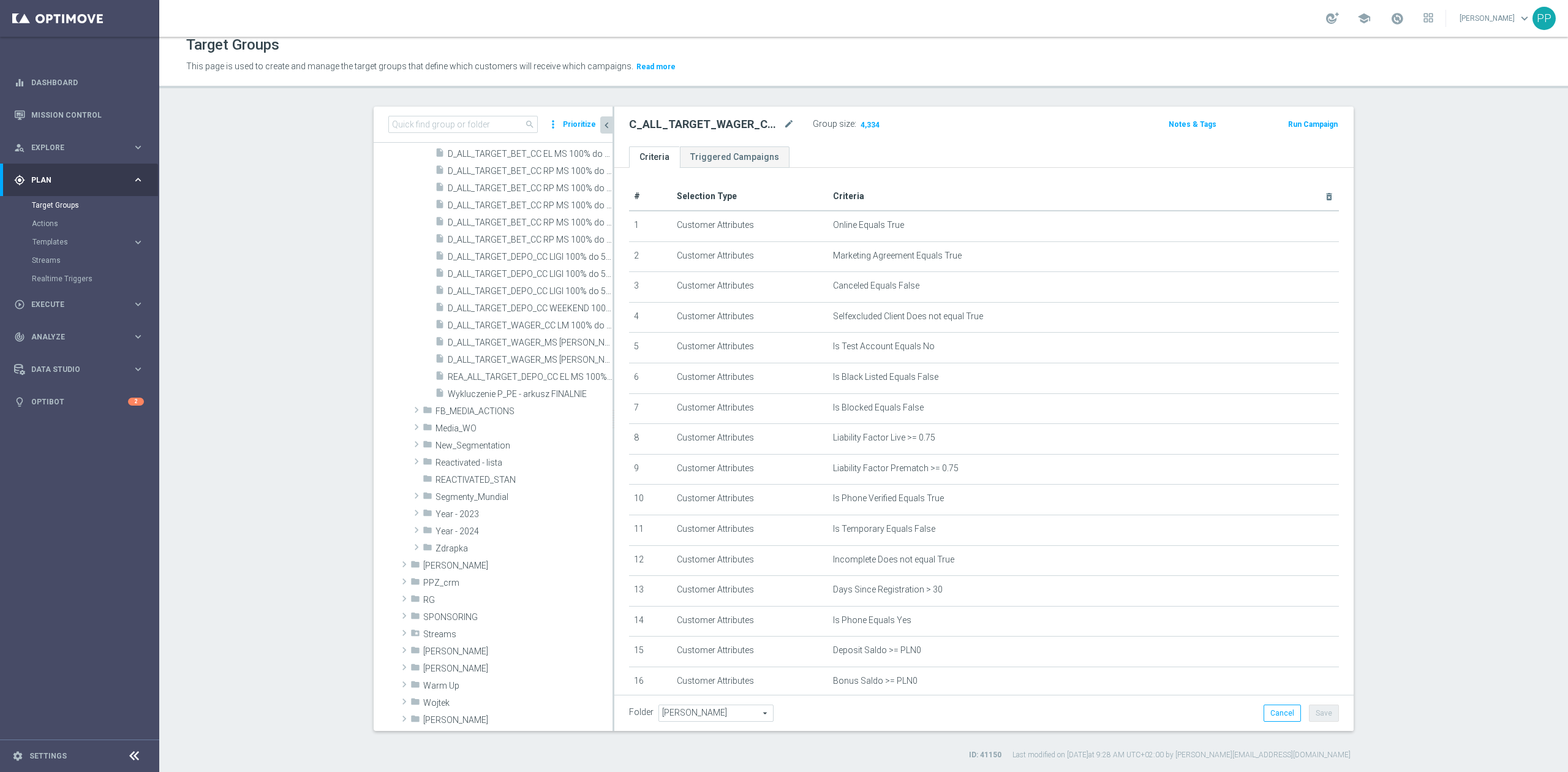
scroll to position [665, 0]
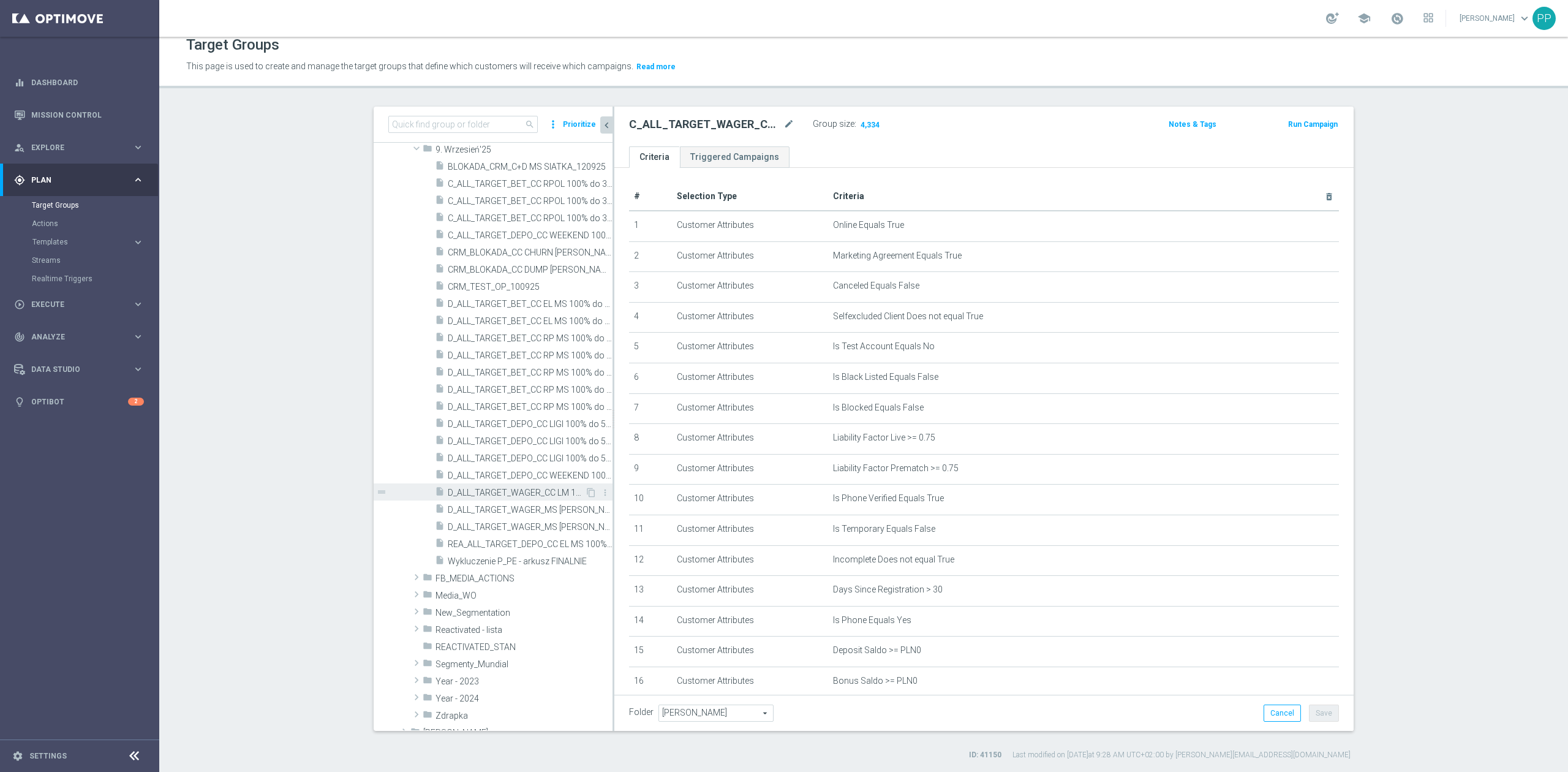
click at [555, 496] on span "D_ALL_TARGET_WAGER_CC LM 100% do 500 PLN_150925" at bounding box center [516, 493] width 137 height 11
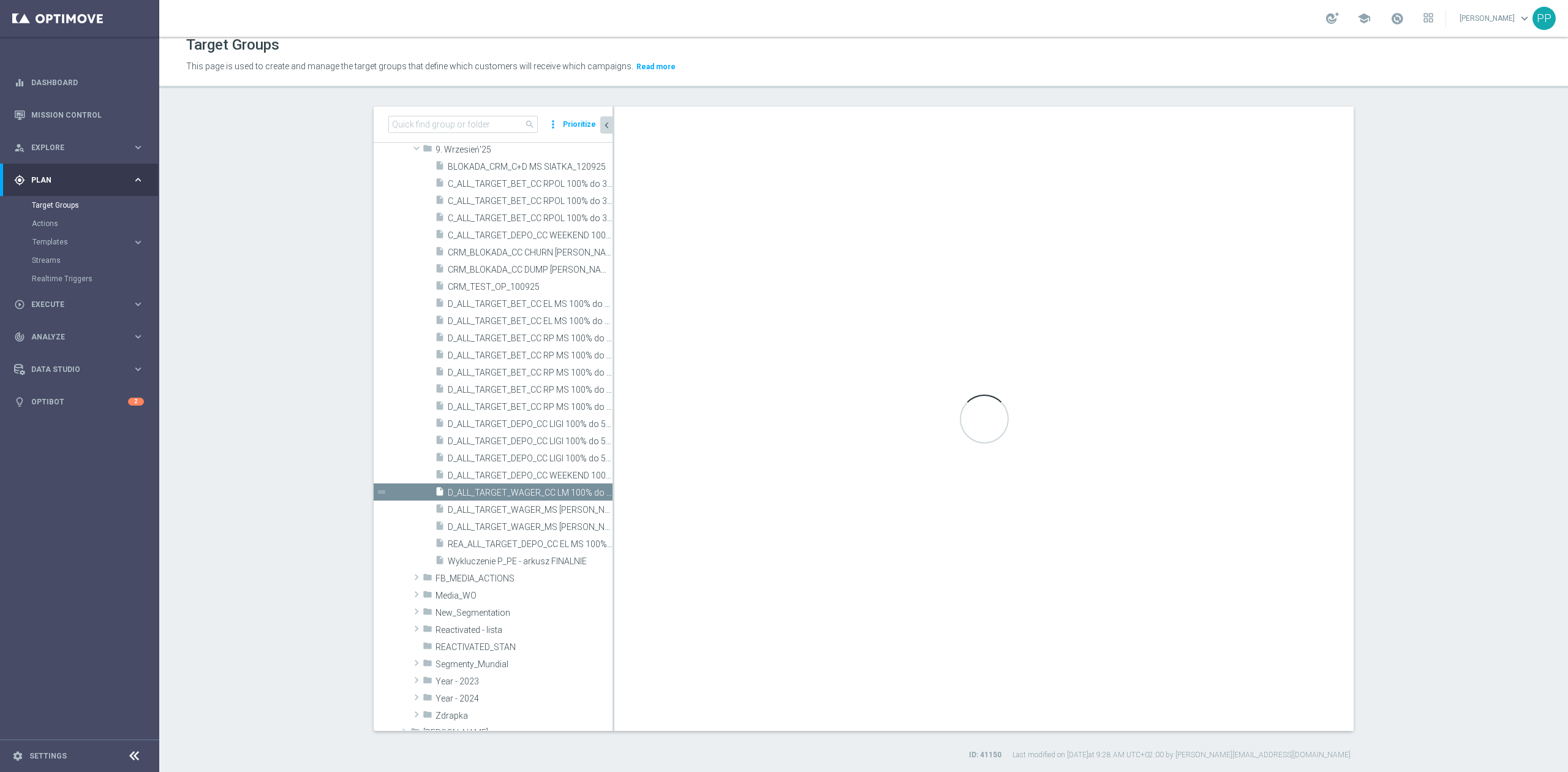
type input "9. Wrzesień'25"
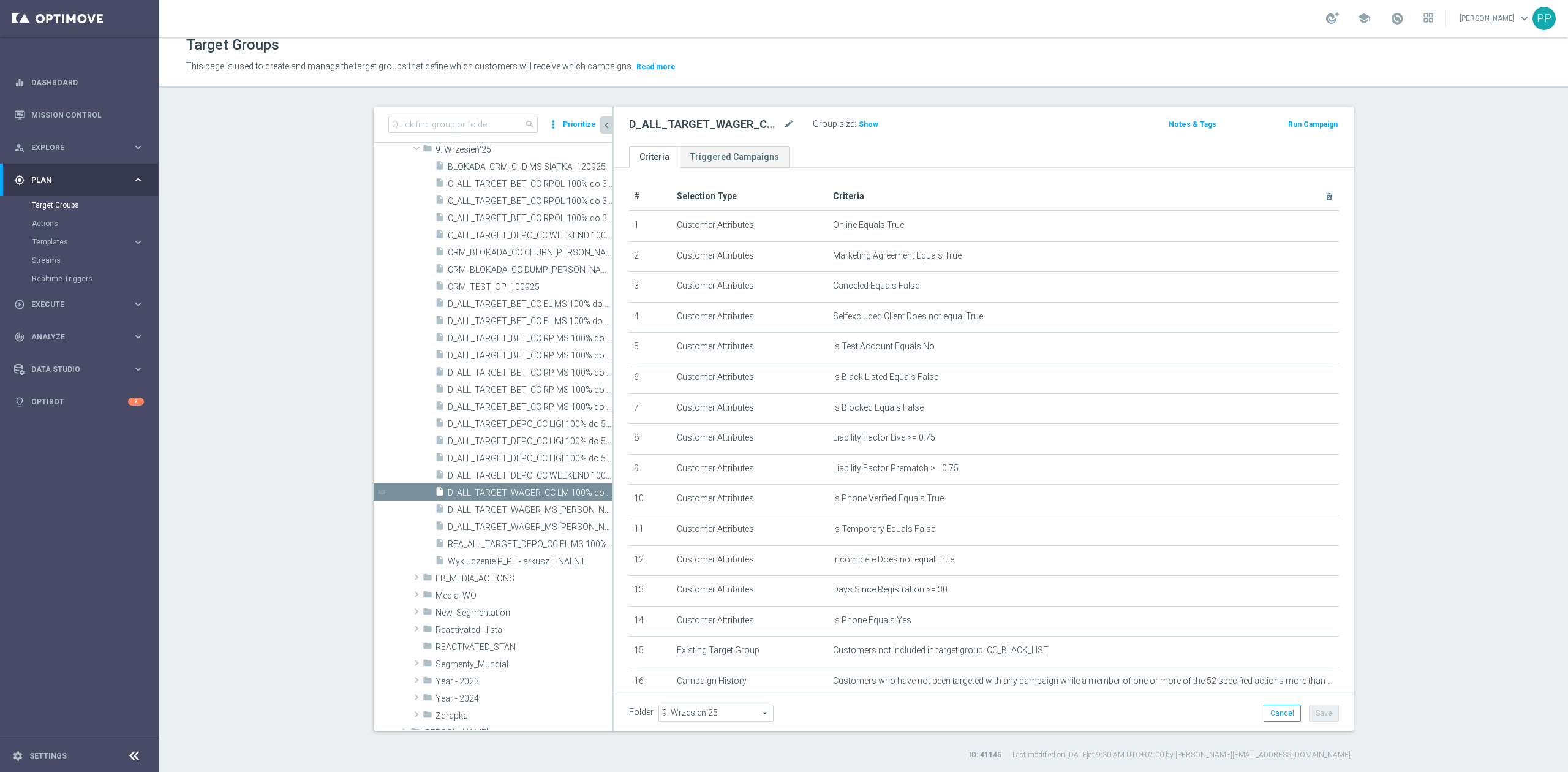
click at [793, 125] on div "D_ALL_TARGET_WAGER_CC LM 100% do 500 PLN_150925 mode_edit" at bounding box center [721, 124] width 184 height 17
click at [789, 123] on div "D_ALL_TARGET_WAGER_CC LM 100% do 500 PLN_150925 mode_edit" at bounding box center [721, 124] width 184 height 17
click at [785, 123] on icon "mode_edit" at bounding box center [789, 124] width 11 height 15
click at [772, 79] on header "Target Groups This page is used to create and manage the target groups that def…" at bounding box center [863, 57] width 1408 height 63
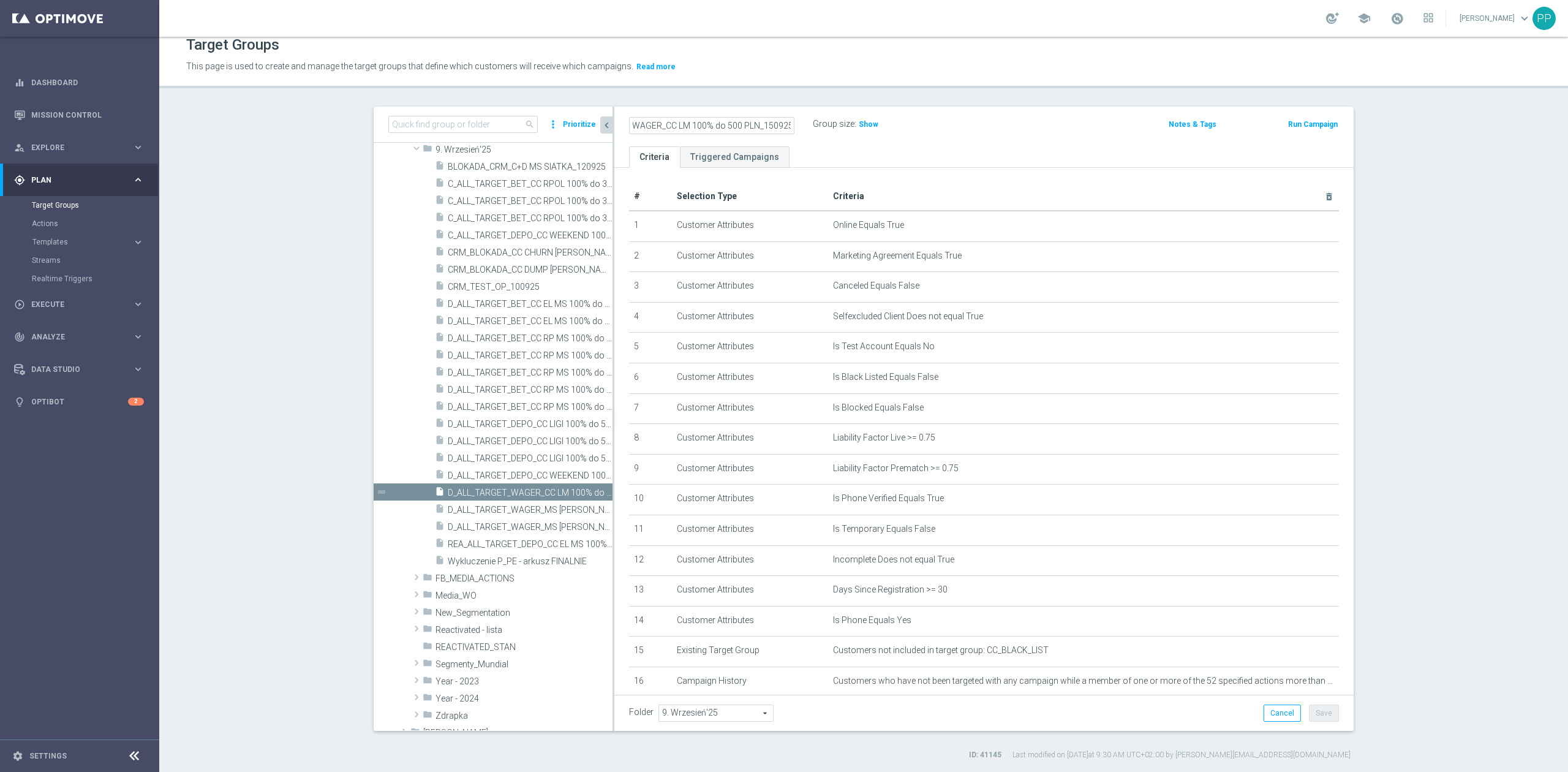
scroll to position [0, 0]
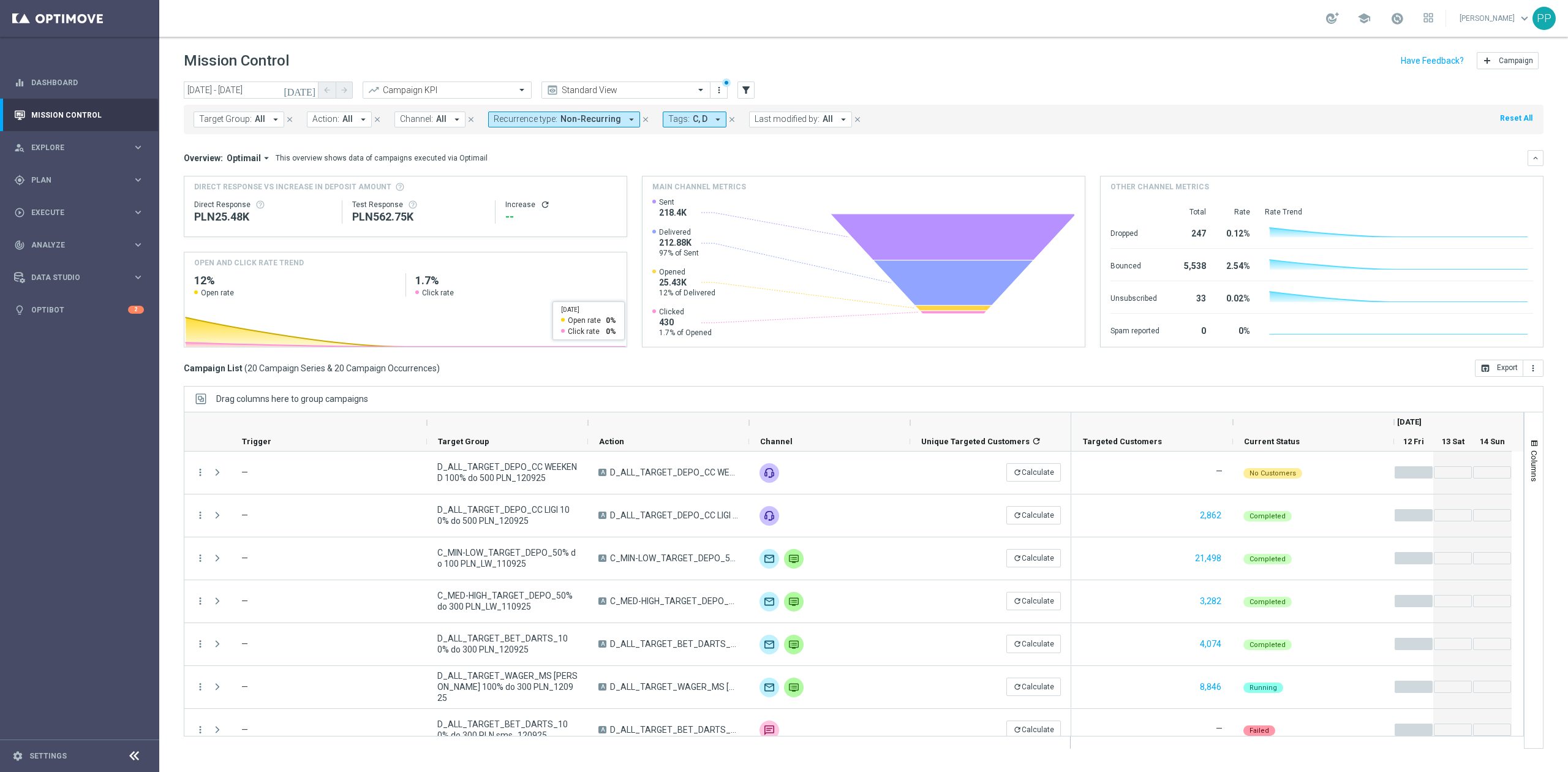
click at [229, 123] on span "Target Group:" at bounding box center [225, 120] width 53 height 11
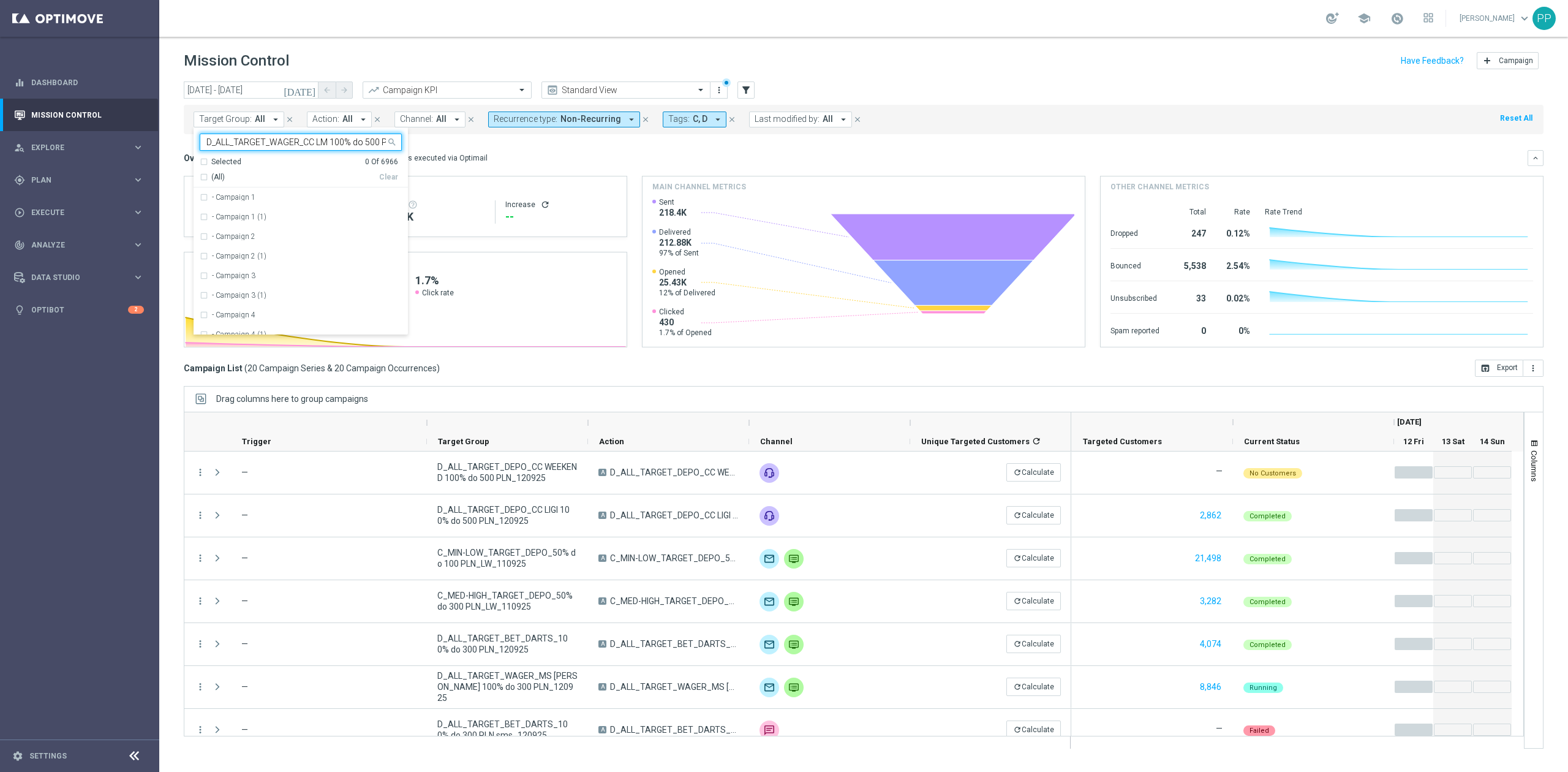
scroll to position [0, 42]
click at [240, 189] on div "D_ALL_TARGET_WAGER_CC LM 100% do 500 PLN_150925" at bounding box center [301, 197] width 202 height 19
type input "D_ALL_TARGET_WAGER_CC LM 100% do 500 PLN_150925"
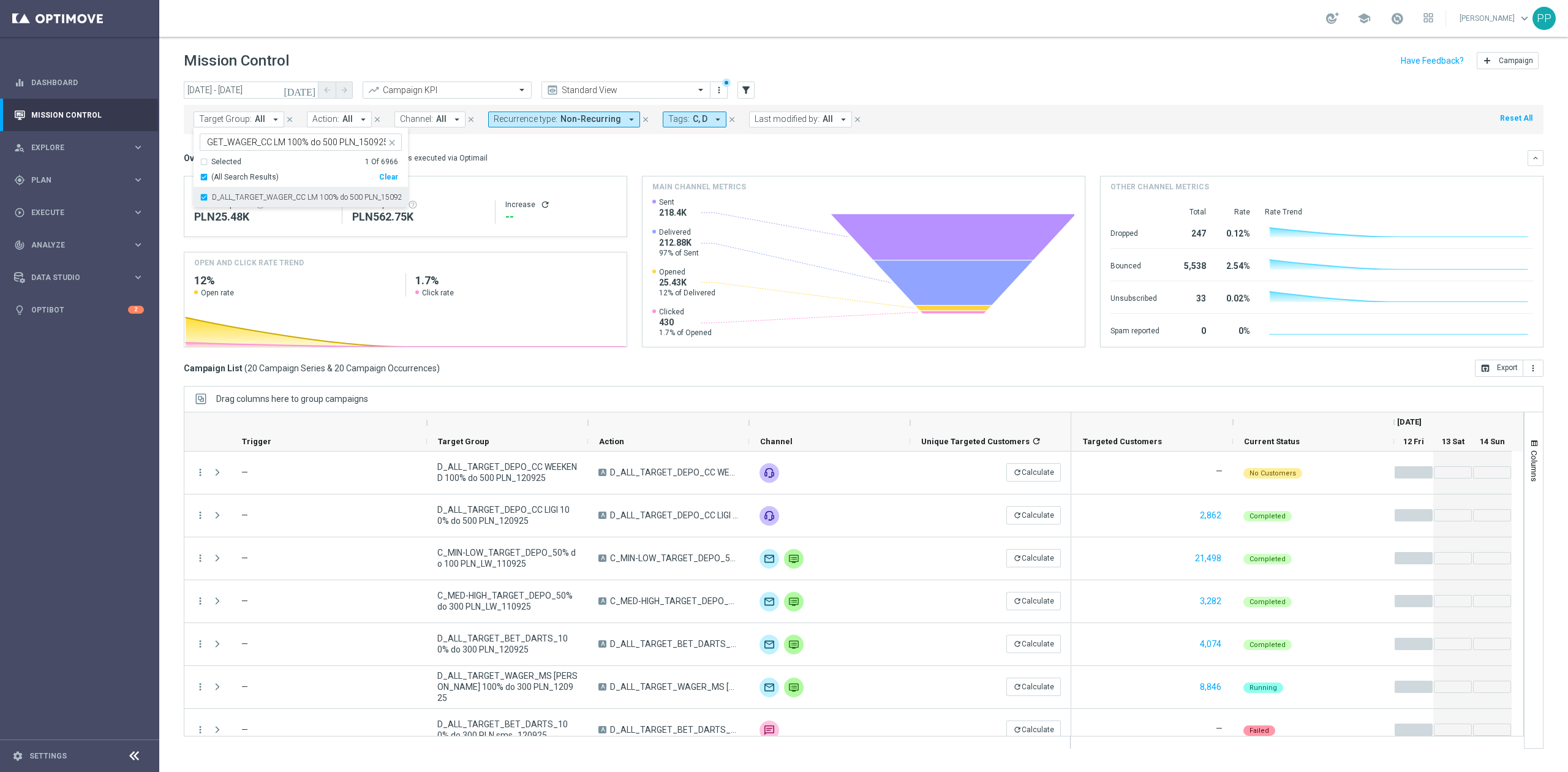
scroll to position [0, 0]
click at [332, 57] on div "Mission Control add Campaign" at bounding box center [863, 61] width 1360 height 24
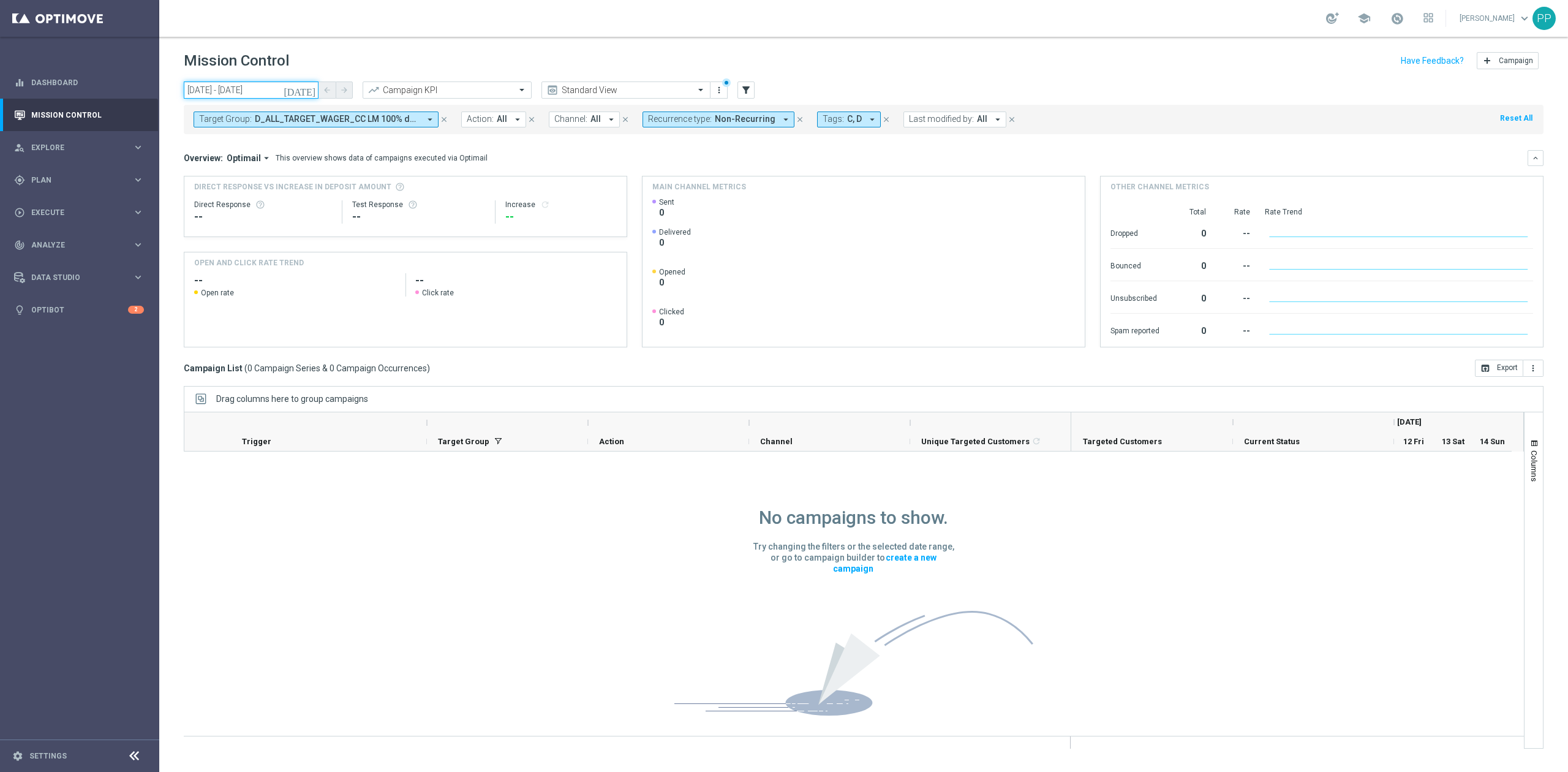
click at [242, 82] on input "[DATE] - [DATE]" at bounding box center [251, 90] width 135 height 17
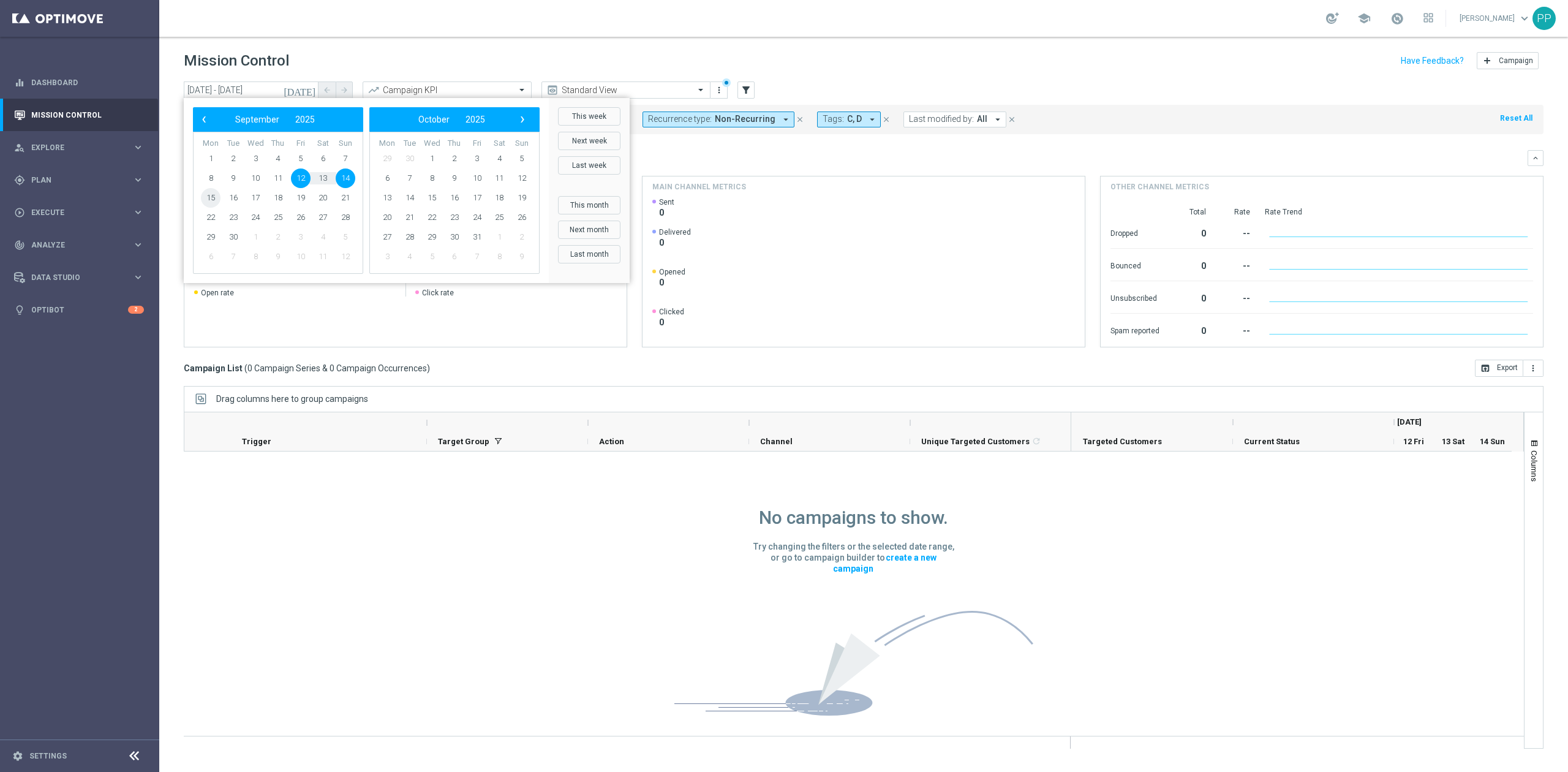
click at [210, 189] on span "15" at bounding box center [210, 198] width 19 height 19
type input "[DATE] - [DATE]"
